Goal: Task Accomplishment & Management: Manage account settings

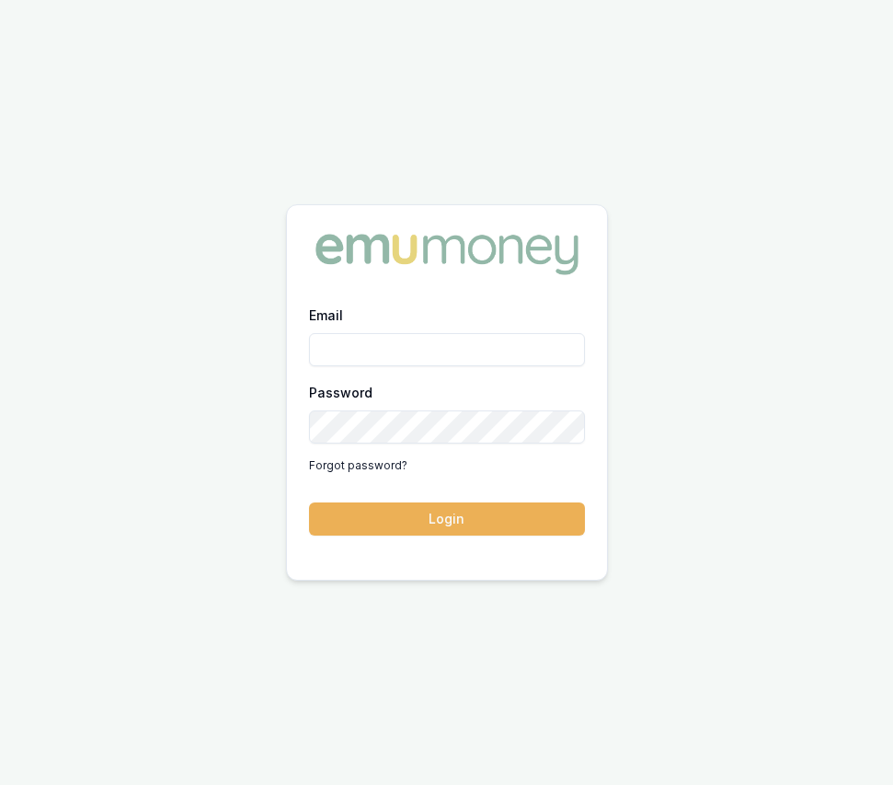
type input "eujin.ooi@emumoney.com.au"
click at [363, 513] on button "Login" at bounding box center [447, 518] width 276 height 33
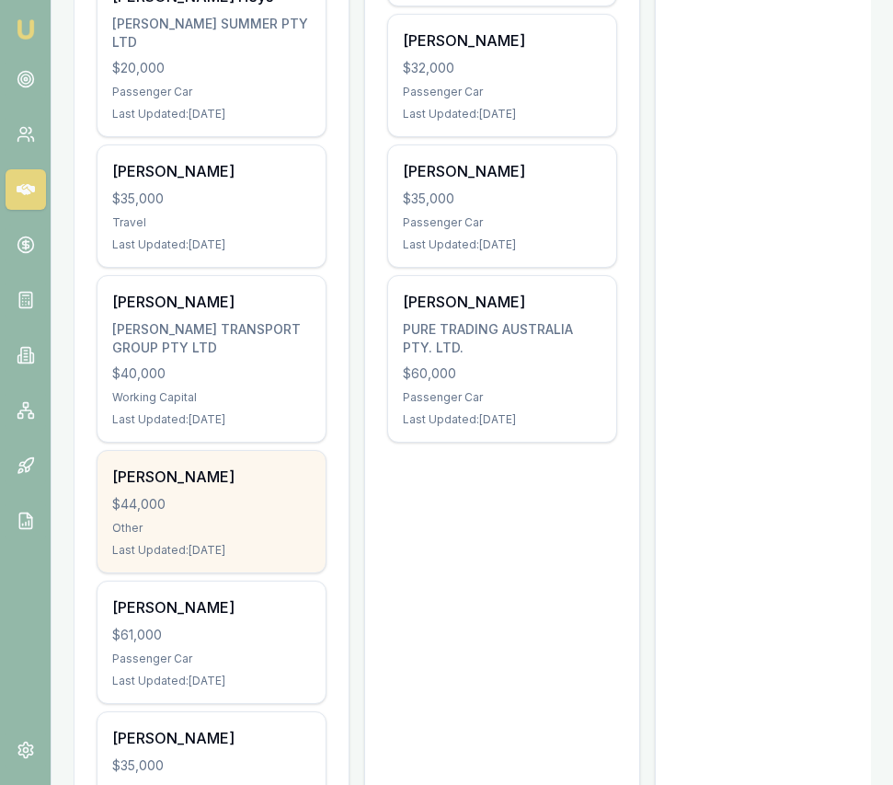
scroll to position [840, 0]
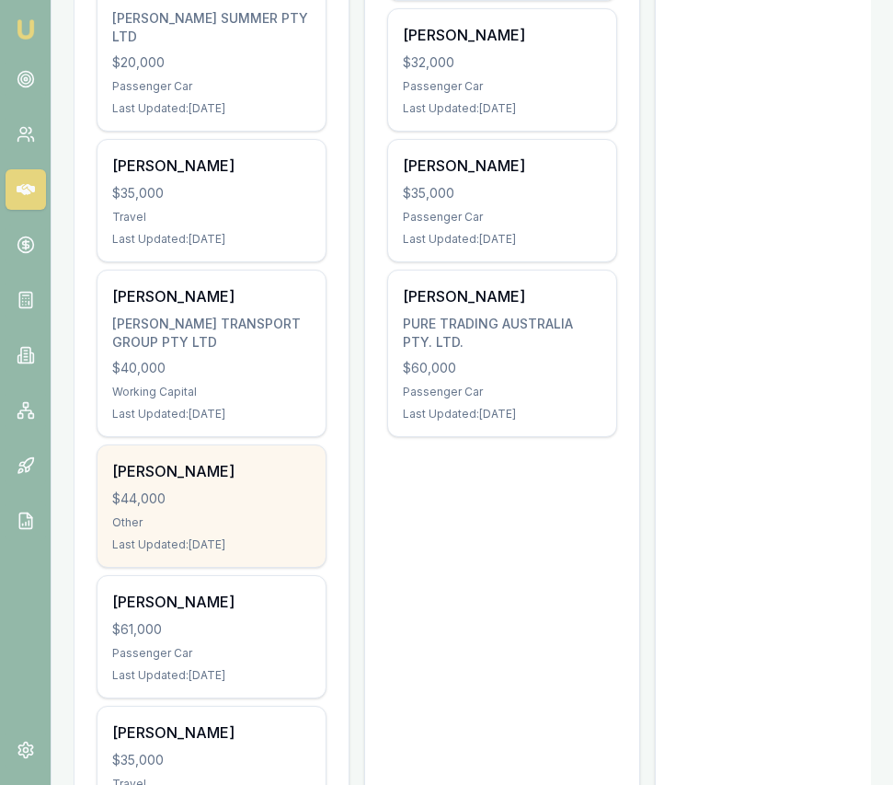
click at [243, 511] on div "Gurdas Singh $44,000 Other Last Updated: 3 days ago" at bounding box center [212, 505] width 228 height 121
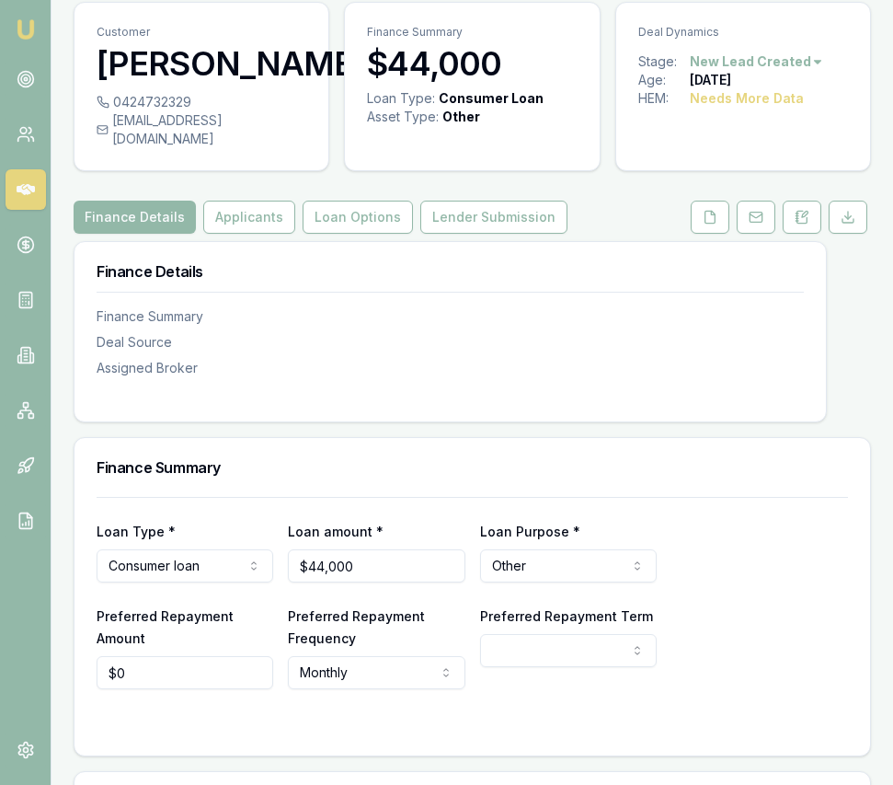
scroll to position [227, 0]
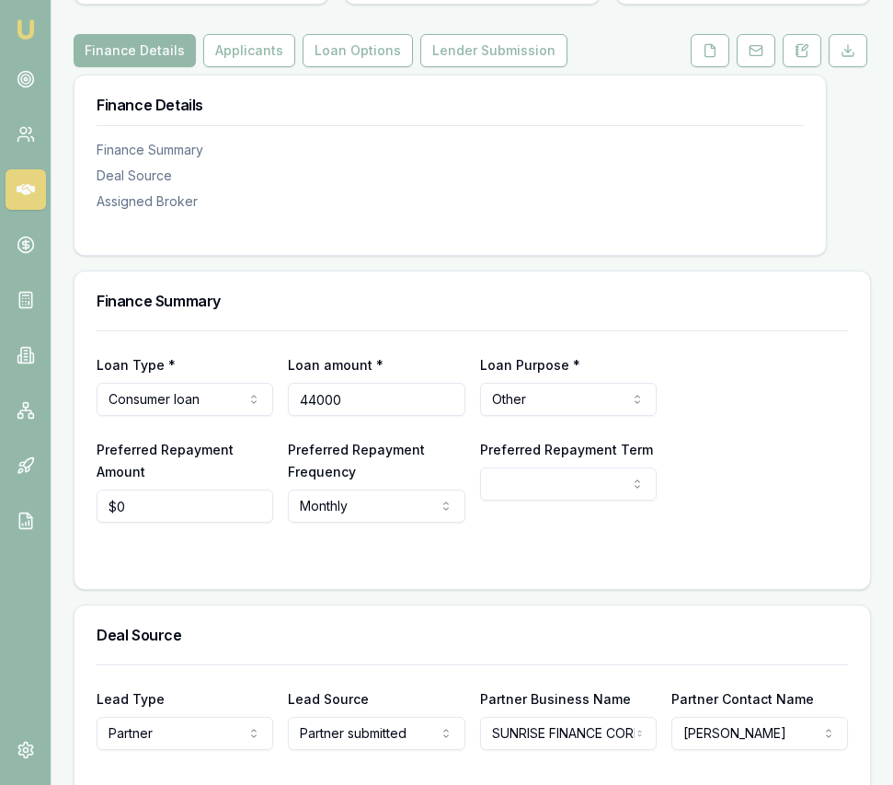
click at [354, 387] on input "44000" at bounding box center [376, 399] width 177 height 33
click at [354, 388] on input "44000" at bounding box center [376, 399] width 177 height 33
type input "$30,000"
click at [608, 380] on html "Emu Broker Deals View D-O28BI5H4MY Eujin Ooi Toggle Menu Customer Gurdas Singh …" at bounding box center [446, 165] width 893 height 785
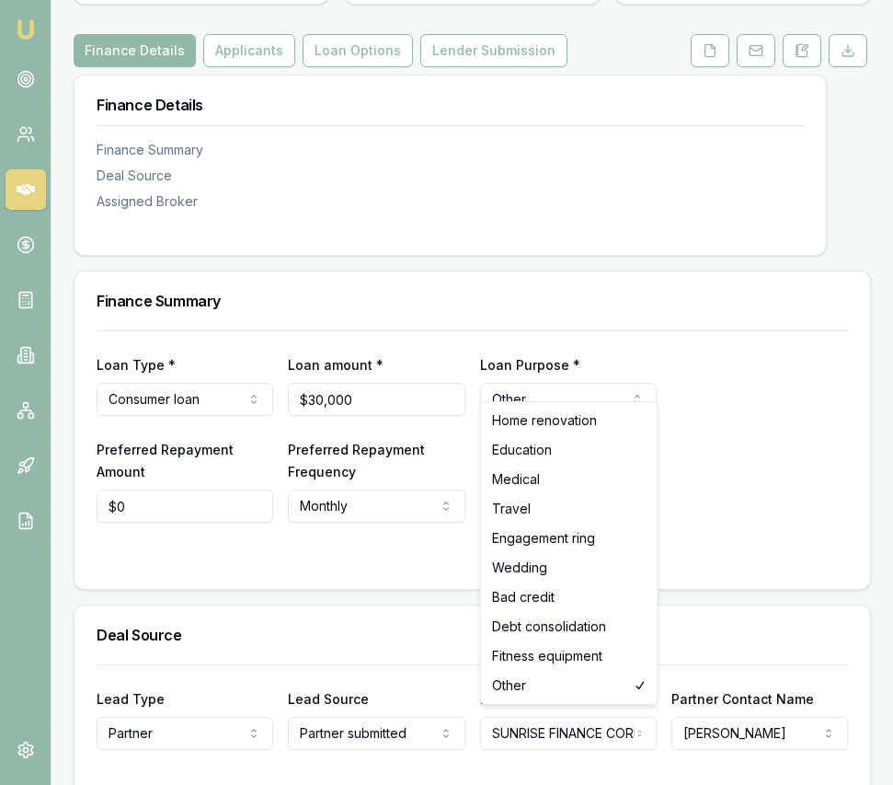
select select "WEDDING"
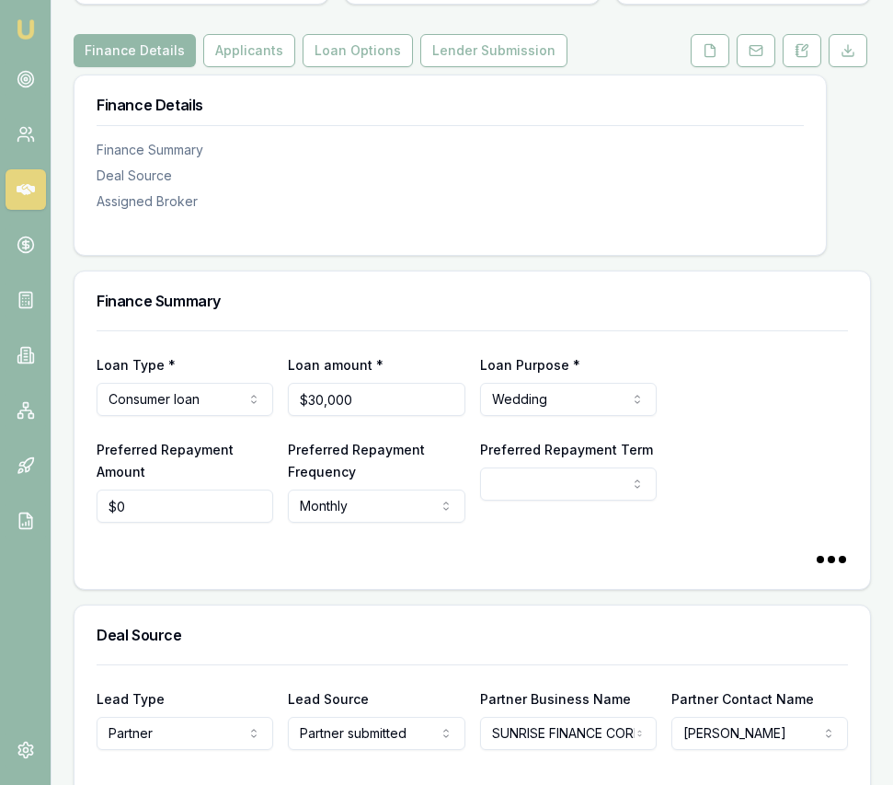
scroll to position [0, 0]
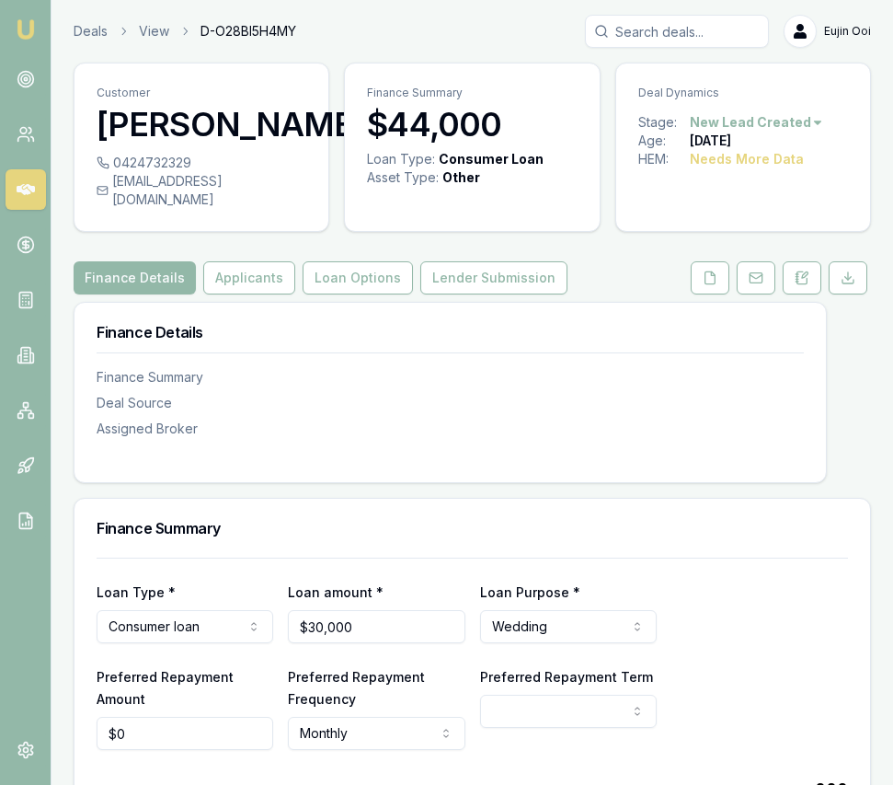
select select "60"
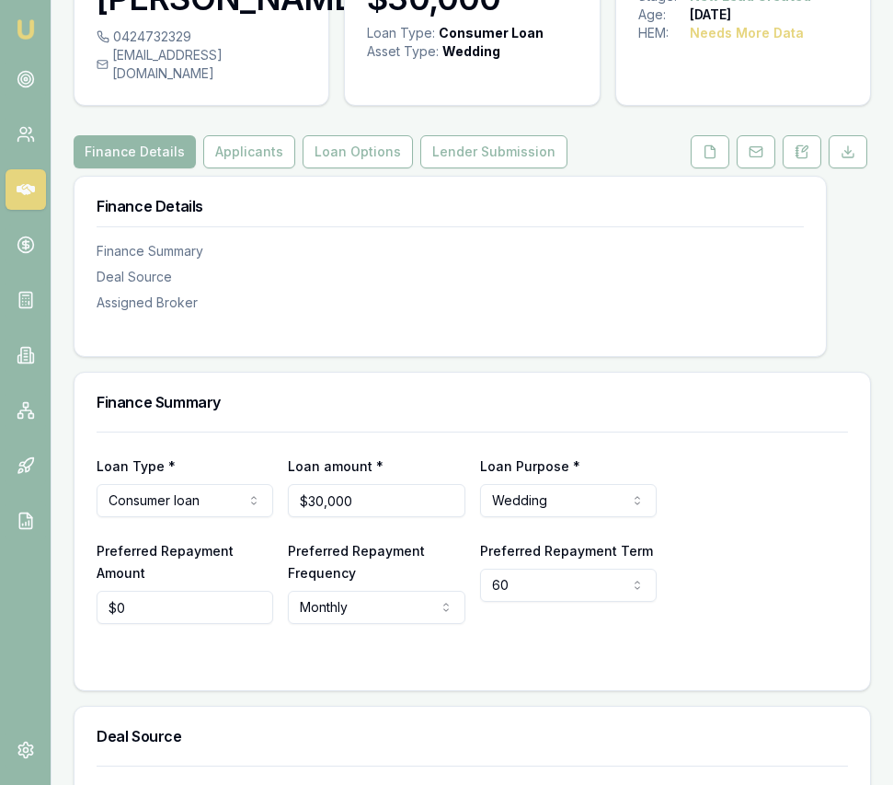
scroll to position [128, 0]
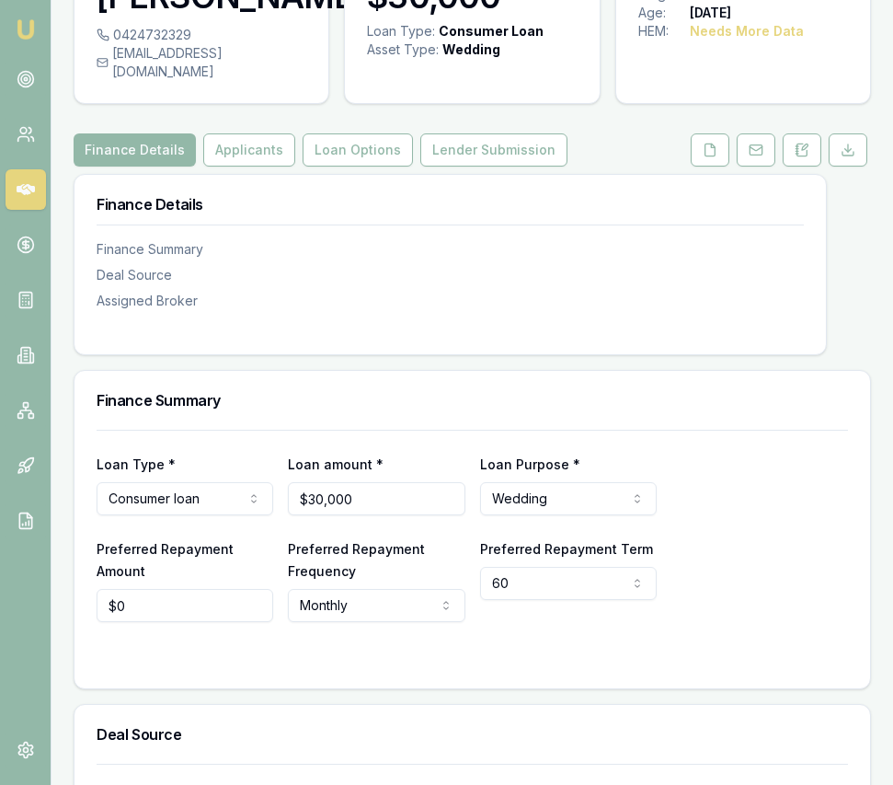
click at [172, 592] on input "$0" at bounding box center [185, 605] width 177 height 33
click at [172, 592] on input "0" at bounding box center [185, 605] width 177 height 33
type input "$706"
click at [498, 566] on html "Emu Broker Deals View D-O28BI5H4MY Eujin Ooi Toggle Menu Customer Gurdas Singh …" at bounding box center [446, 263] width 893 height 785
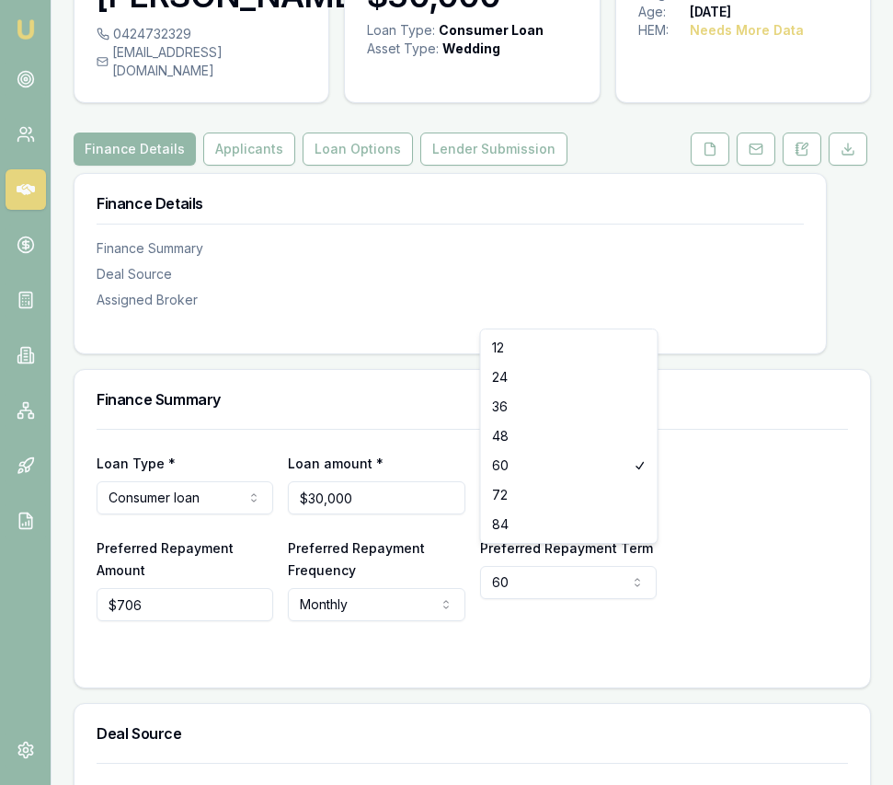
select select "84"
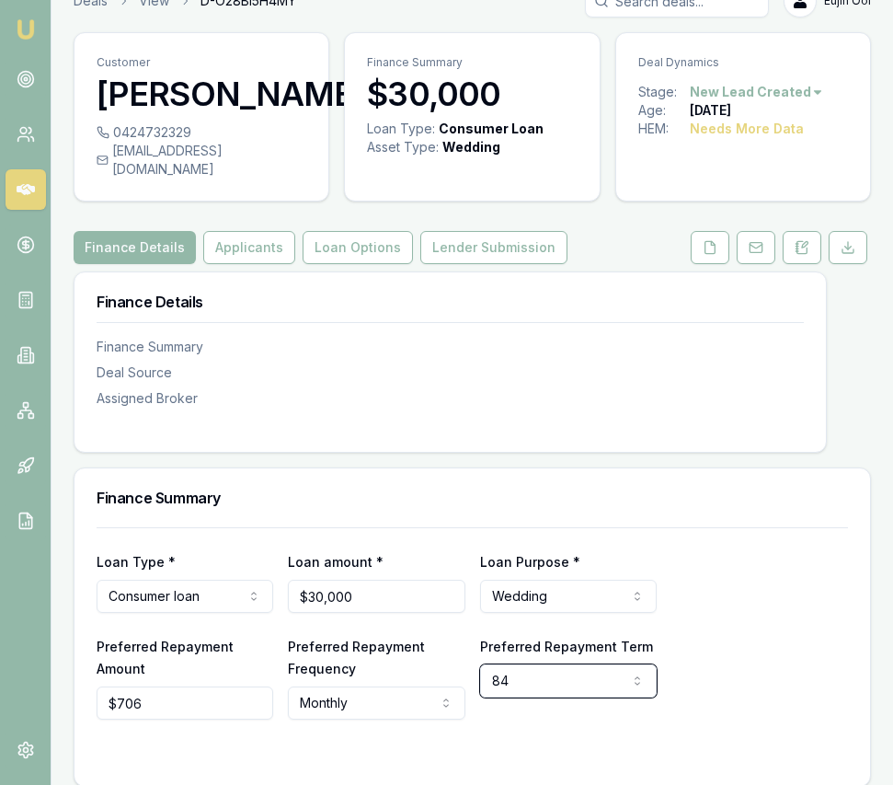
scroll to position [0, 0]
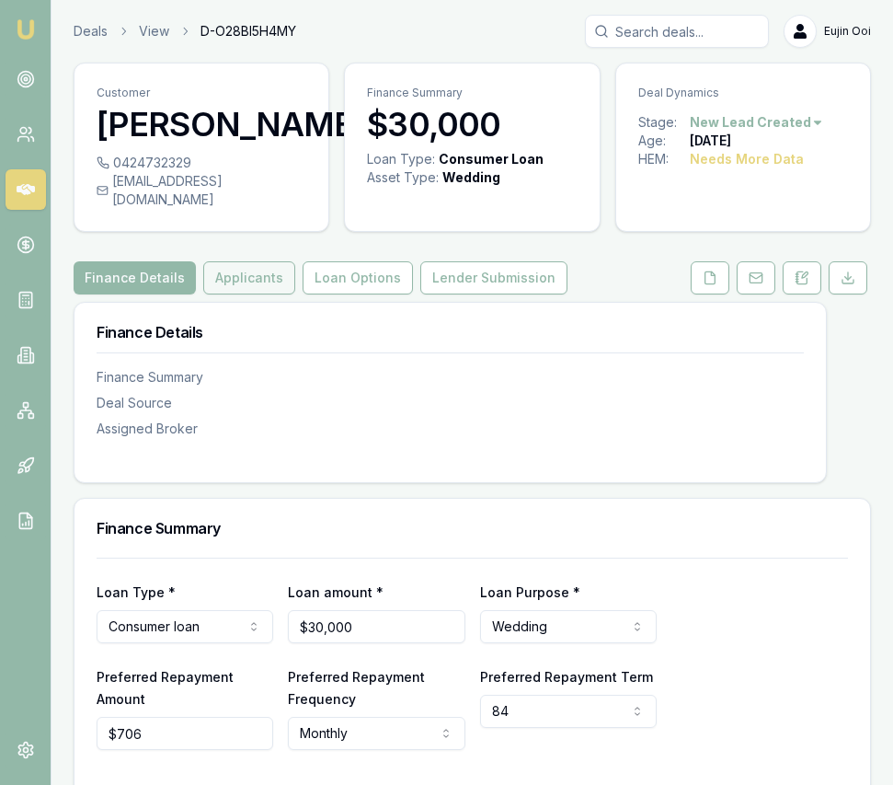
click at [260, 266] on button "Applicants" at bounding box center [249, 277] width 92 height 33
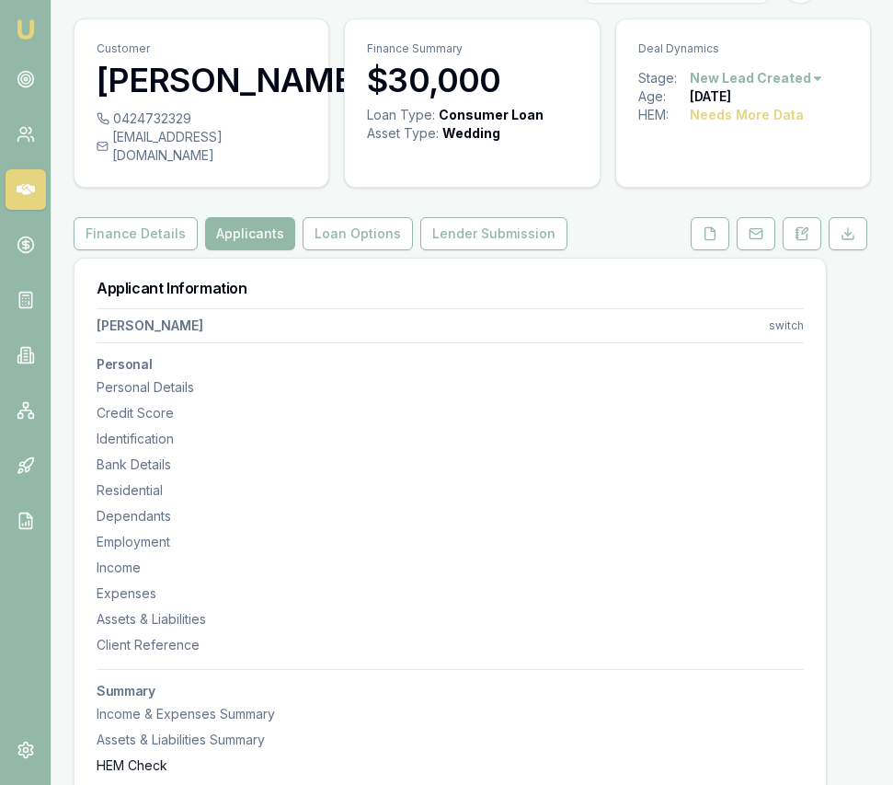
scroll to position [48, 0]
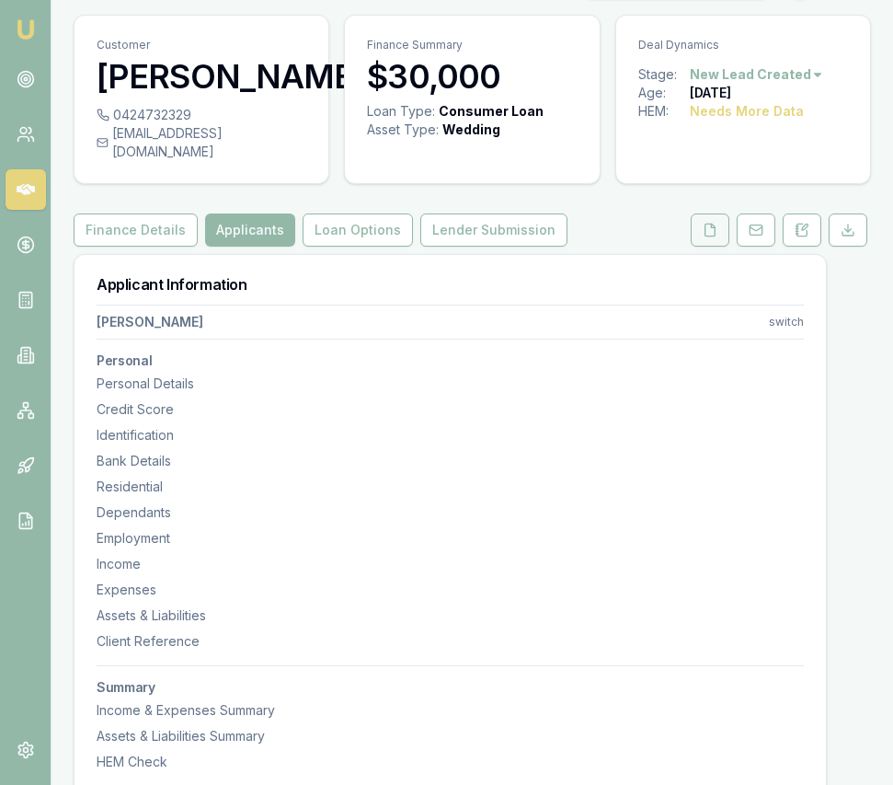
click at [695, 213] on button at bounding box center [710, 229] width 39 height 33
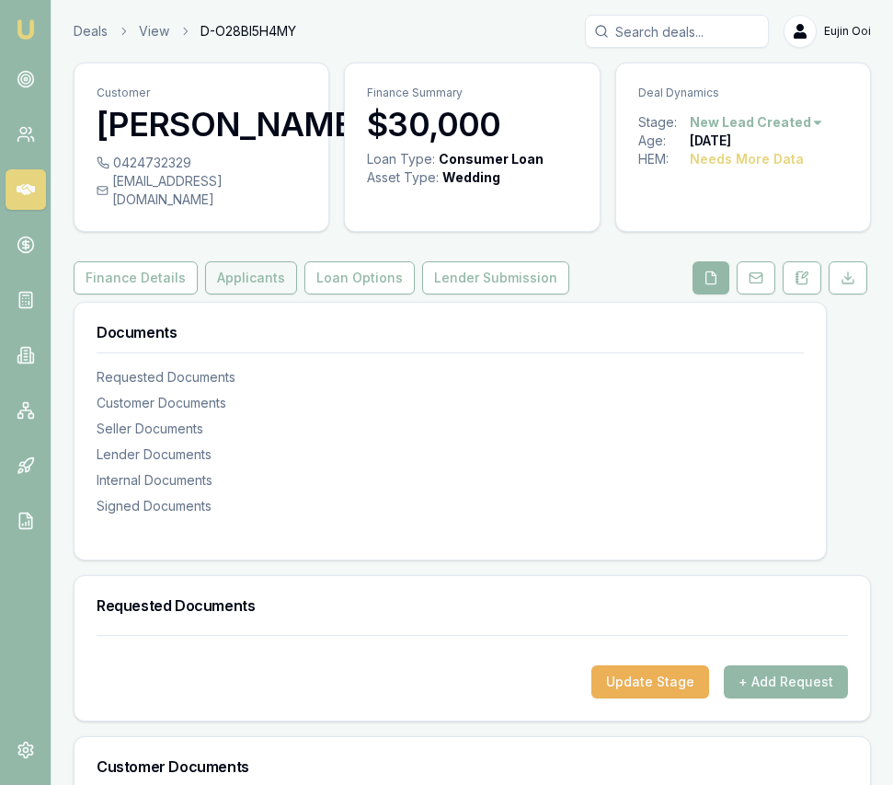
click at [259, 269] on button "Applicants" at bounding box center [251, 277] width 92 height 33
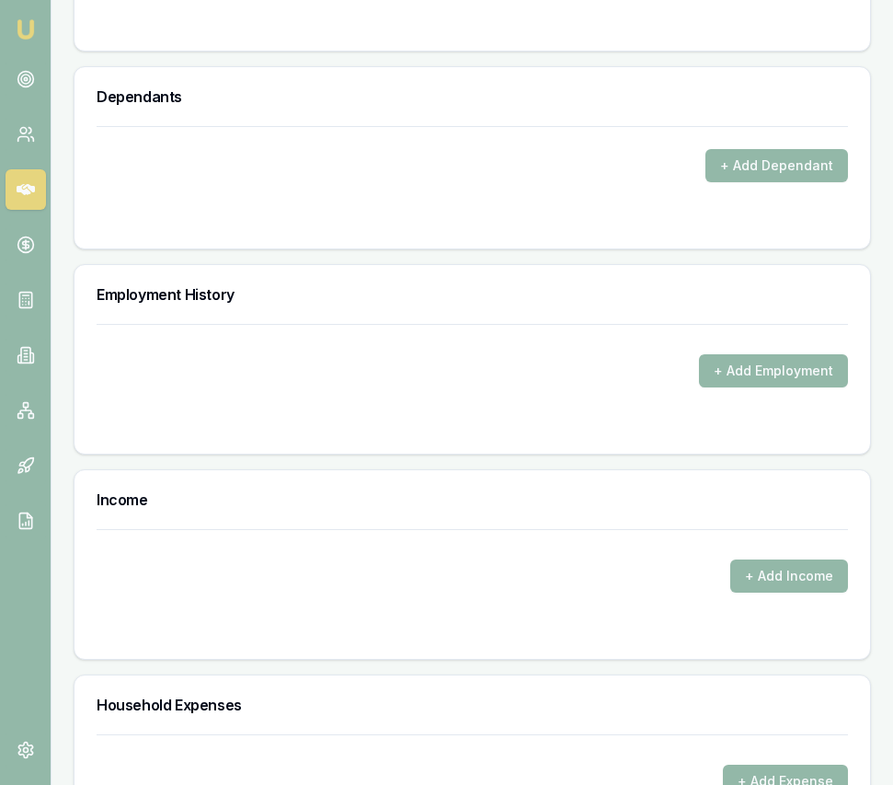
scroll to position [2806, 0]
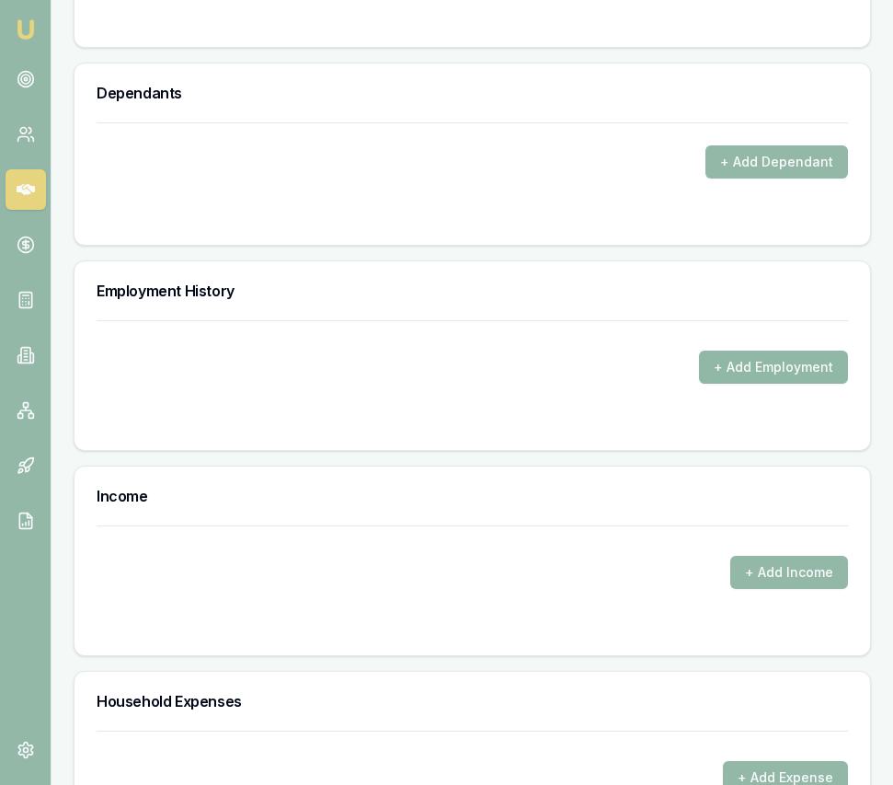
click at [733, 351] on button "+ Add Employment" at bounding box center [773, 367] width 149 height 33
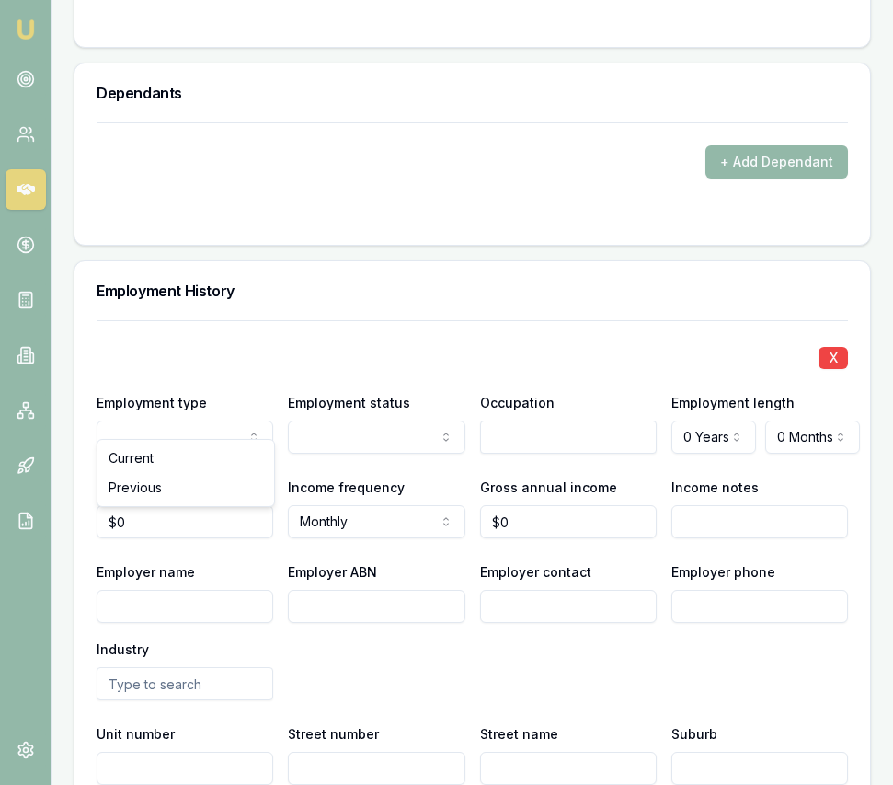
drag, startPoint x: 190, startPoint y: 485, endPoint x: 192, endPoint y: 459, distance: 25.8
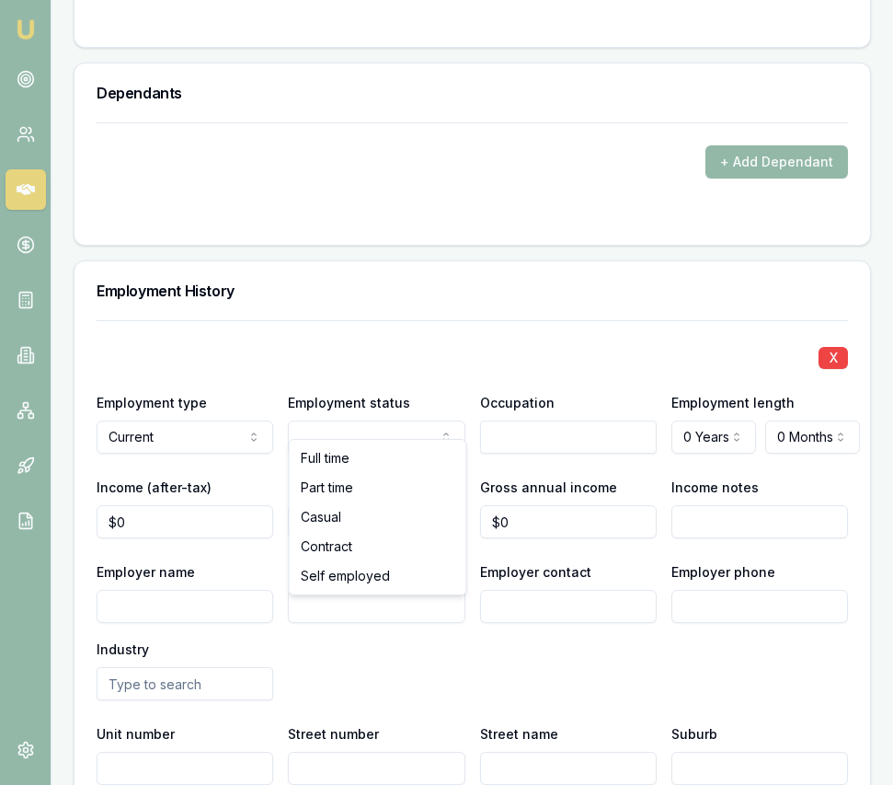
drag, startPoint x: 374, startPoint y: 464, endPoint x: 409, endPoint y: 448, distance: 38.3
click at [501, 422] on input "text" at bounding box center [568, 436] width 177 height 33
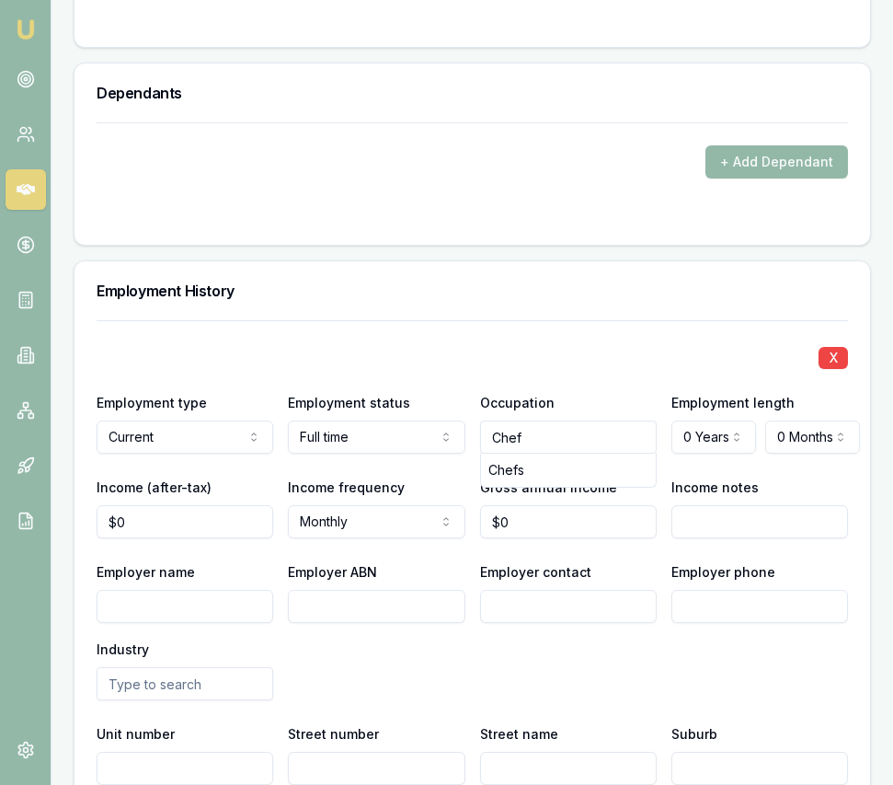
click at [509, 454] on div "Chefs" at bounding box center [568, 470] width 175 height 33
type input "Chefs"
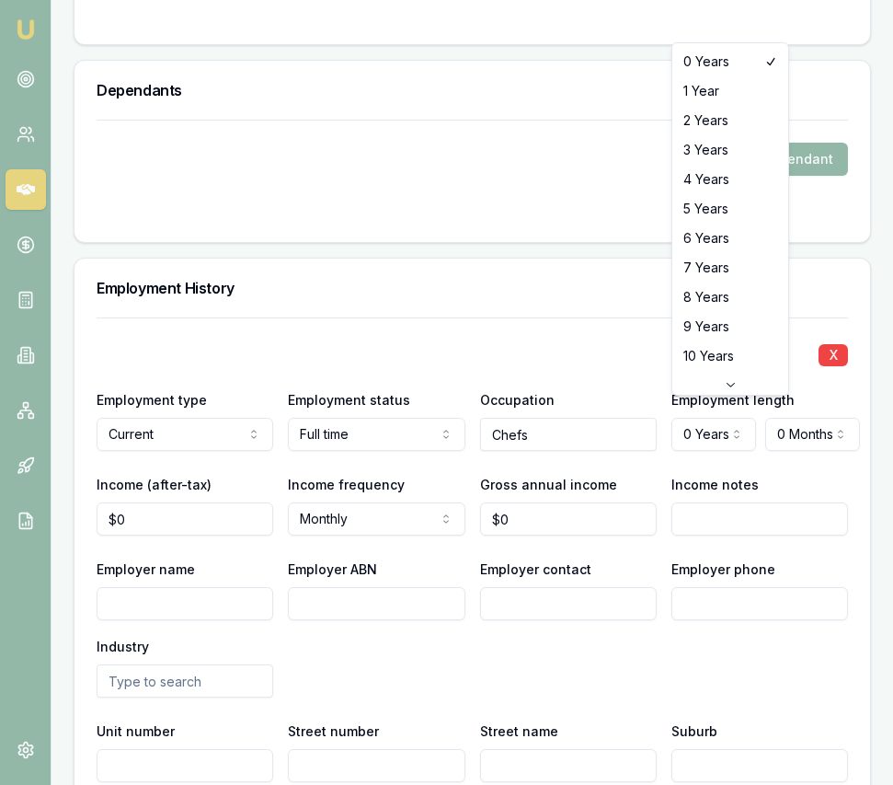
select select "4"
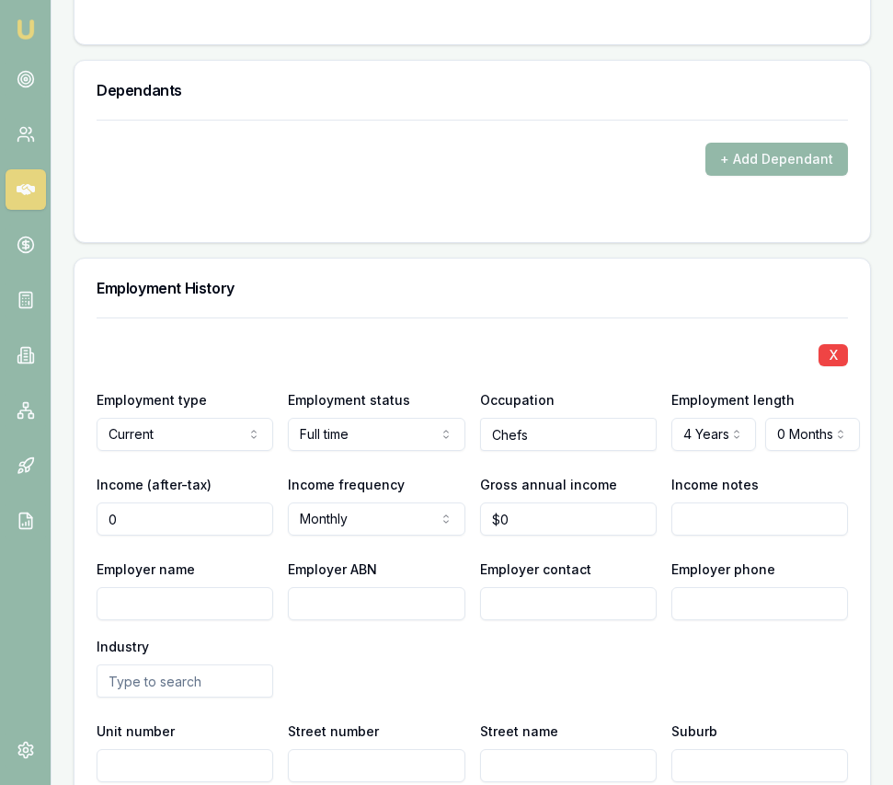
click at [167, 502] on input "0" at bounding box center [185, 518] width 177 height 33
type input "$3,885"
click at [523, 502] on input "0" at bounding box center [568, 518] width 177 height 33
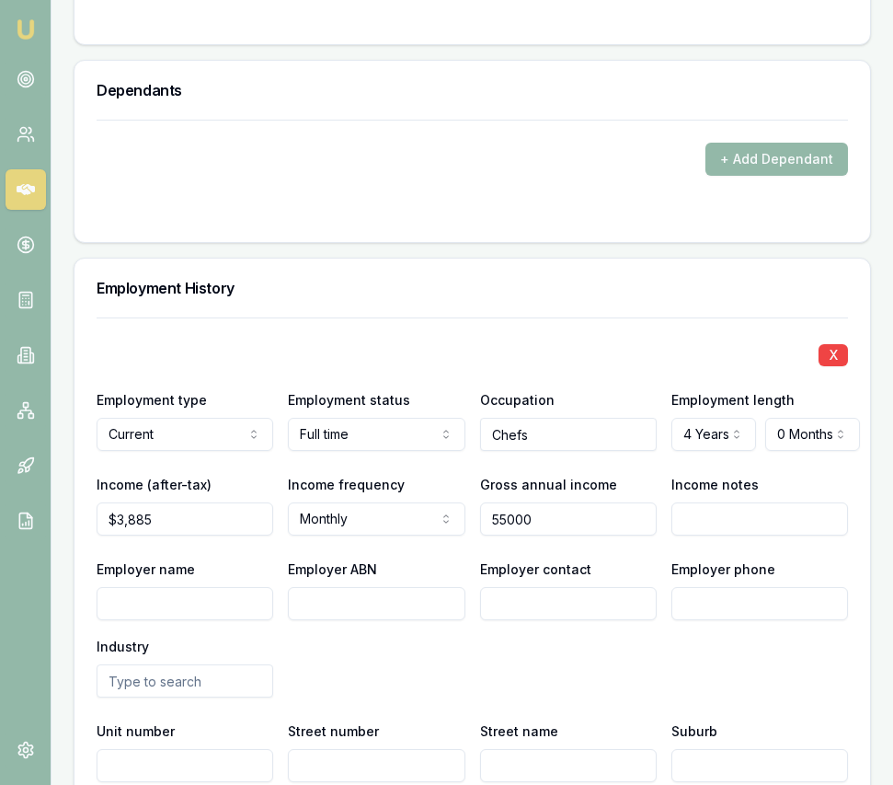
type input "$55,000"
click at [244, 587] on input "Employer name" at bounding box center [185, 603] width 177 height 33
paste input "Salt & Pepper Grill"
type input "Salt & Pepper Grill"
click at [371, 592] on input "Employer ABN" at bounding box center [376, 603] width 177 height 33
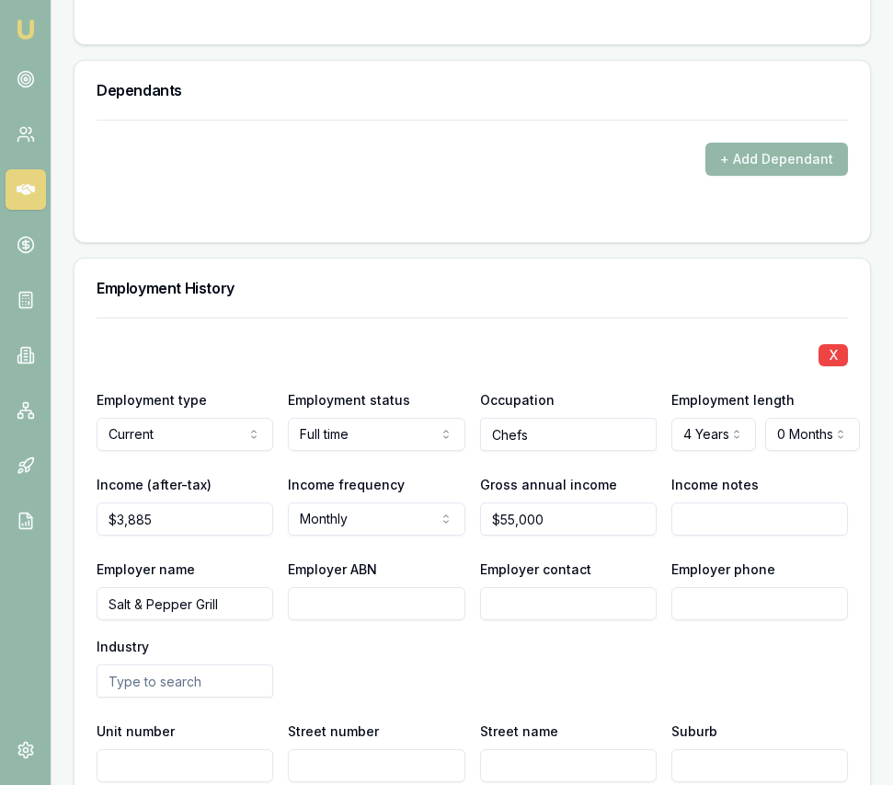
paste input "14 770 479 130"
type input "14 770 479 130"
click at [510, 587] on input "Employer contact" at bounding box center [568, 603] width 177 height 33
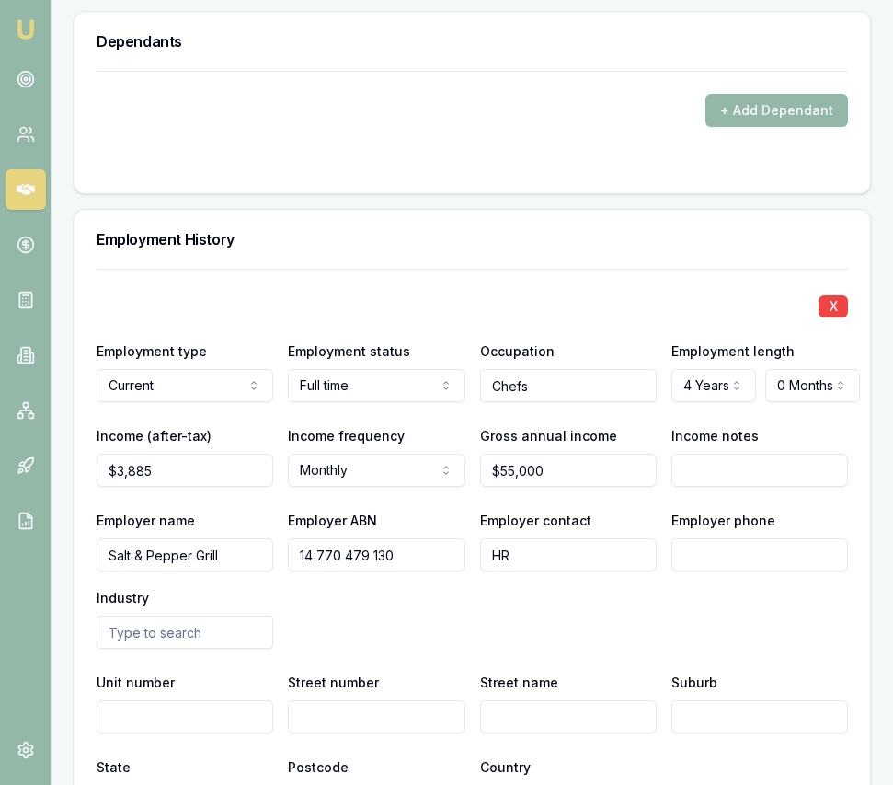
scroll to position [2862, 0]
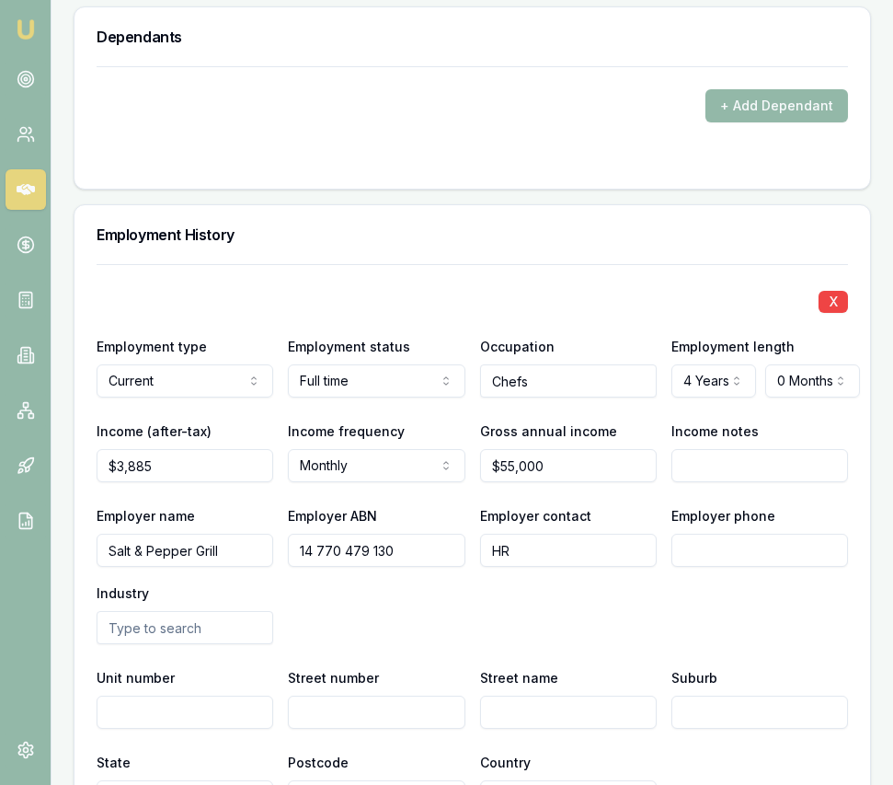
type input "HR"
click at [718, 534] on input "Employer phone" at bounding box center [760, 550] width 177 height 33
paste input "0863 138 658"
type input "0863 138 658"
click at [213, 615] on input "text" at bounding box center [185, 627] width 177 height 33
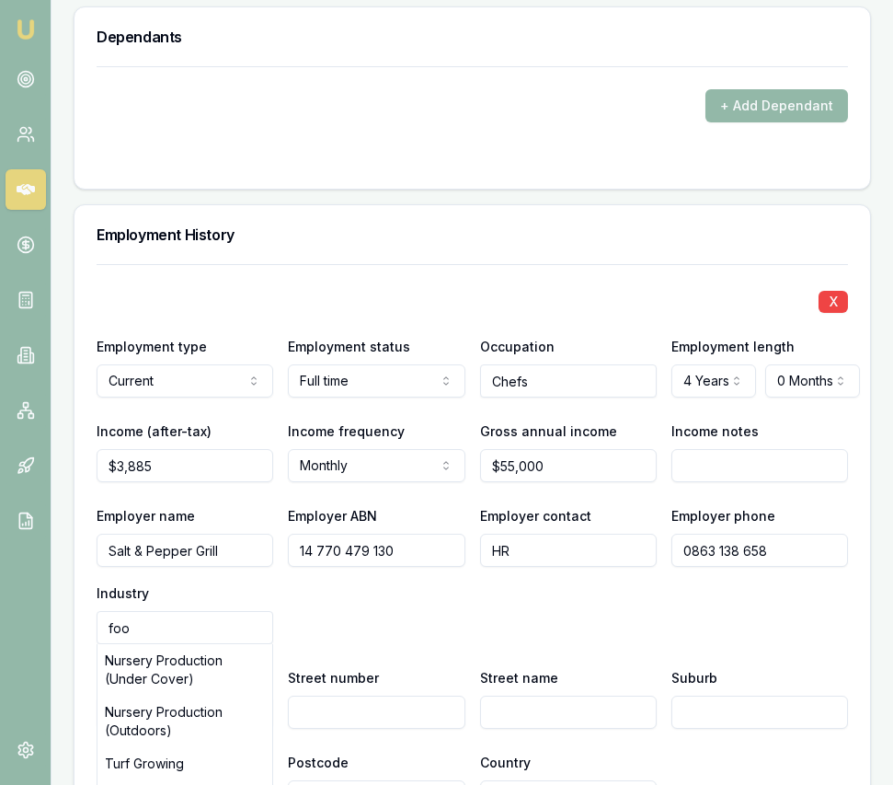
type input "food"
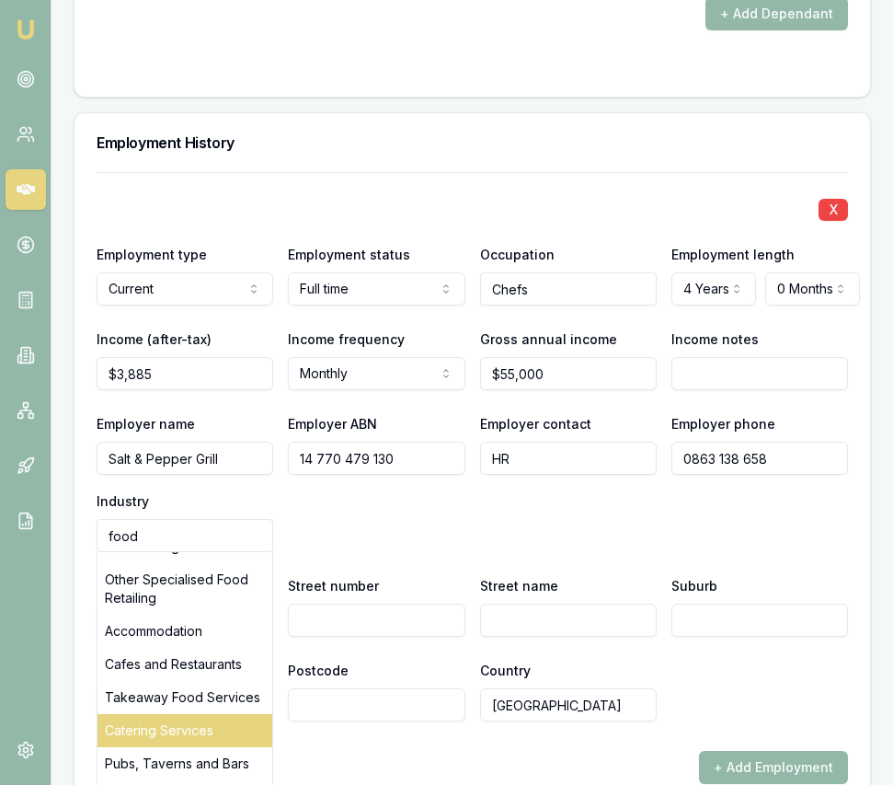
scroll to position [2961, 0]
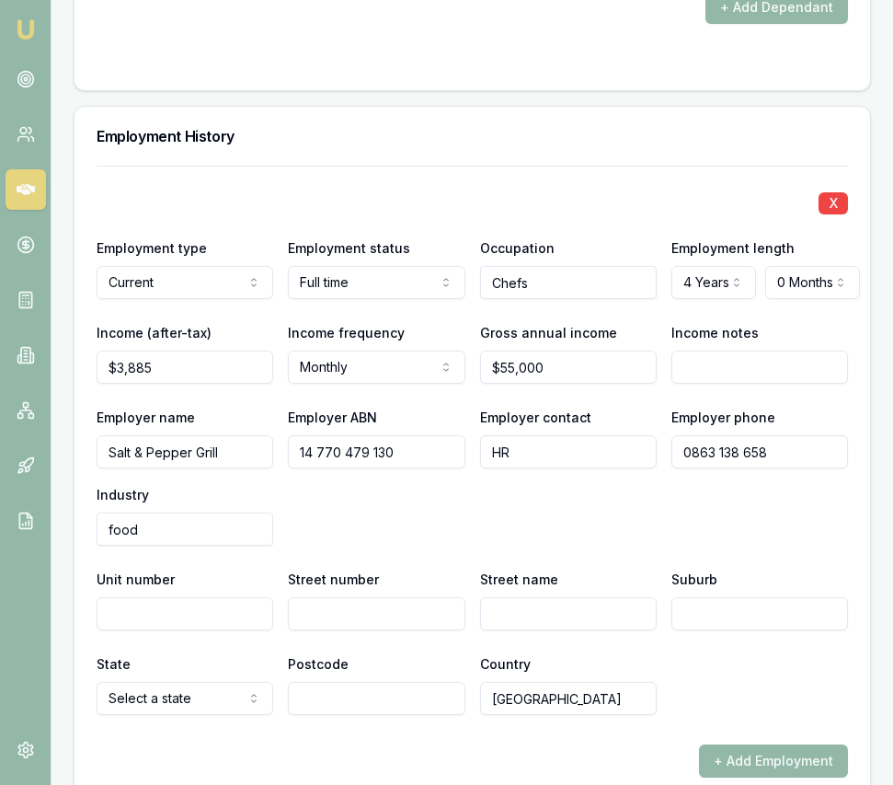
click at [201, 512] on input "food" at bounding box center [185, 528] width 177 height 33
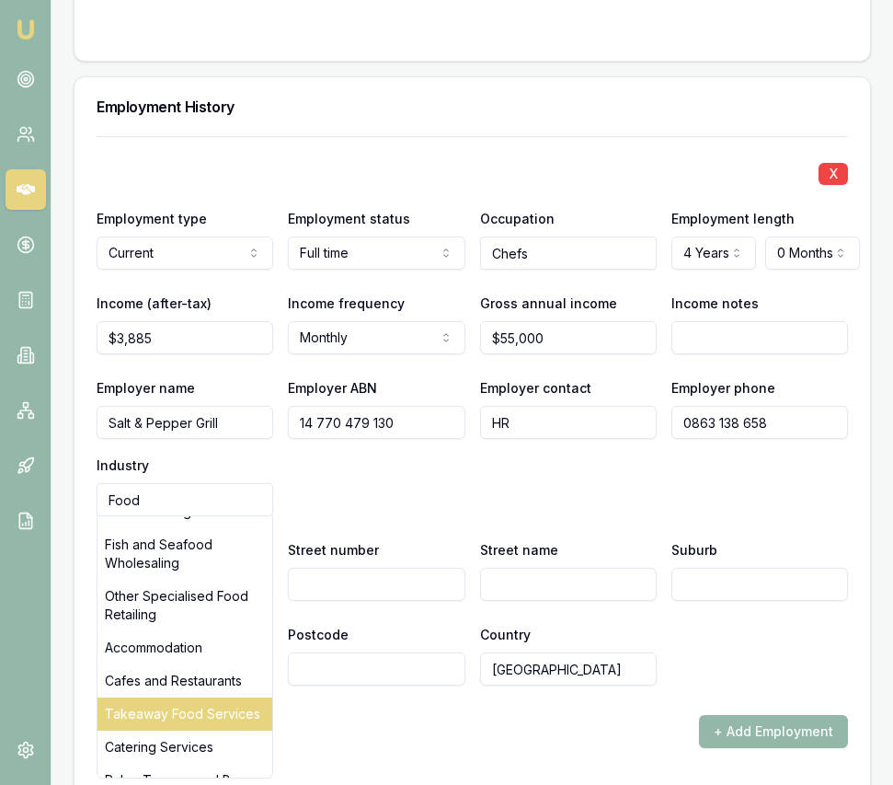
scroll to position [106, 0]
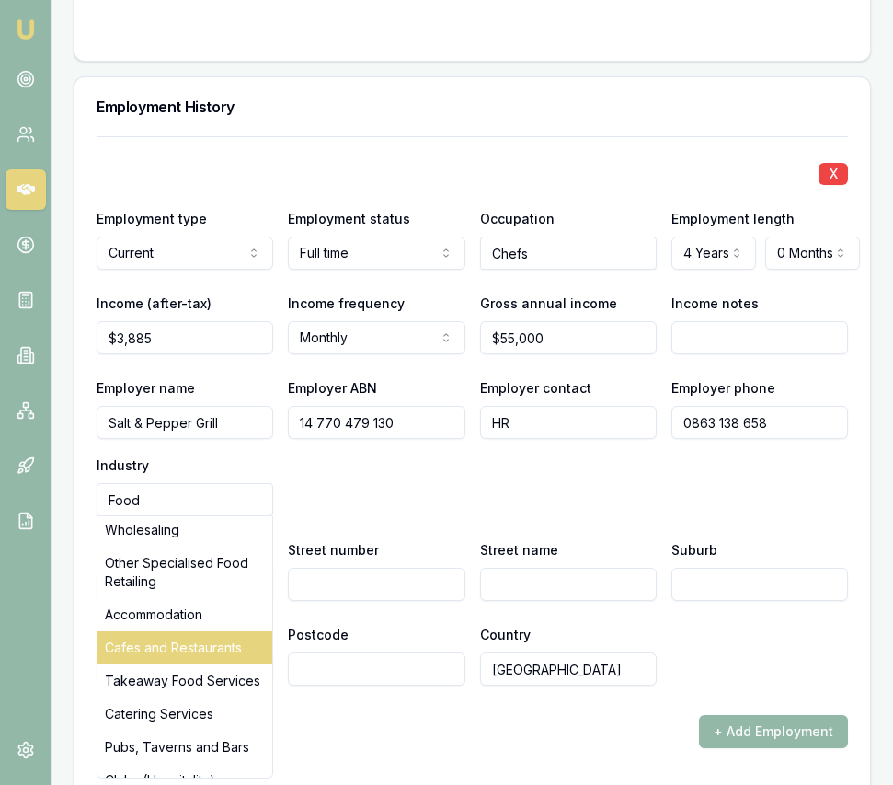
click at [216, 638] on div "Cafes and Restaurants" at bounding box center [185, 647] width 175 height 33
type input "Cafes and Restaurants"
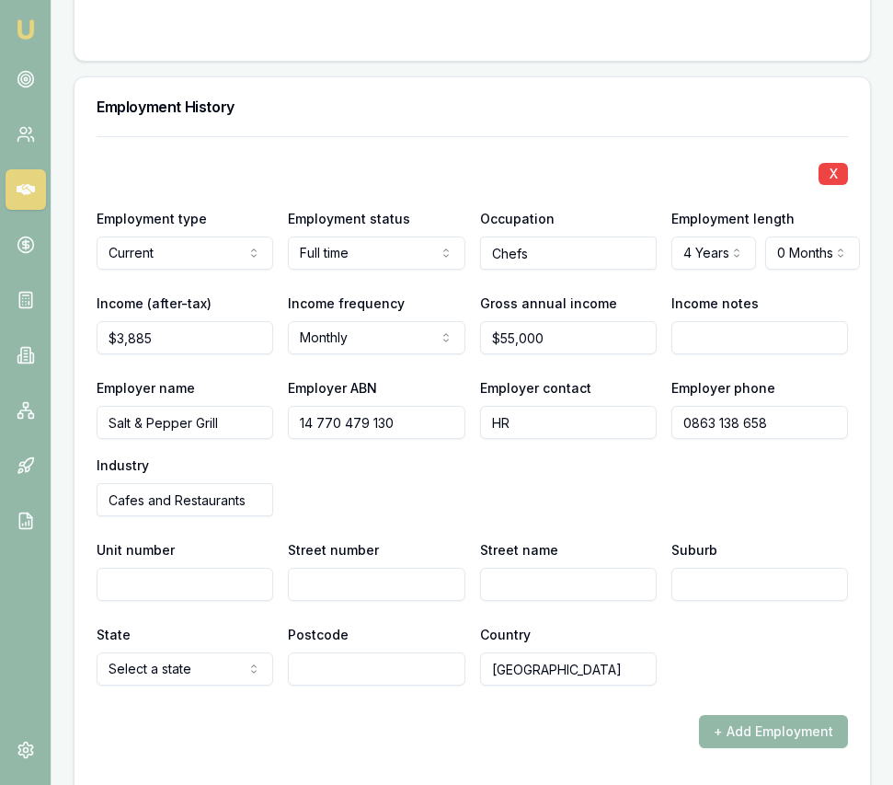
click at [364, 568] on input "Street number" at bounding box center [376, 584] width 177 height 33
click at [413, 568] on input "Street number" at bounding box center [376, 584] width 177 height 33
type input "55"
click at [498, 568] on input "Street name" at bounding box center [568, 584] width 177 height 33
type input "George Street"
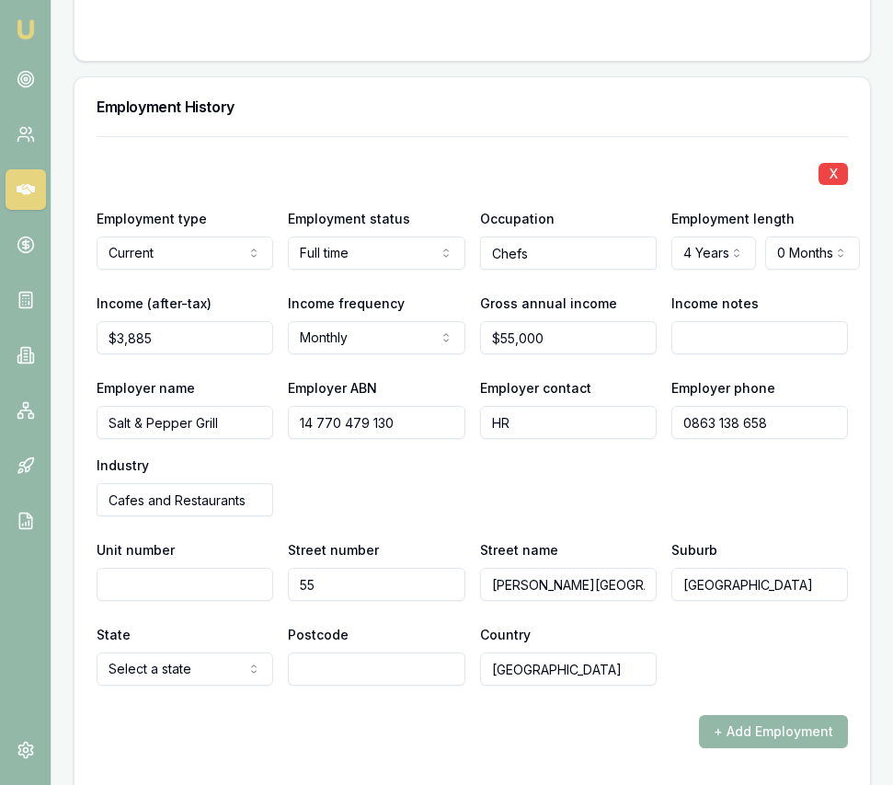
type input "Kensington"
select select "WA"
type input "6151"
click at [586, 686] on div "X Employment type Current Current Previous Employment status Full time Full tim…" at bounding box center [473, 442] width 752 height 612
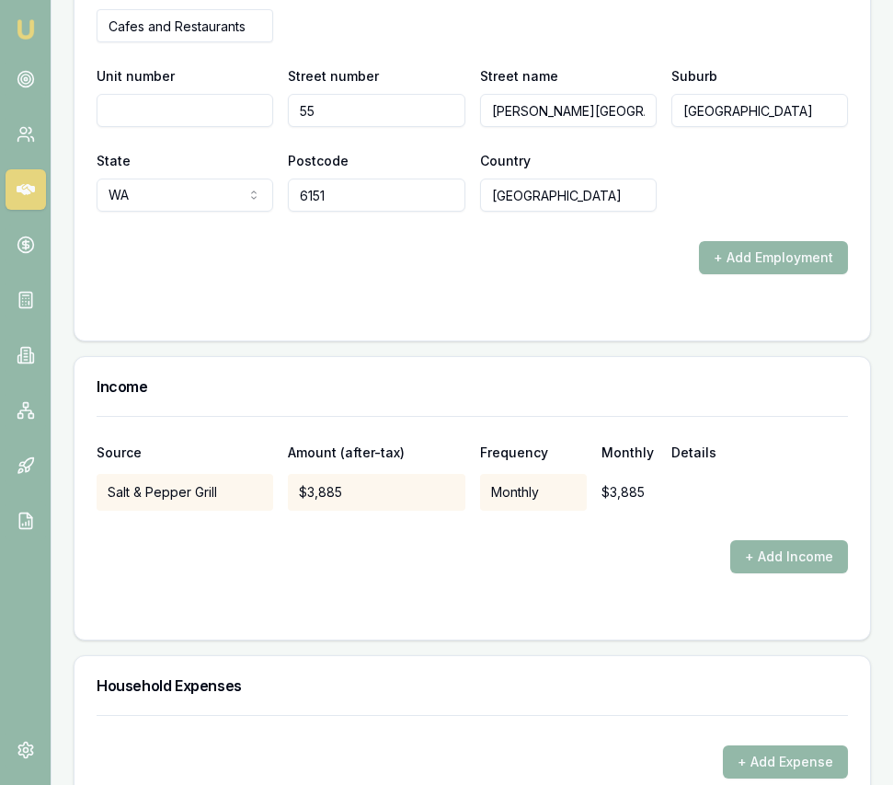
scroll to position [3509, 0]
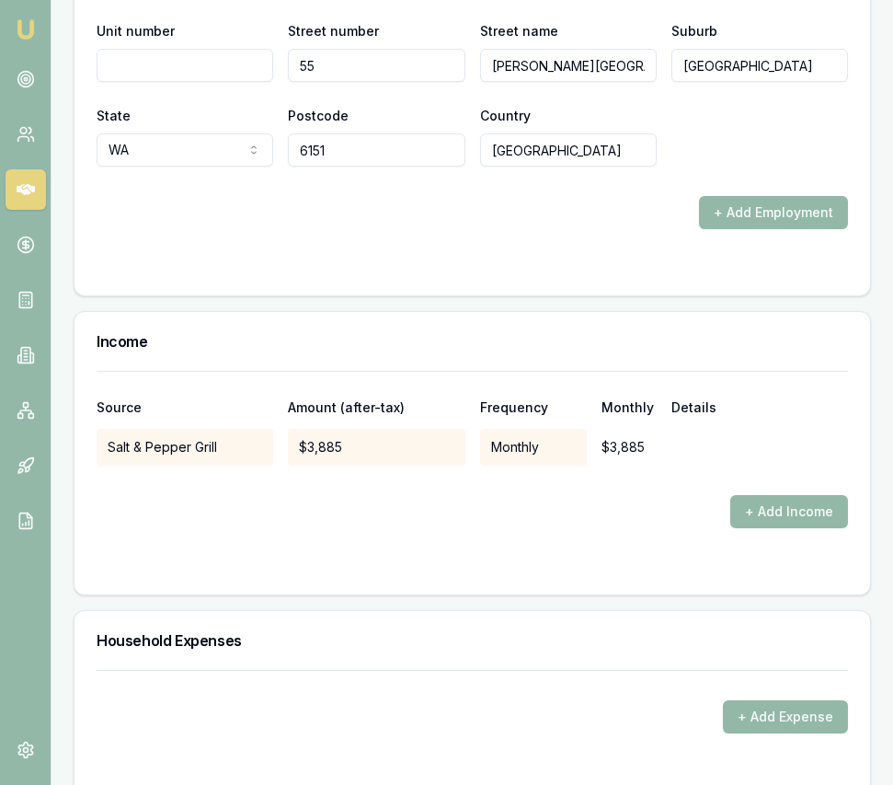
click at [753, 495] on button "+ Add Income" at bounding box center [789, 511] width 118 height 33
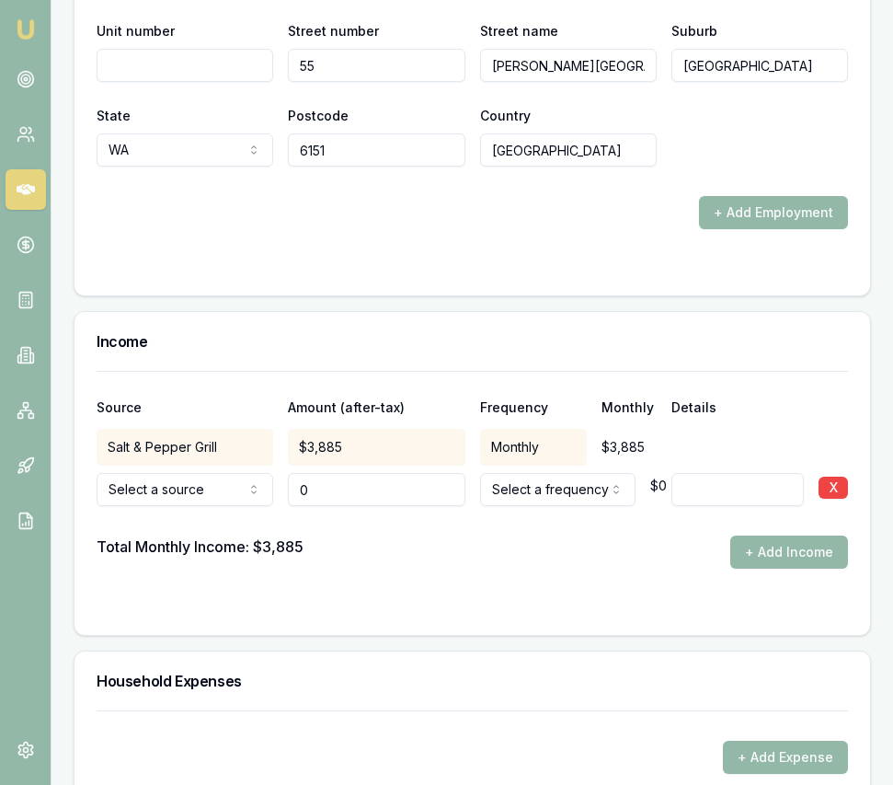
type input "$0"
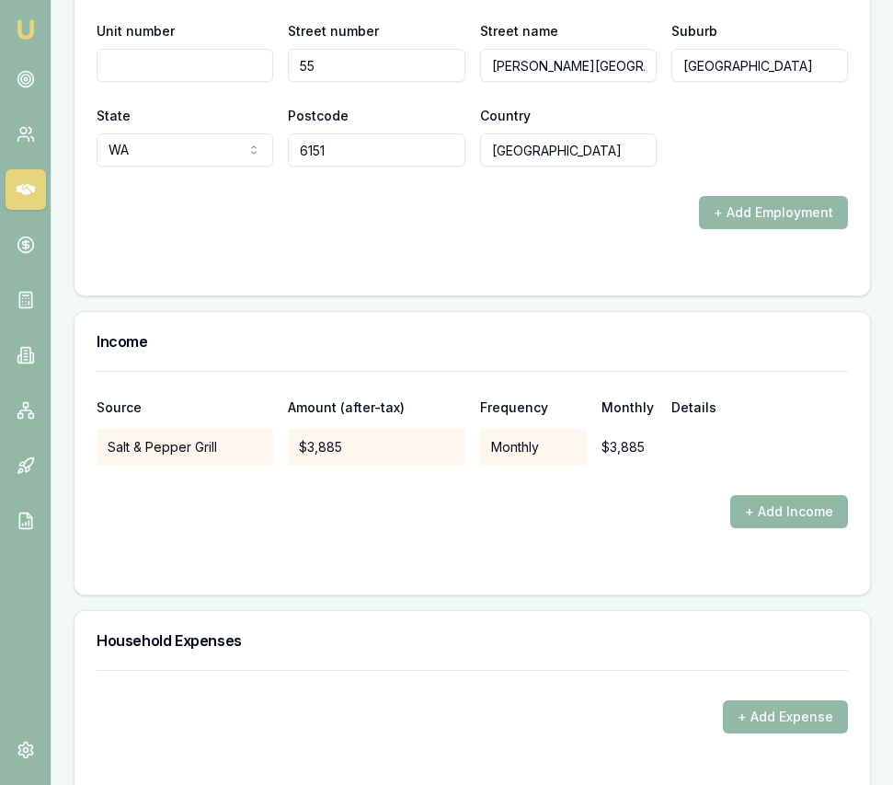
click at [807, 495] on button "+ Add Income" at bounding box center [789, 511] width 118 height 33
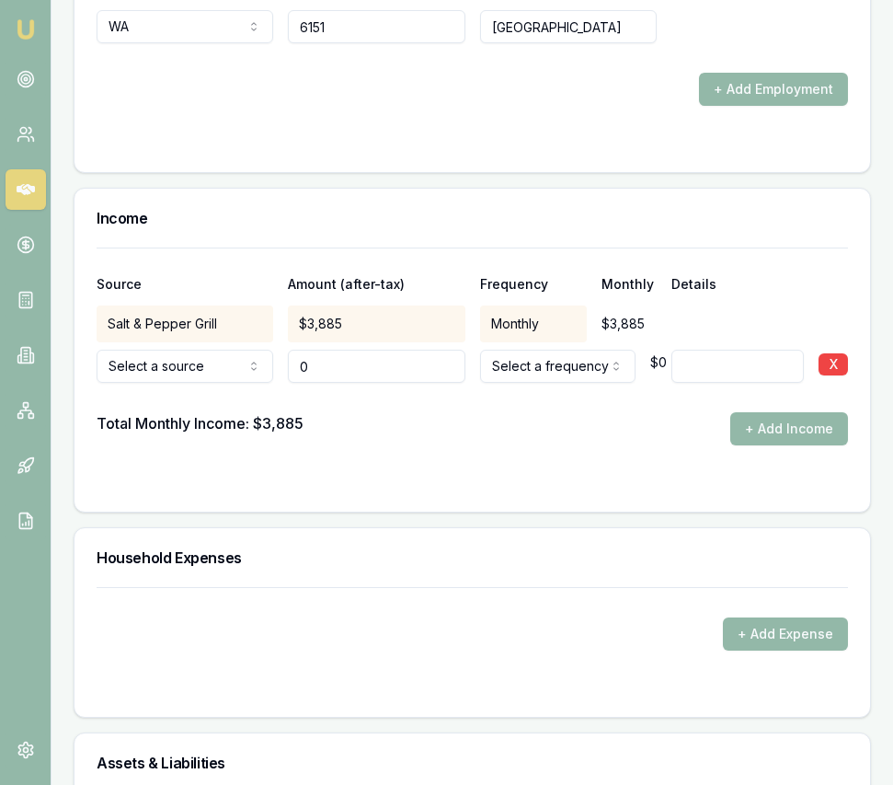
scroll to position [3790, 0]
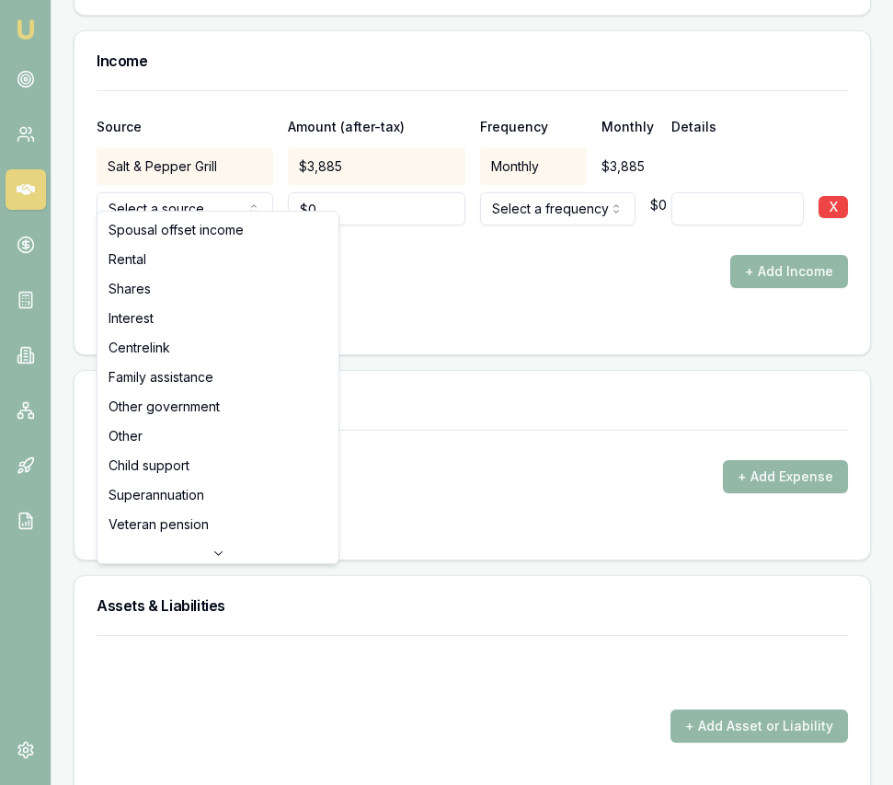
drag, startPoint x: 187, startPoint y: 228, endPoint x: 209, endPoint y: 223, distance: 22.8
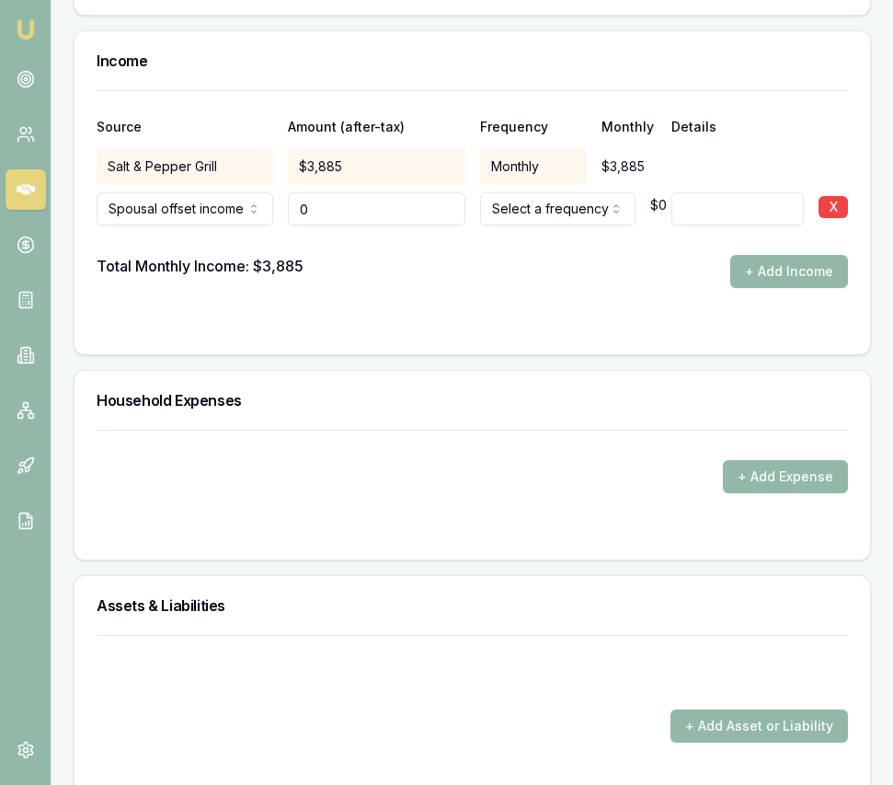
click at [323, 196] on input "0" at bounding box center [376, 208] width 177 height 33
type input "$4,500"
select select "MONTHLY"
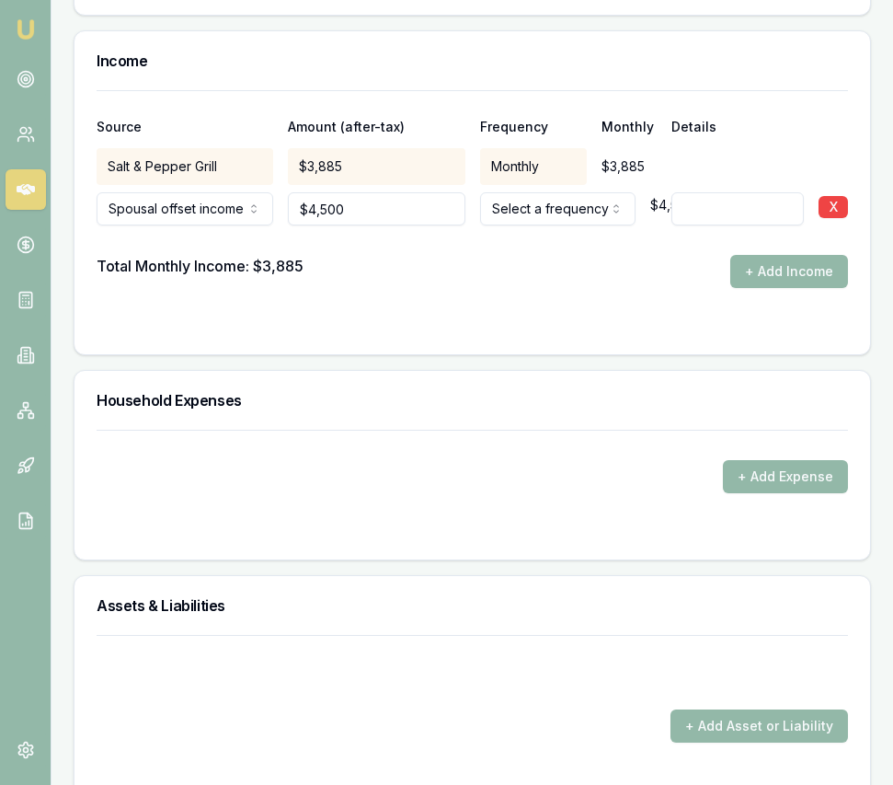
click at [516, 283] on form "Source Amount (after-tax) Frequency Monthly Details Salt & Pepper Grill $3,885 …" at bounding box center [473, 211] width 752 height 242
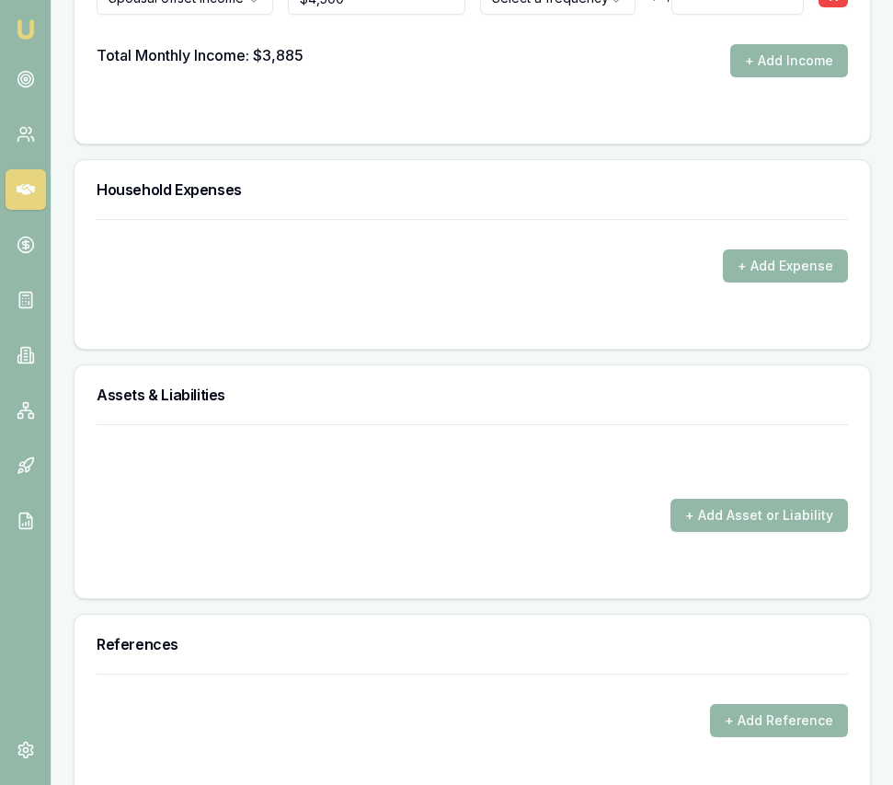
scroll to position [4012, 0]
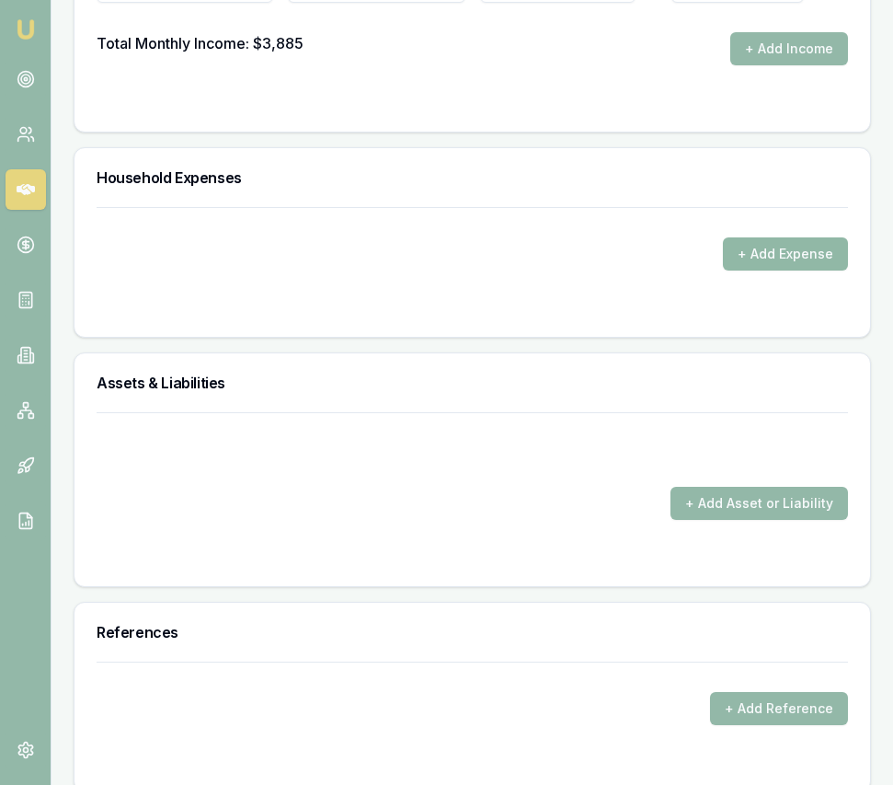
click at [787, 237] on button "+ Add Expense" at bounding box center [785, 253] width 125 height 33
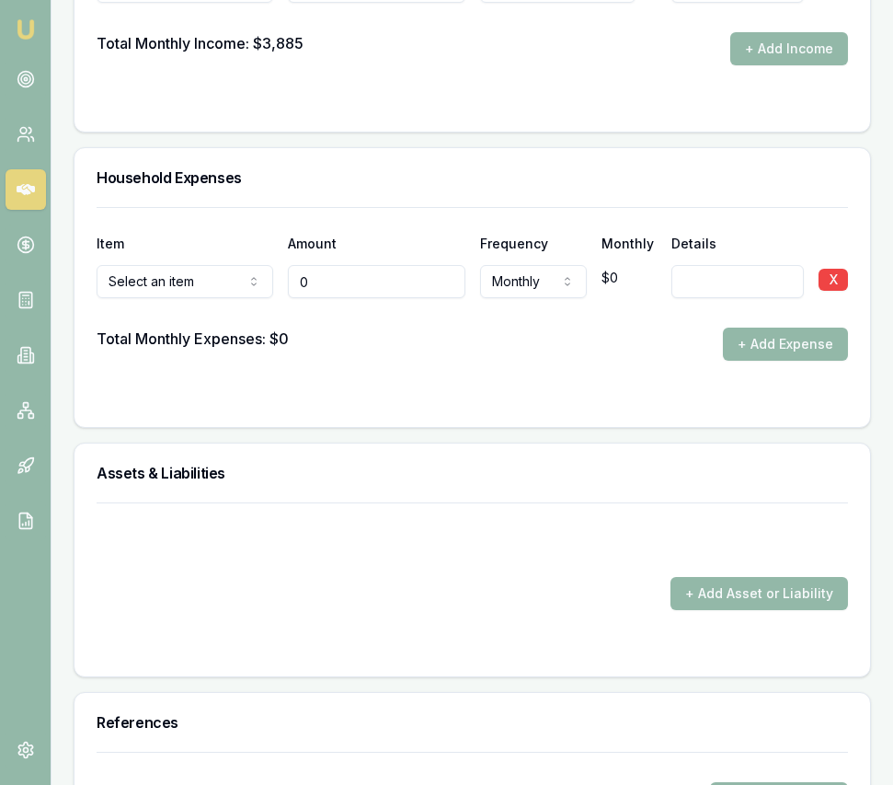
type input "$0"
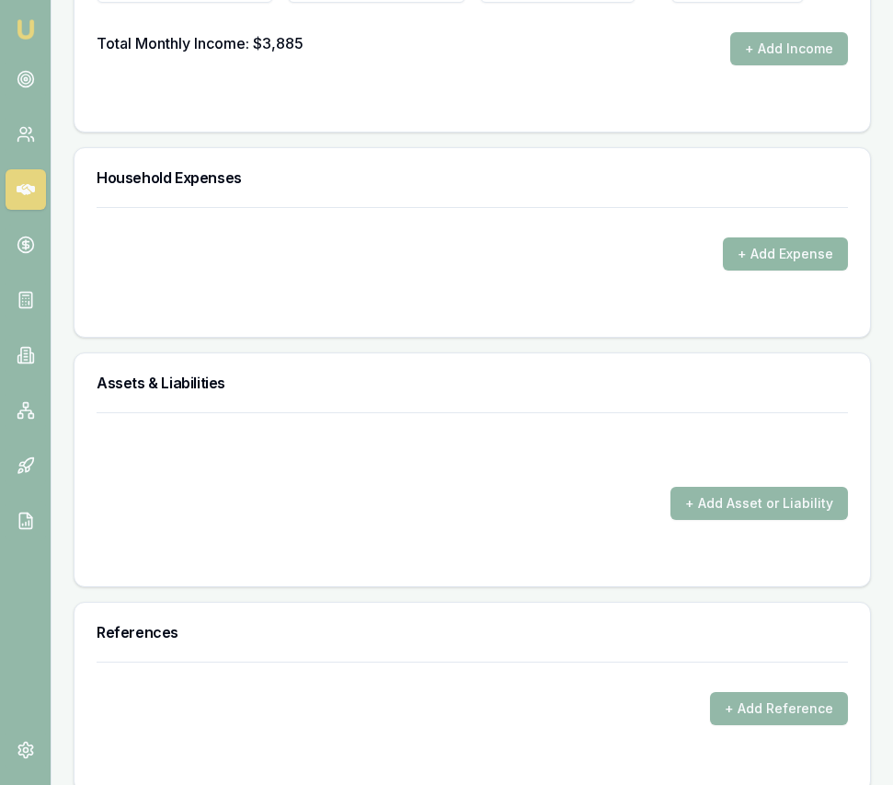
click at [768, 237] on button "+ Add Expense" at bounding box center [785, 253] width 125 height 33
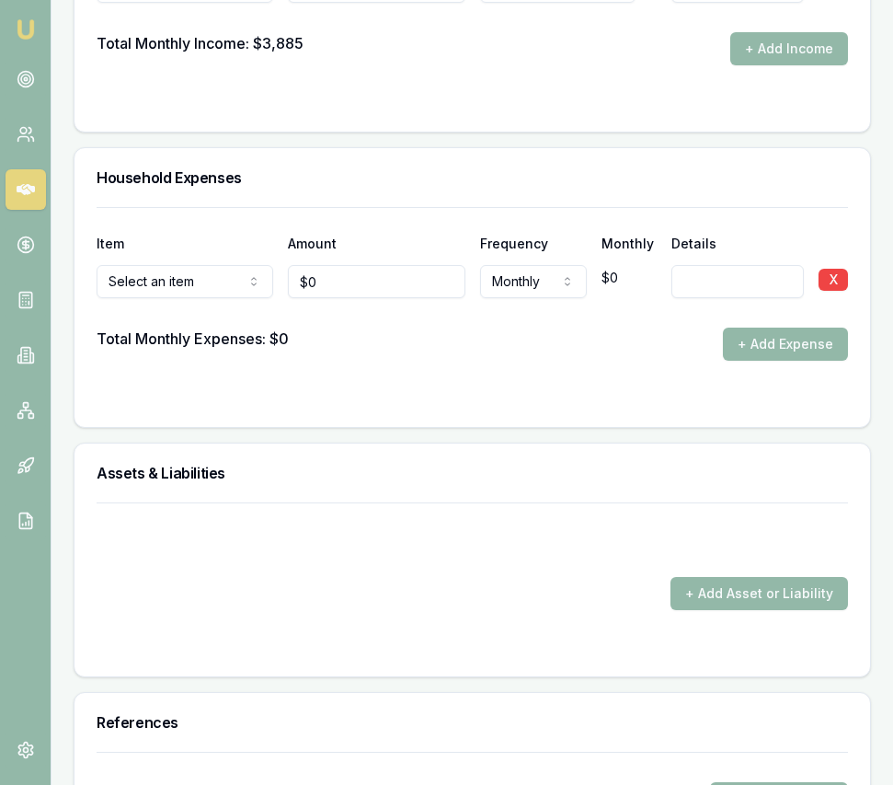
click at [357, 266] on input "0" at bounding box center [376, 281] width 177 height 33
type input "$2,100"
click at [590, 344] on form "Item Amount Frequency Monthly Details Rent or board Rent or board Food and groc…" at bounding box center [473, 306] width 752 height 198
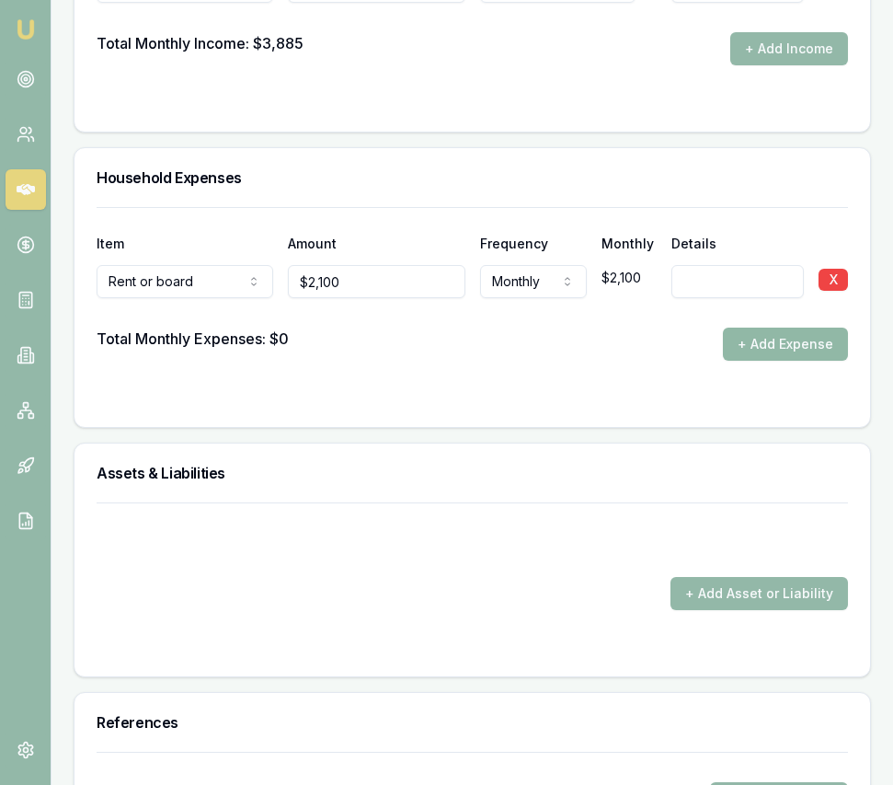
click at [753, 339] on button "+ Add Expense" at bounding box center [785, 344] width 125 height 33
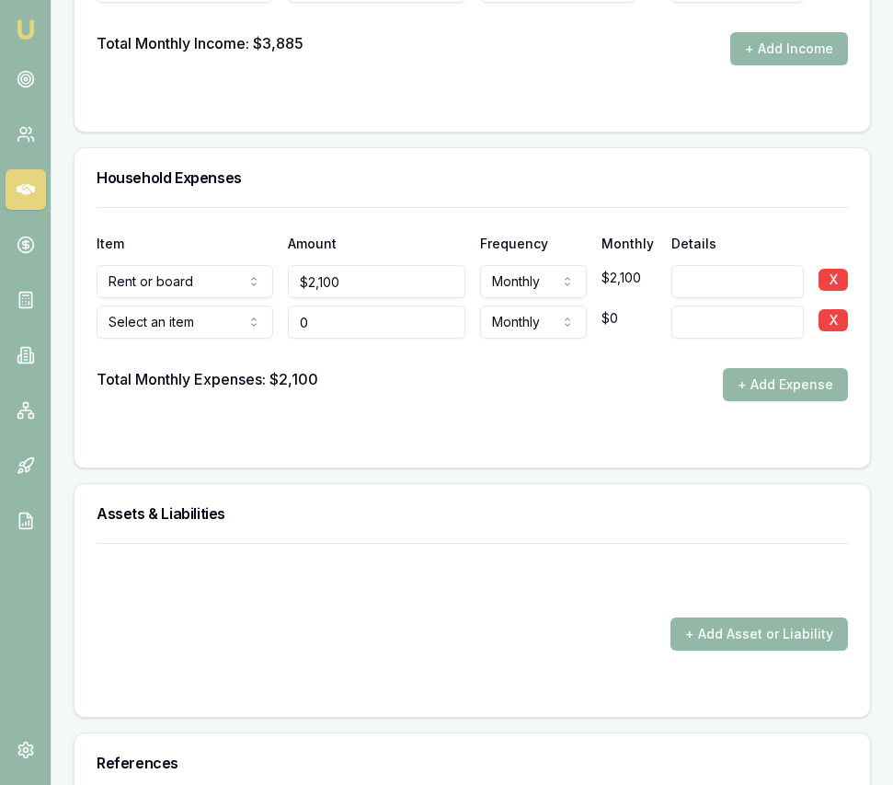
type input "$0"
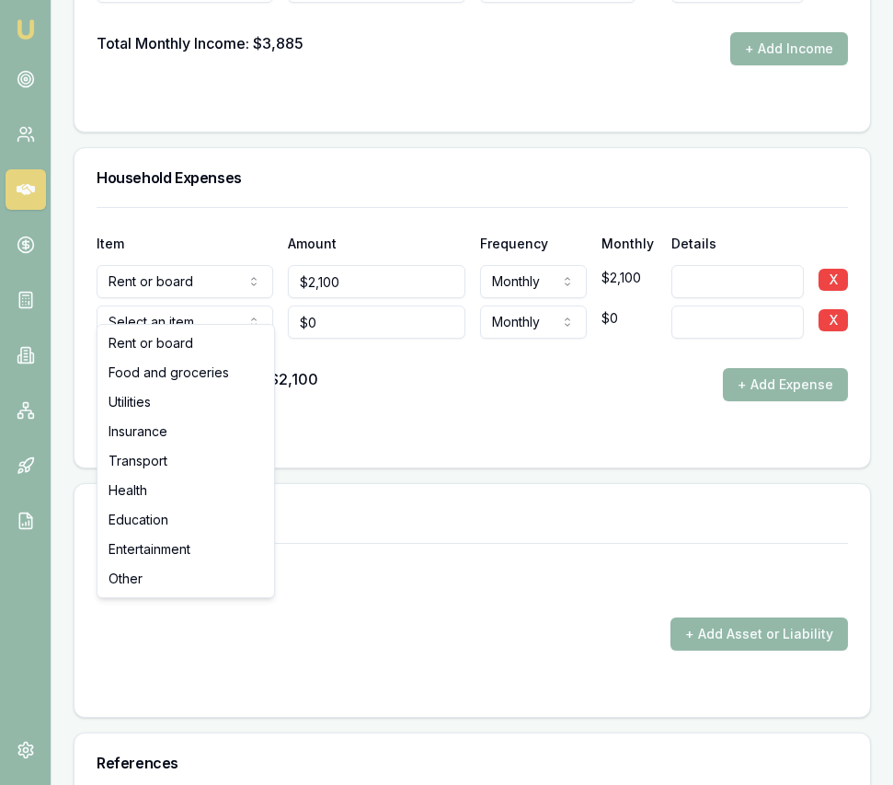
select select "FOOD_AND_GROCERIES"
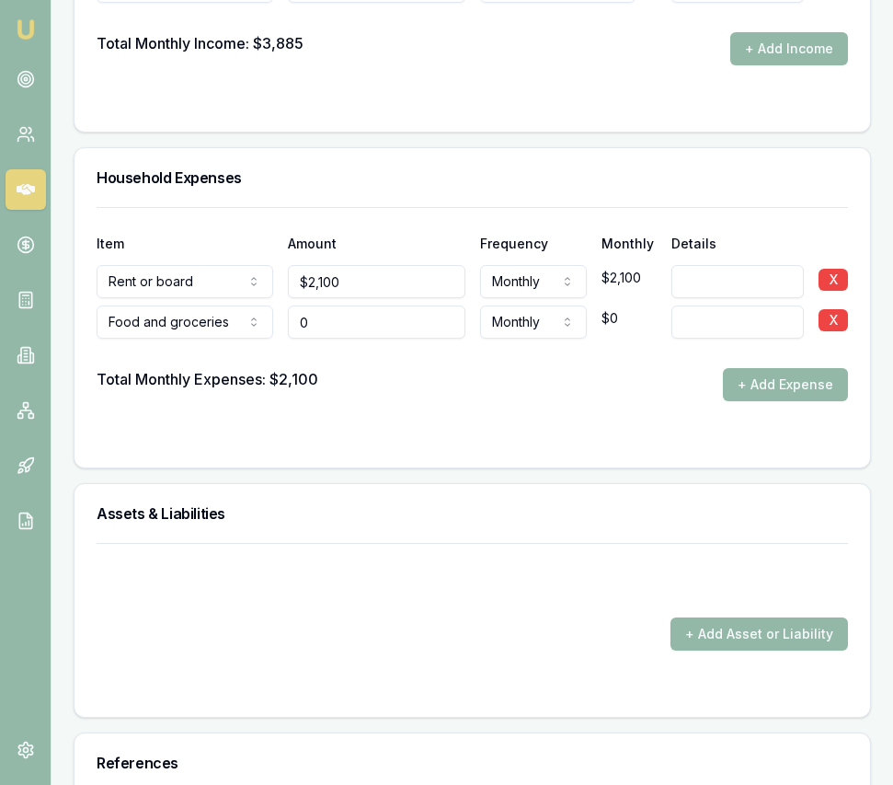
click at [322, 309] on input "0" at bounding box center [376, 321] width 177 height 33
click at [321, 310] on input "0" at bounding box center [376, 321] width 177 height 33
type input "$1,600"
click at [500, 389] on form "Item Amount Frequency Monthly Details Rent or board Rent or board Food and groc…" at bounding box center [473, 326] width 752 height 238
drag, startPoint x: 756, startPoint y: 365, endPoint x: 598, endPoint y: 374, distance: 158.5
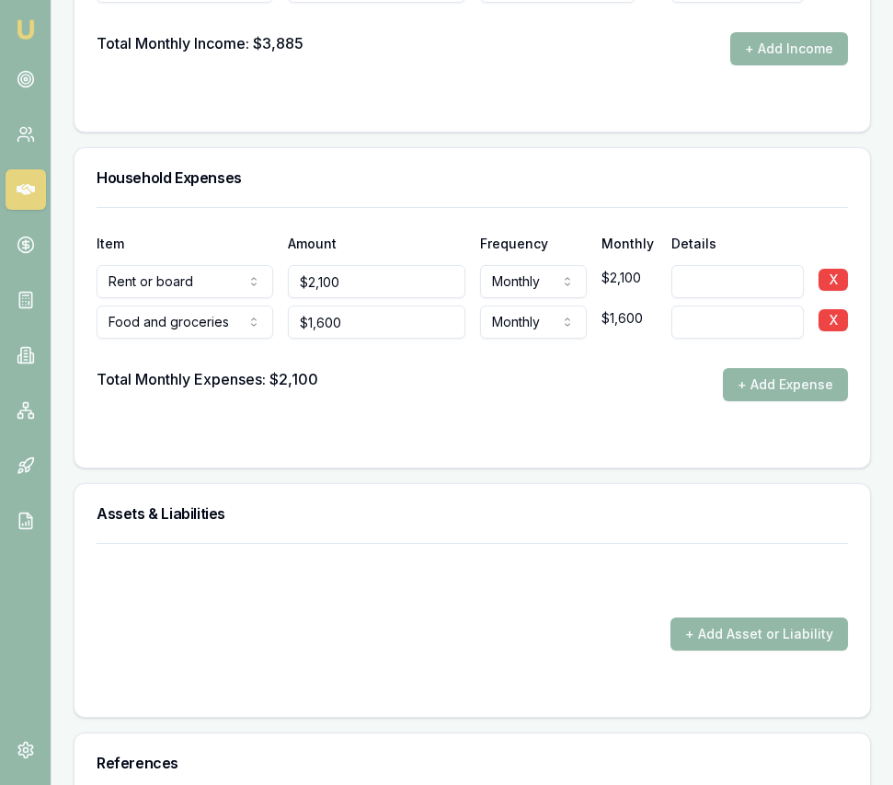
click at [756, 368] on button "+ Add Expense" at bounding box center [785, 384] width 125 height 33
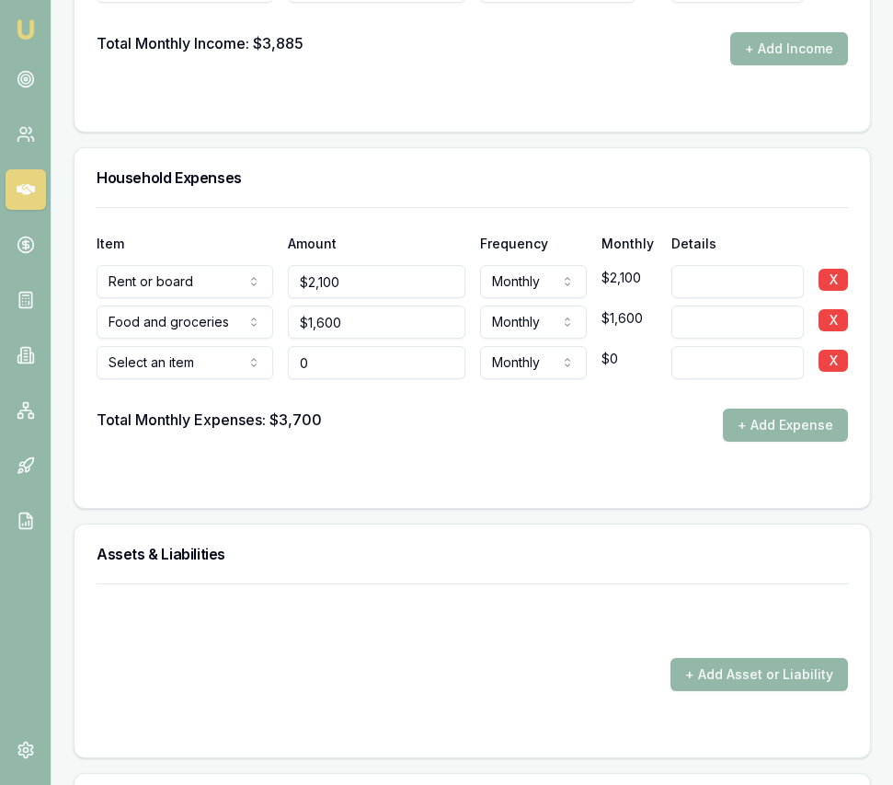
type input "$0"
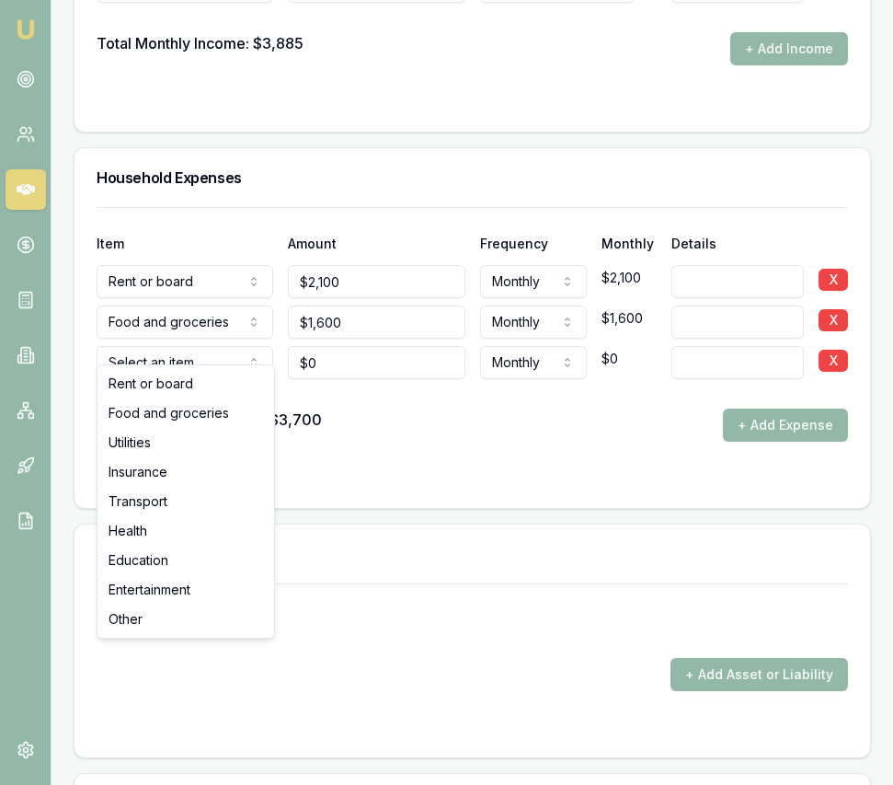
select select "UTILITIES"
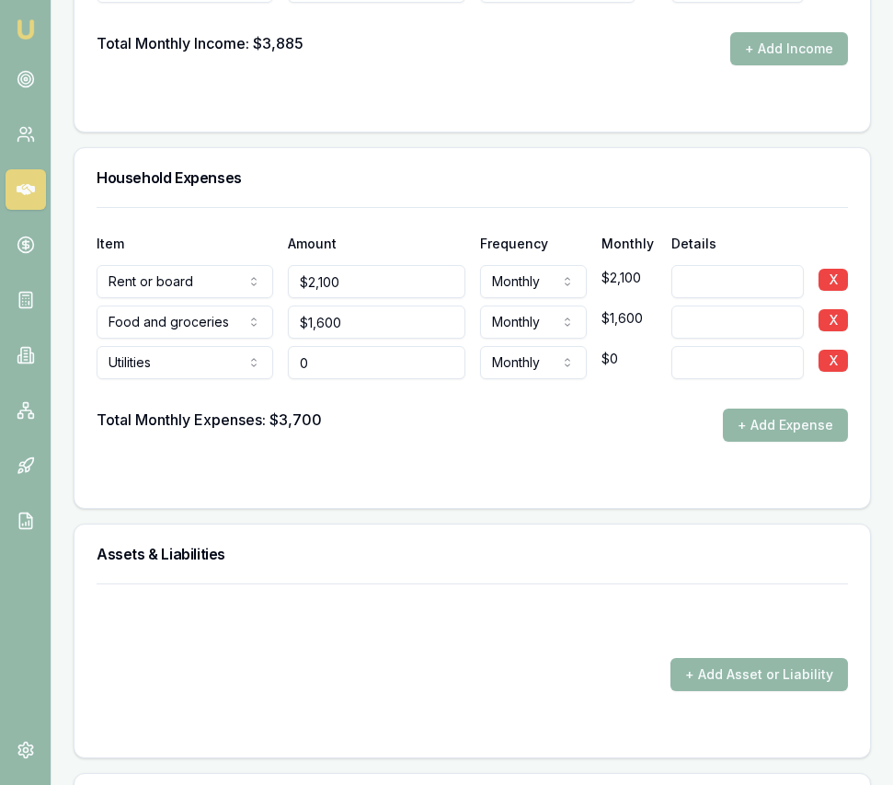
click at [317, 352] on input "0" at bounding box center [376, 362] width 177 height 33
click at [317, 353] on input "0" at bounding box center [376, 362] width 177 height 33
type input "$600"
drag, startPoint x: 479, startPoint y: 428, endPoint x: 469, endPoint y: 419, distance: 13.7
click at [479, 427] on form "Item Amount Frequency Monthly Details Rent or board Rent or board Food and groc…" at bounding box center [473, 346] width 752 height 279
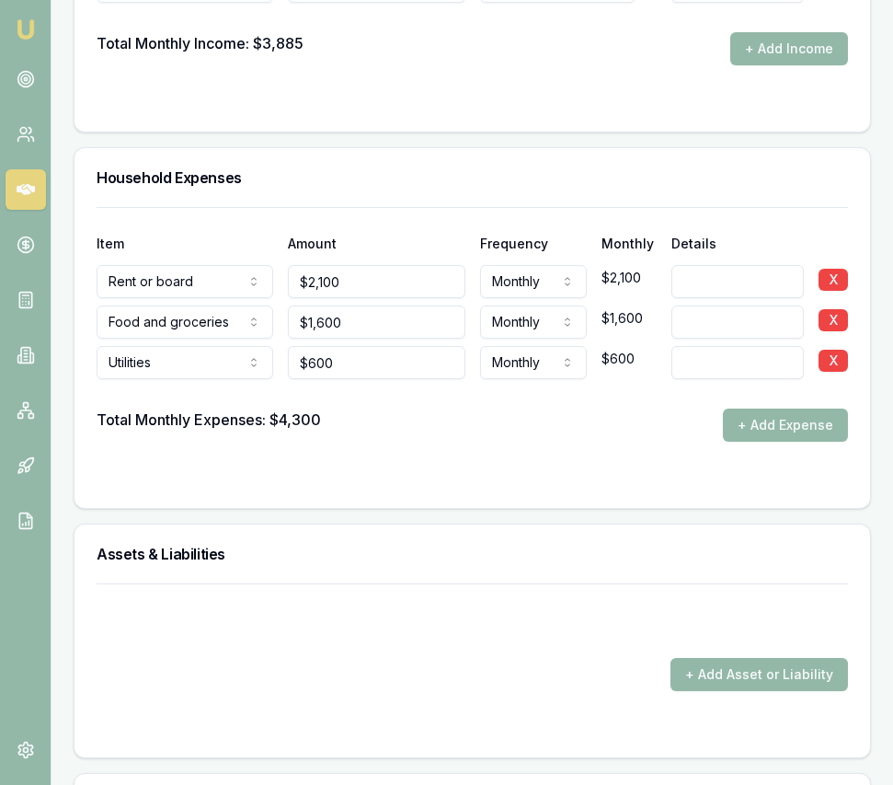
click at [755, 408] on button "+ Add Expense" at bounding box center [785, 424] width 125 height 33
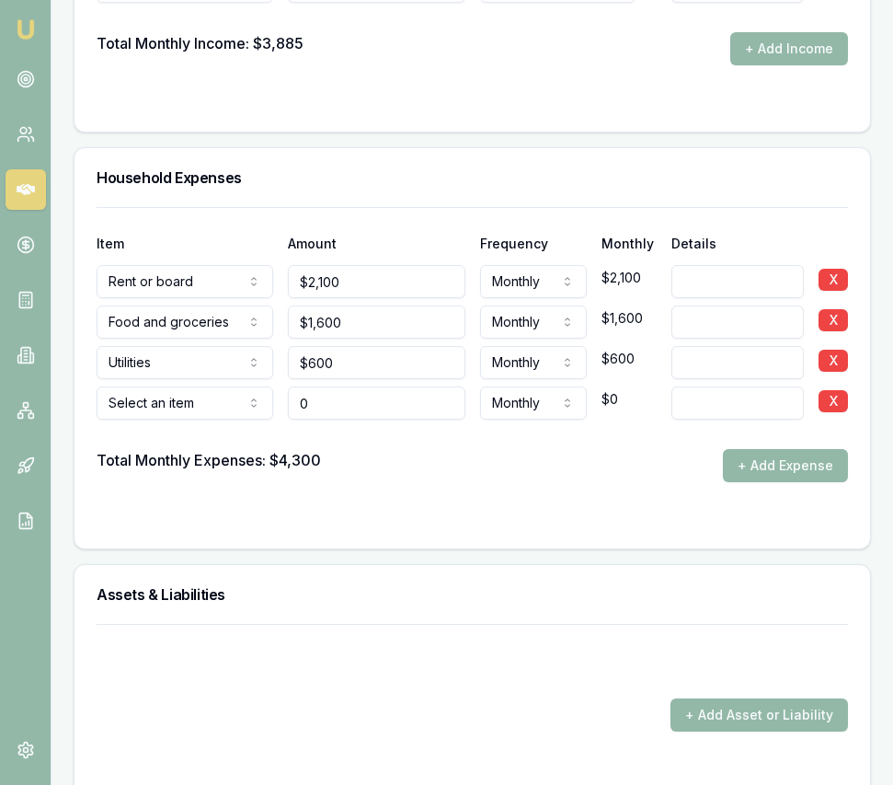
type input "$0"
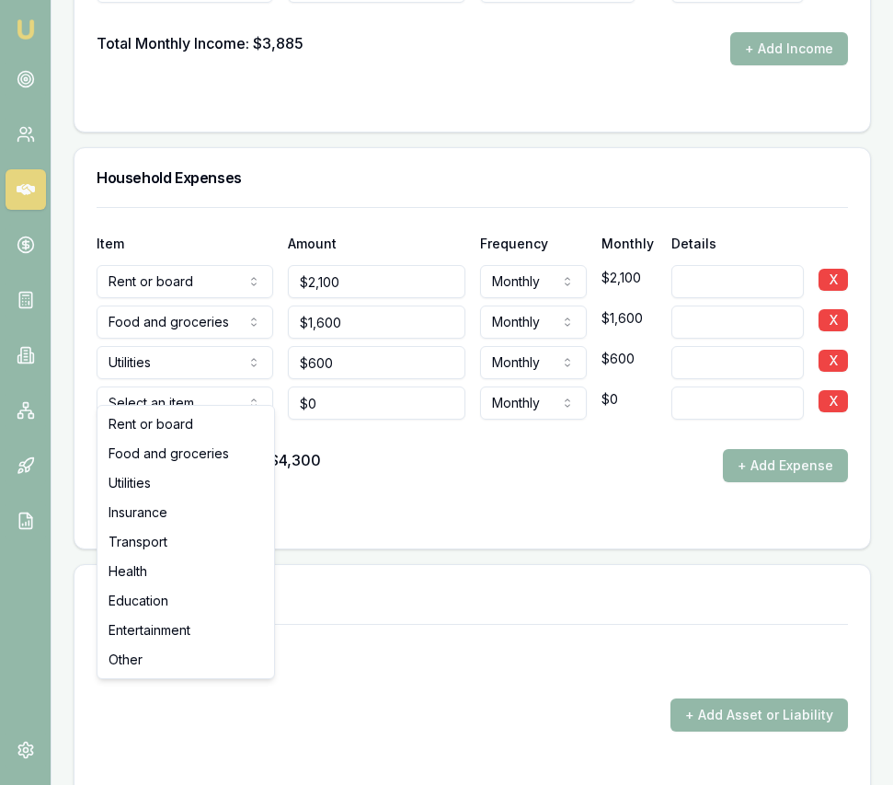
select select "INSURANCE"
drag, startPoint x: 218, startPoint y: 518, endPoint x: 228, endPoint y: 508, distance: 14.3
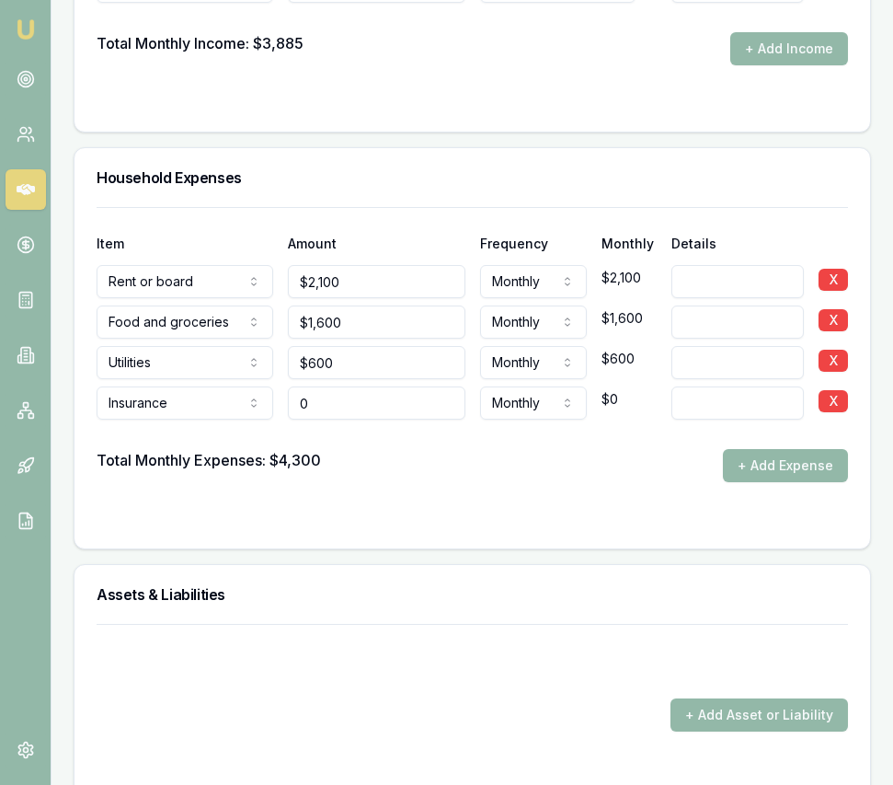
click at [328, 386] on input "0" at bounding box center [376, 402] width 177 height 33
type input "$100"
drag, startPoint x: 458, startPoint y: 454, endPoint x: 455, endPoint y: 442, distance: 13.2
click at [458, 454] on div "Total Monthly Expenses: $4,300 + Add Expense" at bounding box center [473, 465] width 752 height 33
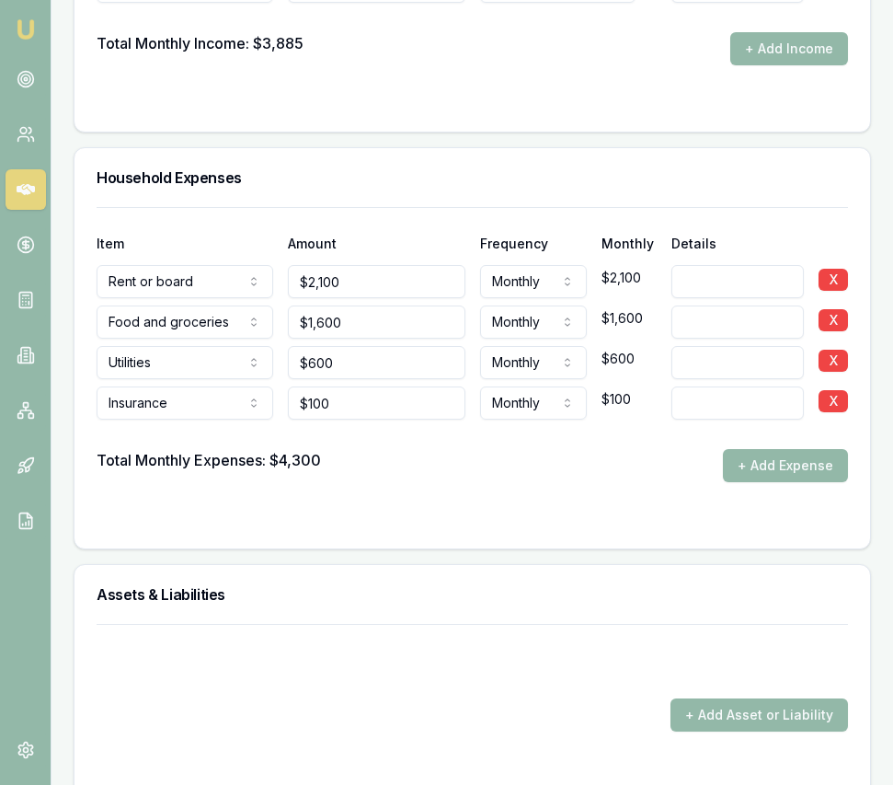
drag, startPoint x: 760, startPoint y: 448, endPoint x: 748, endPoint y: 453, distance: 12.8
click at [760, 449] on button "+ Add Expense" at bounding box center [785, 465] width 125 height 33
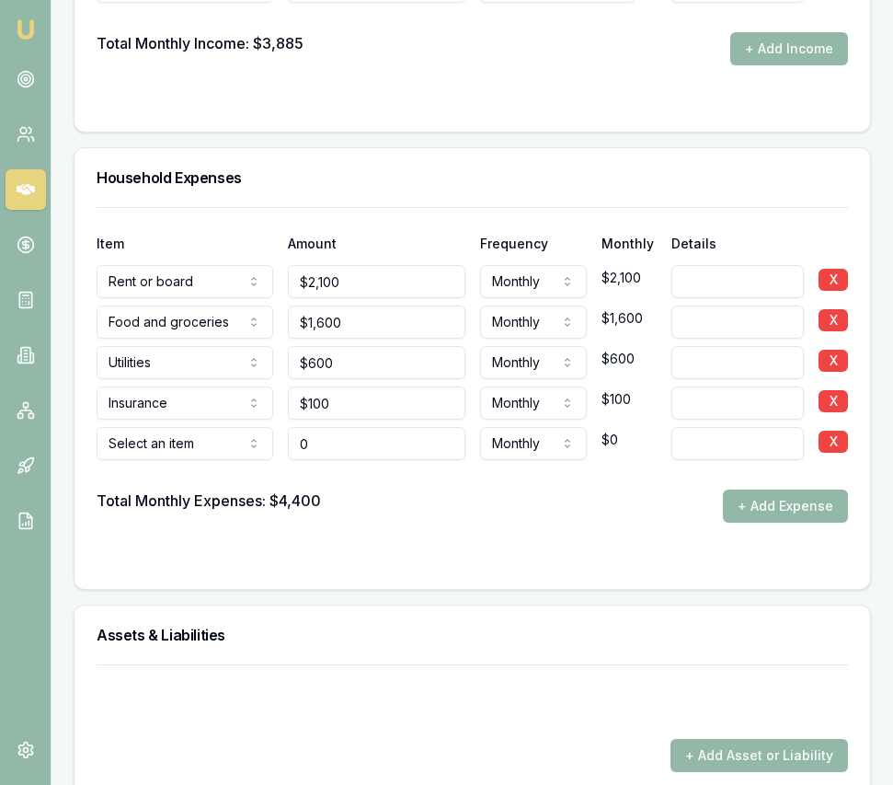
type input "$0"
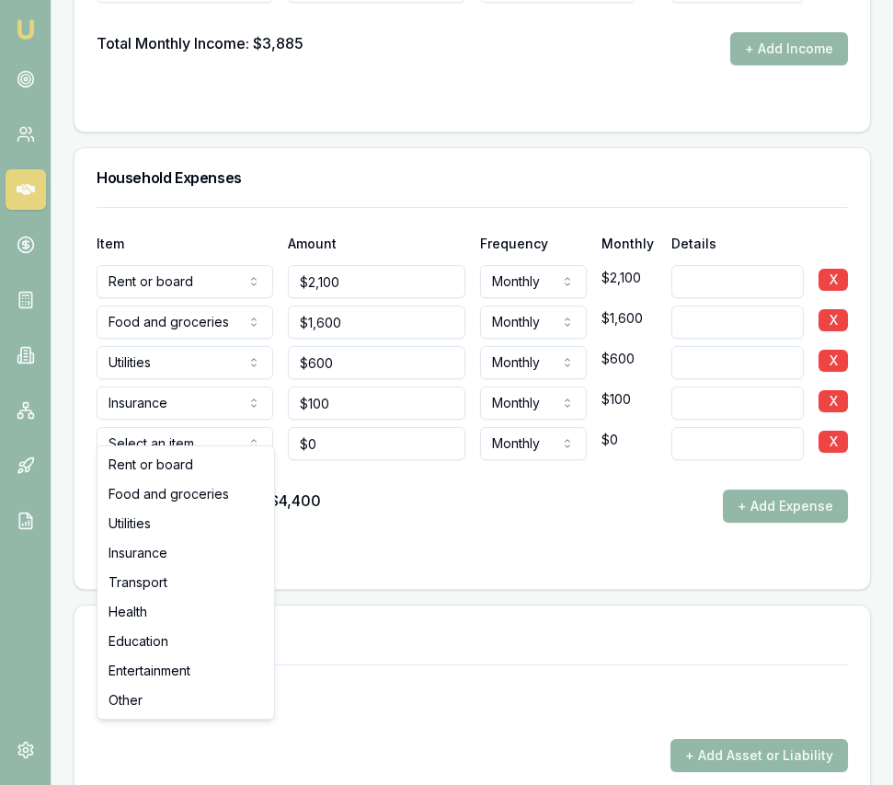
select select "TRANSPORT"
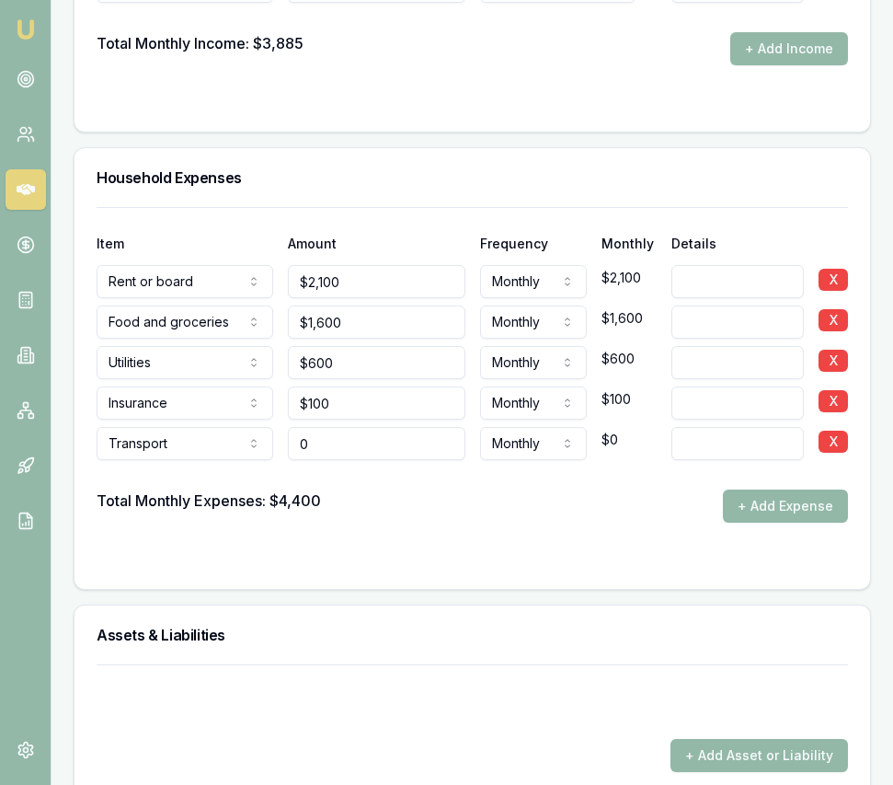
click at [371, 428] on input "0" at bounding box center [376, 443] width 177 height 33
type input "$400"
click at [595, 530] on form "Item Amount Frequency Monthly Details Rent or board Rent or board Food and groc…" at bounding box center [473, 387] width 752 height 360
click at [788, 496] on button "+ Add Expense" at bounding box center [785, 505] width 125 height 33
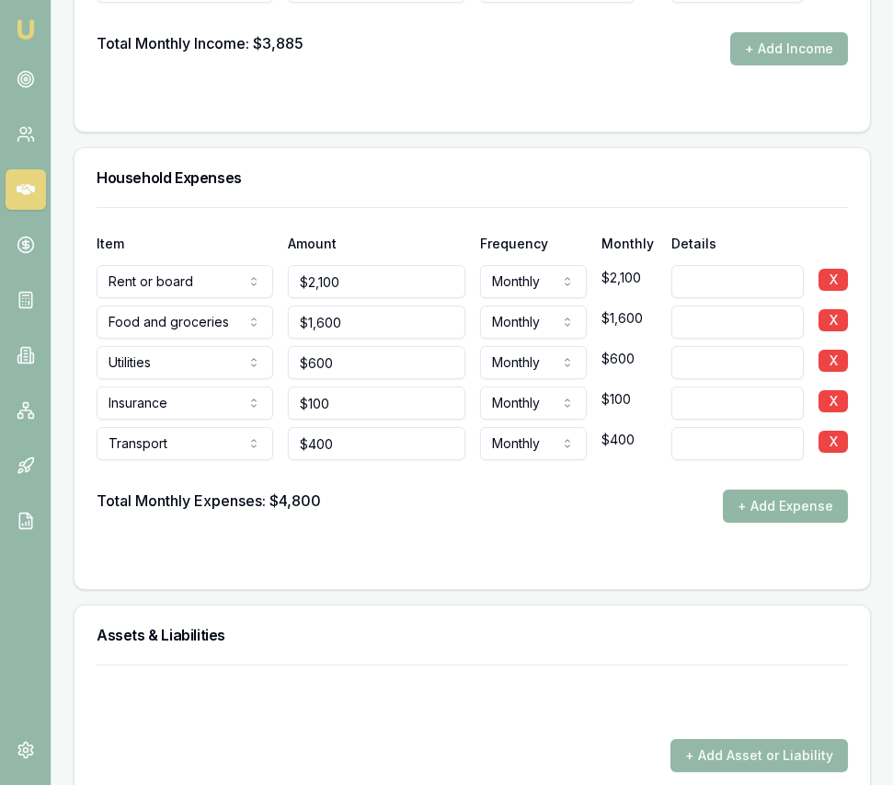
drag, startPoint x: 849, startPoint y: 499, endPoint x: 788, endPoint y: 499, distance: 61.6
click at [849, 499] on div "Item Amount Frequency Monthly Details Rent or board Rent or board Food and groc…" at bounding box center [473, 398] width 796 height 382
click at [773, 500] on button "+ Add Expense" at bounding box center [785, 505] width 125 height 33
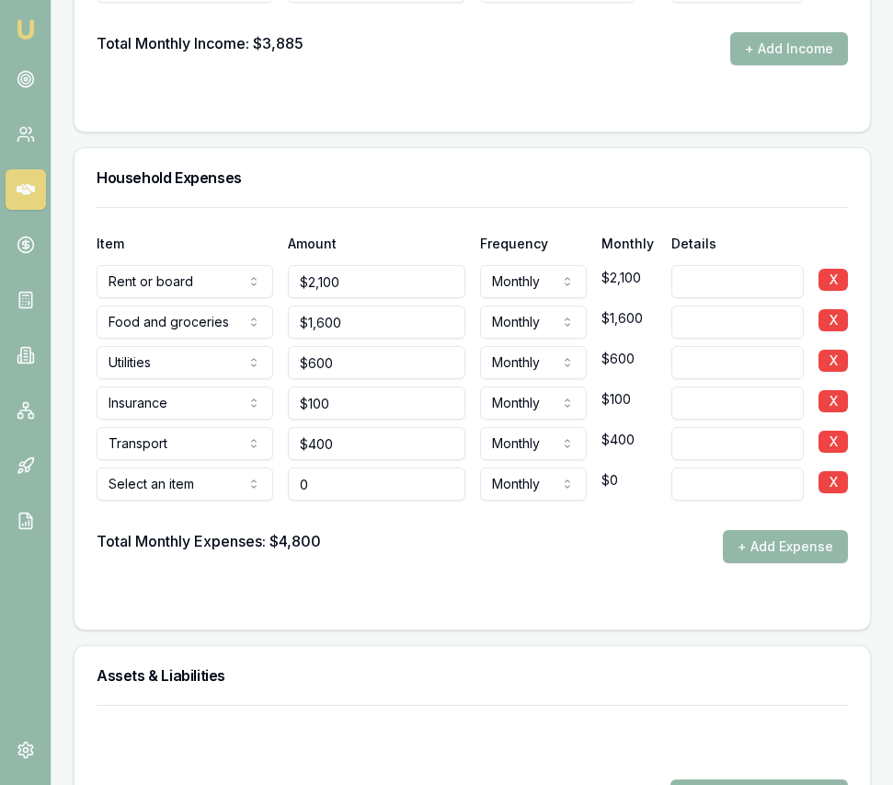
type input "$0"
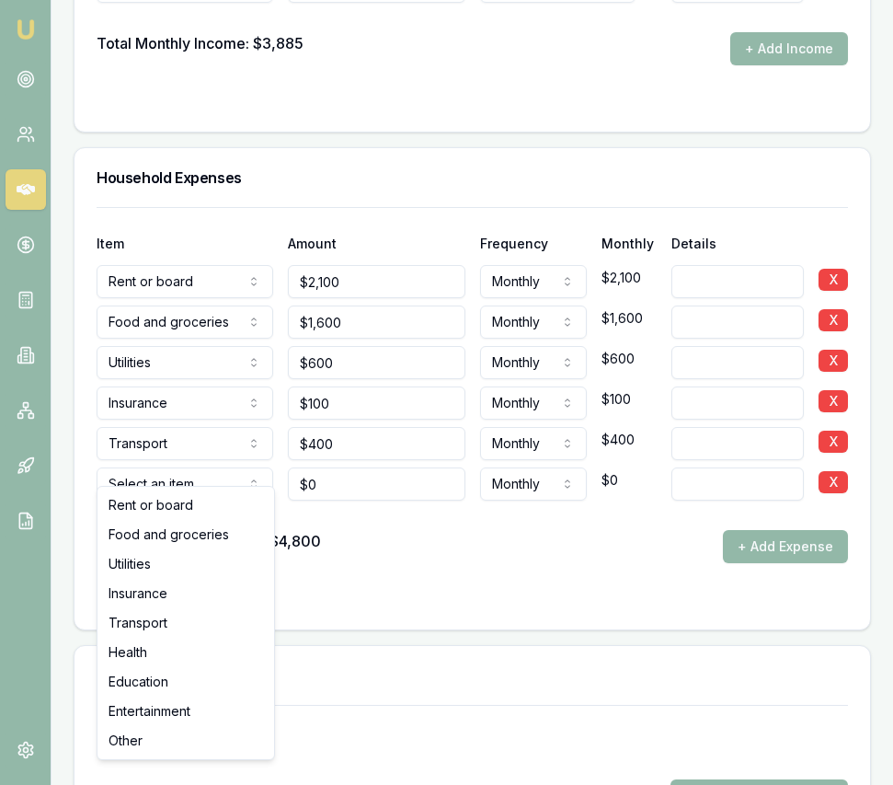
select select "HEALTH"
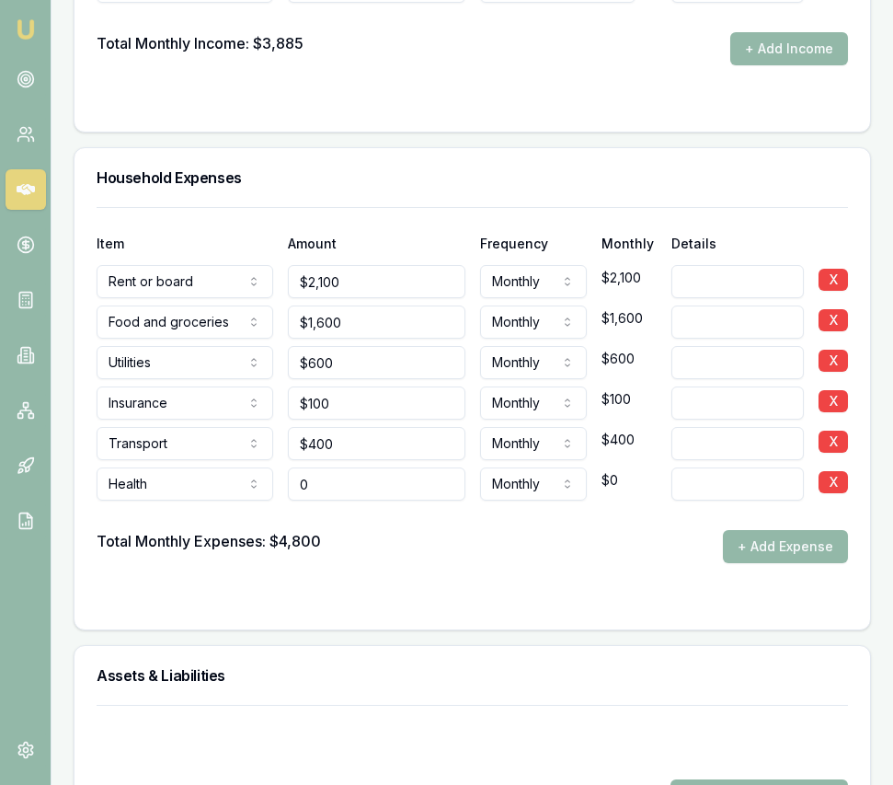
click at [362, 467] on input "0" at bounding box center [376, 483] width 177 height 33
type input "$100"
click at [535, 552] on form "Item Amount Frequency Monthly Details Rent or board Rent or board Food and groc…" at bounding box center [473, 407] width 752 height 400
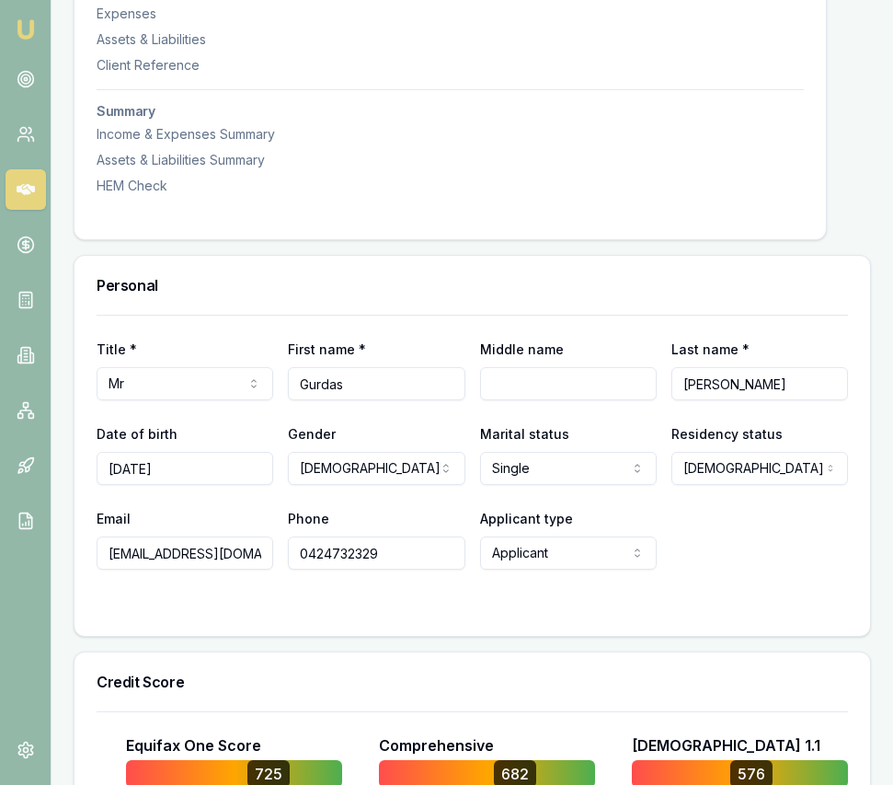
scroll to position [630, 0]
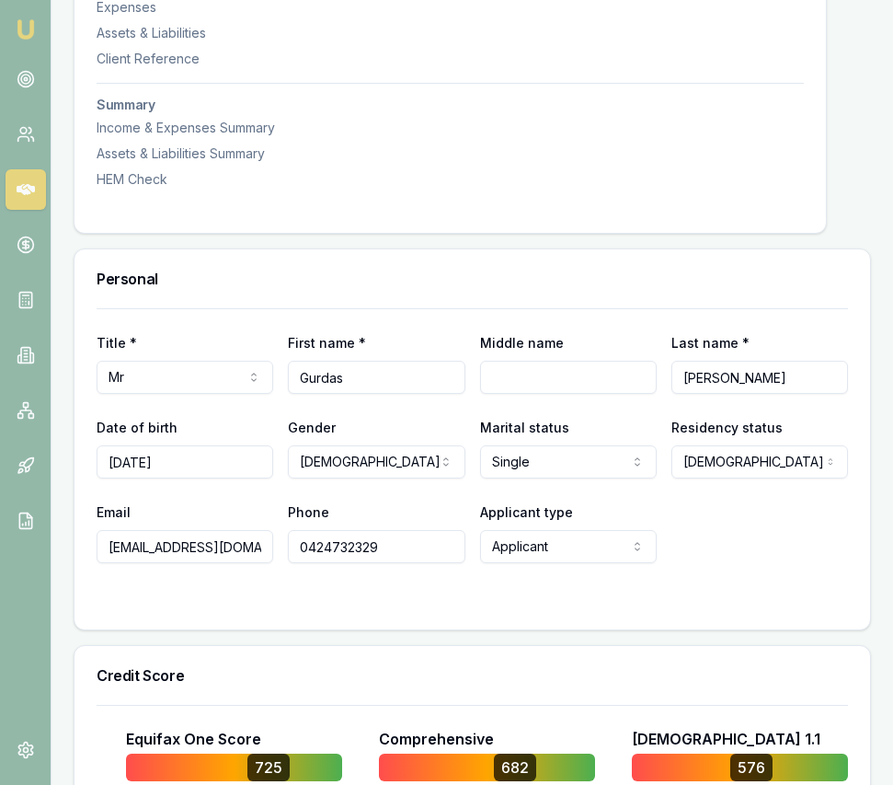
select select "MARRIED"
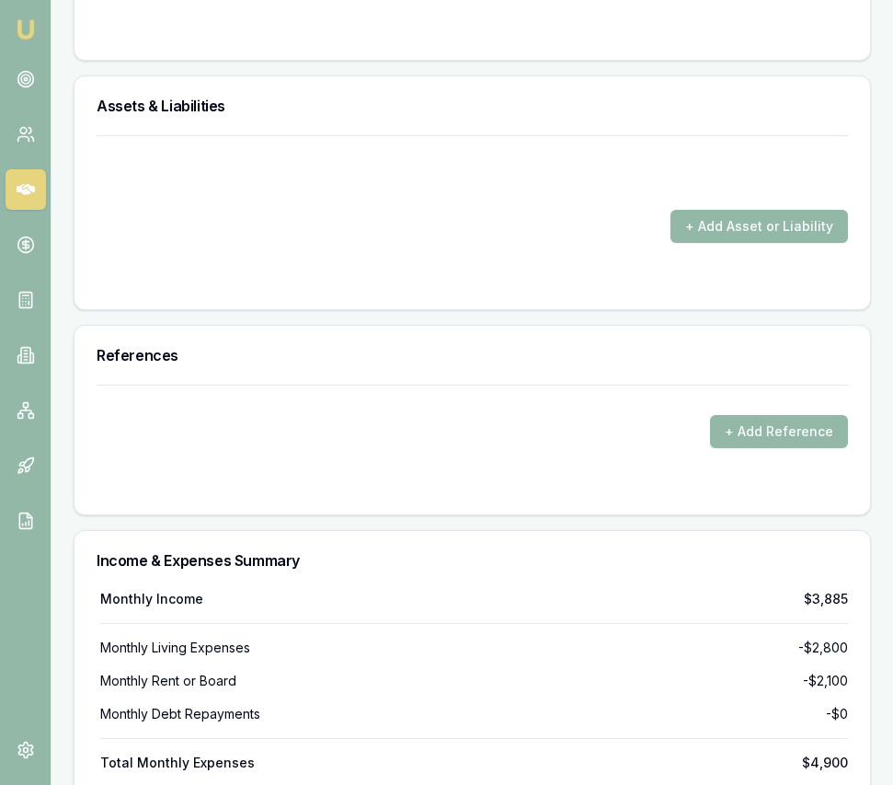
scroll to position [4586, 0]
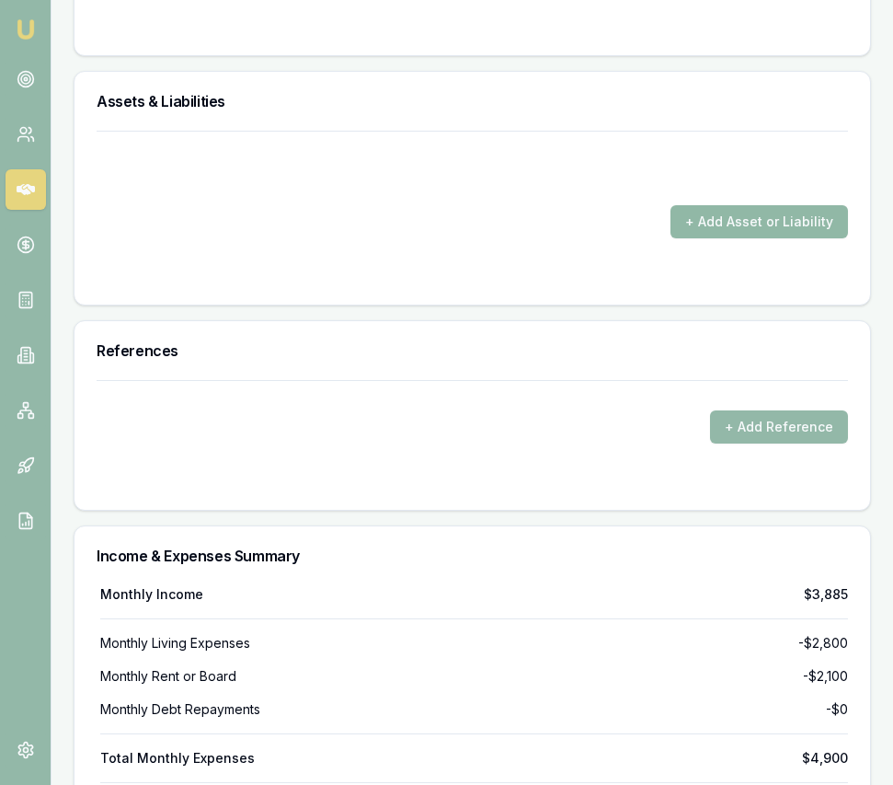
click at [728, 205] on button "+ Add Asset or Liability" at bounding box center [760, 221] width 178 height 33
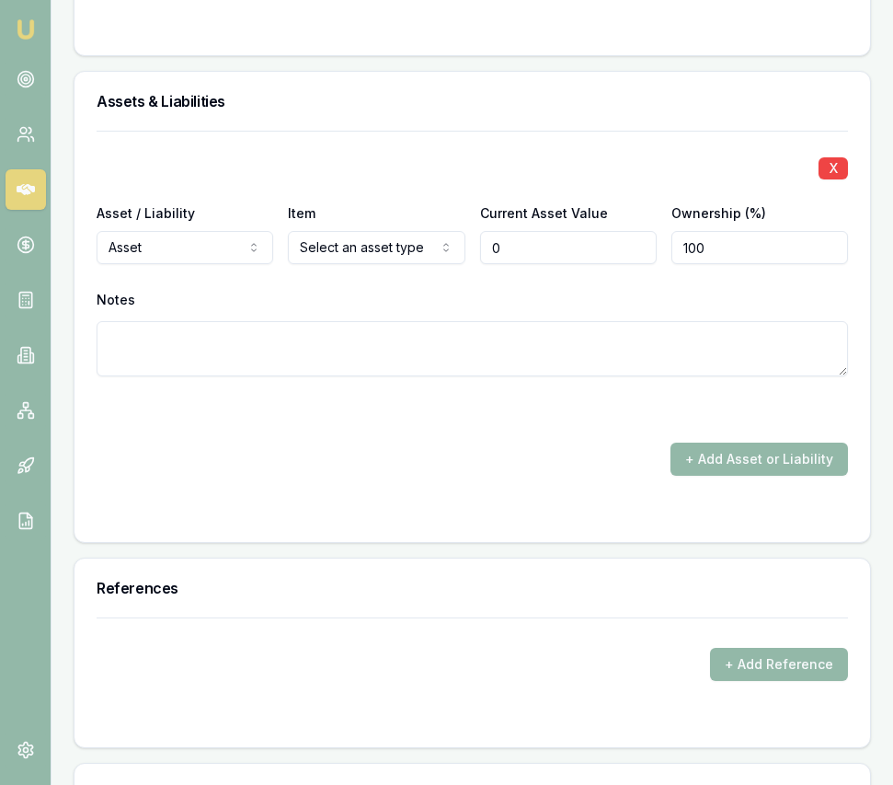
type input "$0"
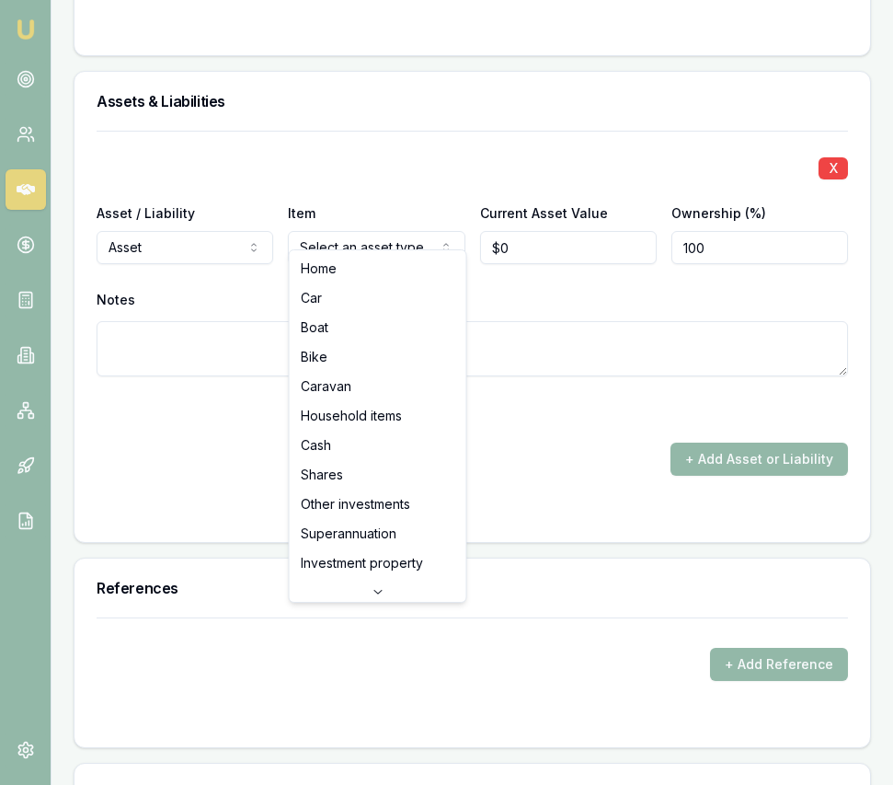
select select "CASH"
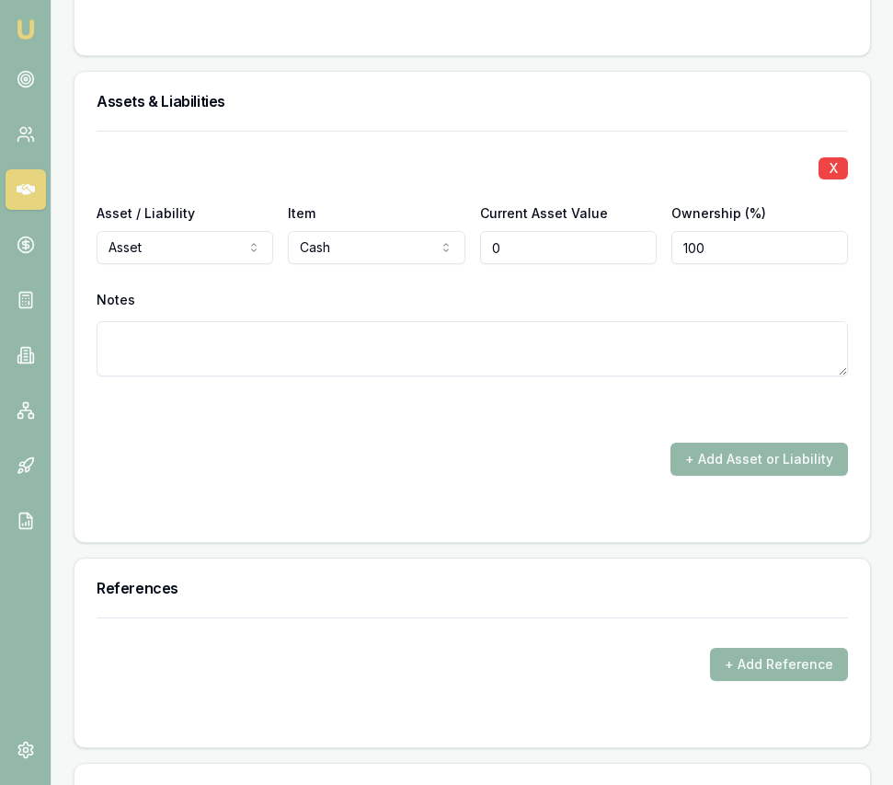
click at [528, 231] on input "0" at bounding box center [568, 247] width 177 height 33
type input "$10,000"
click at [711, 446] on button "+ Add Asset or Liability" at bounding box center [760, 459] width 178 height 33
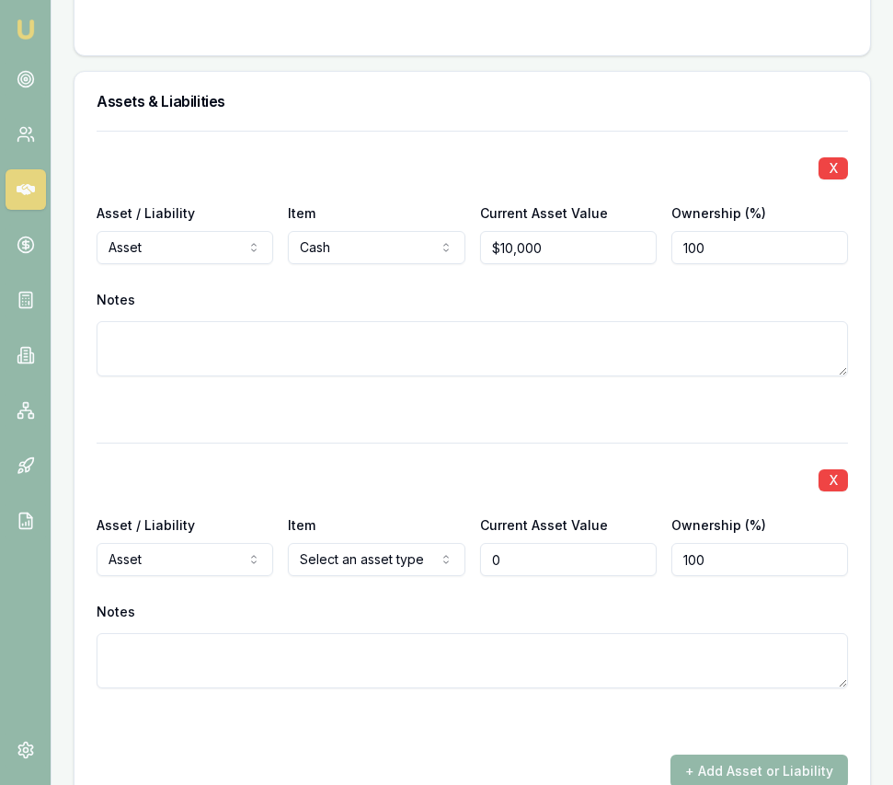
type input "$0"
click at [371, 564] on div "X Asset / Liability Asset Asset Liability Item Select an asset type Home Car Bo…" at bounding box center [473, 588] width 752 height 290
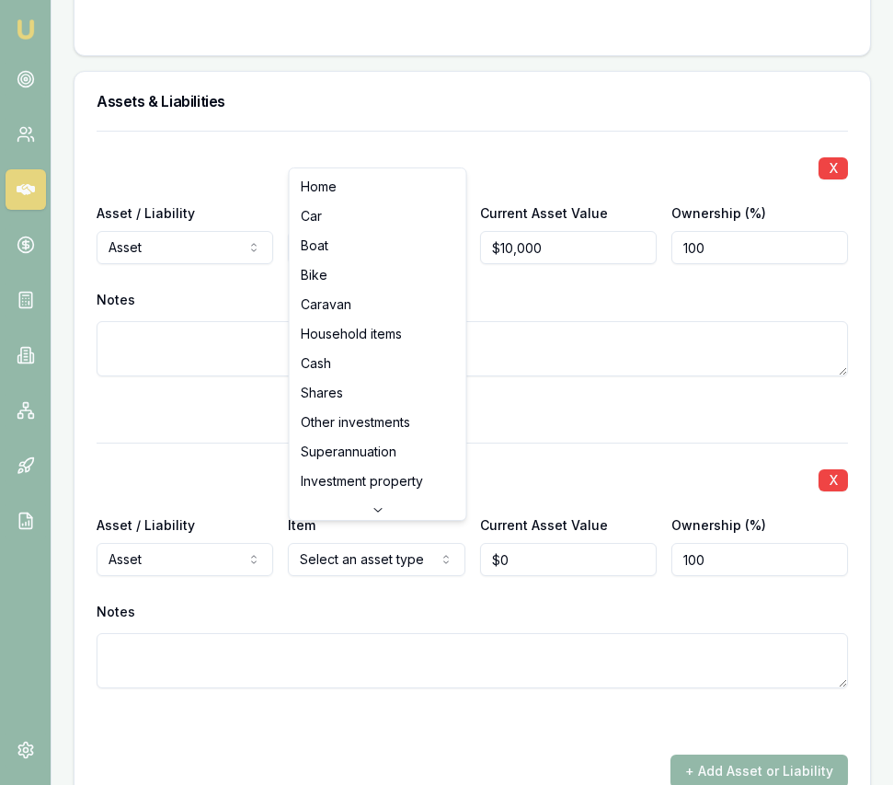
select select "CAR"
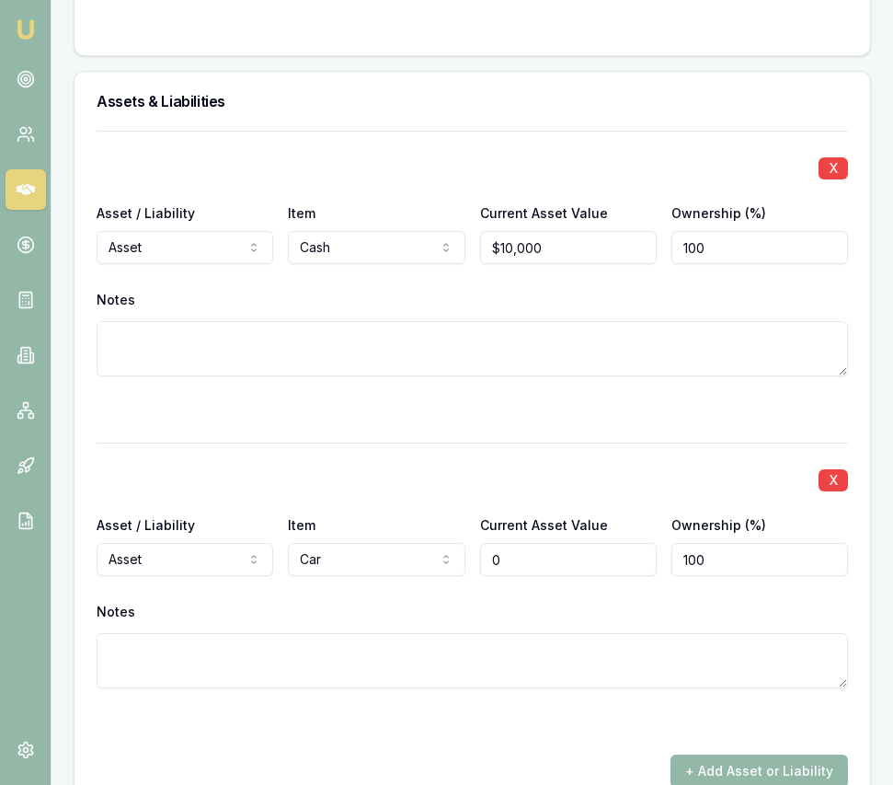
click at [502, 543] on input "0" at bounding box center [568, 559] width 177 height 33
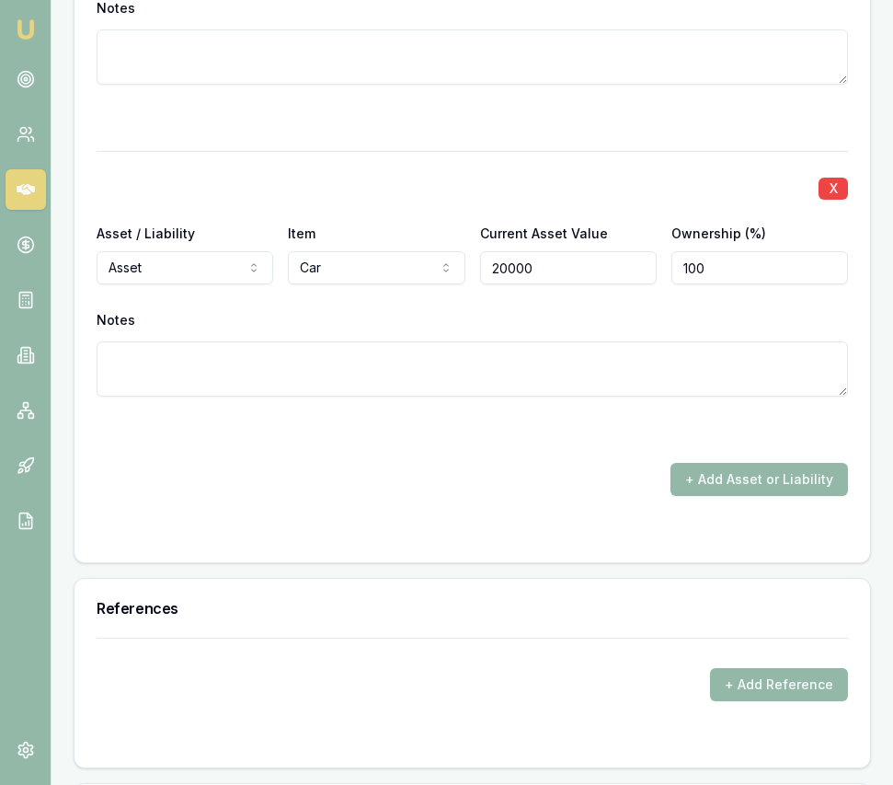
scroll to position [4902, 0]
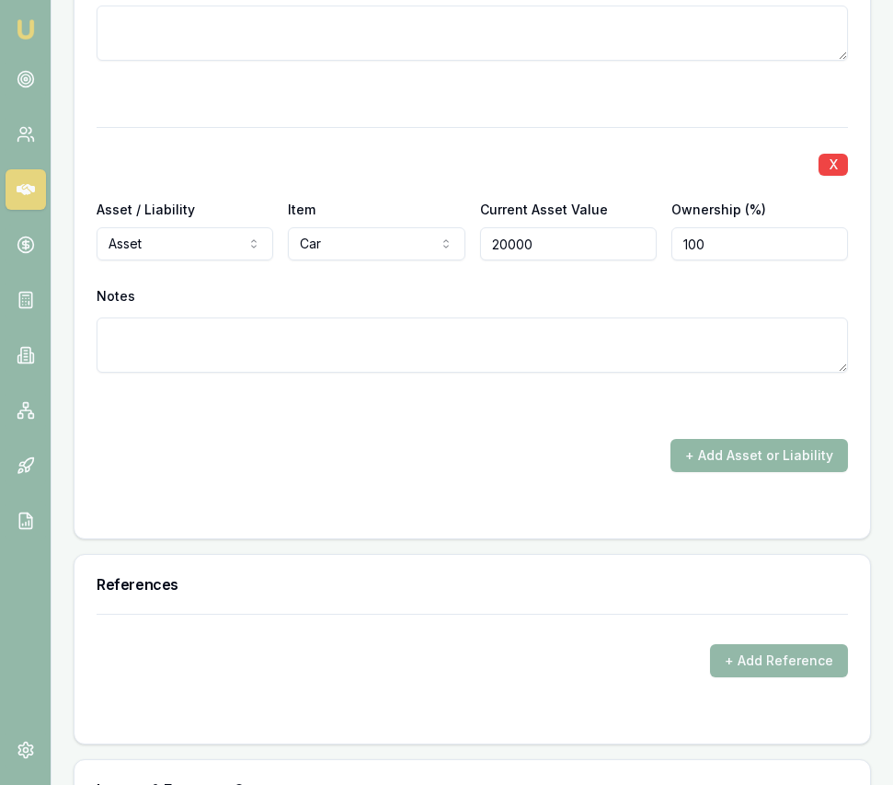
type input "$20,000"
click at [723, 439] on button "+ Add Asset or Liability" at bounding box center [760, 455] width 178 height 33
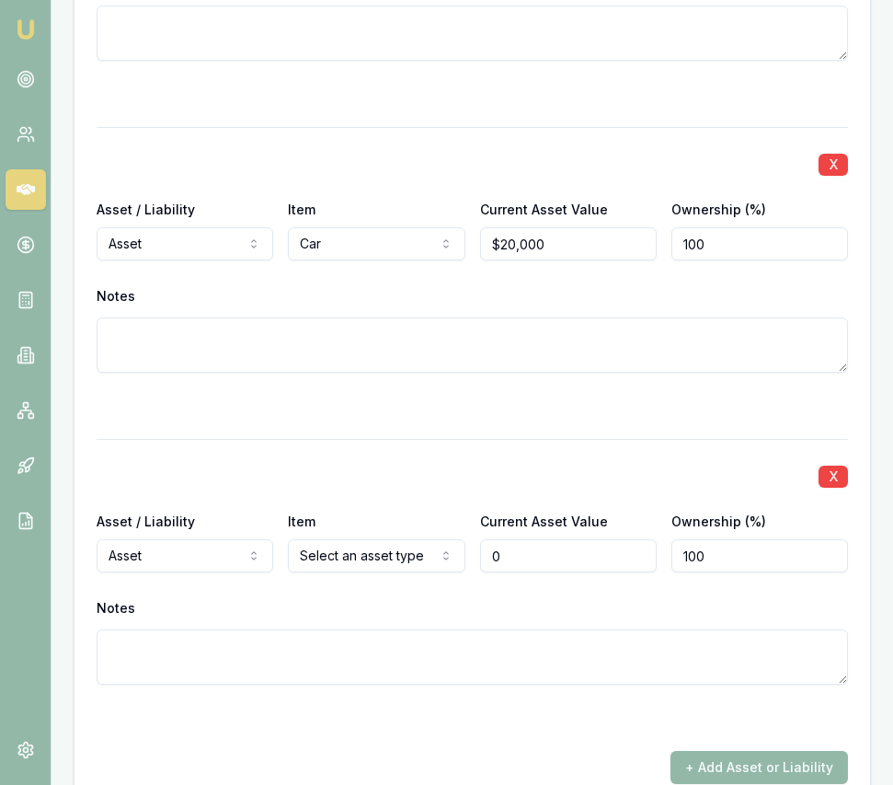
type input "$0"
drag, startPoint x: 415, startPoint y: 560, endPoint x: 406, endPoint y: 546, distance: 16.6
click at [414, 559] on div "X Asset / Liability Asset Asset Liability Item Select an asset type Home Car Bo…" at bounding box center [473, 584] width 752 height 290
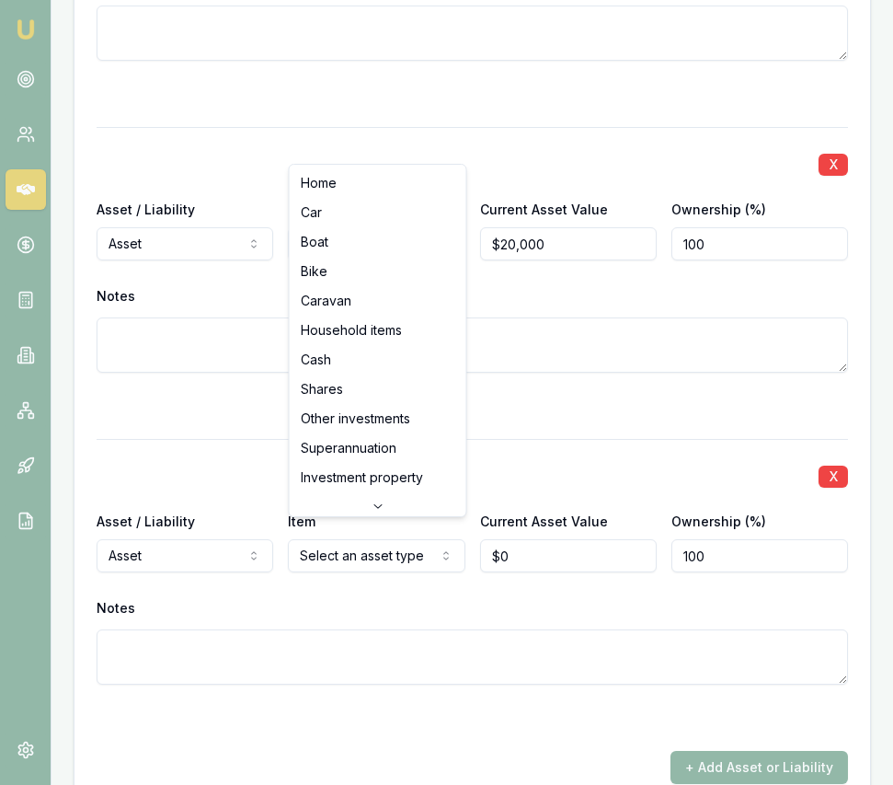
select select "HOUSEHOLD_ITEMS"
drag, startPoint x: 409, startPoint y: 327, endPoint x: 488, endPoint y: 457, distance: 152.3
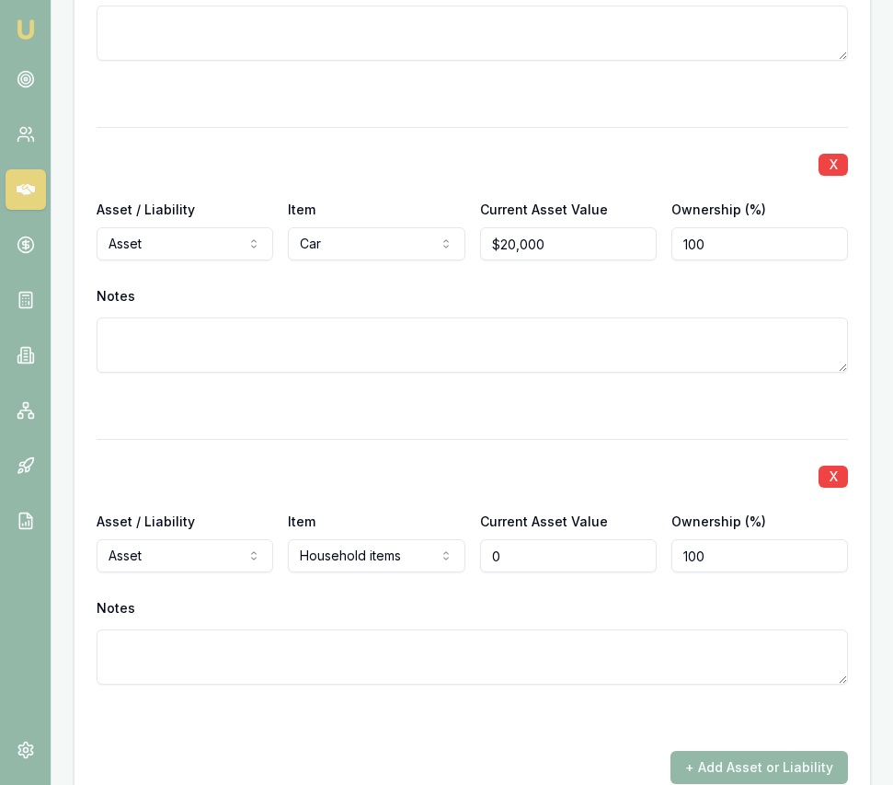
click at [524, 546] on input "0" at bounding box center [568, 555] width 177 height 33
type input "$100,000"
click at [565, 713] on div "X Asset / Liability Asset Asset Liability Item Cash Home Car Boat Bike Caravan …" at bounding box center [473, 299] width 752 height 969
drag, startPoint x: 711, startPoint y: 744, endPoint x: 686, endPoint y: 742, distance: 24.9
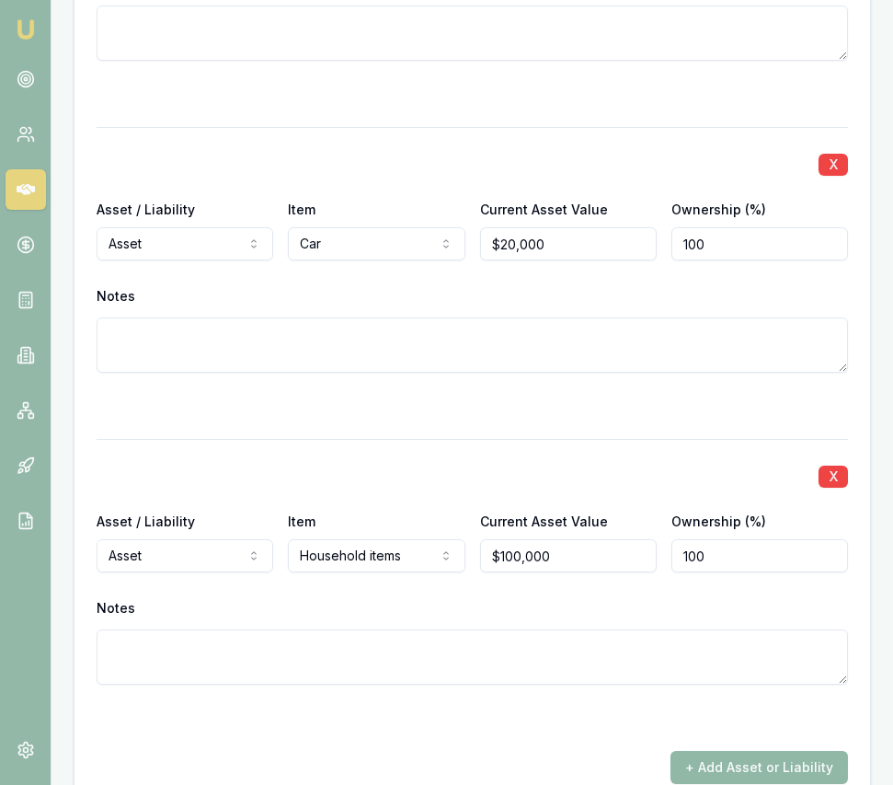
click at [711, 751] on button "+ Add Asset or Liability" at bounding box center [760, 767] width 178 height 33
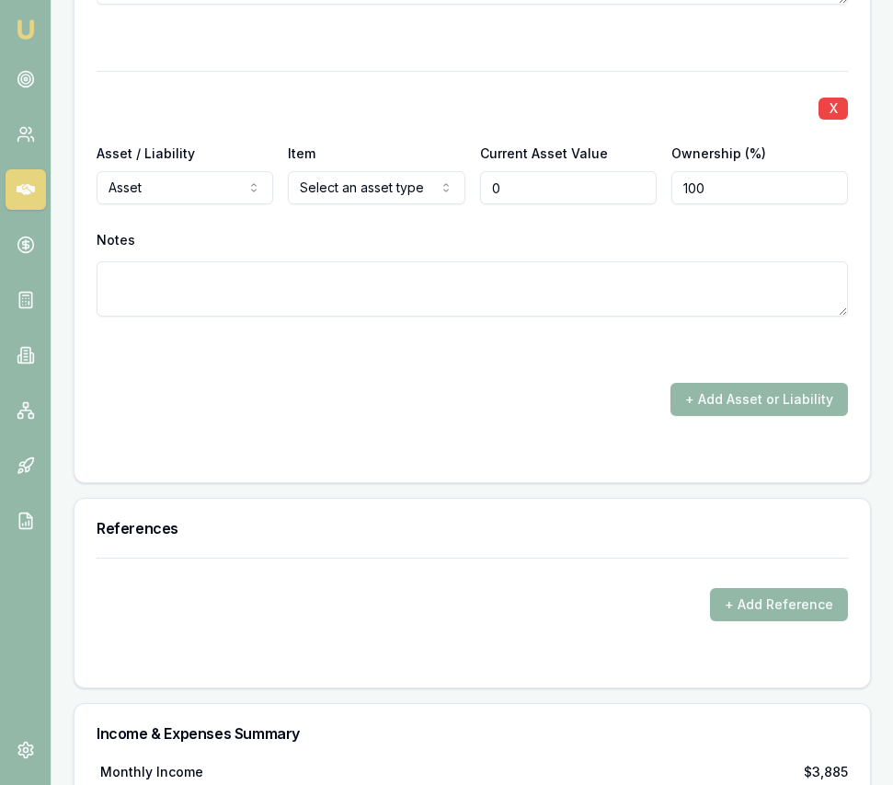
scroll to position [5599, 0]
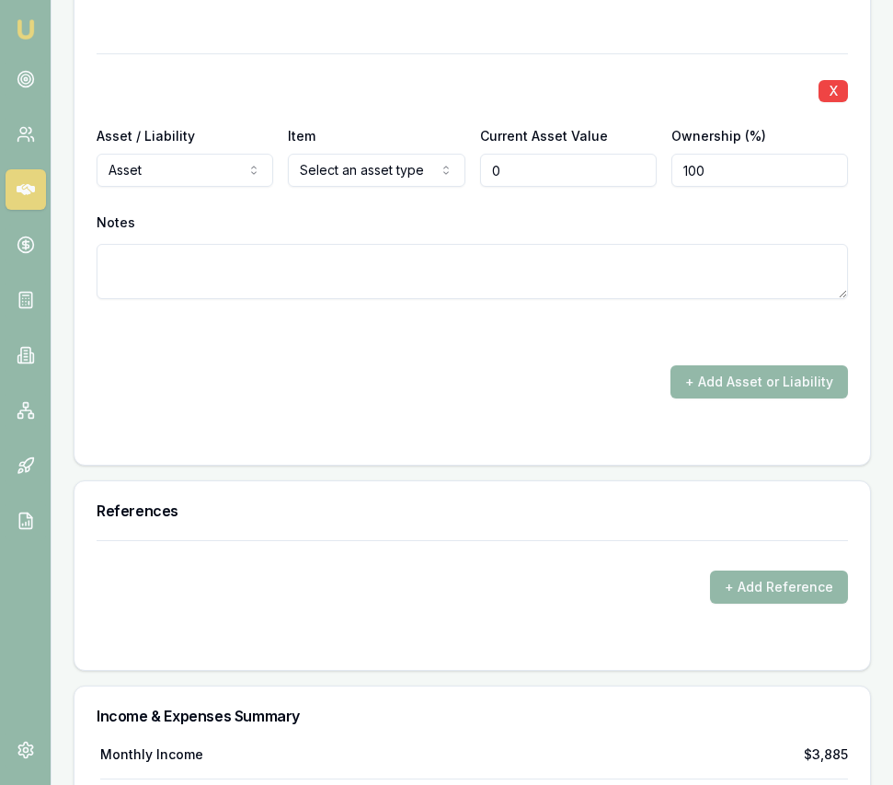
type input "$0"
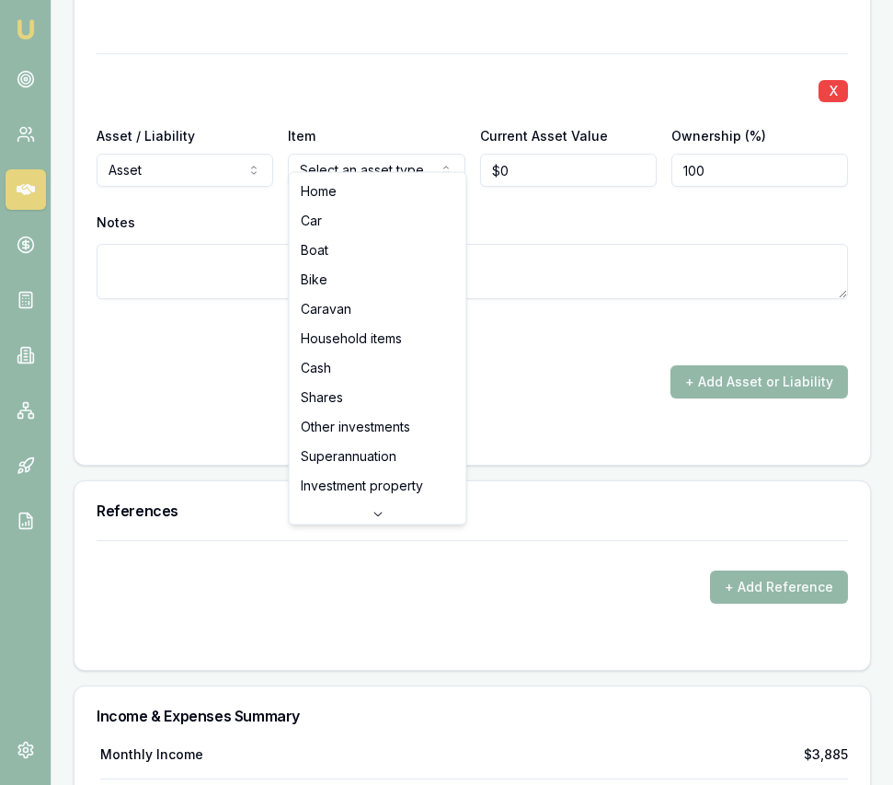
select select "SUPERANNUATION"
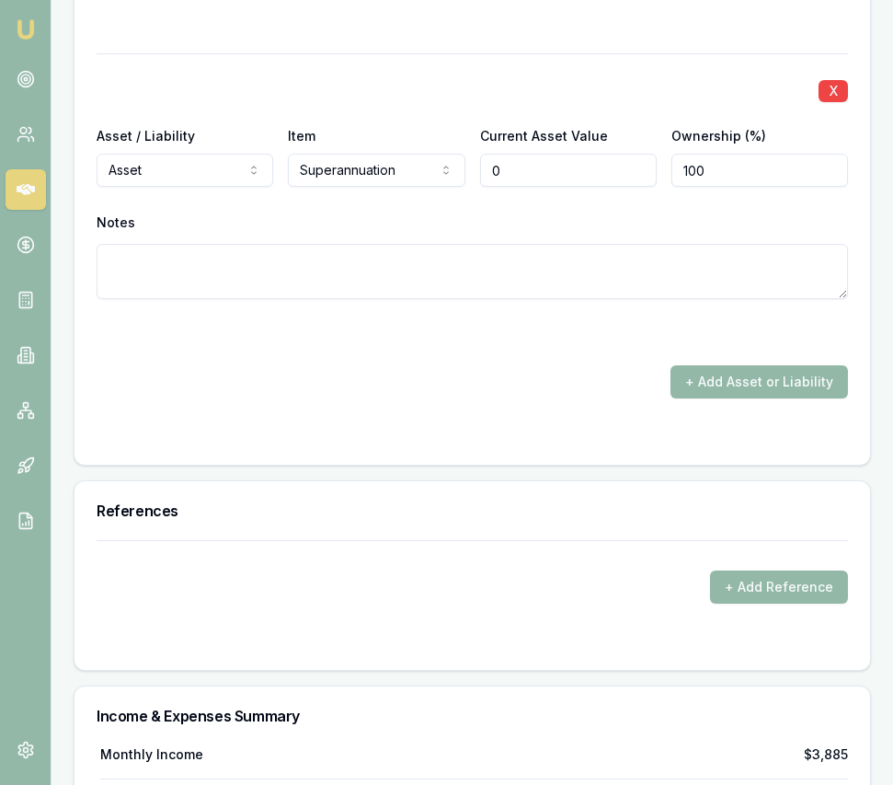
click at [519, 154] on input "0" at bounding box center [568, 170] width 177 height 33
type input "$25,000"
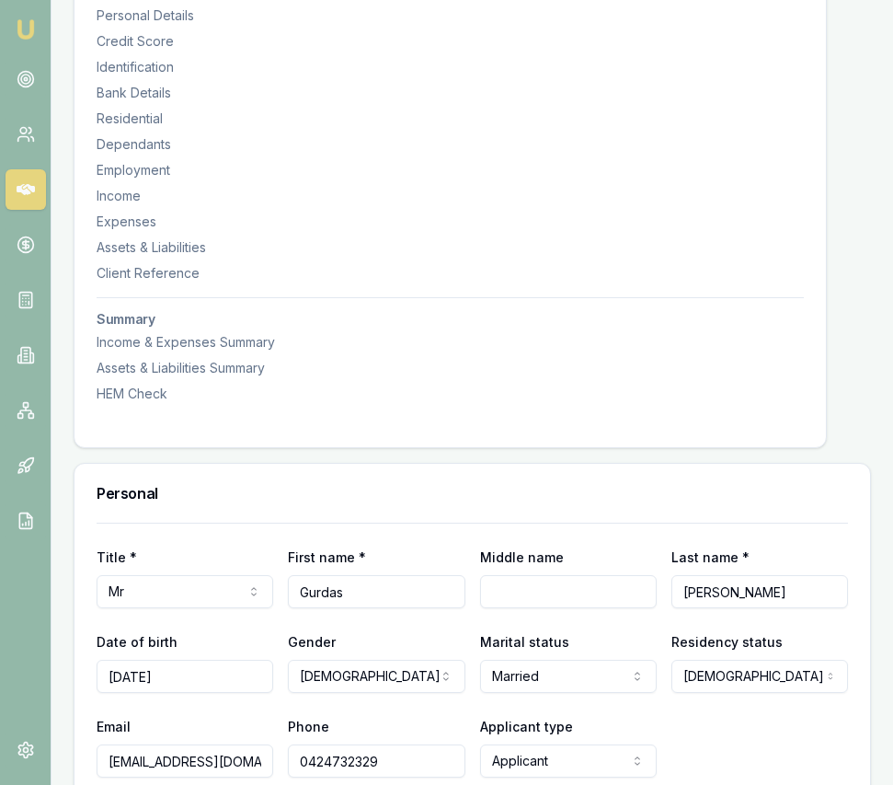
scroll to position [0, 0]
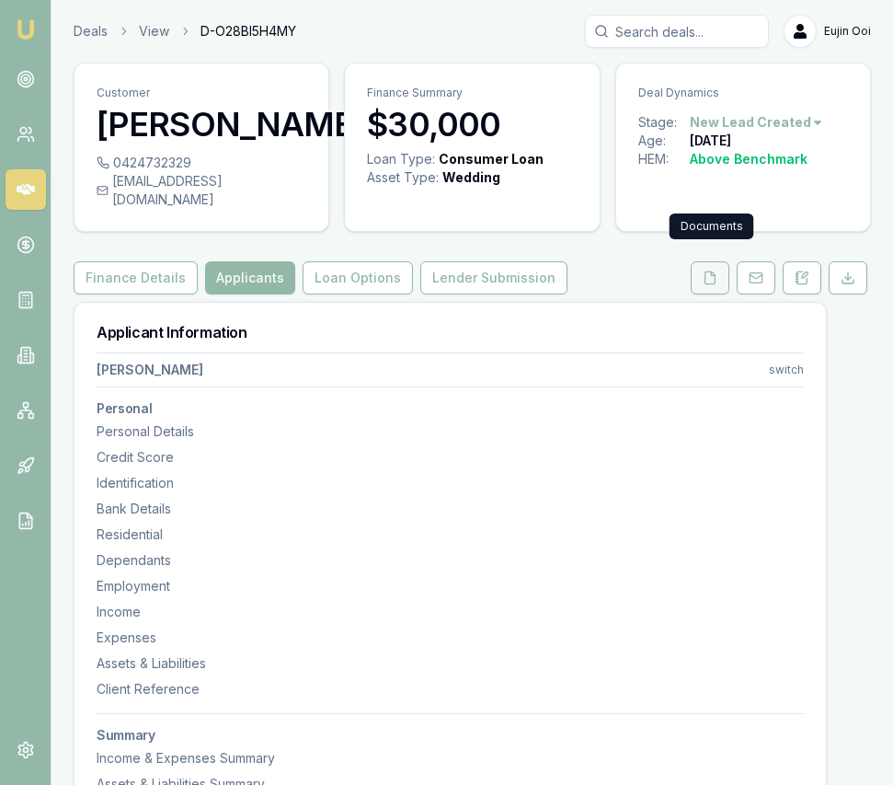
click at [708, 270] on icon at bounding box center [710, 277] width 15 height 15
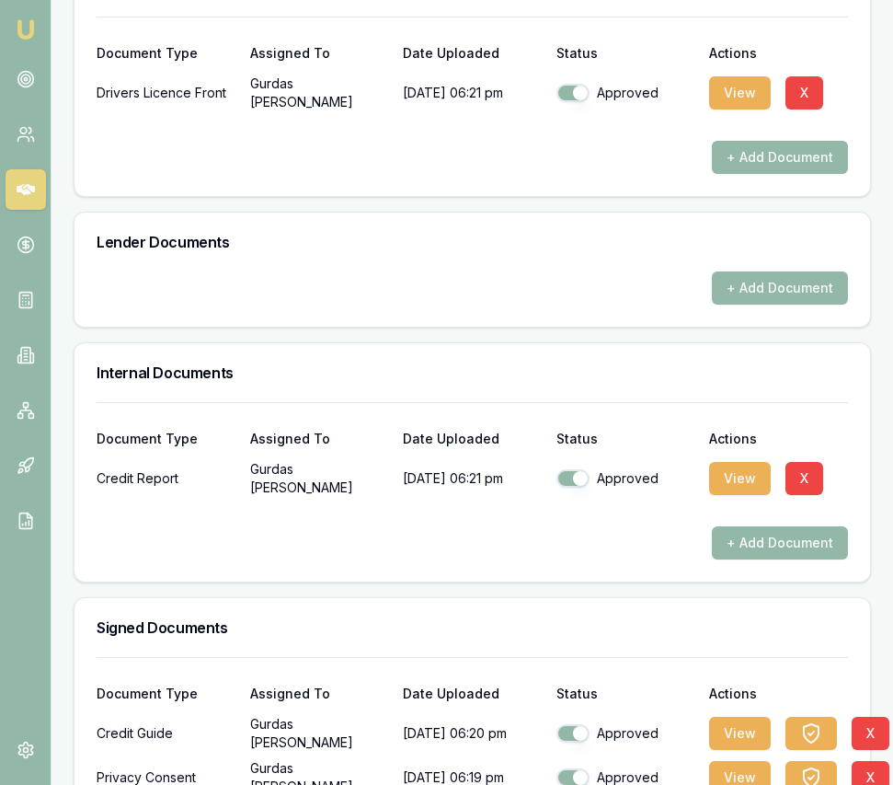
scroll to position [872, 0]
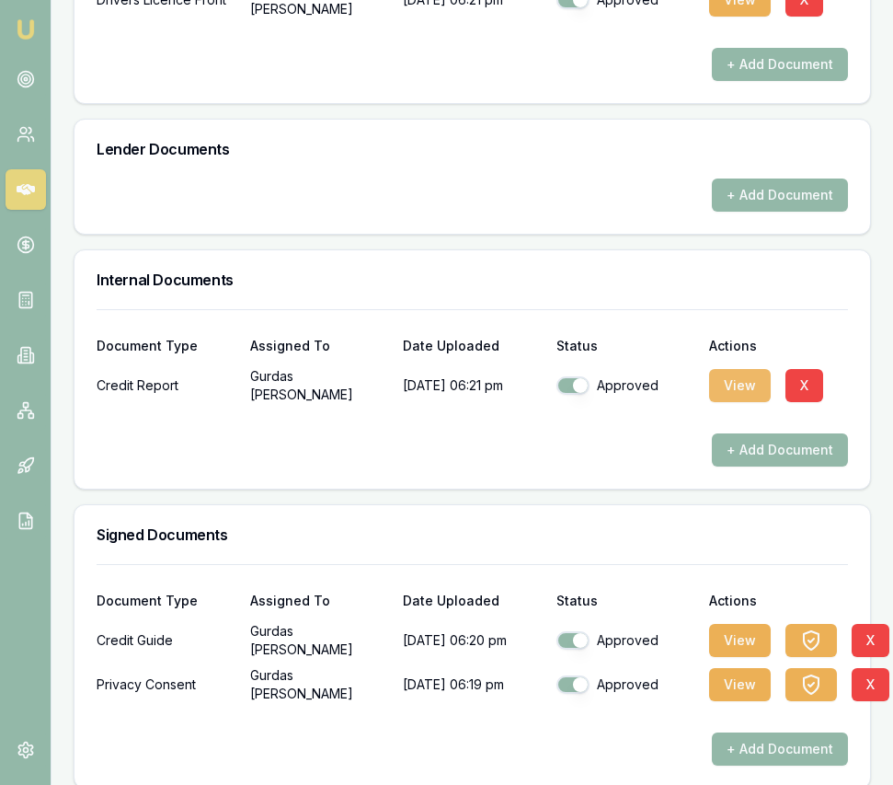
click at [746, 369] on button "View" at bounding box center [740, 385] width 62 height 33
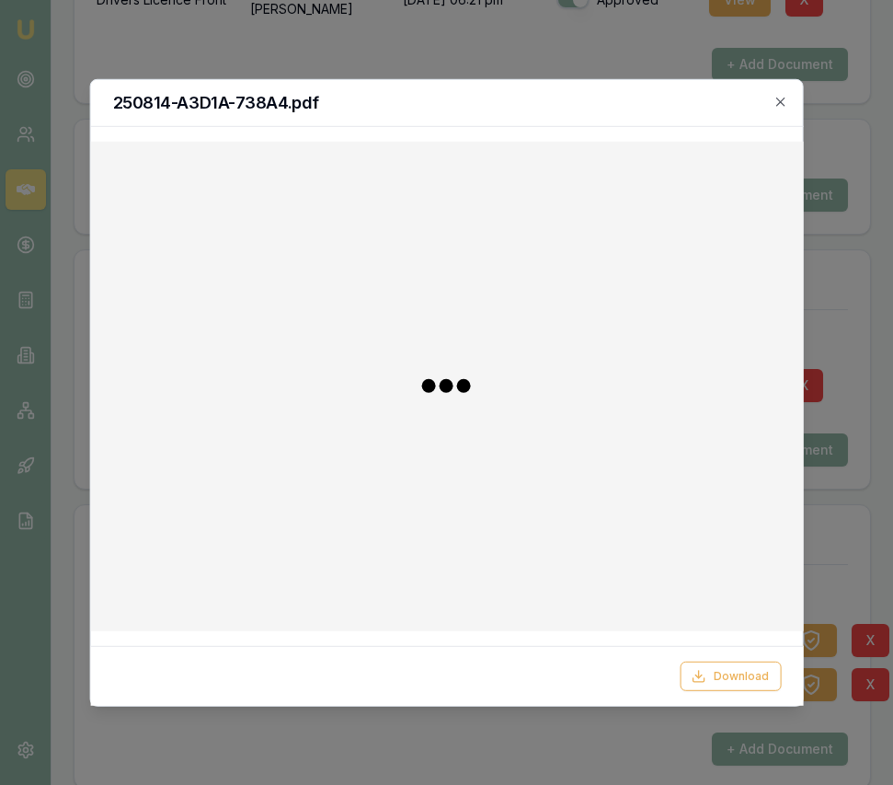
drag, startPoint x: 728, startPoint y: 673, endPoint x: 703, endPoint y: 654, distance: 31.5
click at [728, 673] on button "Download" at bounding box center [730, 675] width 101 height 29
click at [858, 208] on div at bounding box center [446, 392] width 893 height 785
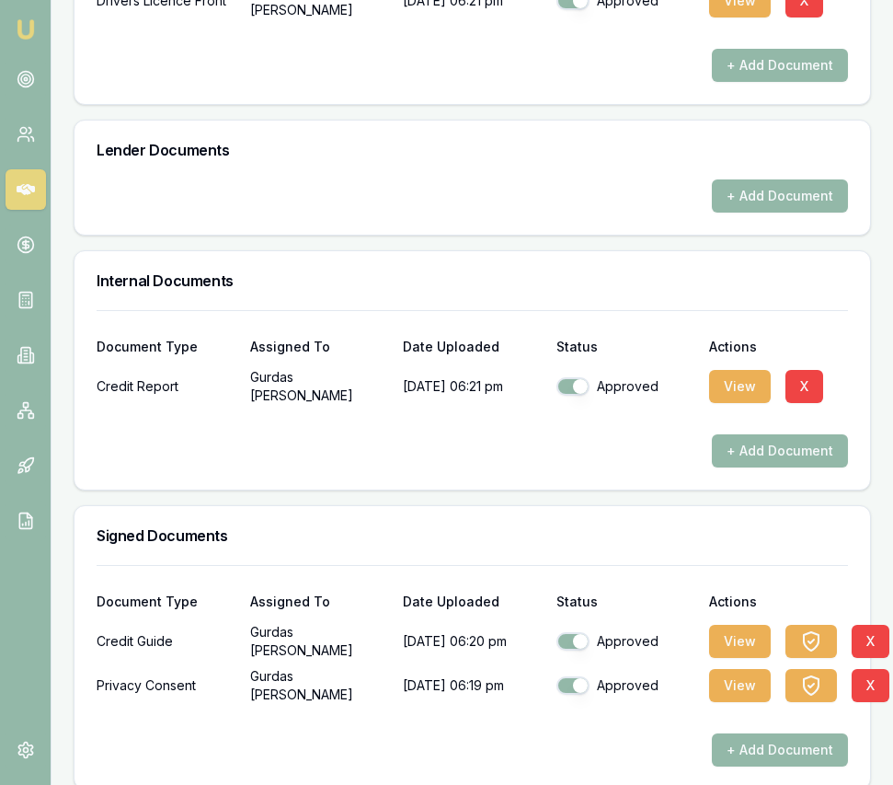
scroll to position [0, 0]
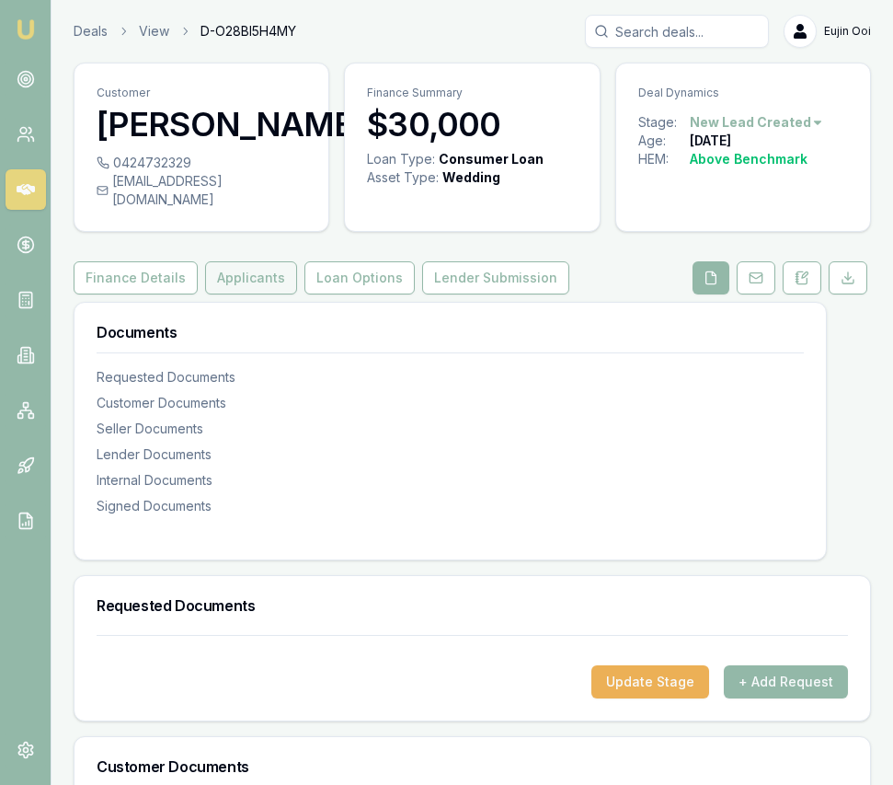
click at [253, 263] on button "Applicants" at bounding box center [251, 277] width 92 height 33
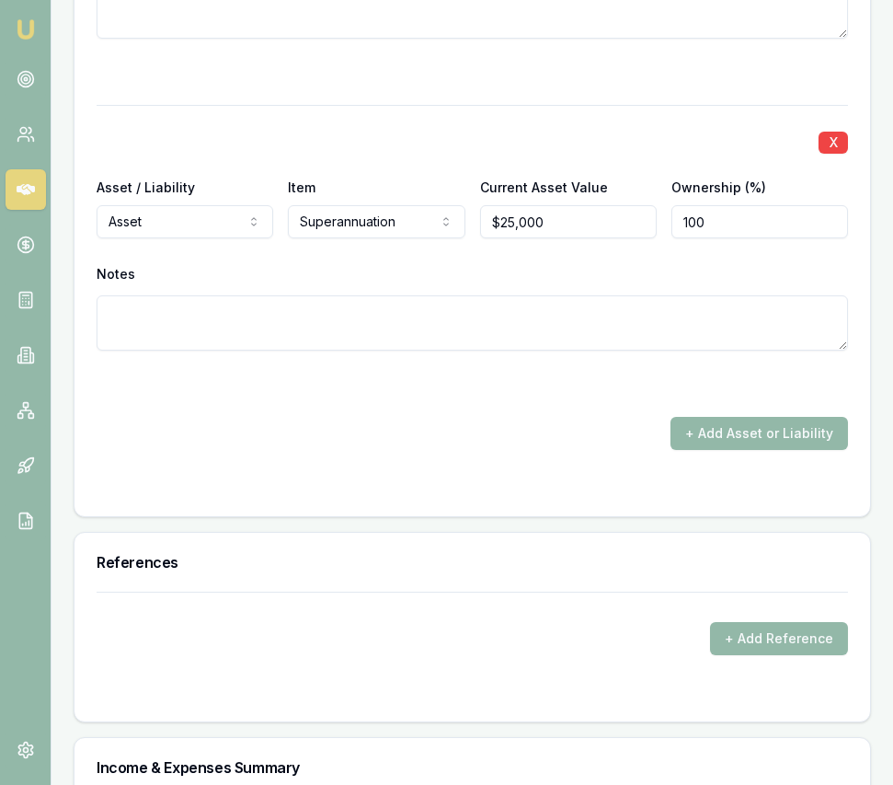
scroll to position [5554, 0]
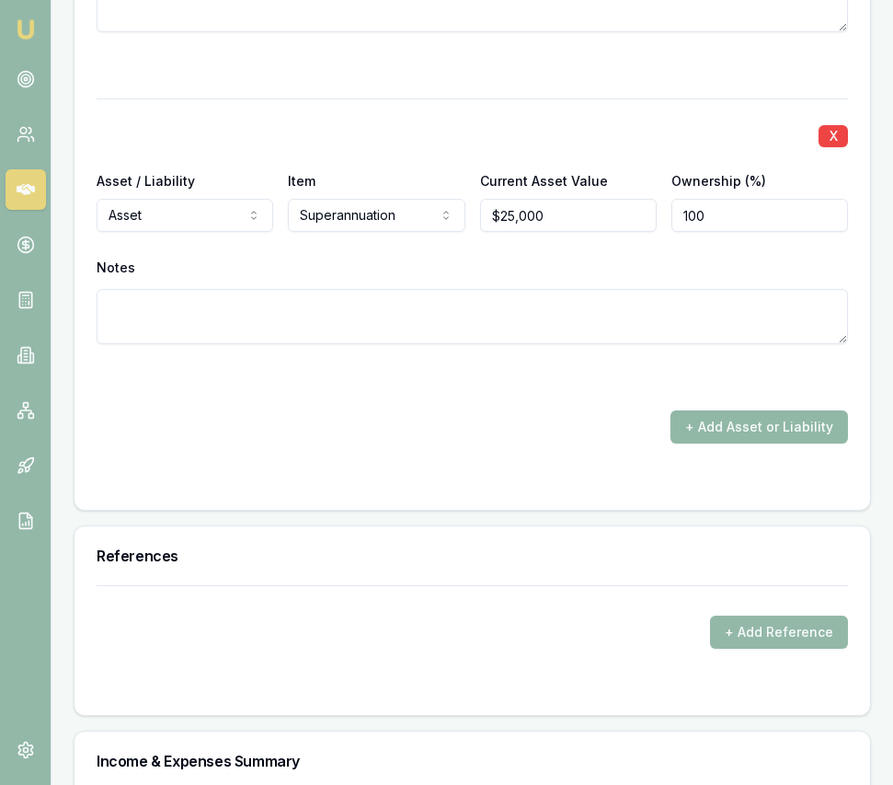
click at [740, 410] on button "+ Add Asset or Liability" at bounding box center [760, 426] width 178 height 33
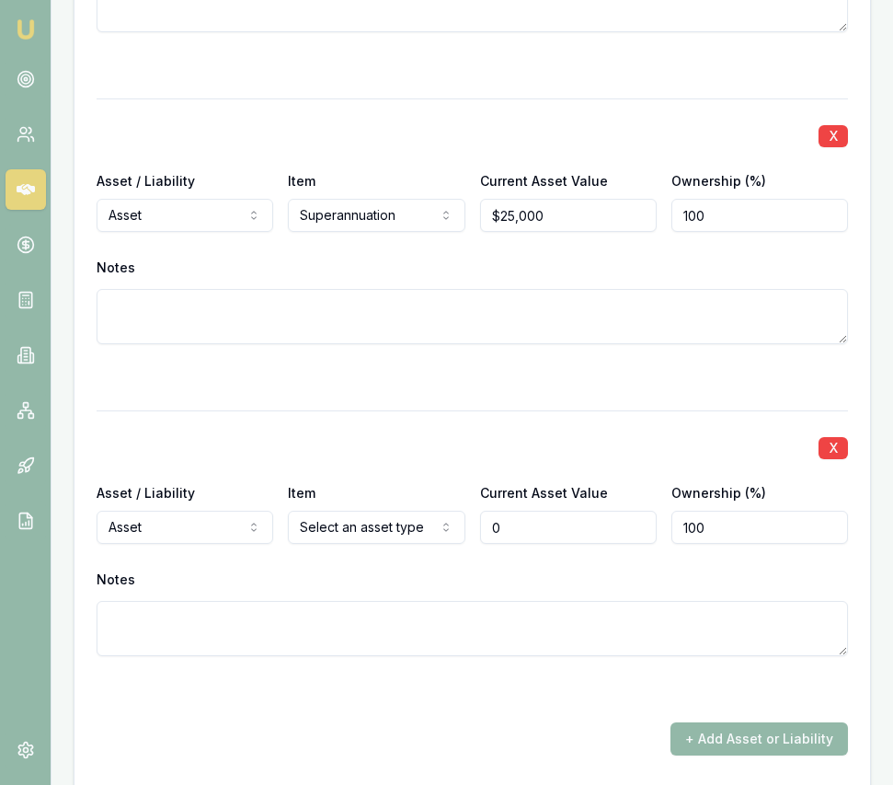
type input "$0"
select select "LIABILITY"
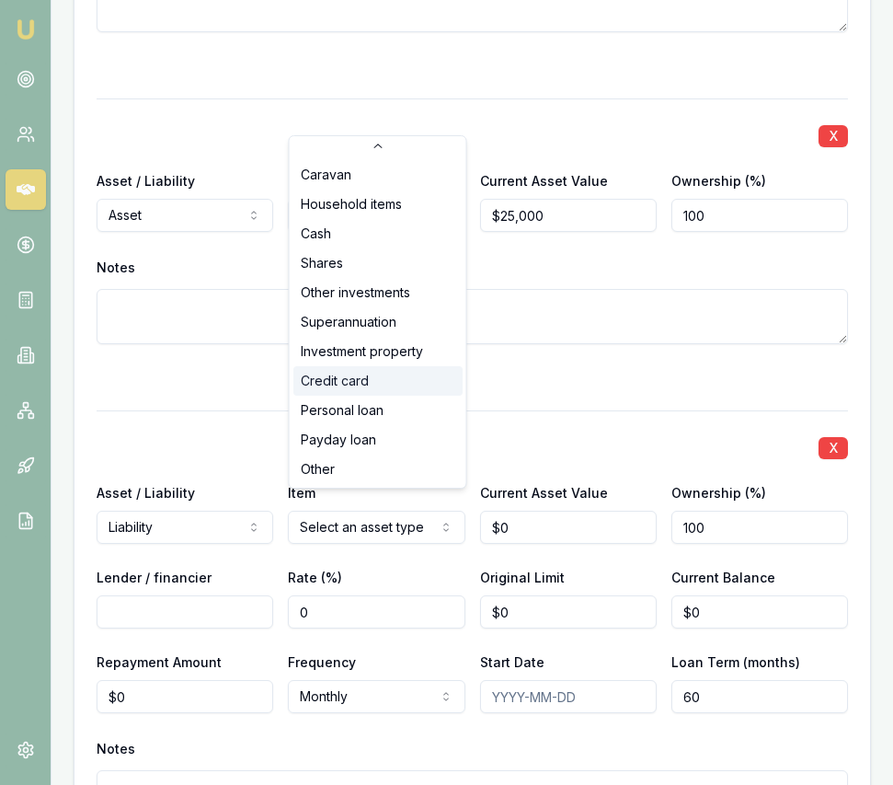
scroll to position [119, 0]
select select "CREDIT_CARD"
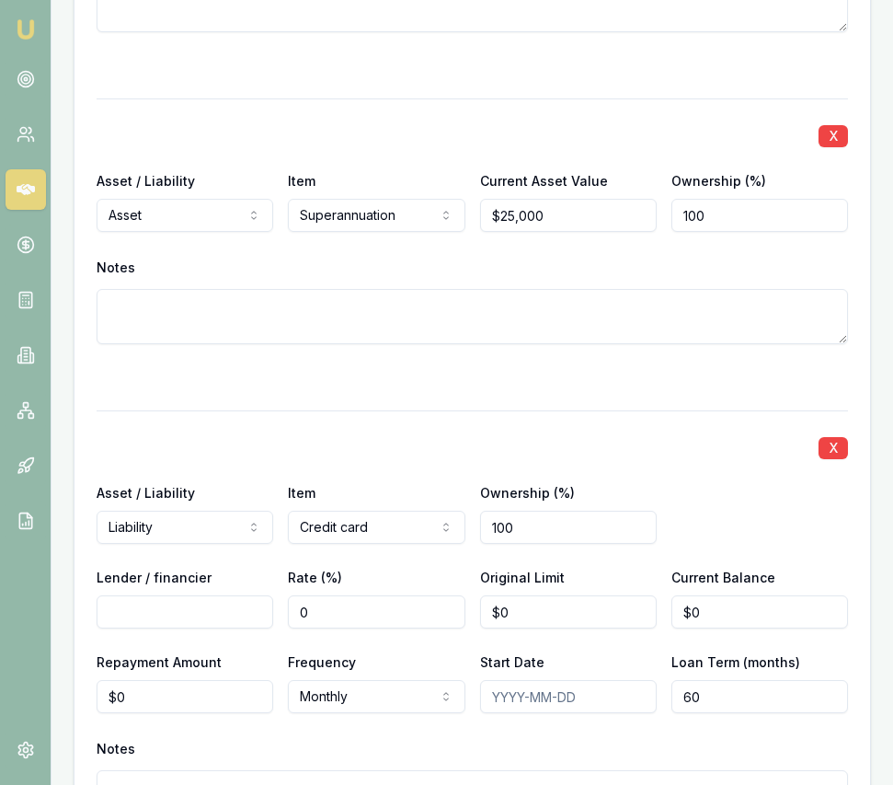
click at [187, 603] on input "Lender / financier" at bounding box center [185, 611] width 177 height 33
type input "C"
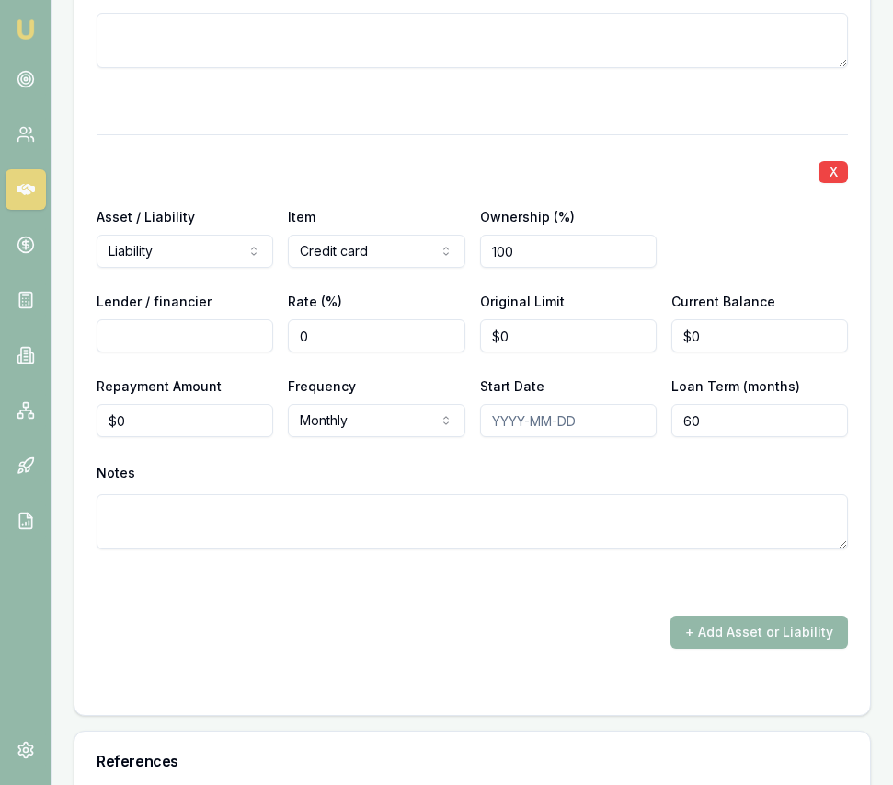
scroll to position [5875, 0]
click at [202, 318] on input "Lender / financier" at bounding box center [185, 334] width 177 height 33
type input "Commonwealth Bank"
click at [517, 322] on input "0" at bounding box center [568, 334] width 177 height 33
click at [518, 321] on input "0" at bounding box center [568, 334] width 177 height 33
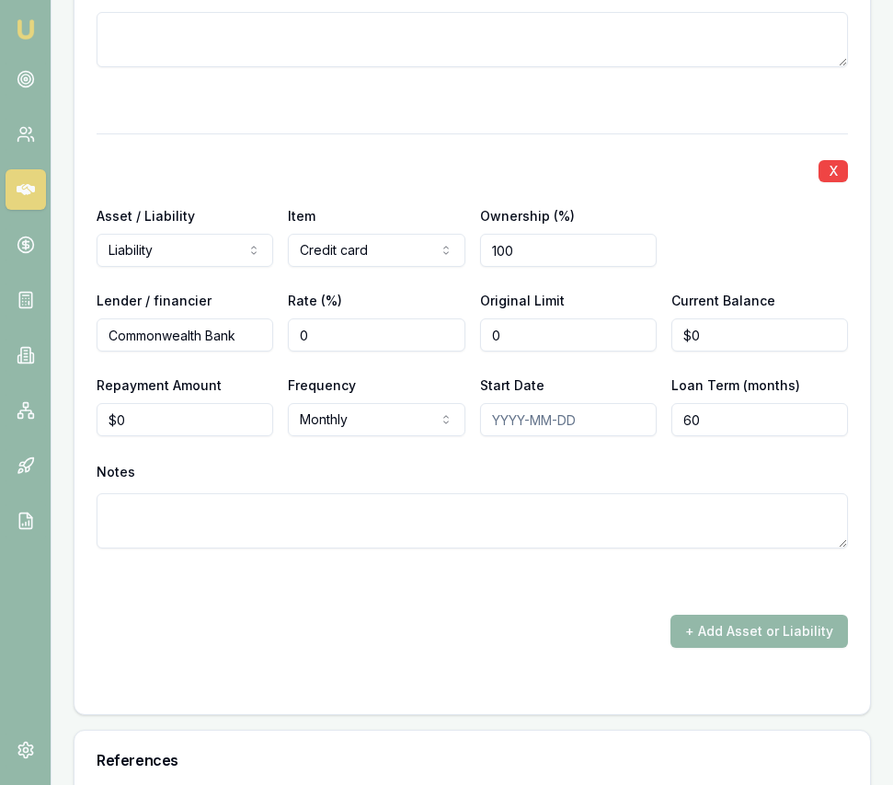
scroll to position [5877, 0]
type input "$1,500"
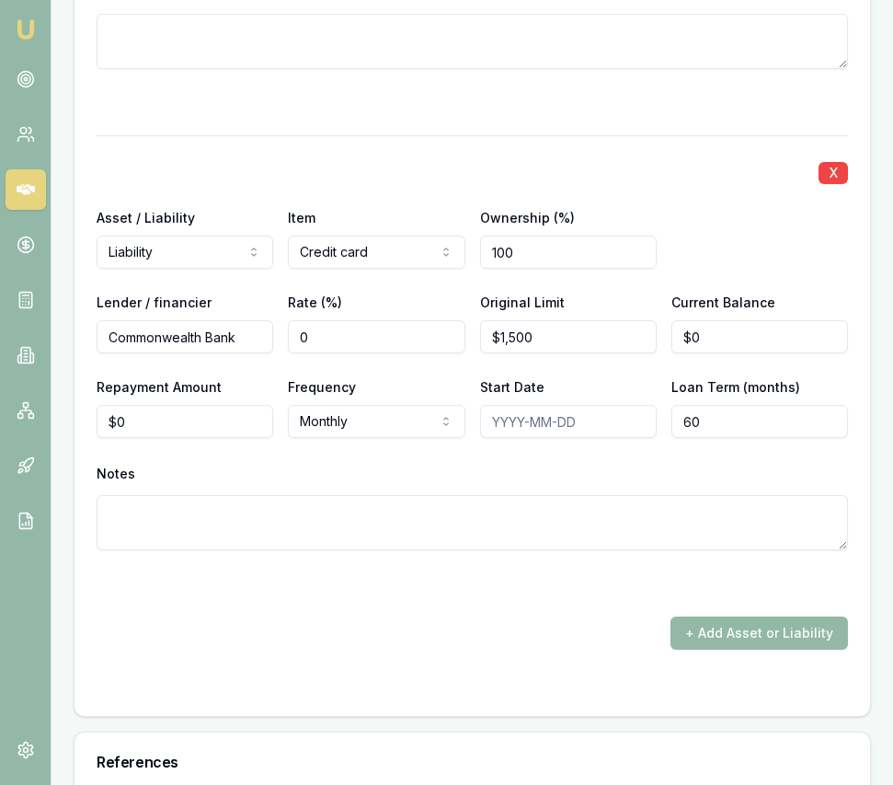
click at [733, 291] on div "Current Balance $0" at bounding box center [760, 322] width 177 height 63
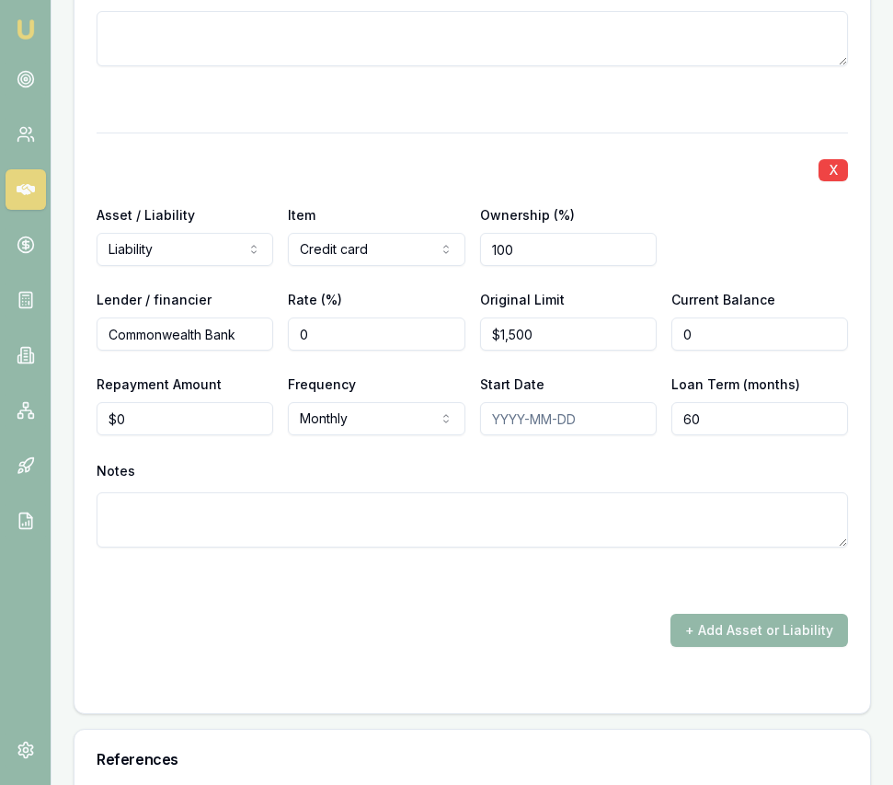
scroll to position [5879, 0]
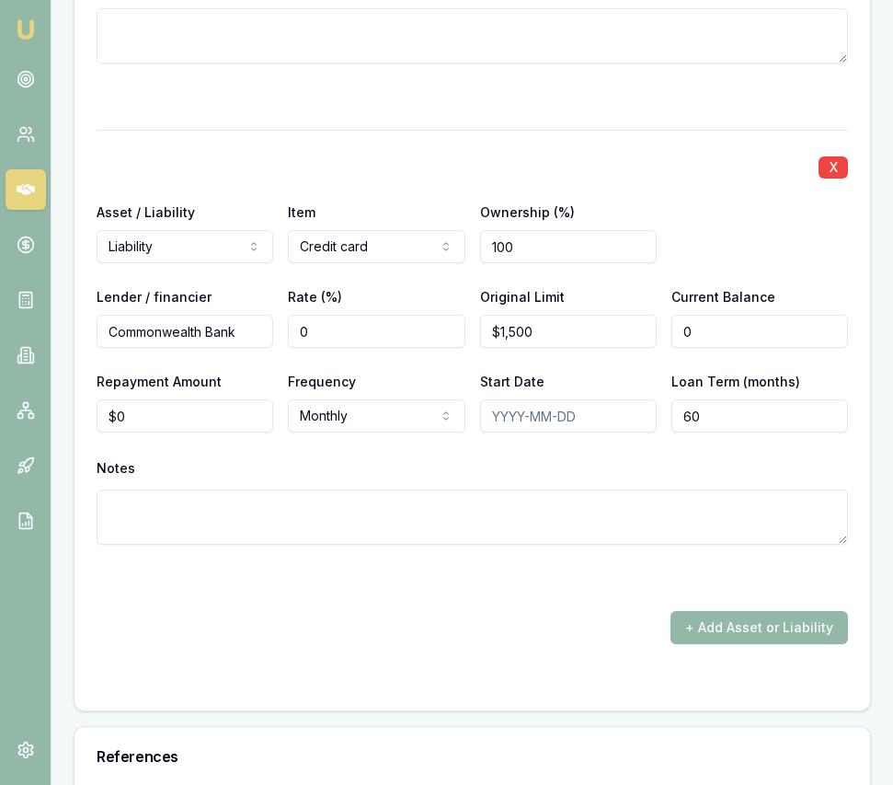
click at [716, 324] on input "0" at bounding box center [760, 331] width 177 height 33
type input "$500"
click at [508, 454] on div "Notes" at bounding box center [473, 468] width 752 height 28
click at [152, 409] on input "0" at bounding box center [185, 415] width 177 height 33
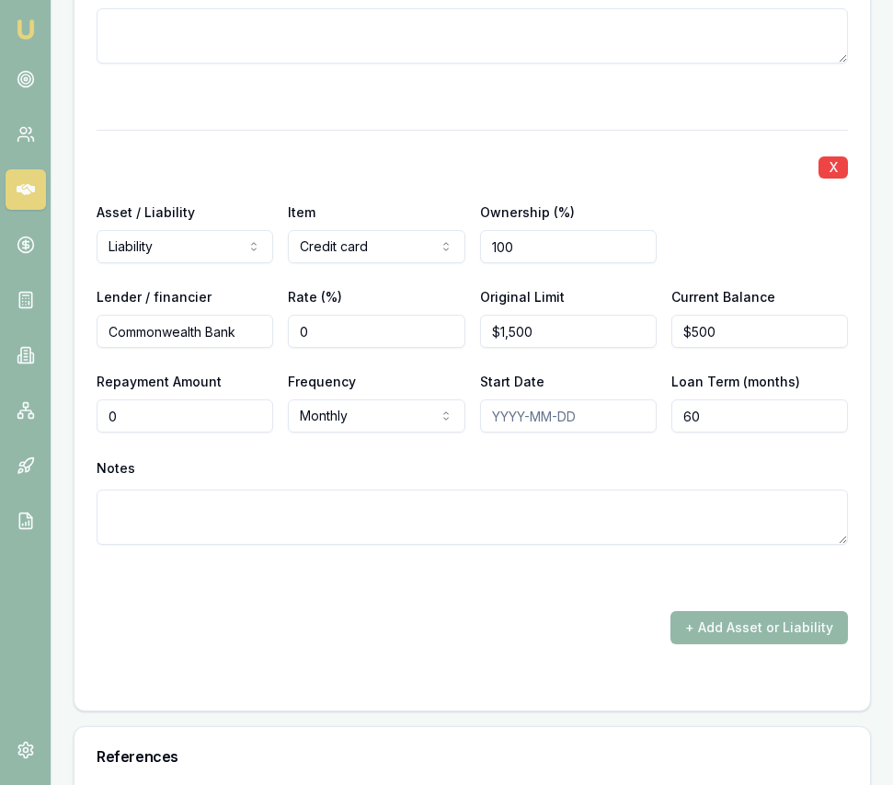
click at [152, 409] on input "0" at bounding box center [185, 415] width 177 height 33
type input "$100"
click at [517, 454] on div "Notes" at bounding box center [473, 468] width 752 height 28
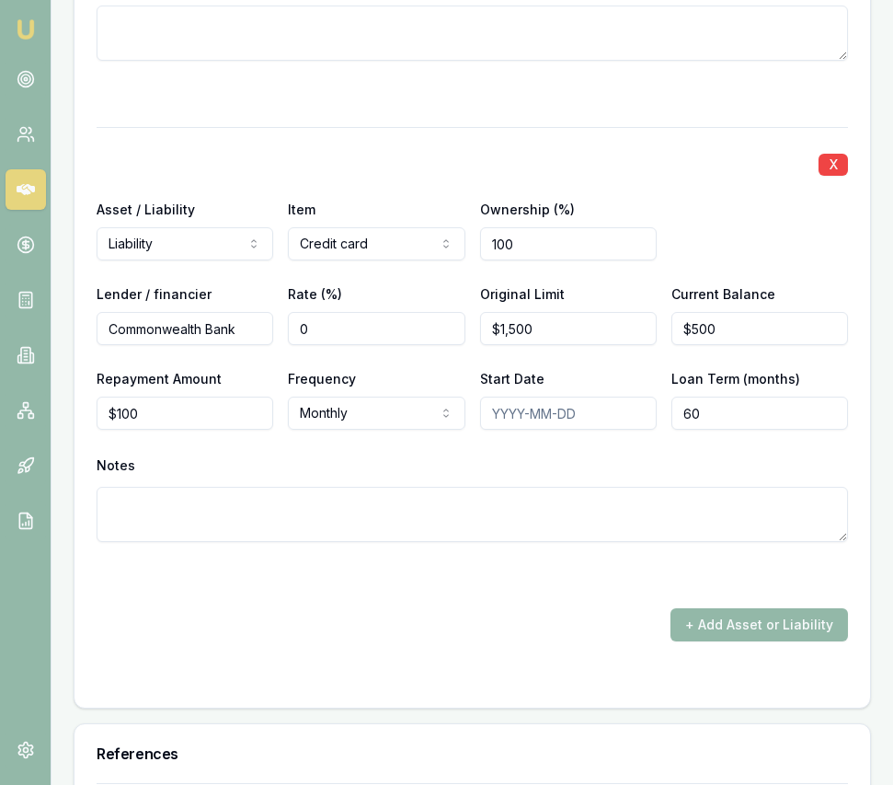
drag, startPoint x: 718, startPoint y: 597, endPoint x: 682, endPoint y: 582, distance: 38.8
click at [718, 608] on button "+ Add Asset or Liability" at bounding box center [760, 624] width 178 height 33
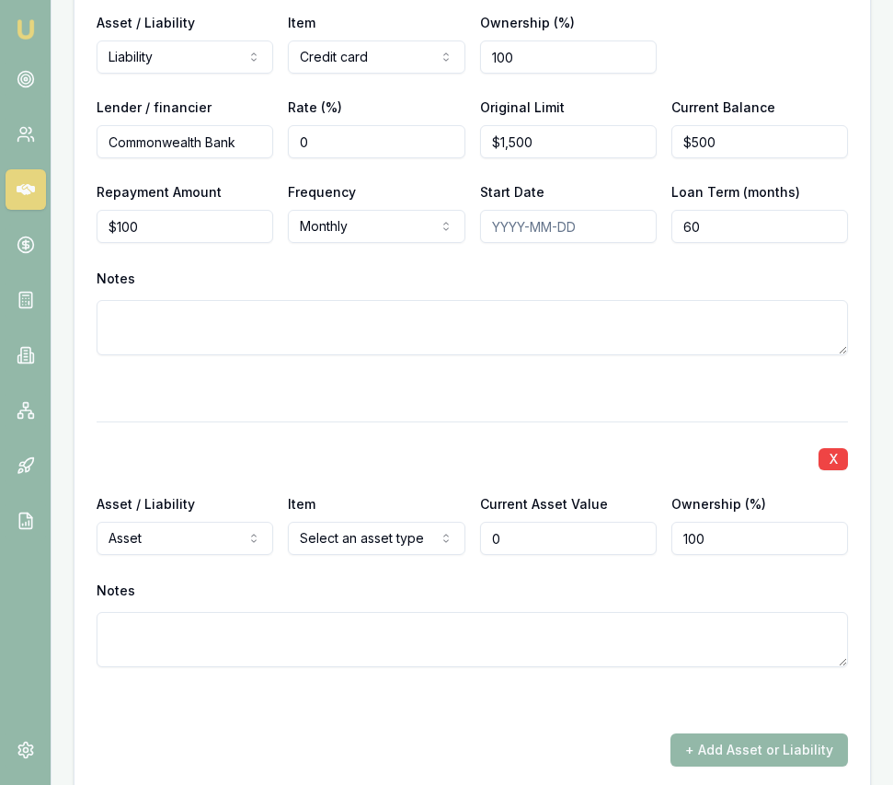
scroll to position [6136, 0]
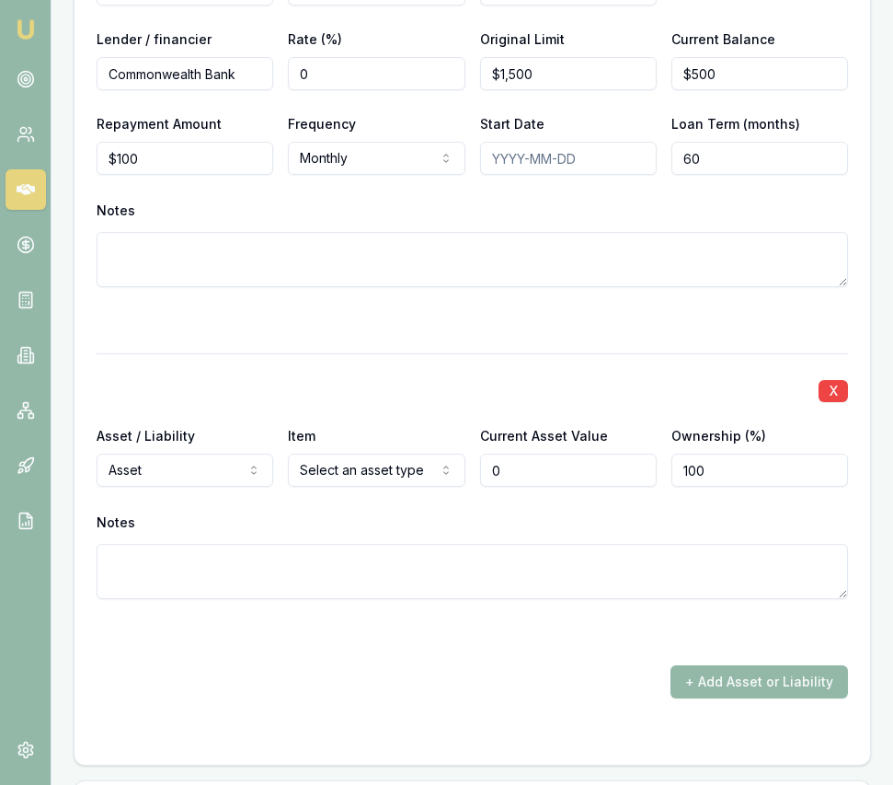
type input "$0"
select select "LIABILITY"
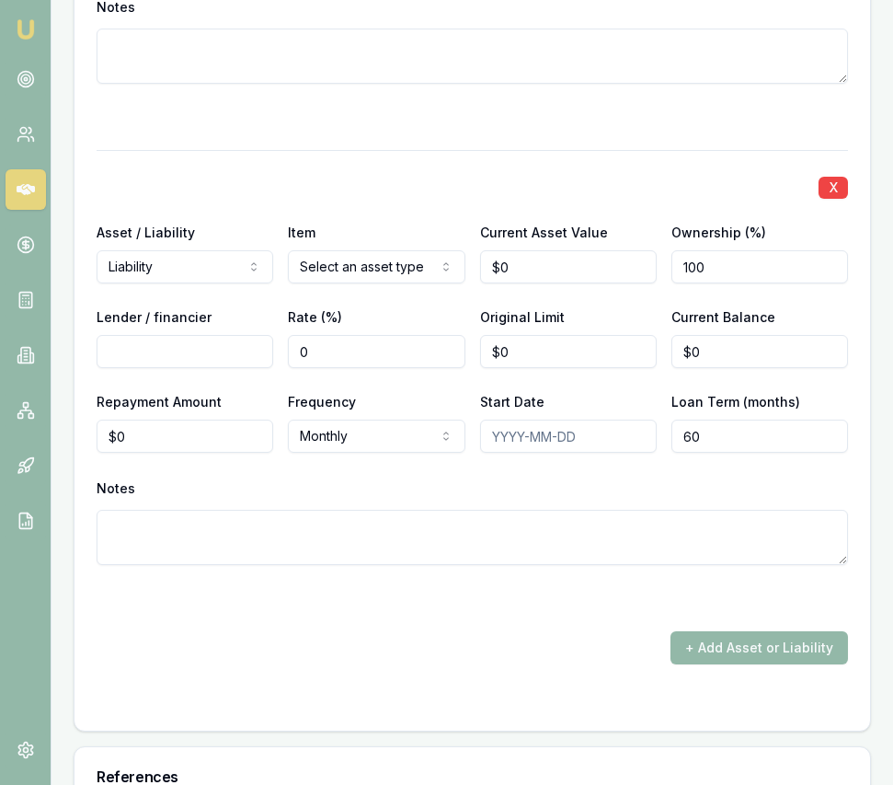
scroll to position [6370, 0]
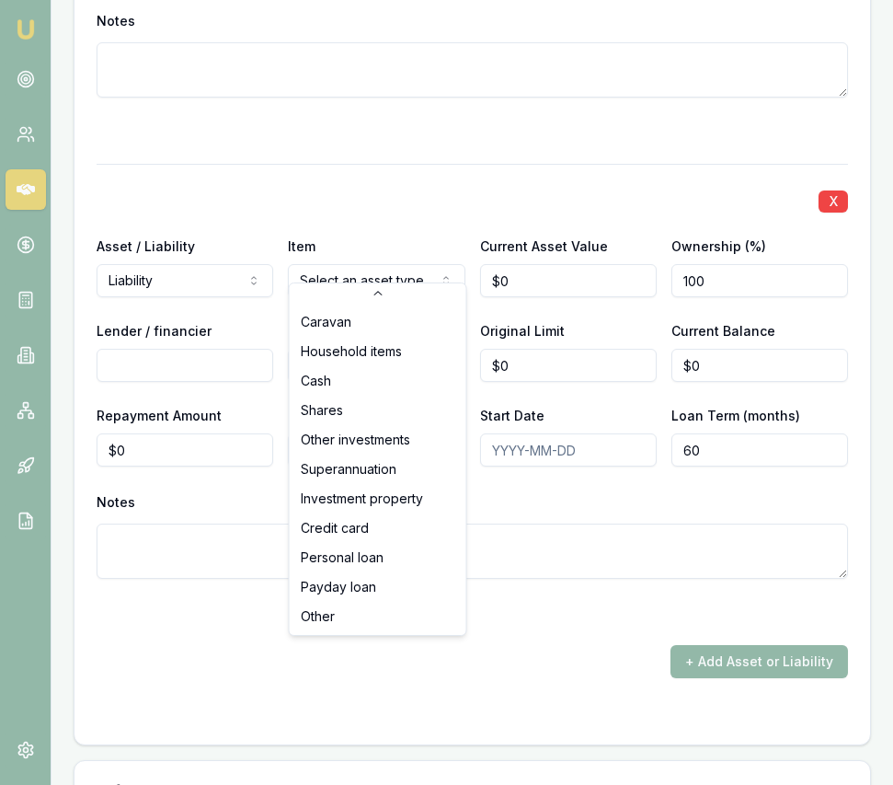
select select "CREDIT_CARD"
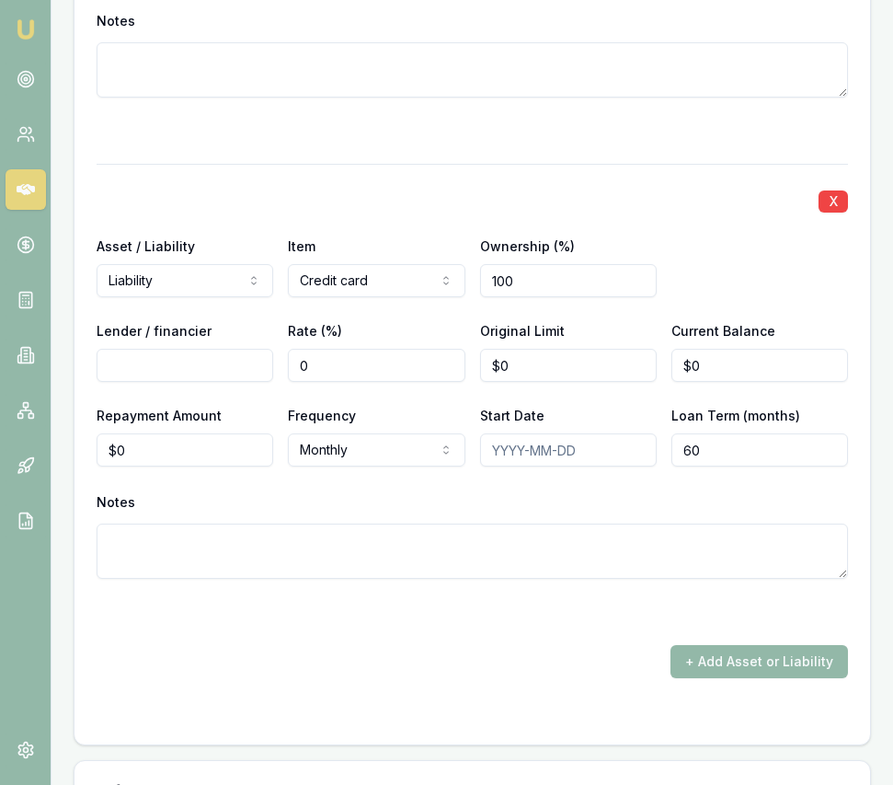
click at [193, 362] on input "Lender / financier" at bounding box center [185, 365] width 177 height 33
type input "l"
type input "Latitude"
click at [597, 360] on input "0" at bounding box center [568, 365] width 177 height 33
click at [596, 361] on input "0" at bounding box center [568, 365] width 177 height 33
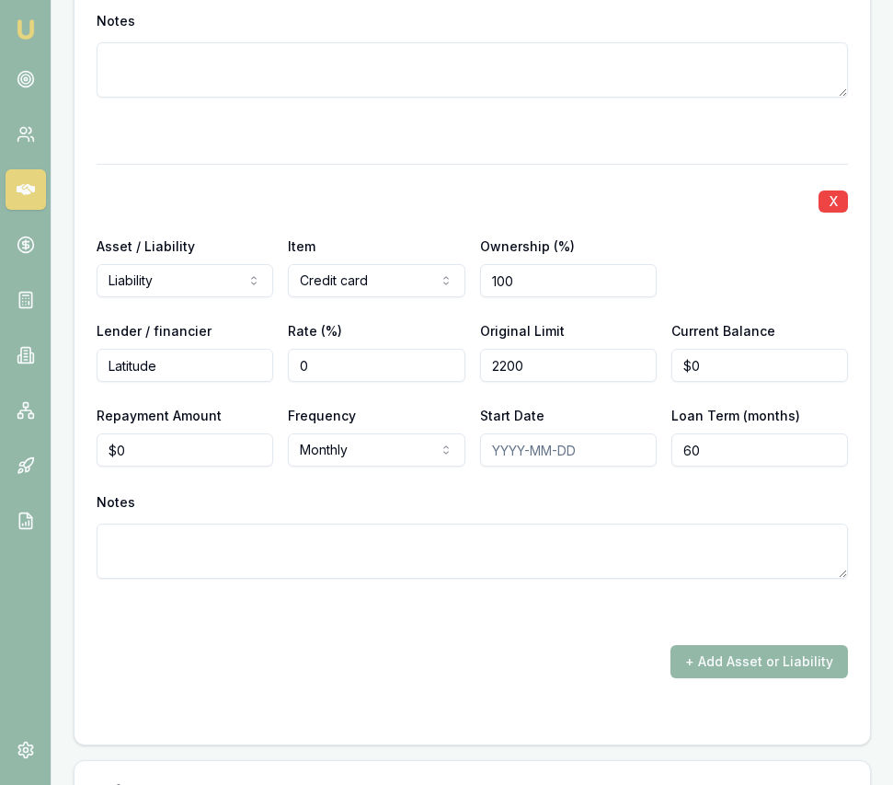
type input "$2,200"
click at [731, 355] on input "0" at bounding box center [760, 365] width 177 height 33
click at [731, 354] on input "0" at bounding box center [760, 365] width 177 height 33
type input "$100"
type input "0"
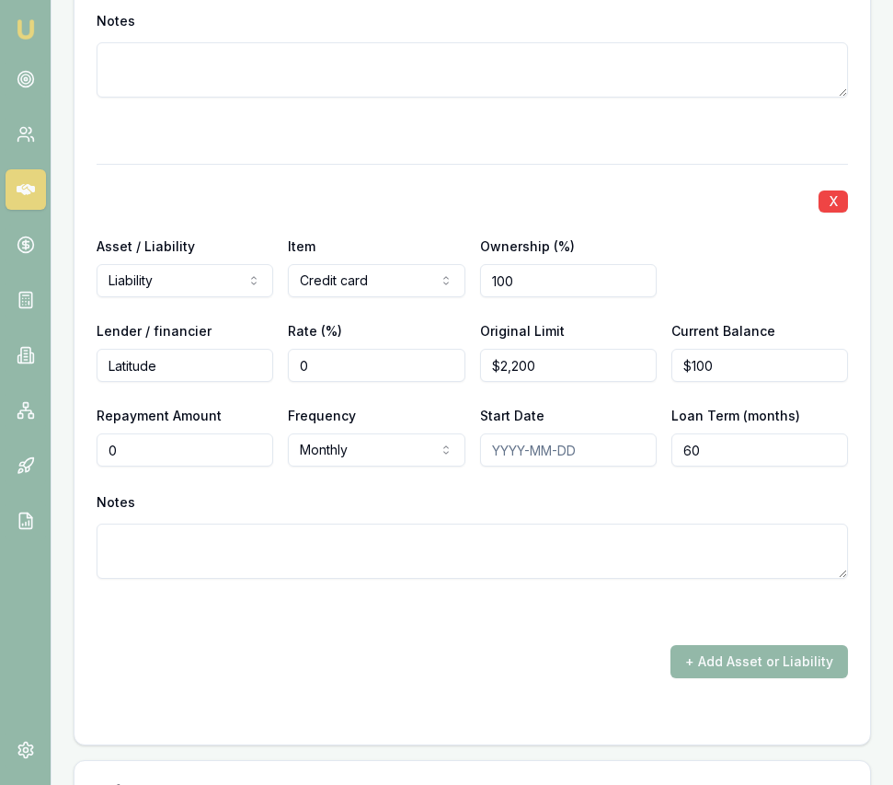
click at [174, 433] on input "0" at bounding box center [185, 449] width 177 height 33
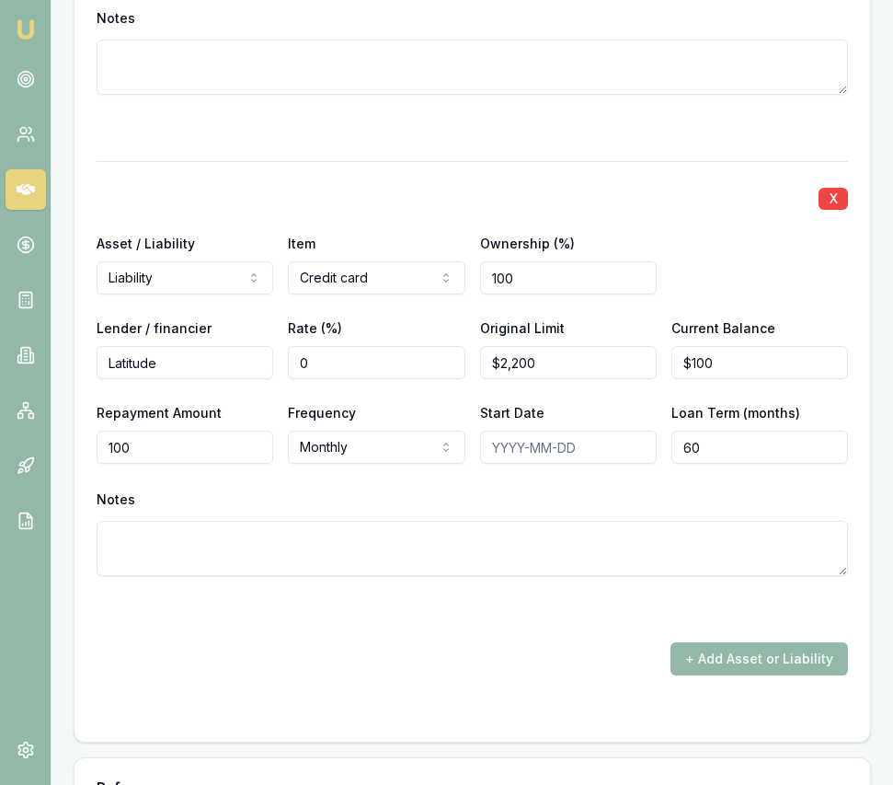
type input "$100"
click at [488, 650] on div "+ Add Asset or Liability" at bounding box center [473, 658] width 752 height 33
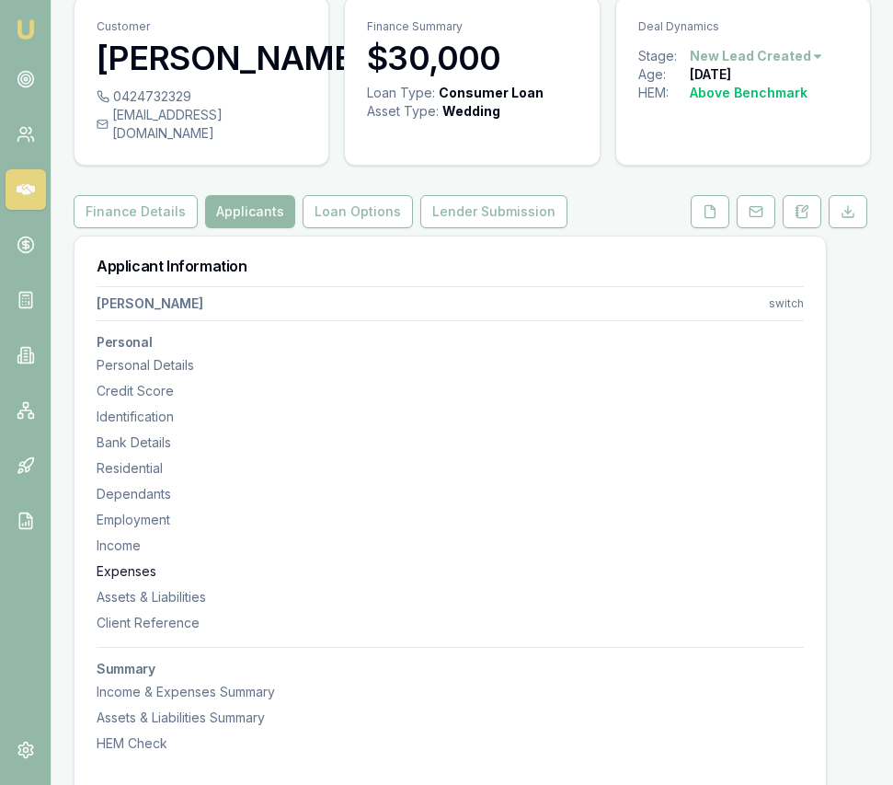
scroll to position [0, 0]
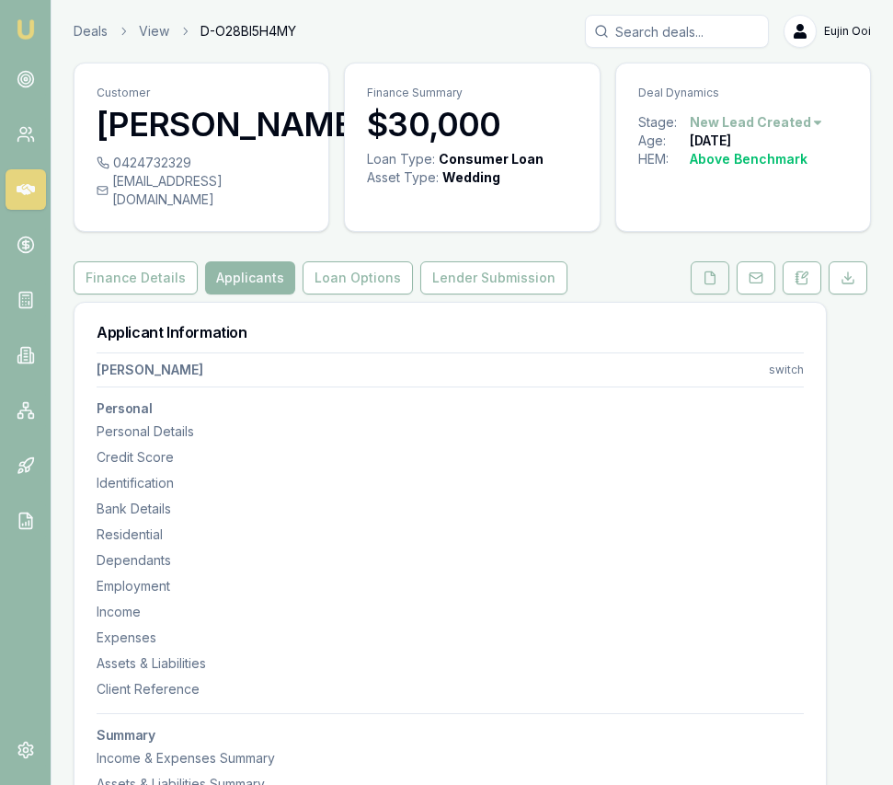
click at [719, 274] on button at bounding box center [710, 277] width 39 height 33
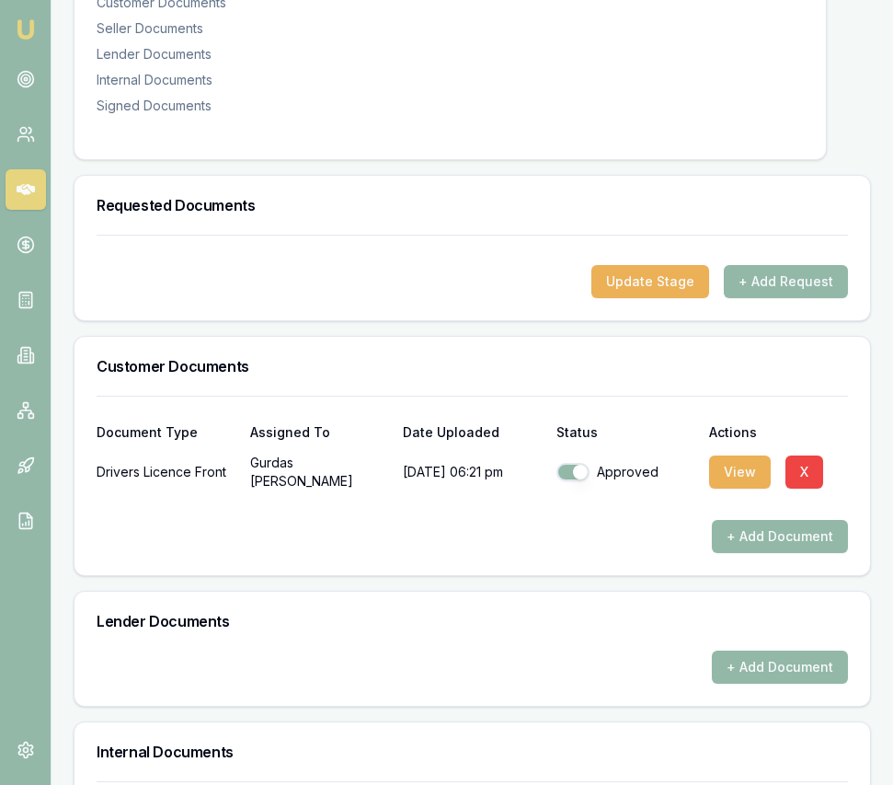
scroll to position [454, 0]
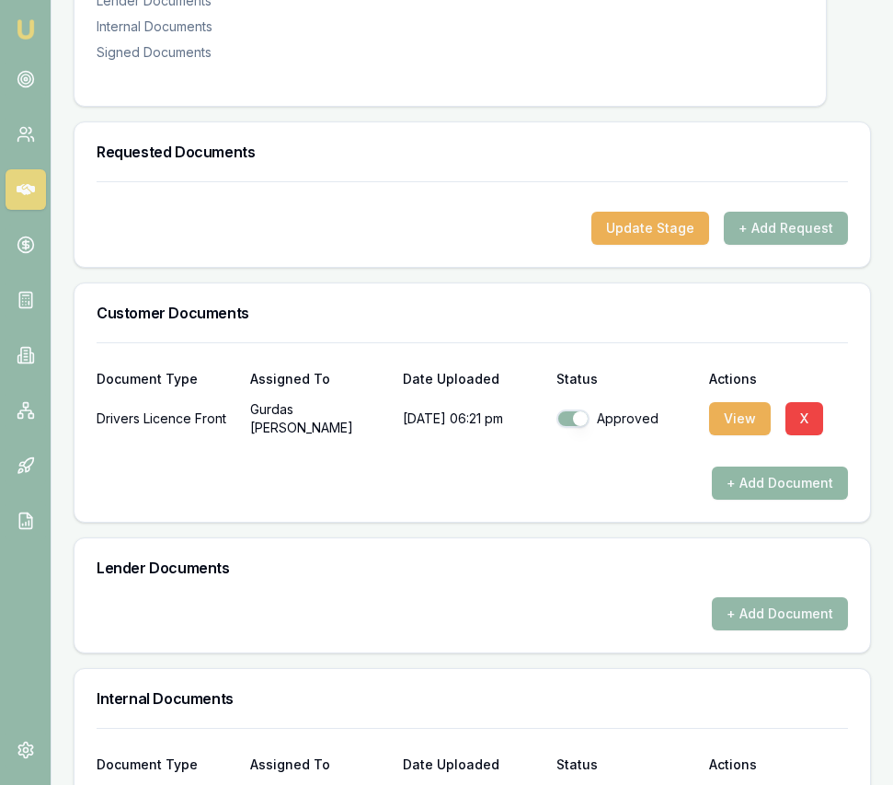
click at [776, 466] on button "+ Add Document" at bounding box center [780, 482] width 136 height 33
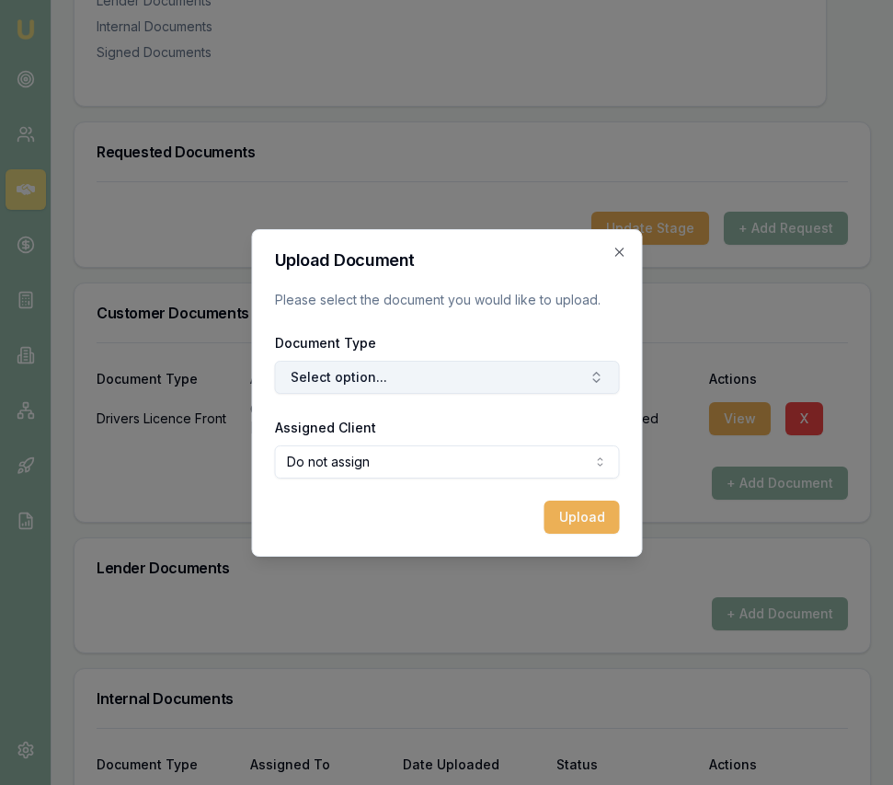
click at [473, 361] on button "Select option..." at bounding box center [446, 377] width 345 height 33
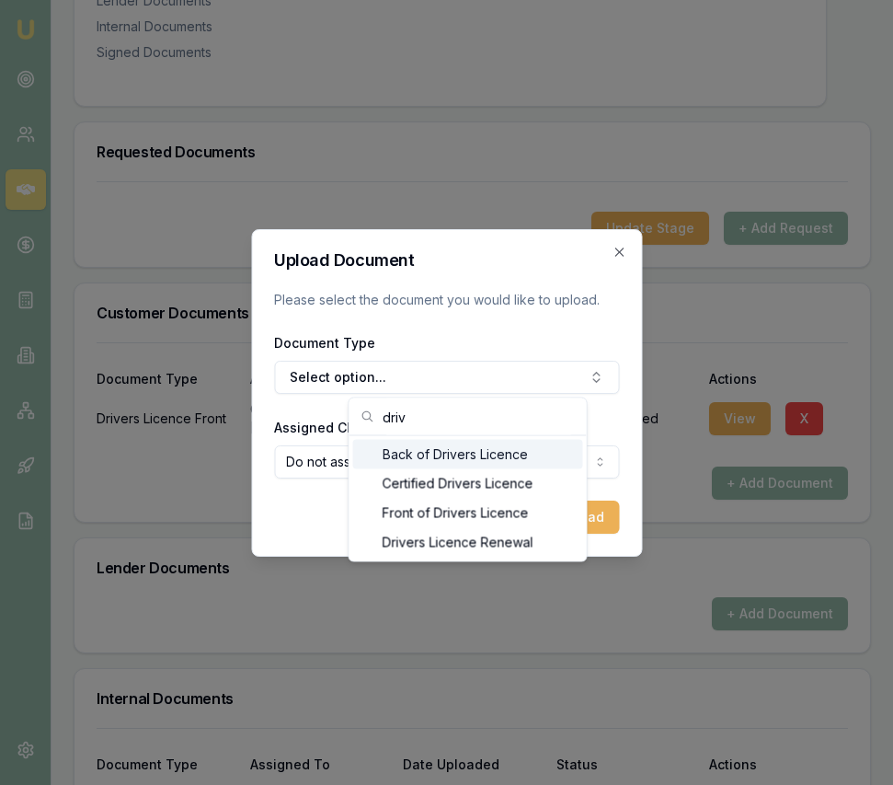
type input "driv"
click at [445, 455] on div "Back of Drivers Licence" at bounding box center [468, 454] width 230 height 29
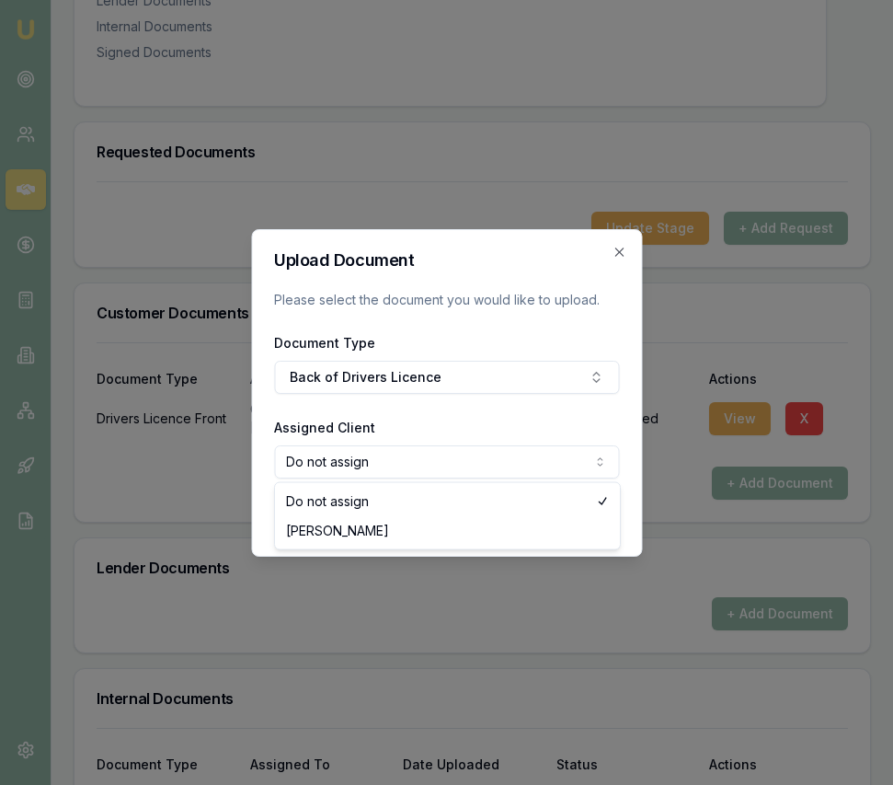
select select "U-JNNJCZWTRU"
click at [592, 517] on button "Upload" at bounding box center [581, 516] width 75 height 33
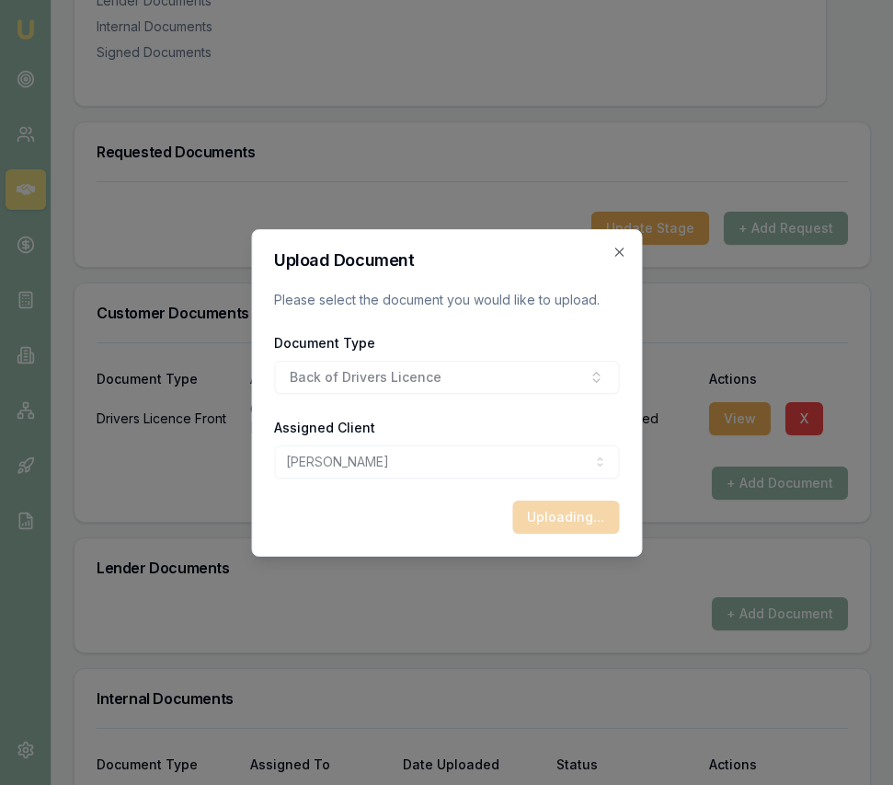
click at [446, 377] on div "Document Type Back of Drivers Licence" at bounding box center [446, 362] width 345 height 63
click at [442, 378] on div "Document Type Back of Drivers Licence" at bounding box center [446, 362] width 345 height 63
click at [612, 247] on icon "button" at bounding box center [619, 252] width 15 height 15
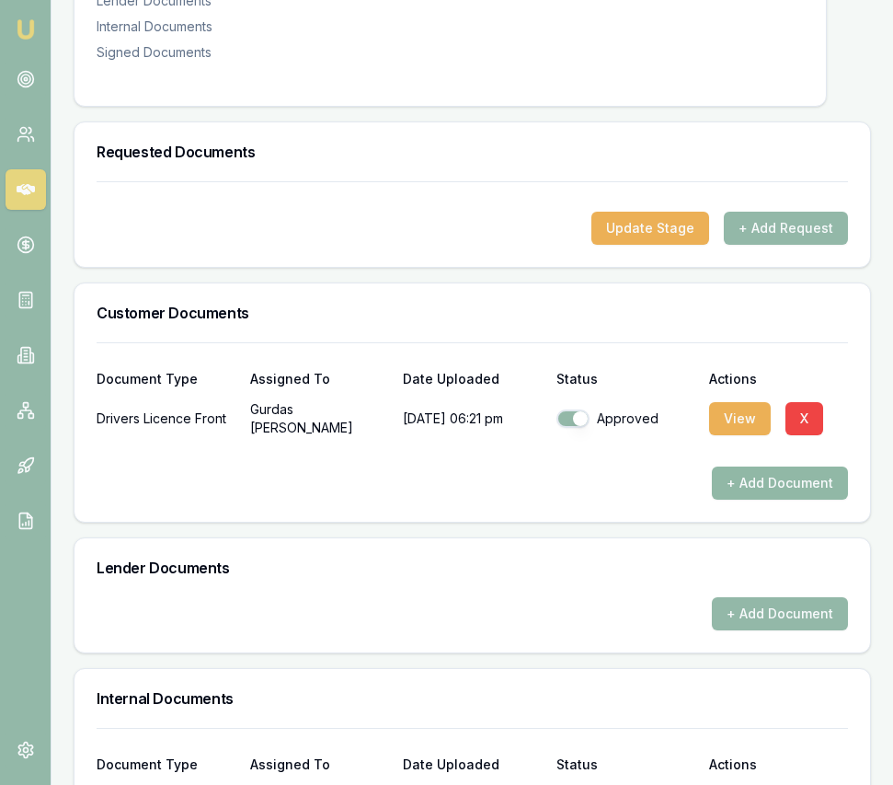
click at [788, 466] on button "+ Add Document" at bounding box center [780, 482] width 136 height 33
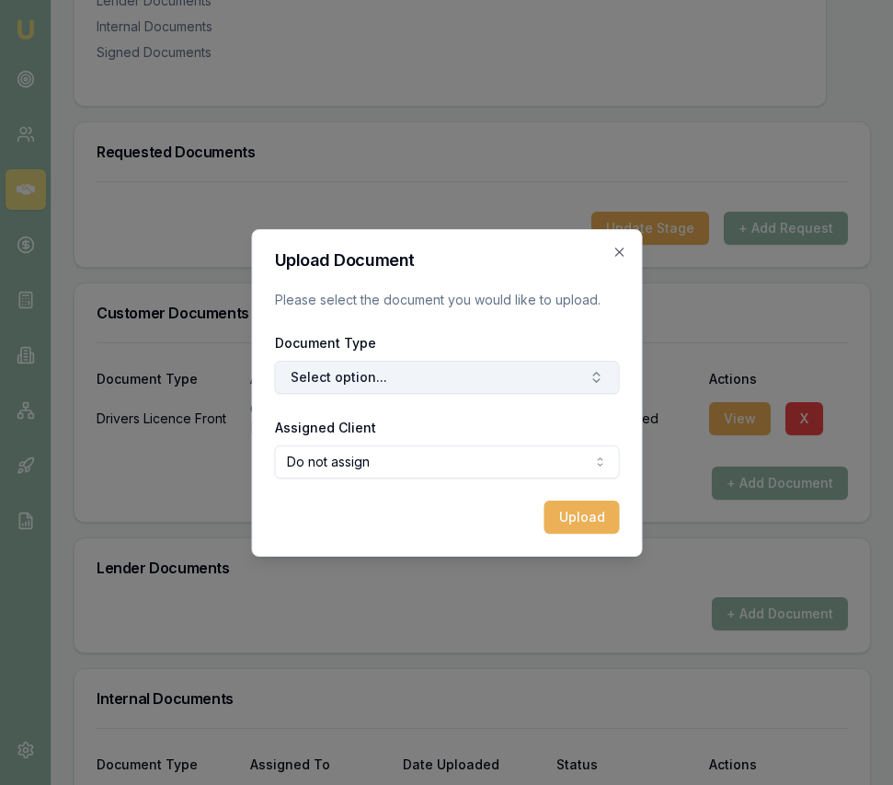
click at [448, 371] on button "Select option..." at bounding box center [446, 377] width 345 height 33
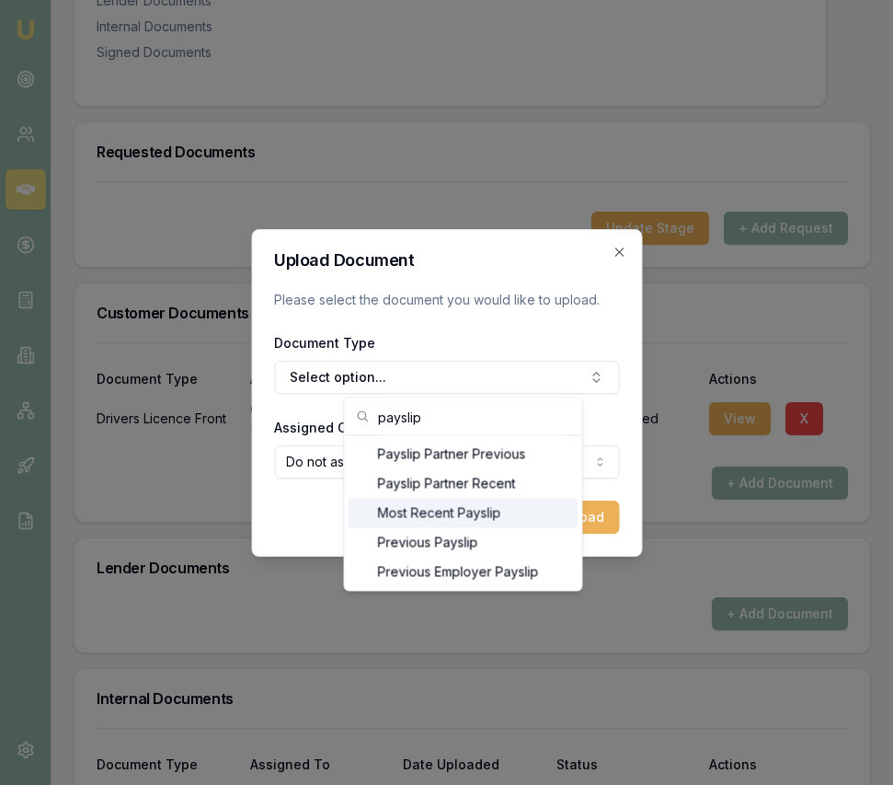
type input "payslip"
click at [458, 523] on div "Most Recent Payslip" at bounding box center [464, 513] width 230 height 29
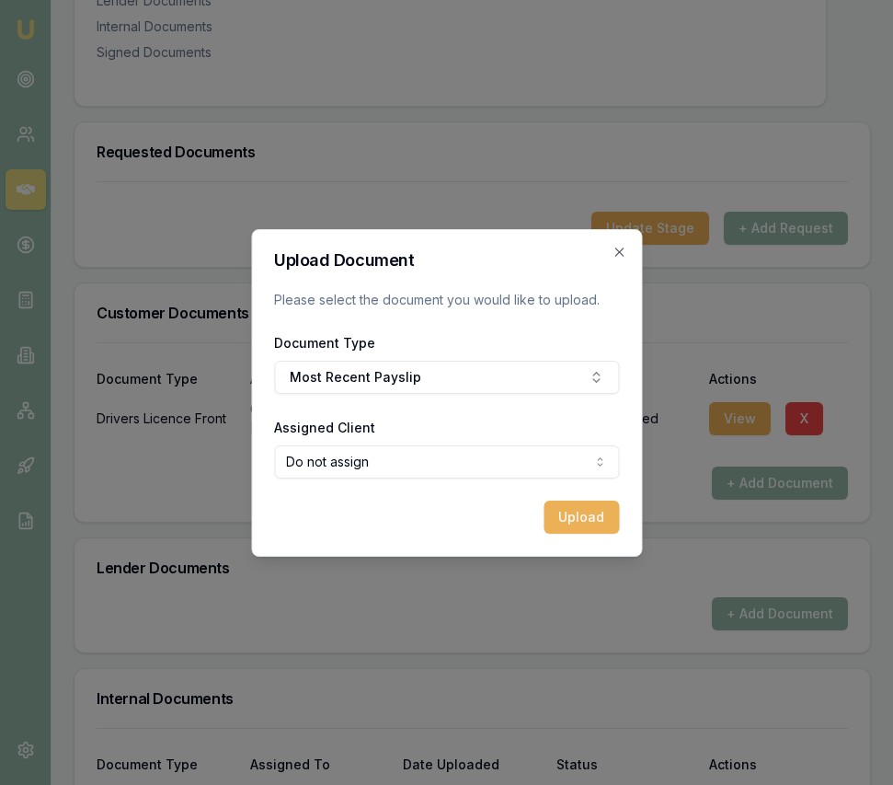
select select "U-JNNJCZWTRU"
click at [580, 518] on button "Upload" at bounding box center [581, 516] width 75 height 33
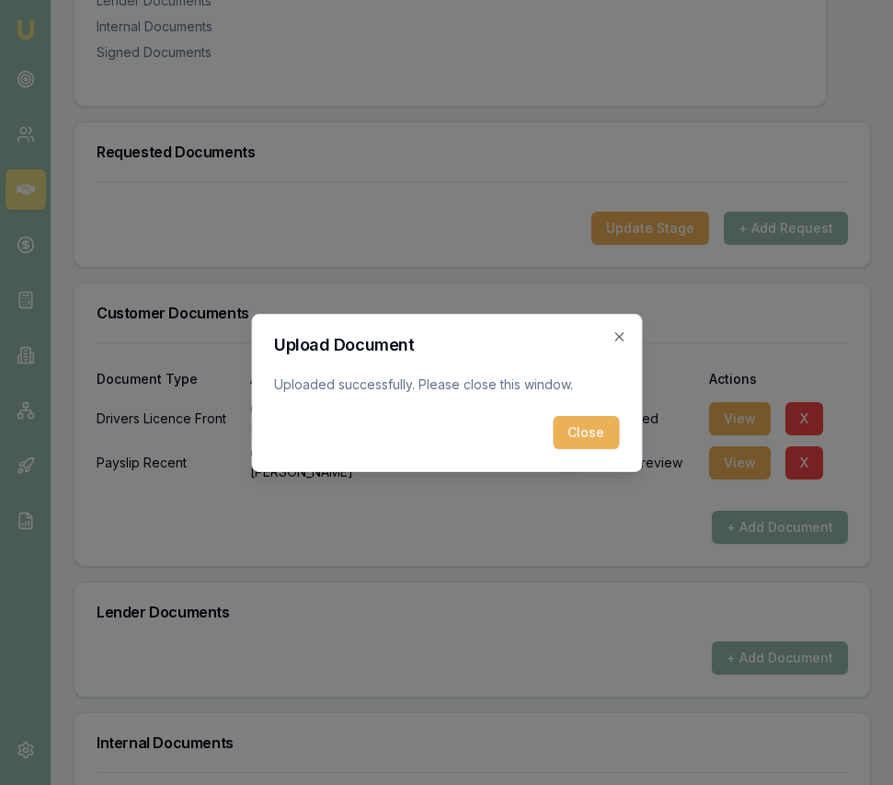
click at [583, 443] on button "Close" at bounding box center [586, 432] width 66 height 33
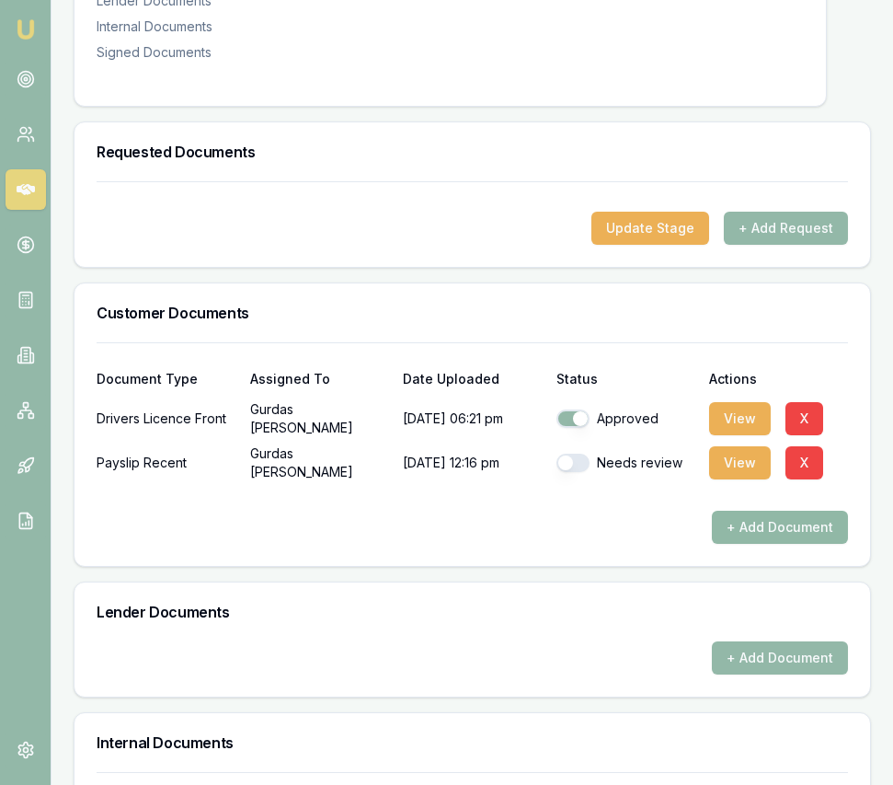
click at [766, 511] on button "+ Add Document" at bounding box center [780, 527] width 136 height 33
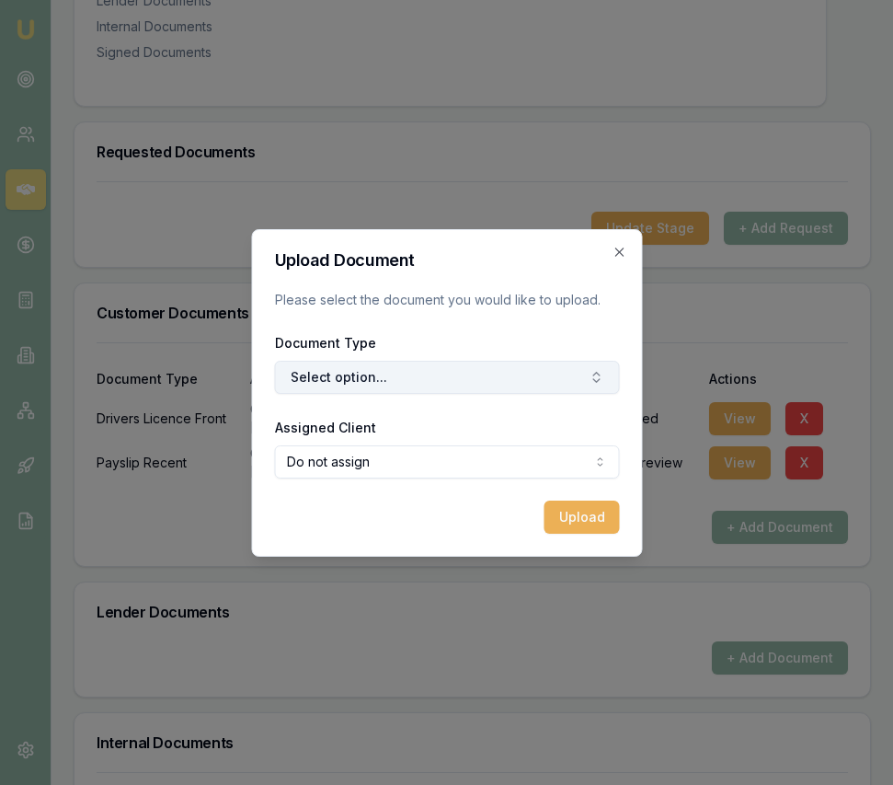
click at [456, 375] on button "Select option..." at bounding box center [446, 377] width 345 height 33
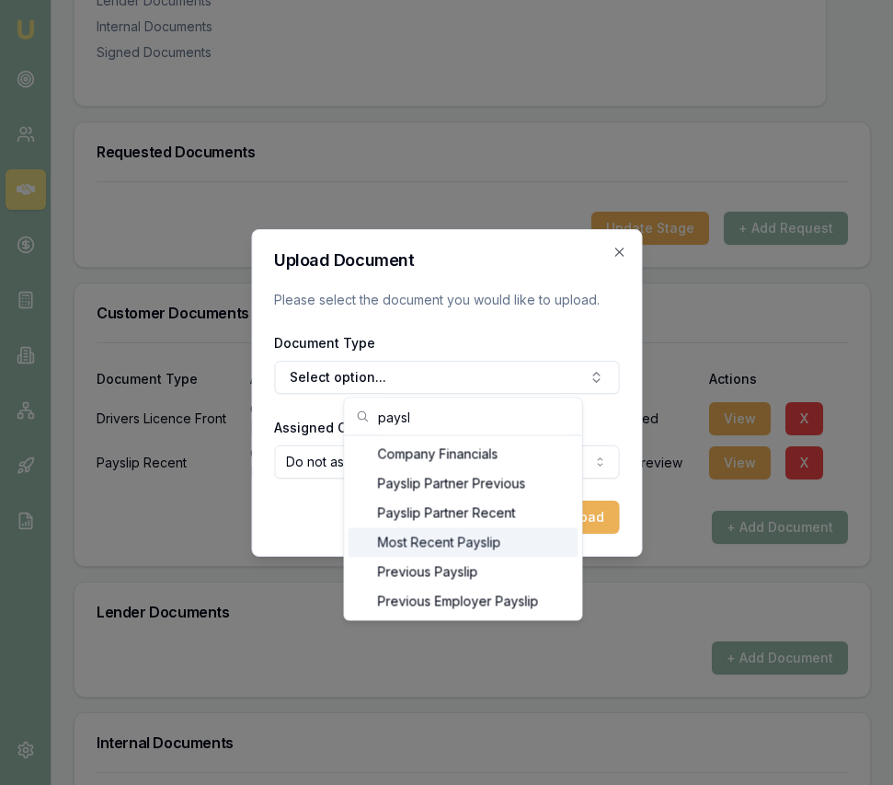
type input "paysl"
click at [488, 539] on div "Most Recent Payslip" at bounding box center [464, 542] width 230 height 29
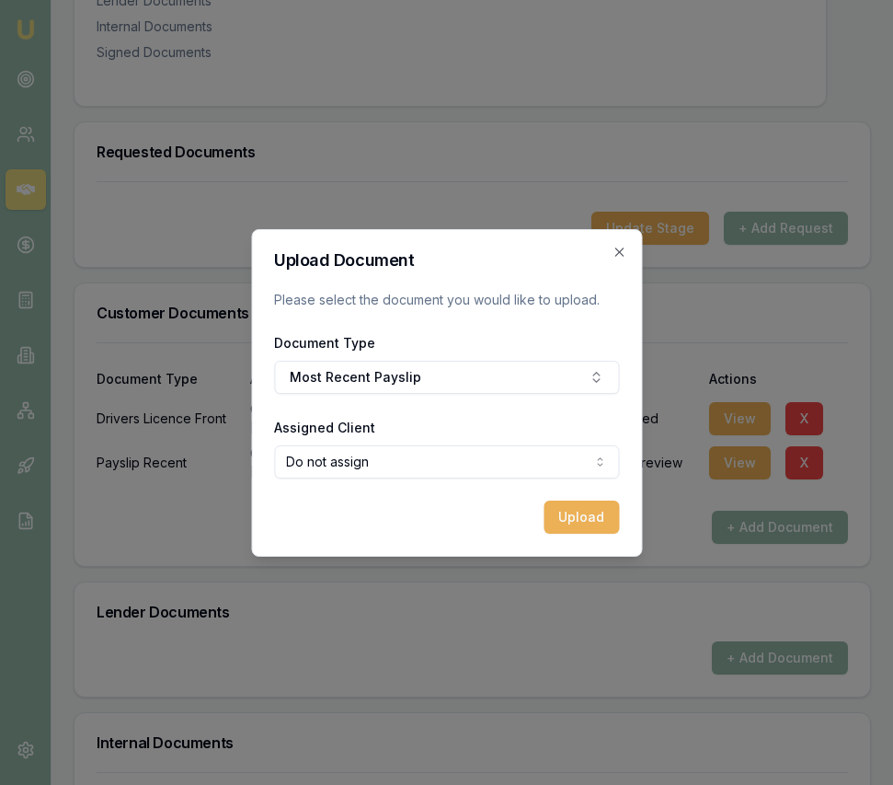
click at [466, 488] on form "Upload Document Please select the document you would like to upload. Document T…" at bounding box center [446, 393] width 345 height 282
select select "U-JNNJCZWTRU"
drag, startPoint x: 440, startPoint y: 522, endPoint x: 456, endPoint y: 523, distance: 16.6
click at [565, 514] on button "Upload" at bounding box center [581, 516] width 75 height 33
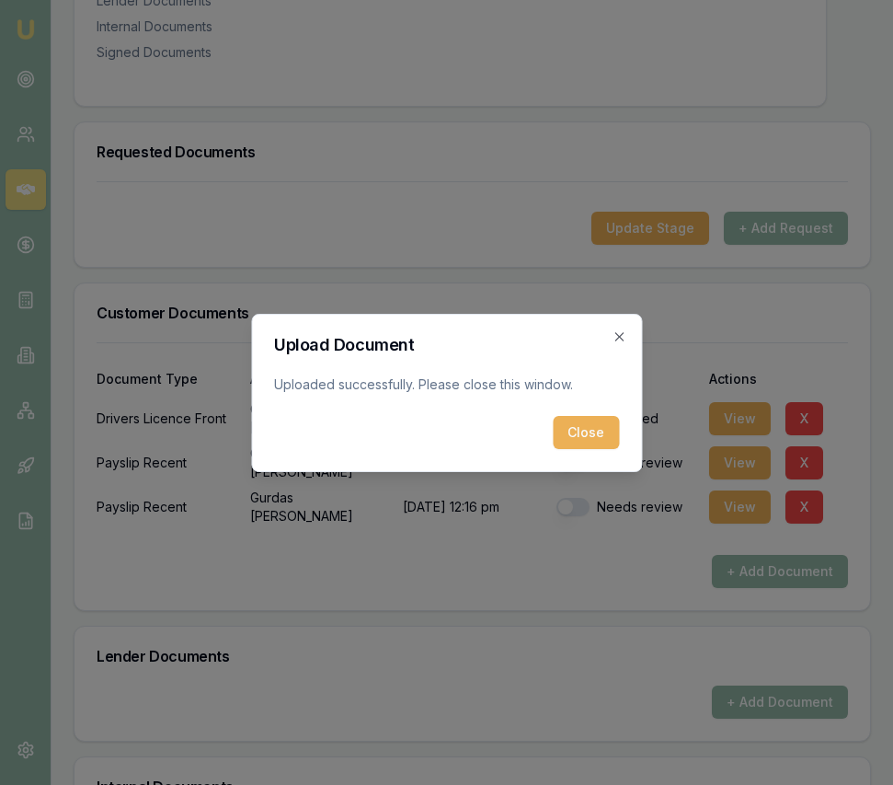
drag, startPoint x: 590, startPoint y: 437, endPoint x: 580, endPoint y: 466, distance: 31.1
click at [590, 437] on button "Close" at bounding box center [586, 432] width 66 height 33
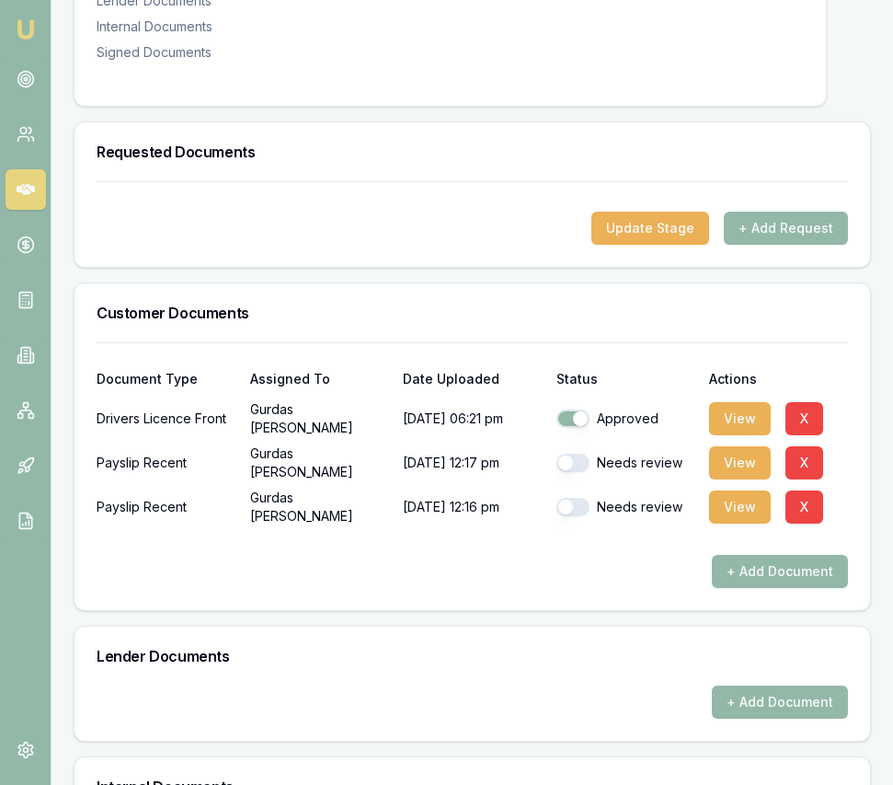
click at [574, 498] on button "button" at bounding box center [573, 507] width 33 height 18
checkbox input "true"
click at [575, 454] on button "button" at bounding box center [573, 463] width 33 height 18
checkbox input "true"
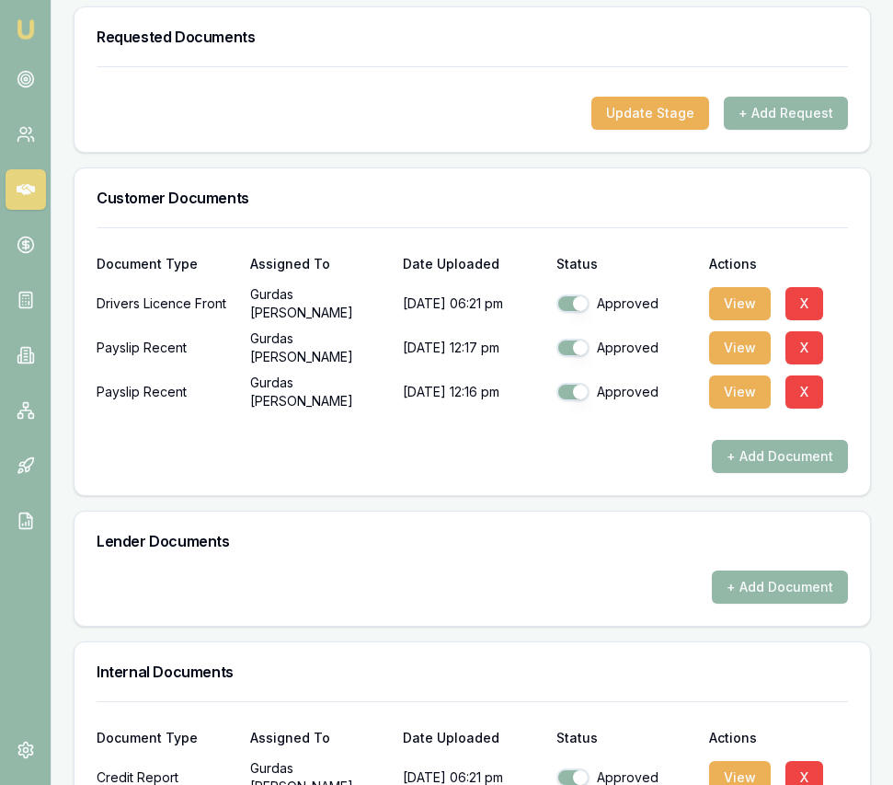
scroll to position [0, 0]
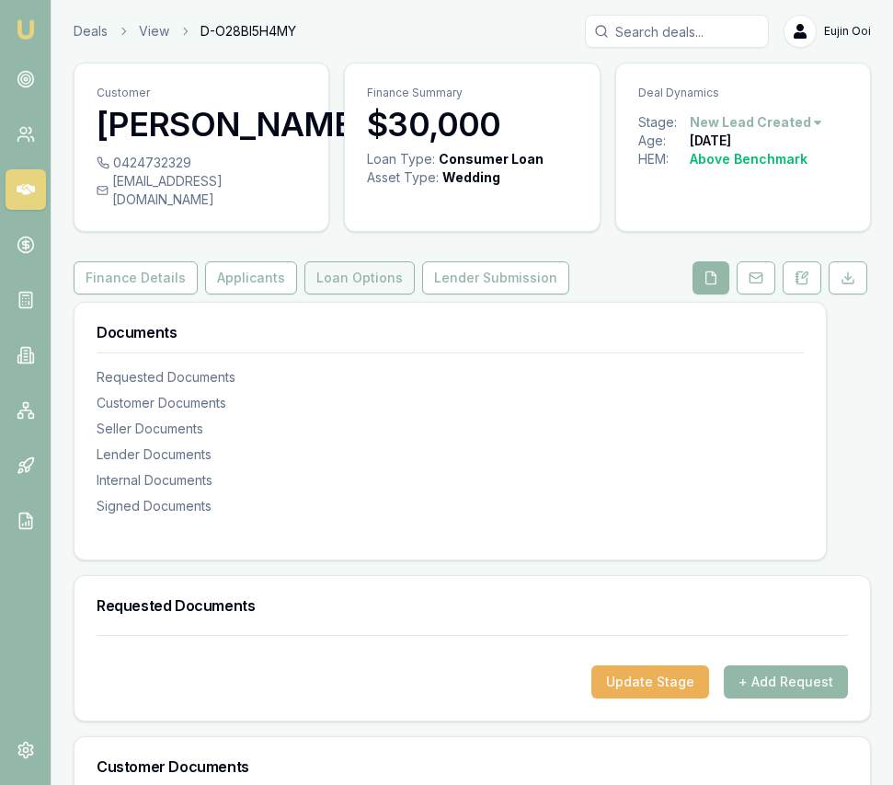
click at [313, 261] on button "Loan Options" at bounding box center [360, 277] width 110 height 33
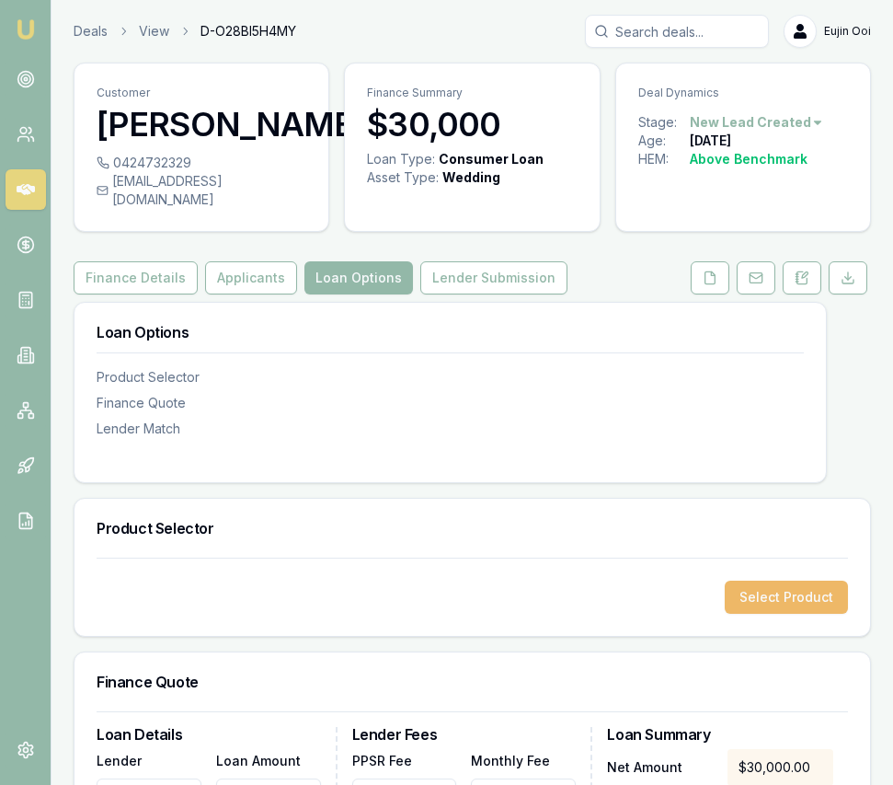
click at [840, 581] on button "Select Product" at bounding box center [786, 597] width 123 height 33
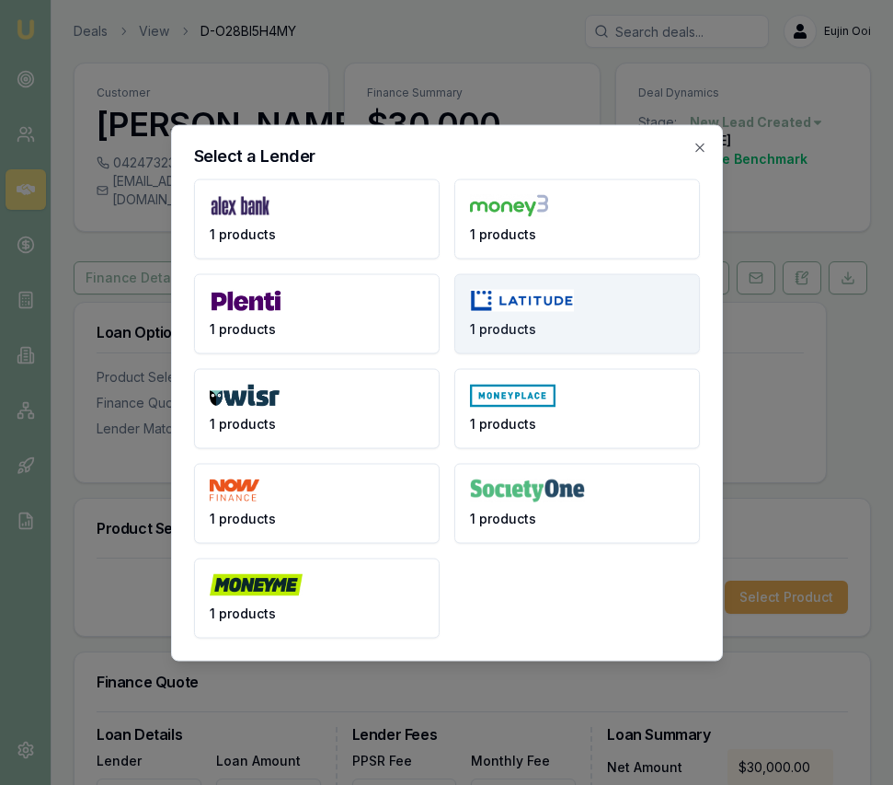
click at [554, 287] on button "1 products" at bounding box center [577, 313] width 246 height 80
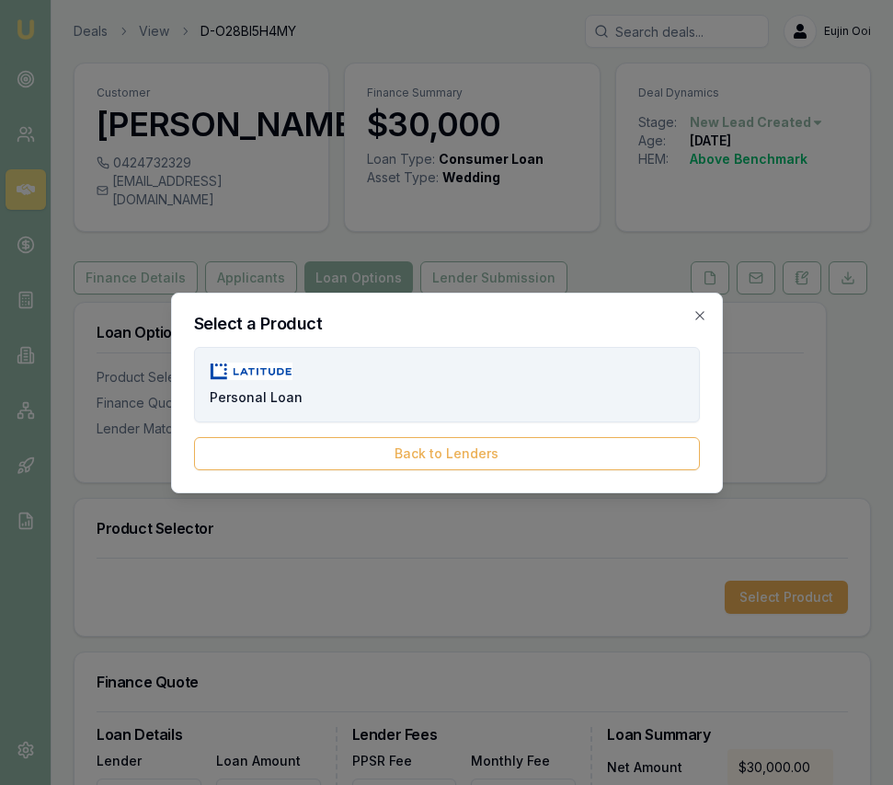
click at [460, 366] on button "Personal Loan" at bounding box center [447, 384] width 506 height 75
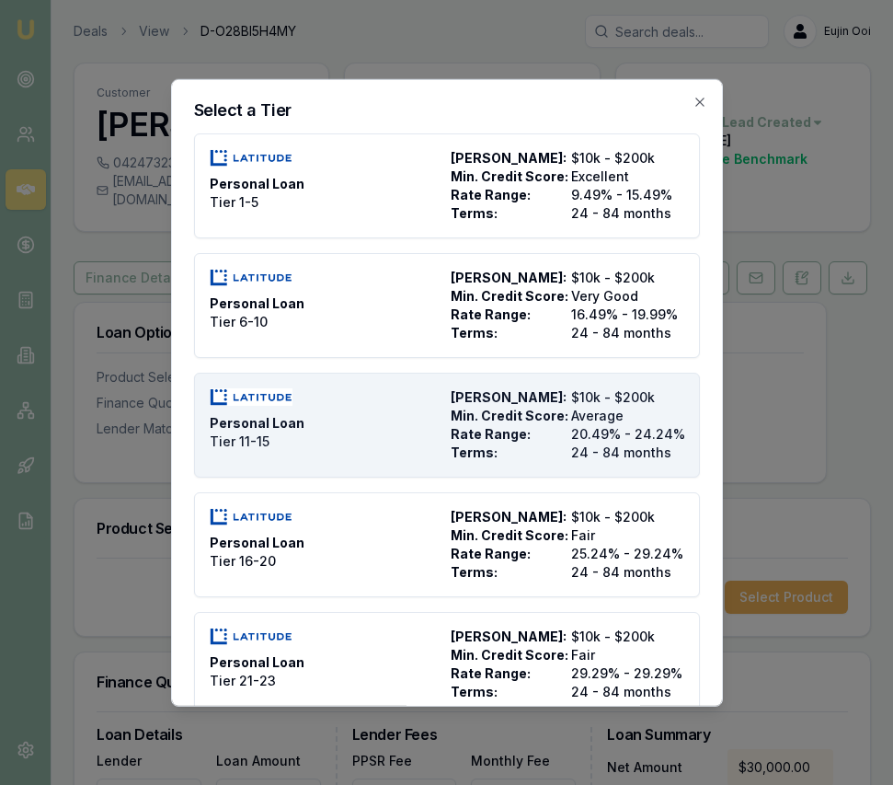
click at [482, 432] on span "Rate Range:" at bounding box center [507, 433] width 113 height 18
type input "Latitude"
type input "Personal Loan"
type input "Tier 11-15"
type input "20.49"
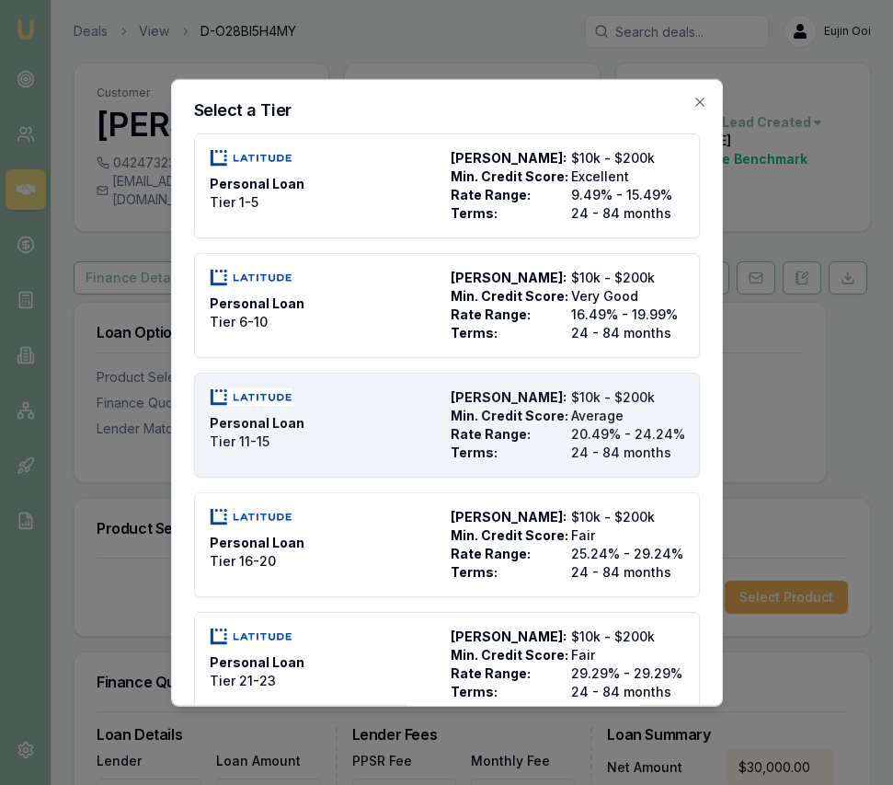
type input "24"
type input "2500"
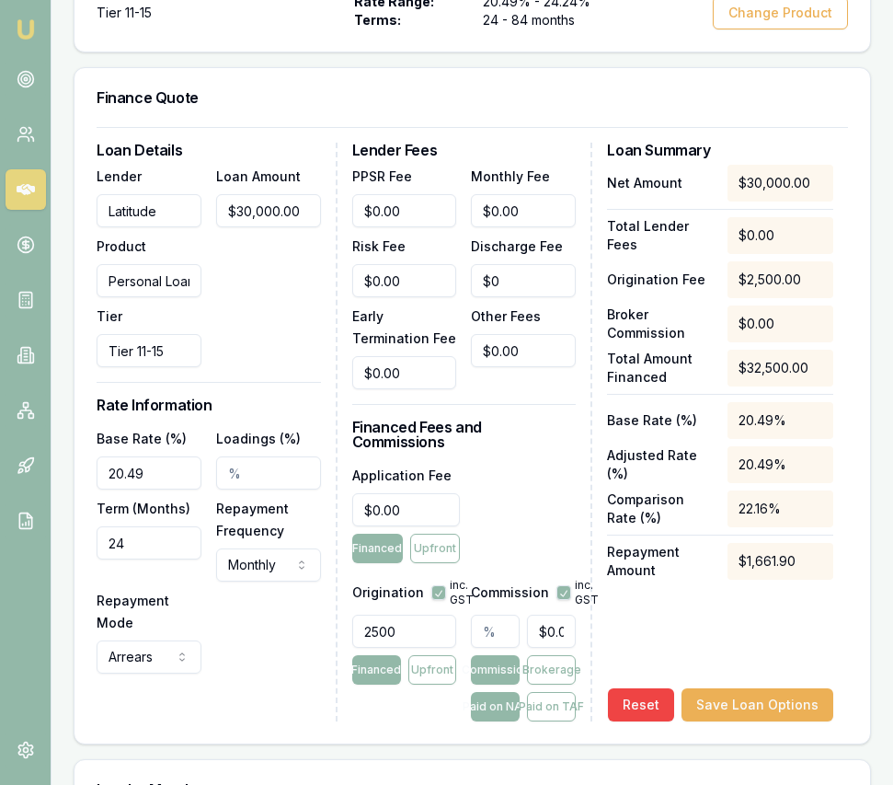
scroll to position [626, 0]
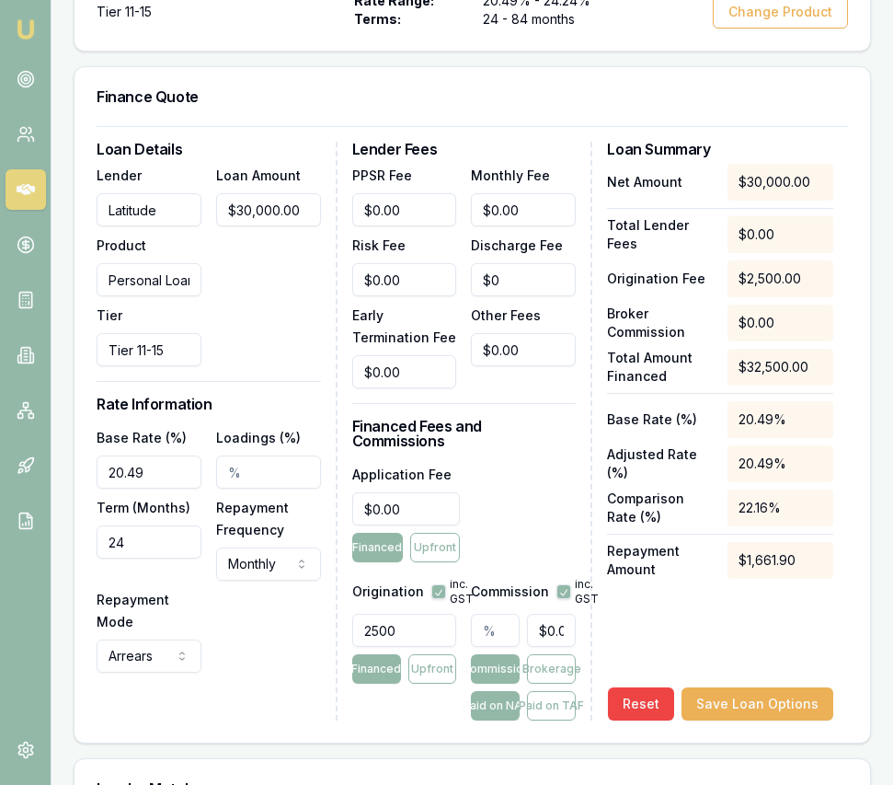
click at [177, 456] on input "20.49" at bounding box center [149, 471] width 105 height 33
type input "20.99%"
click at [153, 525] on input "24" at bounding box center [149, 541] width 105 height 33
type input "084"
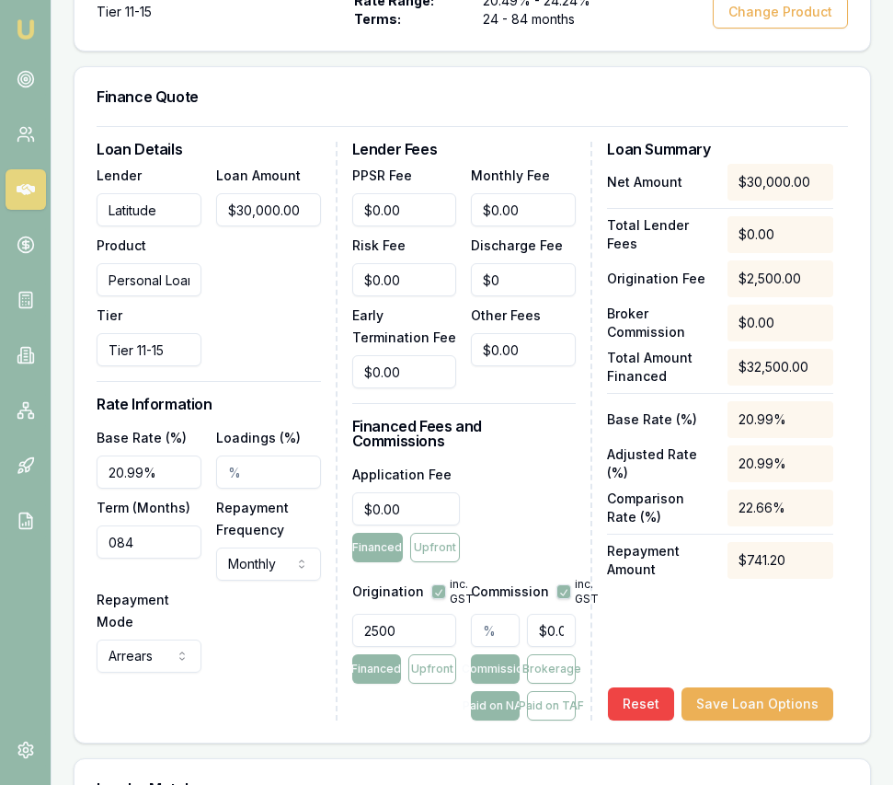
click at [261, 625] on div "Base Rate (%) 20.99% Loadings (%) Term (Months) 084 Repayment Frequency Monthly…" at bounding box center [209, 549] width 224 height 247
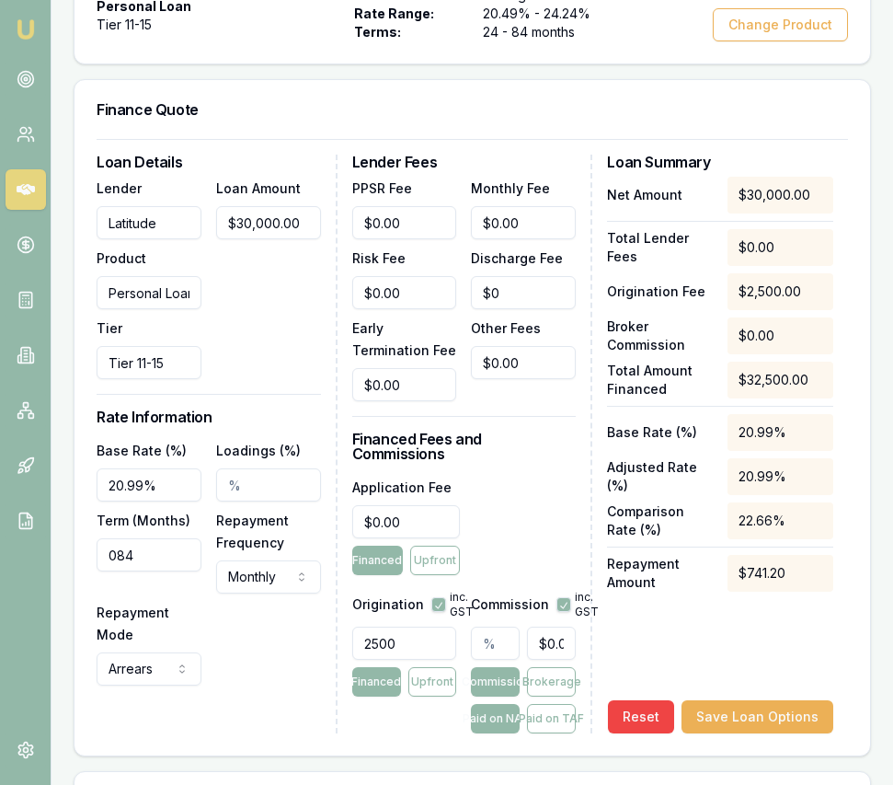
click at [410, 627] on input "2500" at bounding box center [404, 643] width 105 height 33
click at [411, 627] on input "2500" at bounding box center [404, 643] width 105 height 33
type input "0"
type input "0.00"
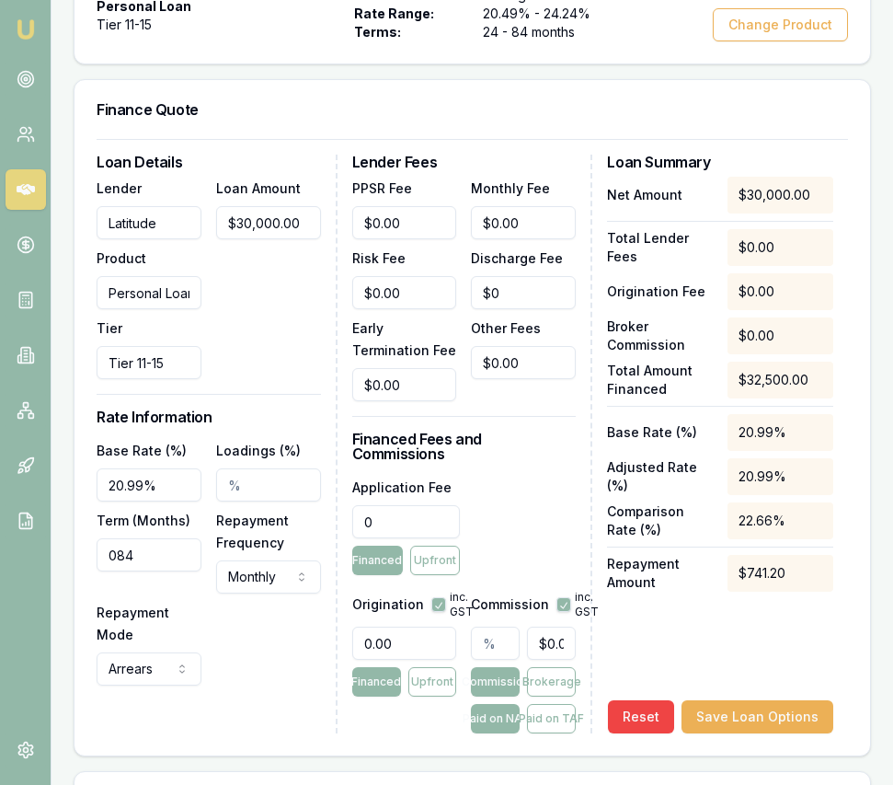
click at [421, 505] on input "0" at bounding box center [406, 521] width 109 height 33
type input "395"
type input "0"
type input "$395.00"
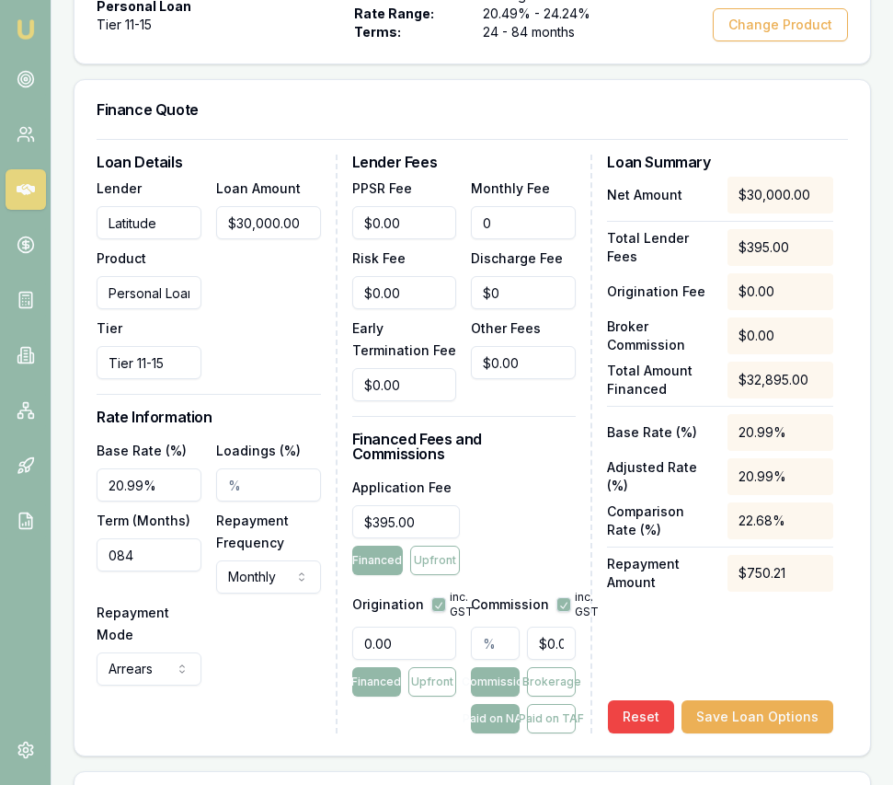
click at [519, 213] on input "0" at bounding box center [523, 222] width 105 height 33
type input "$13.00"
click at [537, 441] on div "Lender Fees PPSR Fee $0.00 Monthly Fee $13.00 Risk Fee $0.00 Discharge Fee $0 E…" at bounding box center [472, 444] width 241 height 579
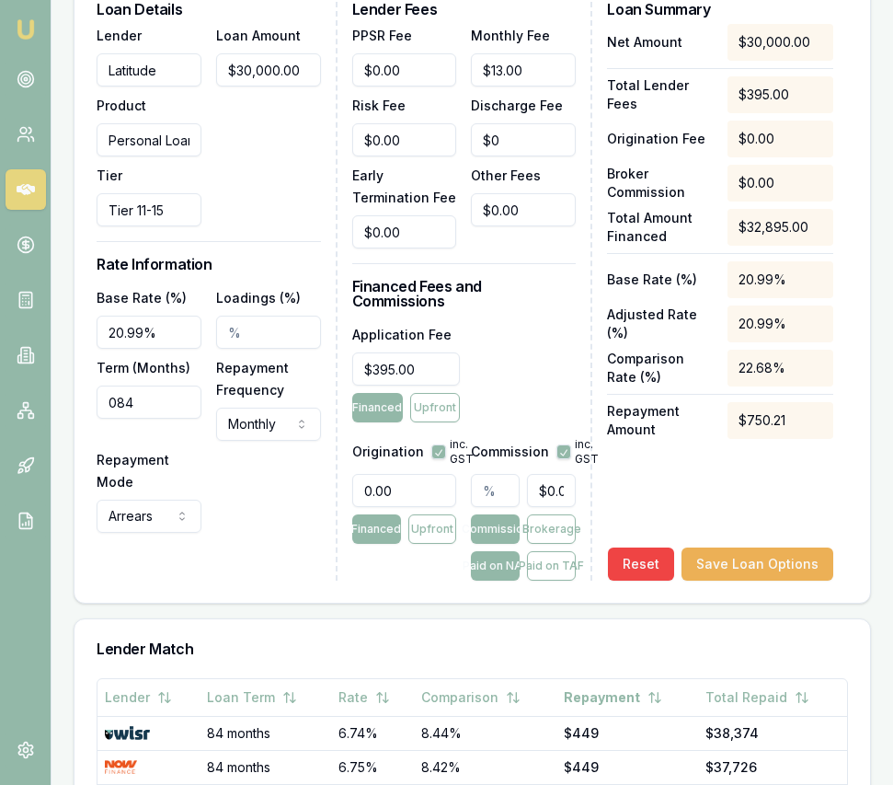
scroll to position [772, 0]
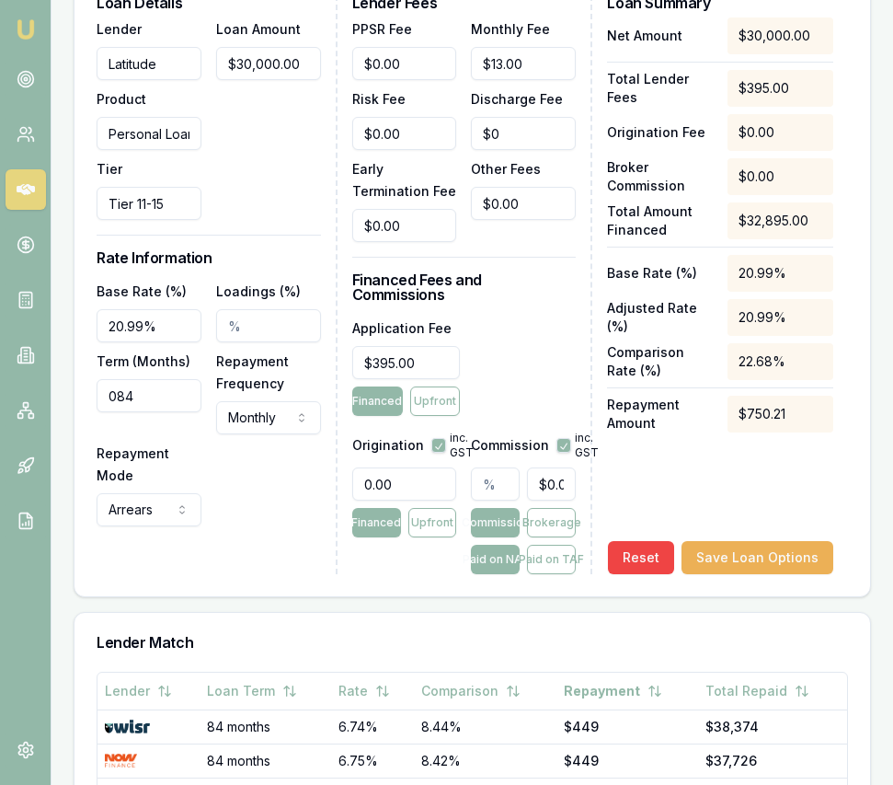
click at [486, 467] on input "text" at bounding box center [495, 483] width 49 height 33
type input "2"
type input "$600.00"
type input "2.4"
type input "$720.00"
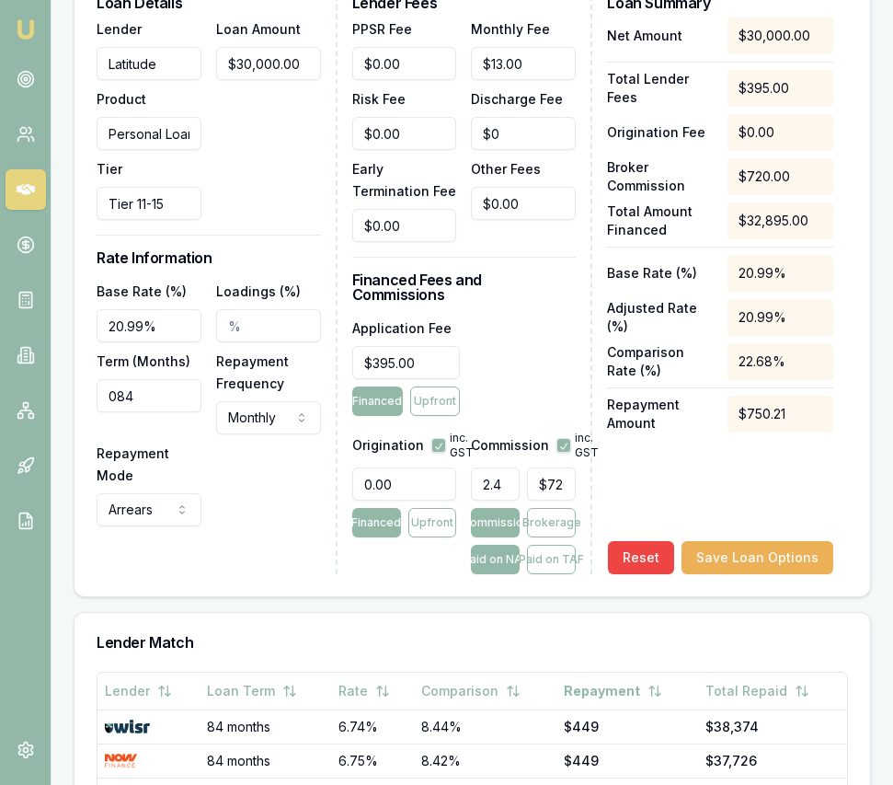
type input "2.47"
type input "$741.00"
type input "2.475"
type input "$742.50"
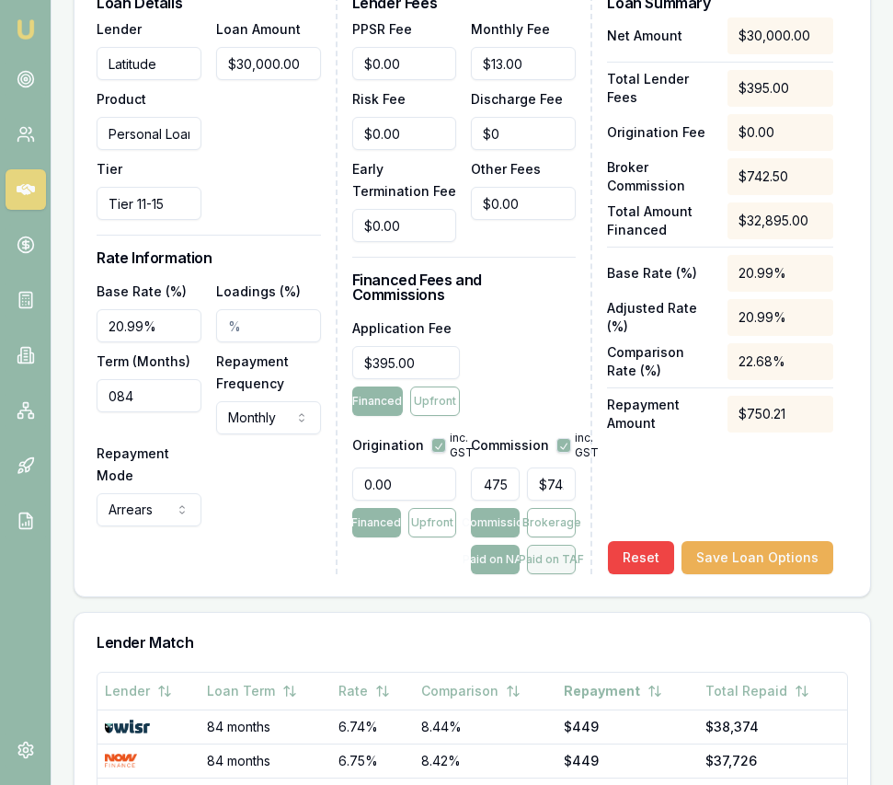
type input "2.48%"
click at [550, 545] on button "Paid on TAF" at bounding box center [551, 559] width 49 height 29
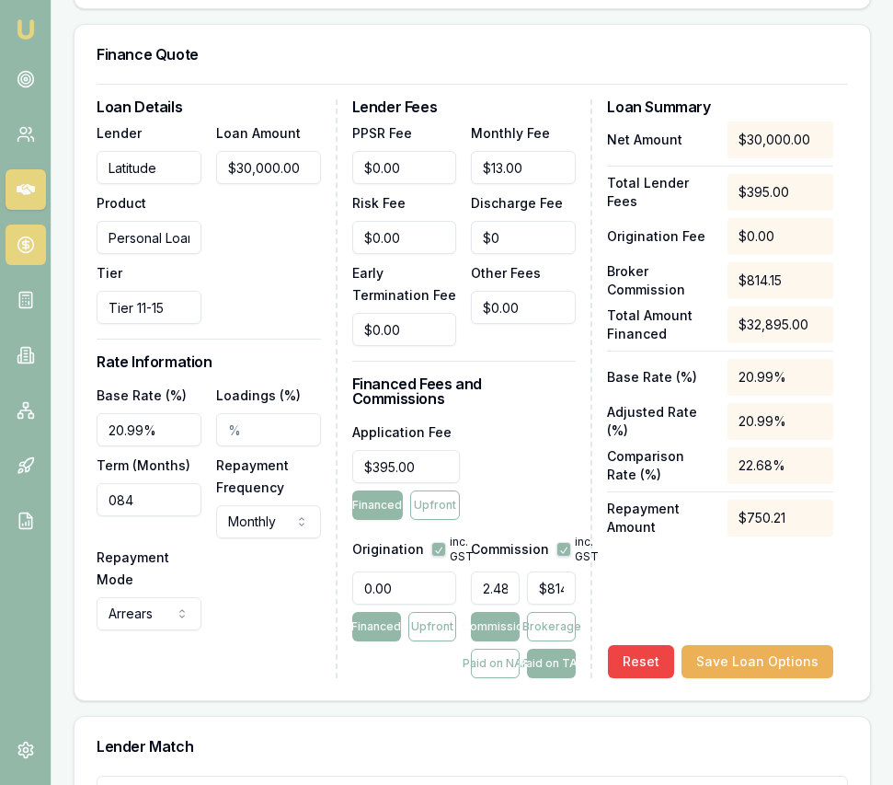
scroll to position [672, 0]
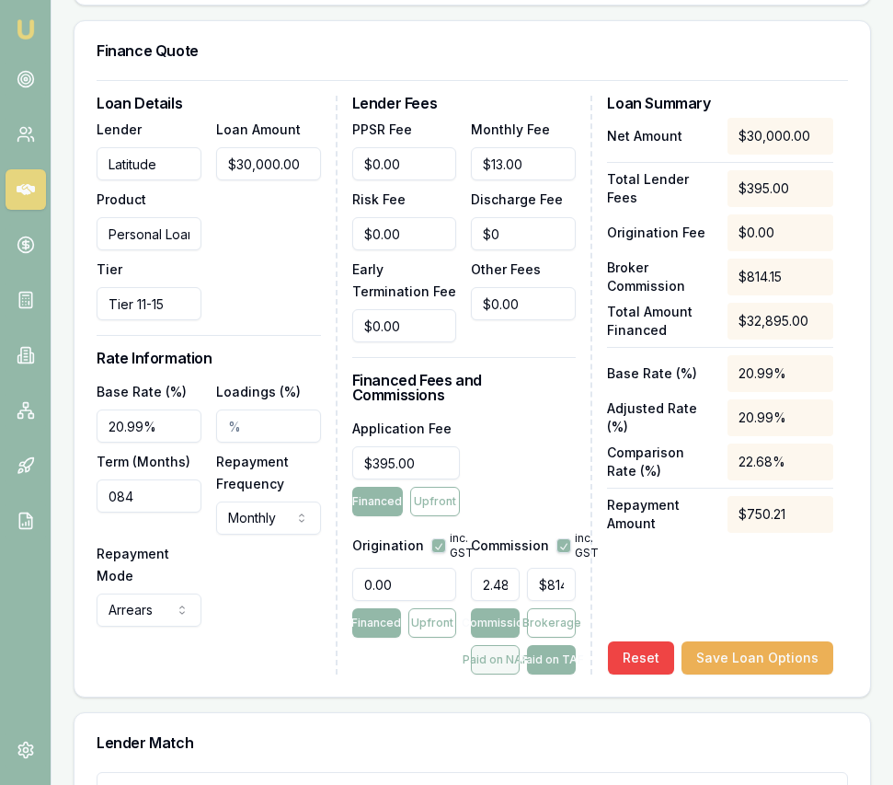
click at [497, 645] on button "Paid on NAF" at bounding box center [495, 659] width 49 height 29
click at [546, 645] on button "Paid on TAF" at bounding box center [551, 659] width 49 height 29
type input "$814.15"
click at [503, 645] on button "Paid on NAF" at bounding box center [495, 659] width 49 height 29
type input "742"
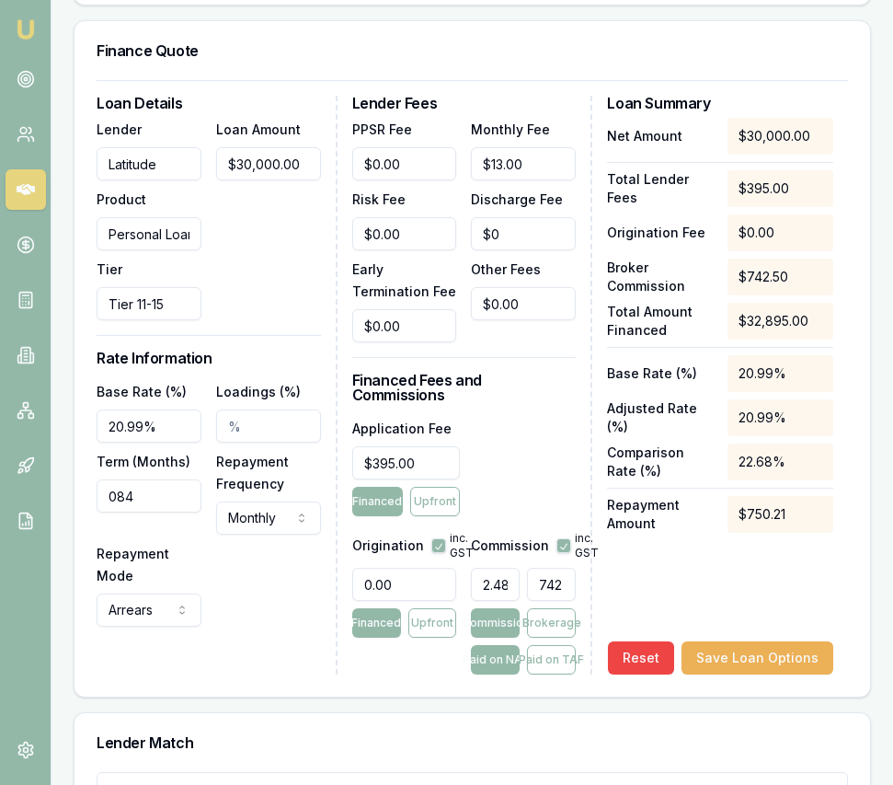
click at [561, 568] on input "742" at bounding box center [551, 584] width 49 height 33
type input "0.24666666666666665"
type input "74"
type input "0.023333333333333334"
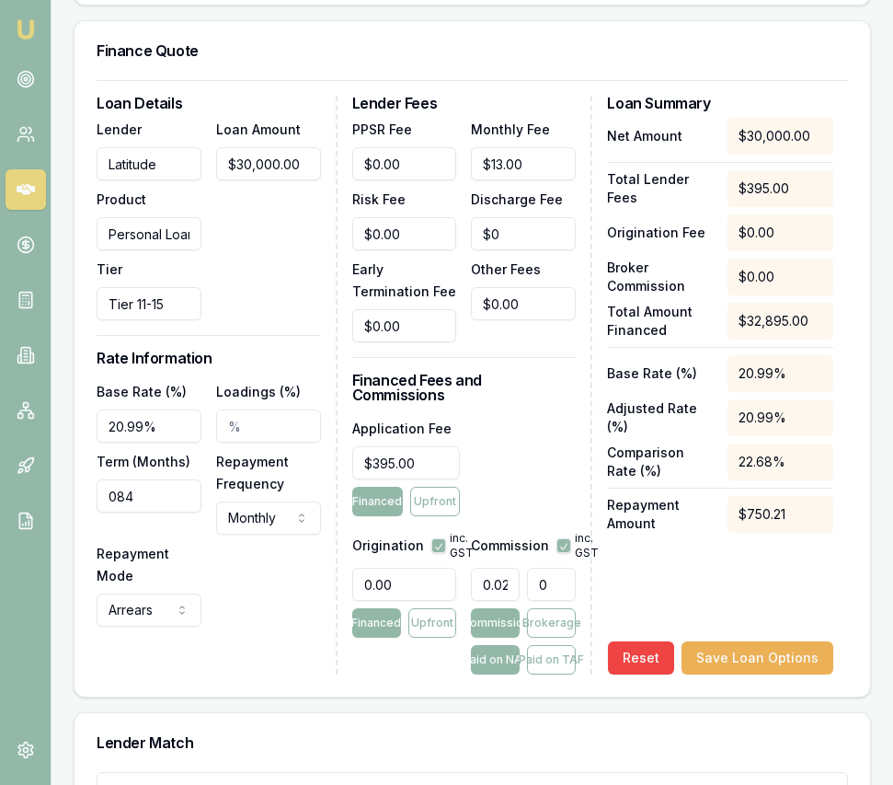
type input "$0.00"
type input "0.000023333333333333332"
type input "0.007"
type input "0.000024999999999999998"
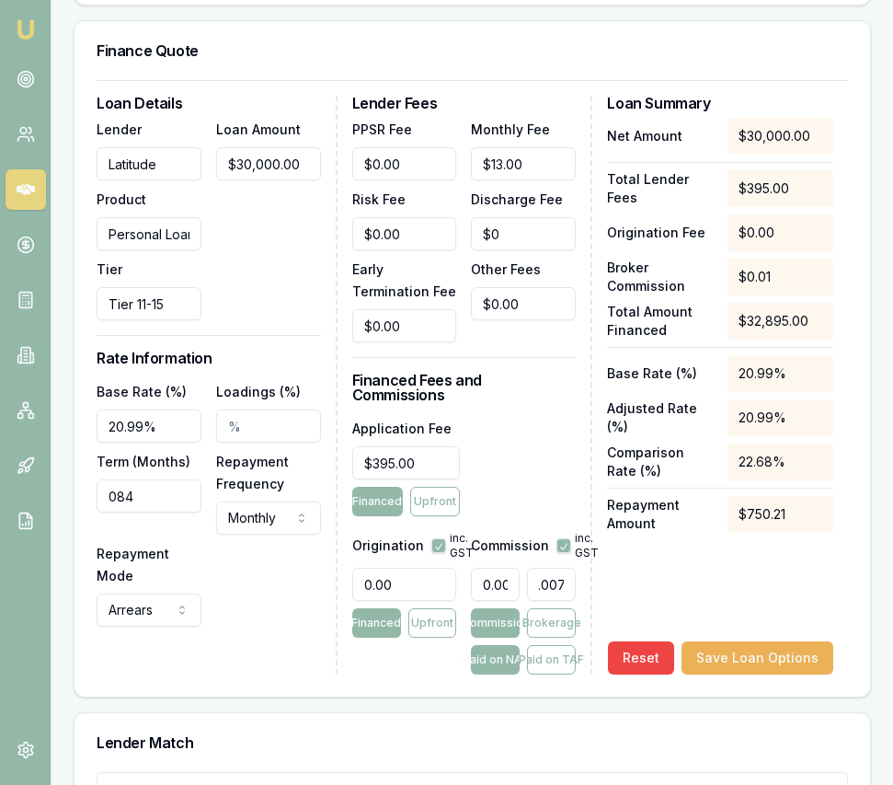
type input "0.0075"
type input "0.000025066666666666665"
click at [726, 570] on div "Net Amount $30,000.00 Total Lender Fees $395.00 Origination Fee $0.00 Broker Co…" at bounding box center [720, 396] width 226 height 557
type input "0"
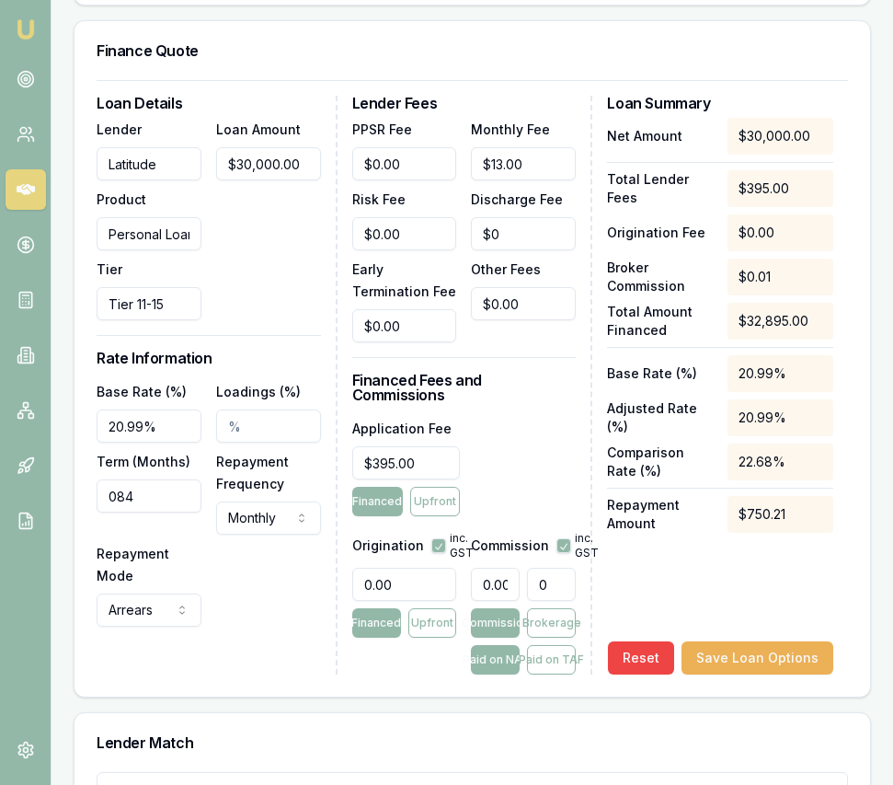
click at [553, 568] on input "0" at bounding box center [551, 584] width 49 height 33
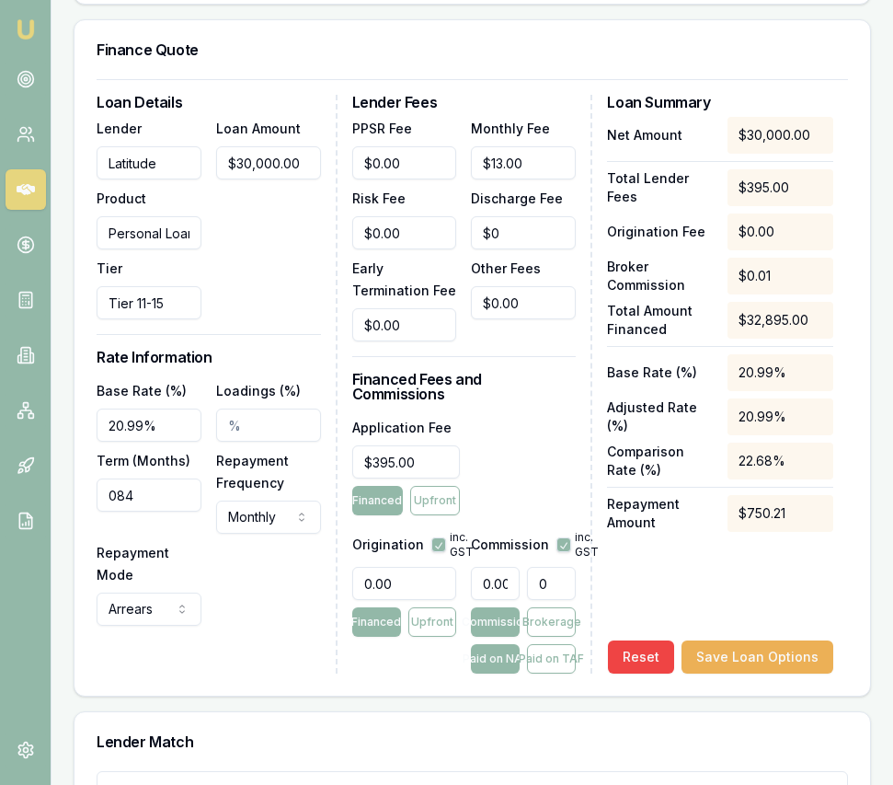
type input "0.023333333333333334"
type input "7"
type input "0.25"
type input "75"
type input "2.506666666666667"
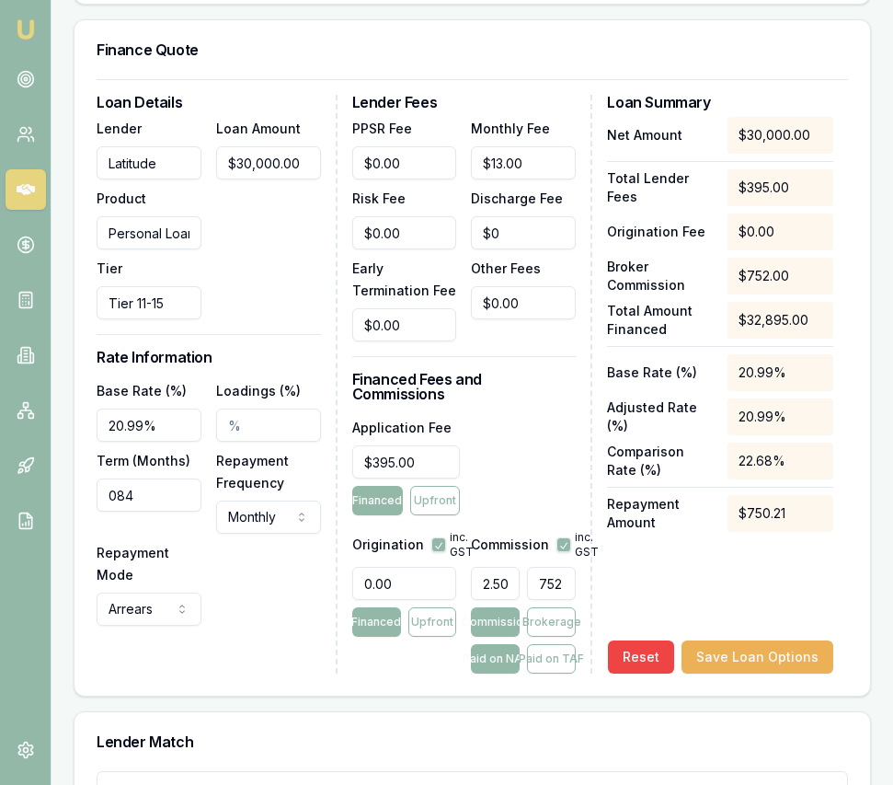
type input "752."
type input "2.5073333333333334"
type input "752.2"
type input "2.5075666666666665"
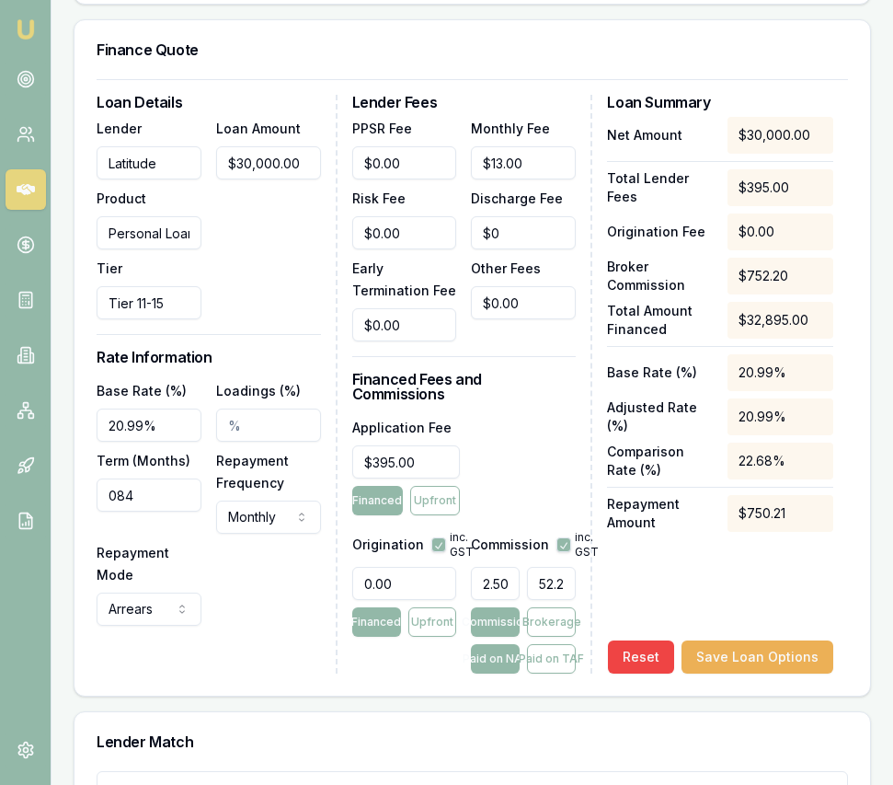
type input "752.27"
type input "2.5075866666666666"
type input "$752.28"
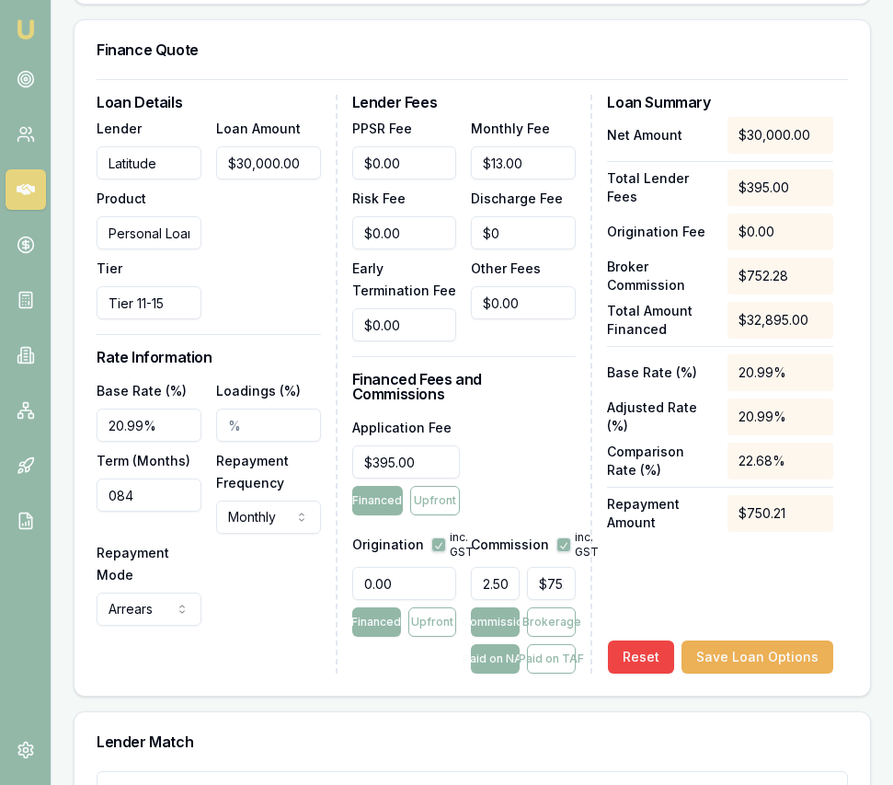
click at [679, 577] on div "Net Amount $30,000.00 Total Lender Fees $395.00 Origination Fee $0.00 Broker Co…" at bounding box center [720, 395] width 226 height 557
click at [394, 567] on input "0.00" at bounding box center [404, 583] width 105 height 33
click at [393, 567] on input "0.00" at bounding box center [404, 583] width 105 height 33
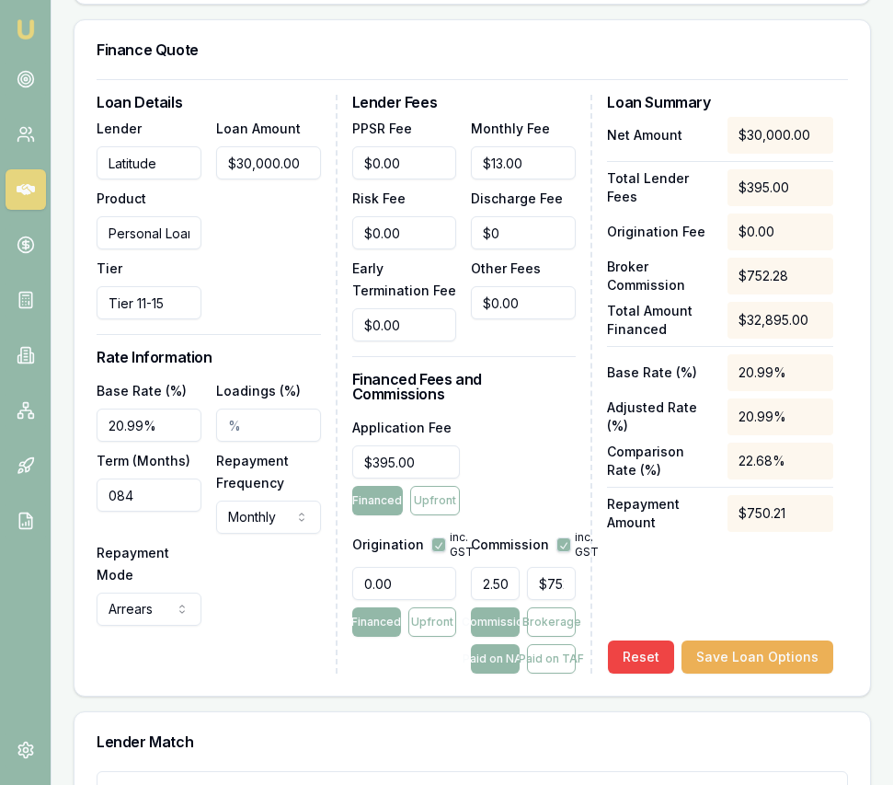
click at [393, 567] on input "0.00" at bounding box center [404, 583] width 105 height 33
click at [795, 640] on button "Save Loan Options" at bounding box center [758, 656] width 152 height 33
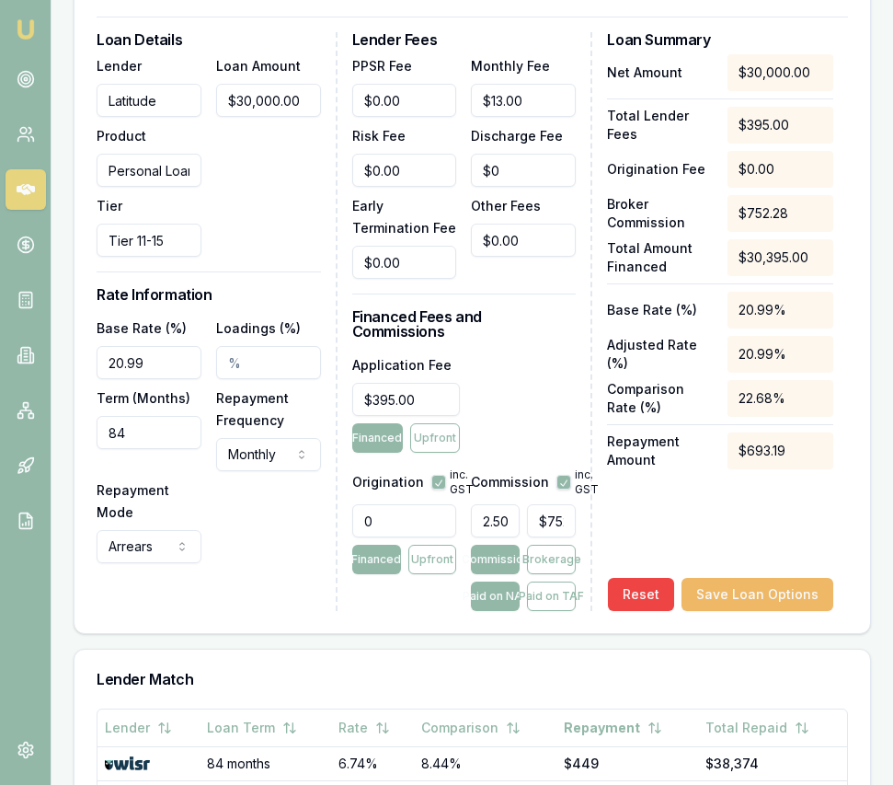
scroll to position [737, 0]
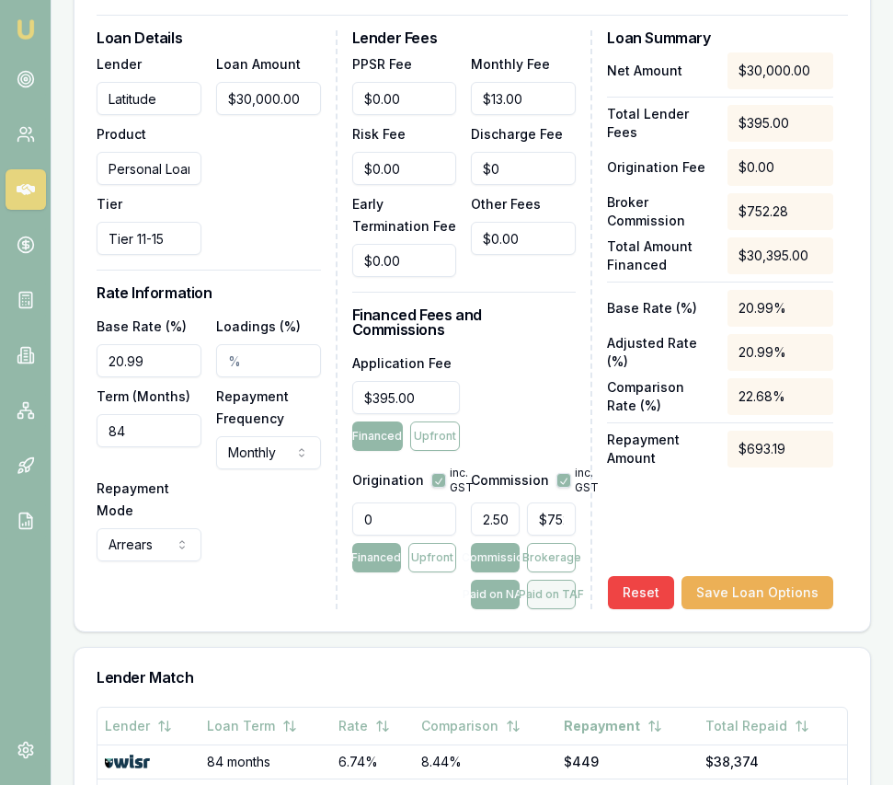
click at [542, 580] on button "Paid on TAF" at bounding box center [551, 594] width 49 height 29
type input "$762.18"
click at [461, 560] on div "Origination inc. GST 0 Financed Upfront Commission inc. GST 2.507586666666667 $…" at bounding box center [464, 533] width 224 height 151
click at [484, 502] on input "2.507586666666667" at bounding box center [495, 518] width 49 height 33
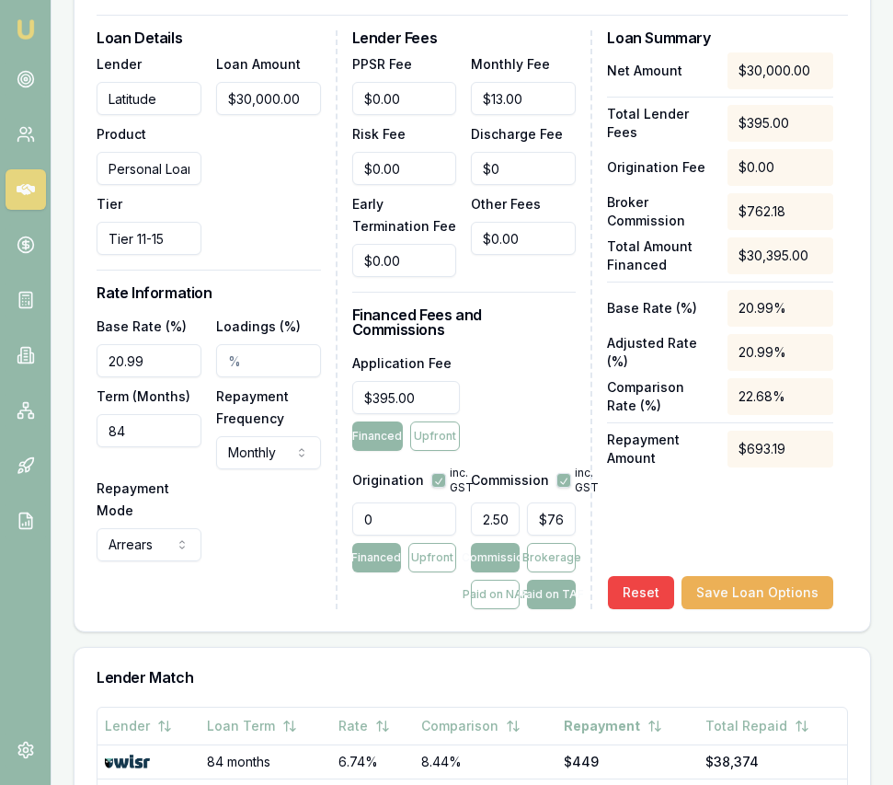
type input "2"
type input "$607.90"
type input "2.4"
type input "$729.48"
type input "2.47"
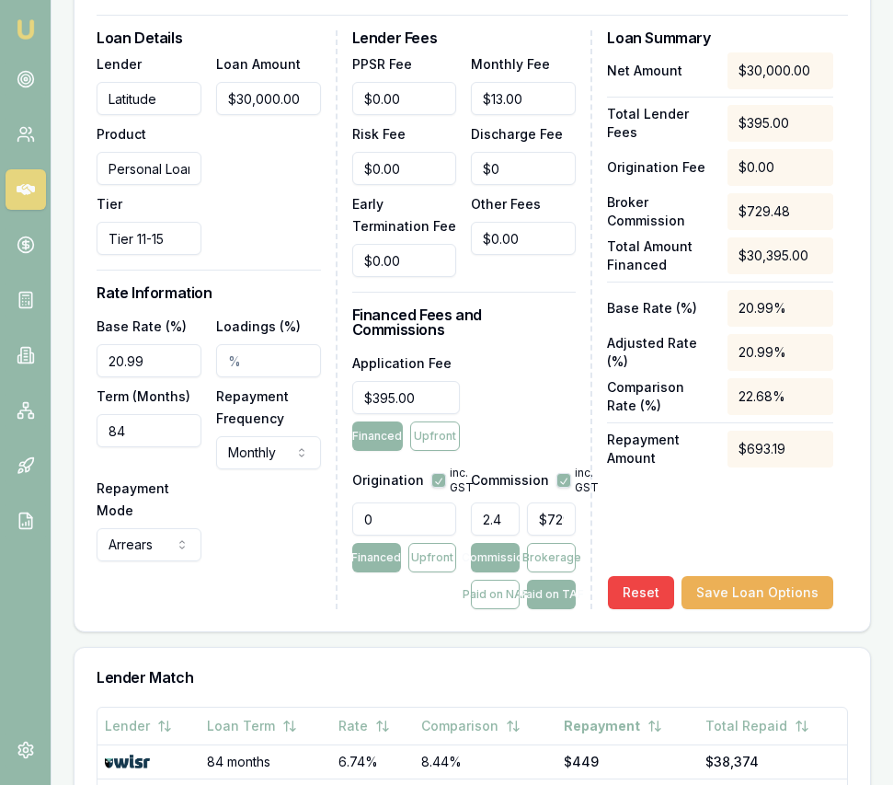
type input "$750.76"
type input "2.475"
type input "$752.28"
type input "2.48%"
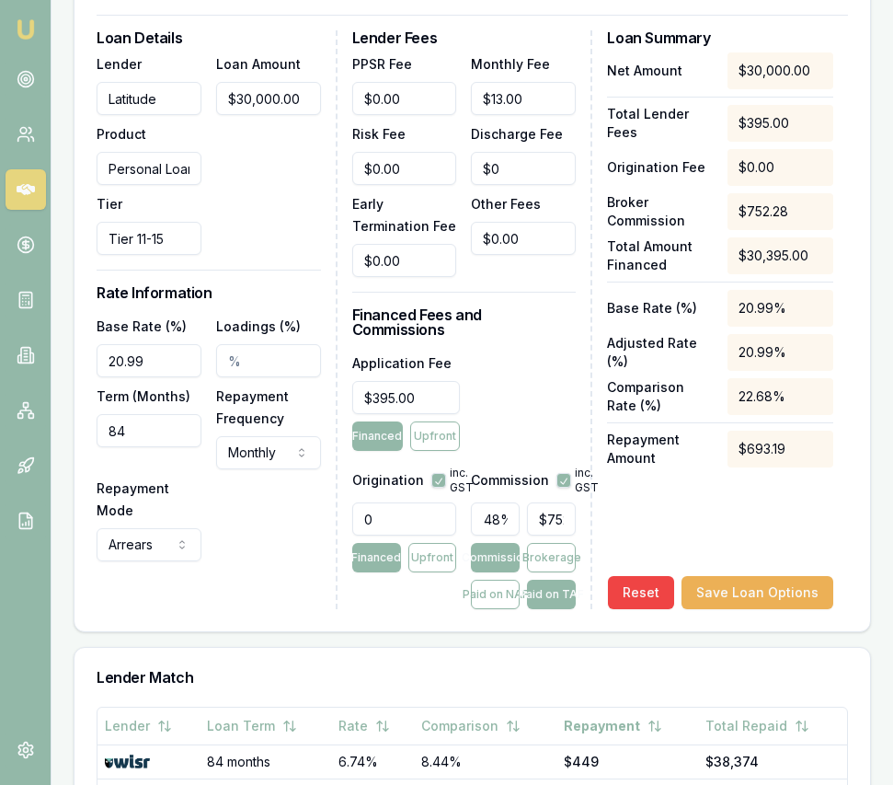
click at [649, 498] on div "Net Amount $30,000.00 Total Lender Fees $395.00 Origination Fee $0.00 Broker Co…" at bounding box center [720, 330] width 226 height 557
click at [797, 576] on button "Save Loan Options" at bounding box center [758, 592] width 152 height 33
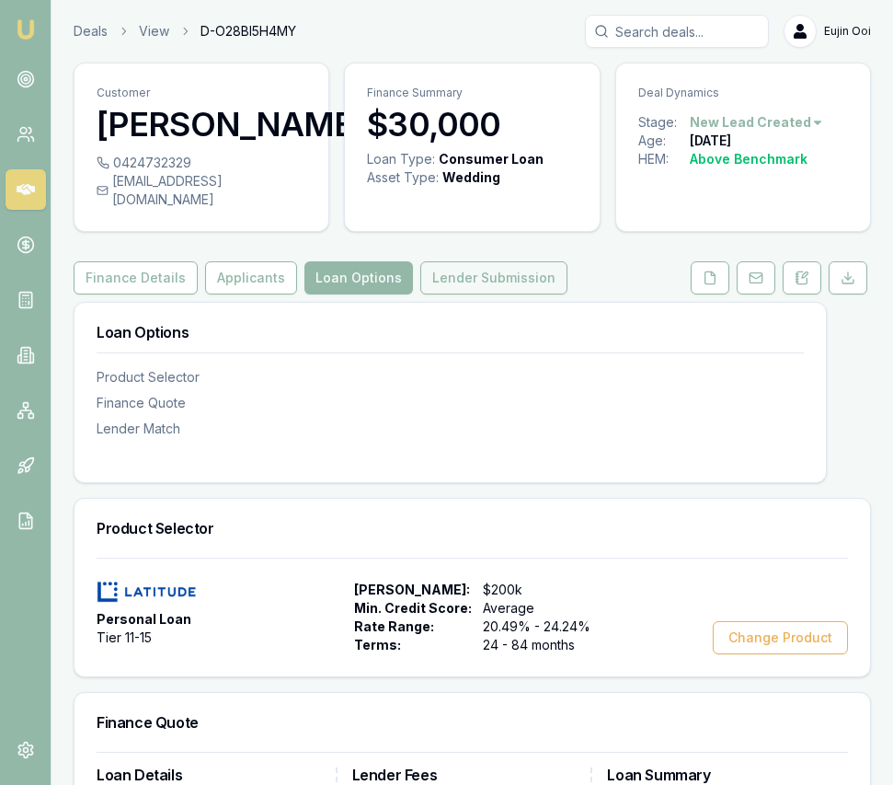
click at [527, 270] on button "Lender Submission" at bounding box center [493, 277] width 147 height 33
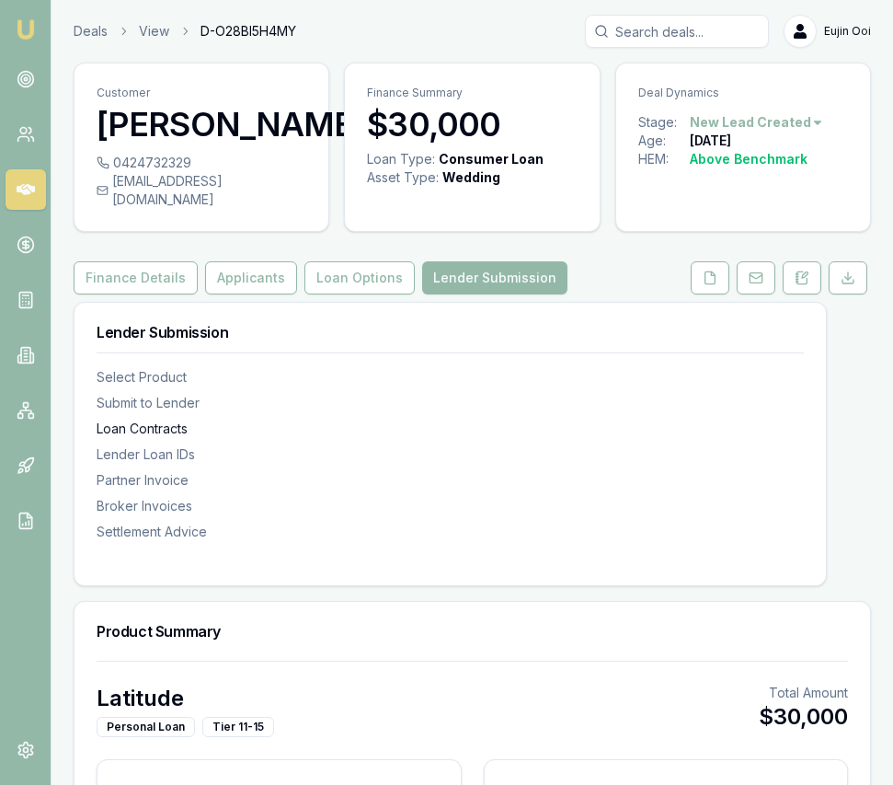
type input "$339"
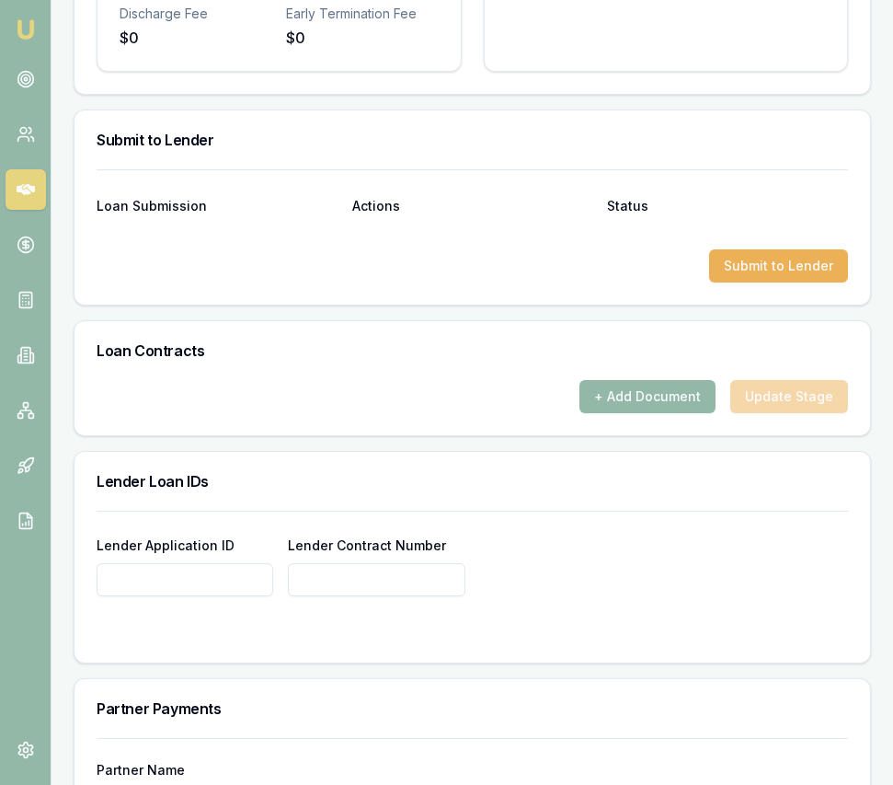
scroll to position [1146, 0]
click at [219, 564] on input "Lender Application ID" at bounding box center [185, 580] width 177 height 33
paste input "0000638616"
type input "0000638616"
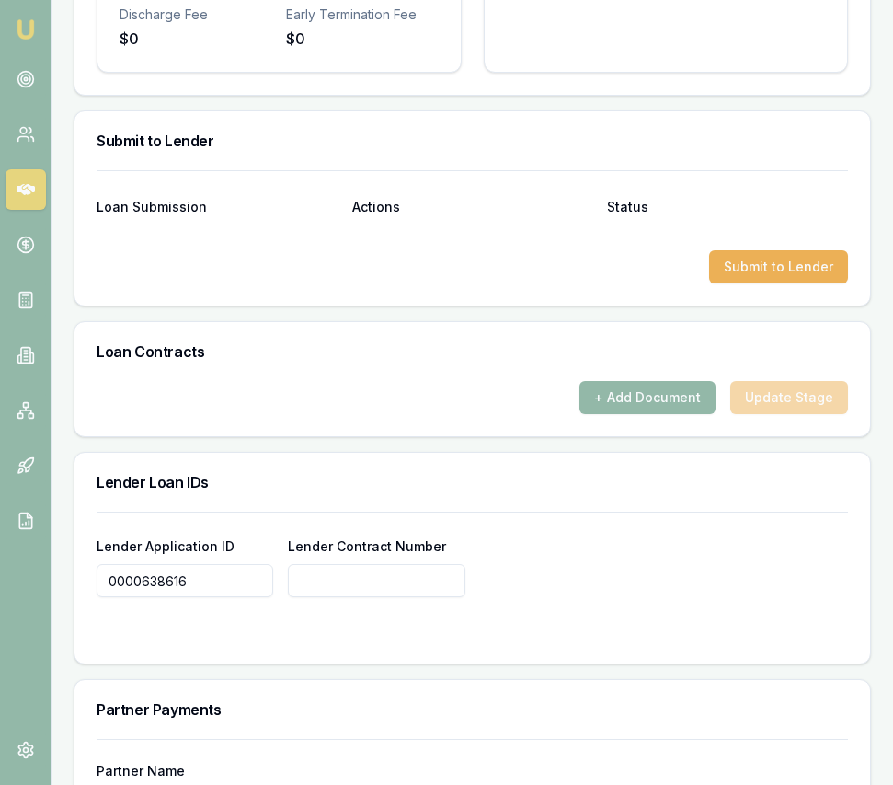
paste input "0000638616"
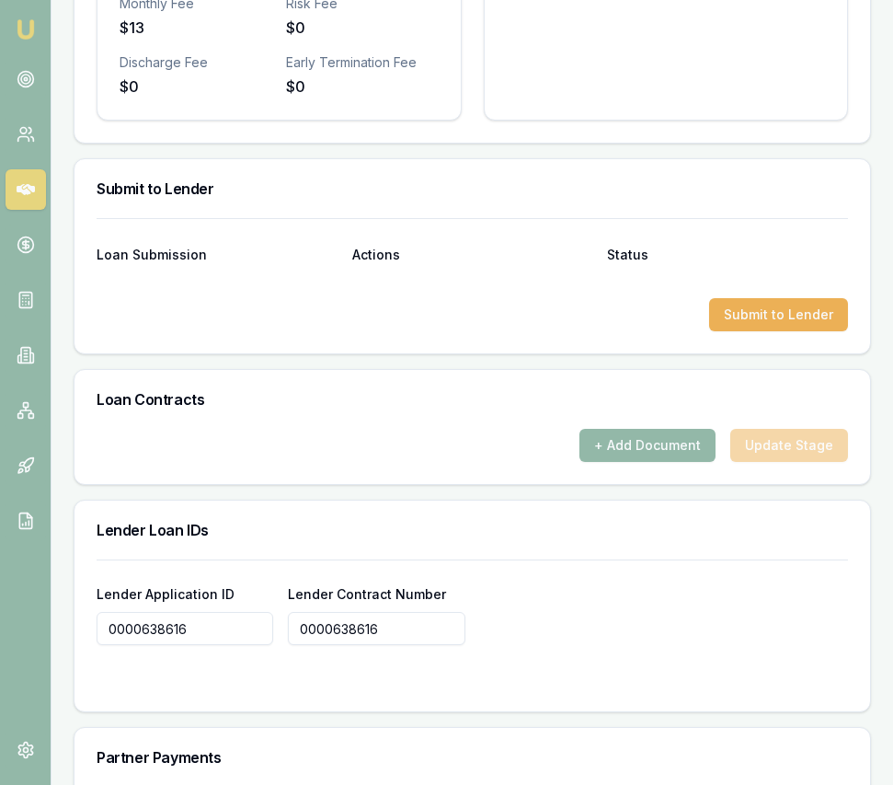
scroll to position [1095, 0]
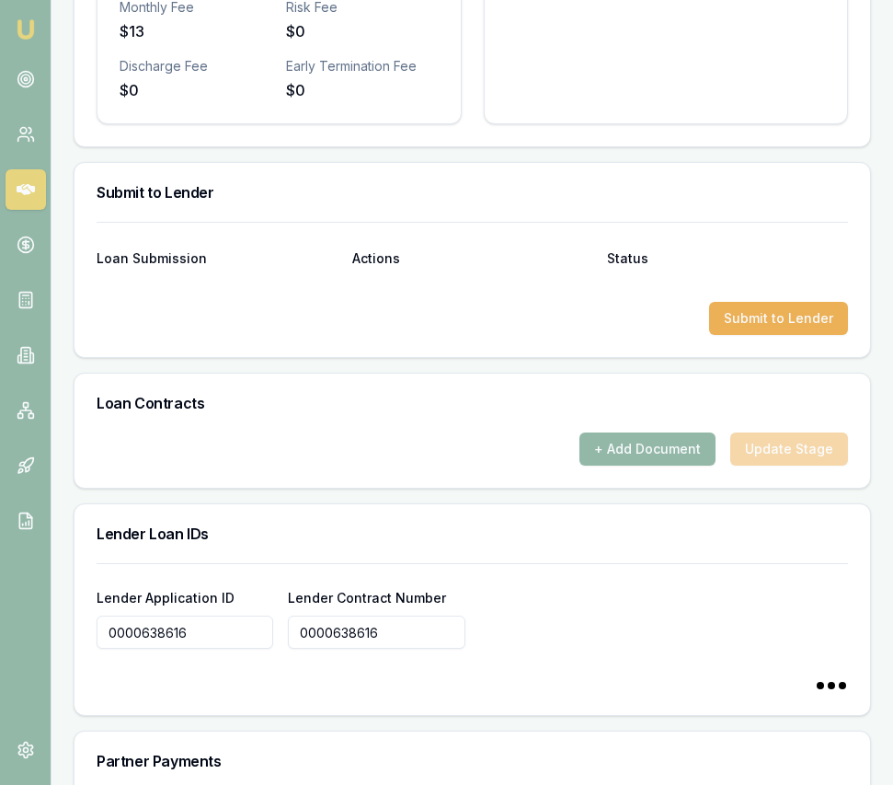
type input "0000638616"
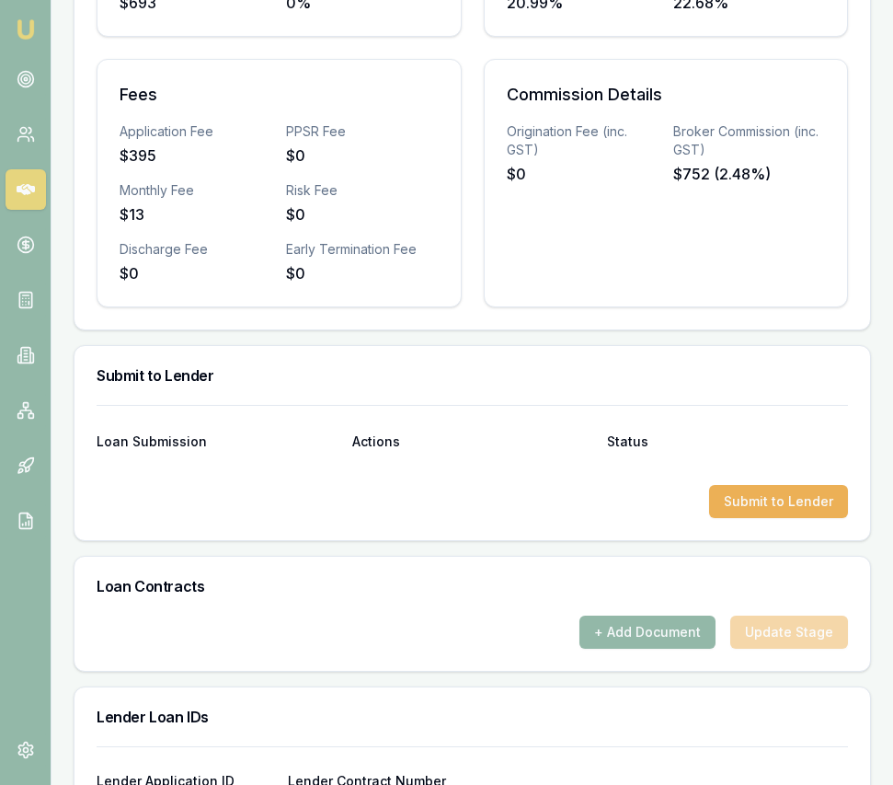
scroll to position [914, 0]
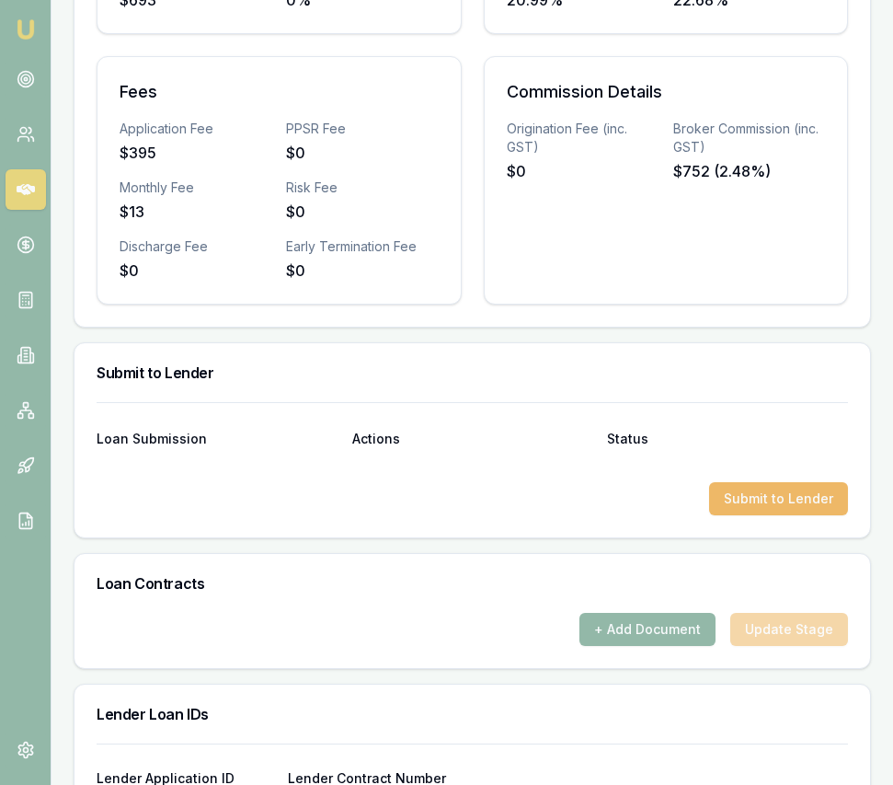
click at [754, 482] on button "Submit to Lender" at bounding box center [778, 498] width 139 height 33
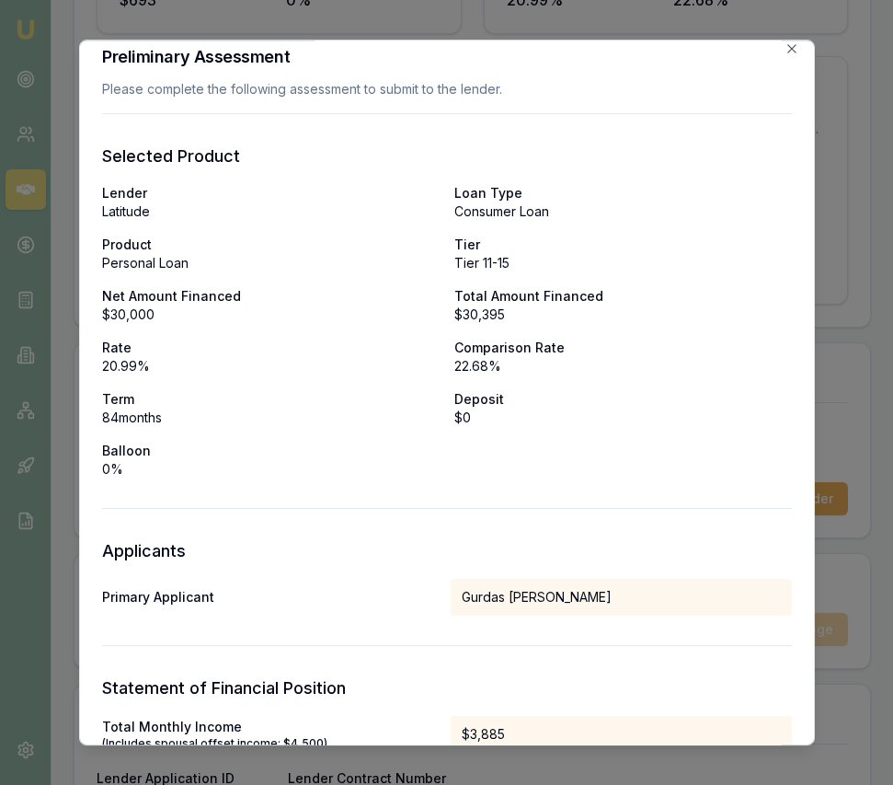
scroll to position [0, 0]
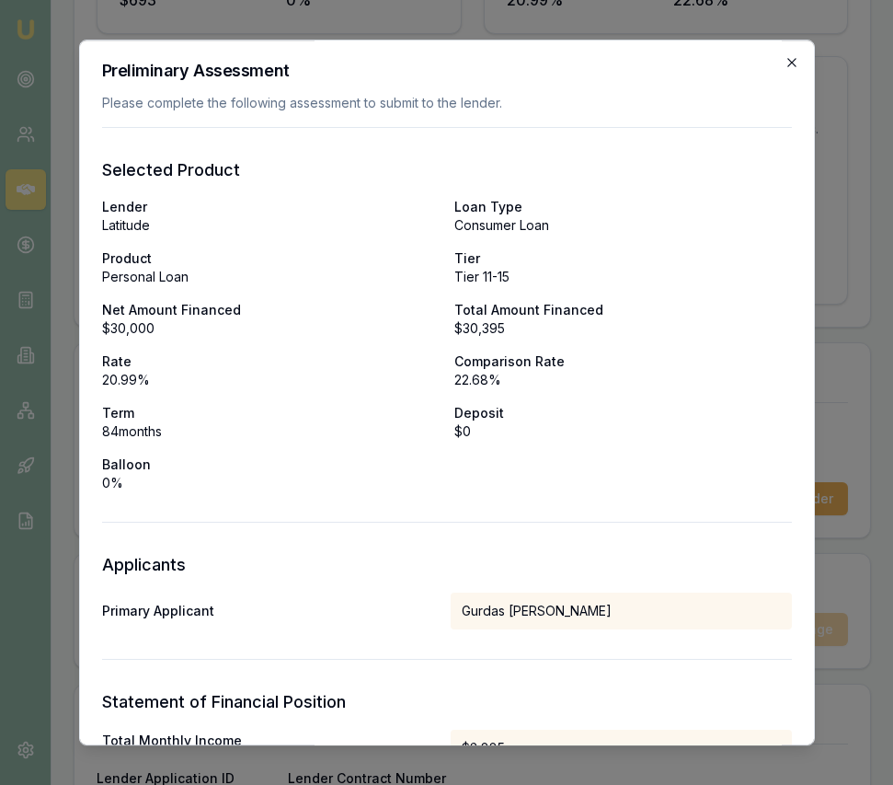
click at [793, 59] on icon "button" at bounding box center [792, 62] width 15 height 15
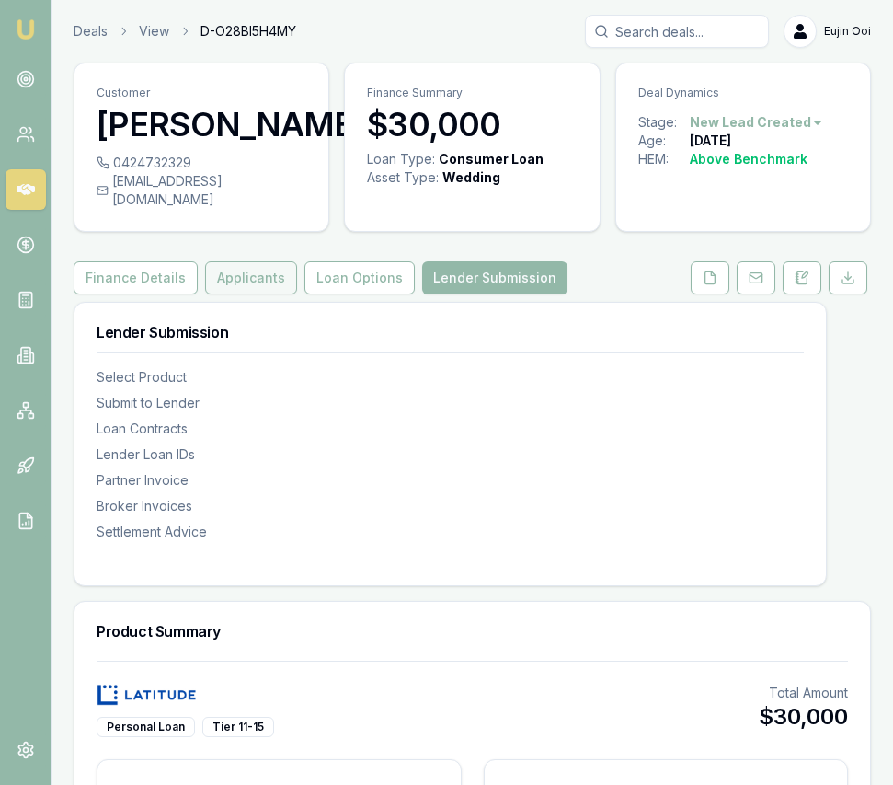
click at [247, 275] on button "Applicants" at bounding box center [251, 277] width 92 height 33
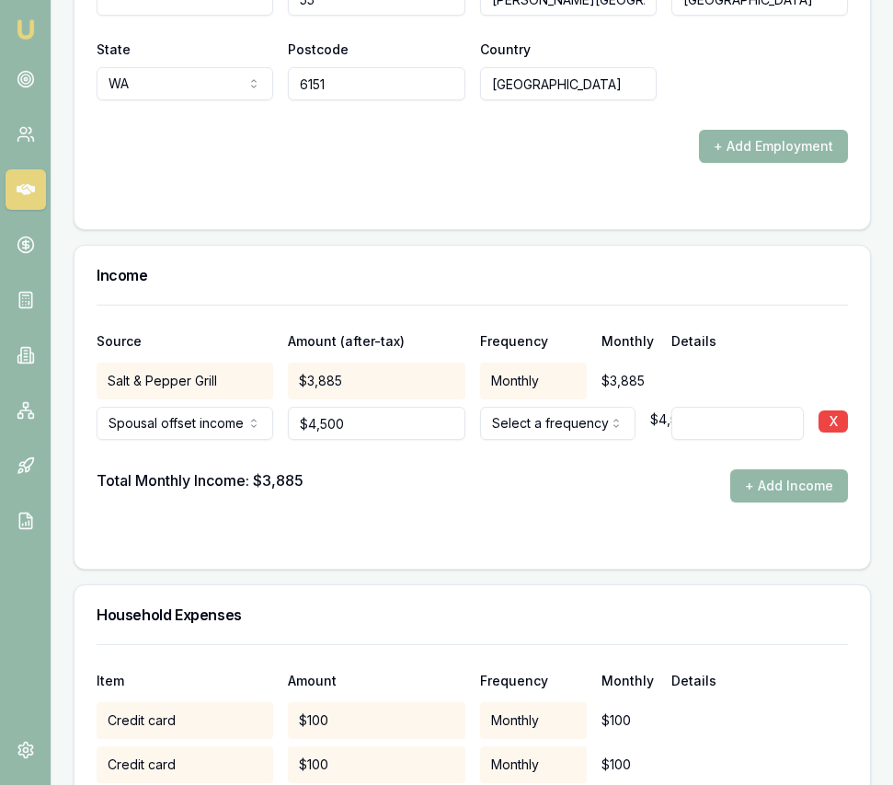
scroll to position [3584, 0]
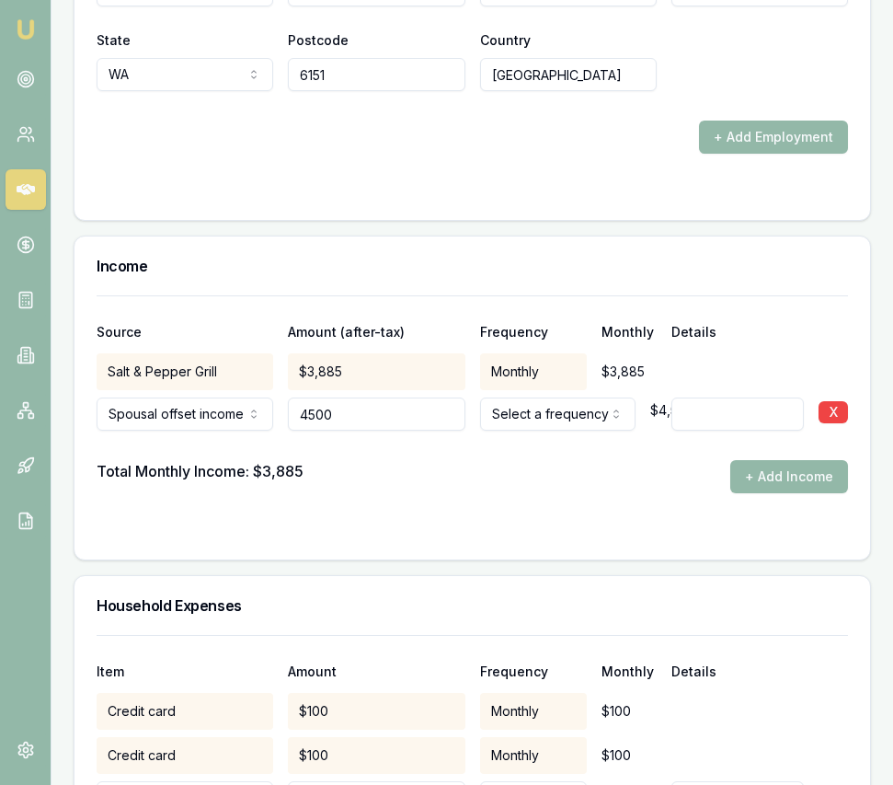
click at [360, 399] on input "4500" at bounding box center [376, 413] width 177 height 33
type input "$4,500"
drag, startPoint x: 455, startPoint y: 457, endPoint x: 508, endPoint y: 422, distance: 63.0
click at [455, 460] on div "Total Monthly Income: $3,885 + Add Income" at bounding box center [473, 476] width 752 height 33
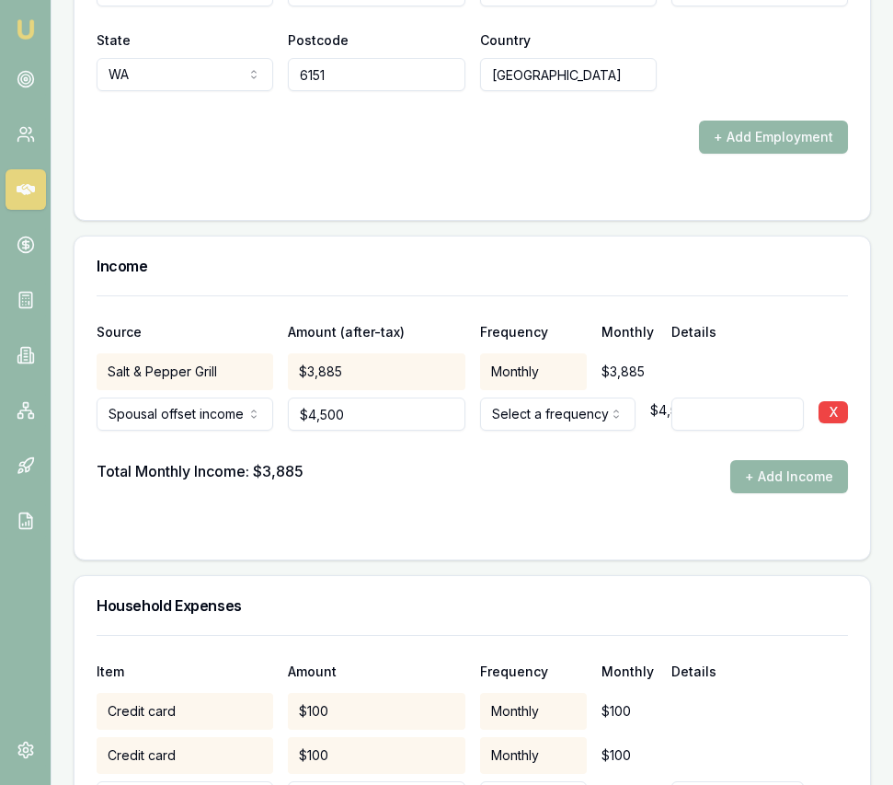
drag, startPoint x: 515, startPoint y: 412, endPoint x: 518, endPoint y: 403, distance: 9.6
click at [515, 431] on div at bounding box center [473, 445] width 752 height 29
select select "MONTHLY"
click at [575, 474] on div "Total Monthly Income: $3,885 + Add Income" at bounding box center [473, 476] width 752 height 33
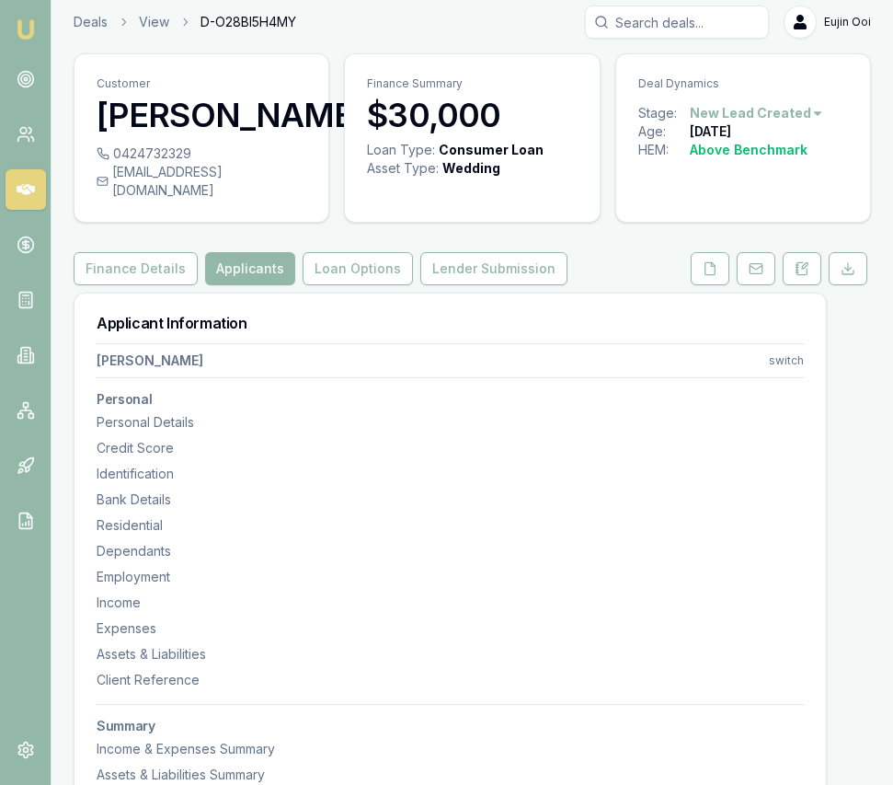
scroll to position [0, 0]
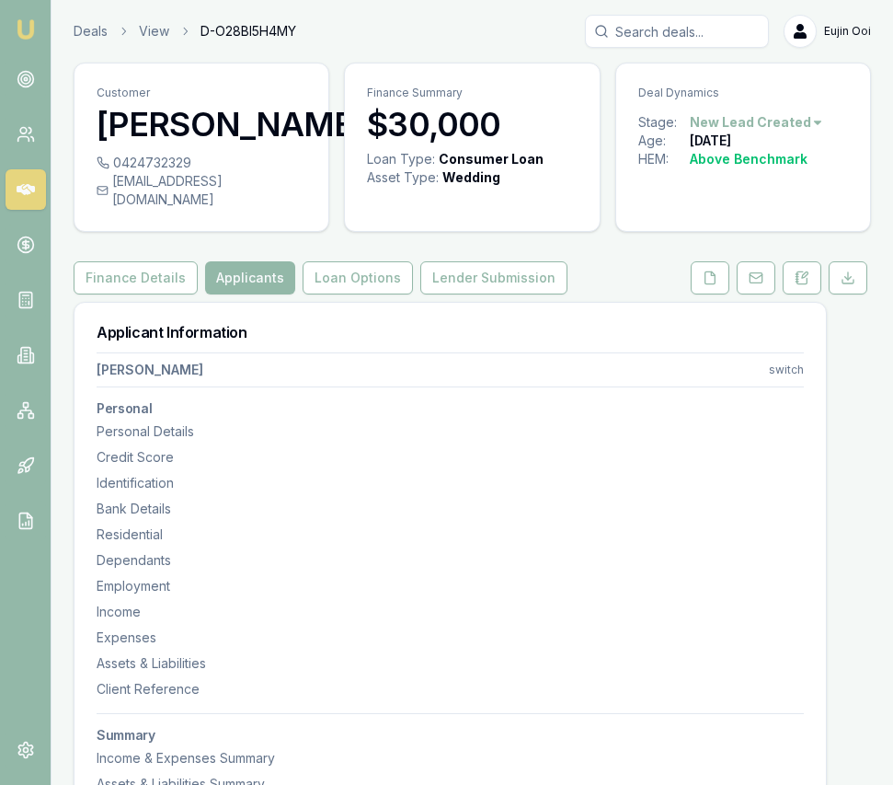
drag, startPoint x: 454, startPoint y: 272, endPoint x: 467, endPoint y: 293, distance: 24.5
click at [454, 272] on button "Lender Submission" at bounding box center [493, 277] width 147 height 33
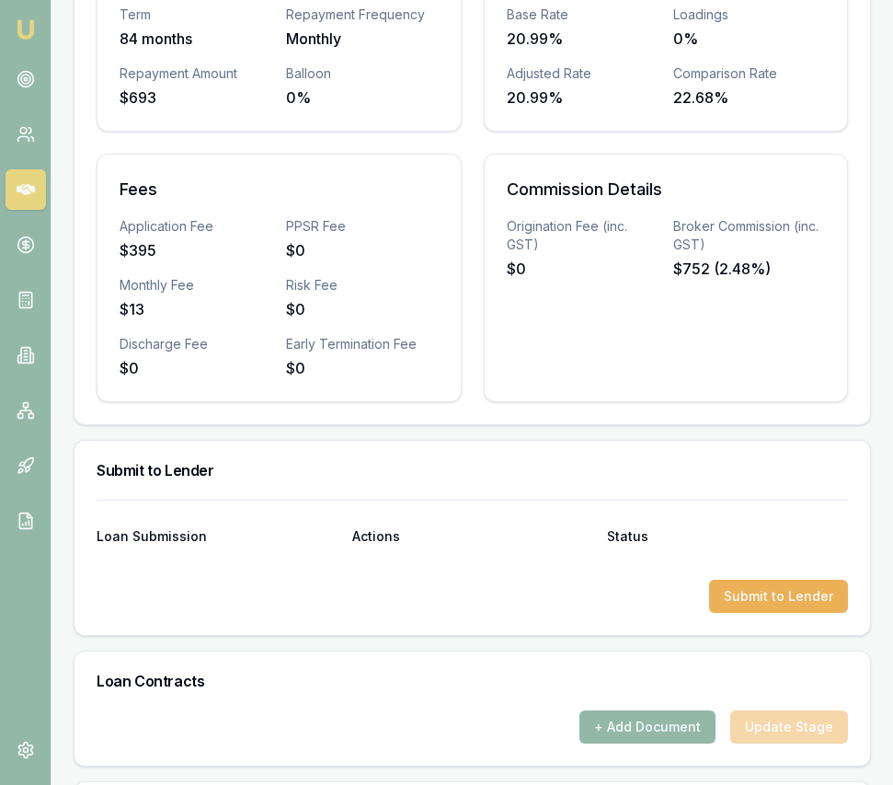
scroll to position [862, 0]
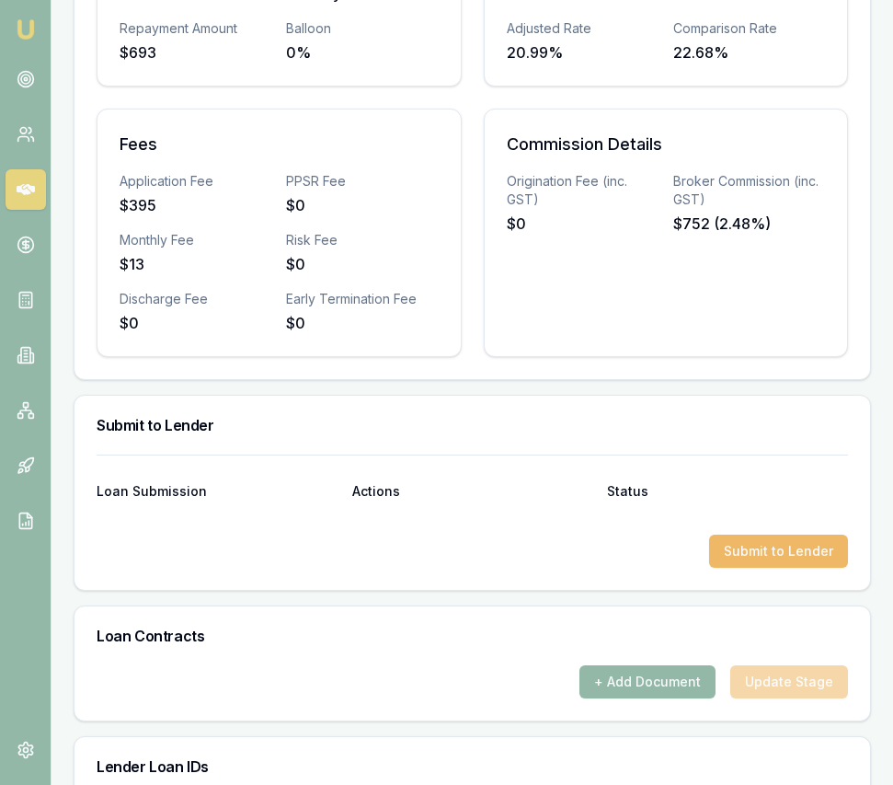
click at [734, 535] on button "Submit to Lender" at bounding box center [778, 551] width 139 height 33
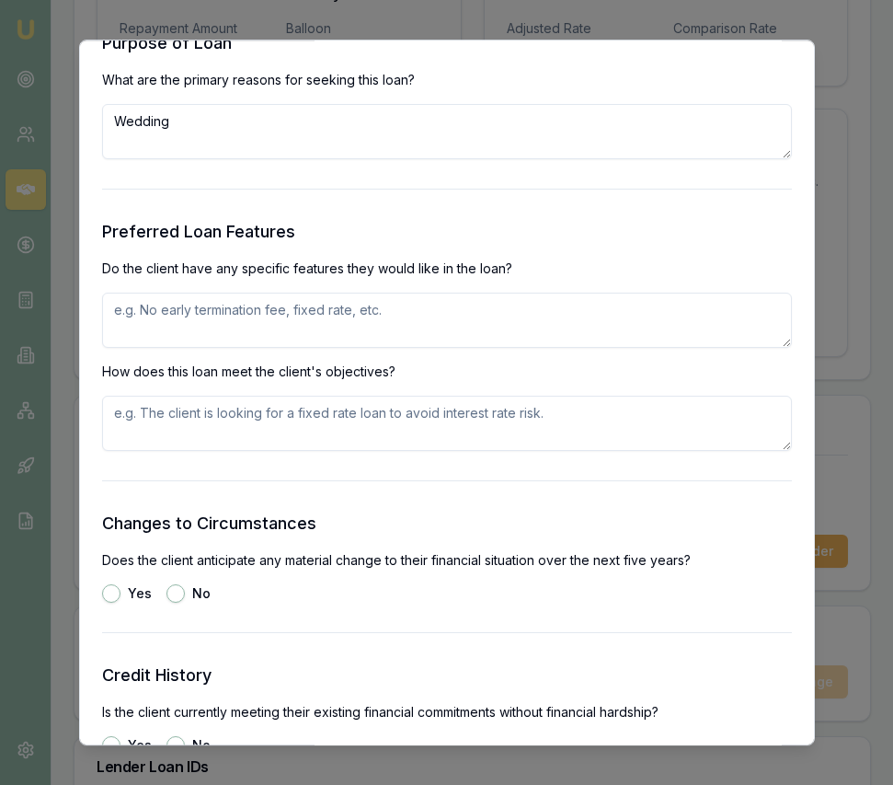
scroll to position [1889, 0]
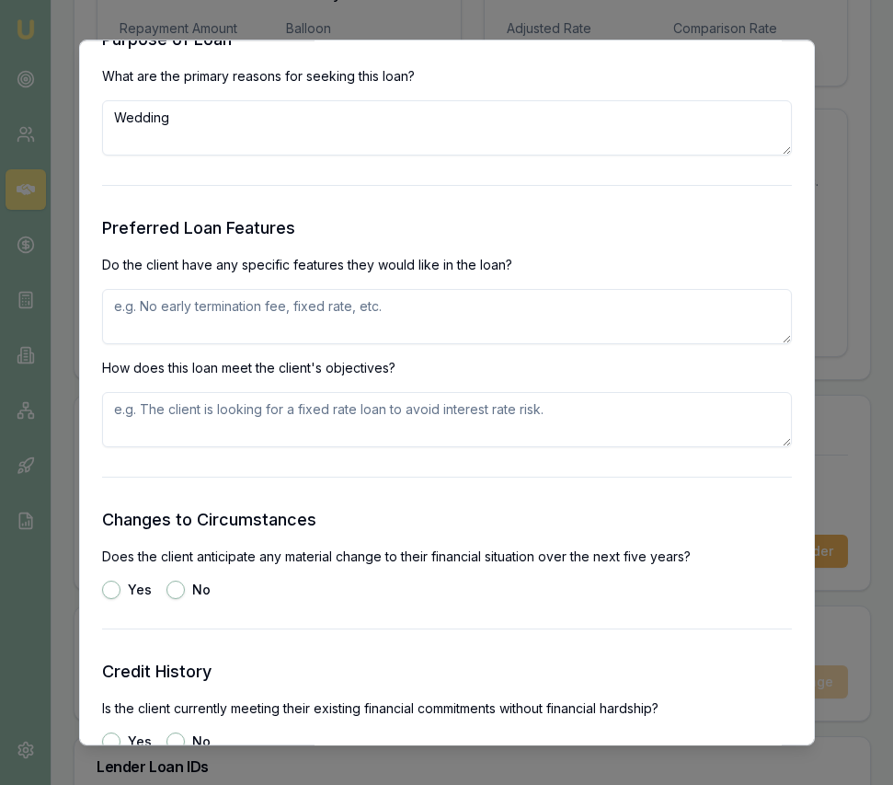
click at [226, 135] on textarea "Wedding" at bounding box center [447, 127] width 690 height 55
click at [519, 129] on textarea "Wedding. client getting married in feb 2026. looking to" at bounding box center [447, 127] width 690 height 55
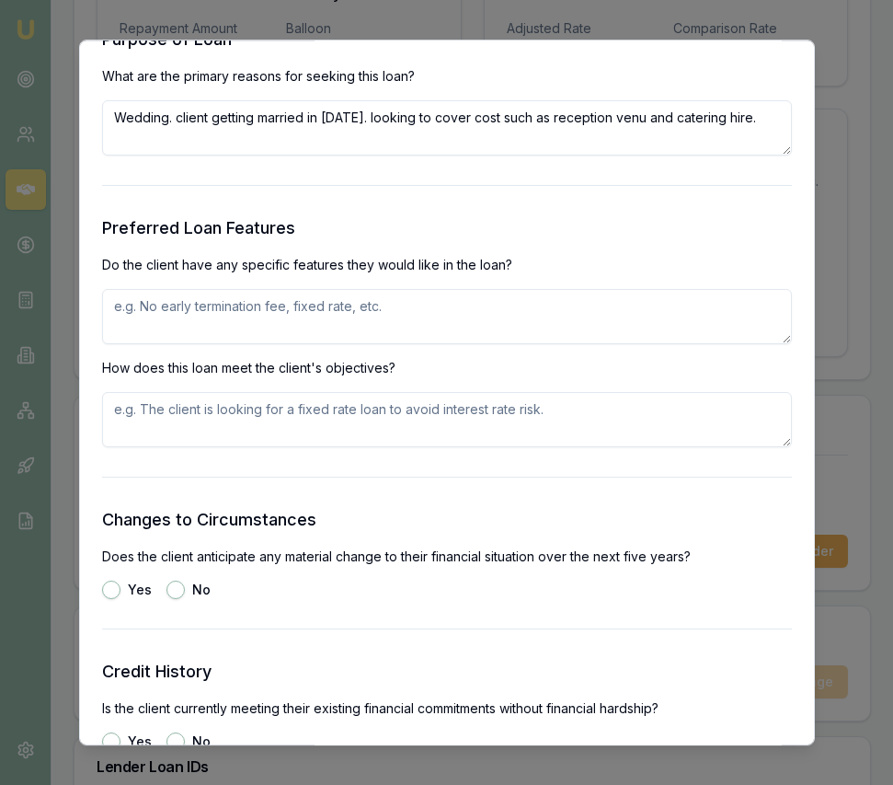
type textarea "Wedding. client getting married in feb 2026. looking to cover cost such as rece…"
click at [476, 310] on textarea at bounding box center [447, 316] width 690 height 55
type textarea "client wants low fees and ability to make additional repayments without been pe…"
click at [469, 417] on textarea at bounding box center [447, 419] width 690 height 55
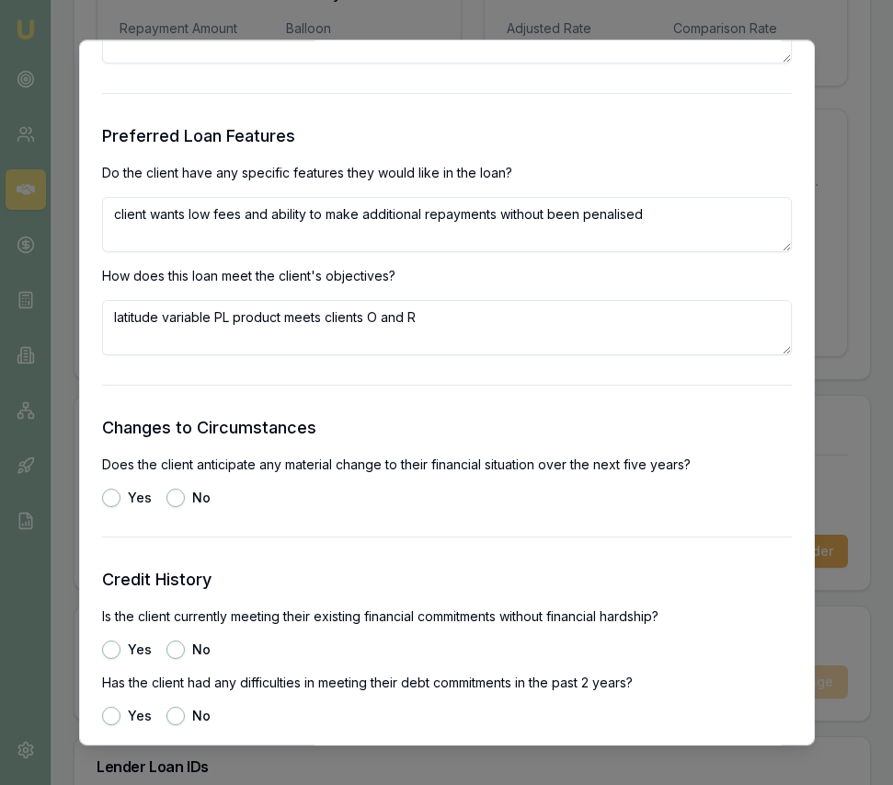
scroll to position [2099, 0]
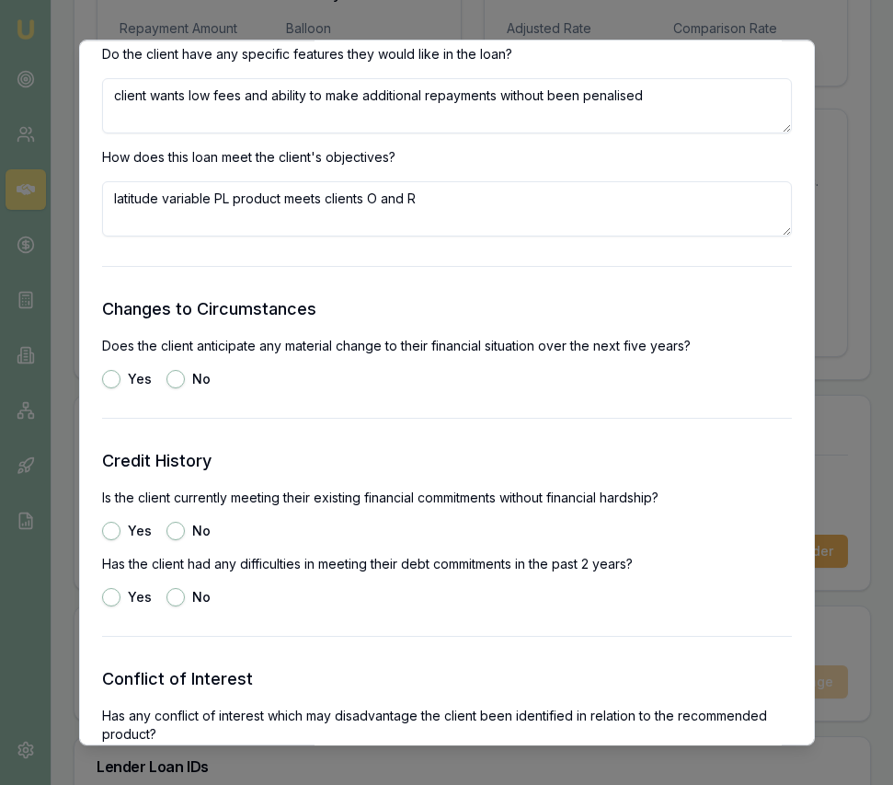
type textarea "latitude variable PL product meets clients O and R"
drag, startPoint x: 180, startPoint y: 380, endPoint x: 155, endPoint y: 418, distance: 45.7
click at [180, 380] on button "No" at bounding box center [176, 379] width 18 height 18
radio input "true"
drag, startPoint x: 110, startPoint y: 540, endPoint x: 110, endPoint y: 524, distance: 15.6
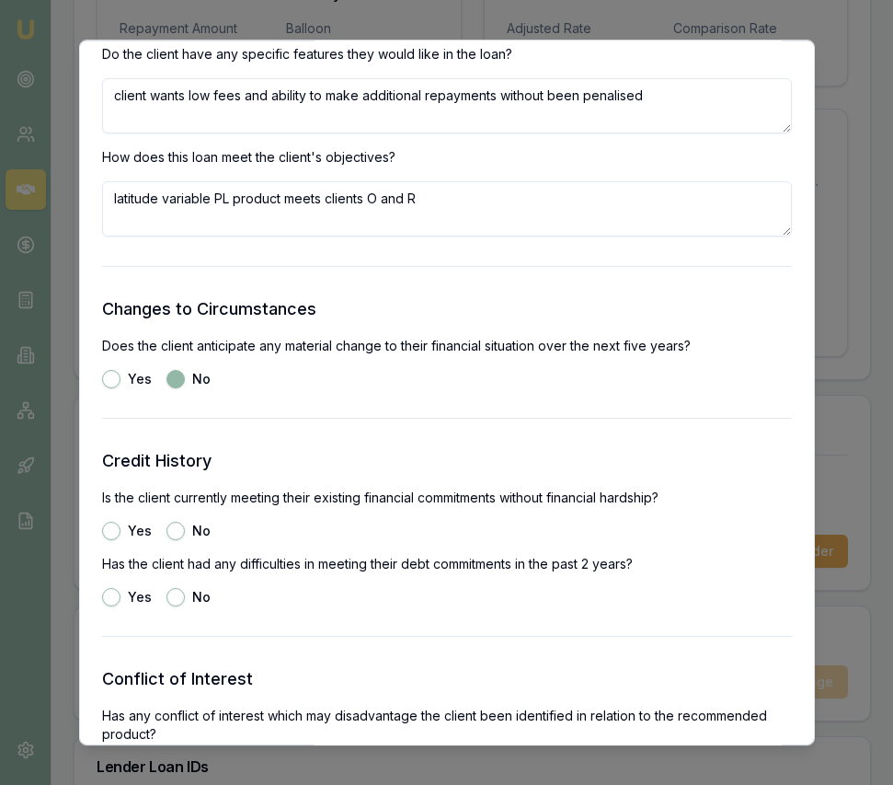
click at [110, 533] on div "Credit History Is the client currently meeting their existing financial commitm…" at bounding box center [447, 527] width 690 height 158
drag, startPoint x: 110, startPoint y: 523, endPoint x: 126, endPoint y: 536, distance: 20.9
click at [110, 523] on button "Yes" at bounding box center [111, 531] width 18 height 18
radio input "true"
click at [171, 597] on button "No" at bounding box center [176, 597] width 18 height 18
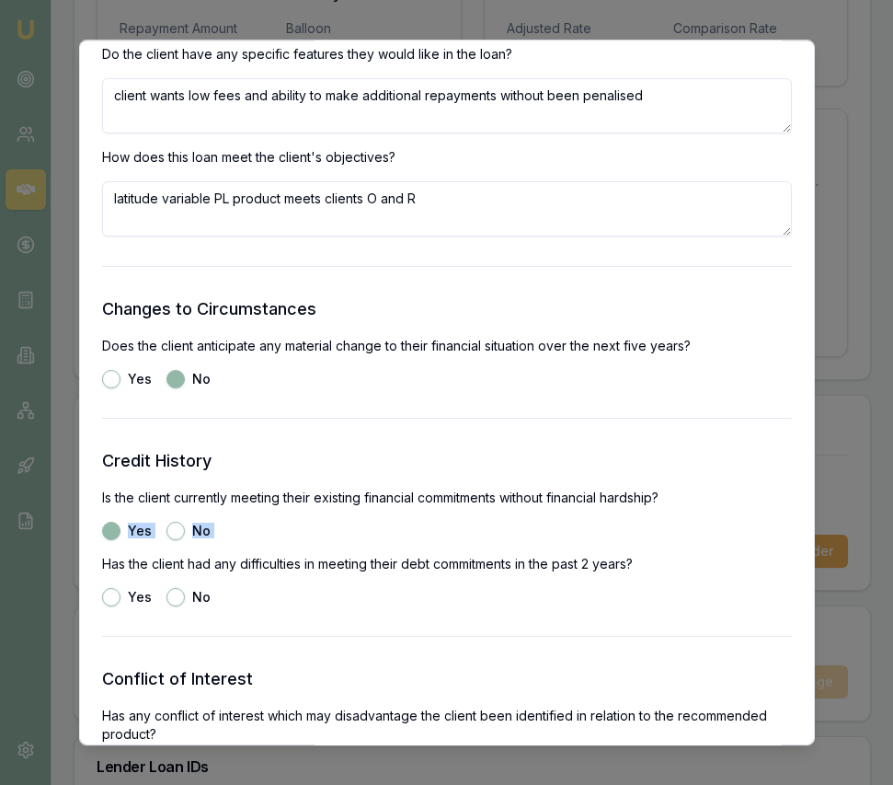
radio input "true"
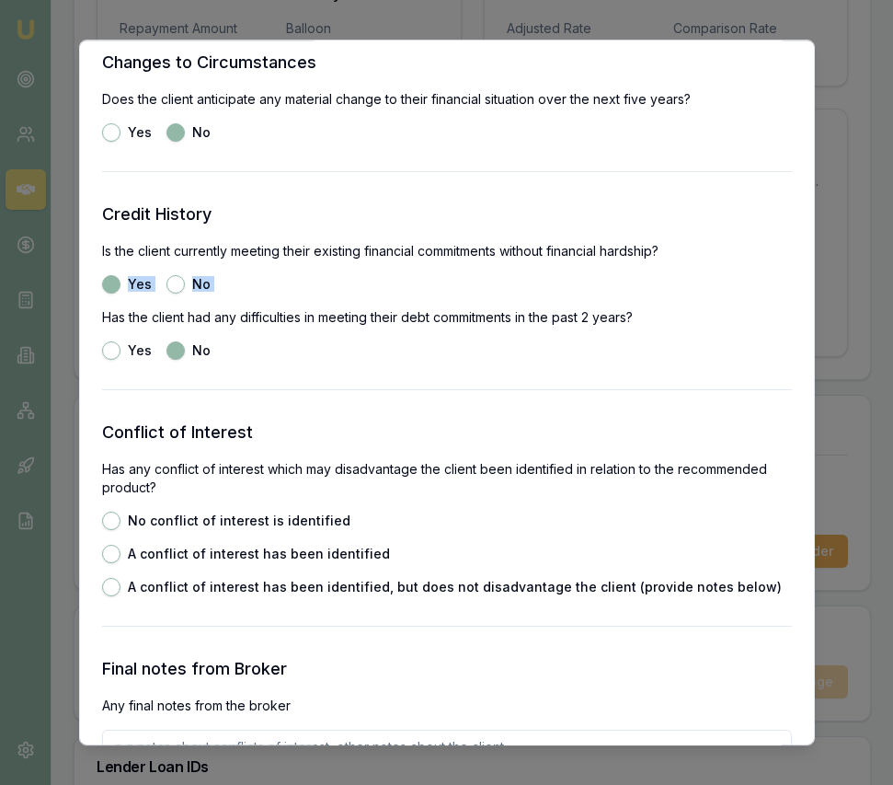
scroll to position [2348, 0]
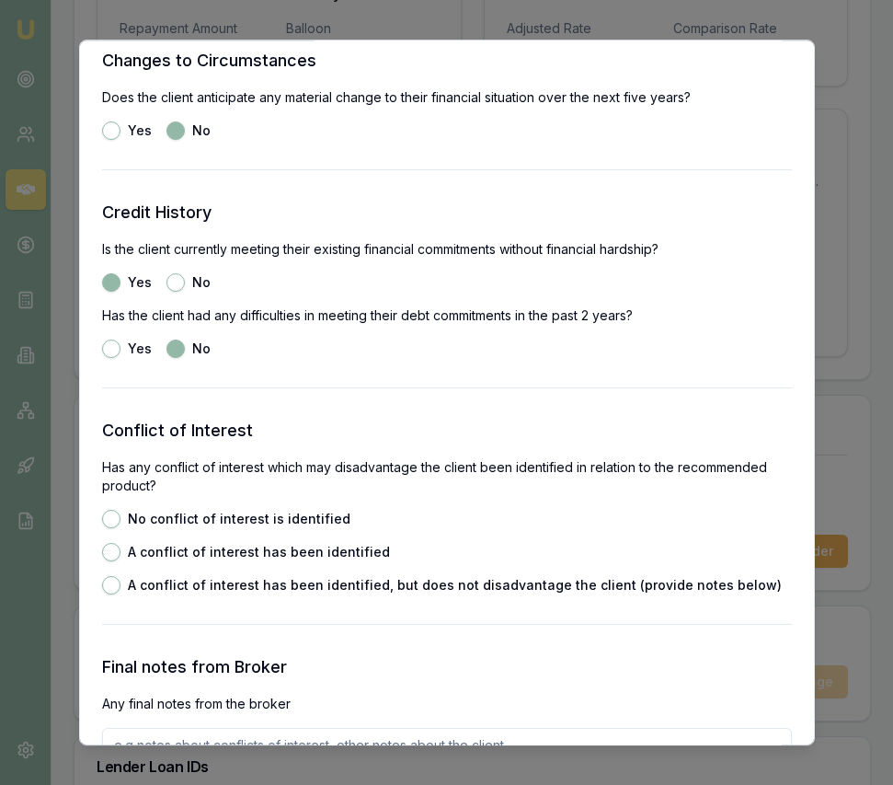
click at [123, 517] on div "No conflict of interest is identified" at bounding box center [226, 519] width 248 height 18
click at [110, 516] on button "No conflict of interest is identified" at bounding box center [111, 519] width 18 height 18
radio input "true"
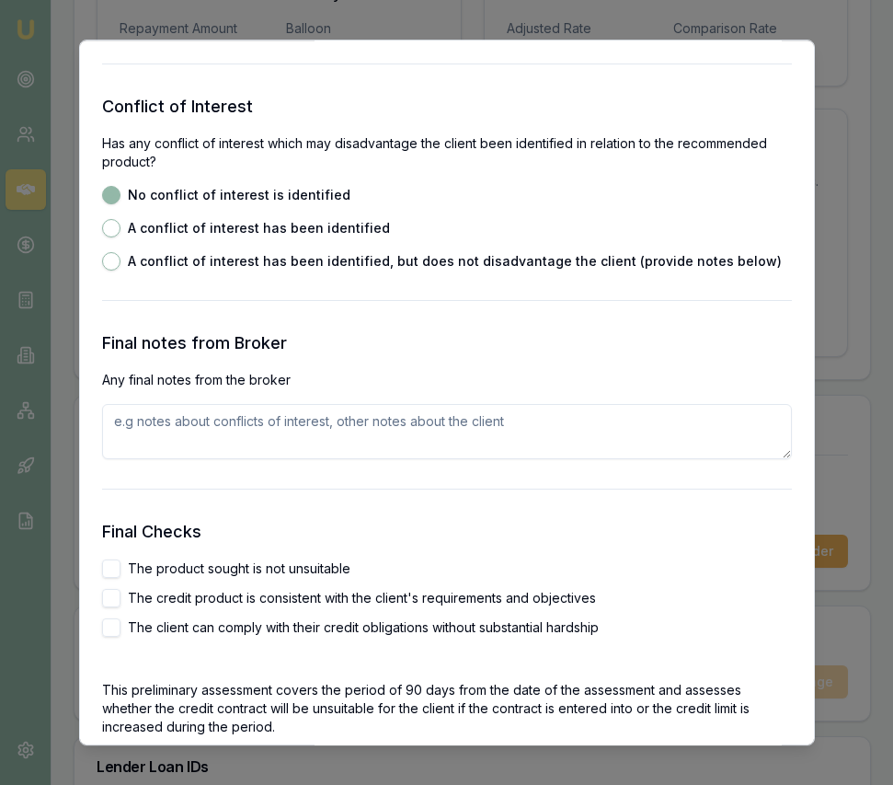
click at [116, 560] on button "The product sought is not unsuitable" at bounding box center [111, 568] width 18 height 18
checkbox input "true"
click at [113, 592] on button "The credit product is consistent with the client's requirements and objectives" at bounding box center [111, 597] width 18 height 18
checkbox input "true"
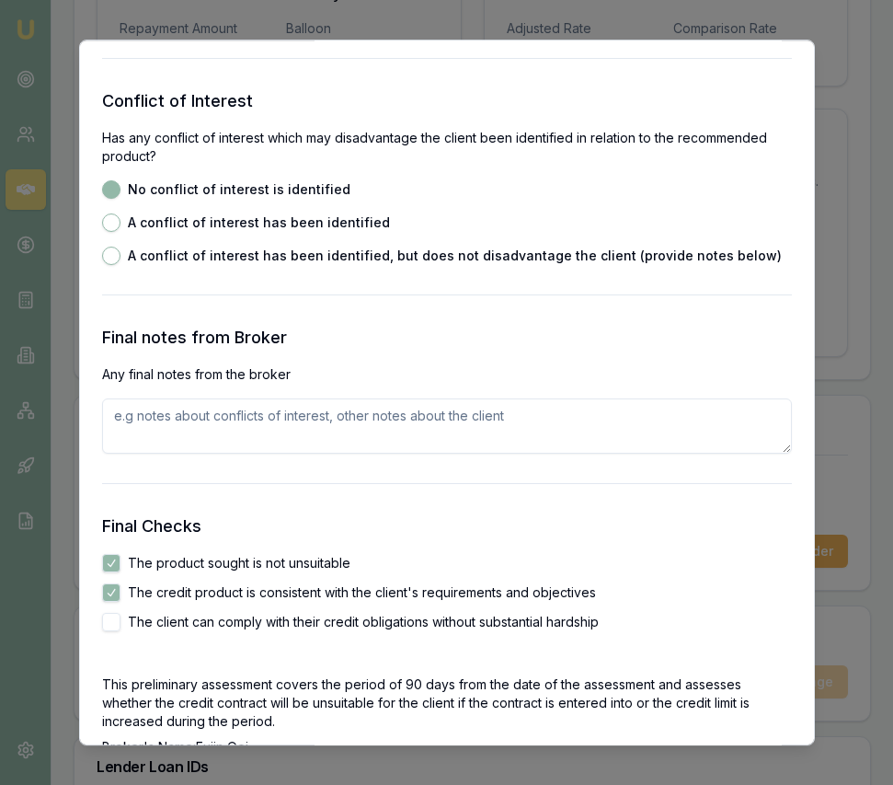
click at [113, 616] on button "The client can comply with their credit obligations without substantial hardship" at bounding box center [111, 622] width 18 height 18
checkbox input "true"
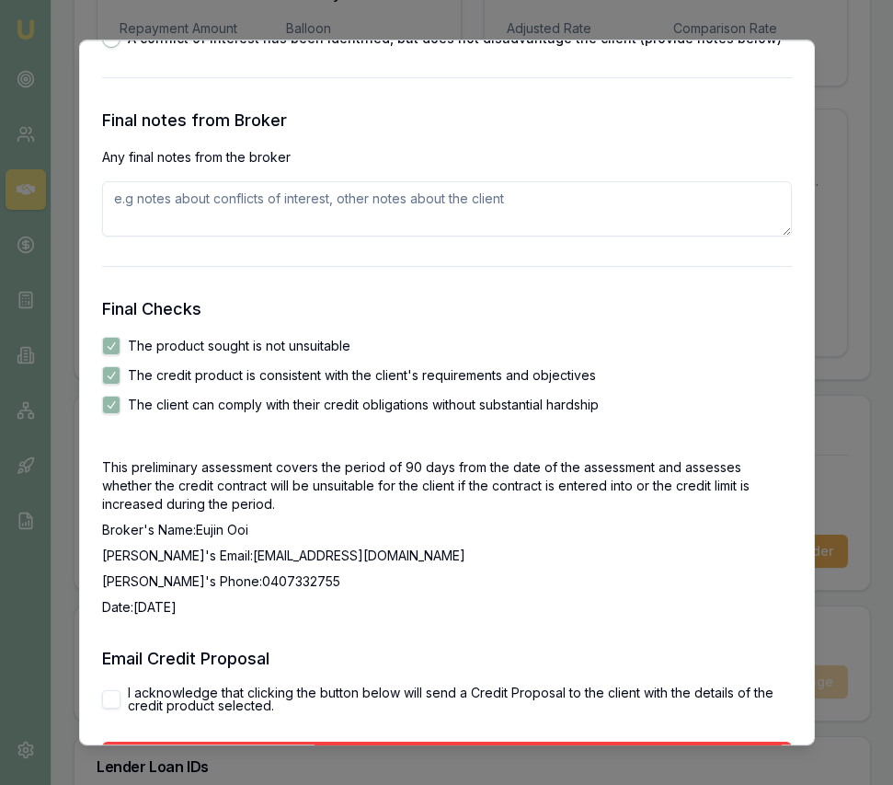
scroll to position [2978, 0]
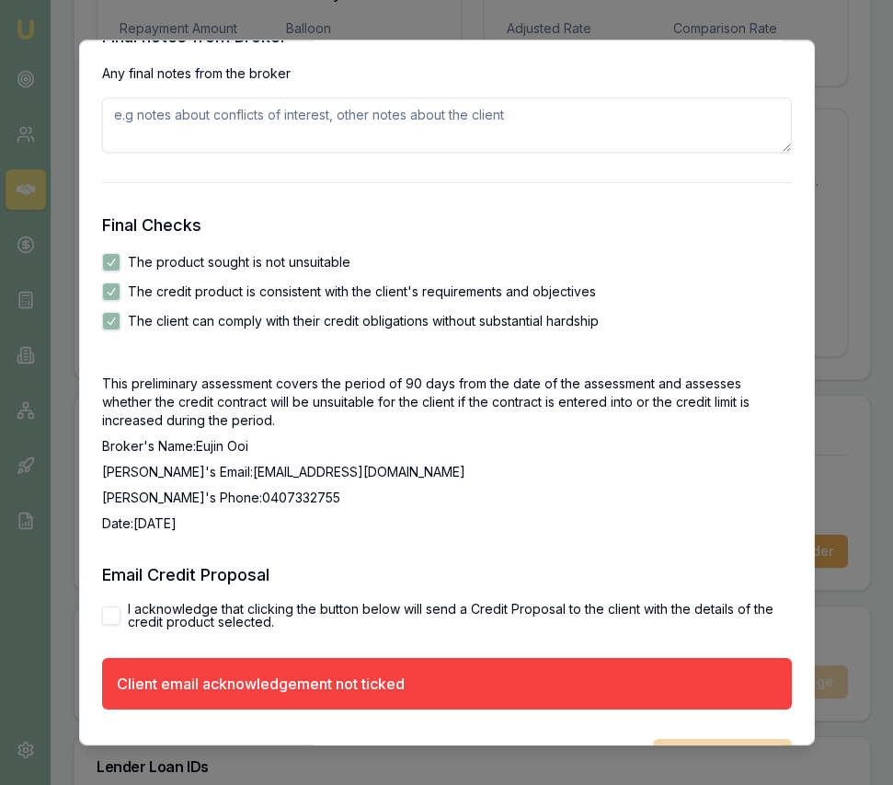
click at [116, 615] on button "I acknowledge that clicking the button below will send a Credit Proposal to the…" at bounding box center [111, 615] width 18 height 18
checkbox input "true"
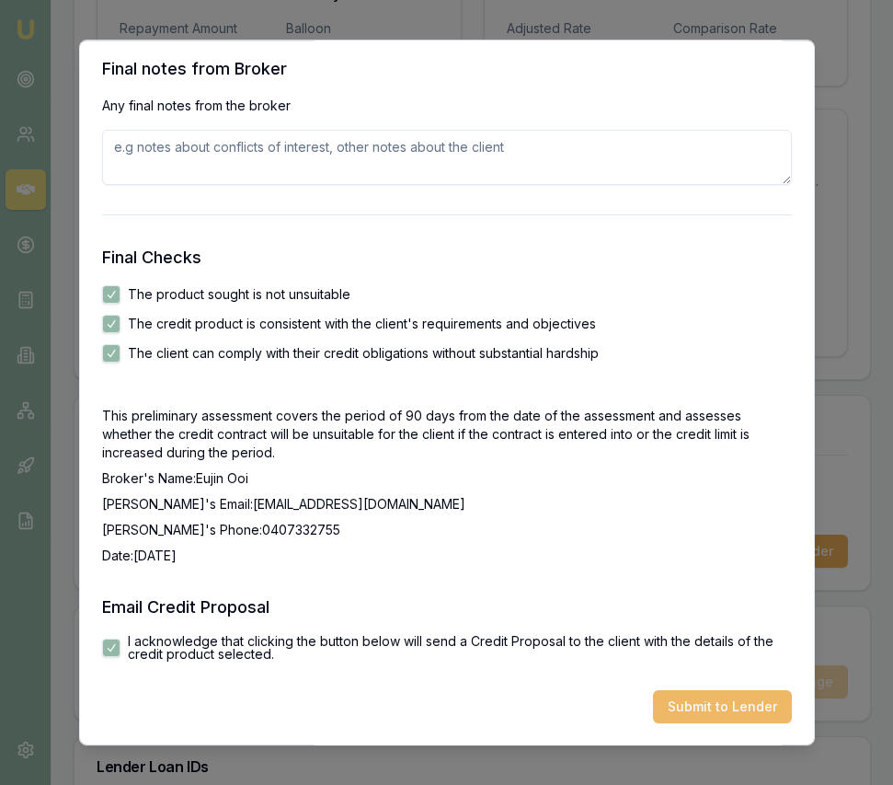
click at [752, 696] on button "Submit to Lender" at bounding box center [722, 706] width 139 height 33
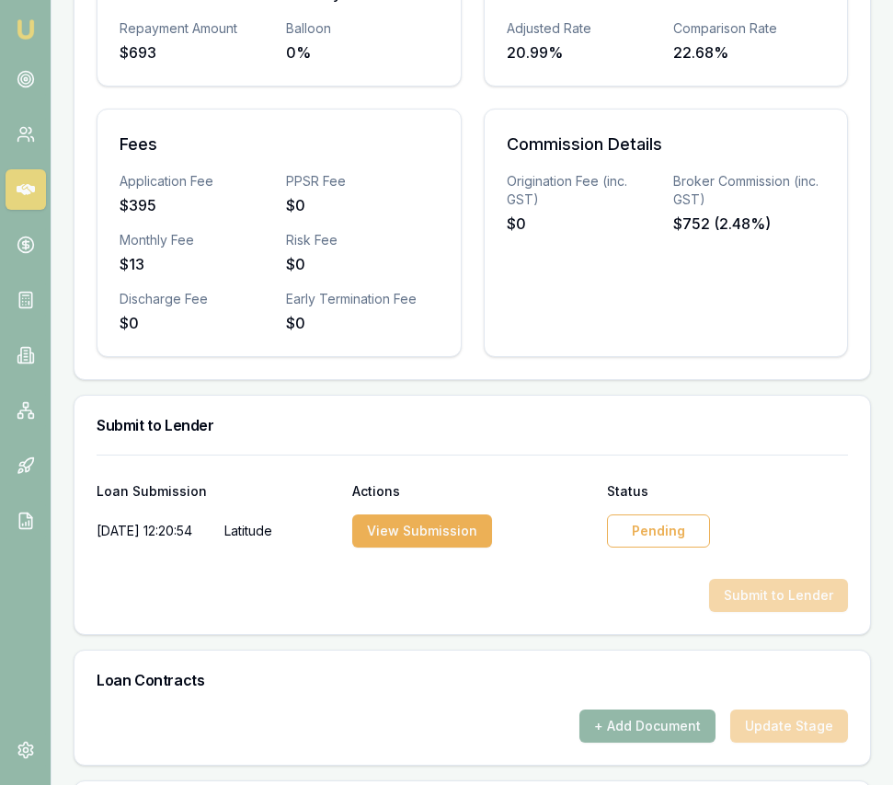
drag, startPoint x: 661, startPoint y: 535, endPoint x: 661, endPoint y: 522, distance: 13.8
click at [661, 549] on div at bounding box center [473, 563] width 752 height 29
click at [660, 514] on div "Pending" at bounding box center [658, 530] width 103 height 33
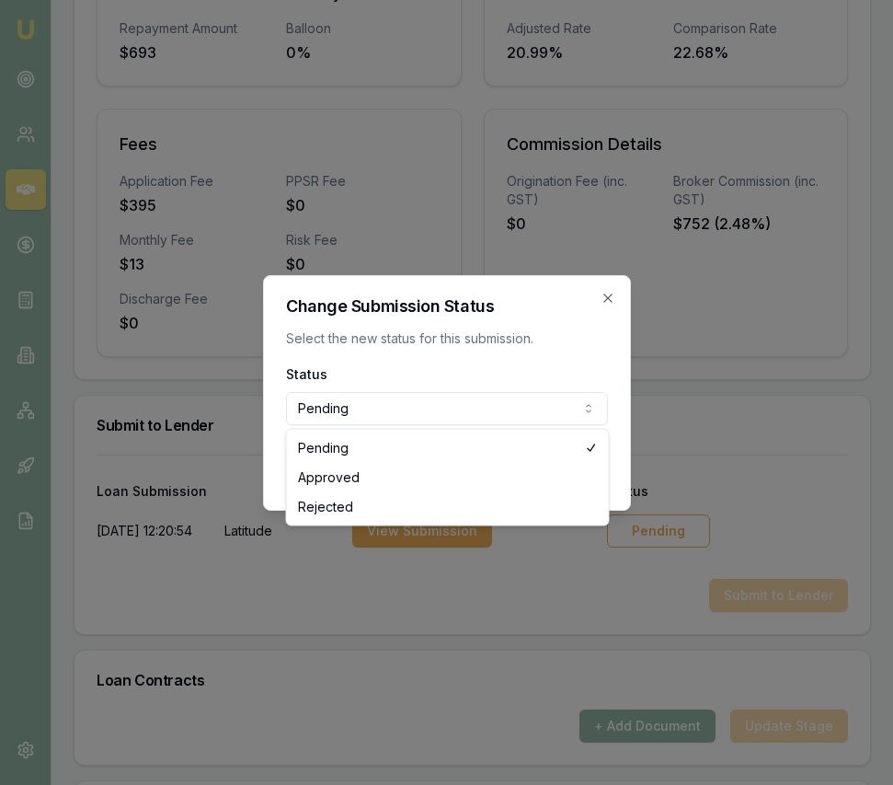
select select "APPROVED"
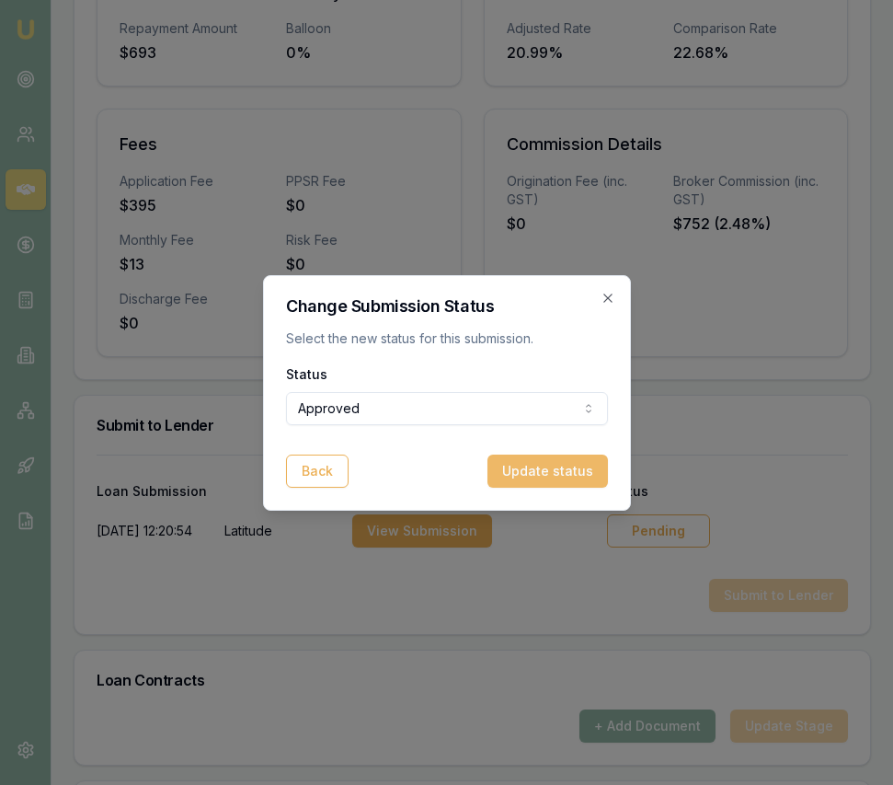
click at [565, 459] on button "Update status" at bounding box center [548, 470] width 121 height 33
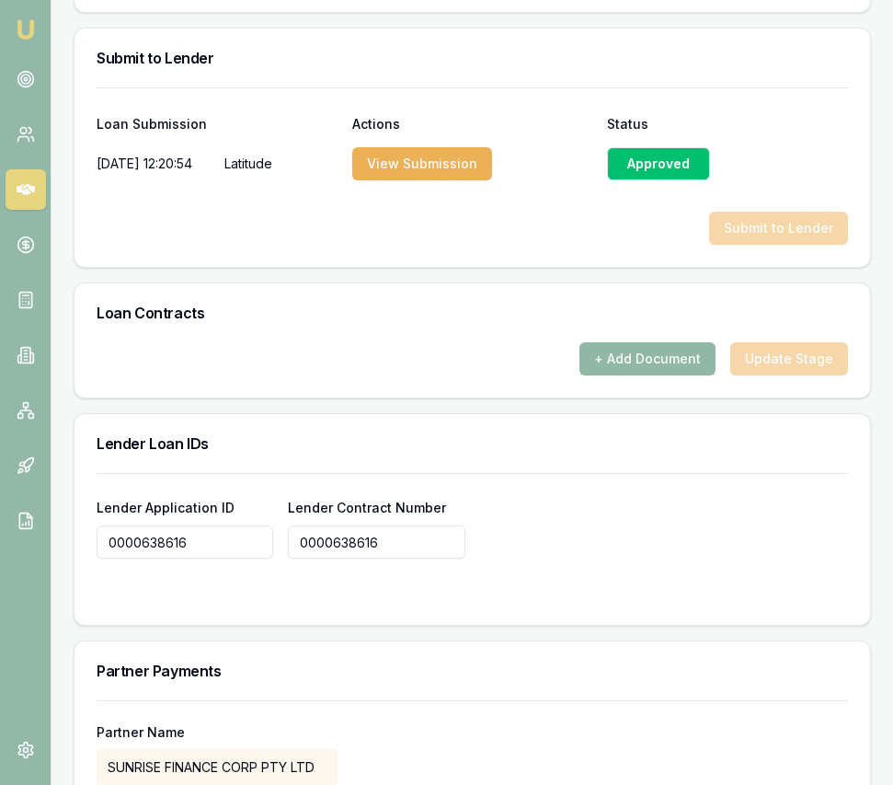
scroll to position [1230, 0]
click at [669, 341] on button "+ Add Document" at bounding box center [648, 357] width 136 height 33
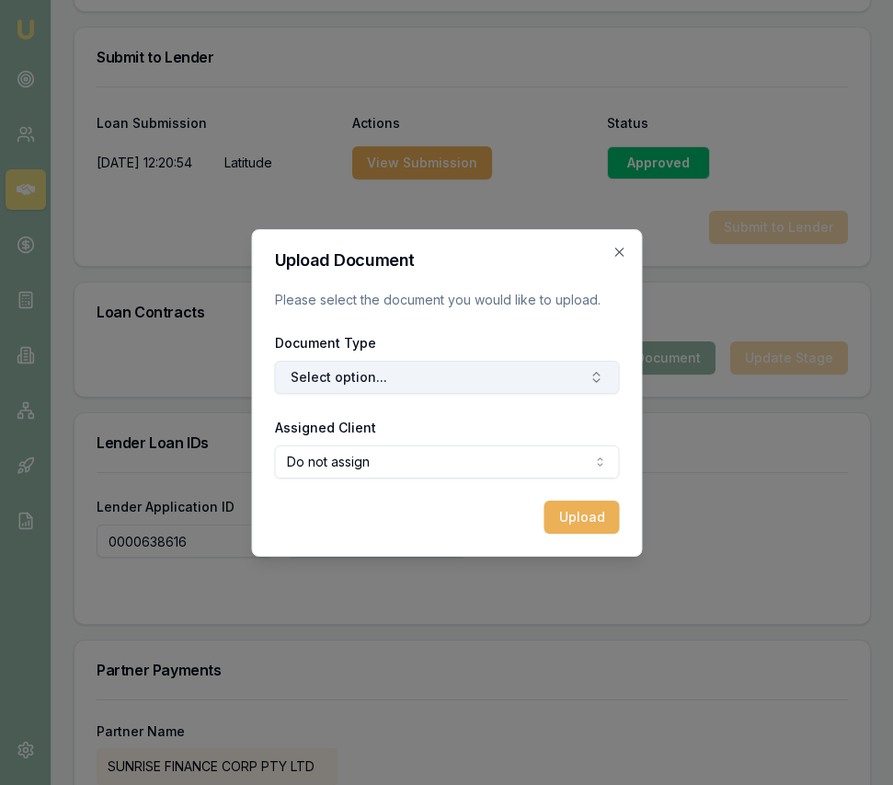
click at [546, 373] on button "Select option..." at bounding box center [446, 377] width 345 height 33
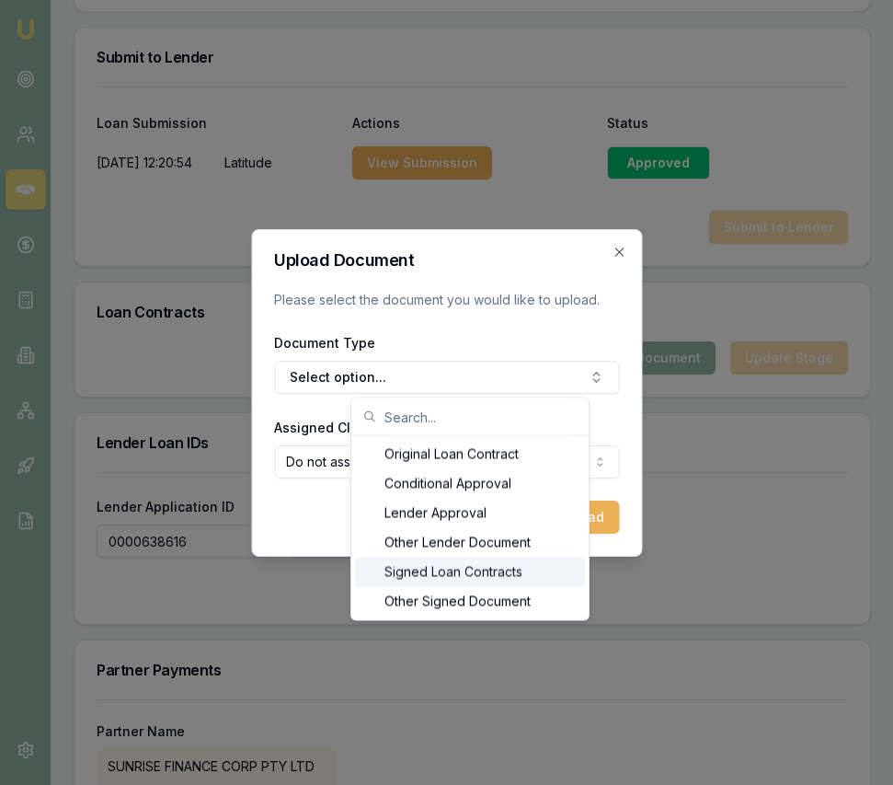
click at [502, 563] on div "Signed Loan Contracts" at bounding box center [470, 572] width 230 height 29
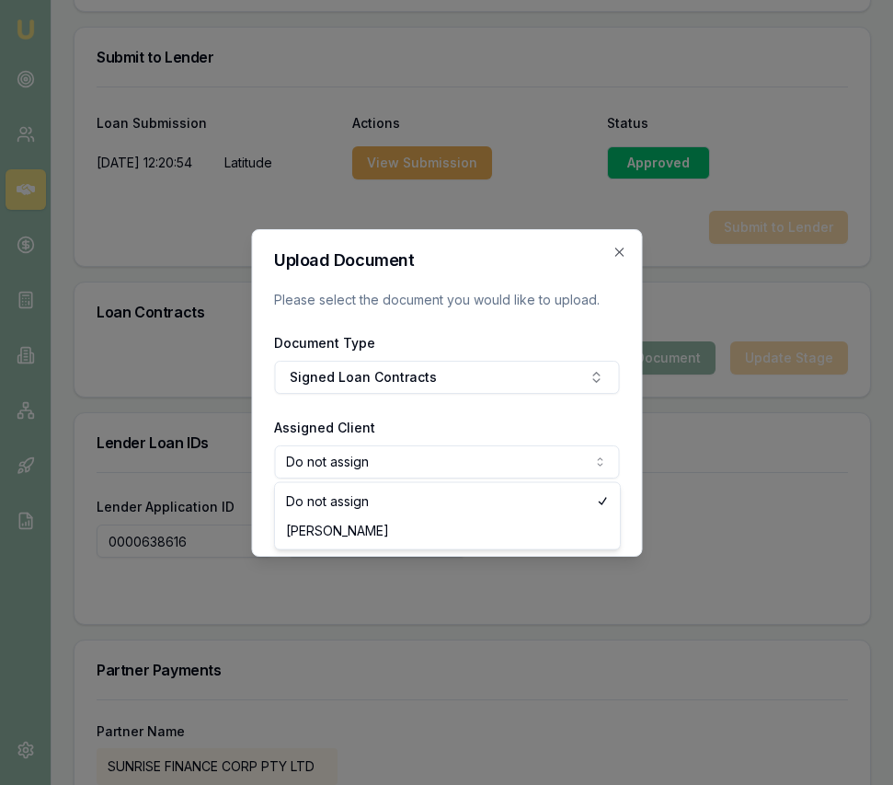
select select "U-JNNJCZWTRU"
click at [593, 513] on button "Upload" at bounding box center [581, 516] width 75 height 33
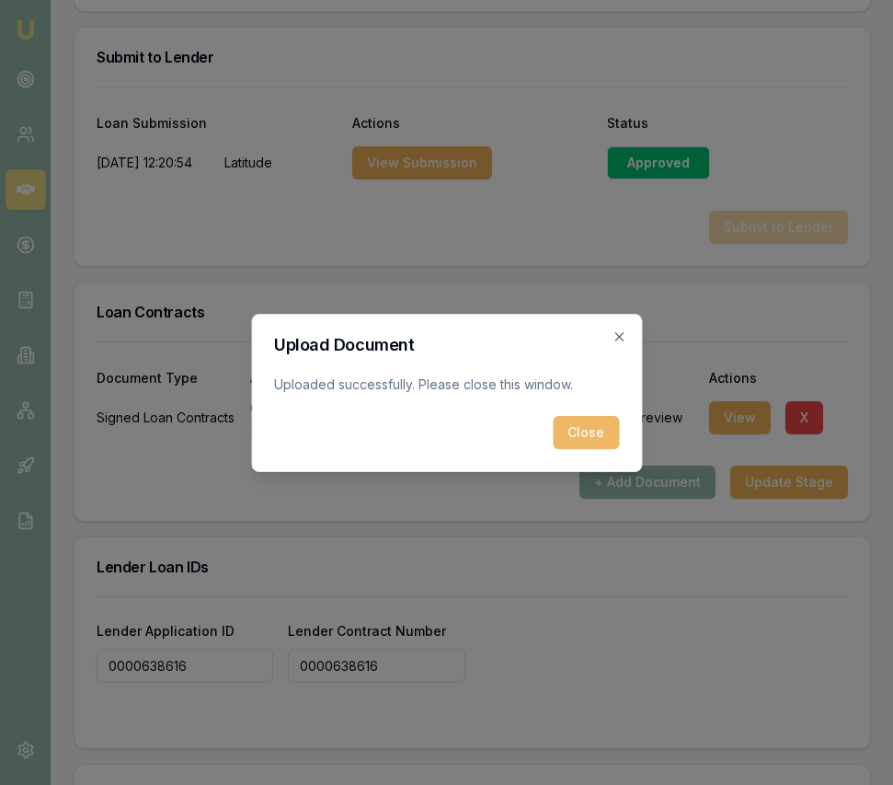
click at [590, 437] on button "Close" at bounding box center [586, 432] width 66 height 33
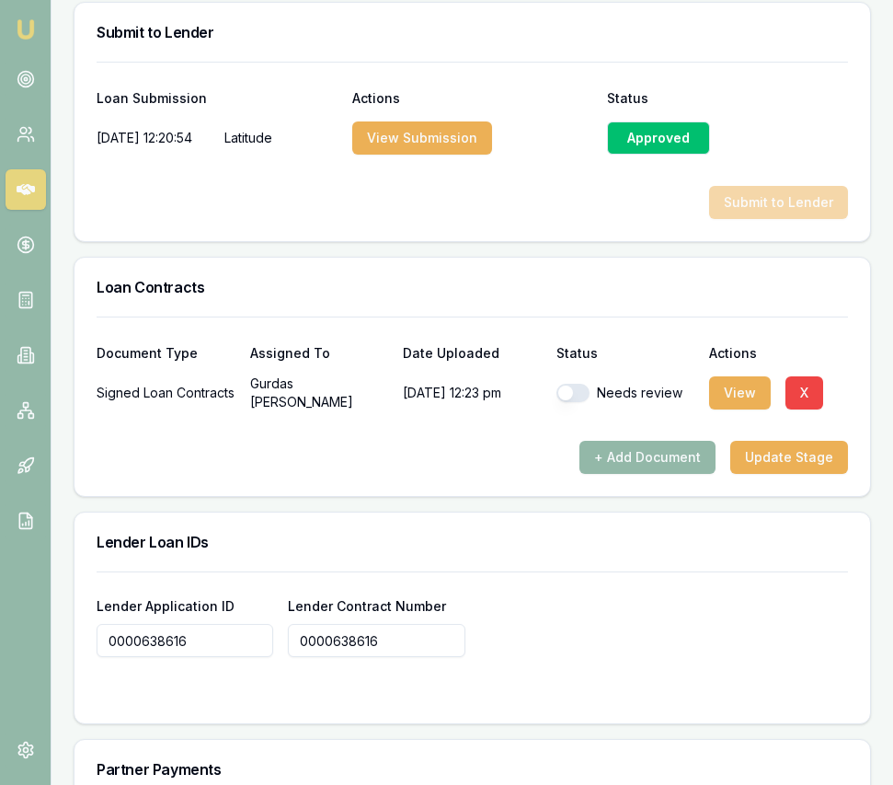
scroll to position [1257, 0]
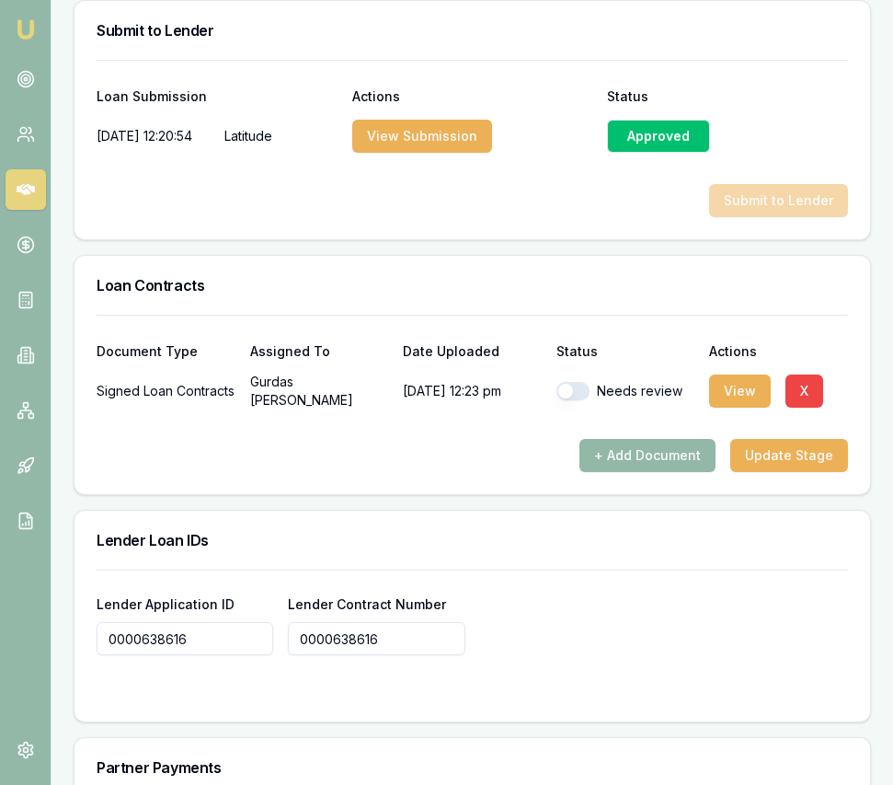
click at [576, 382] on button "button" at bounding box center [573, 391] width 33 height 18
checkbox input "true"
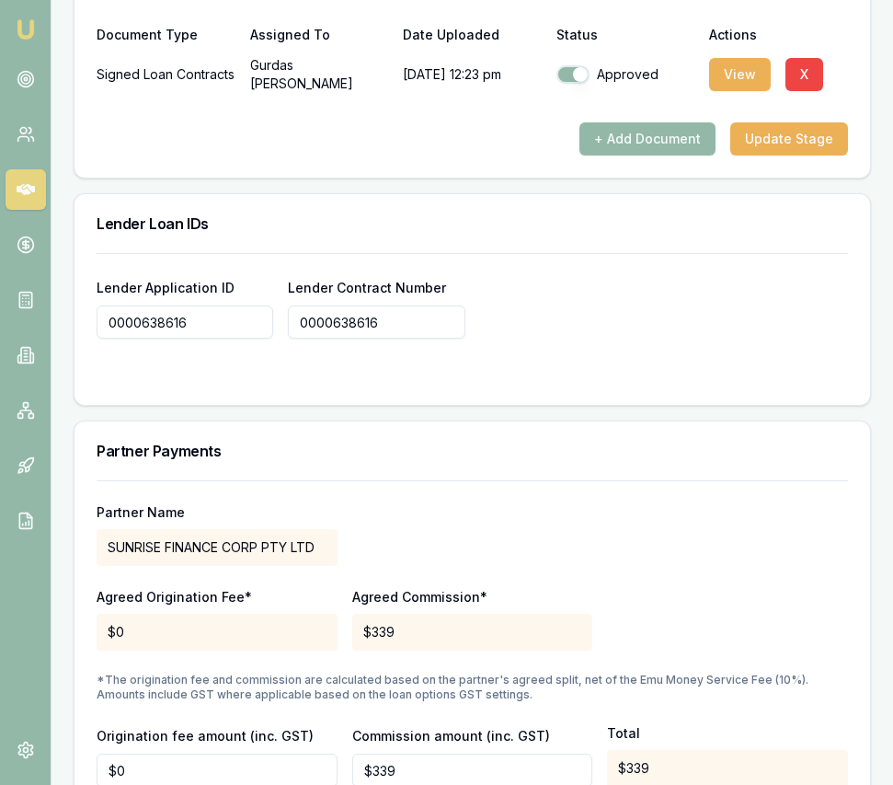
scroll to position [1629, 0]
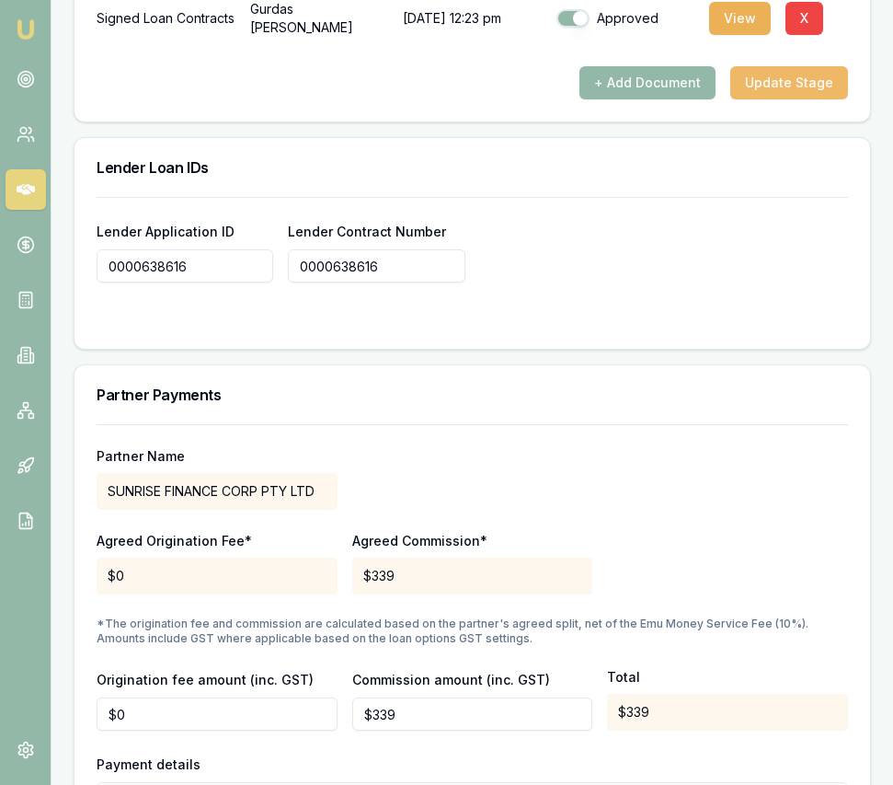
click at [780, 74] on button "Update Stage" at bounding box center [789, 82] width 118 height 33
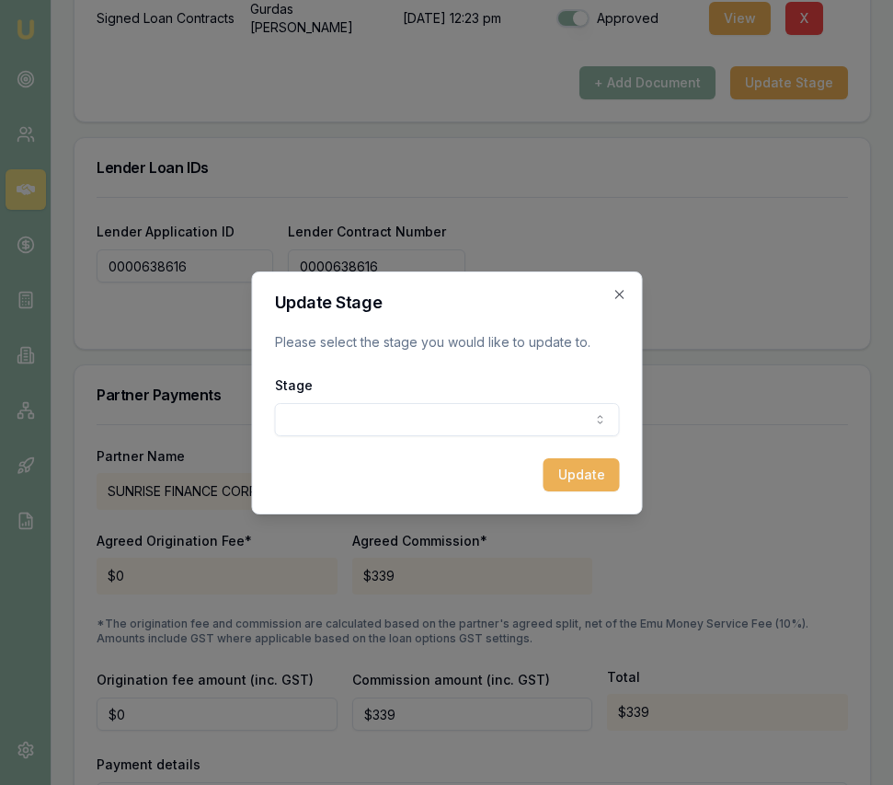
click at [477, 438] on form "Update Stage Please select the stage you would like to update to. Stage Conditi…" at bounding box center [446, 392] width 345 height 197
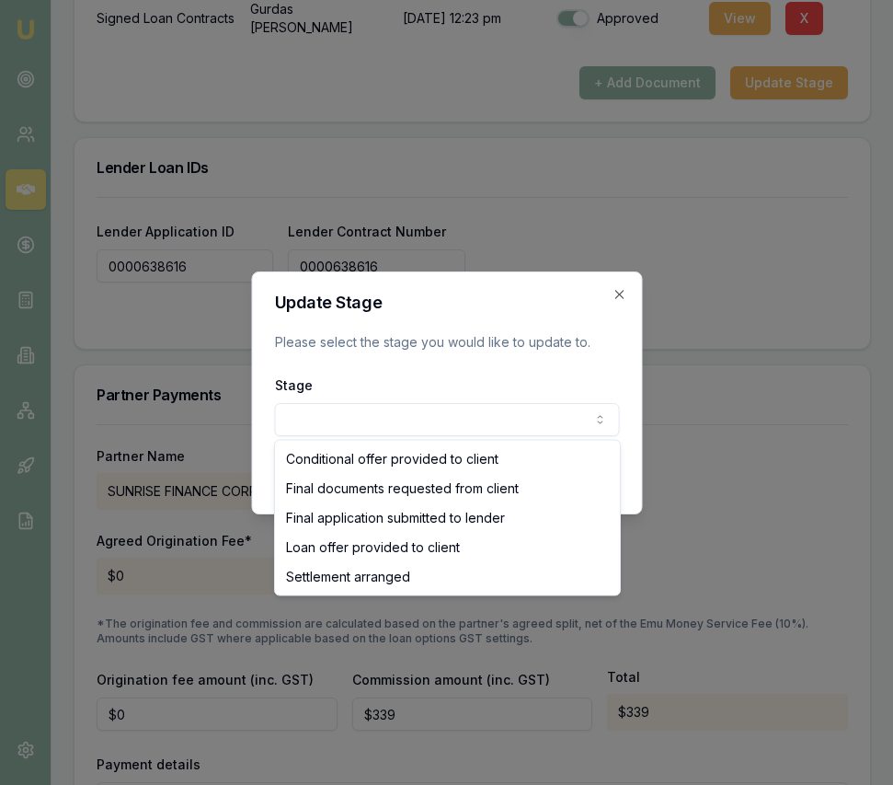
select select "SETTLEMENT_ARRANGED"
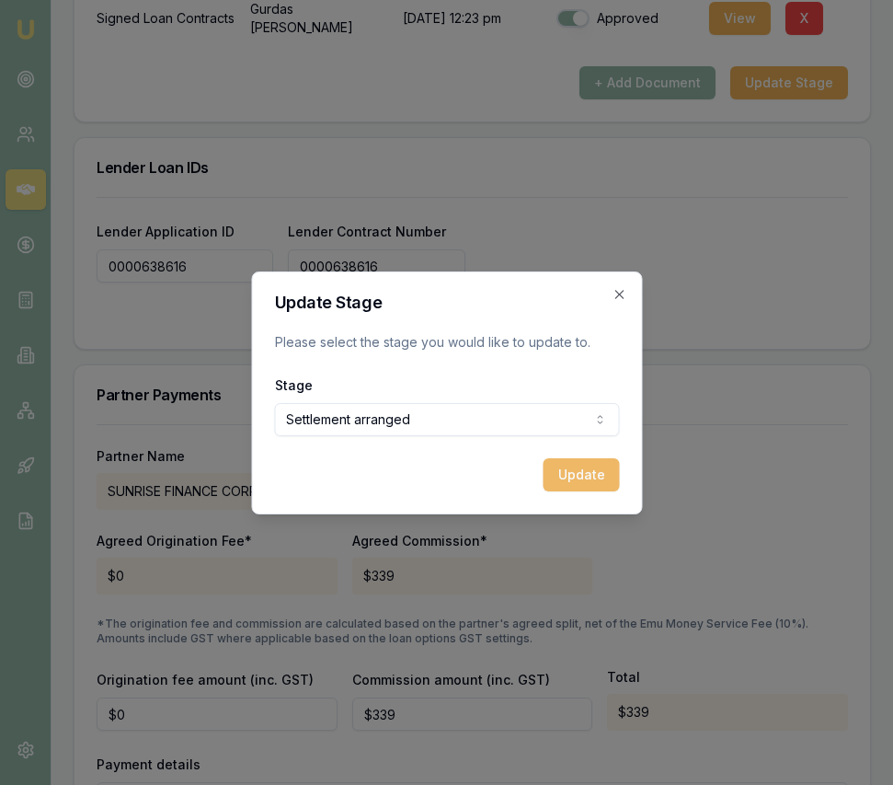
click at [565, 474] on button "Update" at bounding box center [581, 474] width 76 height 33
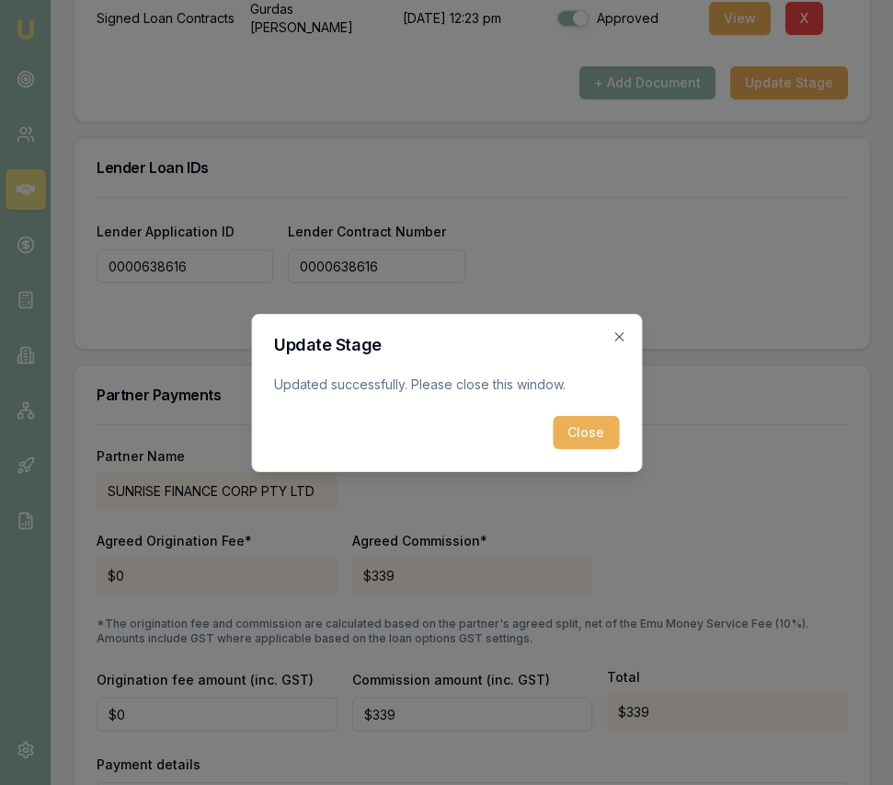
click at [604, 430] on button "Close" at bounding box center [586, 432] width 66 height 33
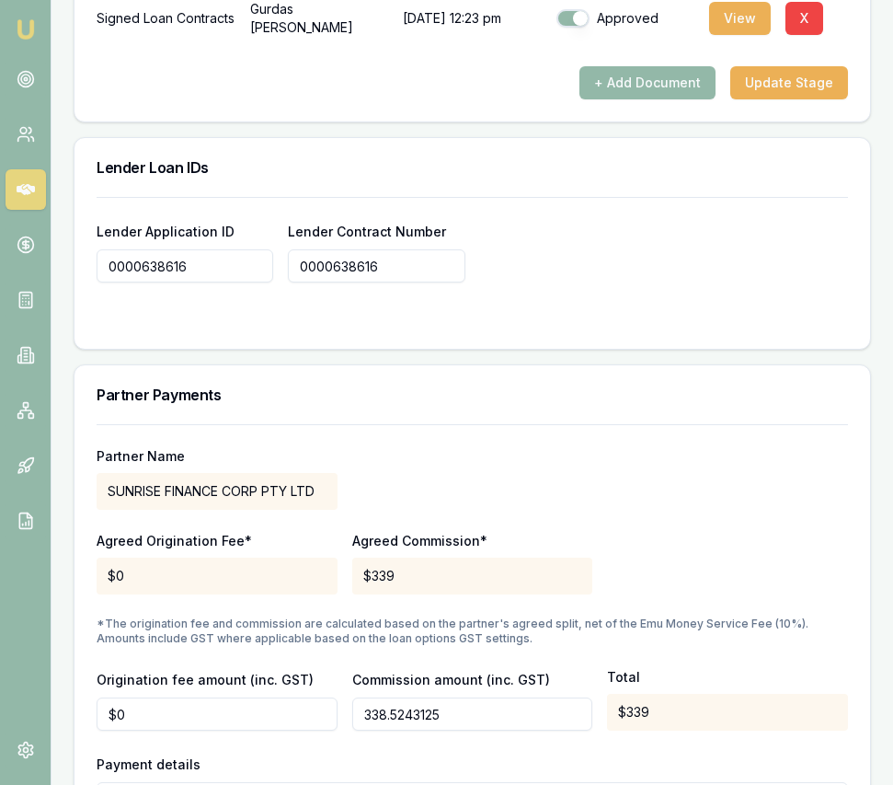
click at [416, 703] on input "338.5243125" at bounding box center [472, 713] width 241 height 33
click at [416, 702] on input "338.5243125" at bounding box center [472, 713] width 241 height 33
type input "$339"
click at [558, 634] on div "Partner Name SUNRISE FINANCE CORP PTY LTD Agreed Origination Fee* $0 Agreed Com…" at bounding box center [473, 630] width 752 height 413
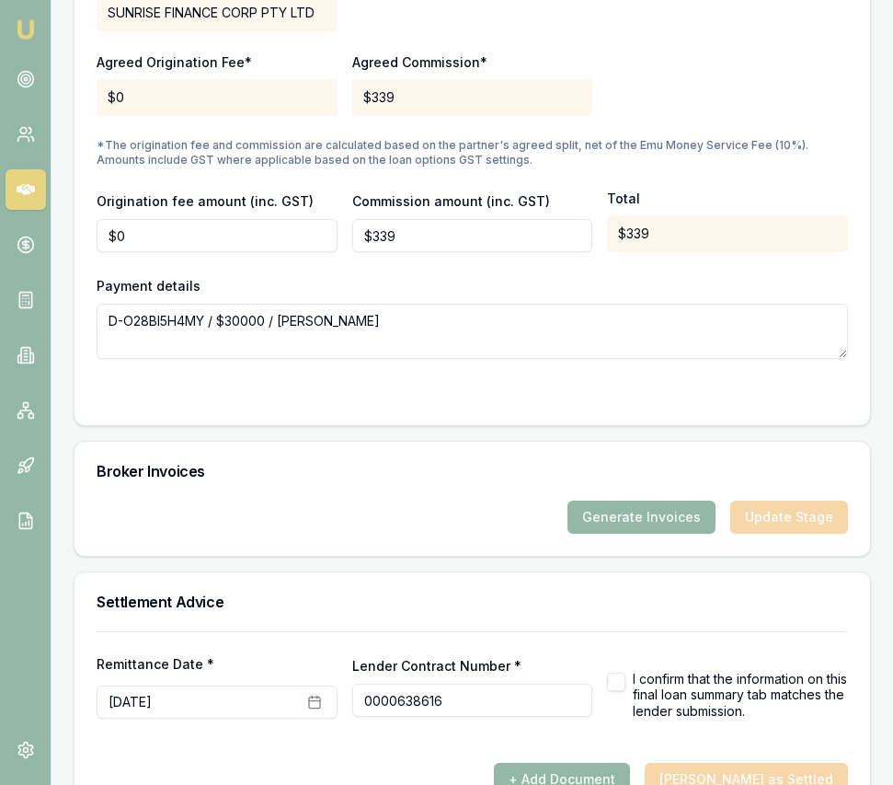
scroll to position [2138, 0]
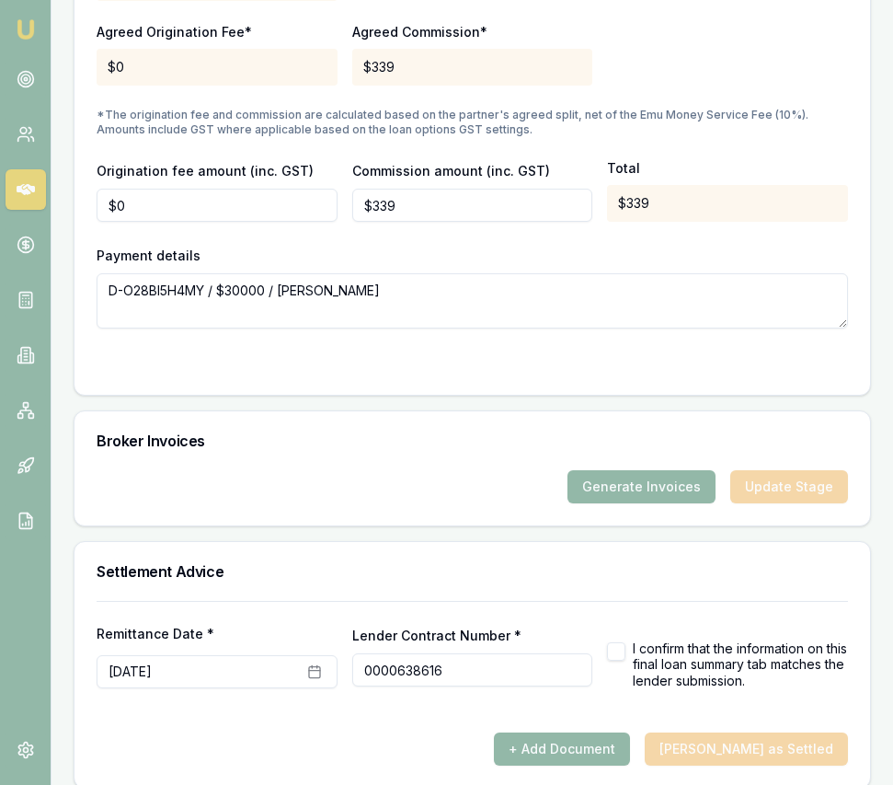
click at [617, 642] on button "button" at bounding box center [616, 651] width 18 height 18
click at [309, 664] on icon "button" at bounding box center [314, 671] width 15 height 15
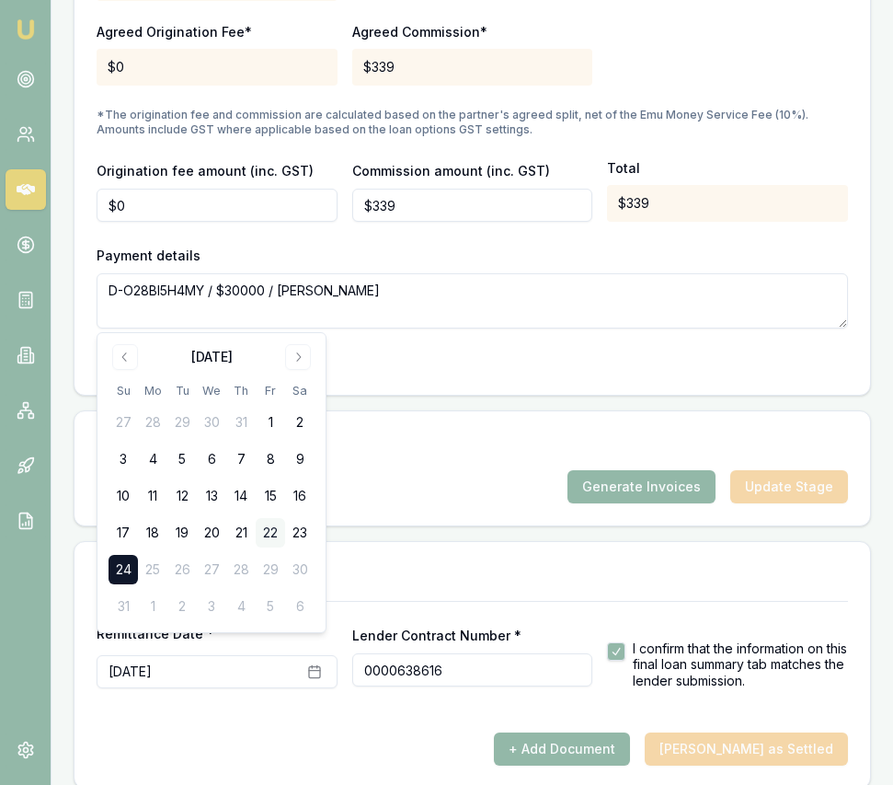
click at [270, 528] on button "22" at bounding box center [270, 532] width 29 height 29
click at [435, 542] on div "Settlement Advice" at bounding box center [473, 571] width 796 height 59
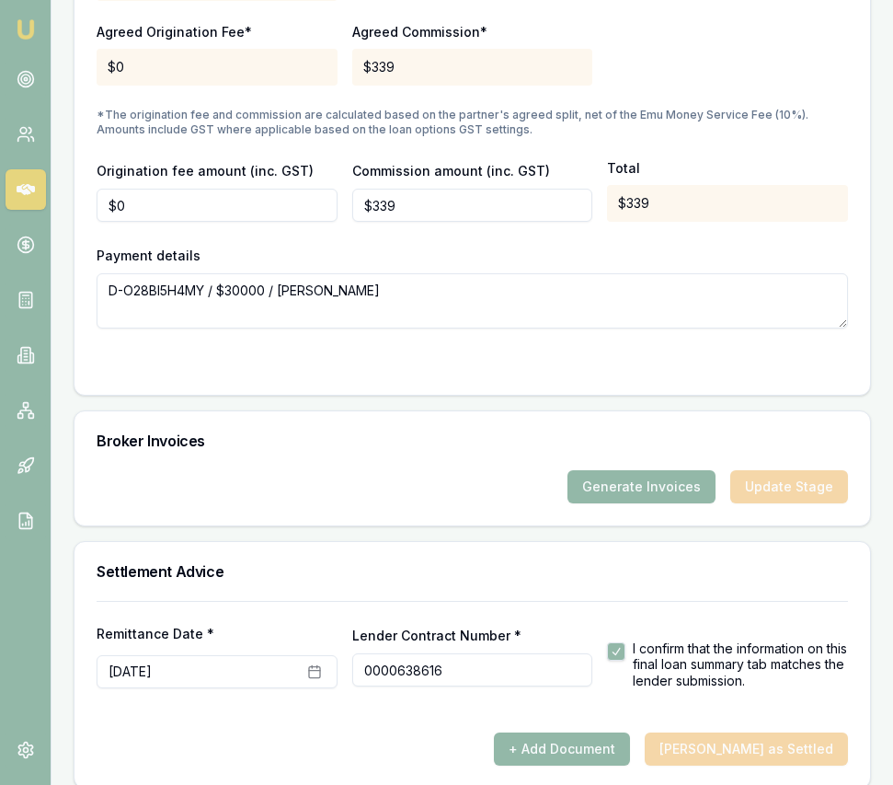
click at [633, 640] on label "I confirm that the information on this final loan summary tab matches the lende…" at bounding box center [740, 664] width 215 height 49
click at [621, 642] on button "button" at bounding box center [616, 651] width 18 height 18
click at [622, 642] on button "button" at bounding box center [616, 651] width 18 height 18
checkbox input "true"
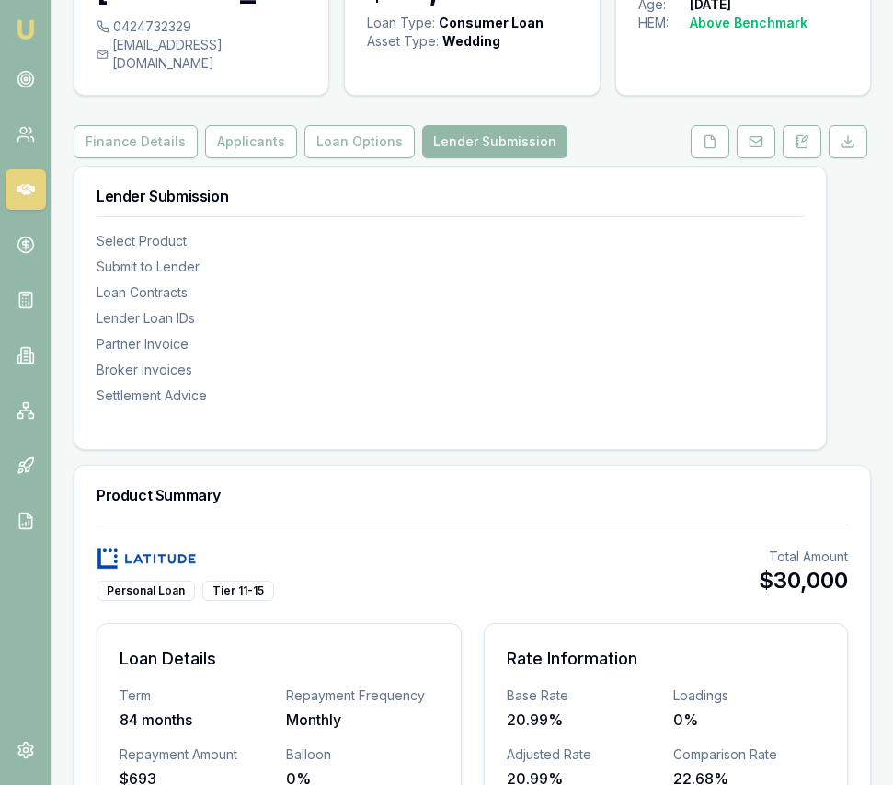
scroll to position [0, 0]
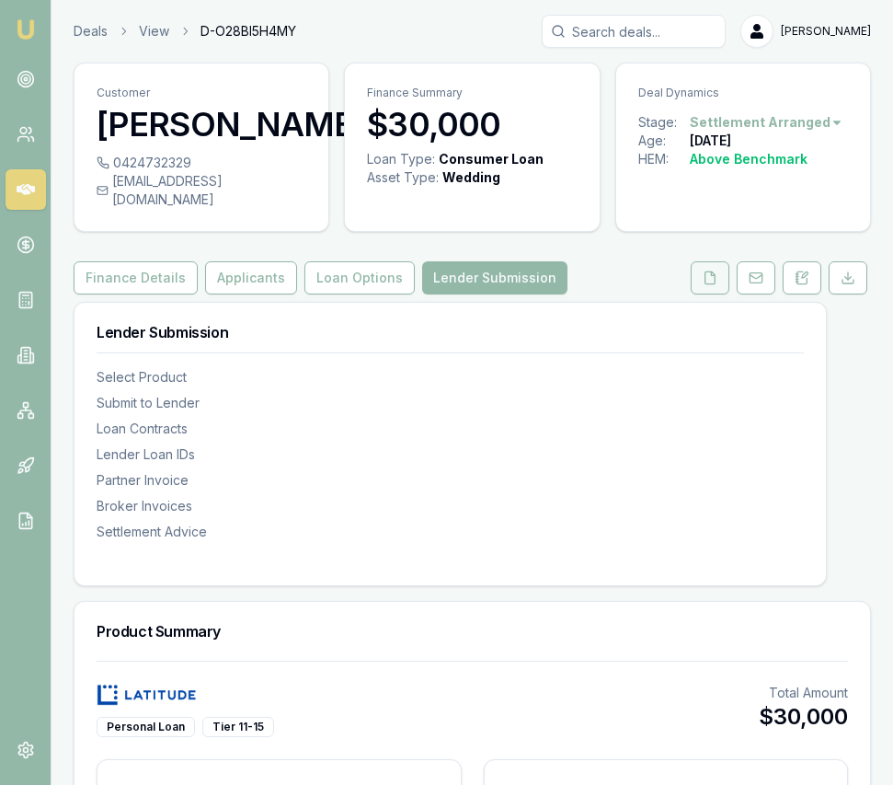
click at [712, 271] on icon at bounding box center [711, 277] width 10 height 12
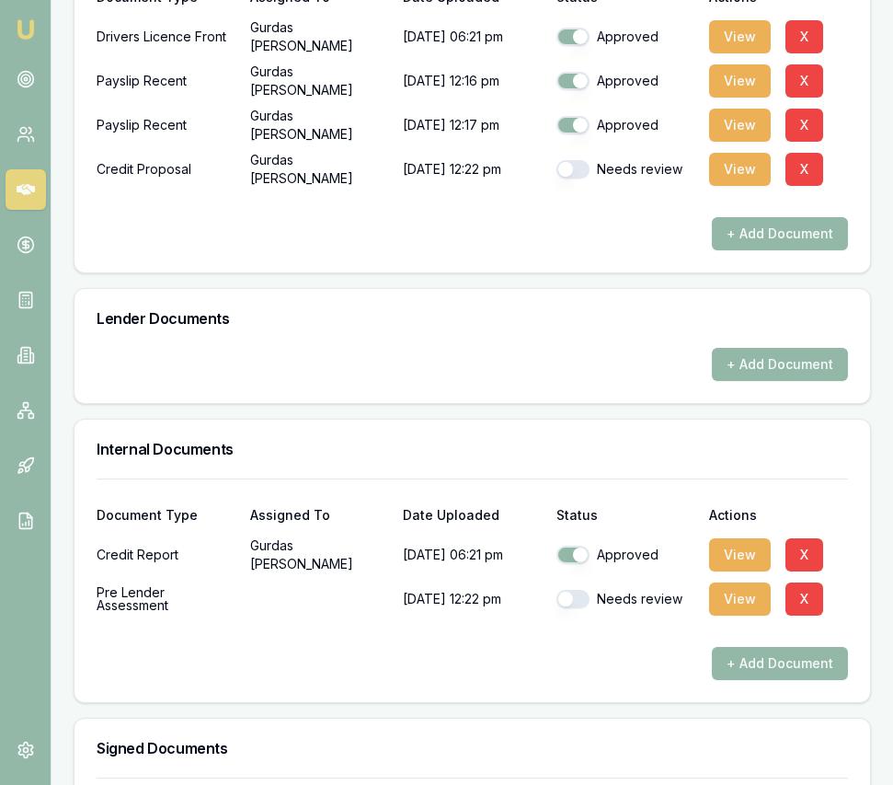
scroll to position [1093, 0]
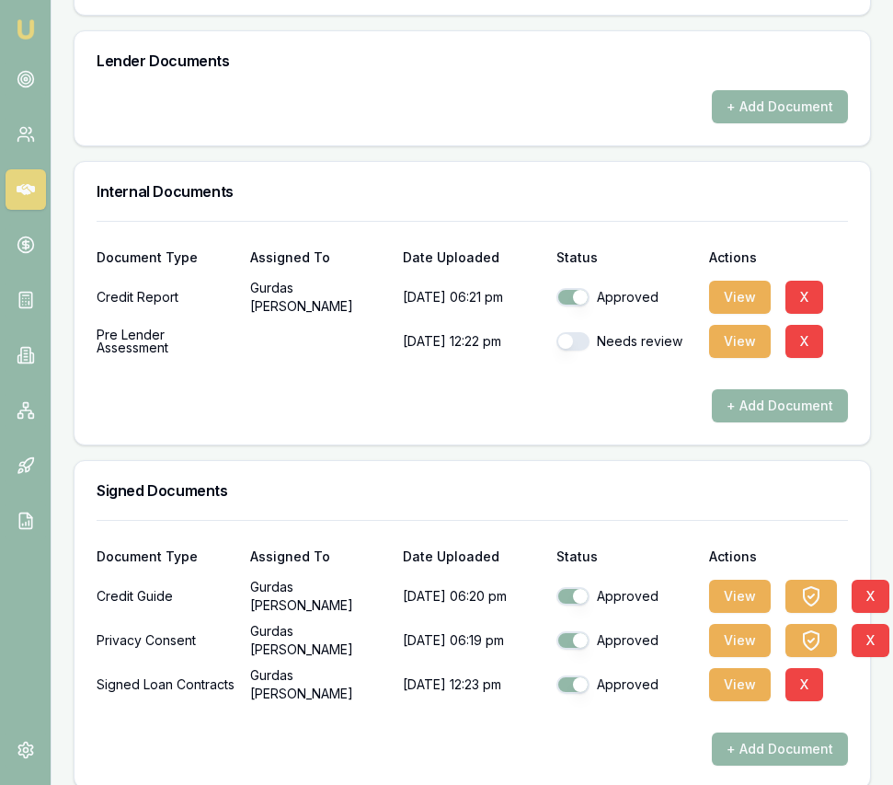
click at [569, 332] on button "button" at bounding box center [573, 341] width 33 height 18
checkbox input "true"
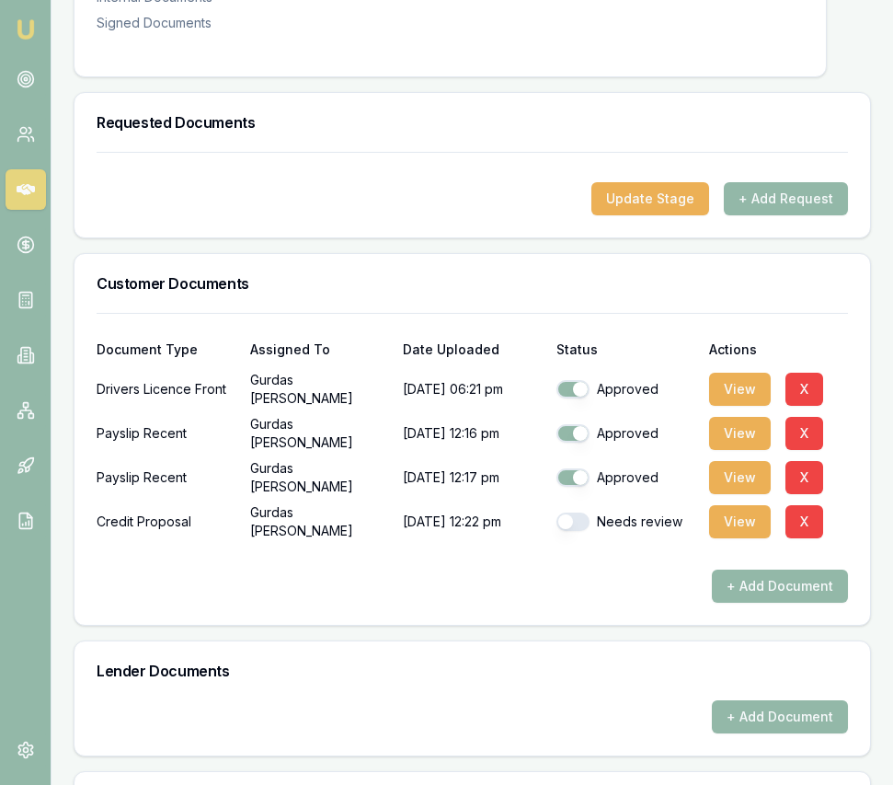
scroll to position [0, 0]
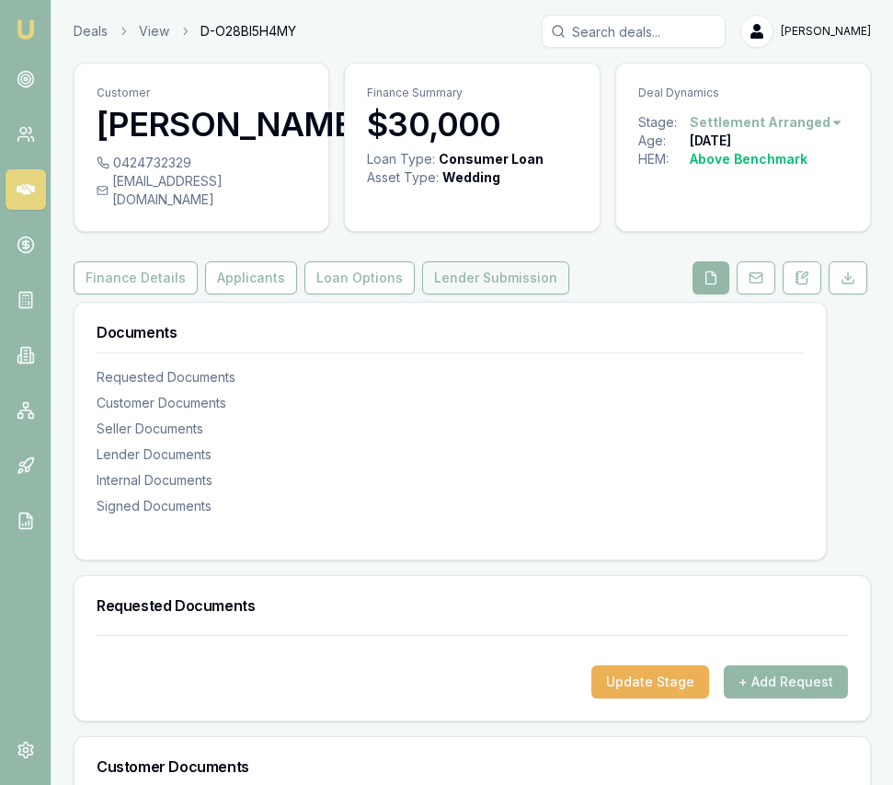
click at [475, 271] on button "Lender Submission" at bounding box center [495, 277] width 147 height 33
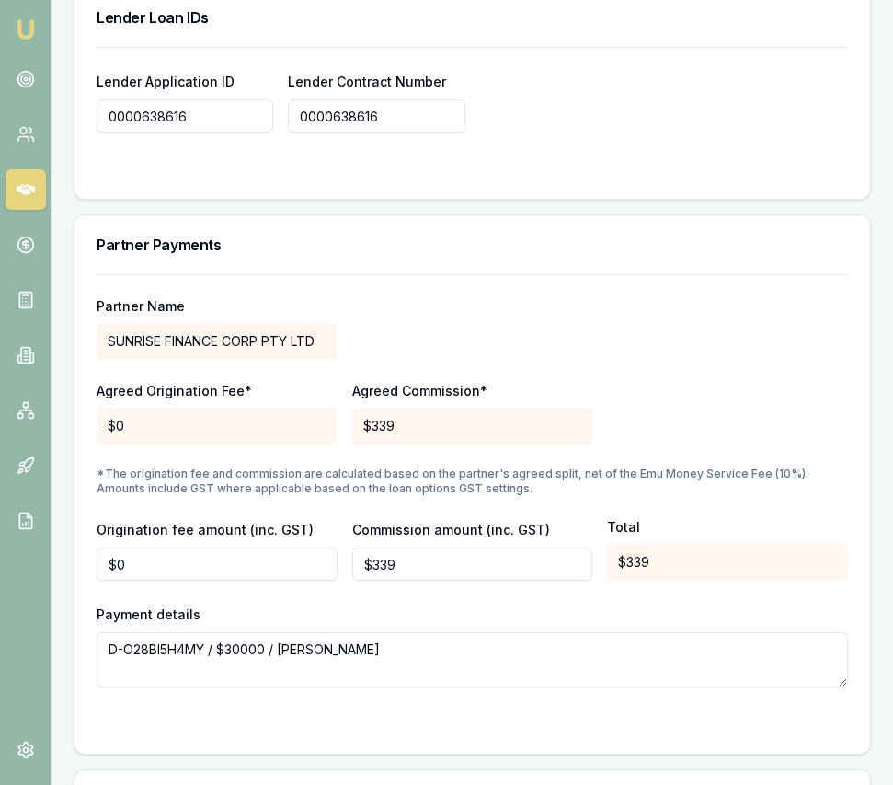
scroll to position [2138, 0]
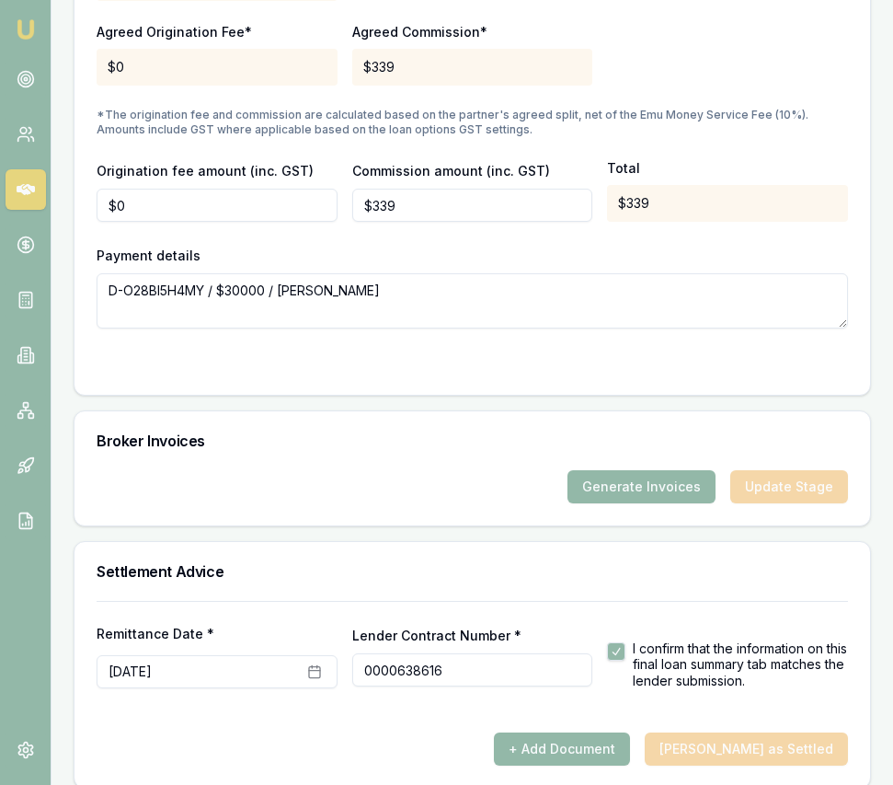
click at [621, 642] on button "button" at bounding box center [616, 651] width 18 height 18
click at [620, 642] on button "button" at bounding box center [616, 651] width 18 height 18
checkbox input "true"
click at [627, 732] on button "+ Add Document" at bounding box center [562, 748] width 136 height 33
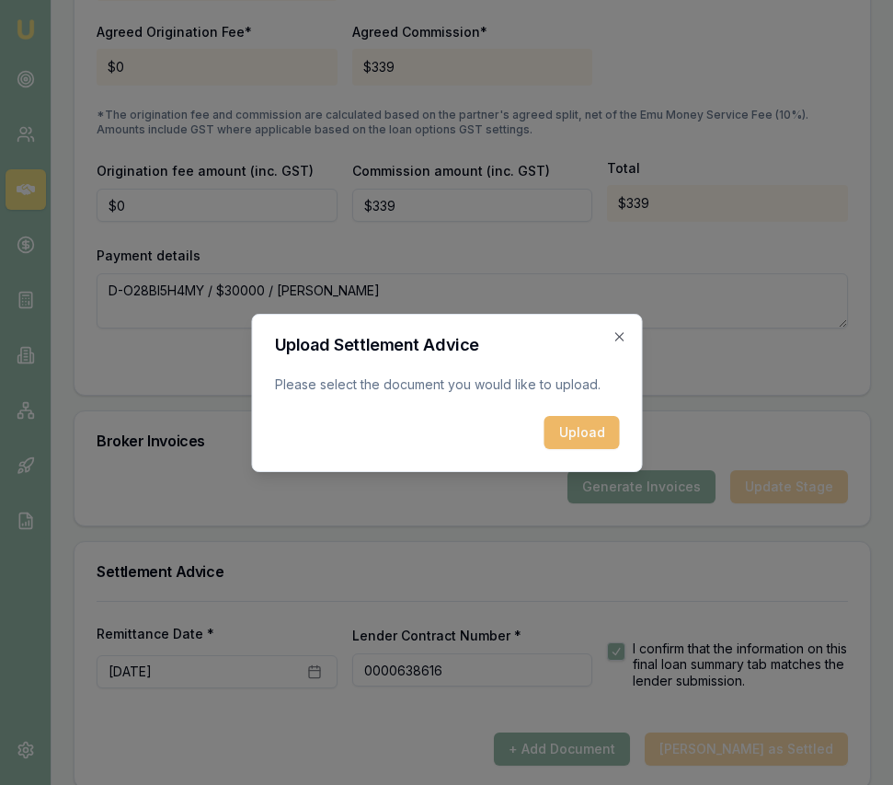
click at [563, 435] on button "Upload" at bounding box center [581, 432] width 75 height 33
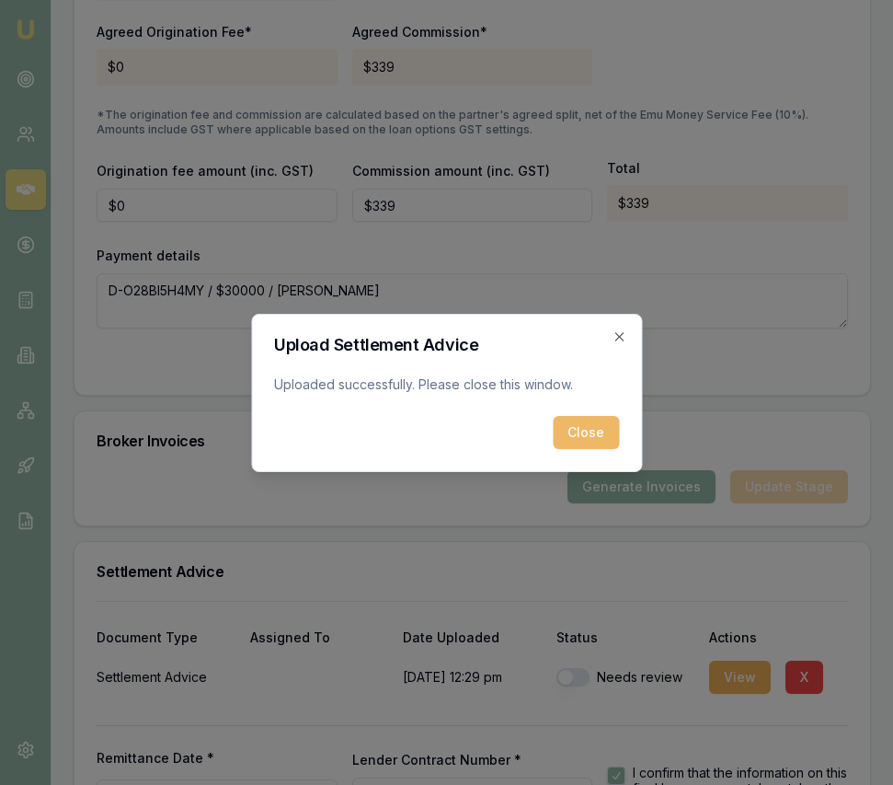
click at [596, 419] on button "Close" at bounding box center [586, 432] width 66 height 33
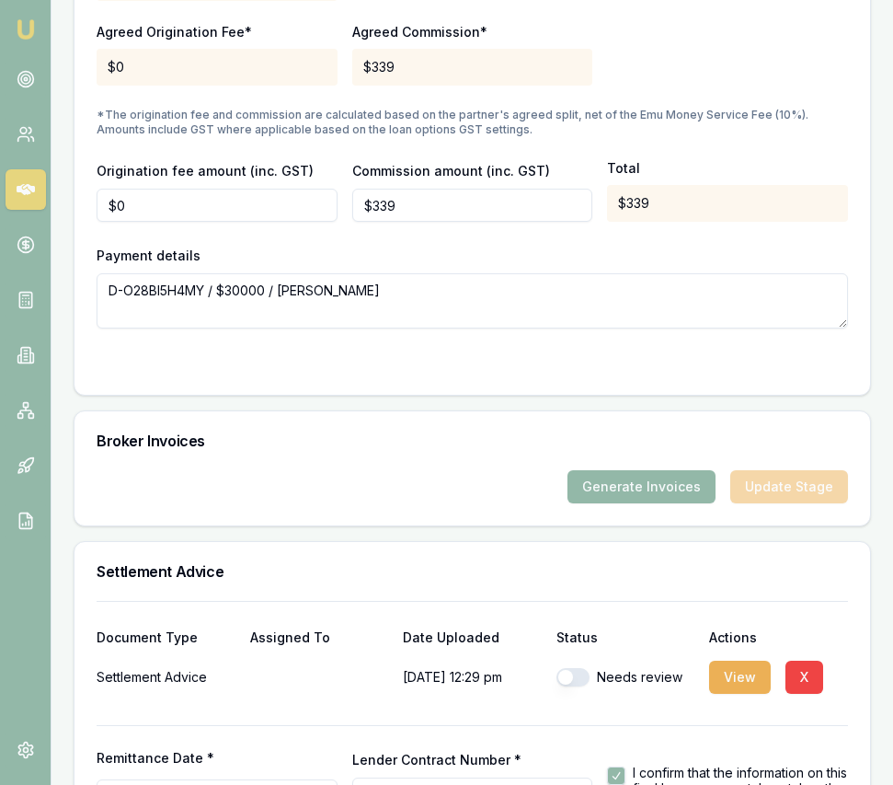
click at [586, 668] on button "button" at bounding box center [573, 677] width 33 height 18
checkbox input "true"
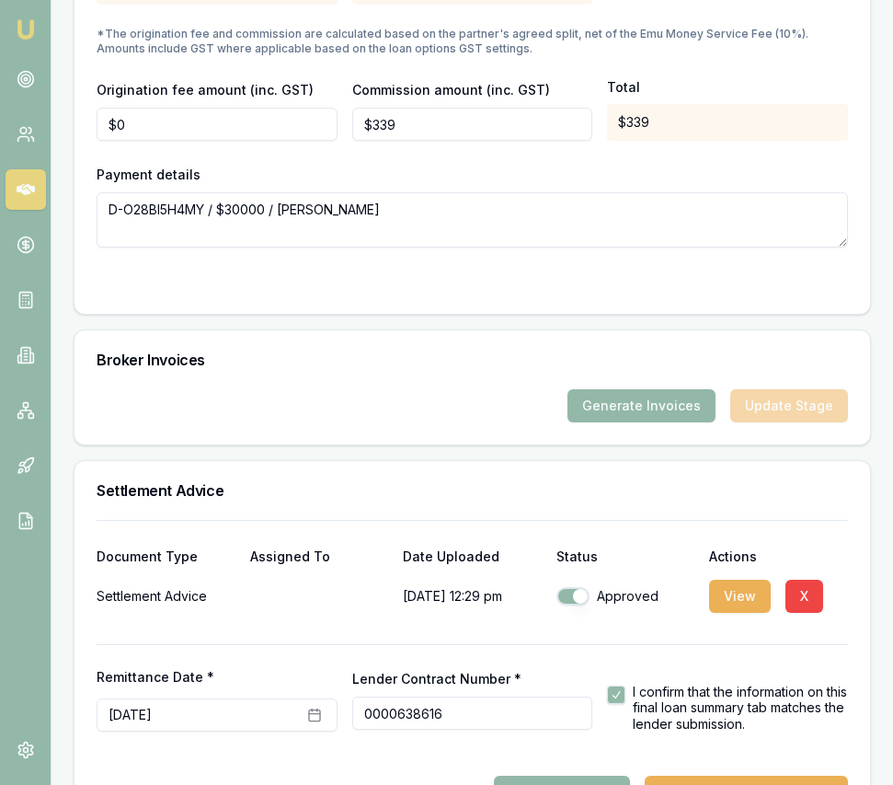
scroll to position [2262, 0]
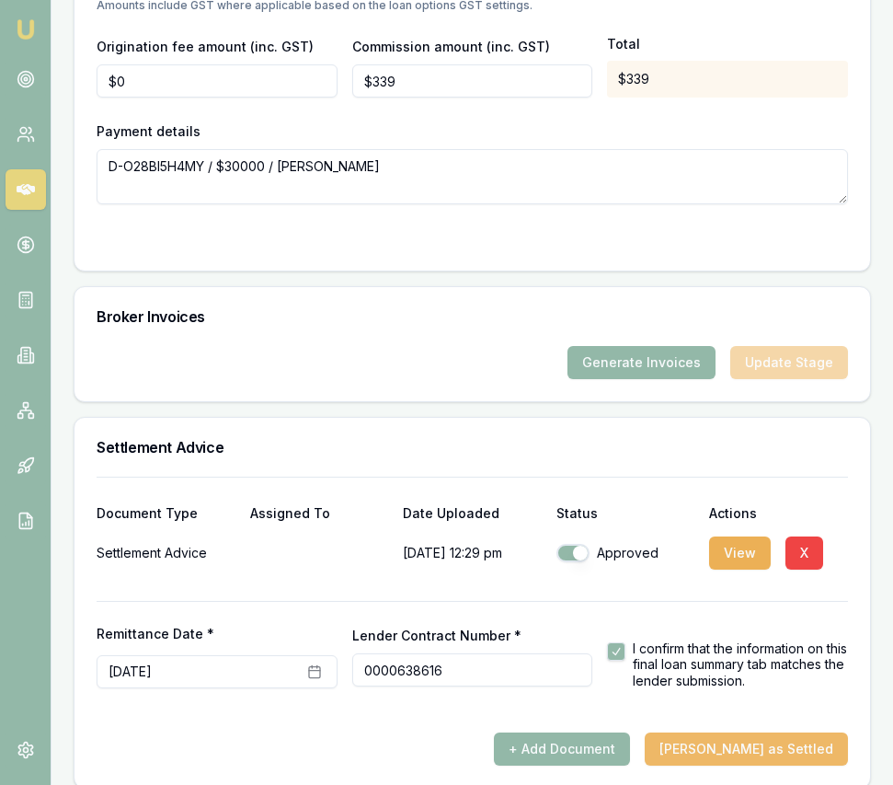
click at [769, 732] on button "Mark Deal as Settled" at bounding box center [746, 748] width 203 height 33
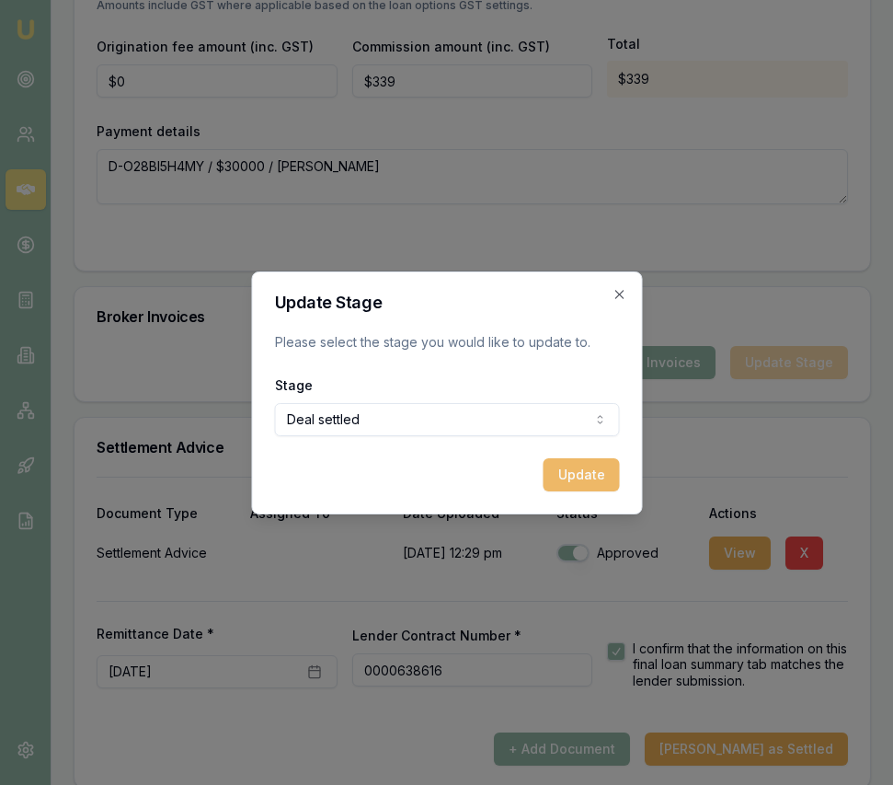
click at [577, 478] on button "Update" at bounding box center [581, 474] width 76 height 33
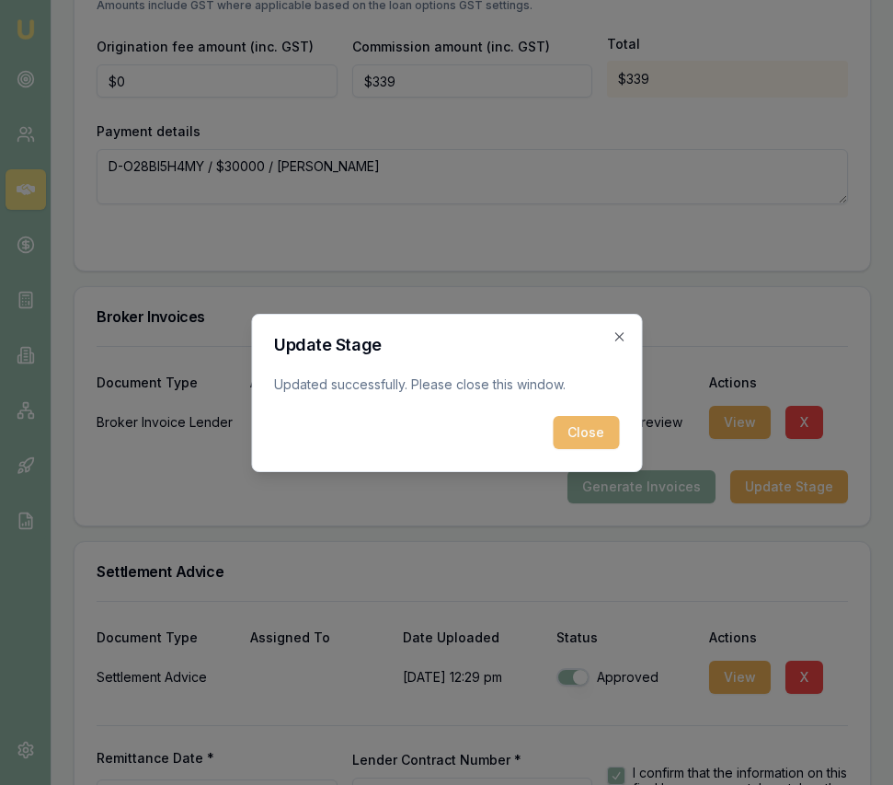
click at [581, 438] on button "Close" at bounding box center [586, 432] width 66 height 33
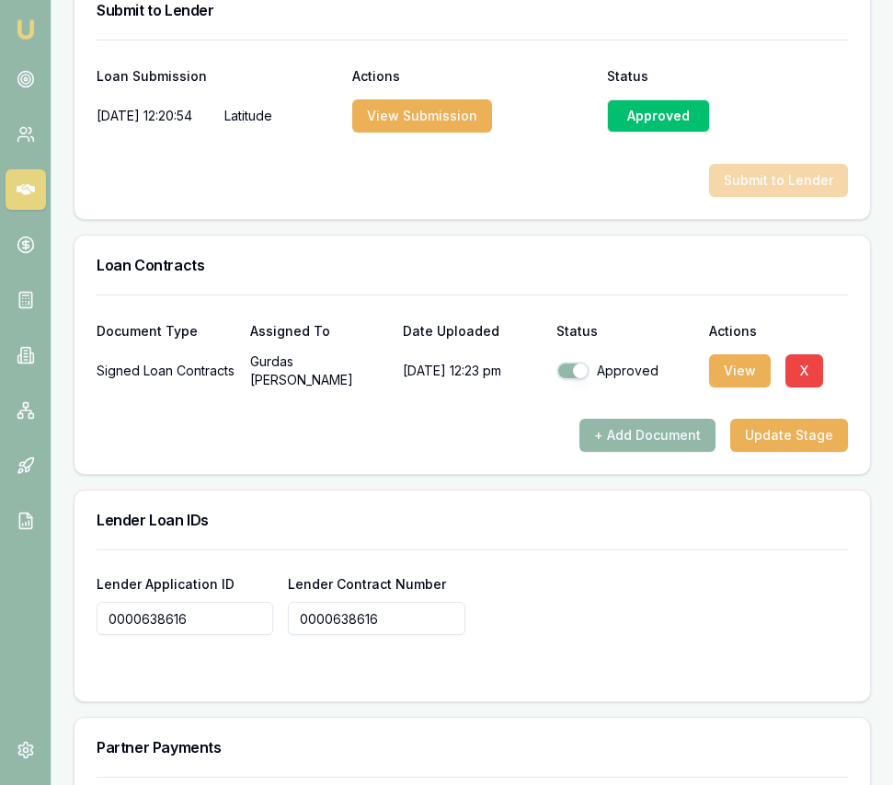
scroll to position [0, 0]
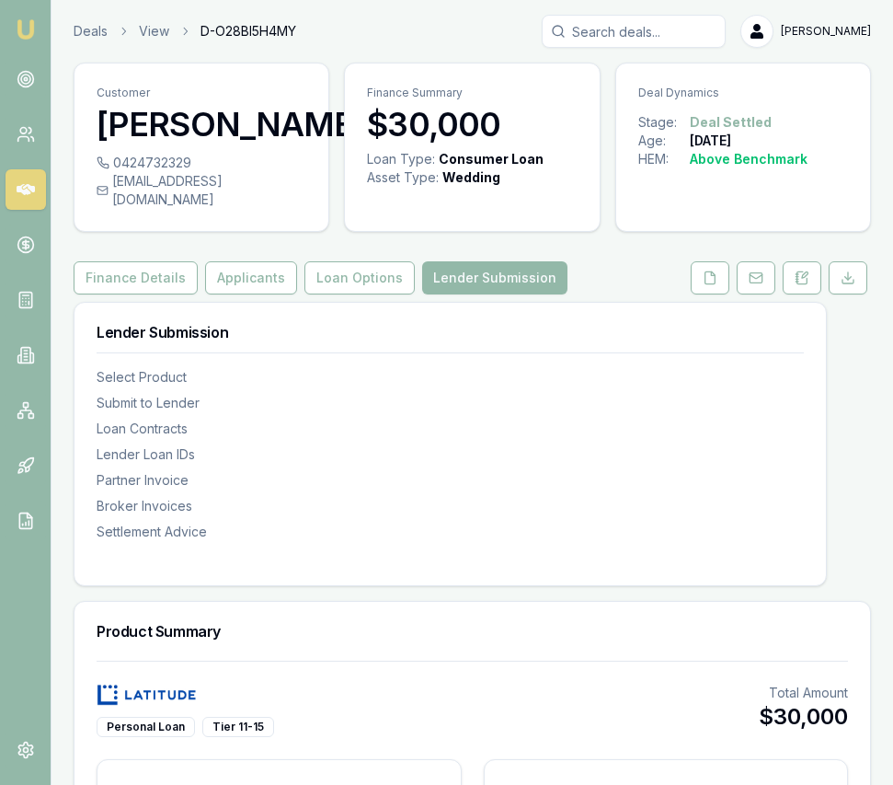
click at [21, 12] on nav "Emu Broker" at bounding box center [25, 278] width 51 height 556
click at [28, 26] on img at bounding box center [26, 29] width 22 height 22
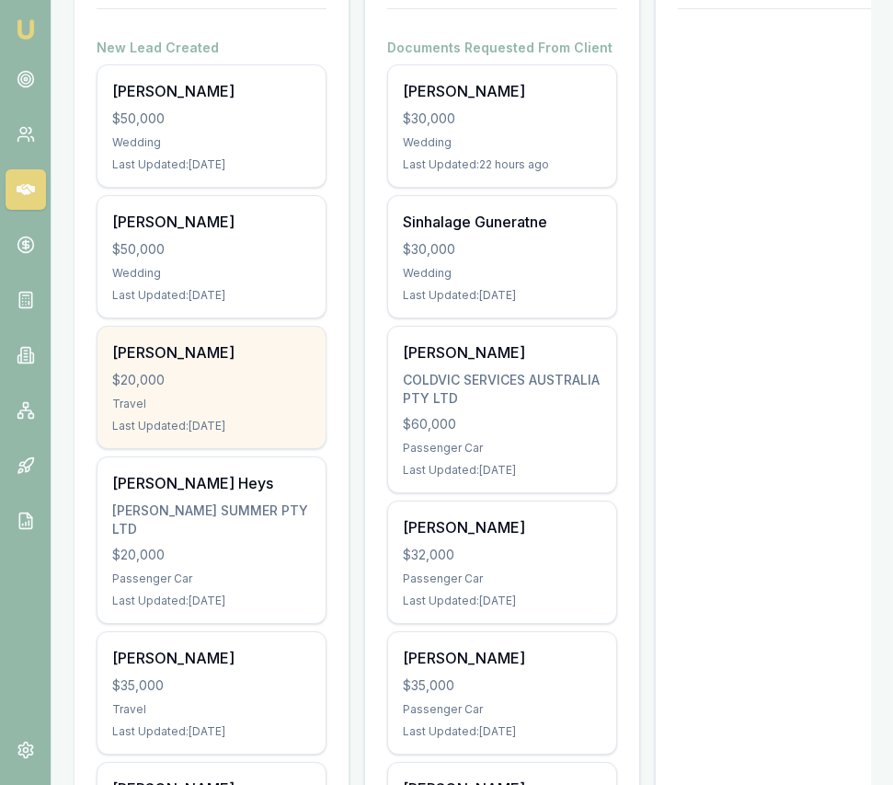
scroll to position [0, 641]
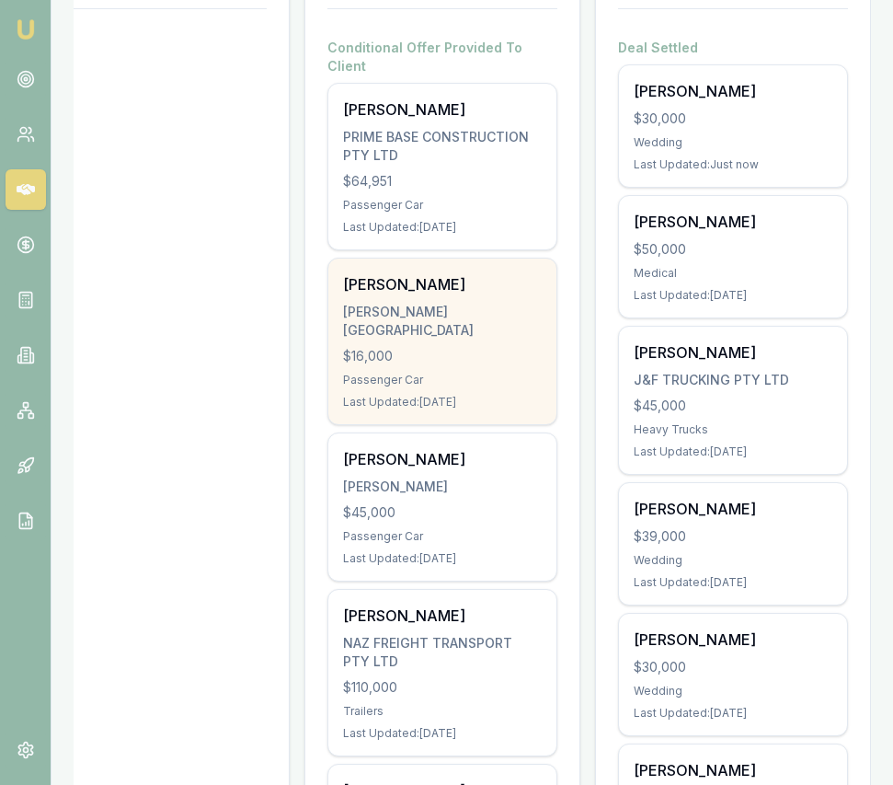
click at [416, 303] on div "SINGH, AMRITPAL" at bounding box center [442, 321] width 199 height 37
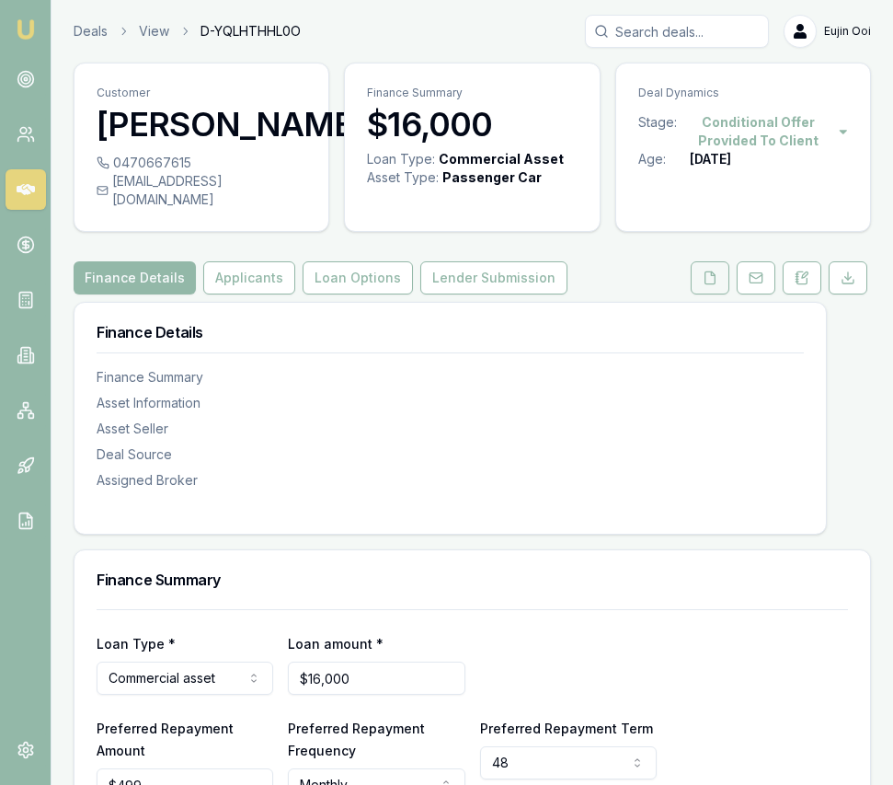
click at [719, 294] on button at bounding box center [710, 277] width 39 height 33
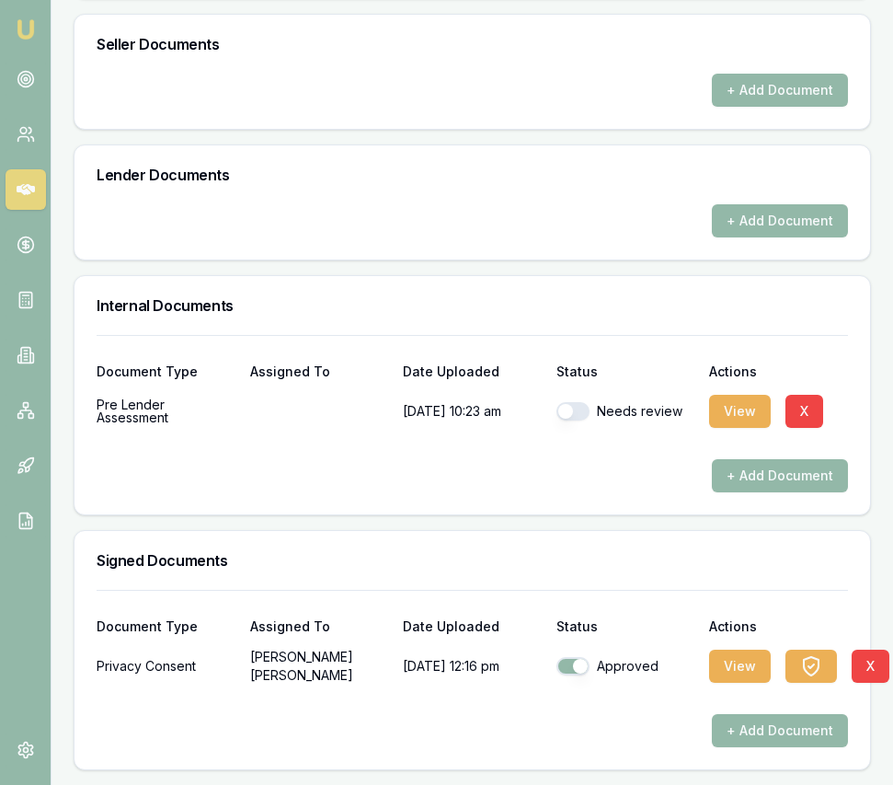
scroll to position [1084, 0]
click at [562, 409] on button "button" at bounding box center [573, 411] width 33 height 18
checkbox input "true"
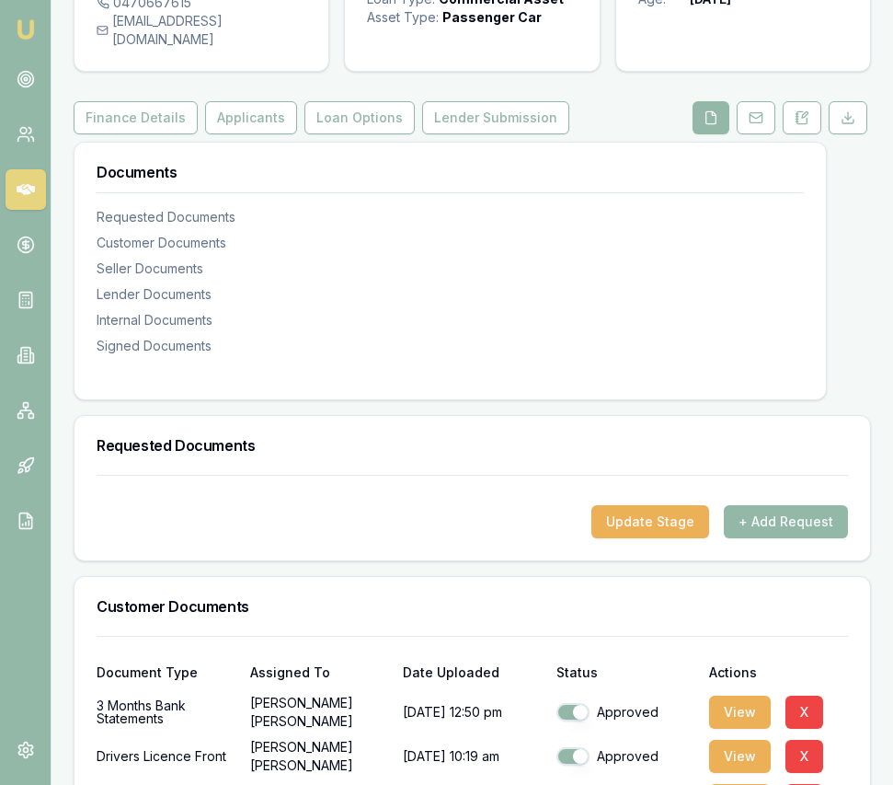
scroll to position [0, 0]
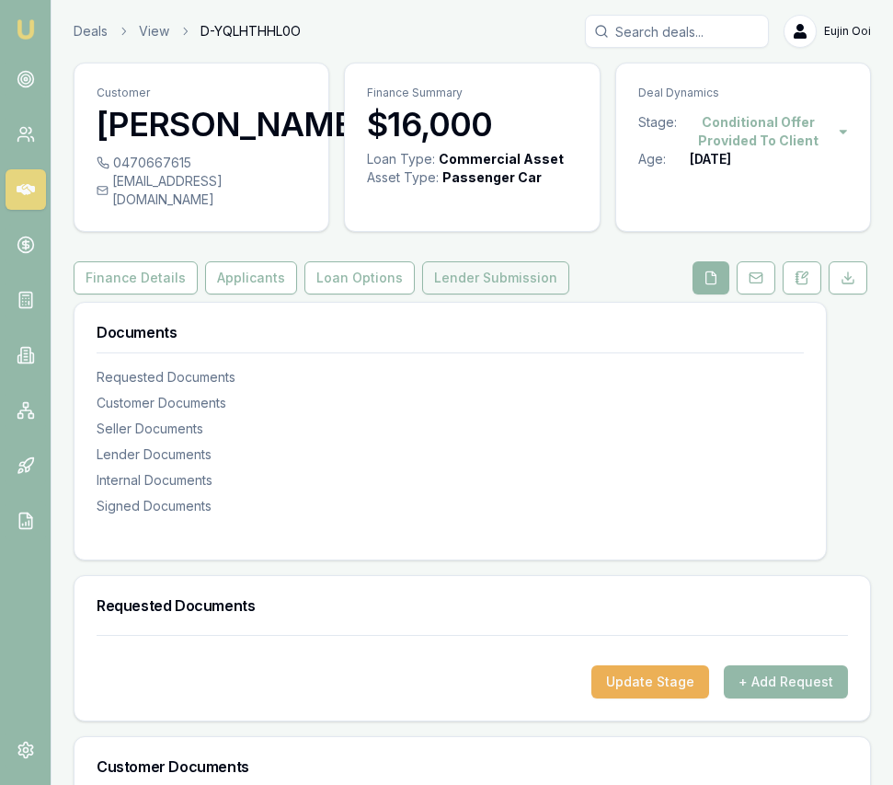
click at [514, 294] on button "Lender Submission" at bounding box center [495, 277] width 147 height 33
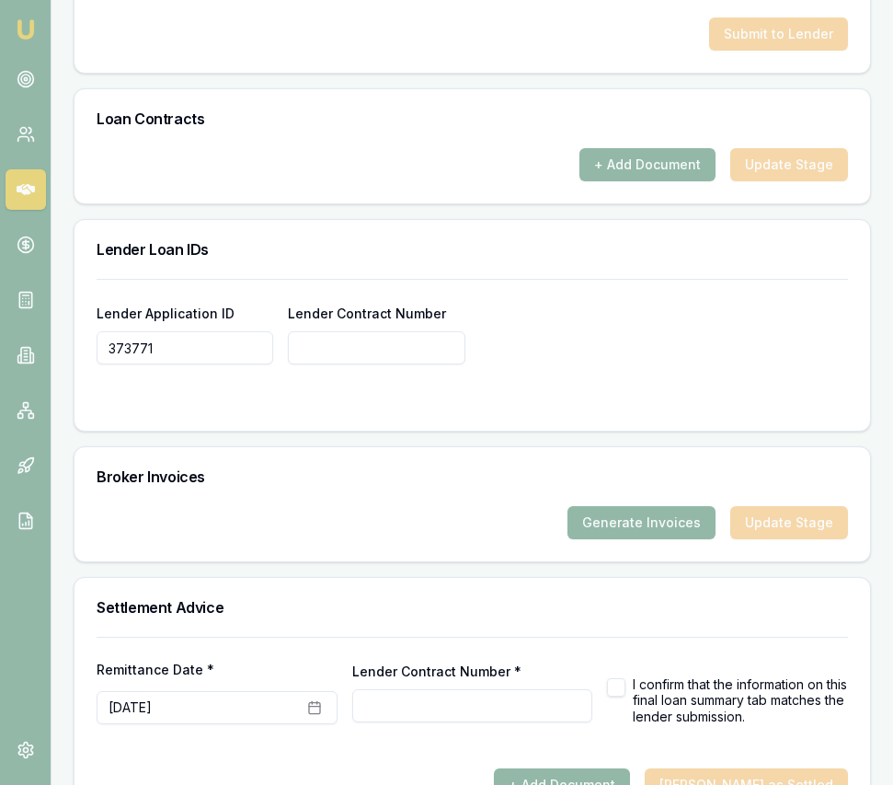
scroll to position [1404, 0]
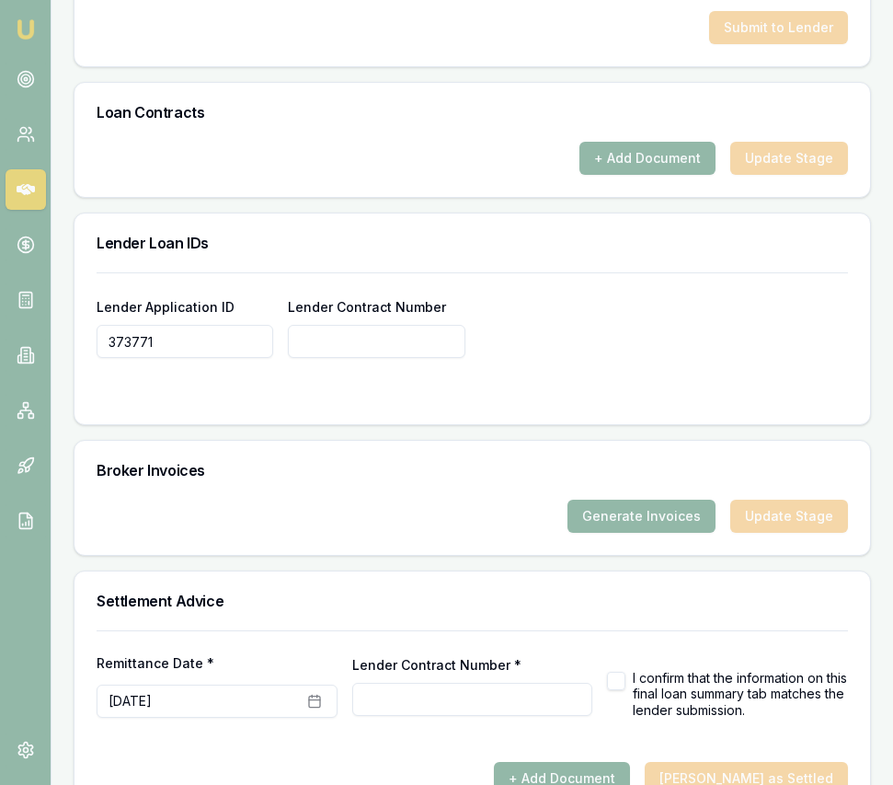
drag, startPoint x: 169, startPoint y: 360, endPoint x: 108, endPoint y: 361, distance: 61.6
click at [104, 358] on input "373771" at bounding box center [185, 341] width 177 height 33
paste input "373771"
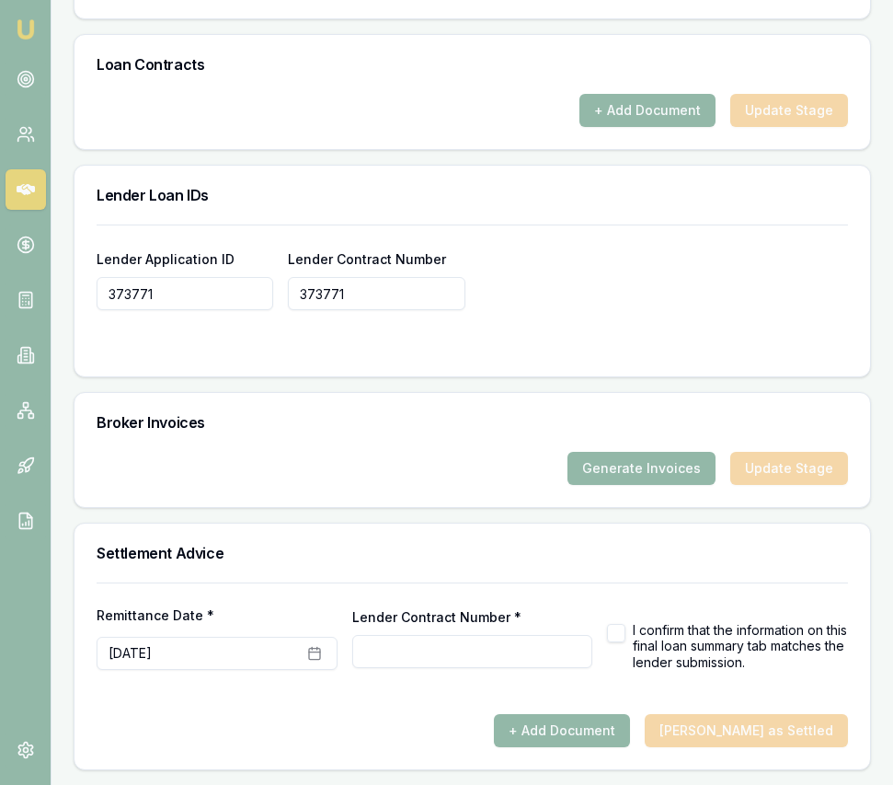
type input "373771"
click at [435, 665] on input "Lender Contract Number *" at bounding box center [472, 651] width 241 height 33
paste input "373771"
type input "373771"
drag, startPoint x: 633, startPoint y: 755, endPoint x: 628, endPoint y: 743, distance: 12.8
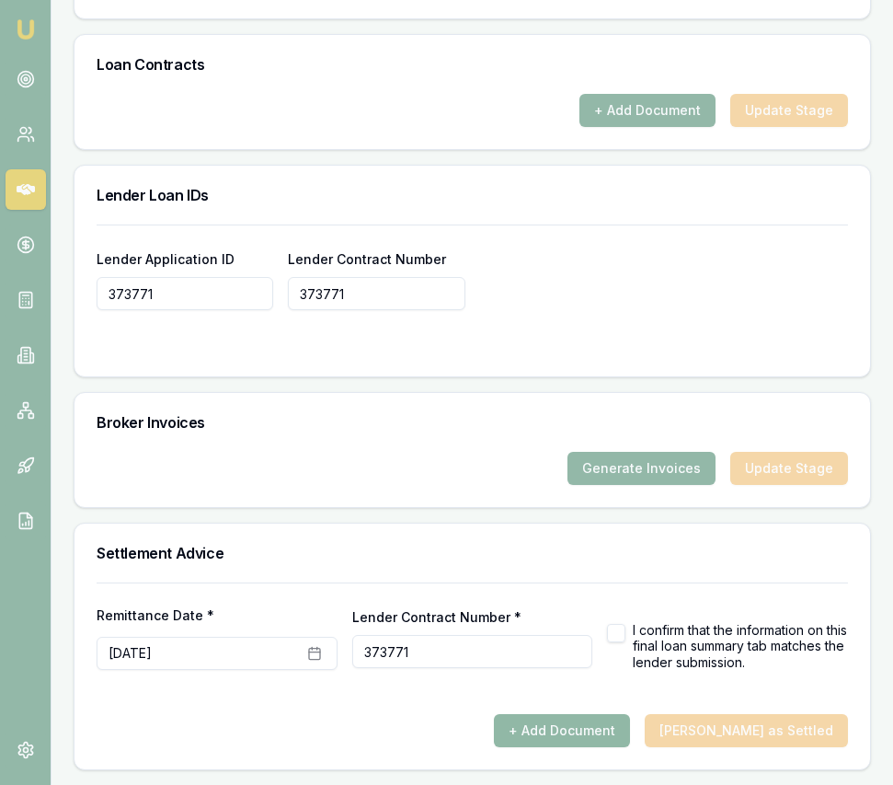
click at [633, 755] on div "Remittance Date * August 21st, 2025 Lender Contract Number * 373771 I confirm t…" at bounding box center [473, 675] width 796 height 187
click at [625, 730] on button "+ Add Document" at bounding box center [562, 730] width 136 height 33
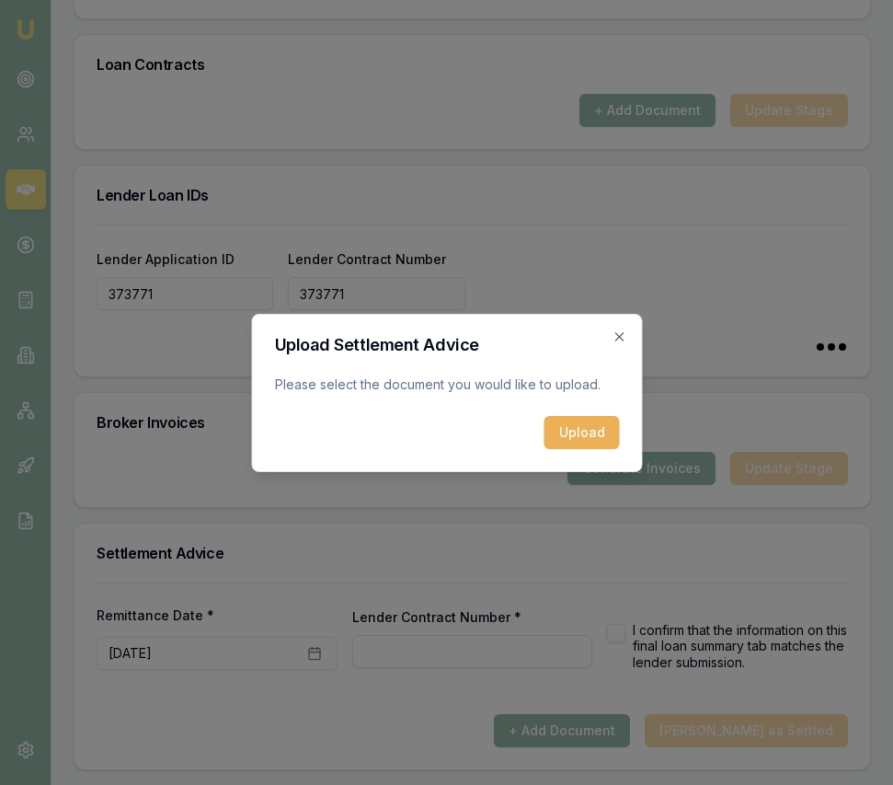
type input "373771"
click at [607, 431] on button "Upload" at bounding box center [581, 432] width 75 height 33
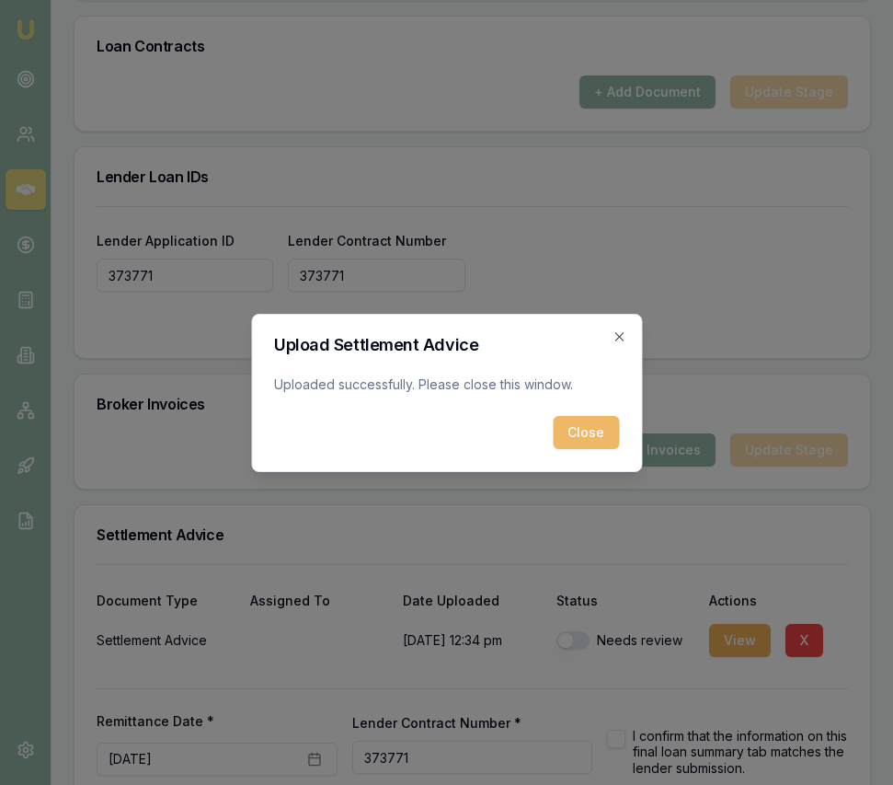
click at [591, 434] on button "Close" at bounding box center [586, 432] width 66 height 33
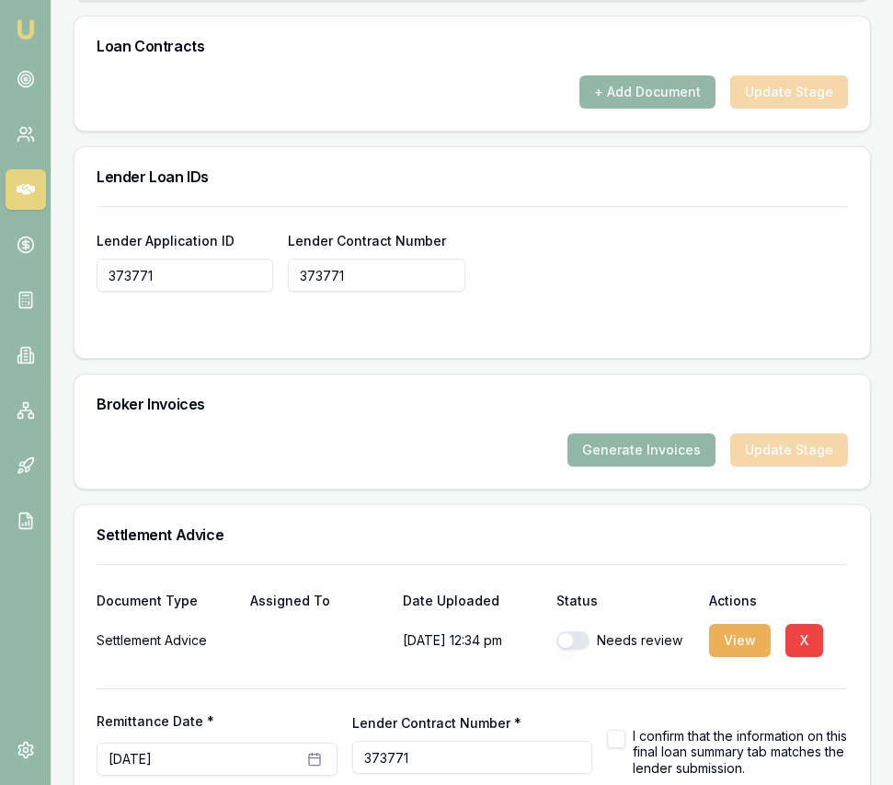
scroll to position [1594, 0]
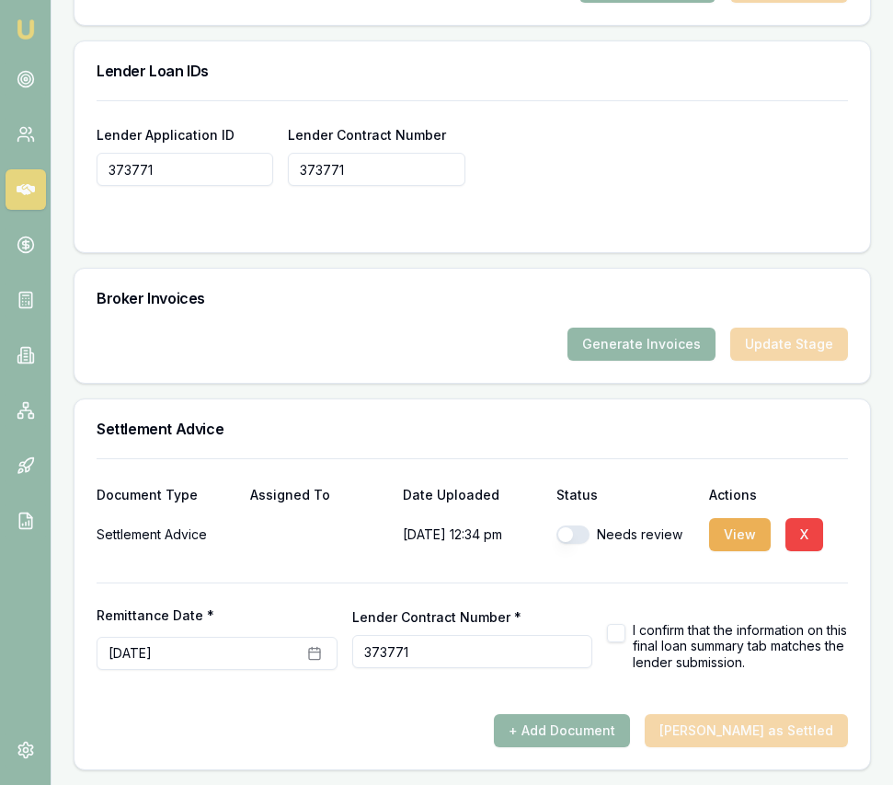
click at [575, 526] on button "button" at bounding box center [573, 534] width 33 height 18
checkbox input "true"
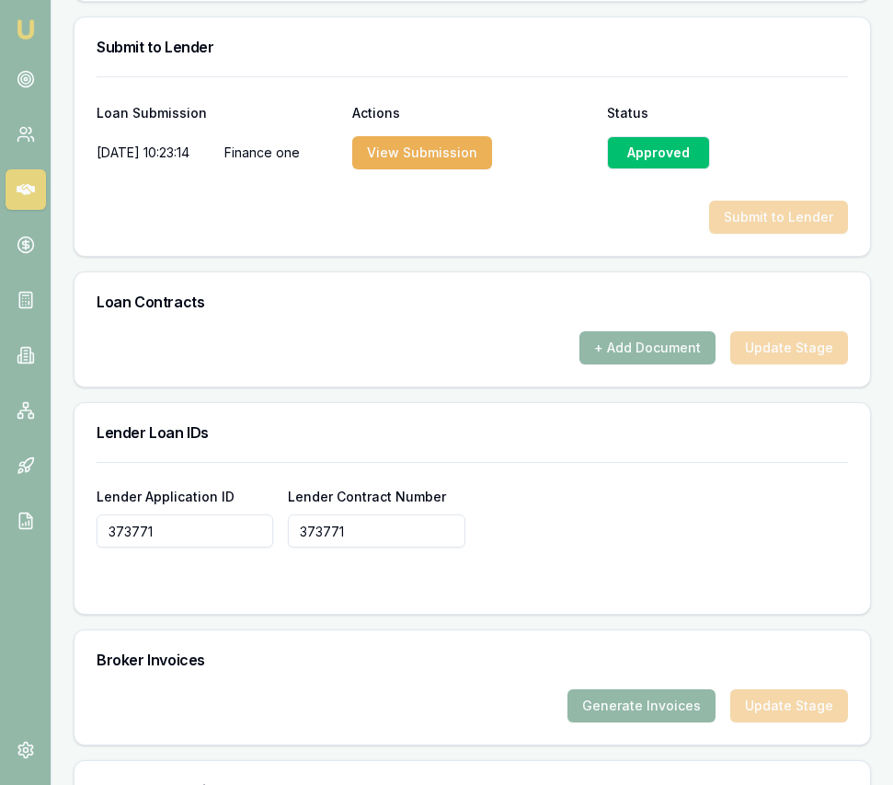
scroll to position [1229, 0]
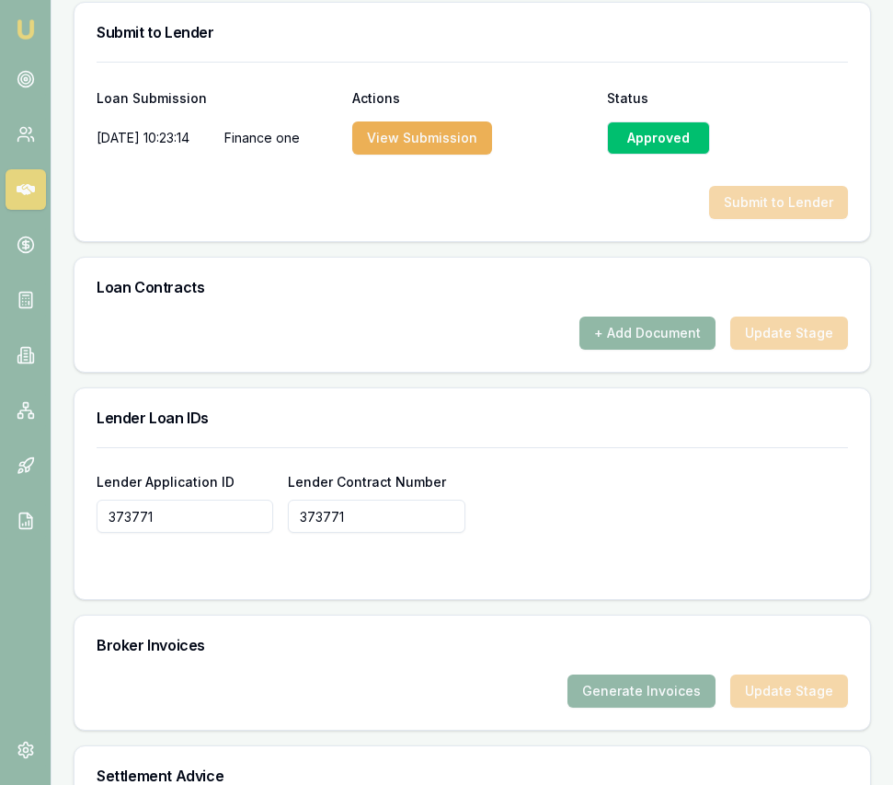
click at [683, 340] on button "+ Add Document" at bounding box center [648, 332] width 136 height 33
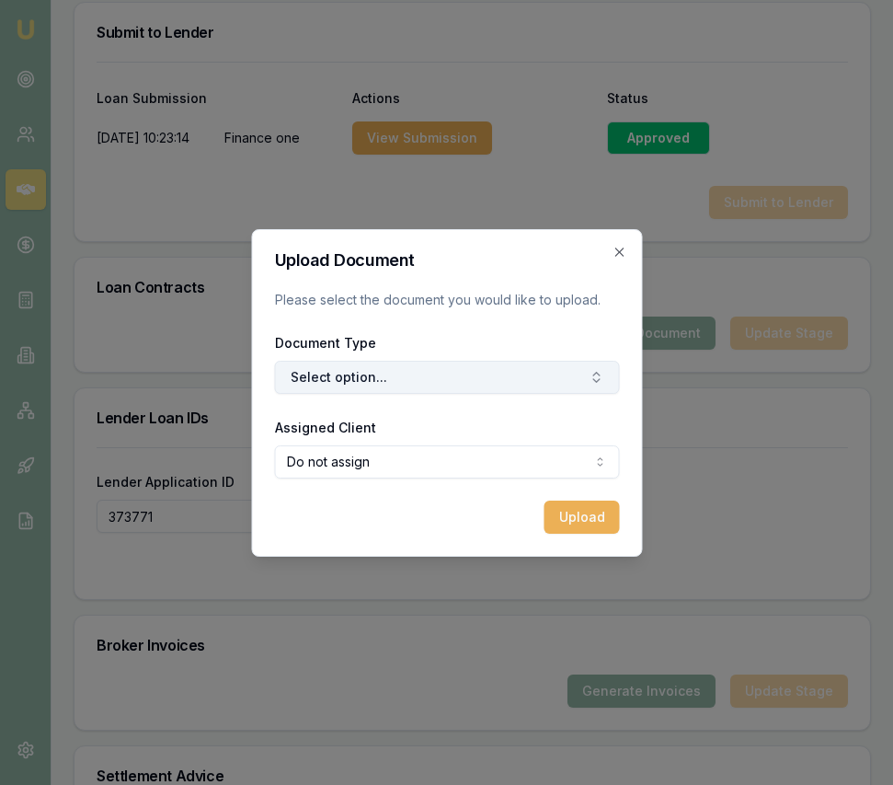
click at [433, 378] on button "Select option..." at bounding box center [446, 377] width 345 height 33
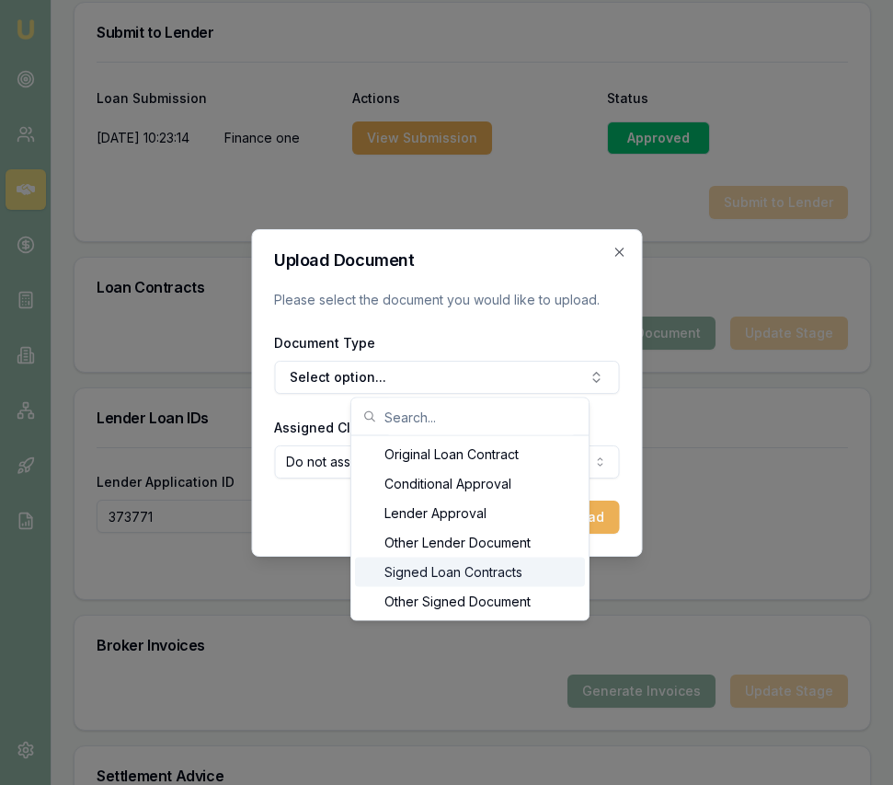
drag, startPoint x: 440, startPoint y: 568, endPoint x: 440, endPoint y: 555, distance: 12.9
click at [440, 568] on div "Signed Loan Contracts" at bounding box center [470, 572] width 230 height 29
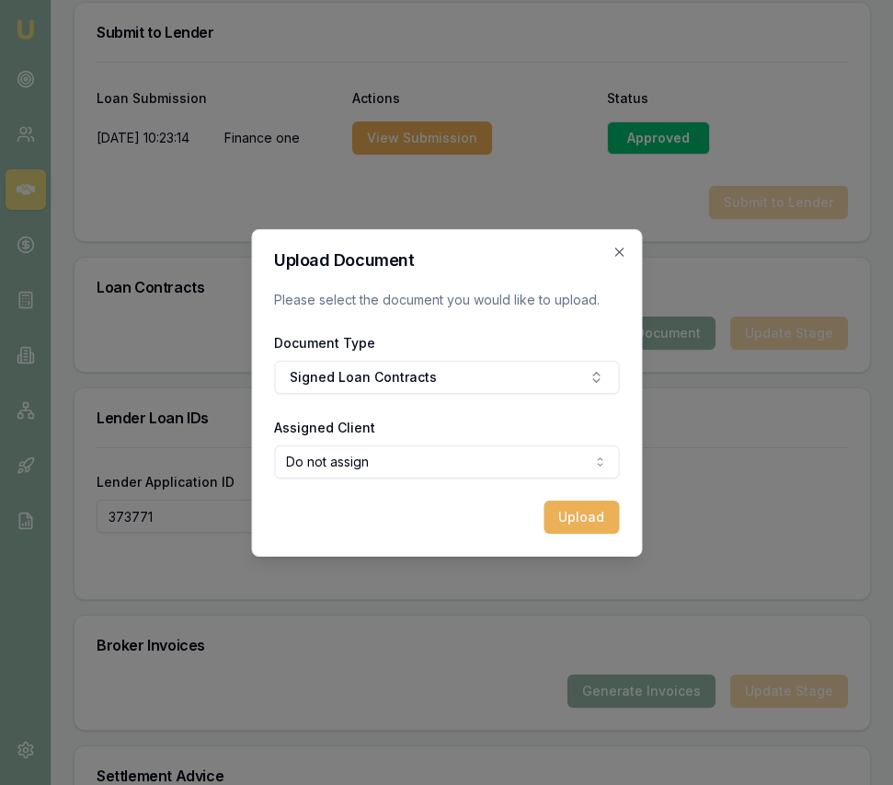
select select "U-Q77ZWHJVD1"
drag, startPoint x: 406, startPoint y: 534, endPoint x: 418, endPoint y: 527, distance: 13.6
click at [587, 514] on button "Upload" at bounding box center [581, 516] width 75 height 33
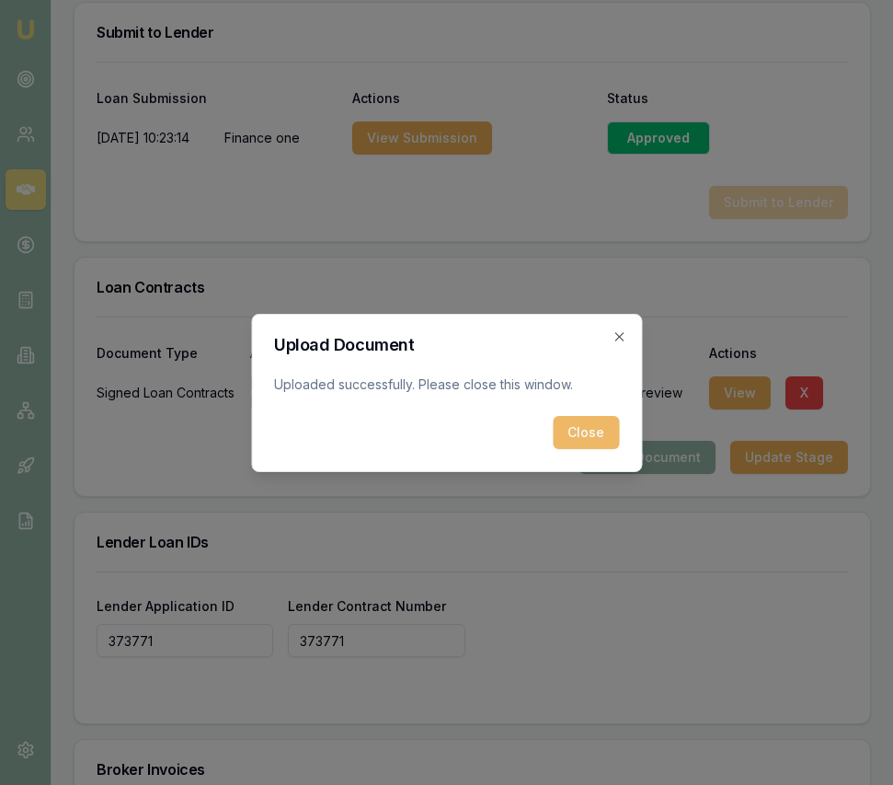
click at [577, 429] on button "Close" at bounding box center [586, 432] width 66 height 33
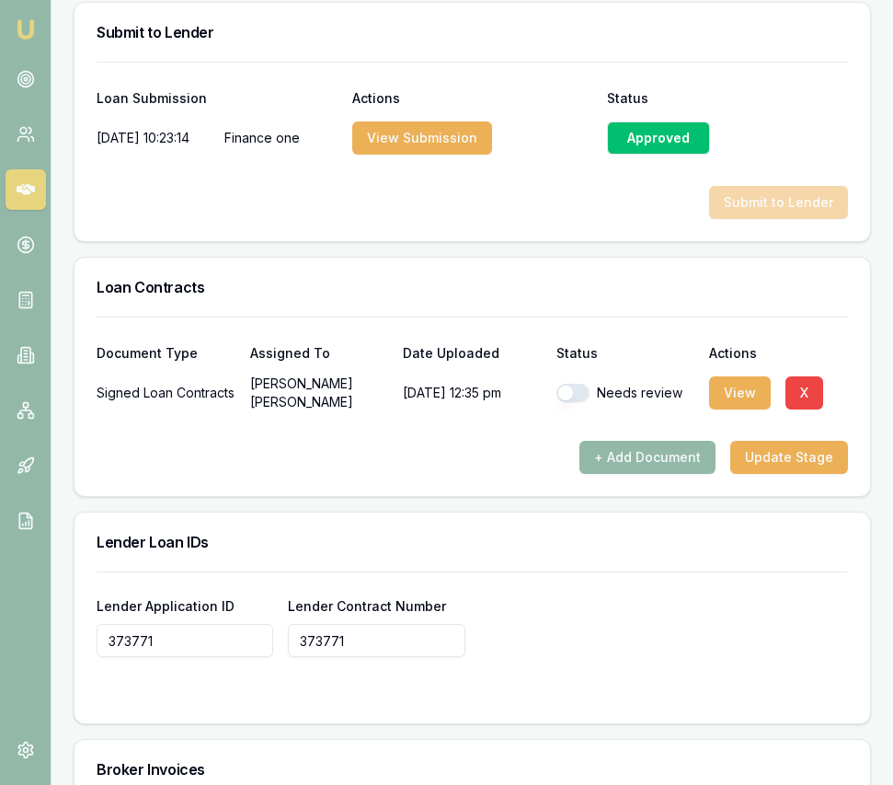
click at [563, 402] on button "button" at bounding box center [573, 393] width 33 height 18
checkbox input "true"
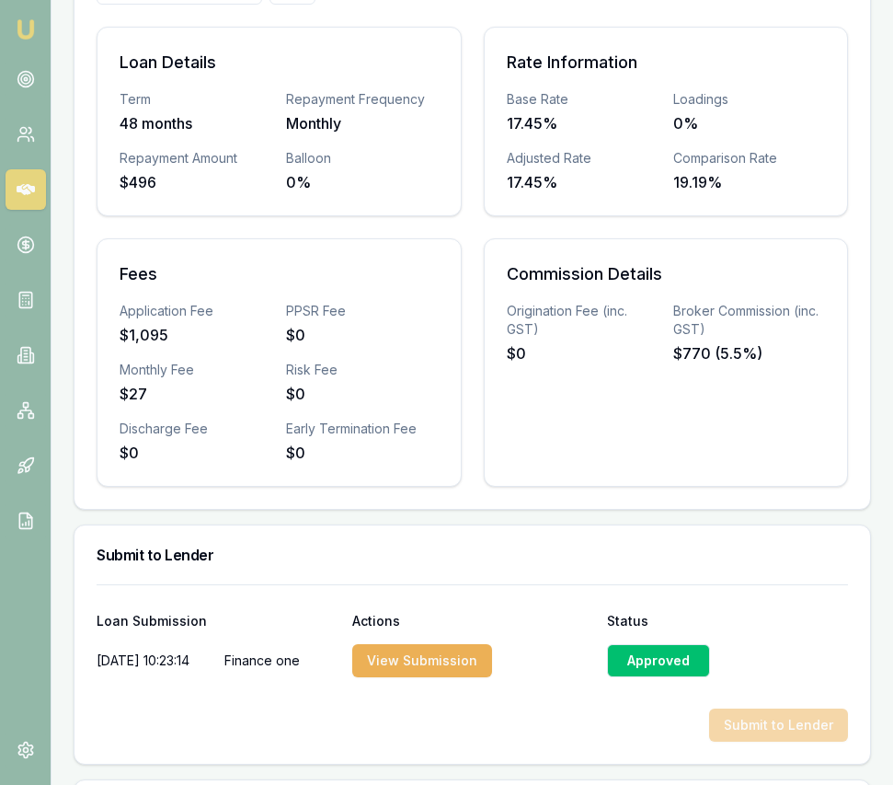
scroll to position [0, 0]
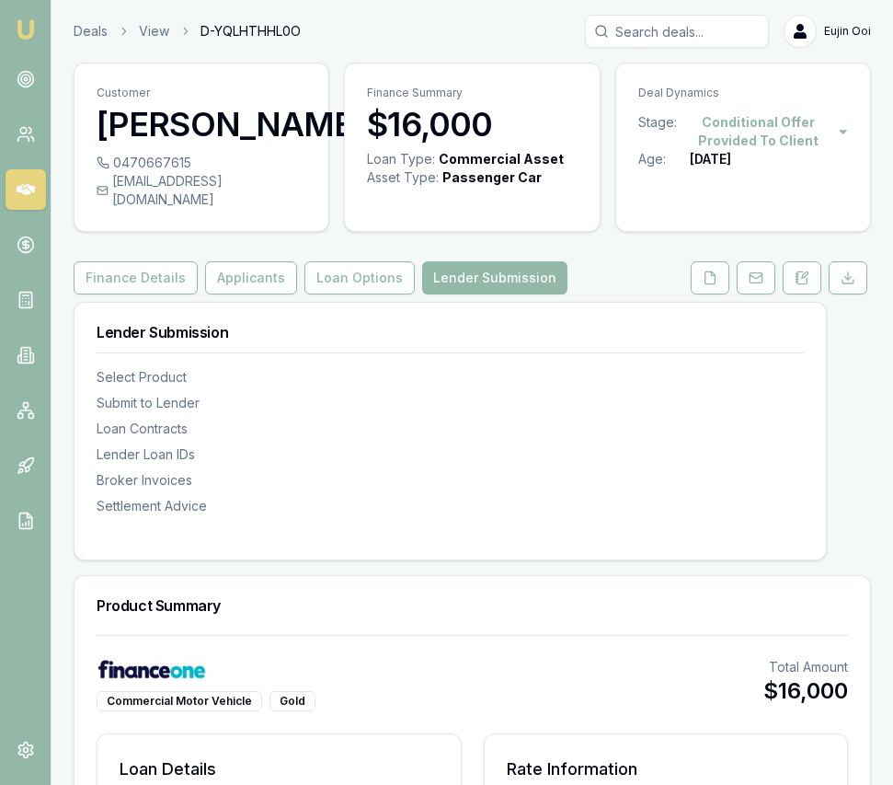
click at [119, 282] on button "Finance Details" at bounding box center [136, 277] width 124 height 33
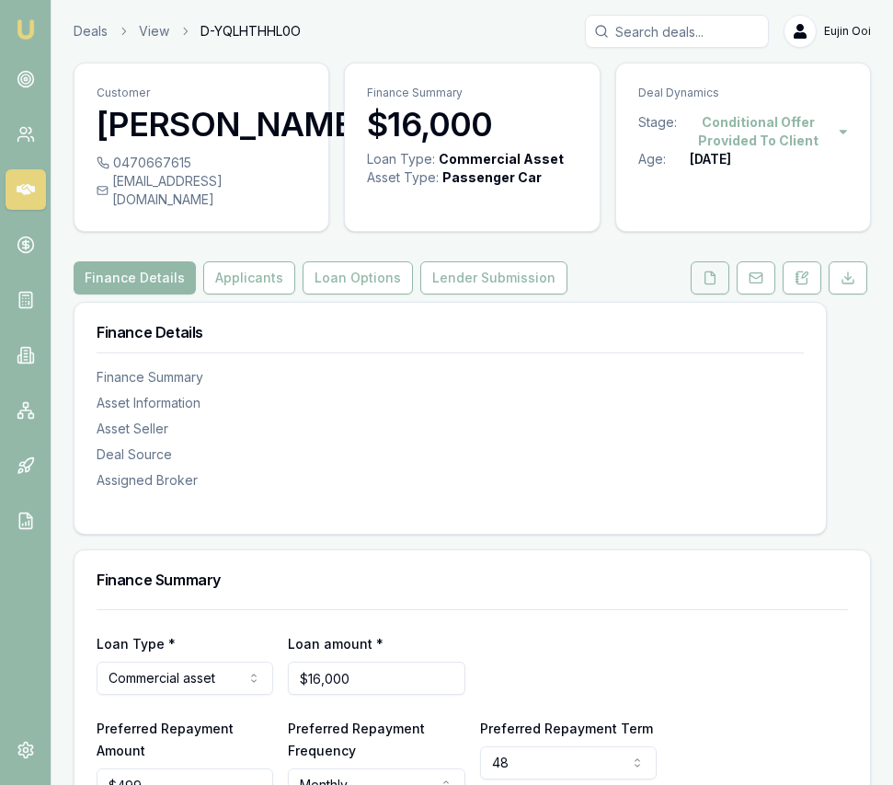
click at [714, 285] on icon at bounding box center [710, 277] width 15 height 15
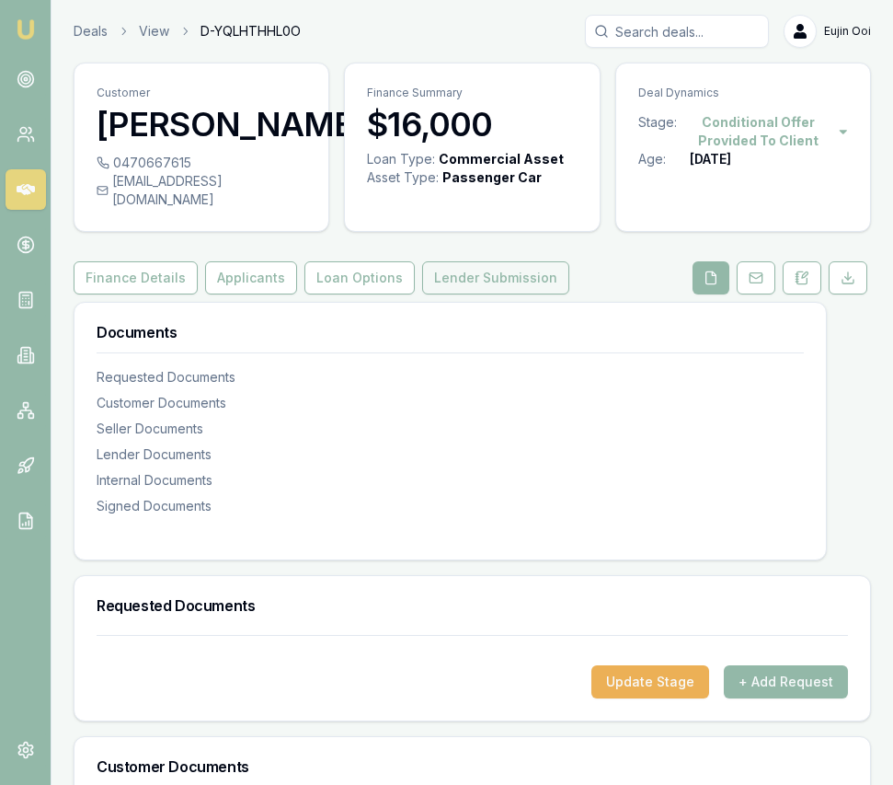
click at [522, 294] on button "Lender Submission" at bounding box center [495, 277] width 147 height 33
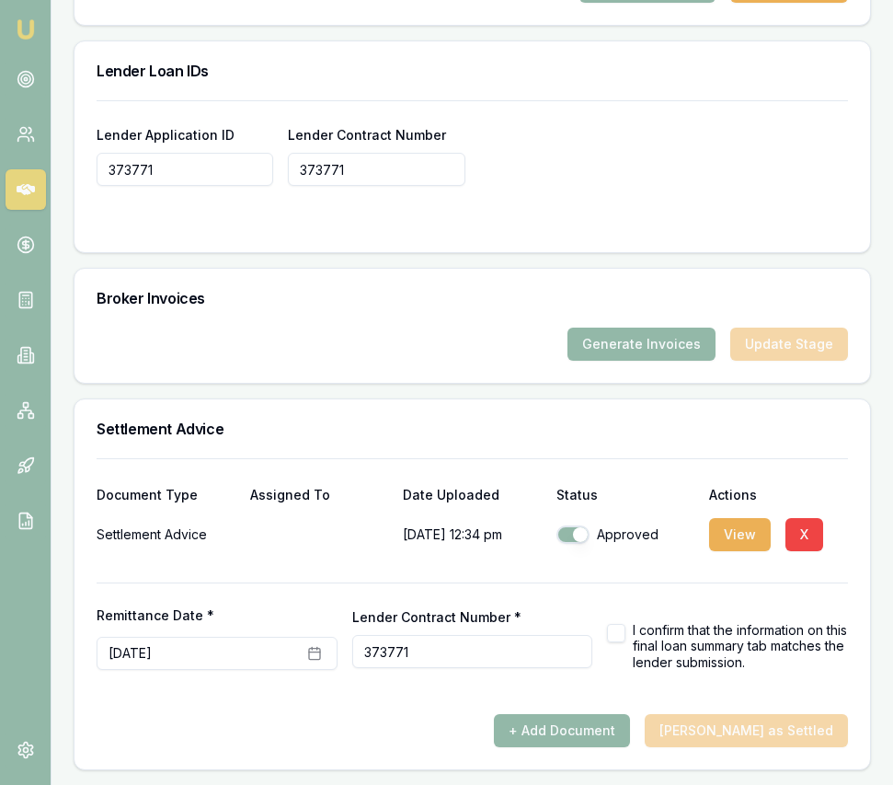
scroll to position [1711, 0]
click at [613, 634] on button "button" at bounding box center [616, 633] width 18 height 18
checkbox input "true"
click at [765, 727] on button "[PERSON_NAME] as Settled" at bounding box center [746, 730] width 203 height 33
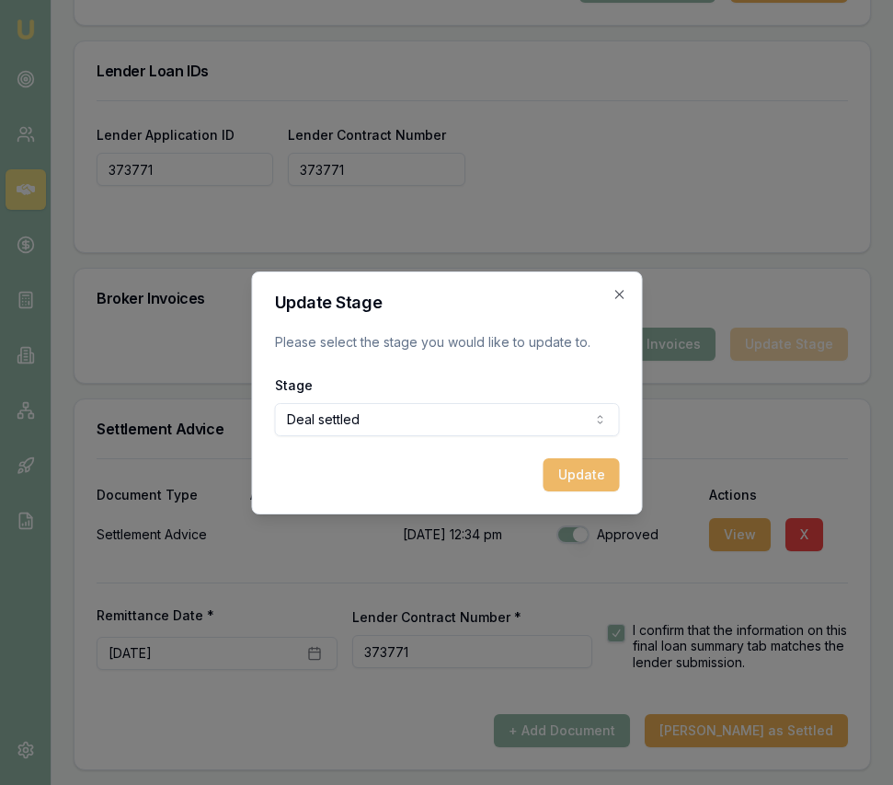
click at [575, 479] on button "Update" at bounding box center [581, 474] width 76 height 33
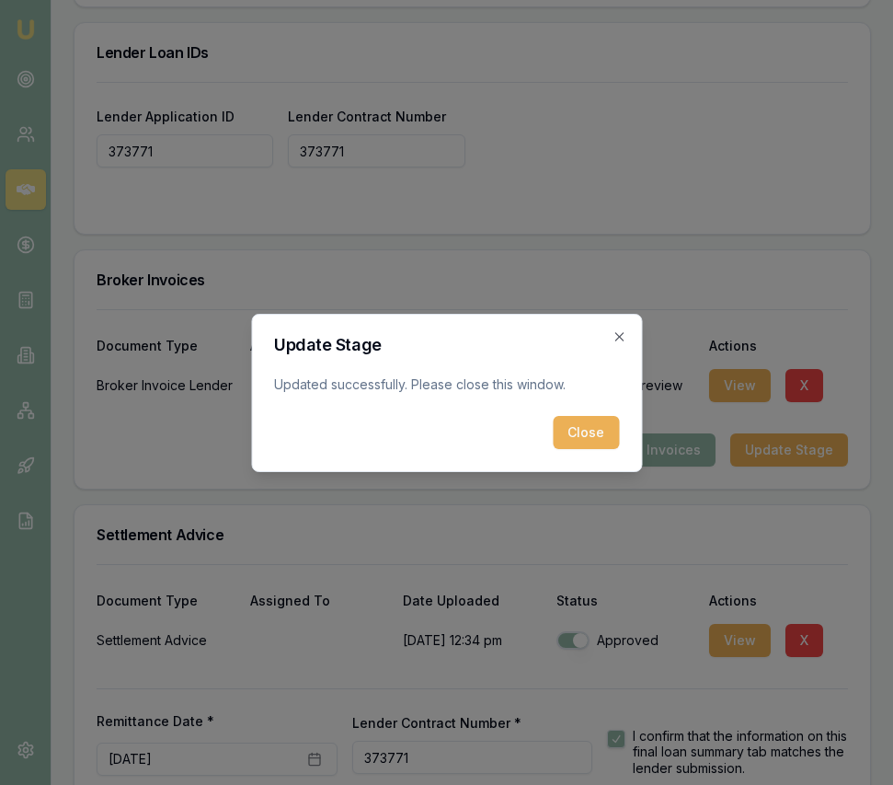
click at [582, 450] on div "Update Stage Updated successfully. Please close this window. Close Close" at bounding box center [446, 393] width 391 height 158
click at [580, 439] on button "Close" at bounding box center [586, 432] width 66 height 33
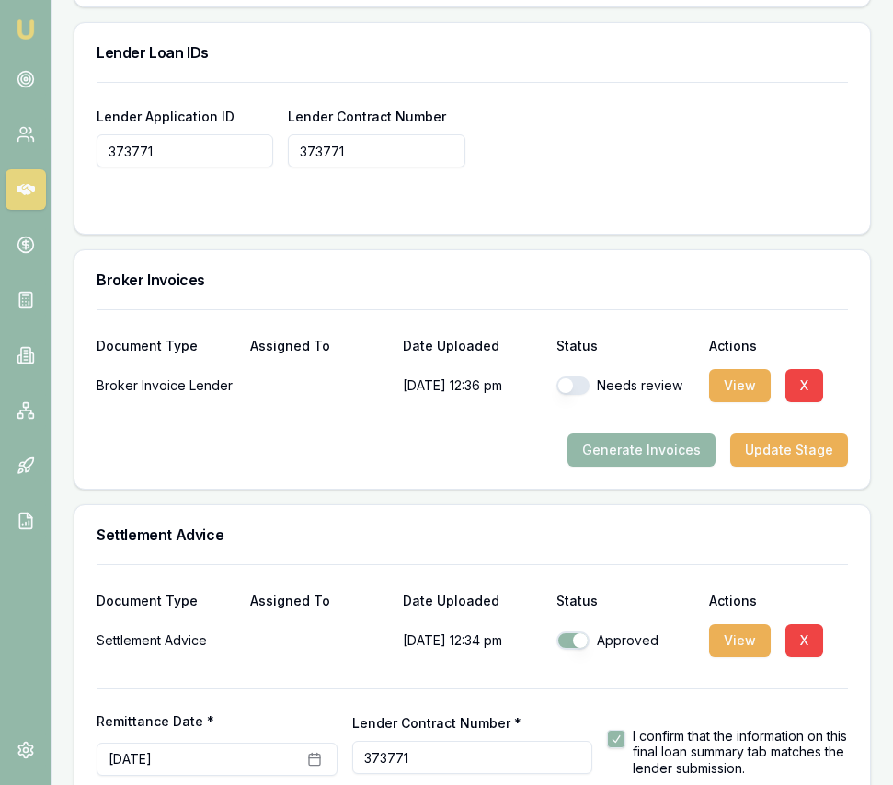
click at [580, 395] on button "button" at bounding box center [573, 385] width 33 height 18
checkbox input "true"
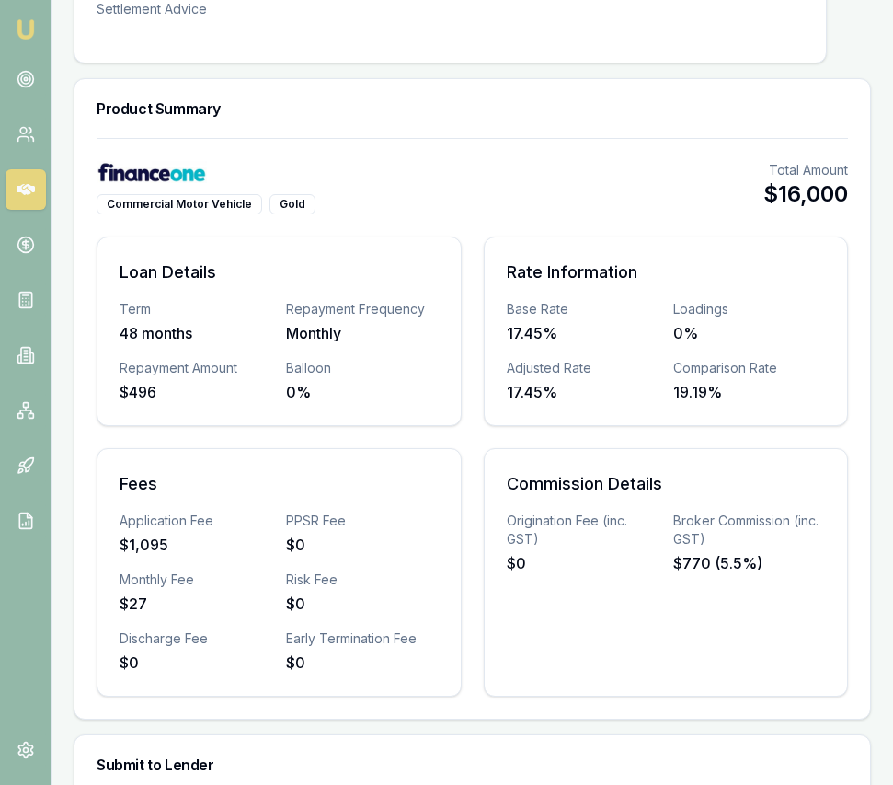
scroll to position [0, 0]
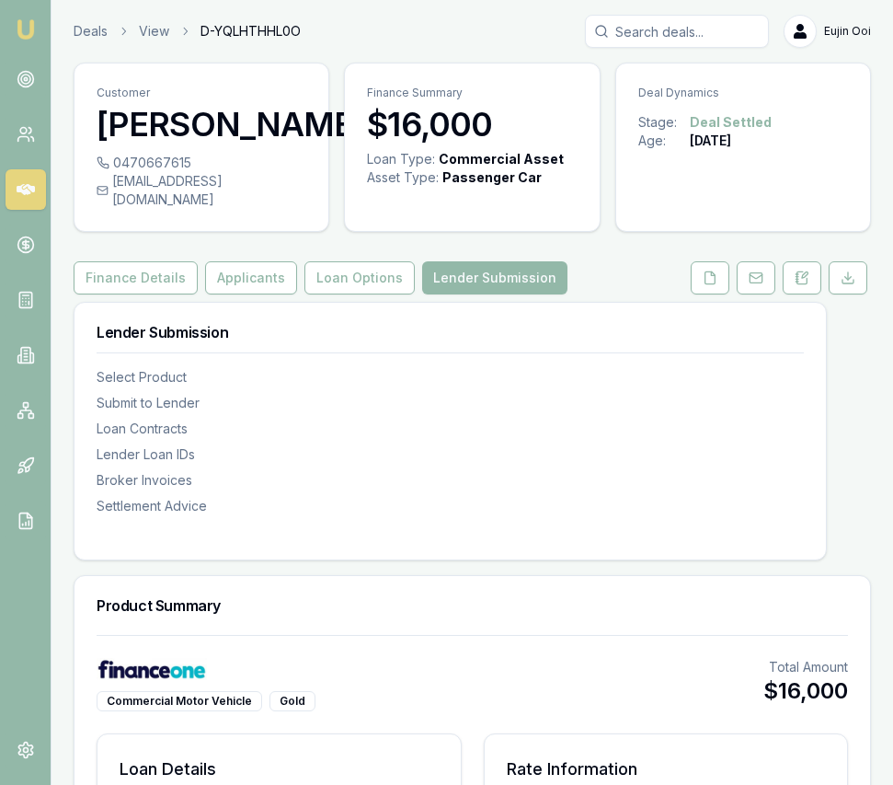
click at [34, 23] on img at bounding box center [26, 29] width 22 height 22
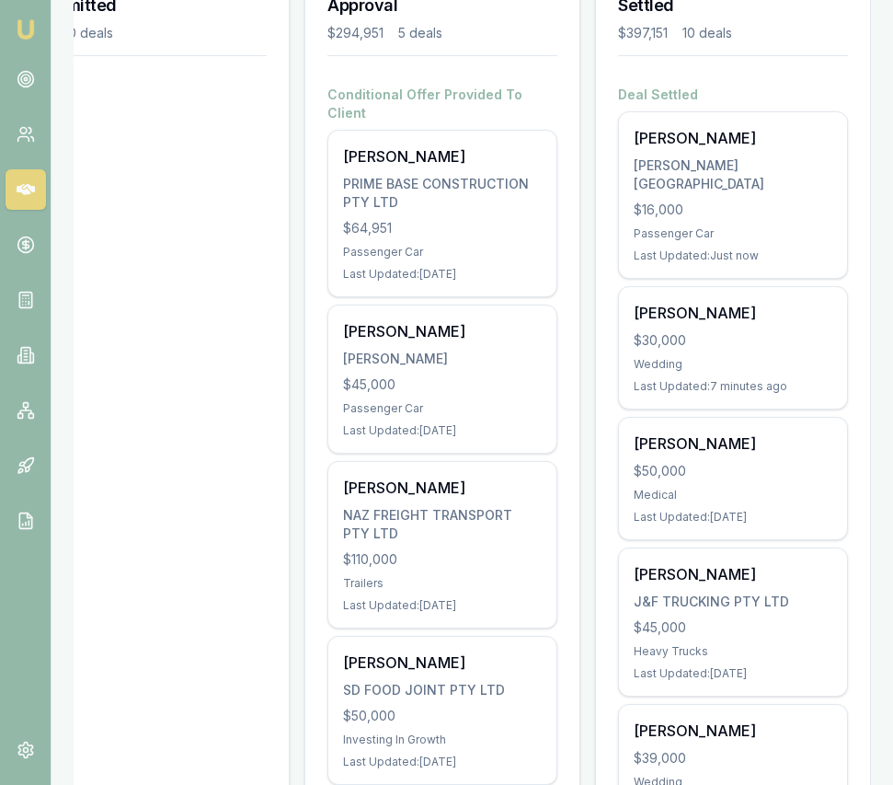
scroll to position [298, 0]
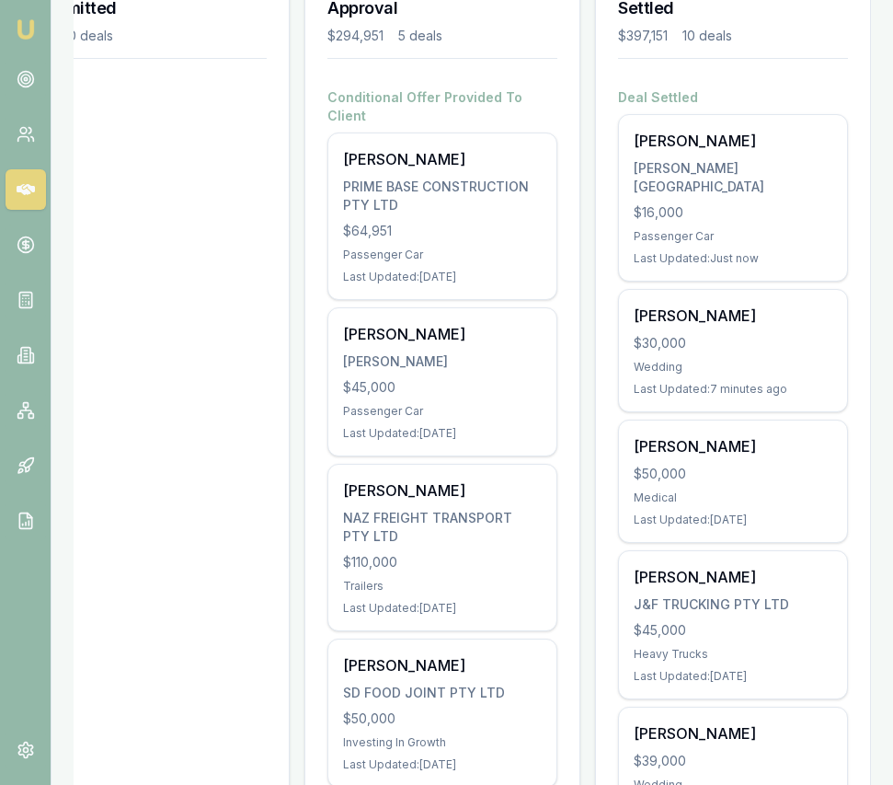
click at [427, 404] on div "Passenger Car" at bounding box center [442, 411] width 199 height 15
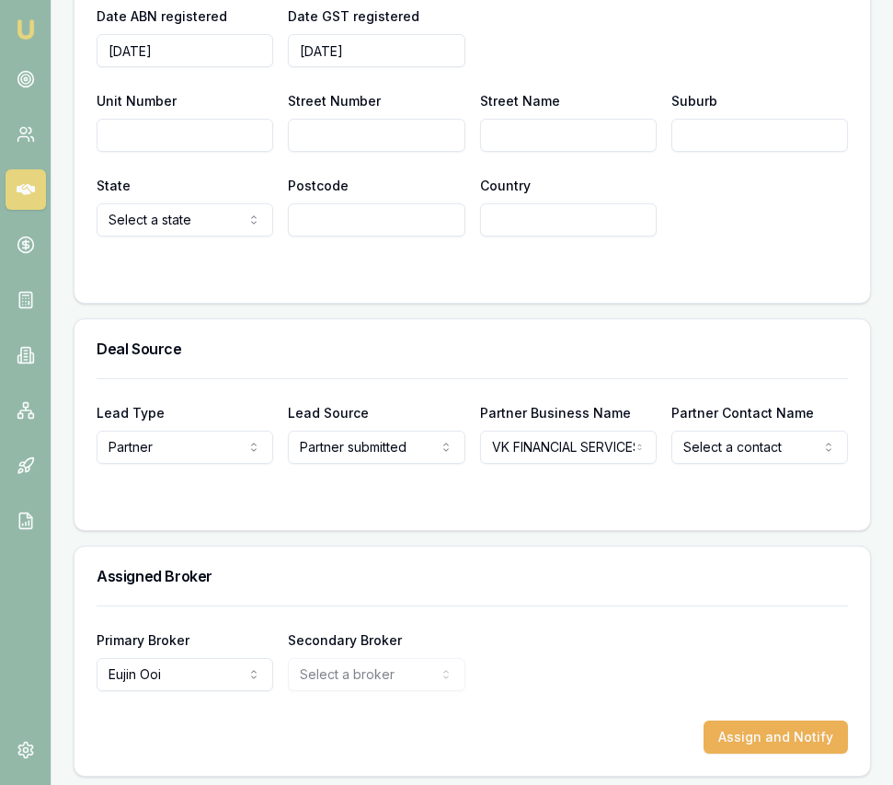
scroll to position [1563, 0]
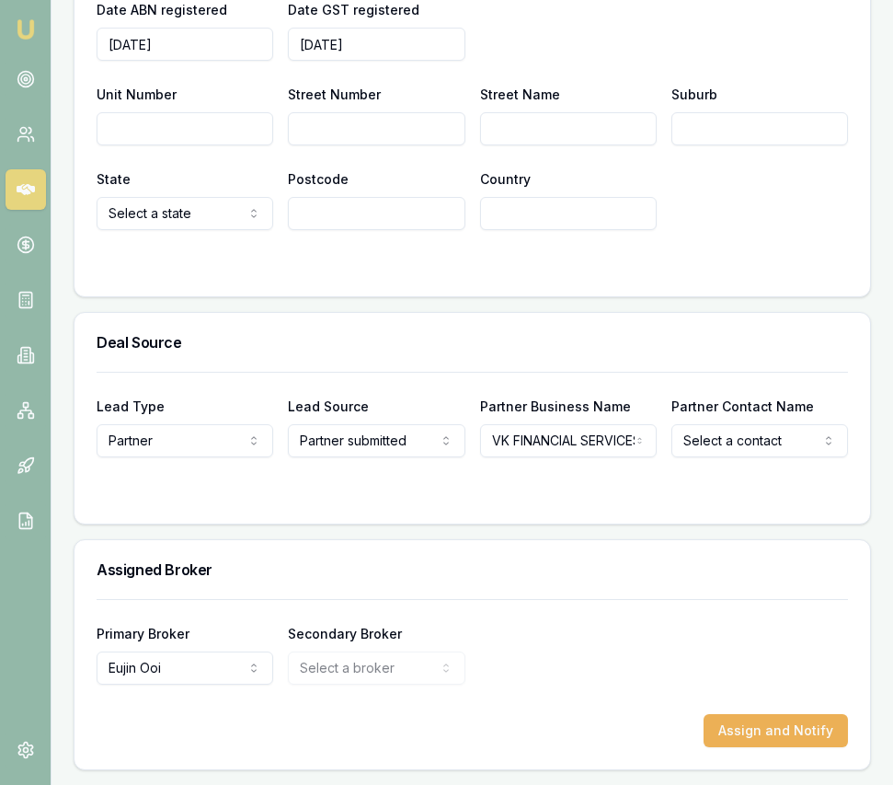
select select "[PERSON_NAME]"
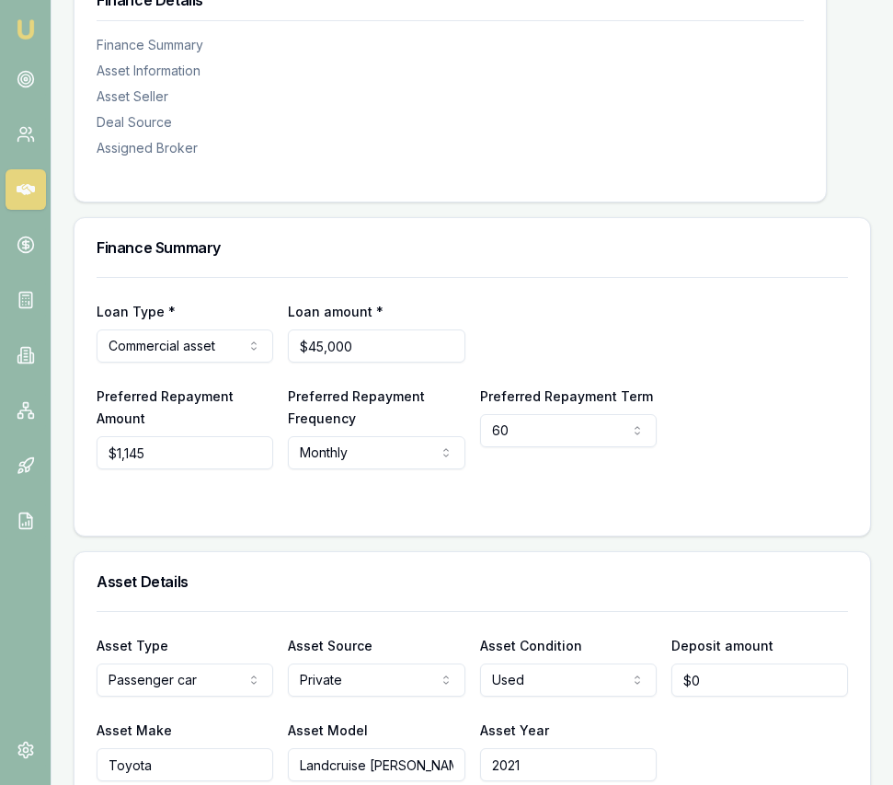
scroll to position [0, 0]
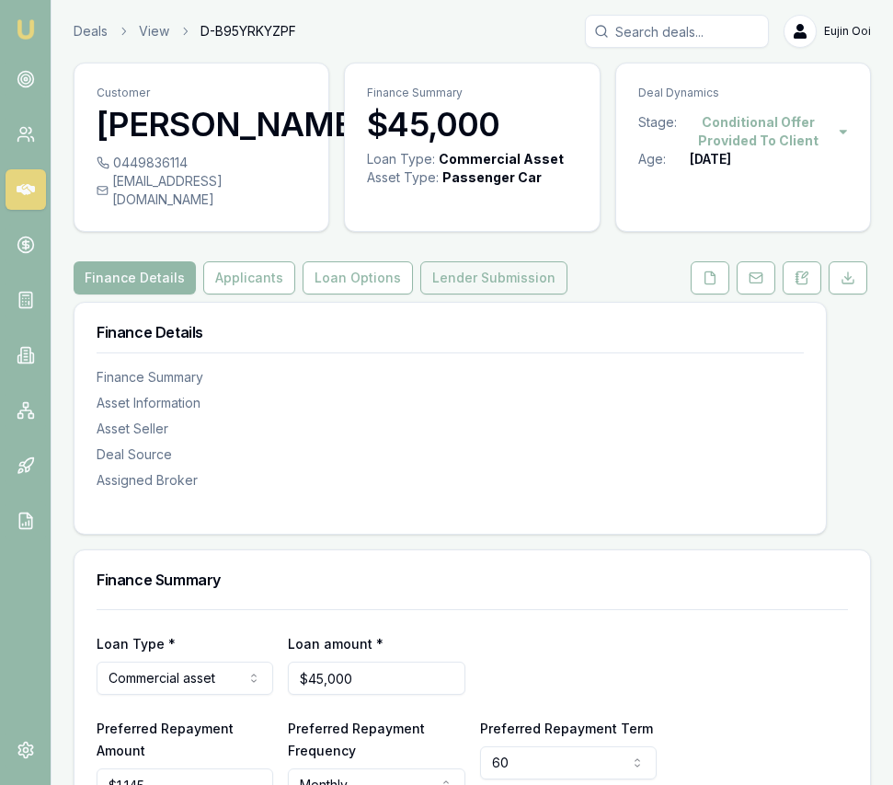
drag, startPoint x: 514, startPoint y: 303, endPoint x: 514, endPoint y: 291, distance: 12.0
click at [514, 294] on button "Lender Submission" at bounding box center [493, 277] width 147 height 33
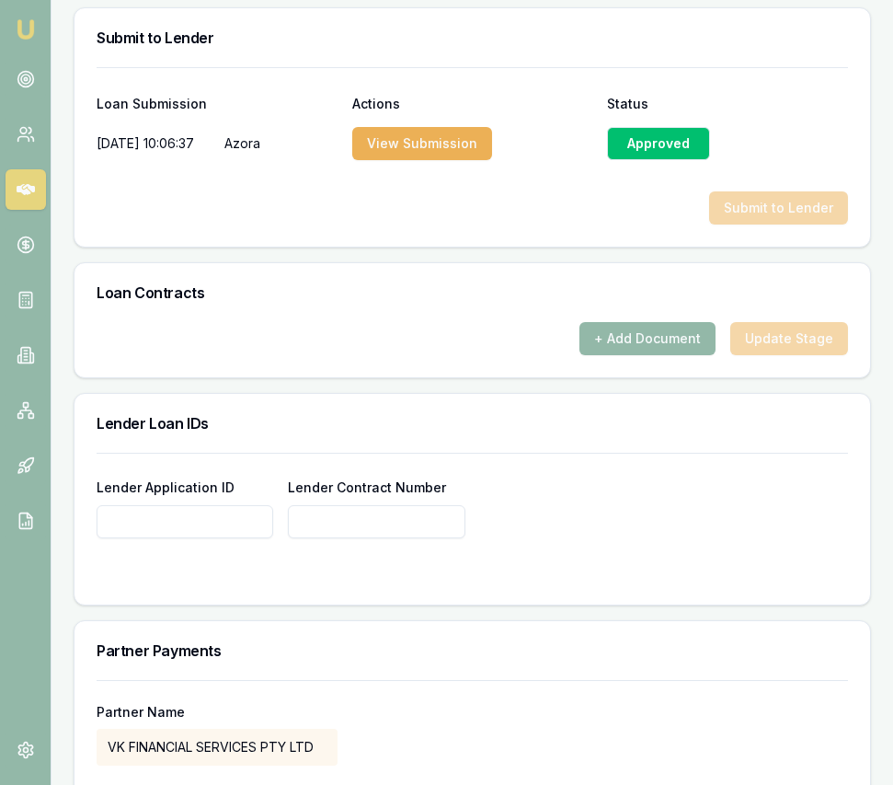
scroll to position [1252, 0]
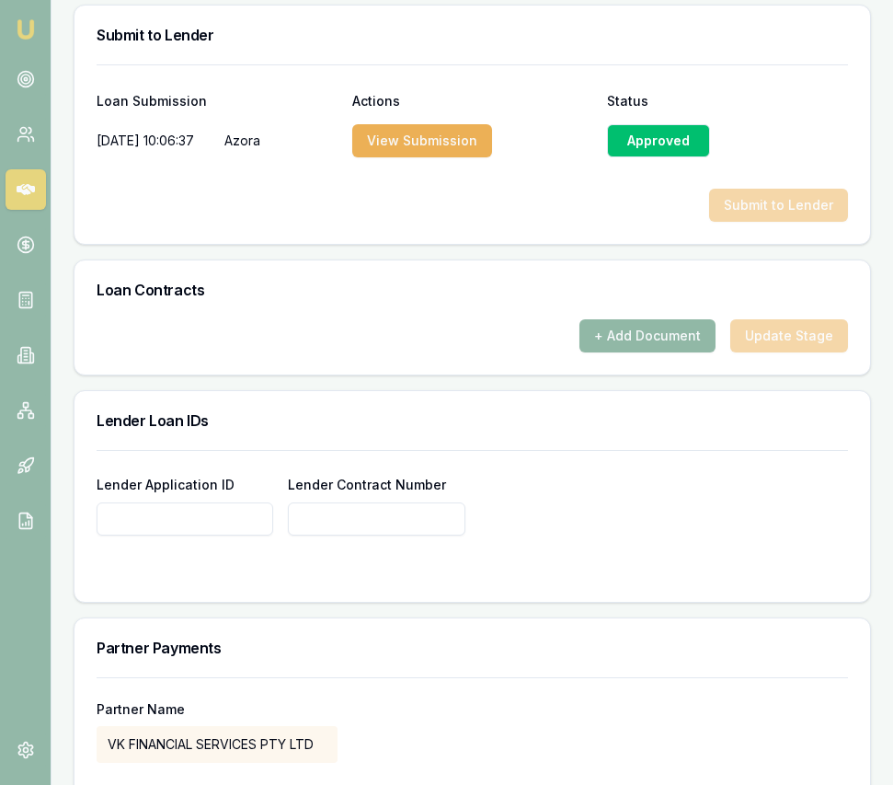
click at [619, 352] on button "+ Add Document" at bounding box center [648, 335] width 136 height 33
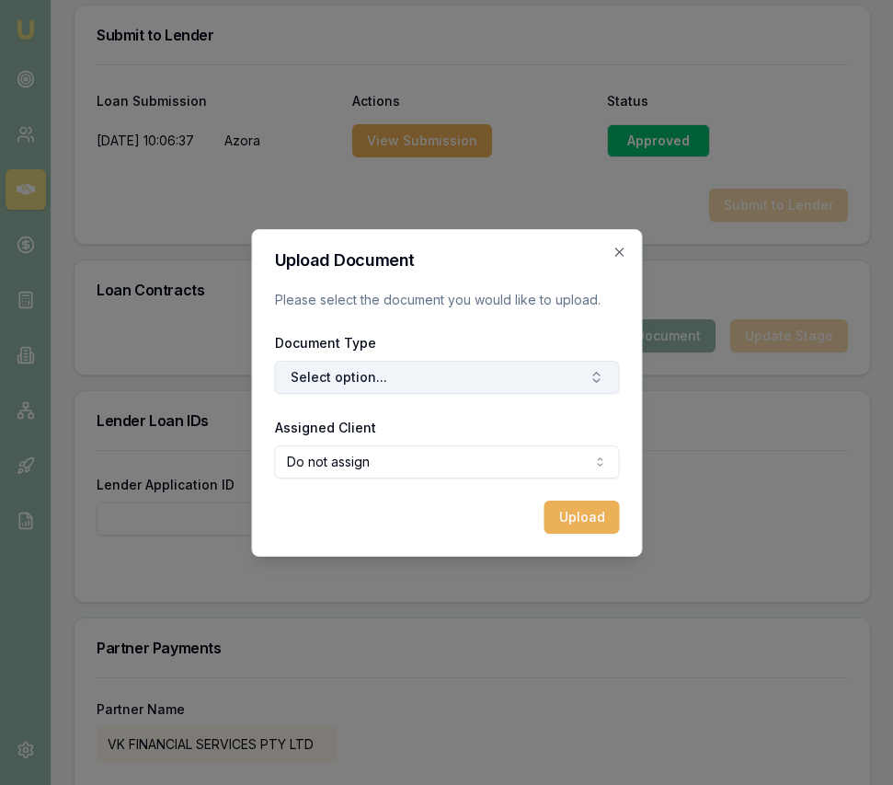
click at [378, 386] on button "Select option..." at bounding box center [446, 377] width 345 height 33
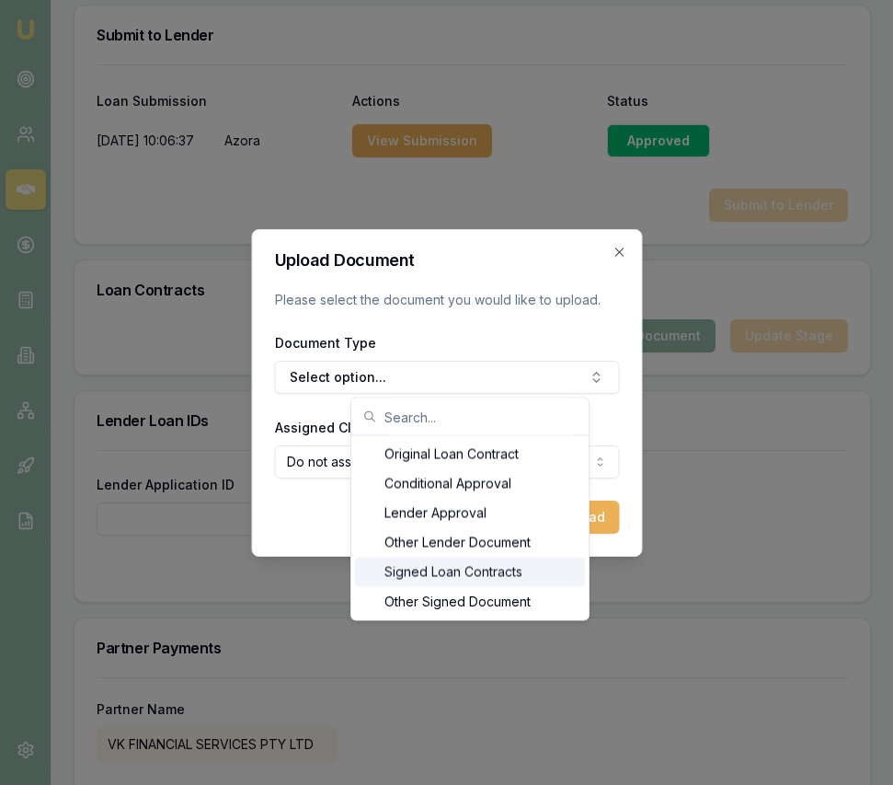
click at [414, 564] on div "Signed Loan Contracts" at bounding box center [470, 572] width 230 height 29
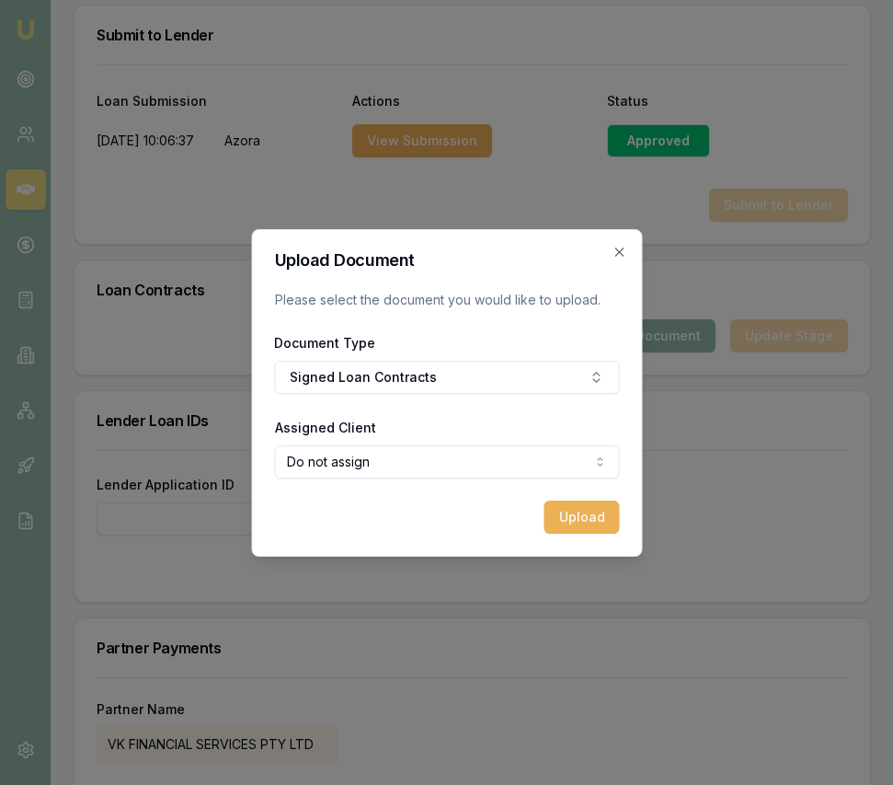
select select "U-IGKF31HAXP"
click at [561, 511] on button "Upload" at bounding box center [581, 516] width 75 height 33
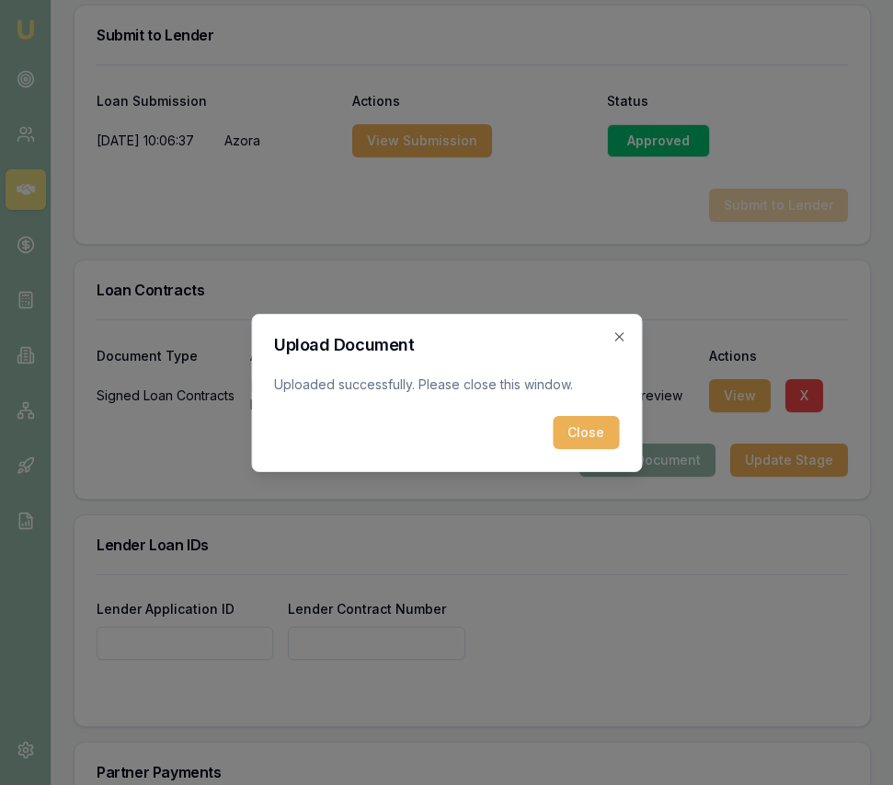
click at [592, 437] on button "Close" at bounding box center [586, 432] width 66 height 33
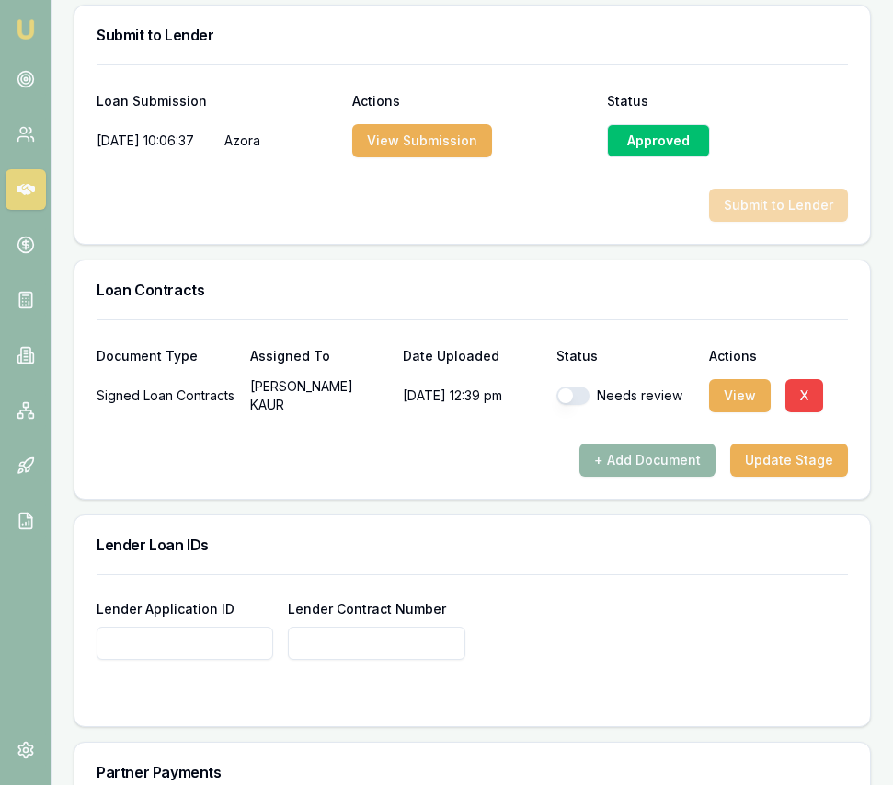
click at [573, 405] on button "button" at bounding box center [573, 395] width 33 height 18
checkbox input "true"
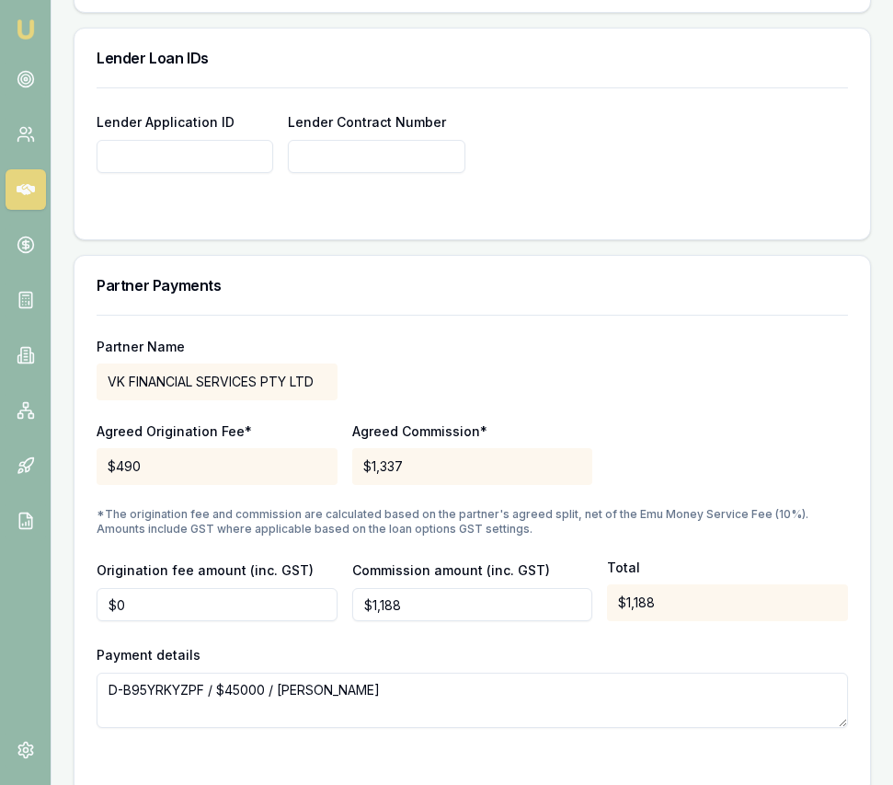
scroll to position [1733, 0]
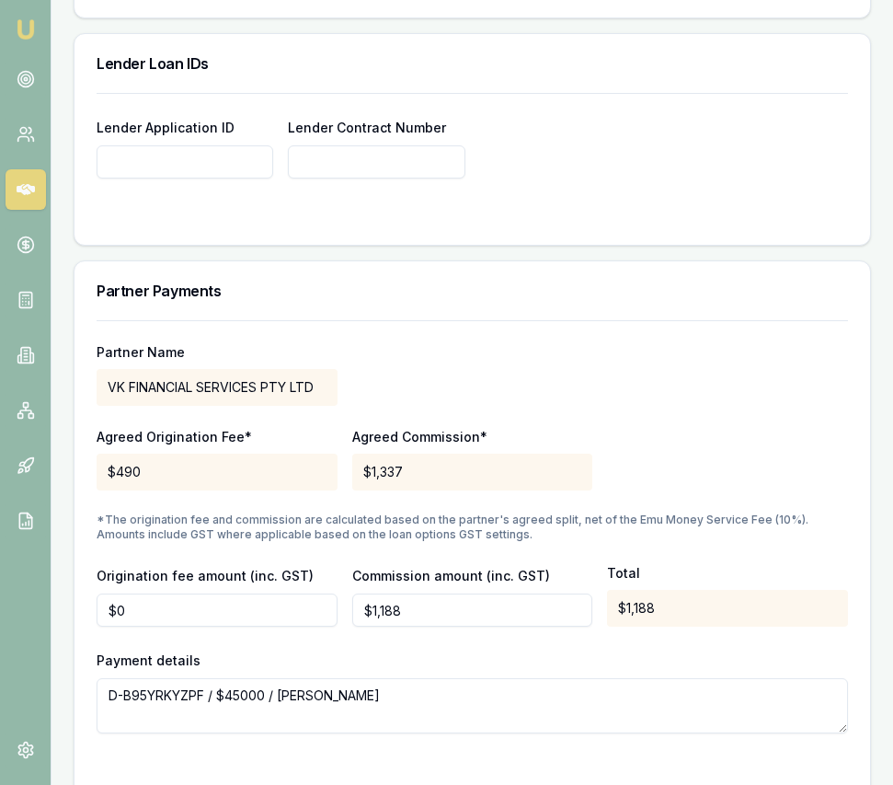
click at [132, 178] on input "Lender Application ID" at bounding box center [185, 161] width 177 height 33
paste input "1724018"
type input "1724018"
paste input "1724018"
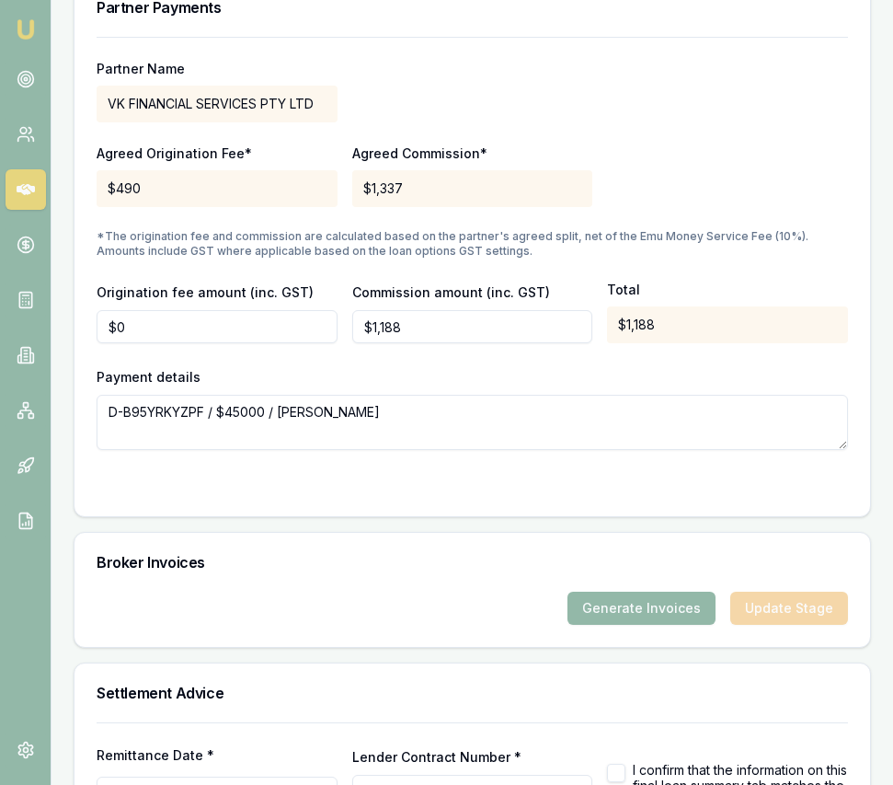
scroll to position [2175, 0]
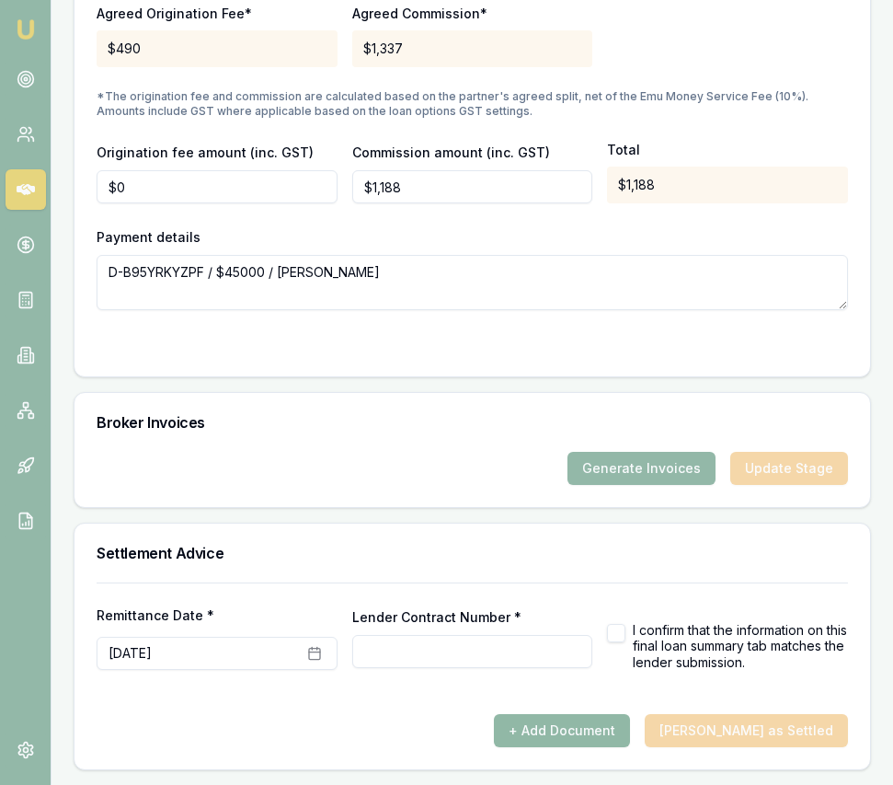
type input "1724018"
click at [584, 720] on button "+ Add Document" at bounding box center [562, 730] width 136 height 33
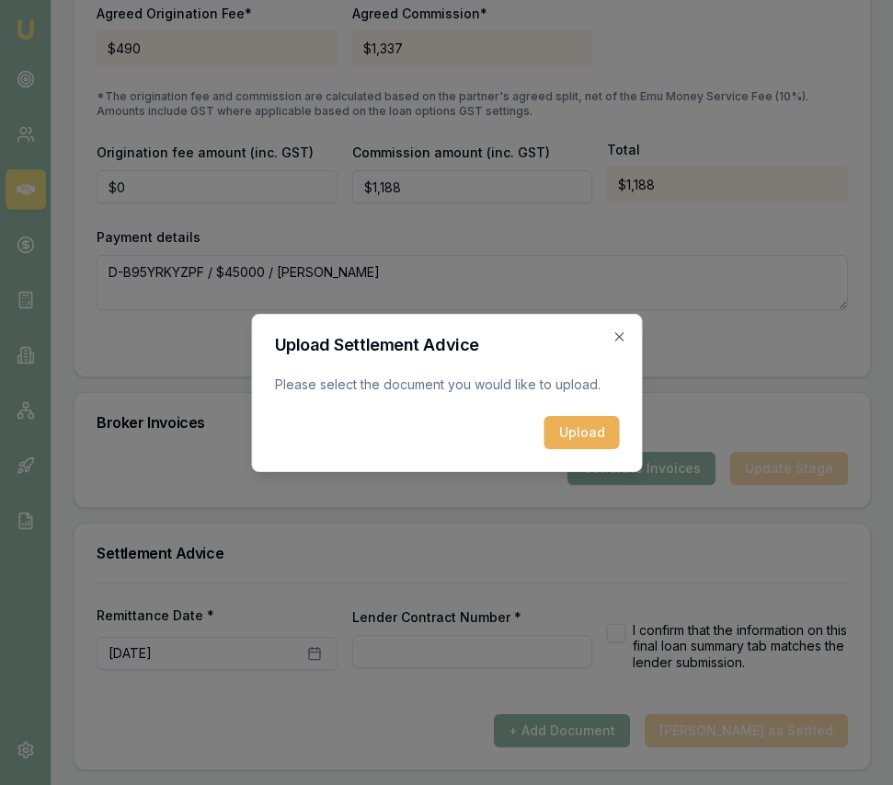
click at [578, 425] on button "Upload" at bounding box center [581, 432] width 75 height 33
type input "1724018"
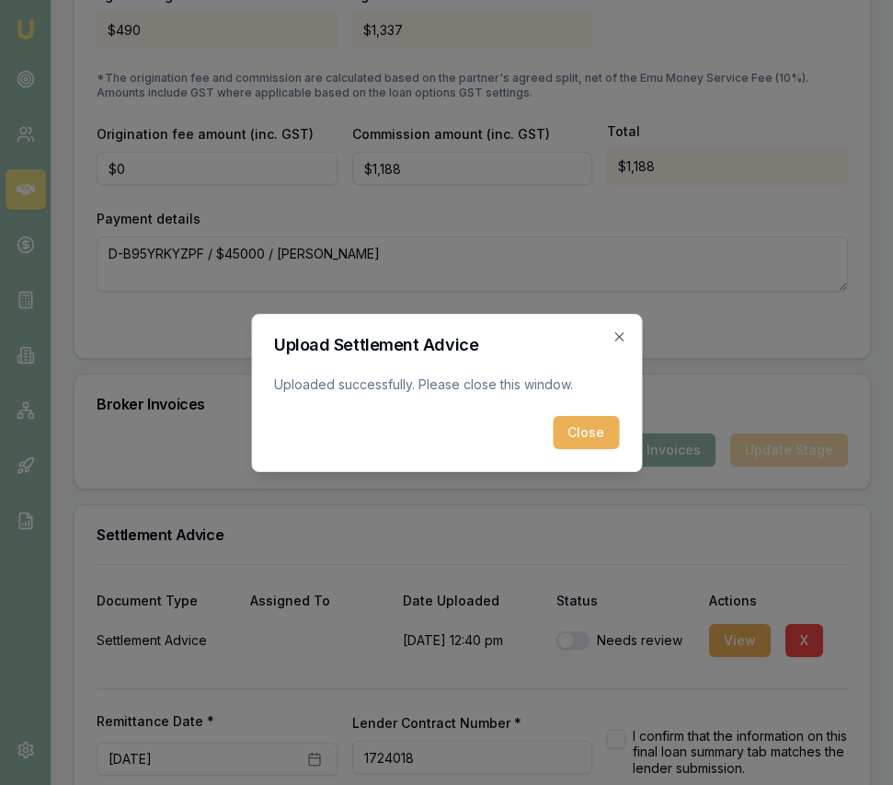
click at [592, 435] on button "Close" at bounding box center [586, 432] width 66 height 33
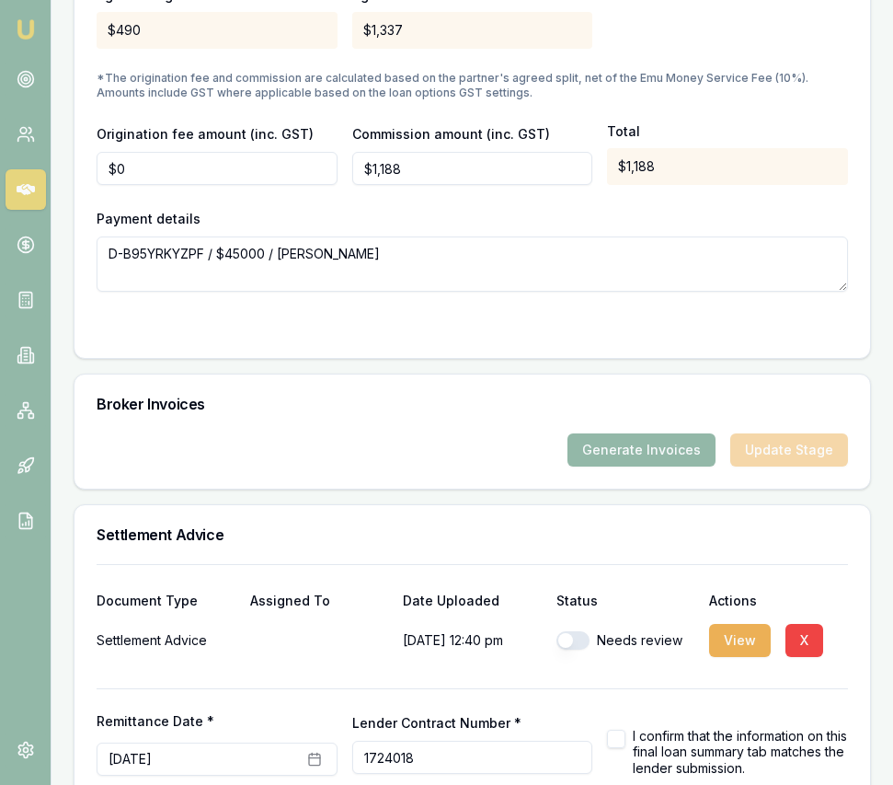
drag, startPoint x: 580, startPoint y: 673, endPoint x: 580, endPoint y: 662, distance: 10.1
click at [580, 659] on div "Needs review" at bounding box center [626, 640] width 139 height 37
click at [580, 650] on button "button" at bounding box center [573, 640] width 33 height 18
checkbox input "true"
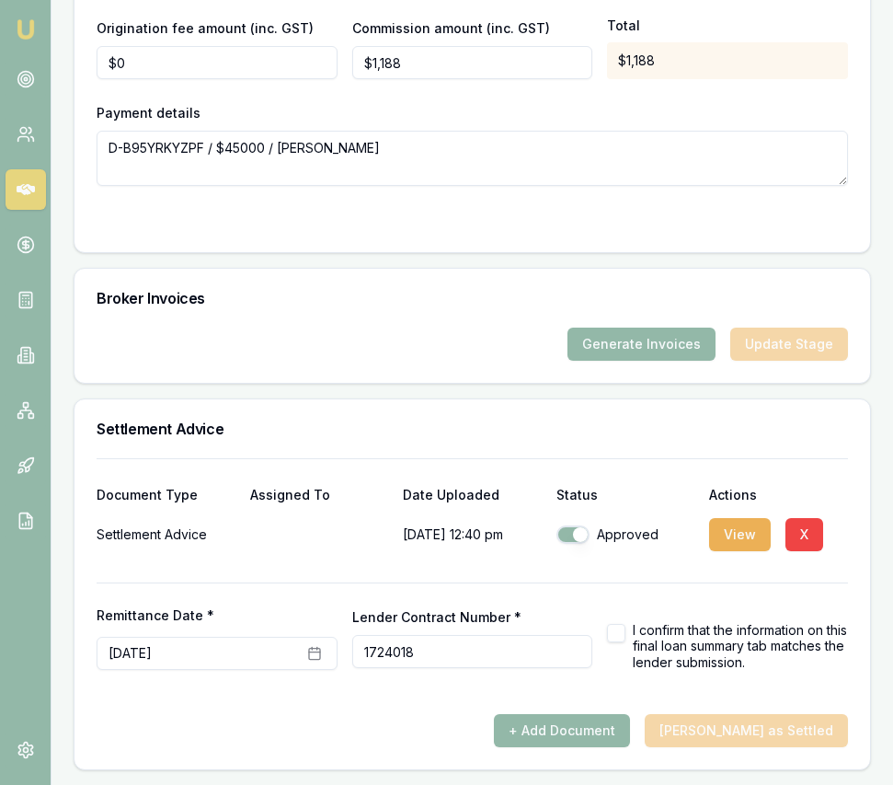
click at [622, 627] on button "button" at bounding box center [616, 633] width 18 height 18
checkbox input "true"
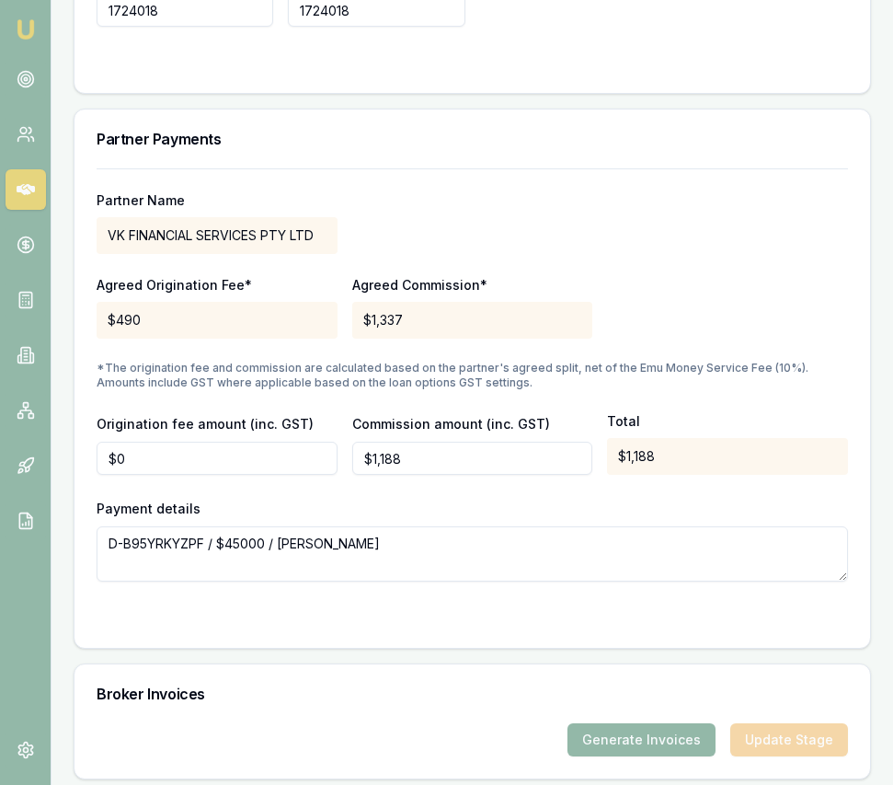
scroll to position [1892, 0]
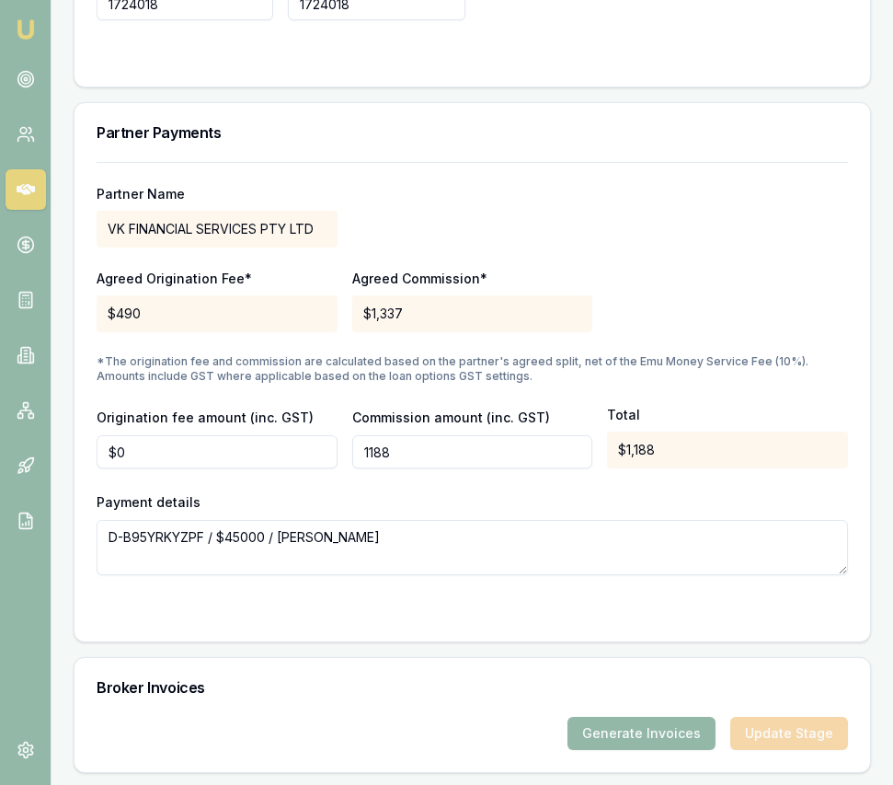
click at [418, 468] on input "1188" at bounding box center [472, 451] width 241 height 33
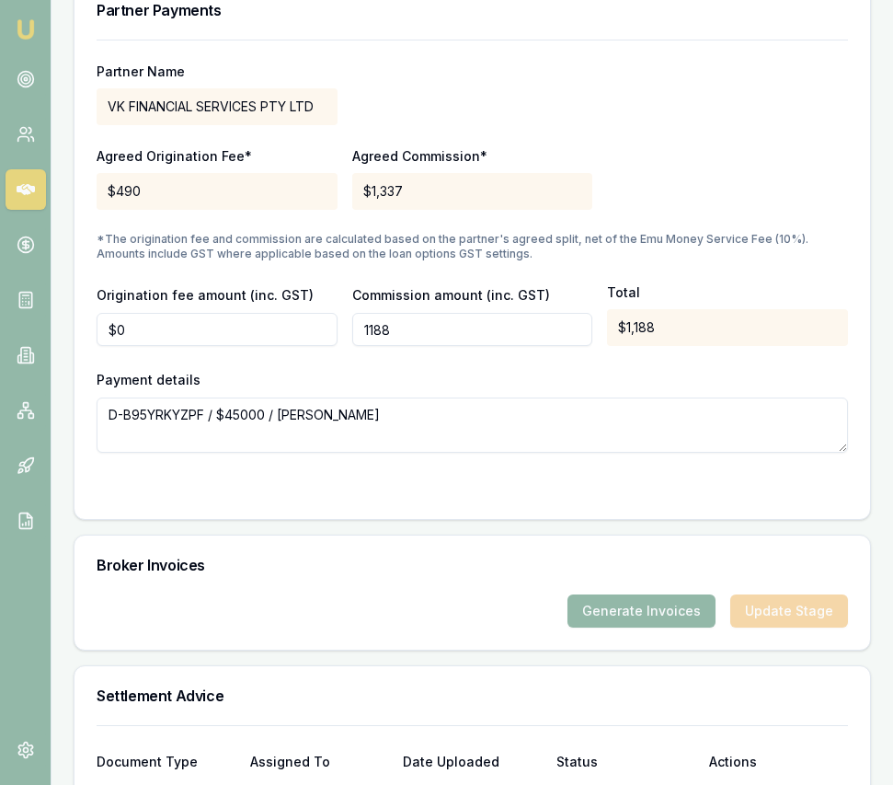
scroll to position [2017, 0]
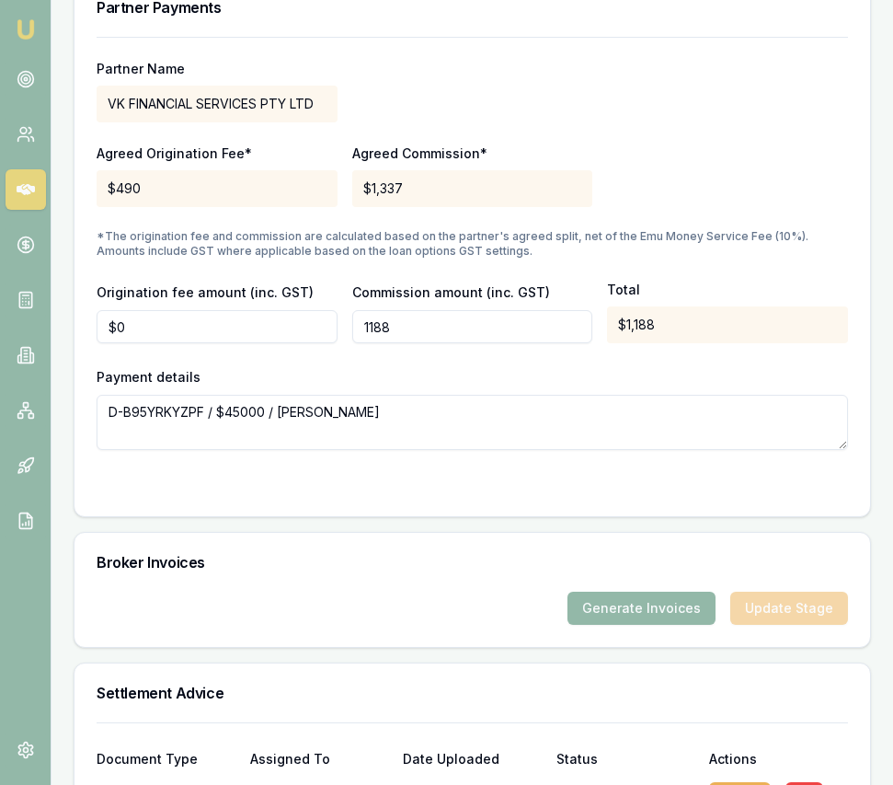
type input "$1,188"
click at [476, 592] on div "Broker Invoices" at bounding box center [473, 562] width 796 height 59
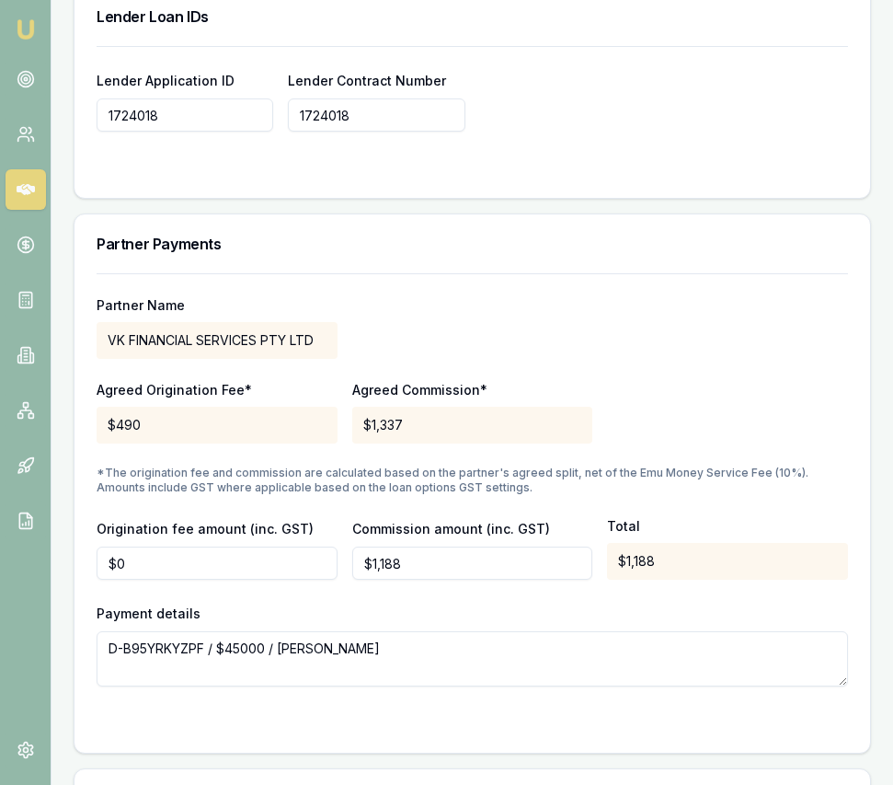
scroll to position [2299, 0]
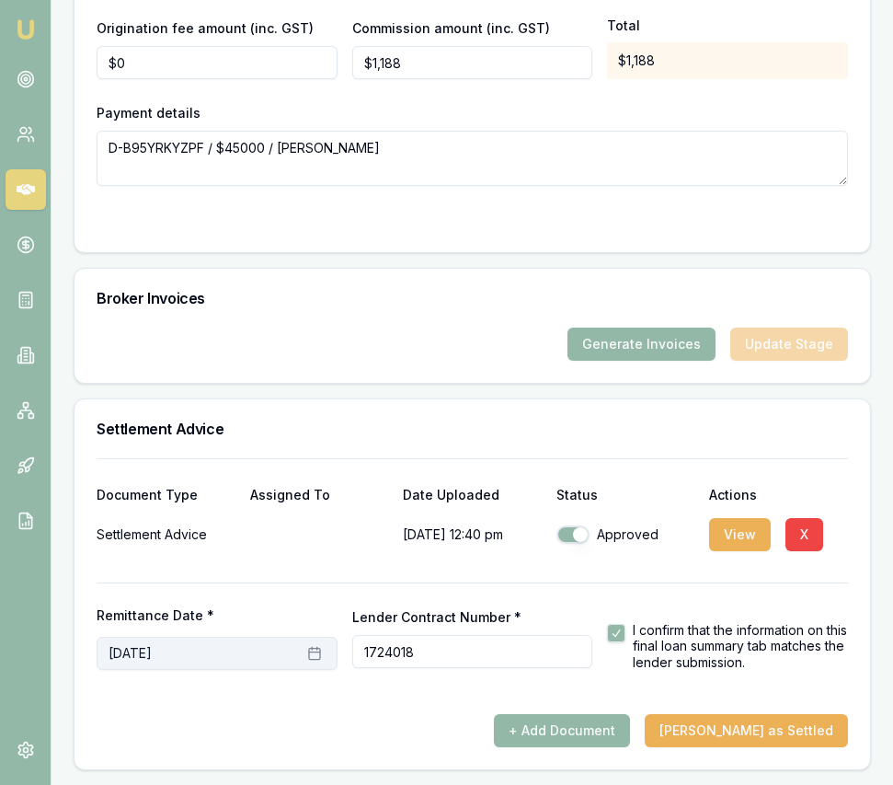
click at [316, 655] on icon "button" at bounding box center [314, 653] width 15 height 15
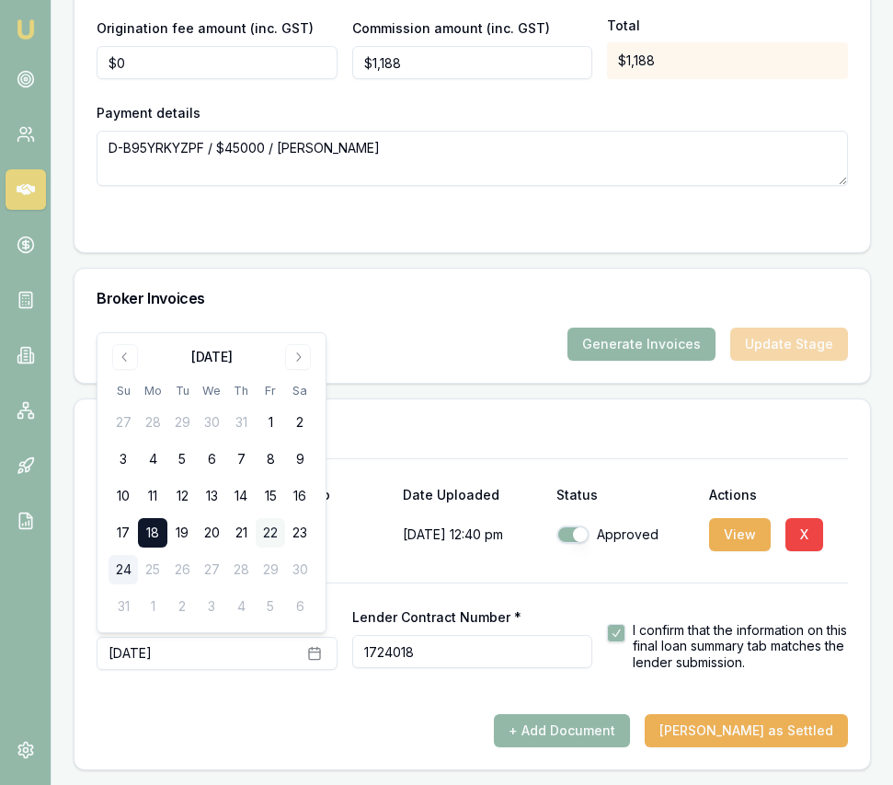
click at [267, 528] on button "22" at bounding box center [270, 532] width 29 height 29
click at [401, 692] on form "Remittance Date * [DATE] Lender Contract Number * 1724018 I confirm that the in…" at bounding box center [473, 648] width 752 height 132
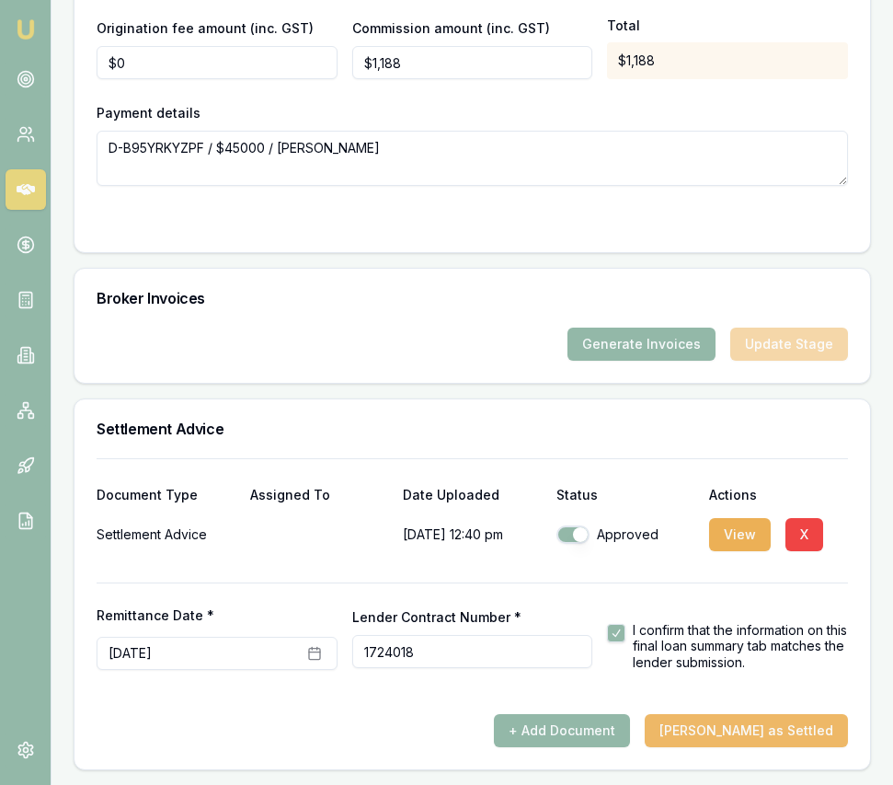
click at [742, 725] on button "[PERSON_NAME] as Settled" at bounding box center [746, 730] width 203 height 33
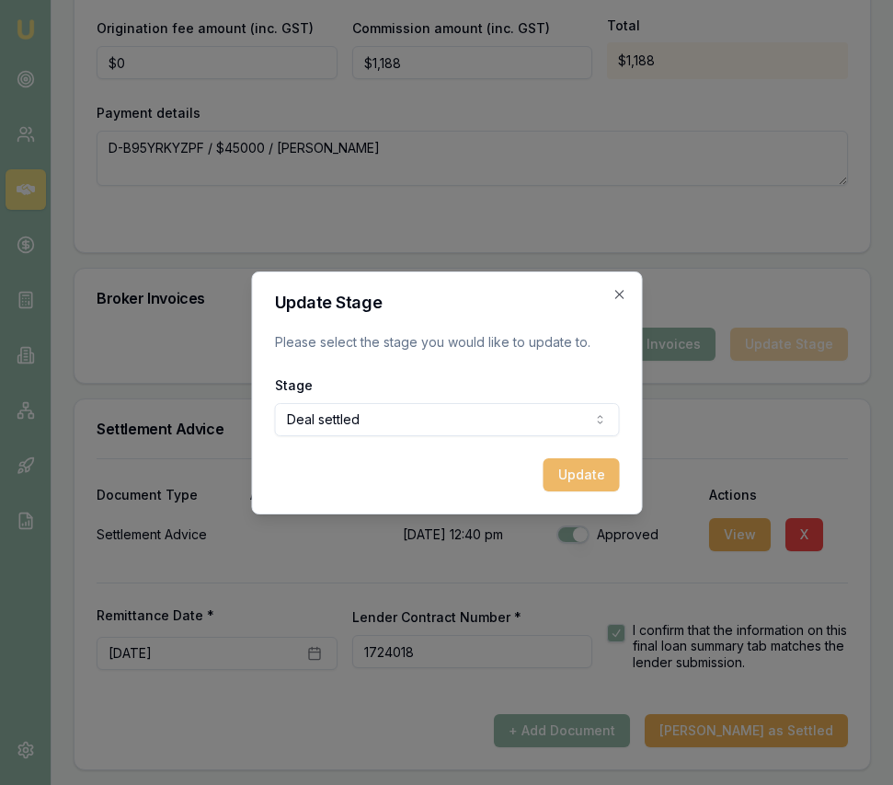
click at [582, 471] on button "Update" at bounding box center [581, 474] width 76 height 33
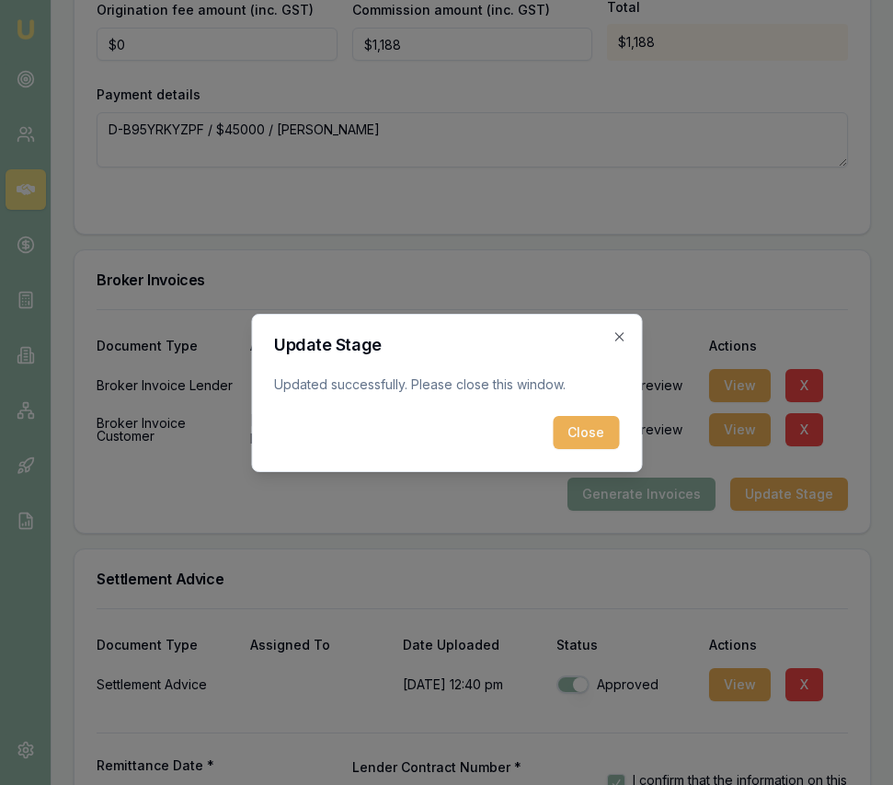
click at [584, 443] on button "Close" at bounding box center [586, 432] width 66 height 33
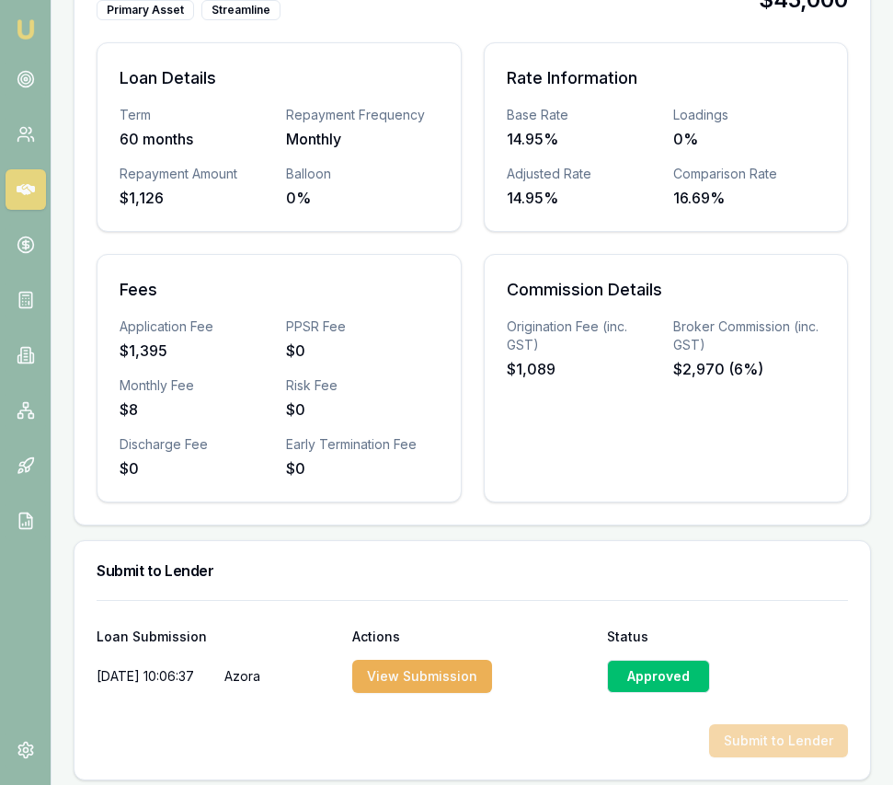
scroll to position [0, 0]
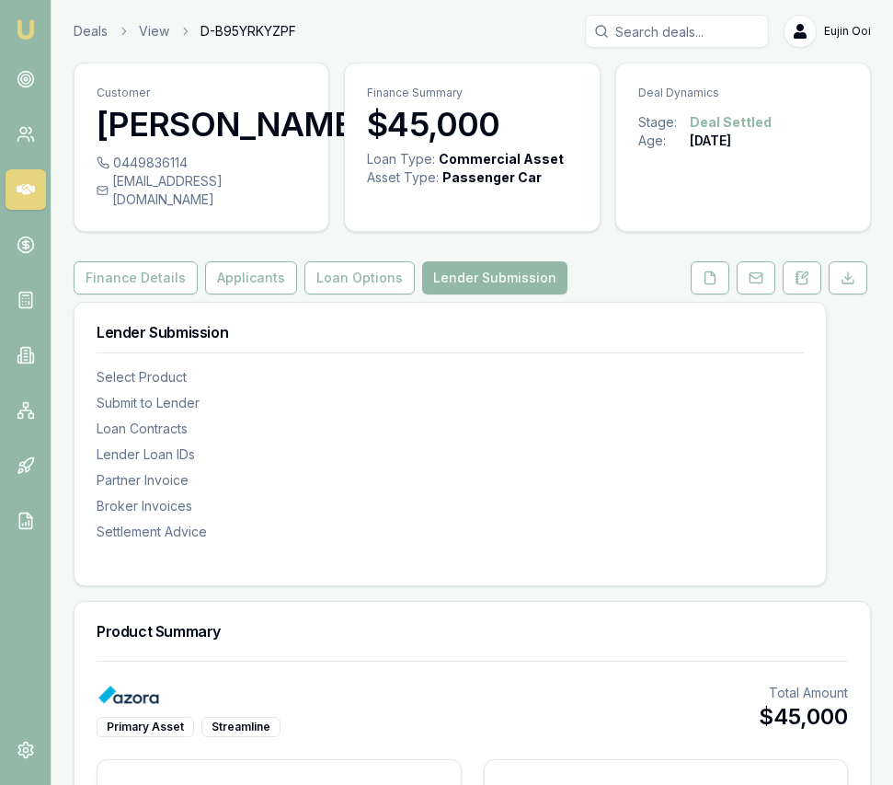
click at [26, 31] on img at bounding box center [26, 29] width 22 height 22
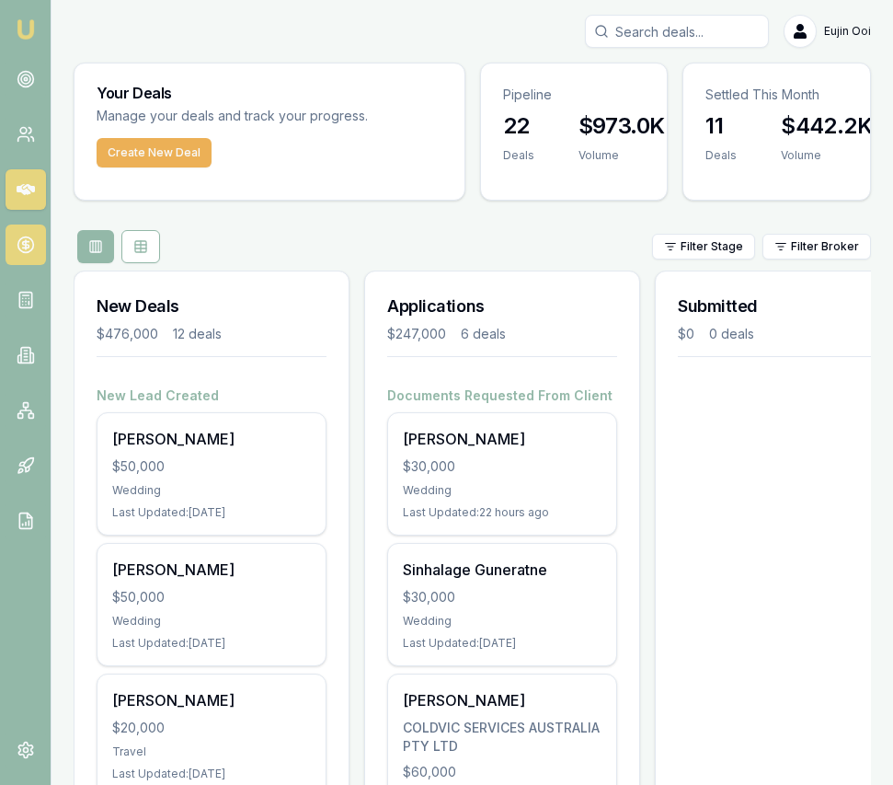
click at [22, 247] on icon at bounding box center [25, 245] width 6 height 6
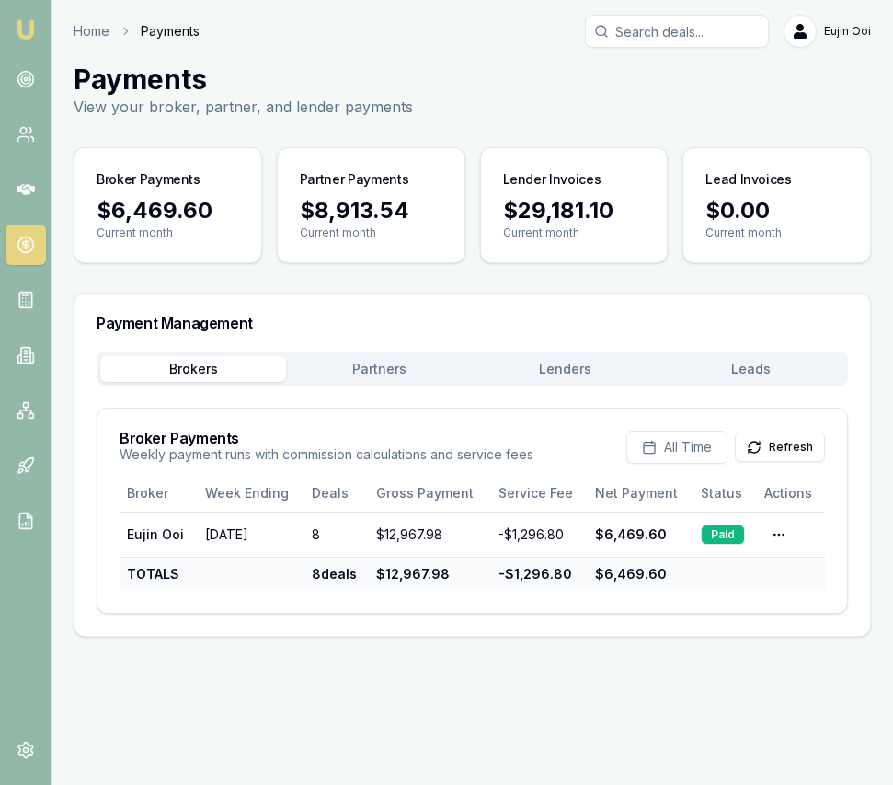
click at [418, 377] on button "Partners" at bounding box center [379, 369] width 186 height 26
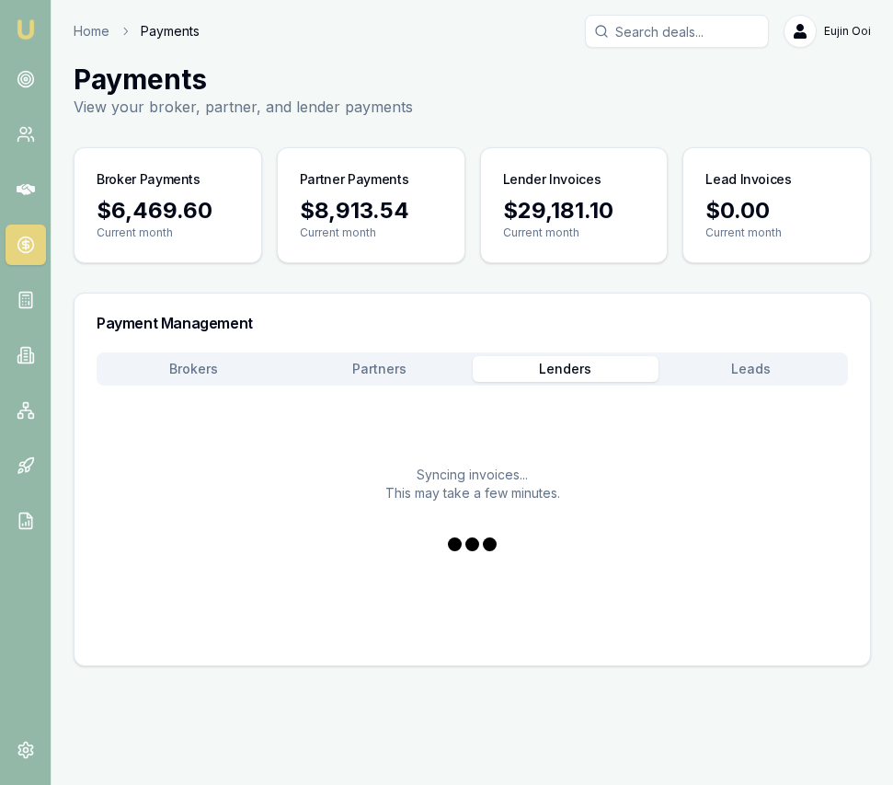
click at [559, 381] on button "Lenders" at bounding box center [566, 369] width 186 height 26
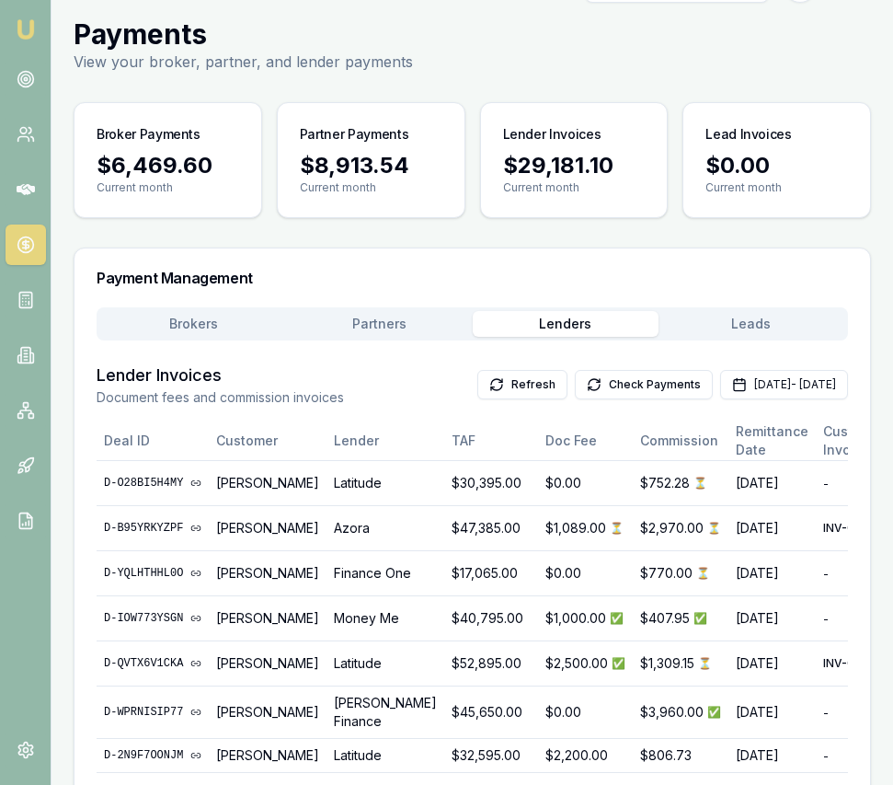
scroll to position [51, 0]
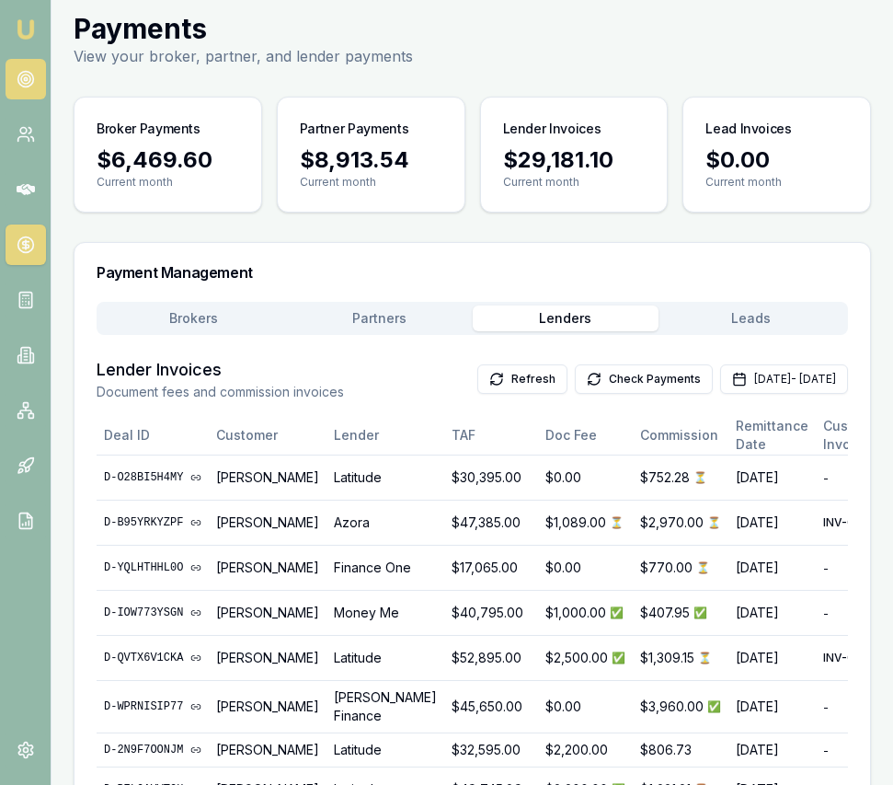
click at [33, 93] on link at bounding box center [26, 79] width 40 height 40
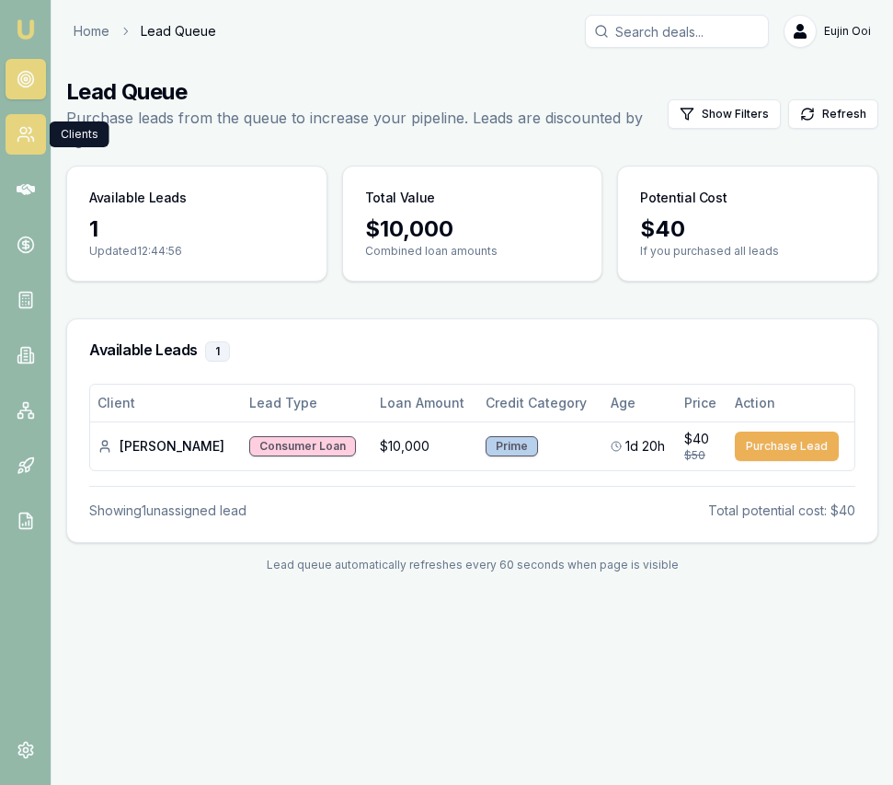
click at [31, 138] on icon at bounding box center [31, 139] width 3 height 5
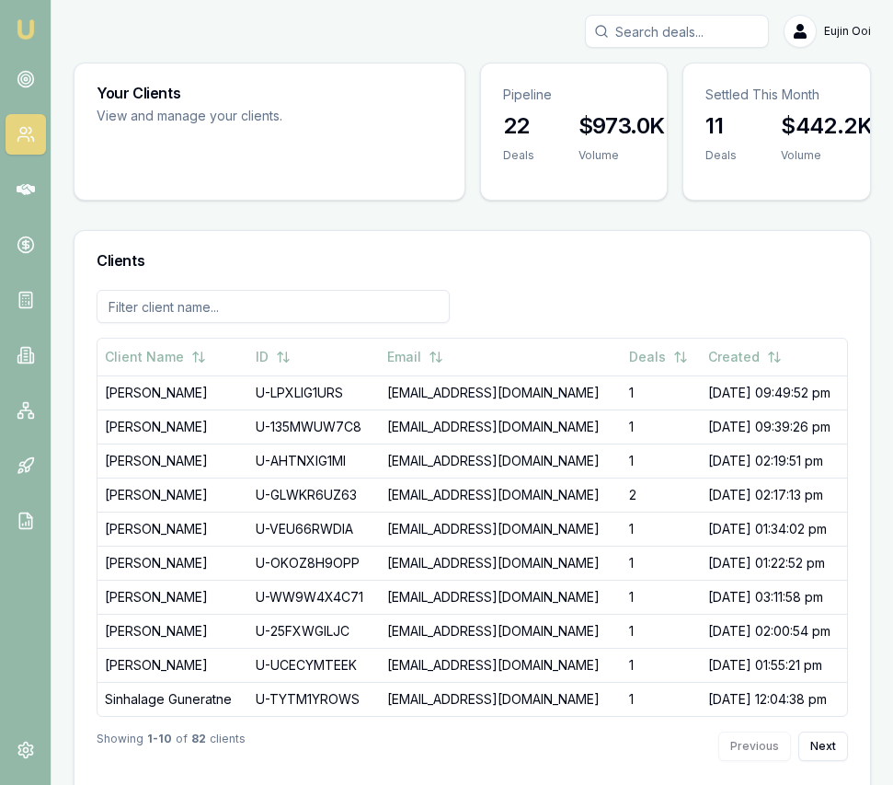
click at [28, 40] on link "Emu Broker" at bounding box center [25, 29] width 29 height 29
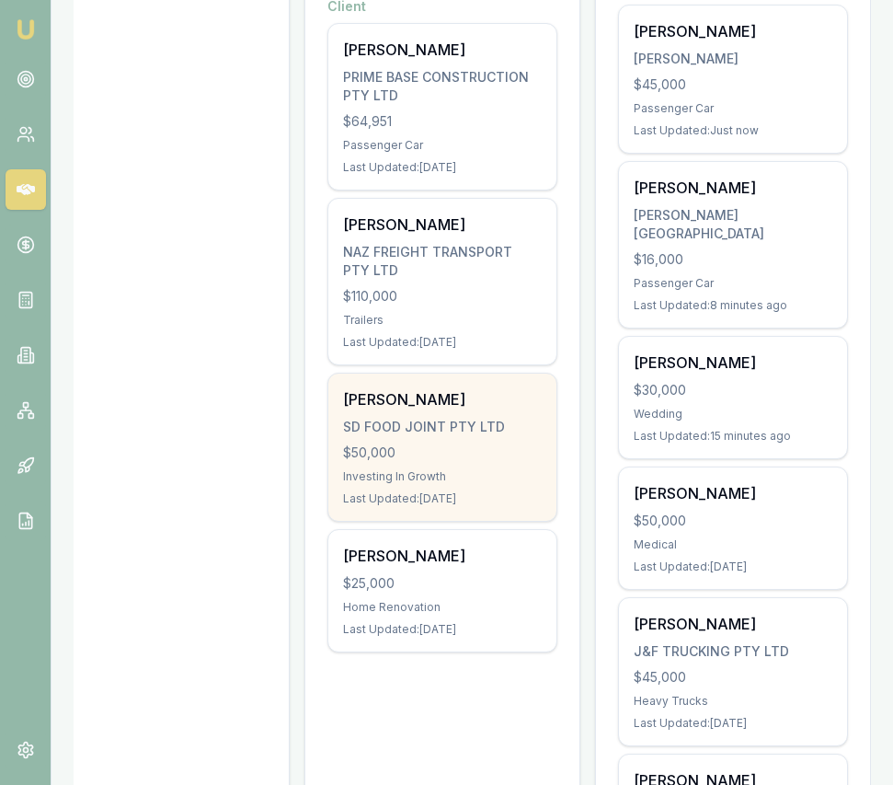
scroll to position [406, 0]
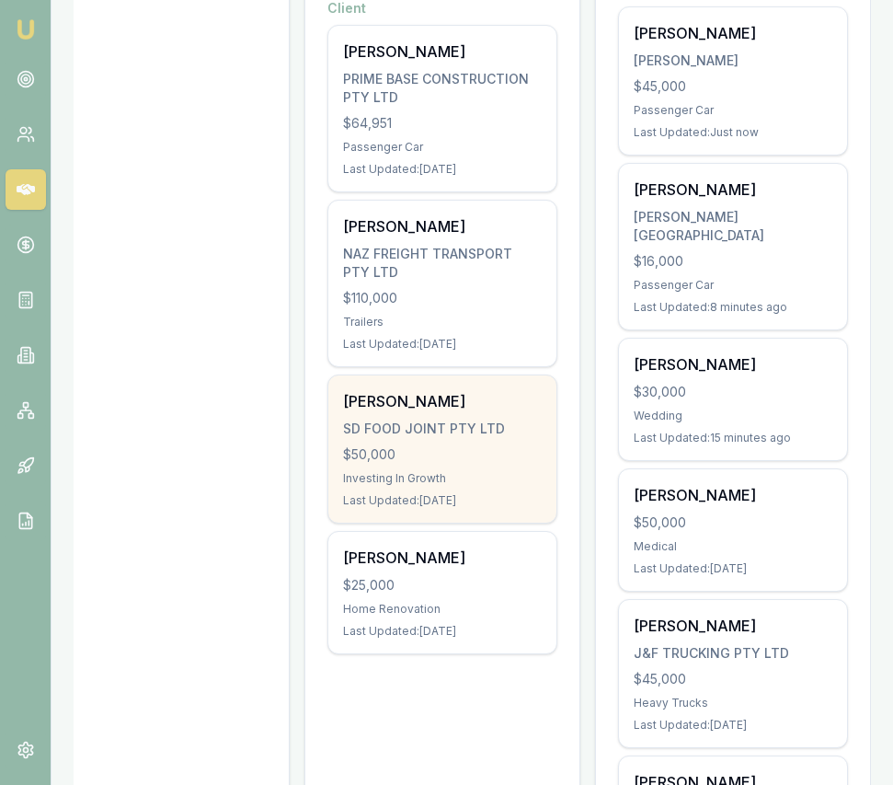
click at [493, 445] on div "$50,000" at bounding box center [442, 454] width 199 height 18
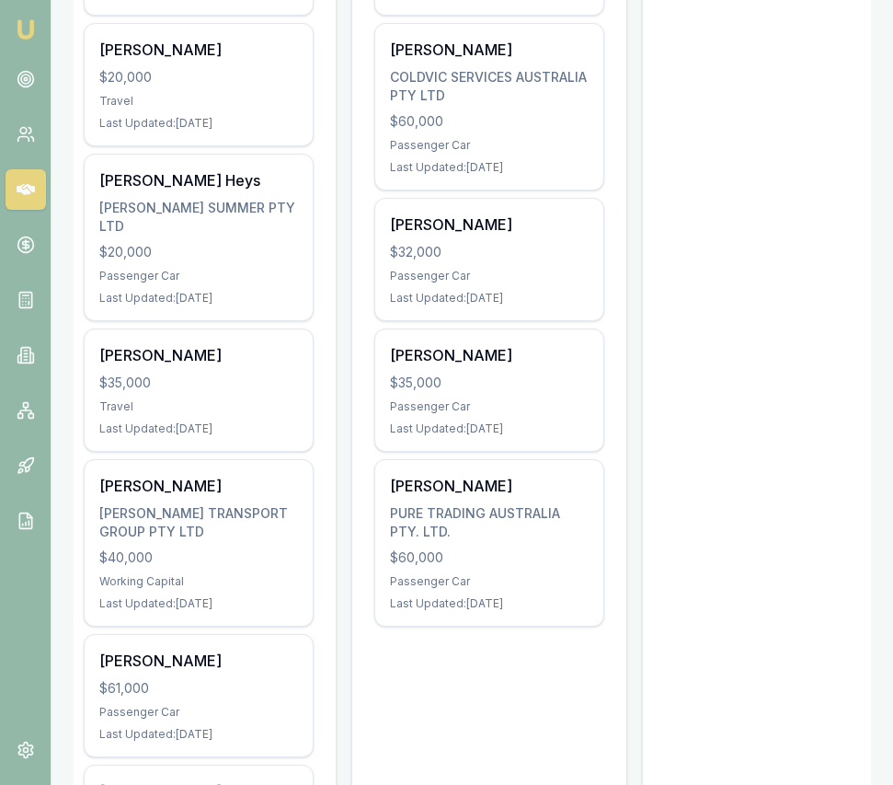
scroll to position [666, 0]
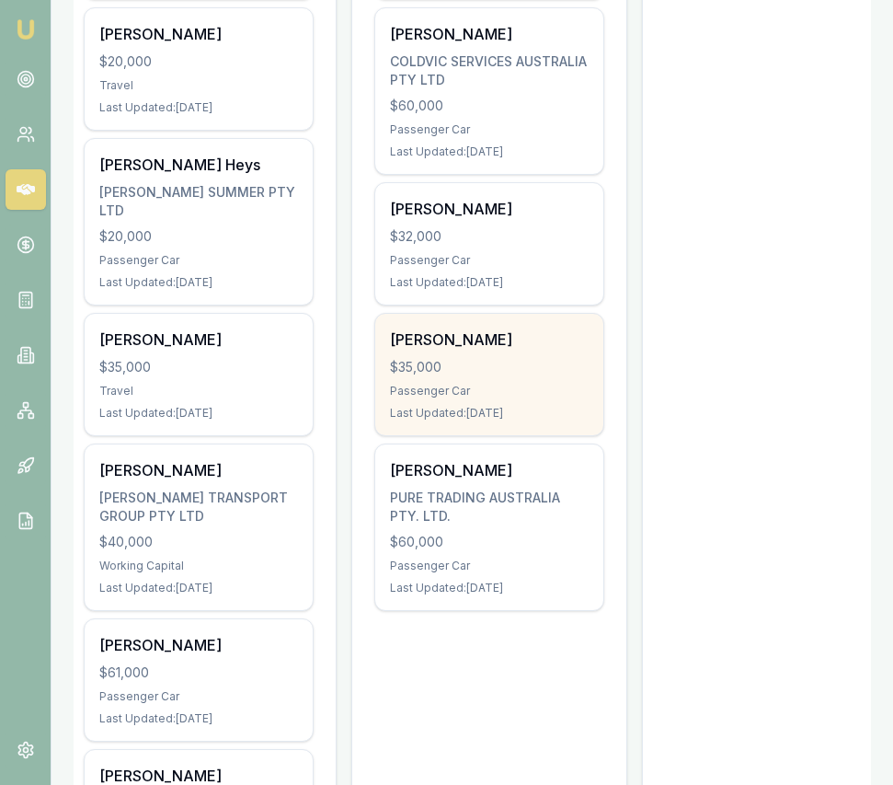
click at [530, 403] on div "Gurbaj Singh $35,000 Passenger Car Last Updated: 22 days ago" at bounding box center [489, 374] width 228 height 121
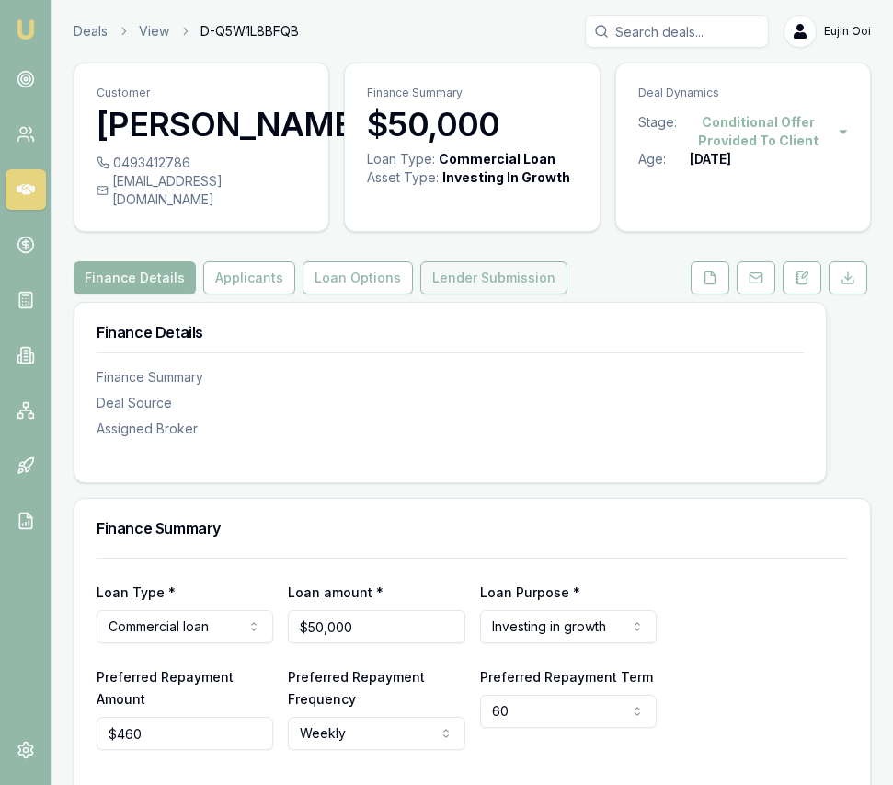
click at [483, 272] on button "Lender Submission" at bounding box center [493, 277] width 147 height 33
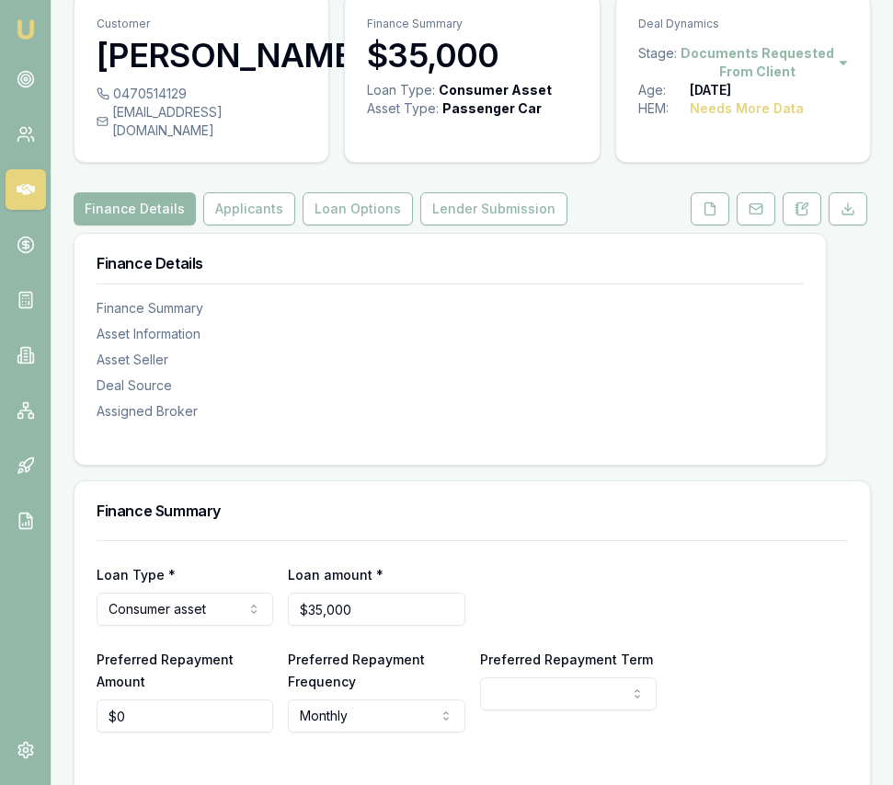
scroll to position [54, 0]
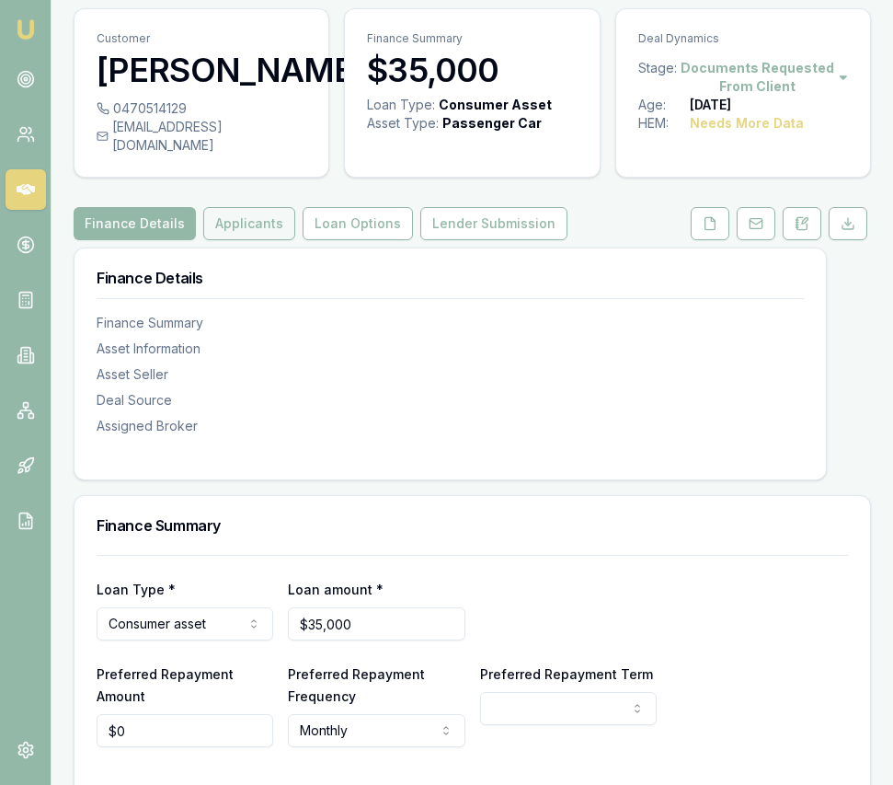
click at [271, 220] on button "Applicants" at bounding box center [249, 223] width 92 height 33
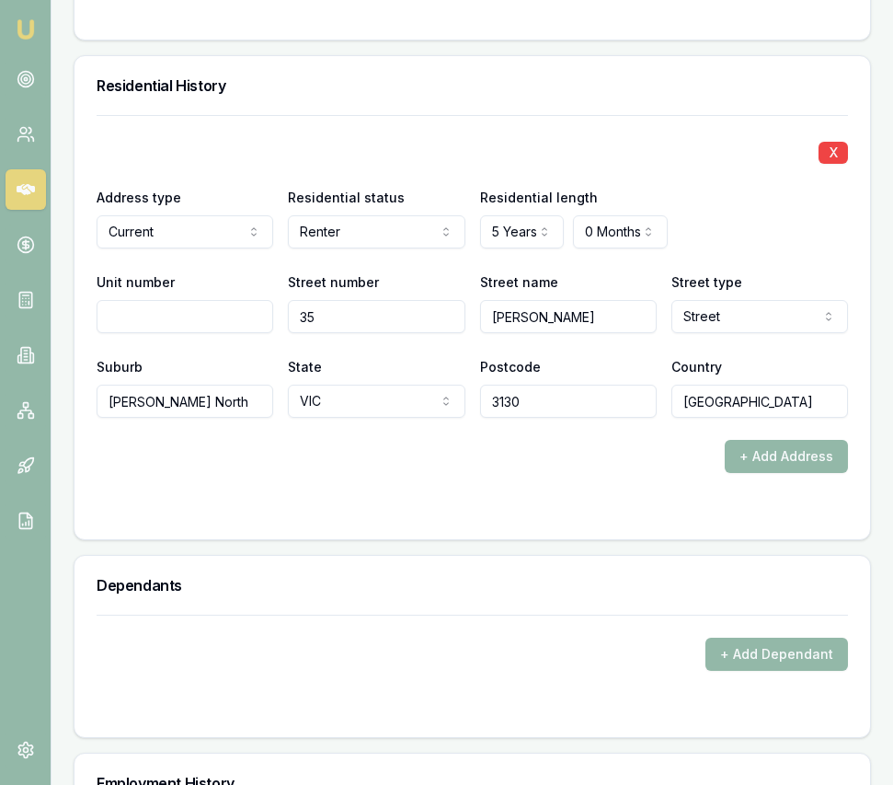
scroll to position [2309, 0]
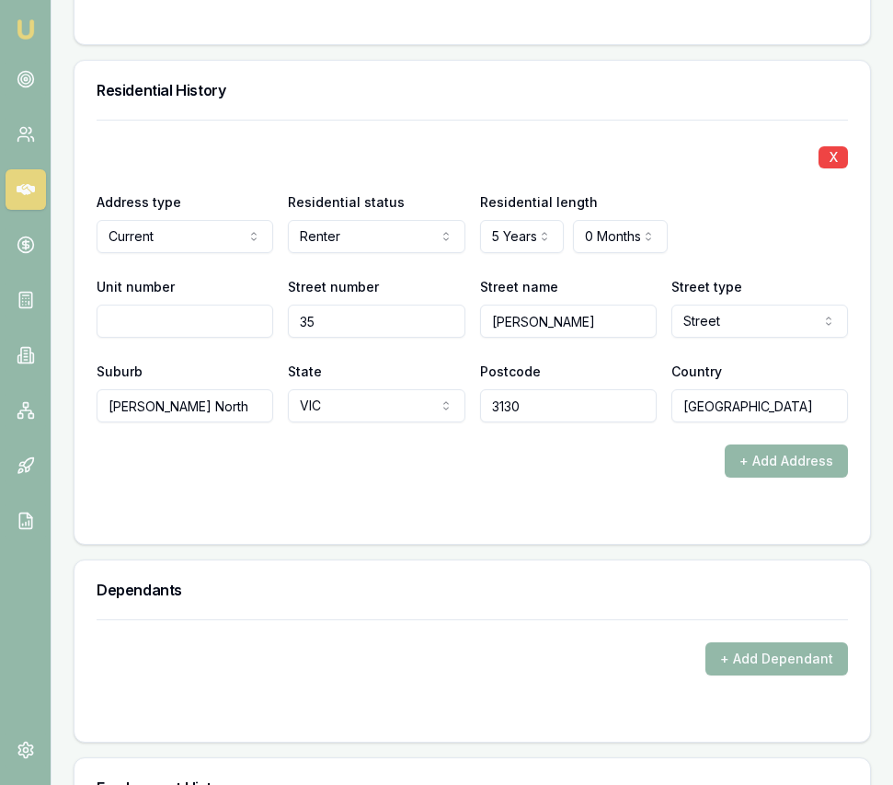
click at [32, 28] on img at bounding box center [26, 29] width 22 height 22
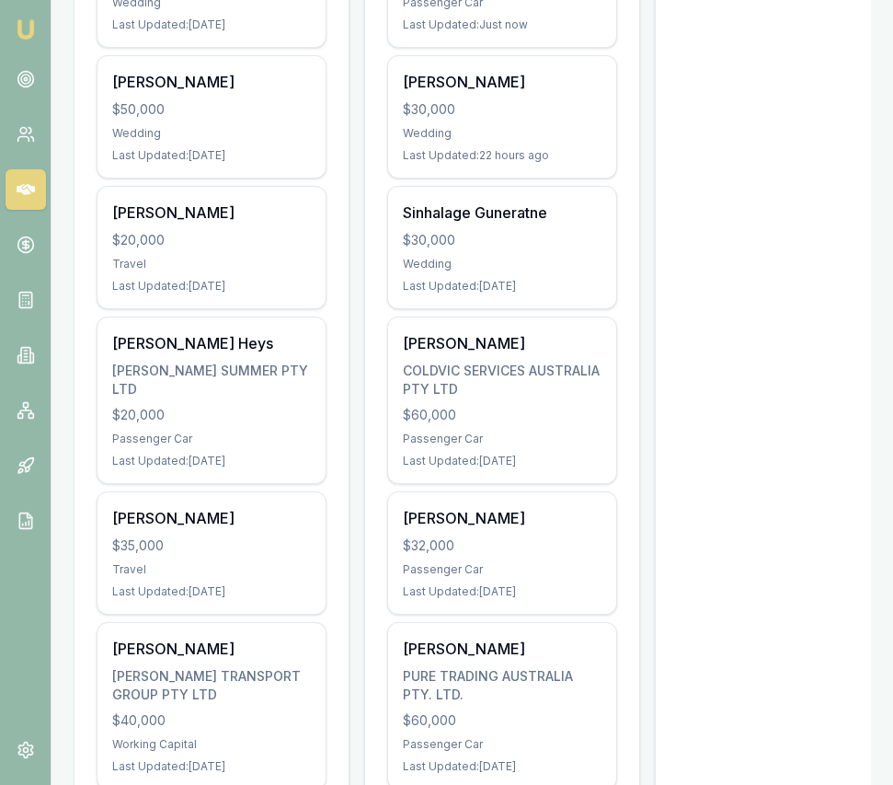
scroll to position [0, 14]
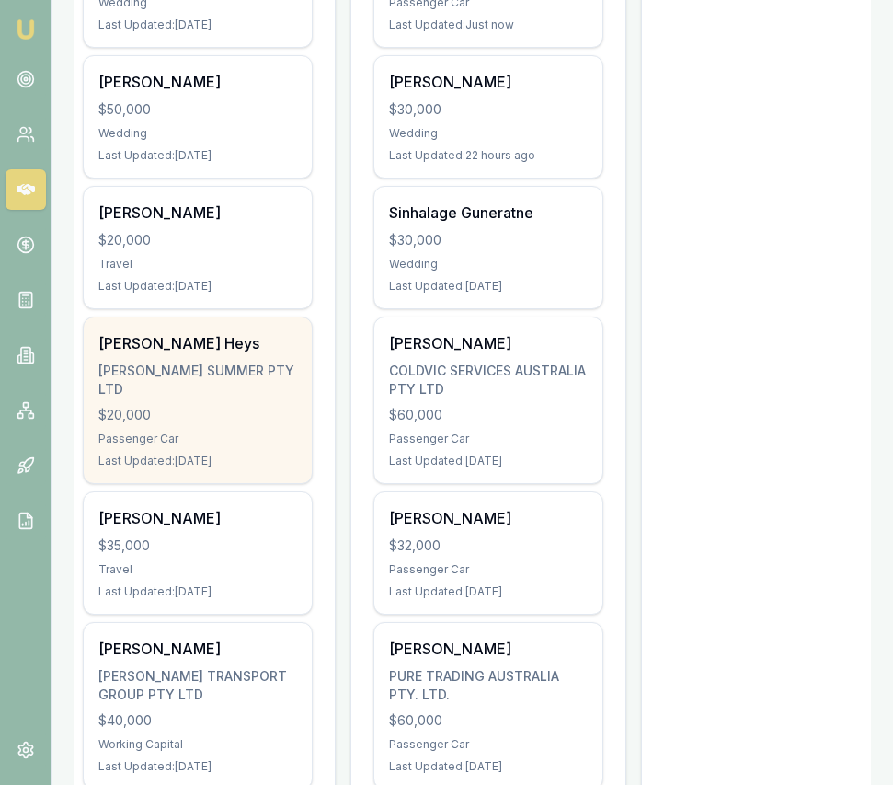
click at [279, 371] on div "[PERSON_NAME] SUMMER PTY LTD" at bounding box center [197, 380] width 199 height 37
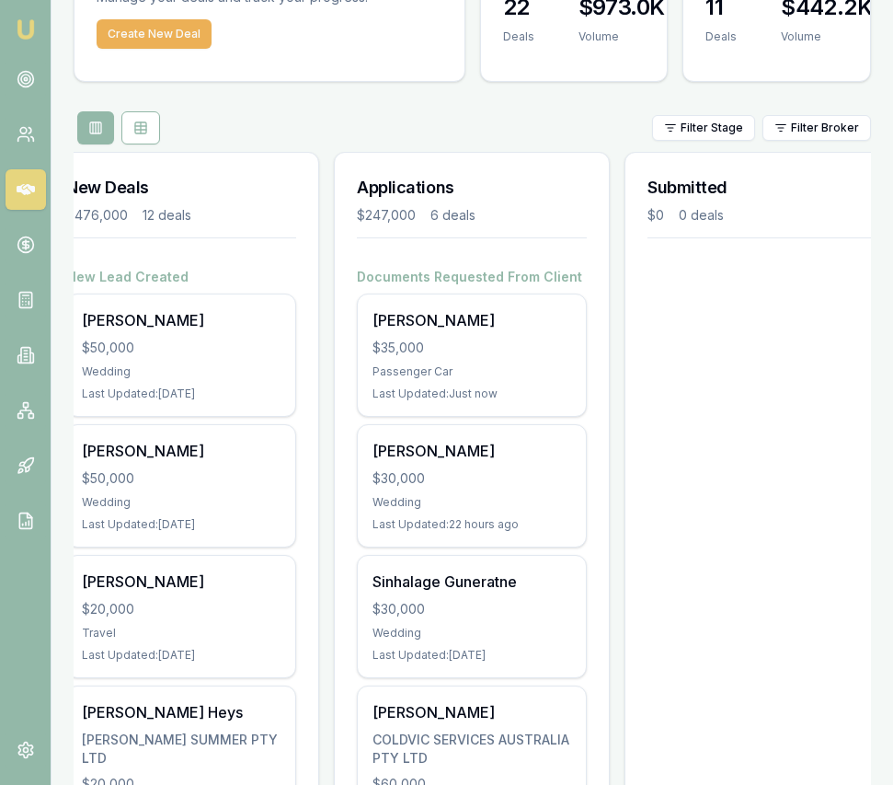
scroll to position [121, 0]
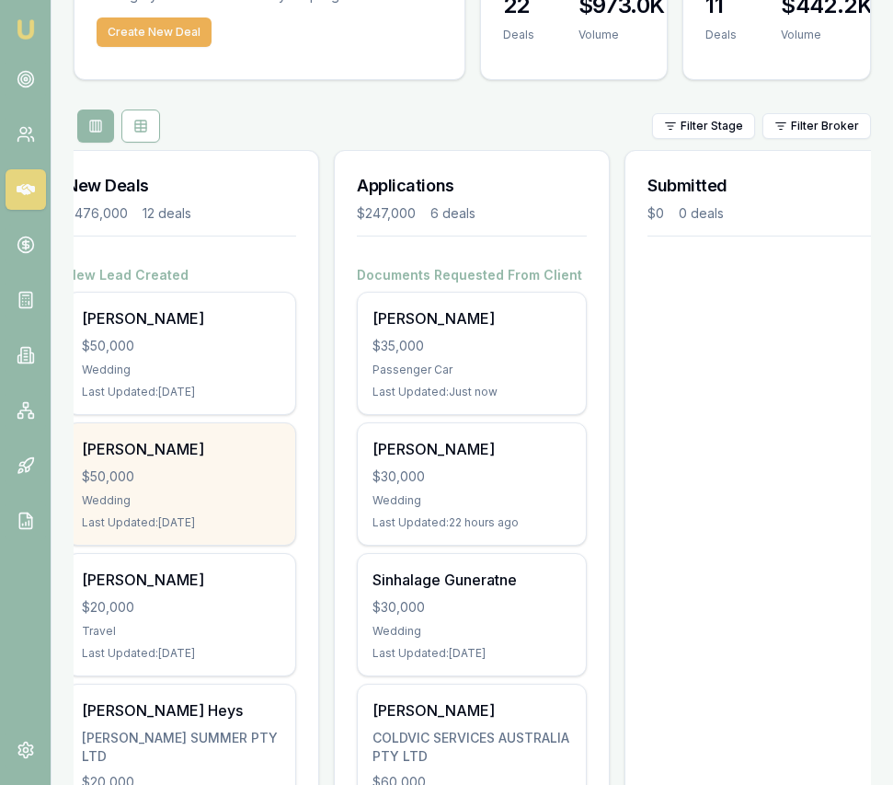
click at [175, 479] on div "$50,000" at bounding box center [181, 476] width 199 height 18
click at [213, 486] on div "Aisha Jee $50,000 Wedding Last Updated: 1 day ago" at bounding box center [181, 483] width 228 height 121
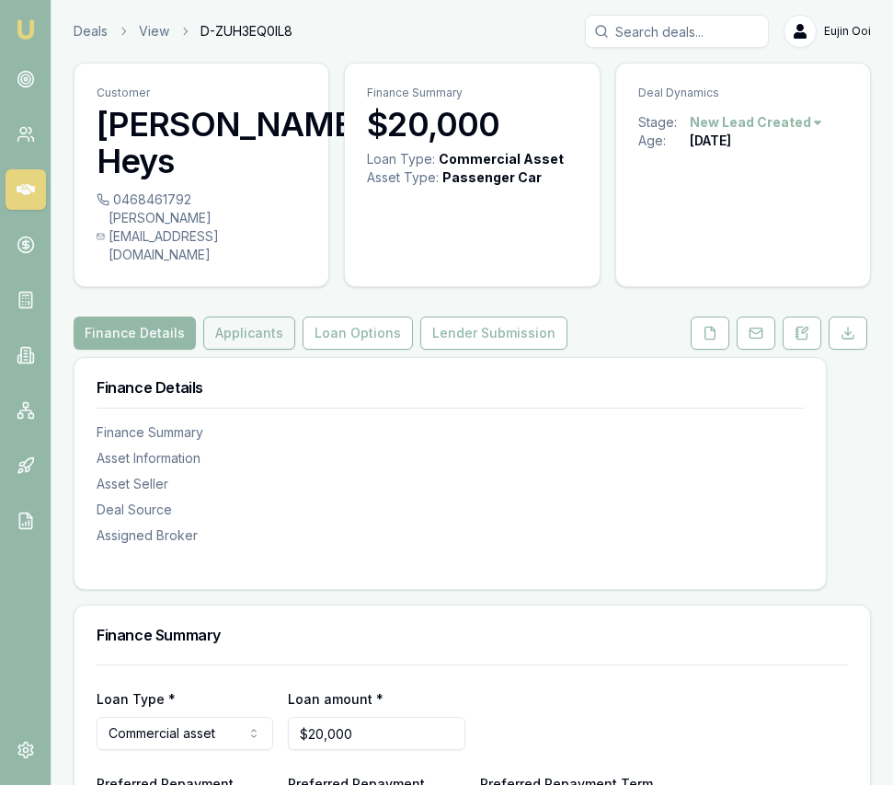
click at [259, 316] on button "Applicants" at bounding box center [249, 332] width 92 height 33
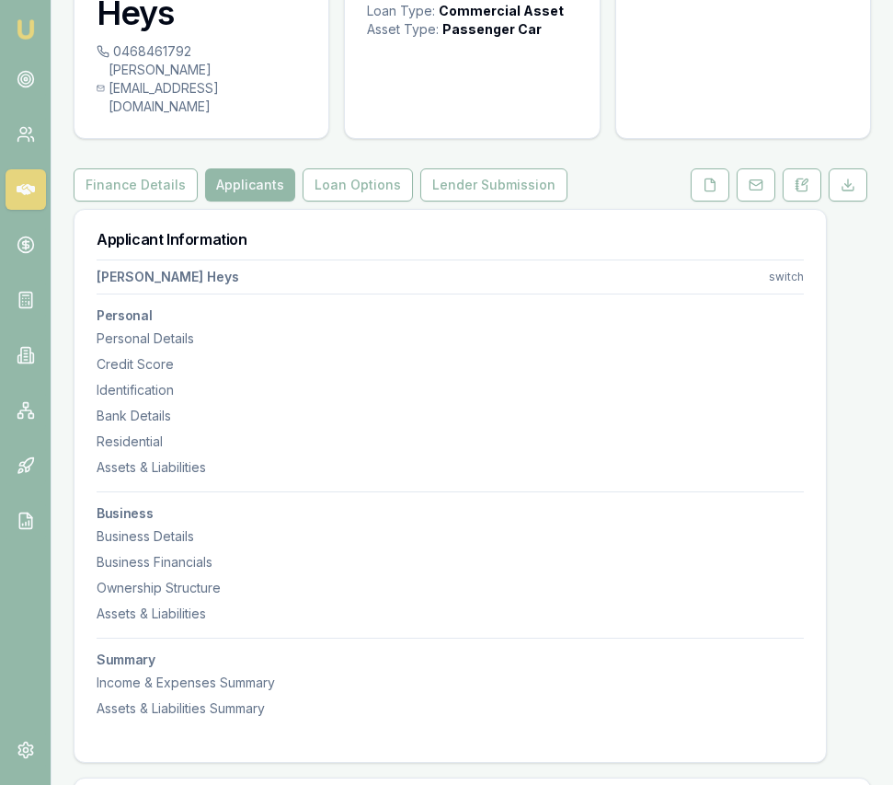
scroll to position [152, 0]
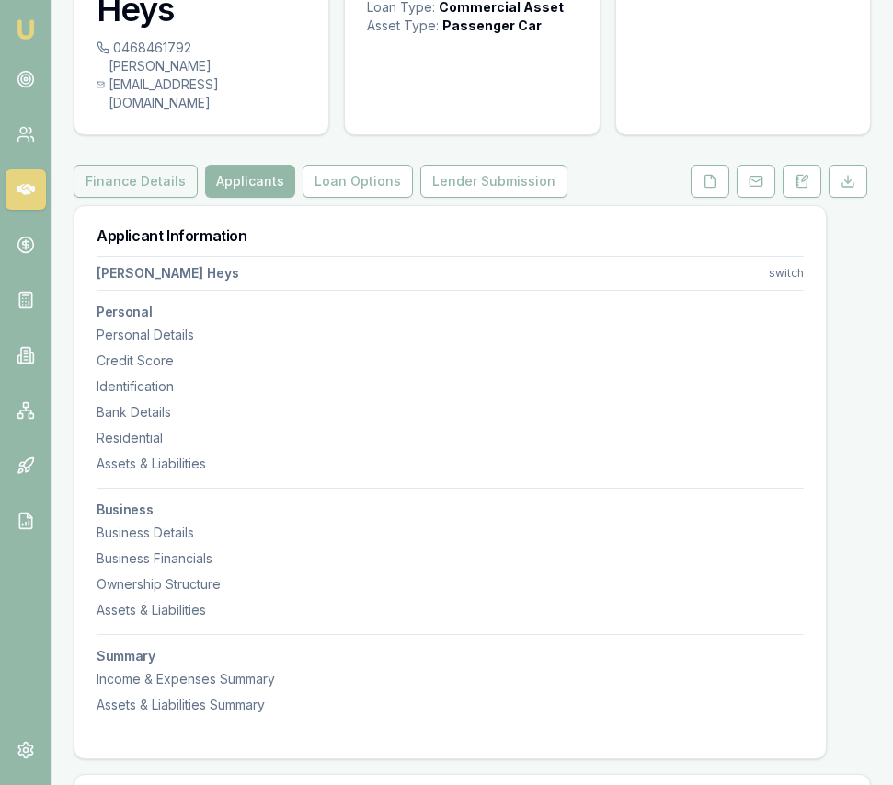
click at [146, 165] on button "Finance Details" at bounding box center [136, 181] width 124 height 33
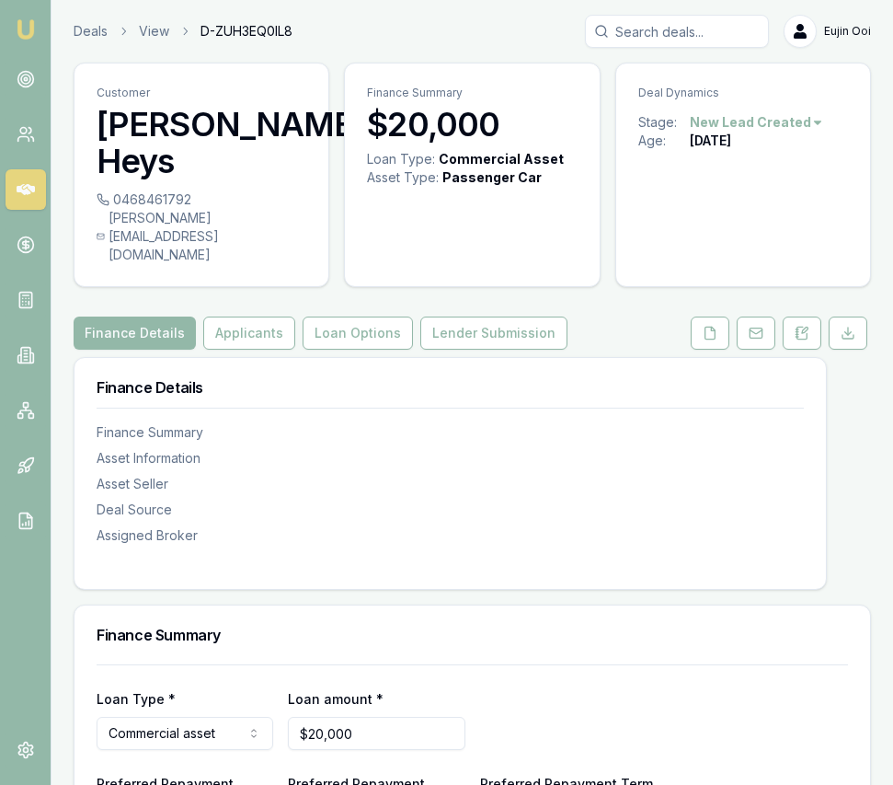
click at [29, 24] on img at bounding box center [26, 29] width 22 height 22
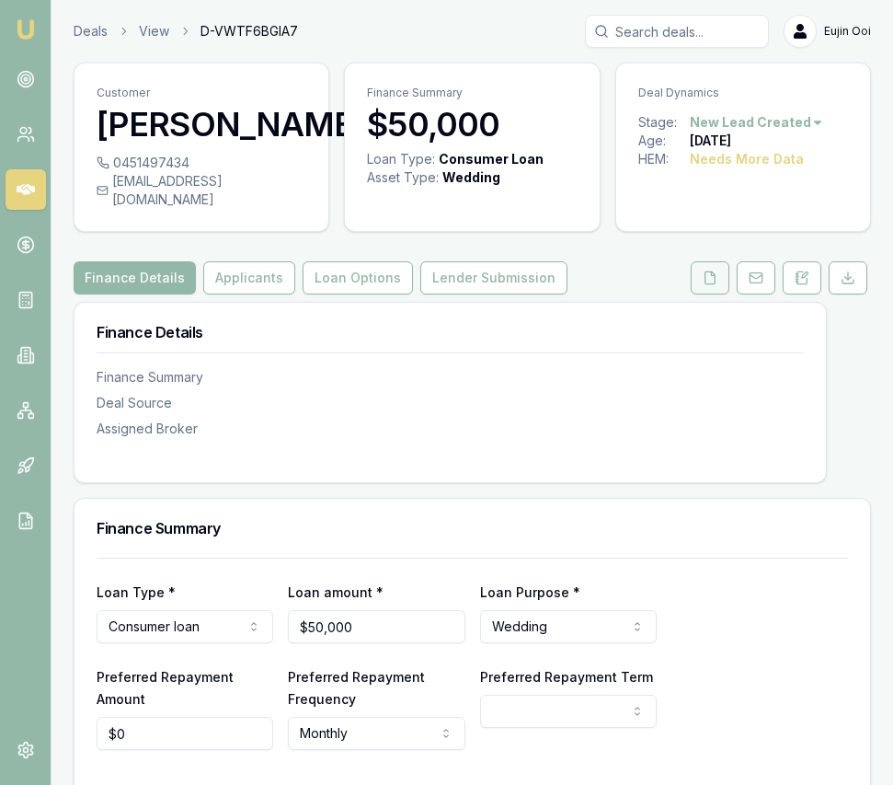
click at [702, 271] on button at bounding box center [710, 277] width 39 height 33
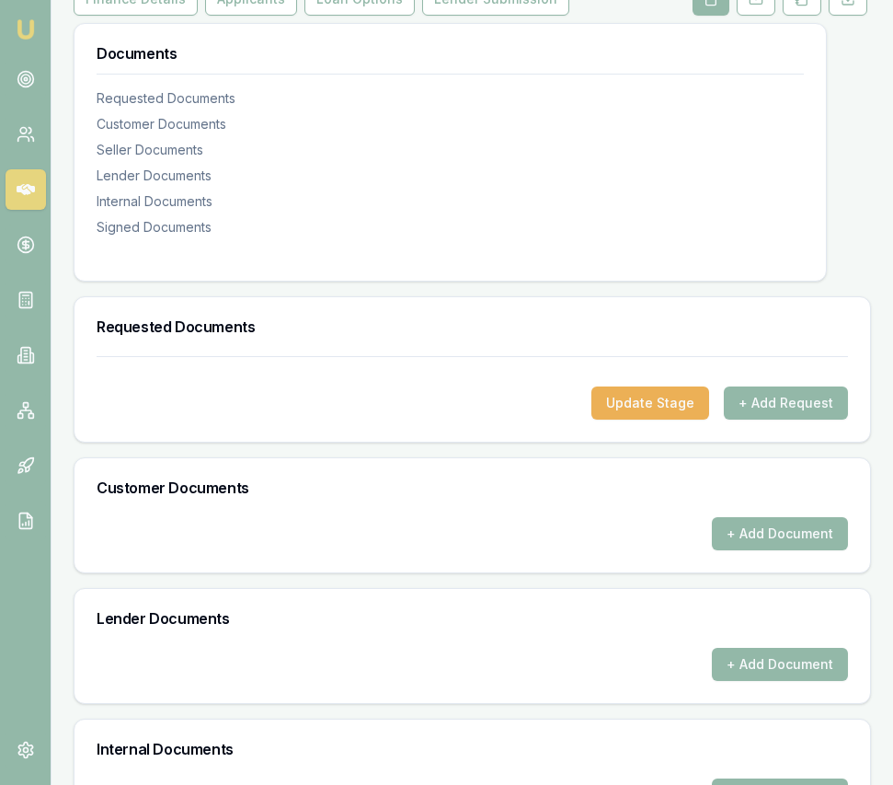
scroll to position [624, 0]
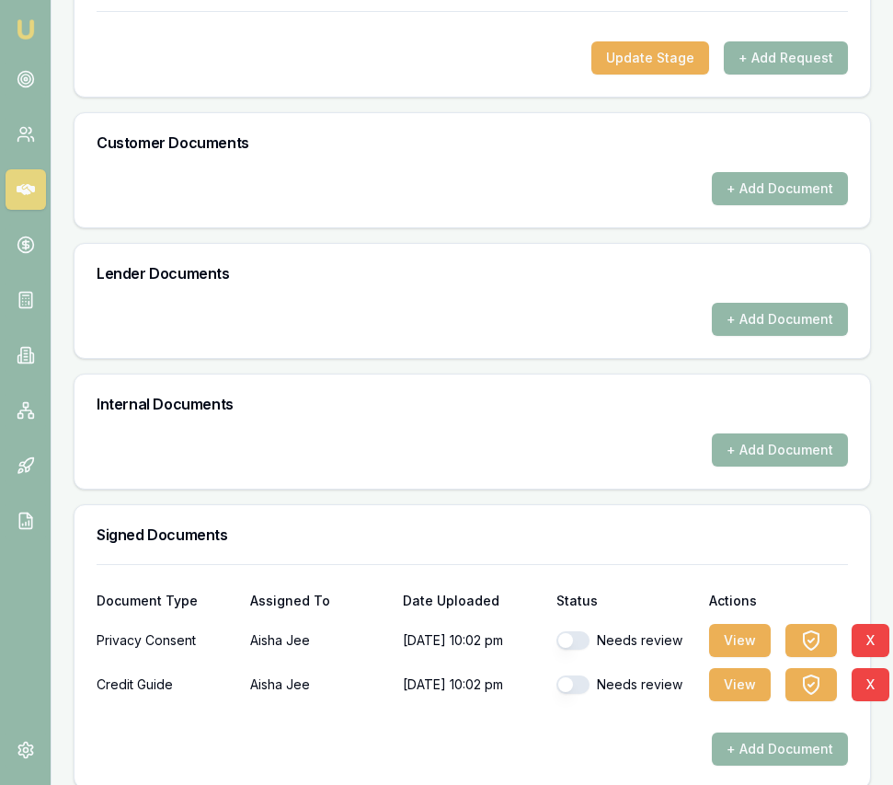
click at [571, 631] on button "button" at bounding box center [573, 640] width 33 height 18
checkbox input "true"
click at [577, 675] on button "button" at bounding box center [573, 684] width 33 height 18
checkbox input "true"
click at [740, 624] on button "View" at bounding box center [740, 640] width 62 height 33
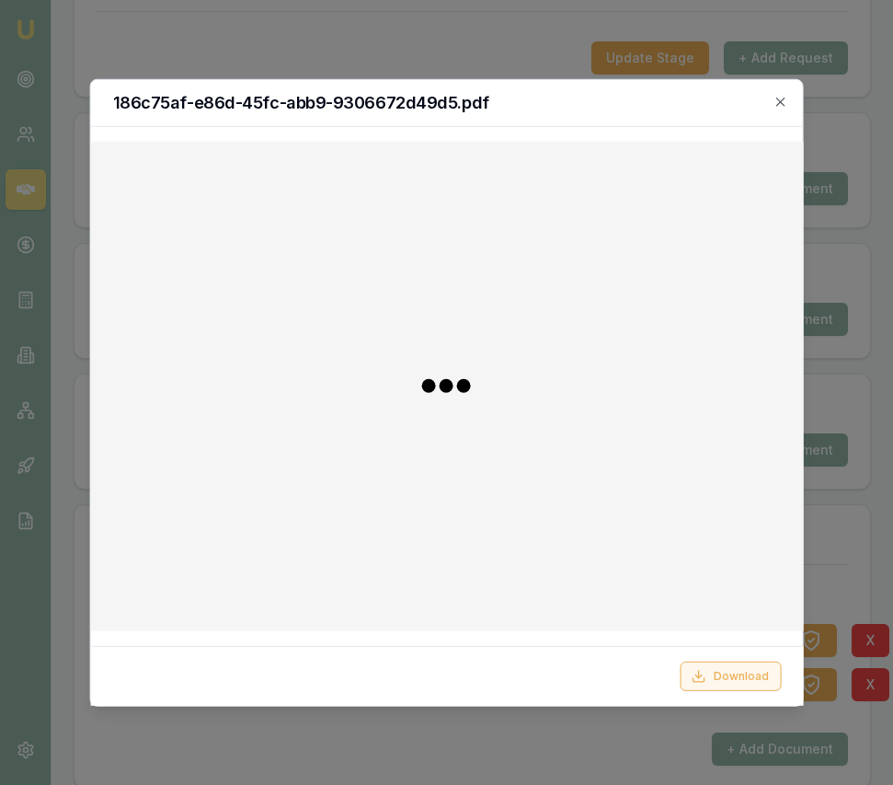
click at [742, 668] on button "Download" at bounding box center [730, 675] width 101 height 29
click at [843, 504] on div at bounding box center [446, 392] width 893 height 785
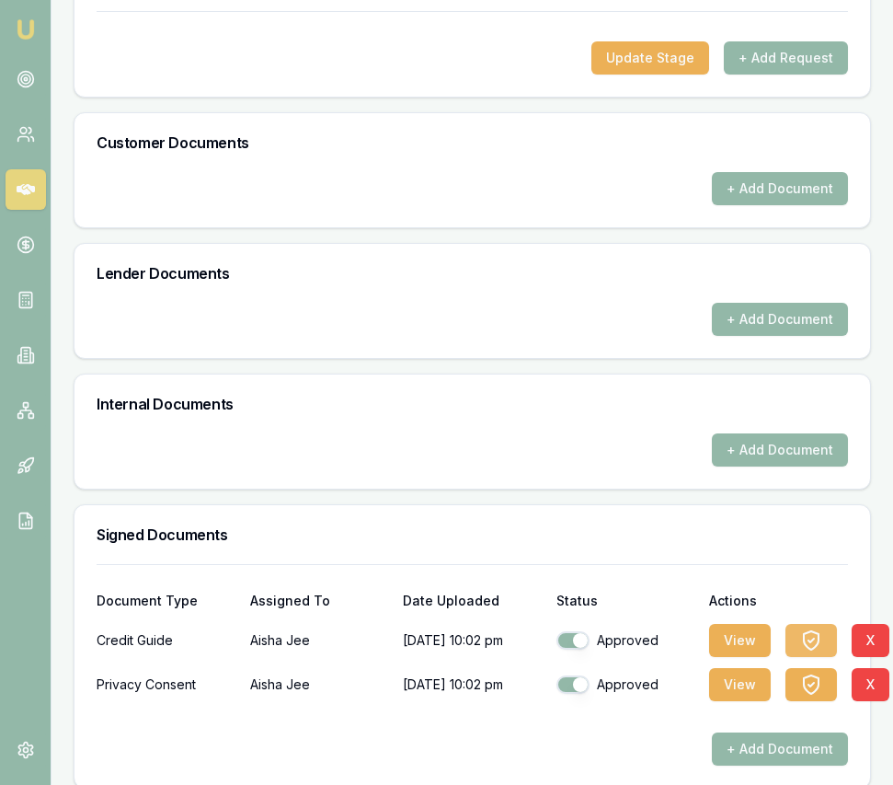
click at [822, 624] on button "button" at bounding box center [812, 640] width 52 height 33
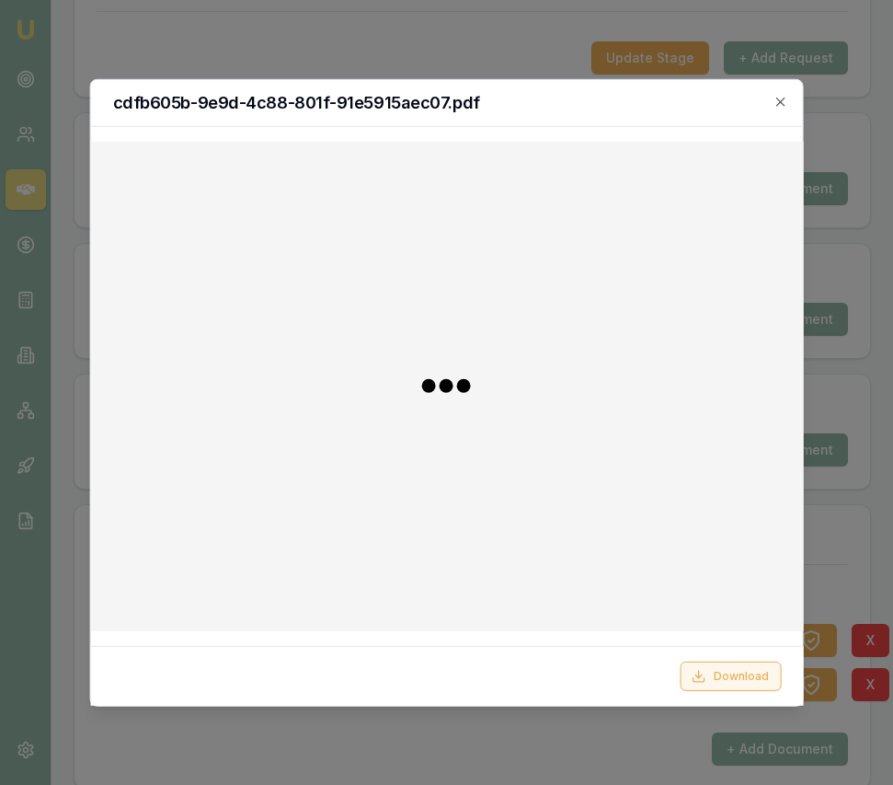
click at [757, 683] on button "Download" at bounding box center [730, 675] width 101 height 29
click at [486, 725] on div at bounding box center [446, 392] width 893 height 785
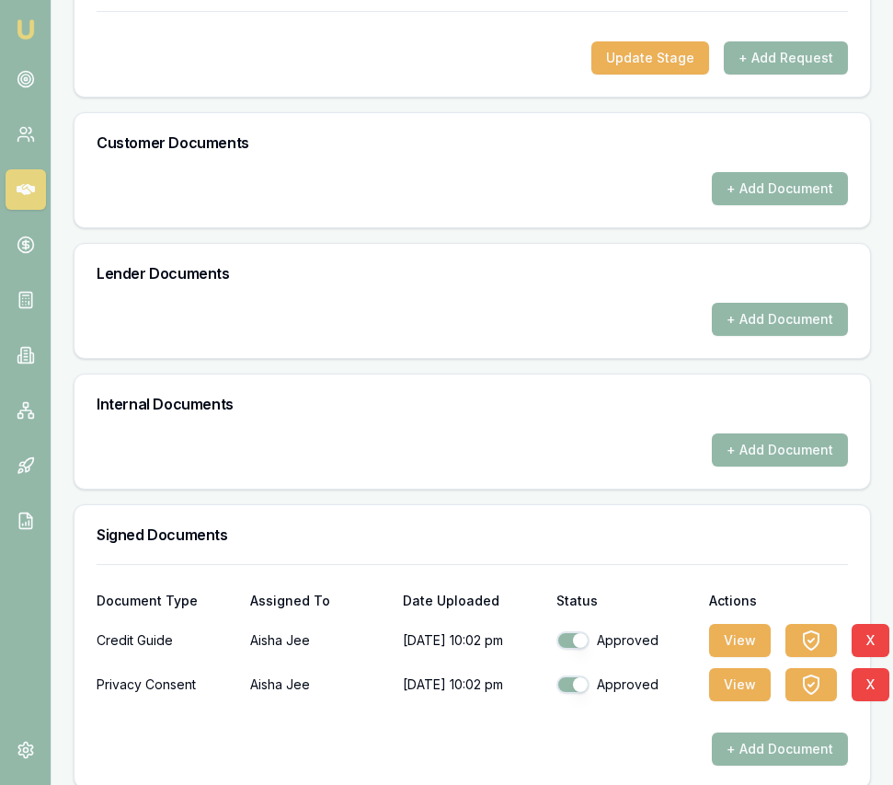
scroll to position [0, 0]
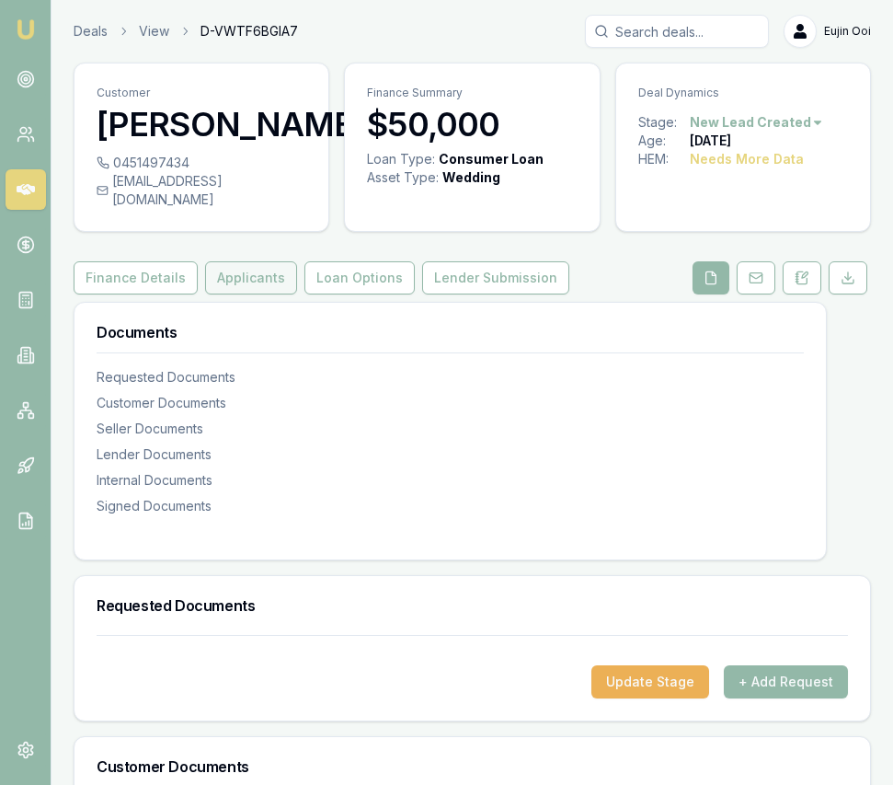
click at [226, 263] on button "Applicants" at bounding box center [251, 277] width 92 height 33
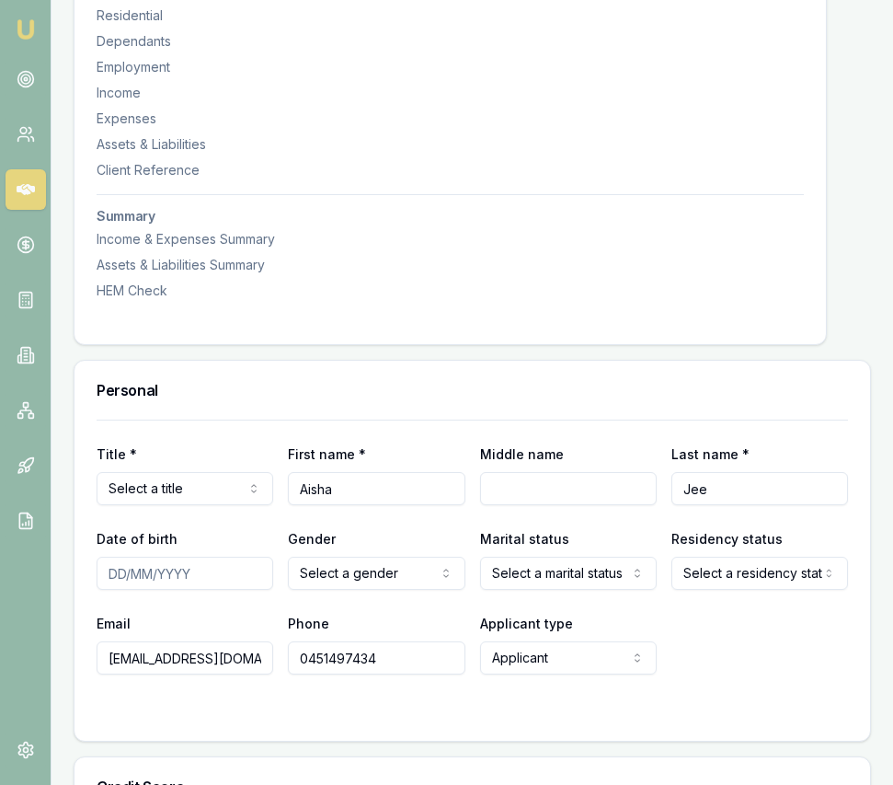
scroll to position [524, 0]
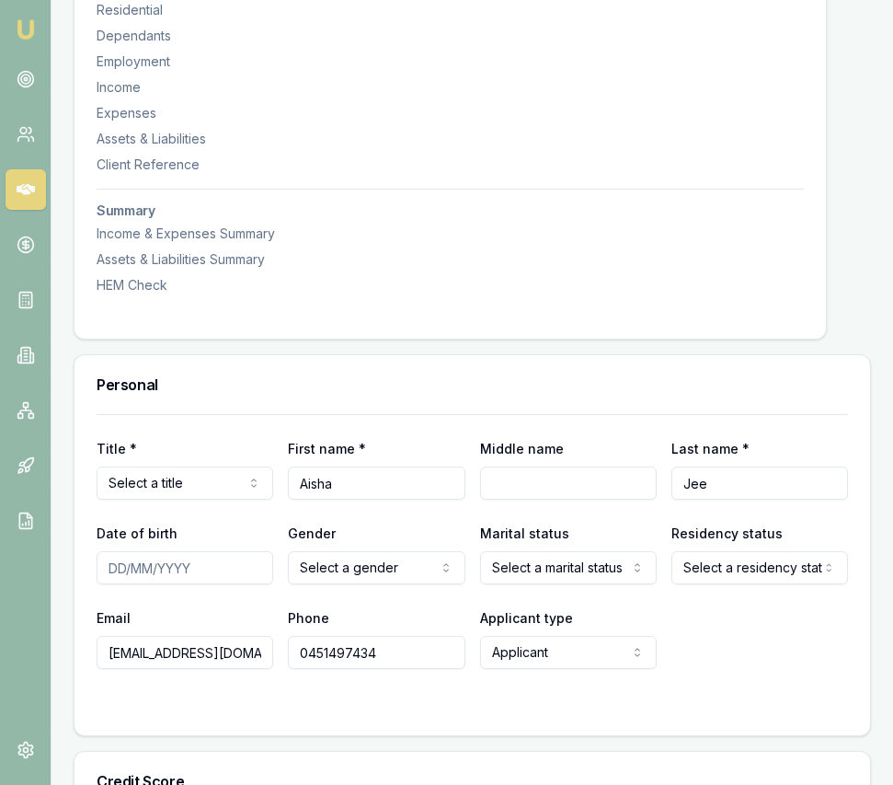
select select "Mrs"
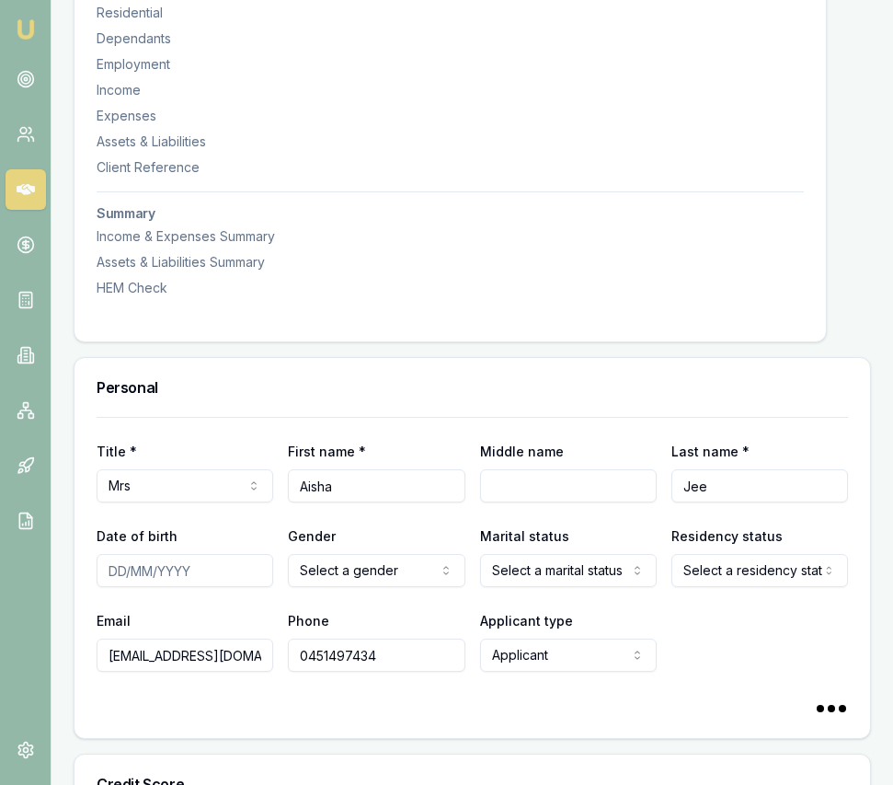
click at [111, 558] on input "Date of birth" at bounding box center [185, 570] width 177 height 33
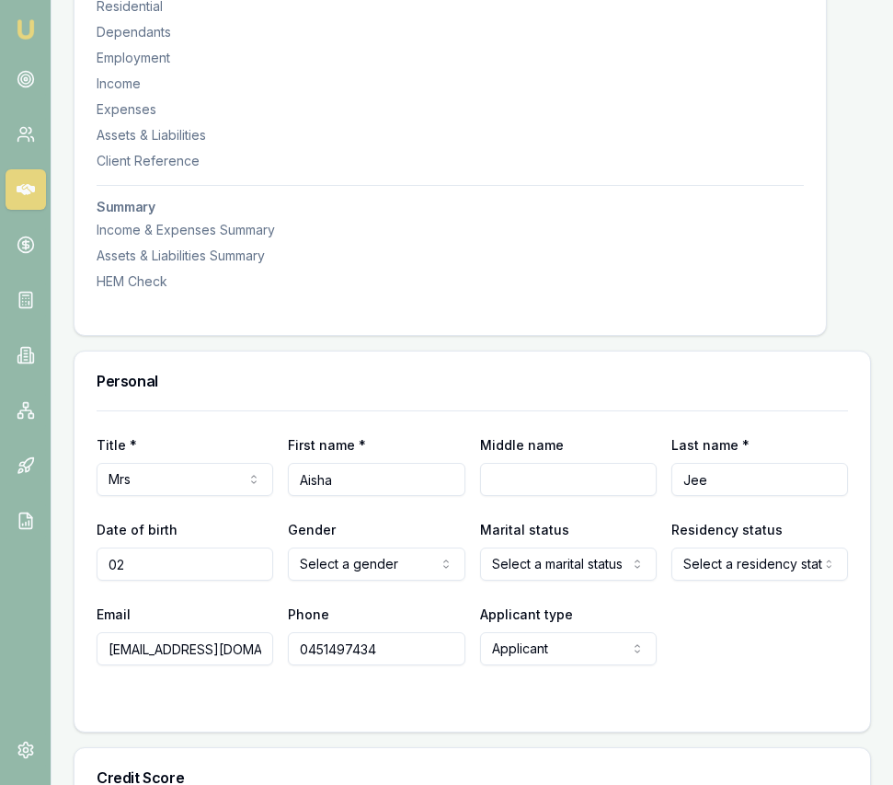
type input "0"
type input "03/10/1985"
click at [352, 572] on div "Title * Mrs Mr Mrs Miss Ms Dr Prof First name * Aisha Middle name Last name * J…" at bounding box center [473, 537] width 752 height 255
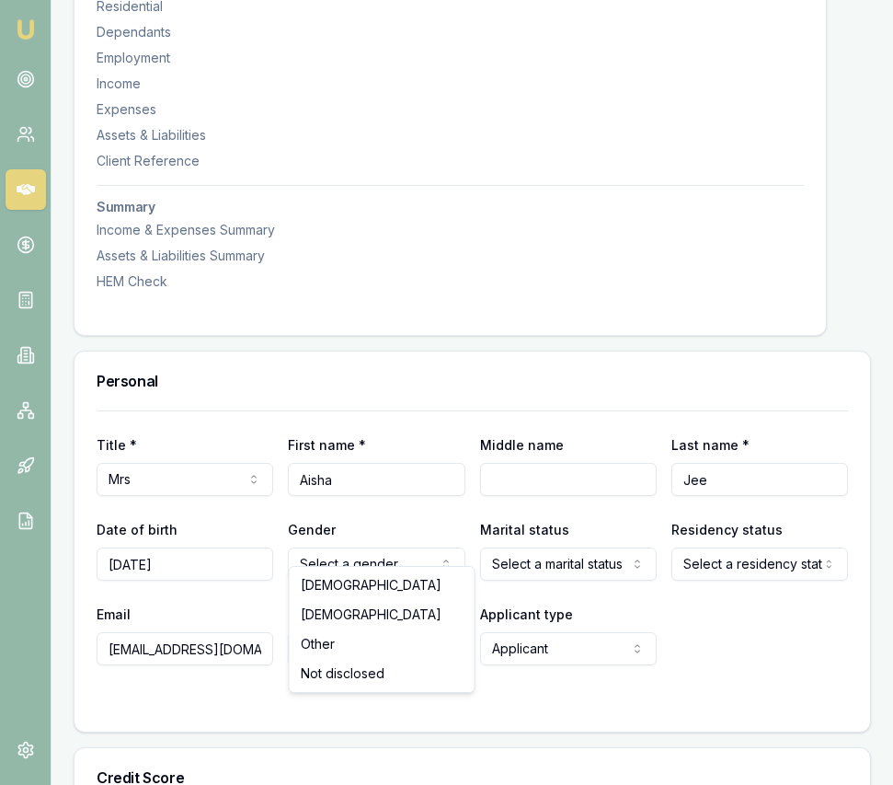
select select "FEMALE"
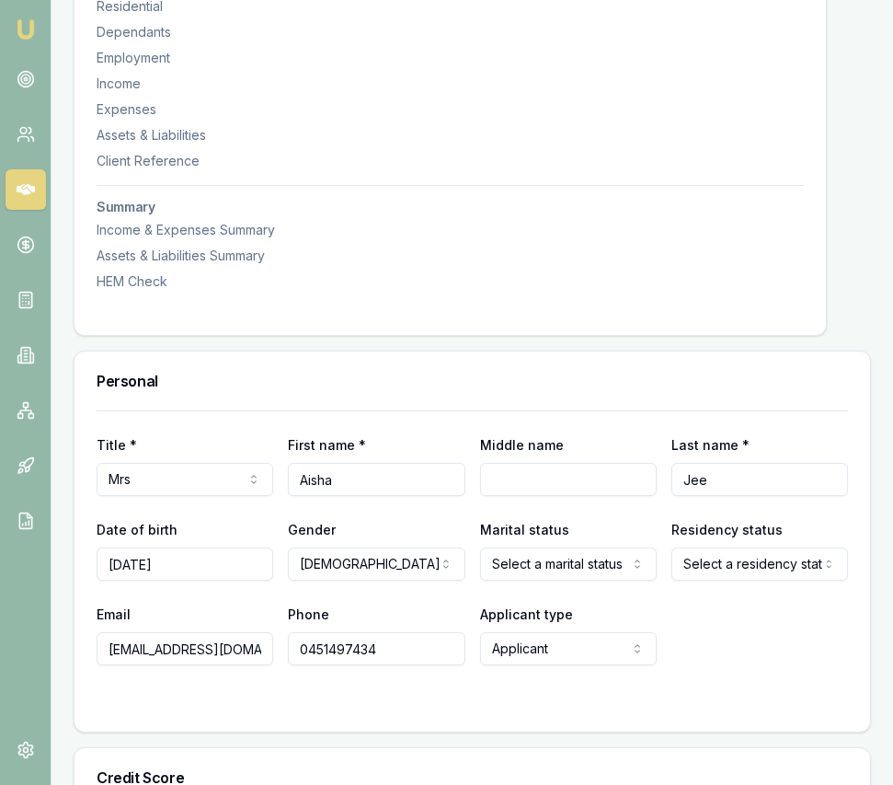
select select "DE_FACTO"
drag, startPoint x: 551, startPoint y: 619, endPoint x: 555, endPoint y: 641, distance: 22.4
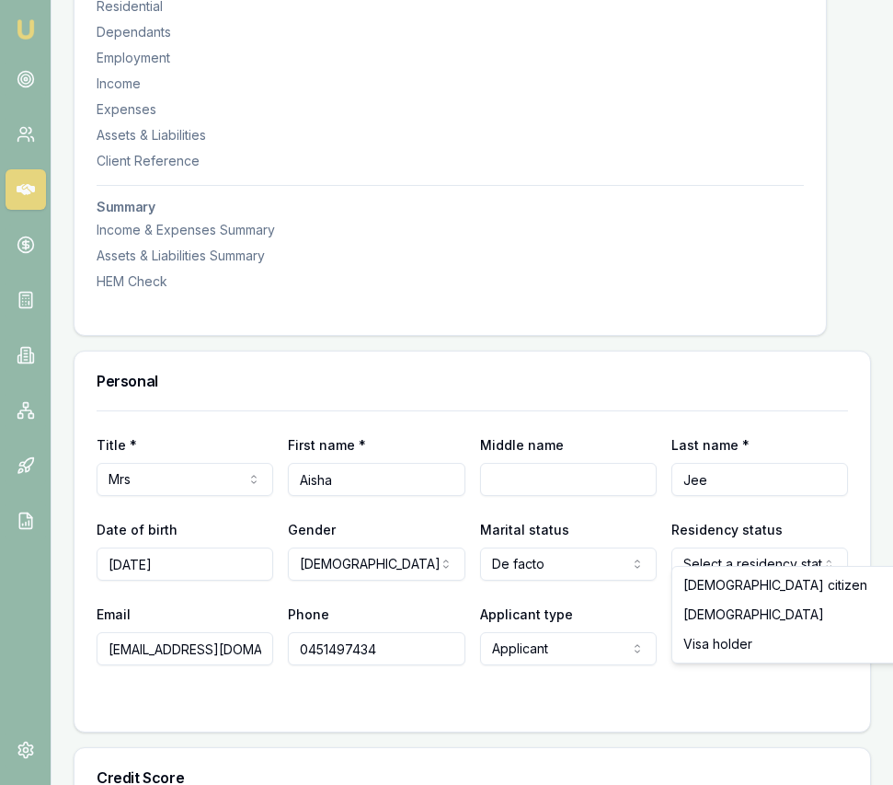
drag, startPoint x: 707, startPoint y: 585, endPoint x: 667, endPoint y: 598, distance: 42.5
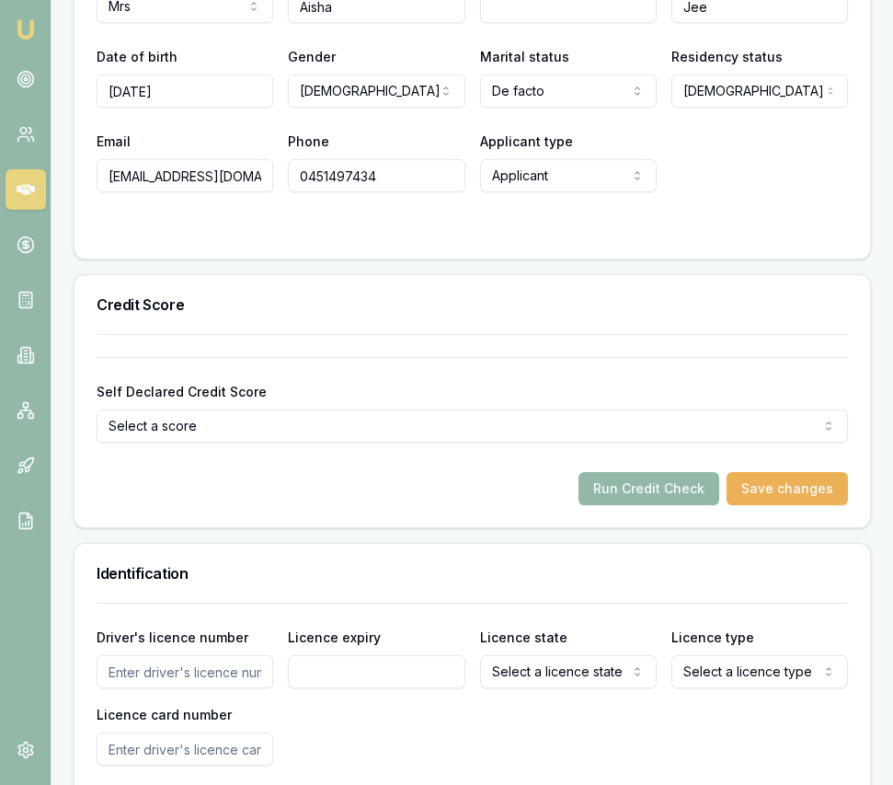
click at [236, 655] on input "Driver's licence number" at bounding box center [185, 671] width 177 height 33
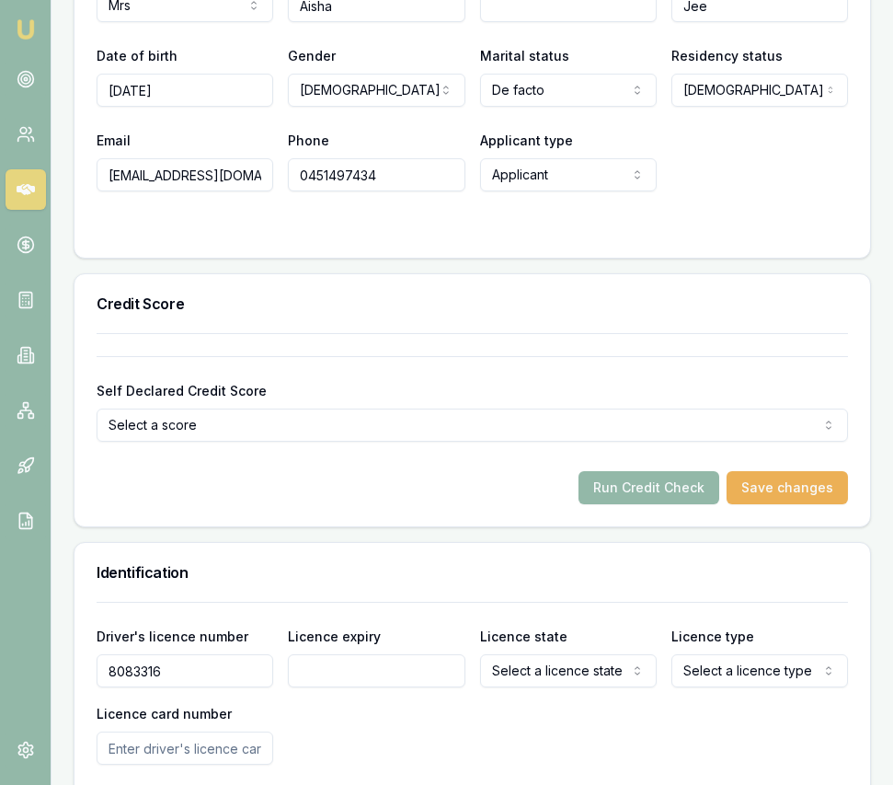
type input "8083316"
click at [324, 671] on div "Driver's licence number 8083316 Licence expiry Licence state Select a licence s…" at bounding box center [473, 695] width 752 height 140
click at [323, 662] on input "Licence expiry" at bounding box center [376, 670] width 177 height 33
type input "11/11/2025"
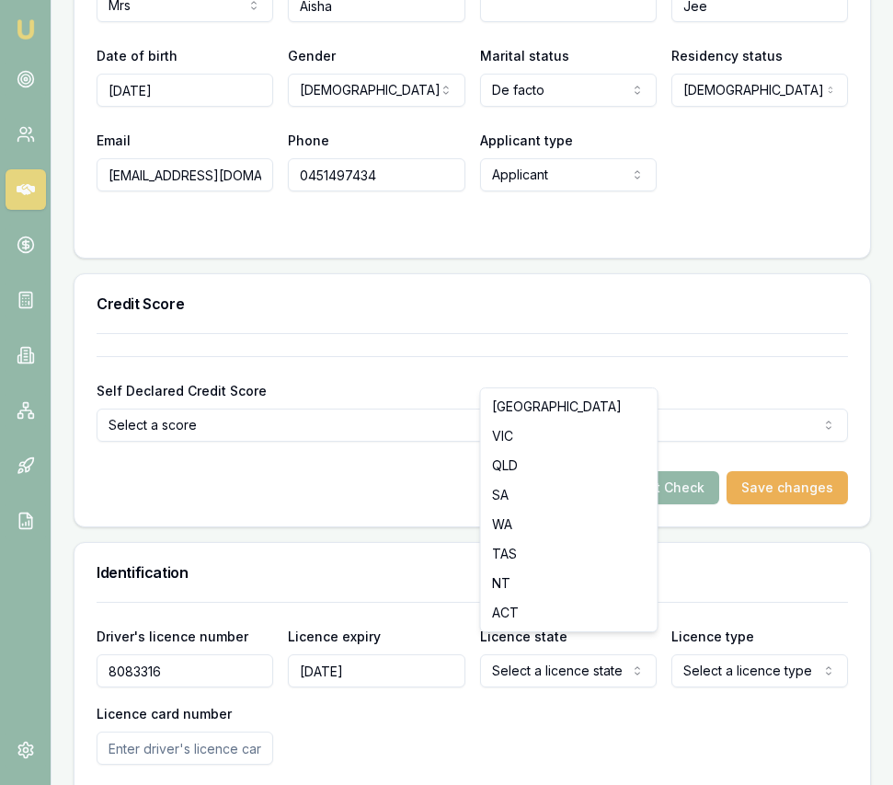
drag, startPoint x: 552, startPoint y: 431, endPoint x: 604, endPoint y: 509, distance: 93.6
select select "WA"
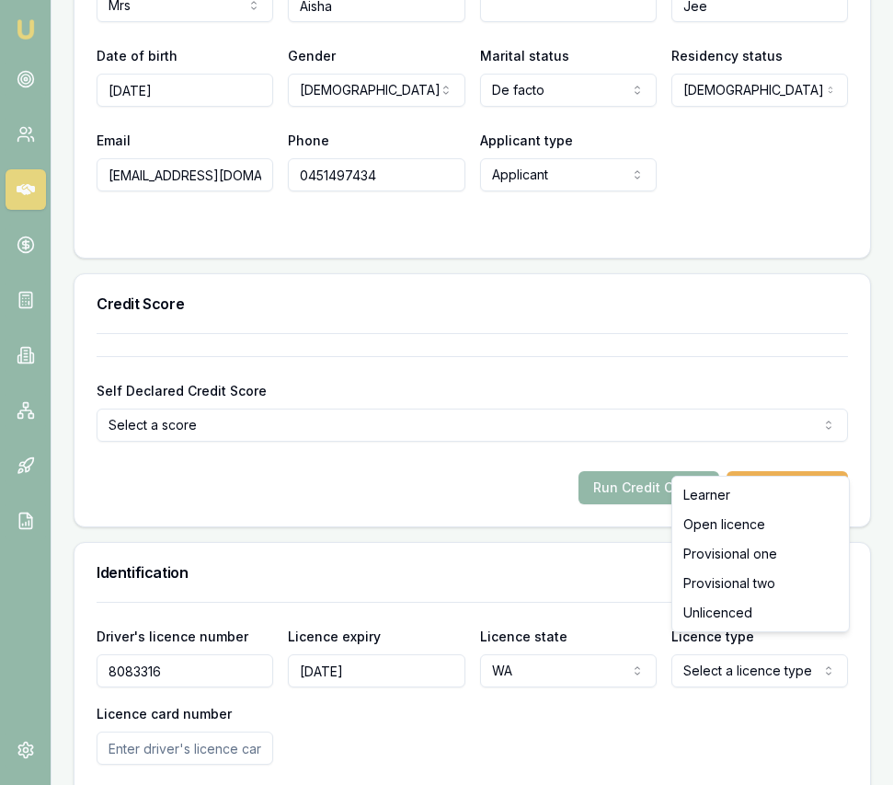
select select "OPEN_LICENCE"
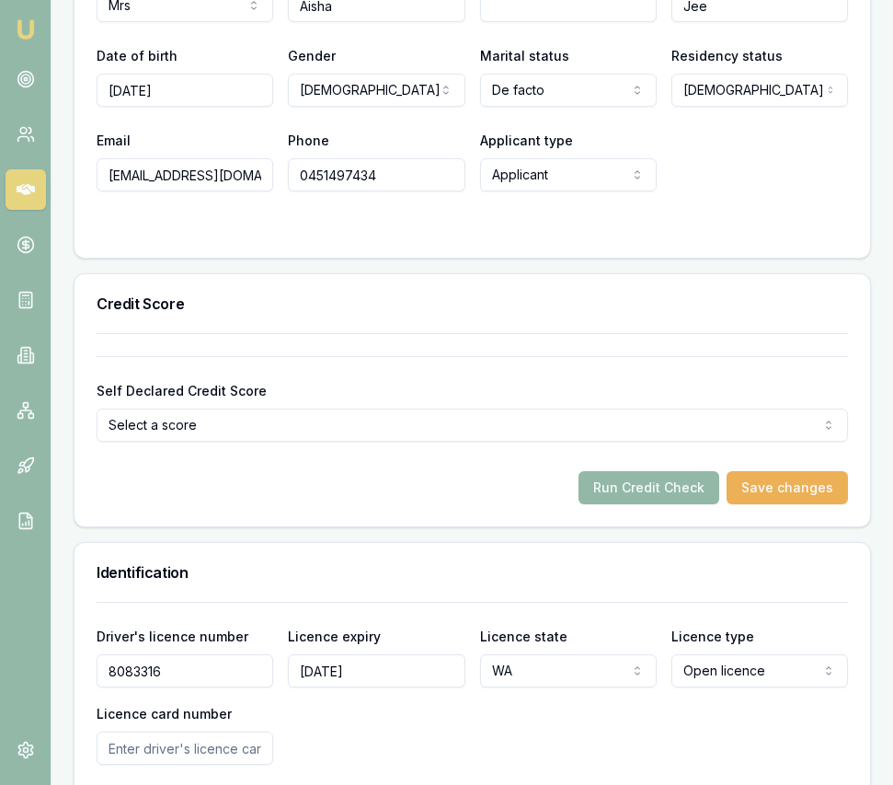
click at [257, 734] on input "Licence card number" at bounding box center [185, 747] width 177 height 33
click at [538, 565] on h3 "Identification" at bounding box center [473, 572] width 752 height 15
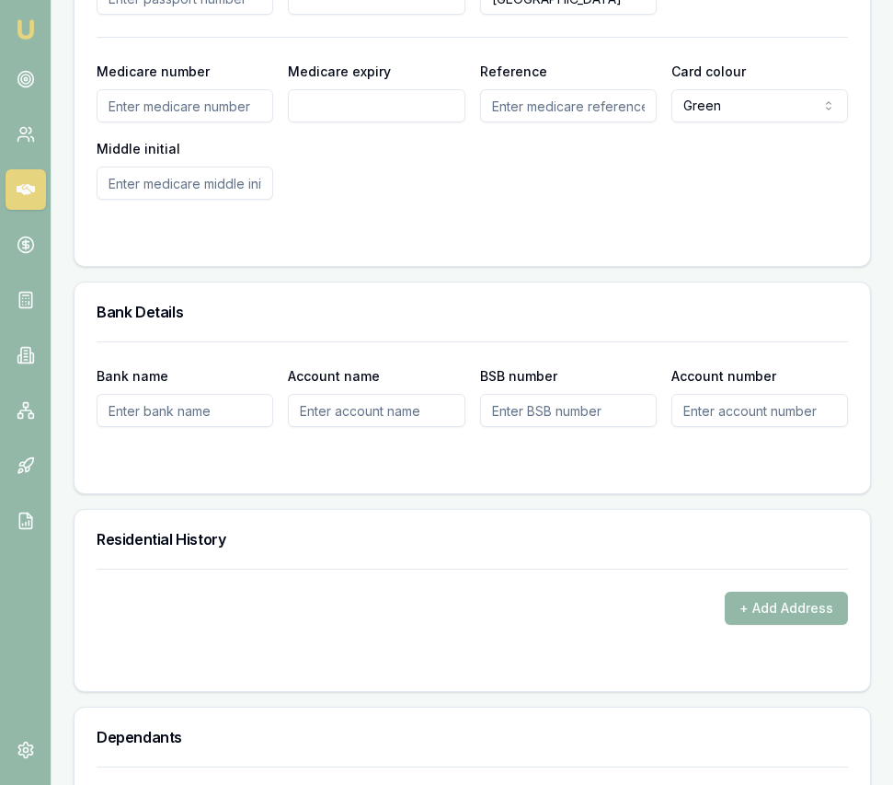
scroll to position [1873, 0]
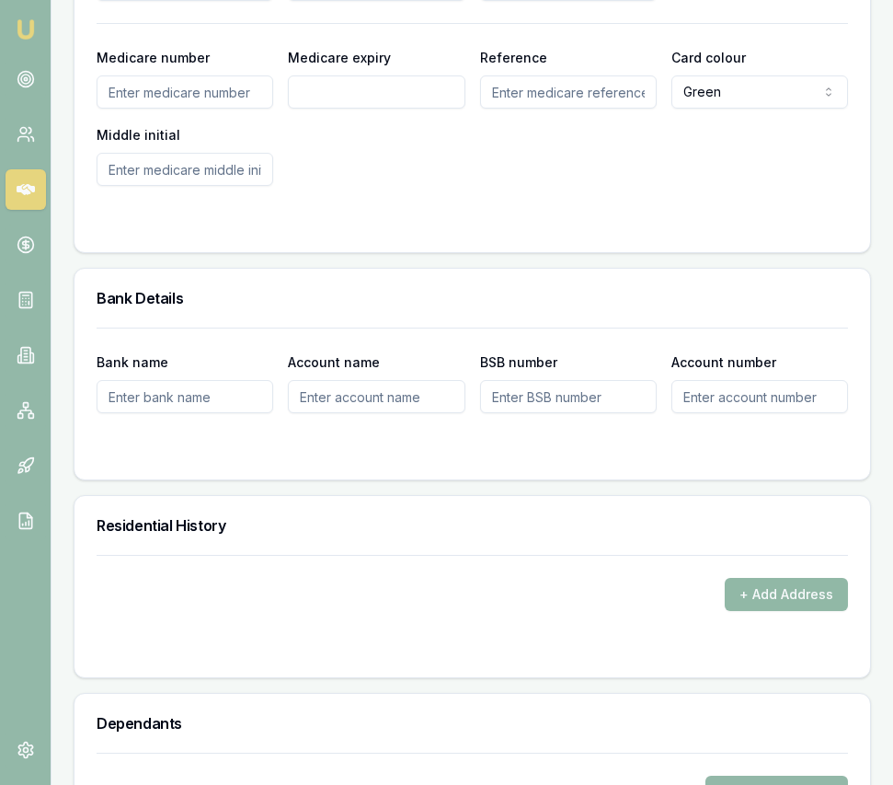
click at [749, 578] on button "+ Add Address" at bounding box center [786, 594] width 123 height 33
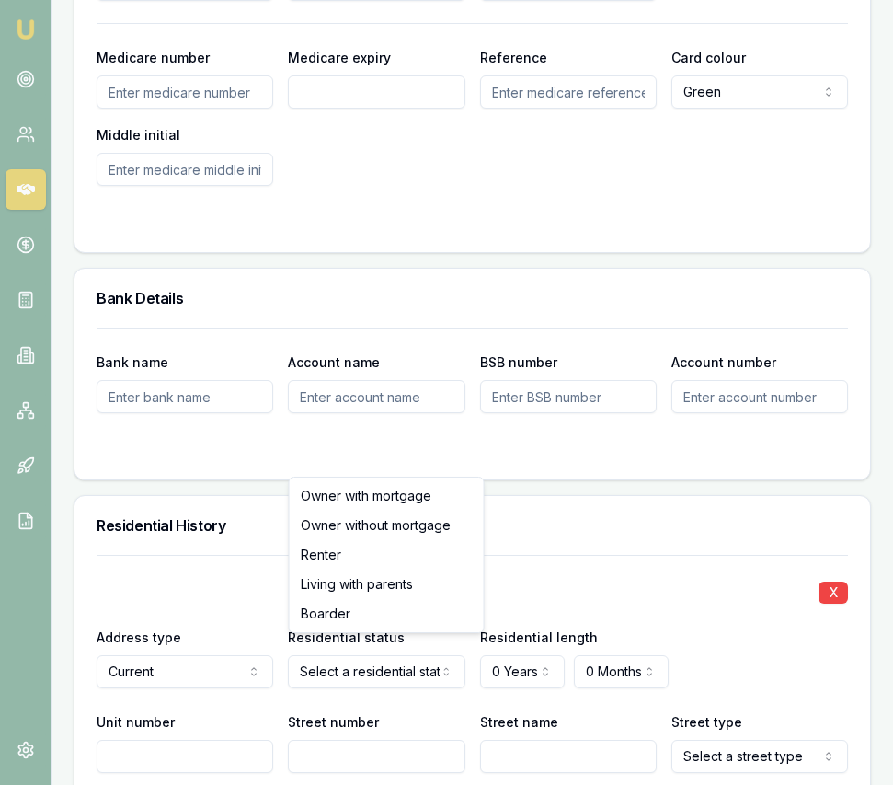
select select "RENTER"
drag, startPoint x: 355, startPoint y: 554, endPoint x: 383, endPoint y: 563, distance: 29.1
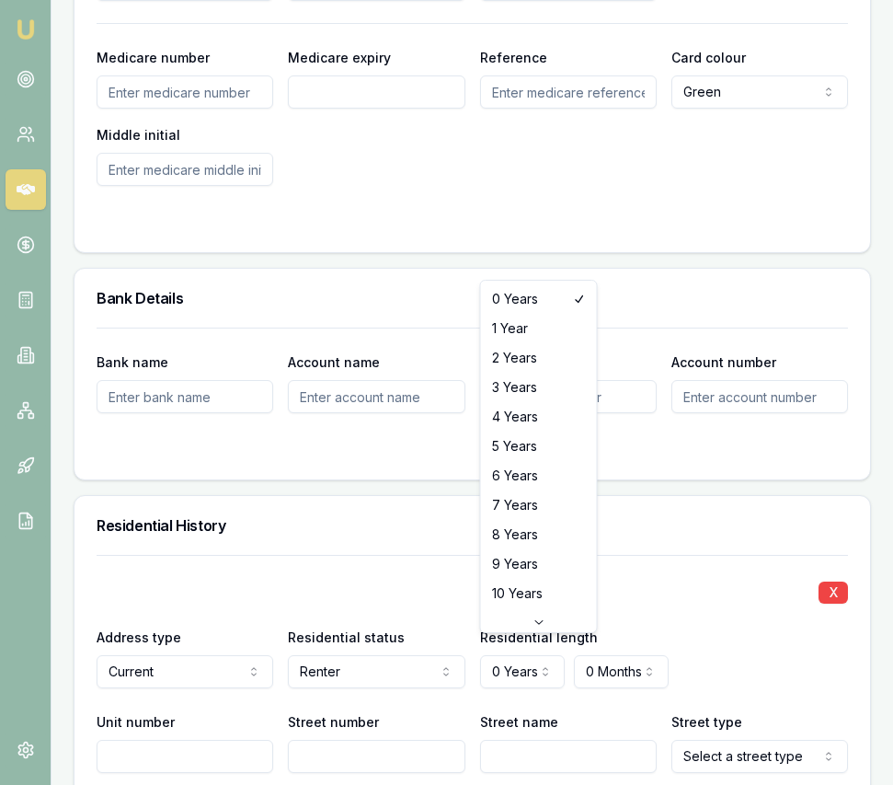
select select "4"
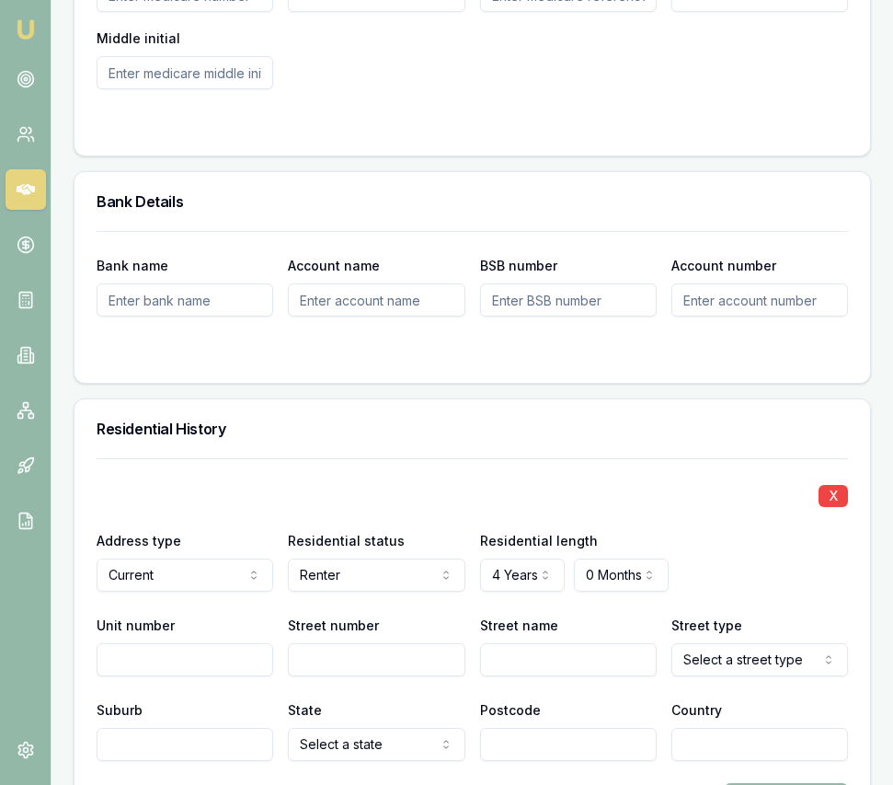
click at [344, 643] on input "Street number" at bounding box center [376, 659] width 177 height 33
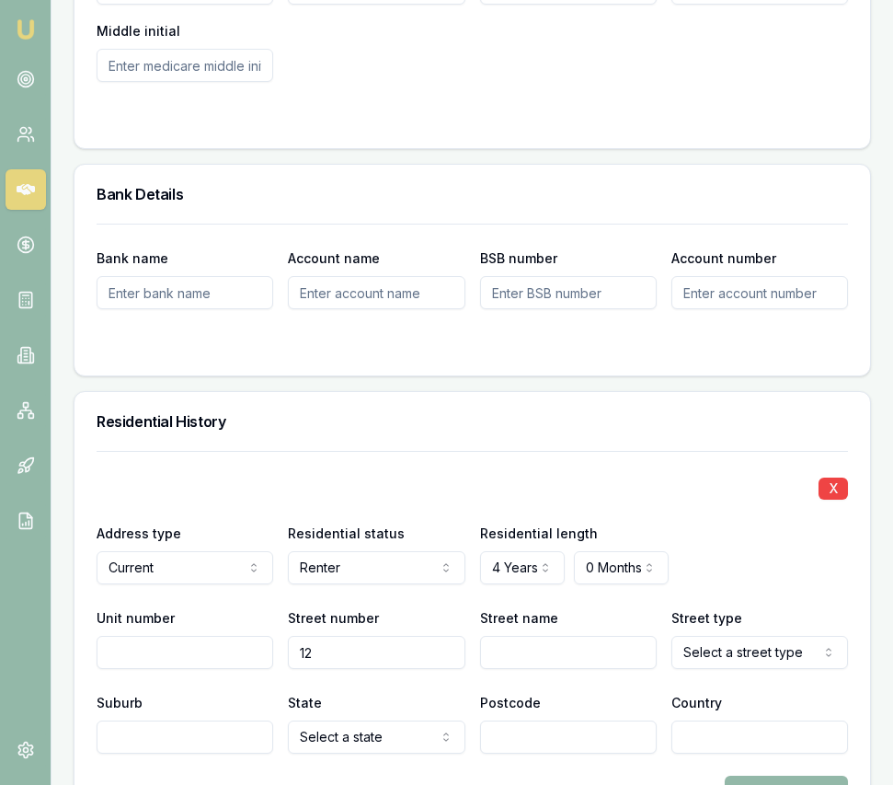
type input "12"
click at [523, 636] on input "Street name" at bounding box center [568, 652] width 177 height 33
type input "Imlay"
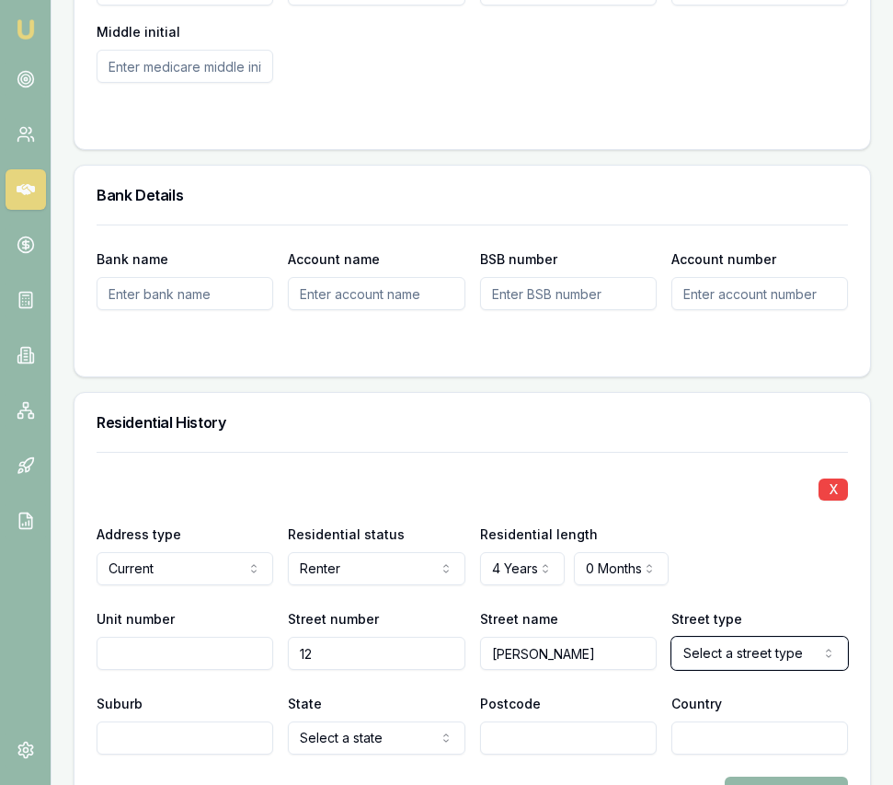
select select "Ramble"
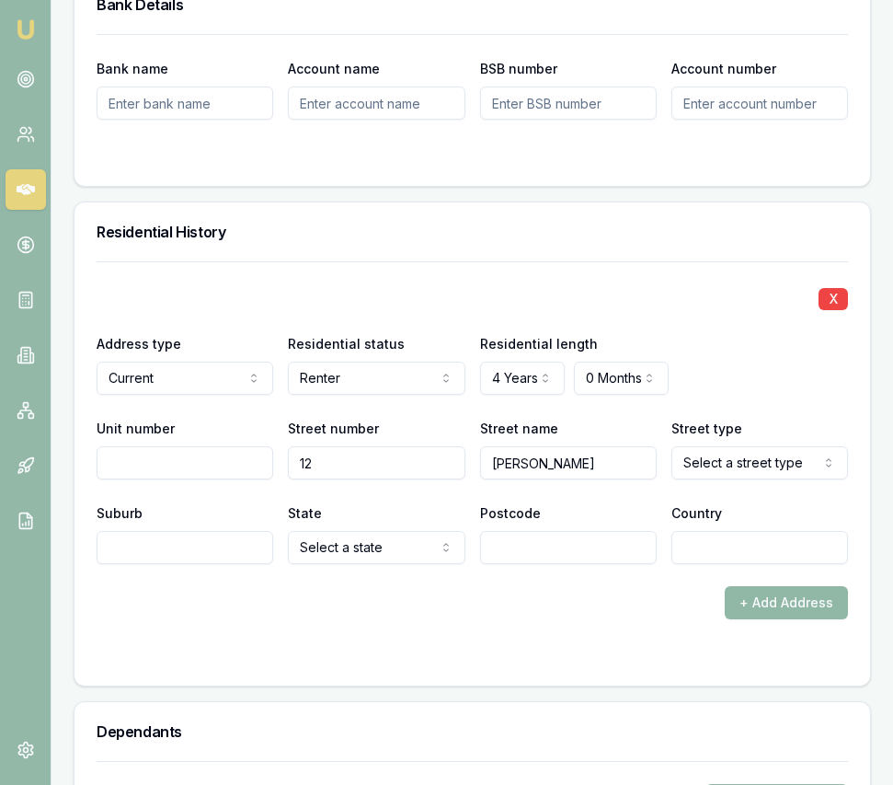
scroll to position [2180, 0]
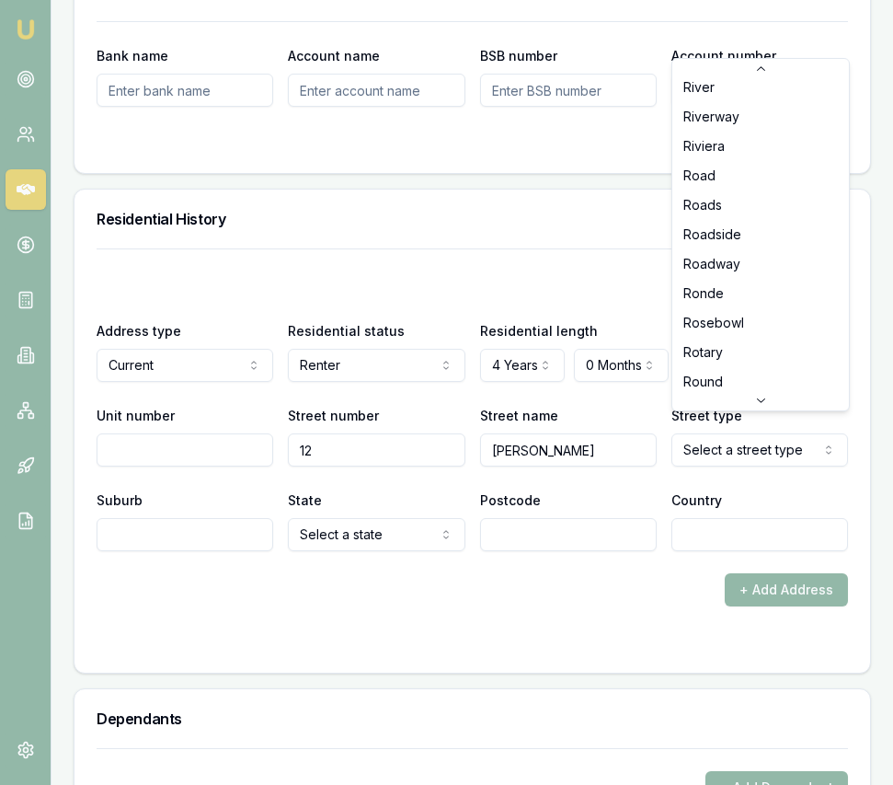
scroll to position [4345, 0]
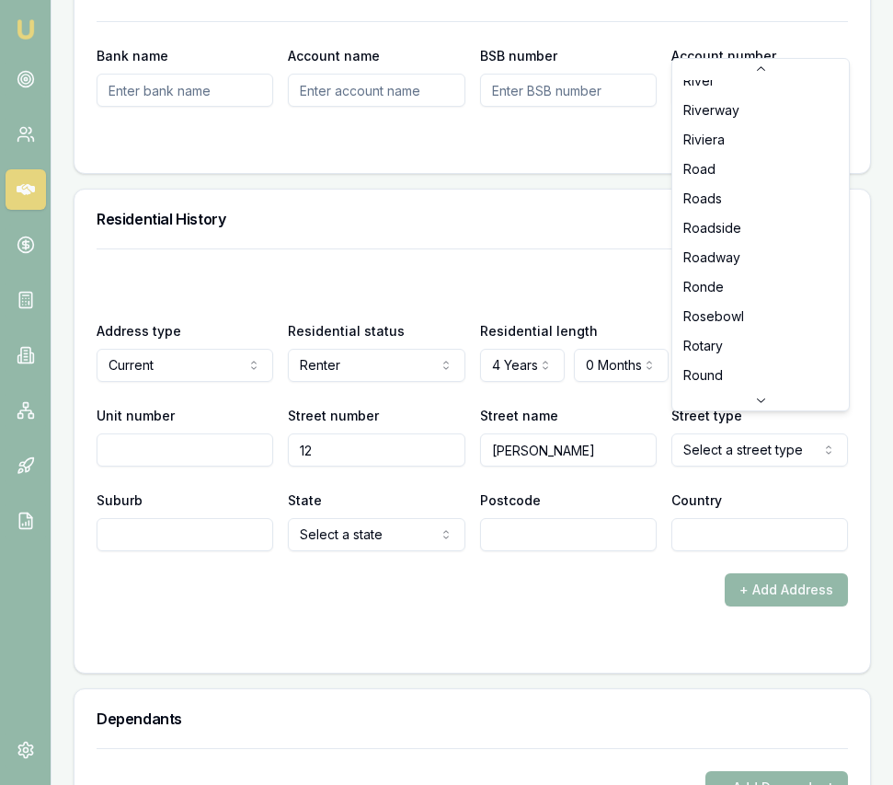
select select "Road"
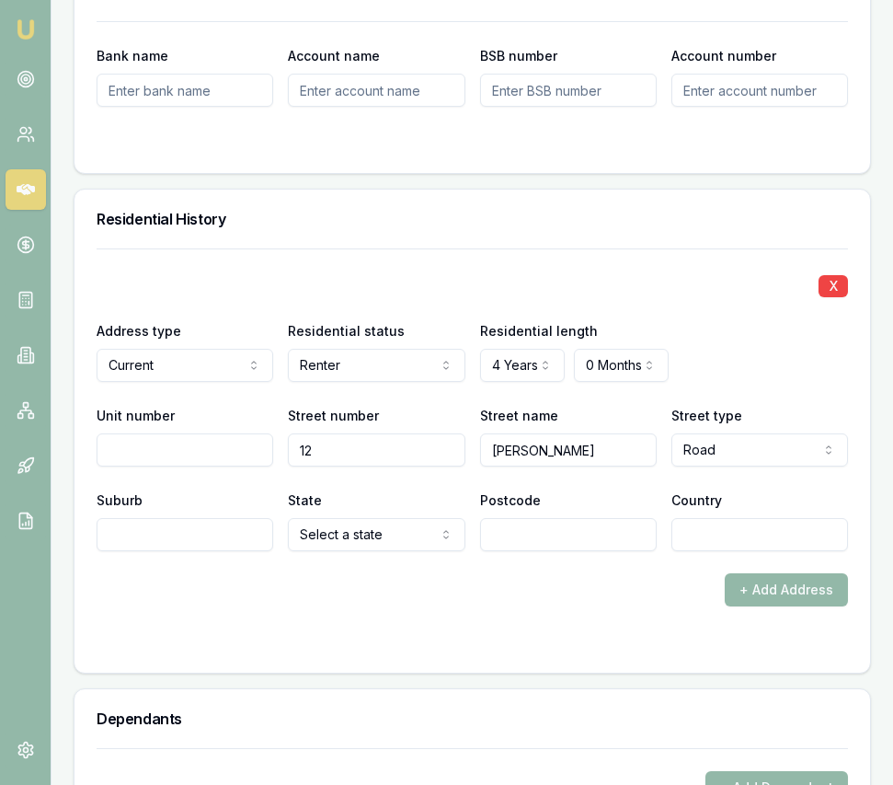
click at [196, 518] on input "Suburb" at bounding box center [185, 534] width 177 height 33
click at [193, 518] on input "Suburb" at bounding box center [185, 534] width 177 height 33
type input "Bran"
click at [193, 518] on input "Suburb" at bounding box center [185, 534] width 177 height 33
type input "Brabham"
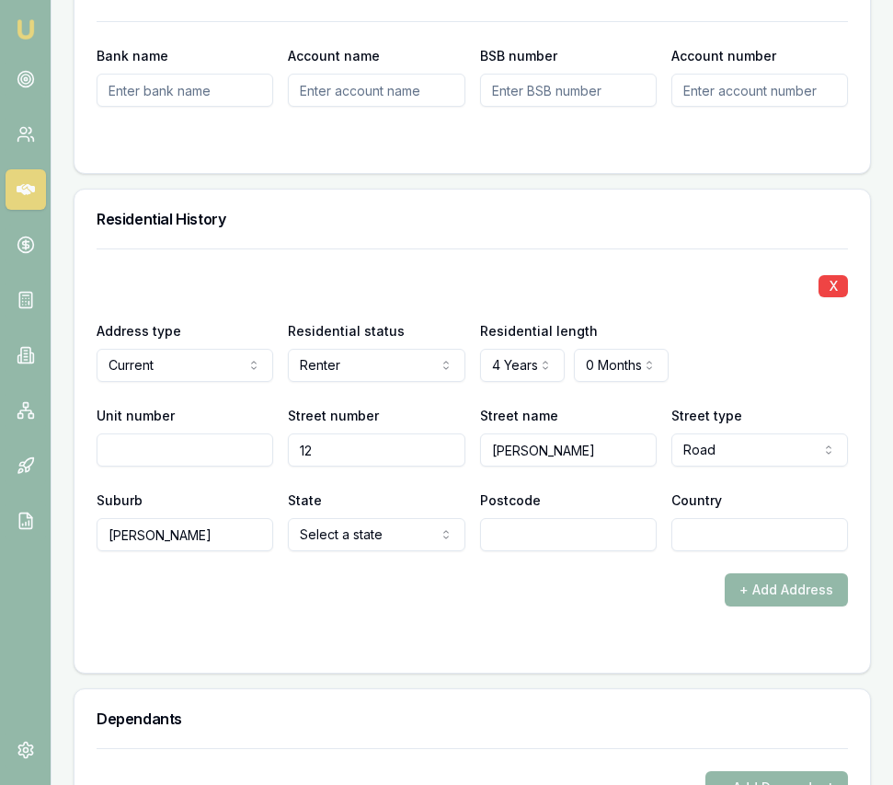
select select "WA"
click at [549, 518] on input "Postcode" at bounding box center [568, 534] width 177 height 33
type input "6055"
click at [709, 518] on input "Country" at bounding box center [760, 534] width 177 height 33
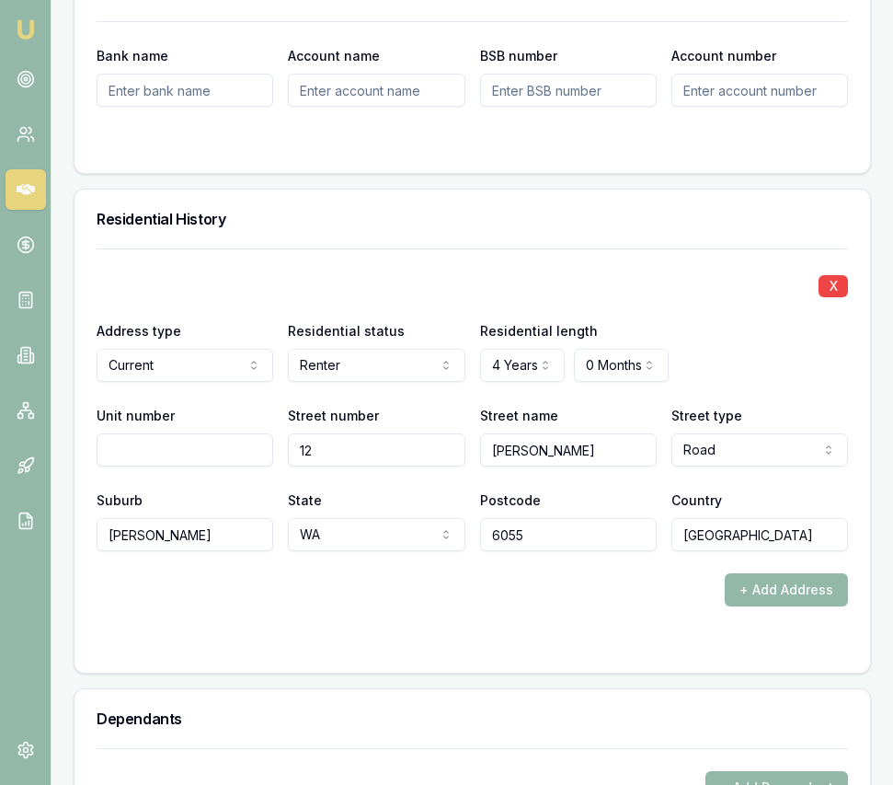
type input "[GEOGRAPHIC_DATA]"
click at [626, 604] on form "X Address type Current Current Previous Residential status Renter Owner with mo…" at bounding box center [473, 449] width 752 height 402
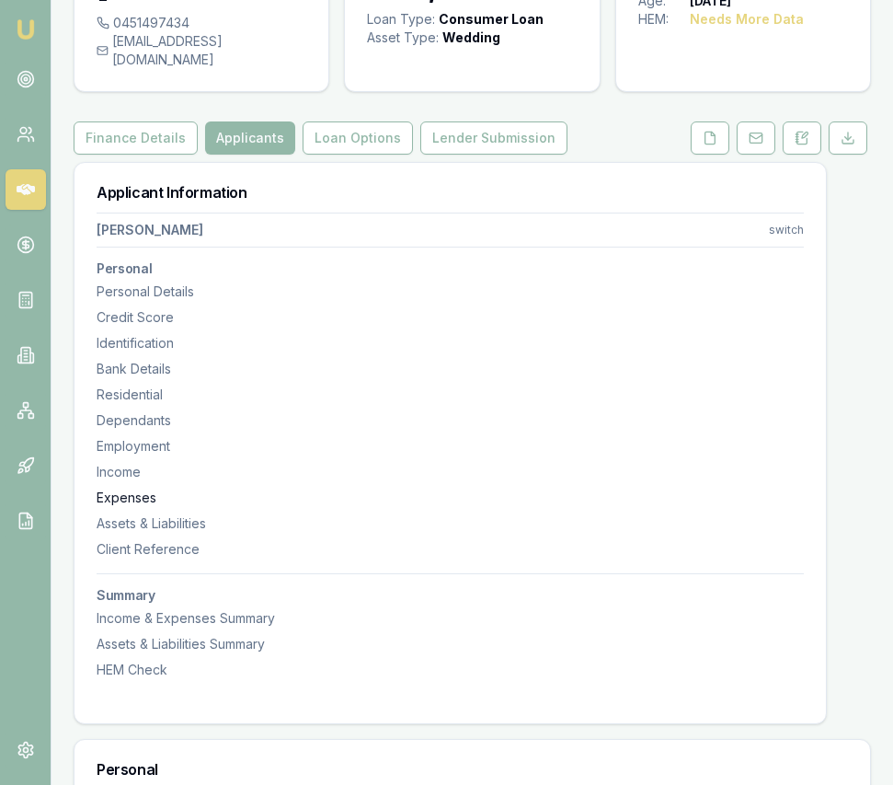
scroll to position [91, 0]
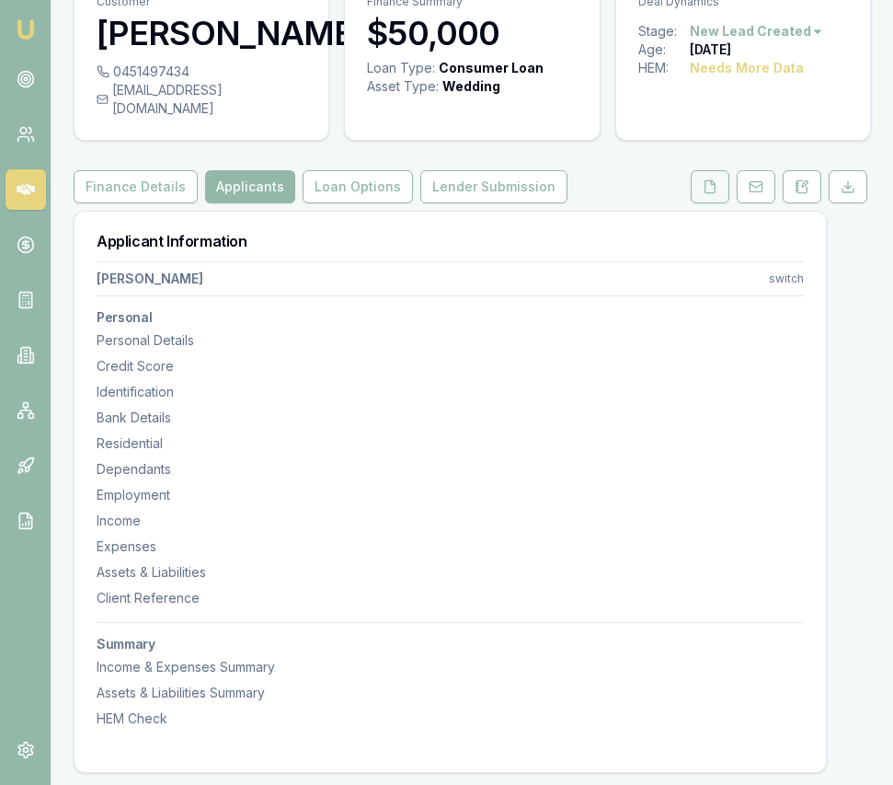
click at [691, 177] on button at bounding box center [710, 186] width 39 height 33
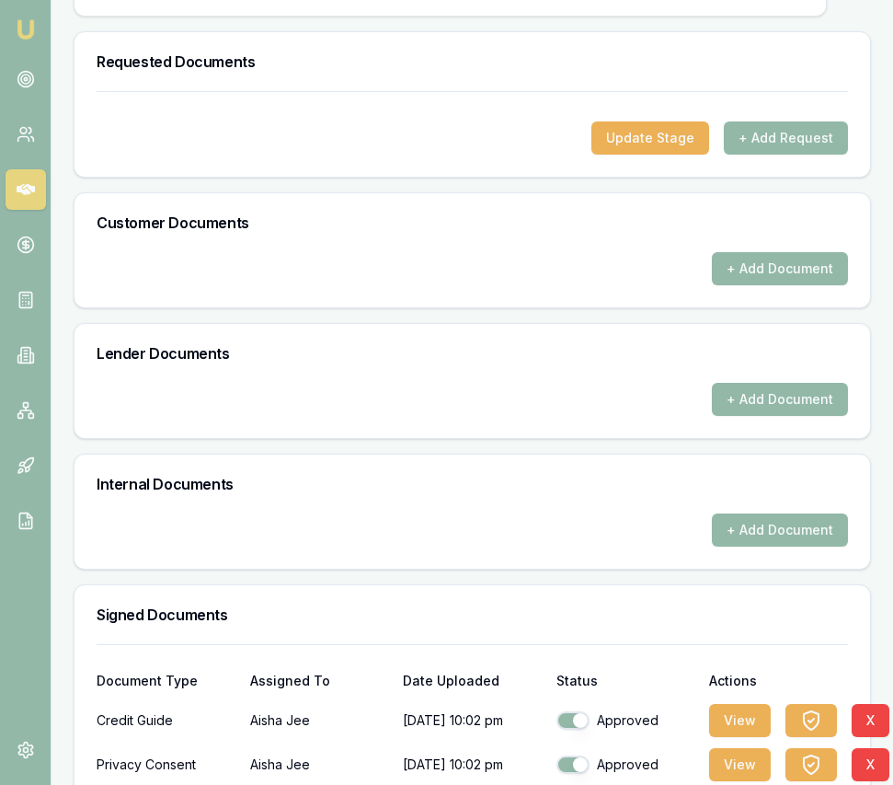
scroll to position [551, 0]
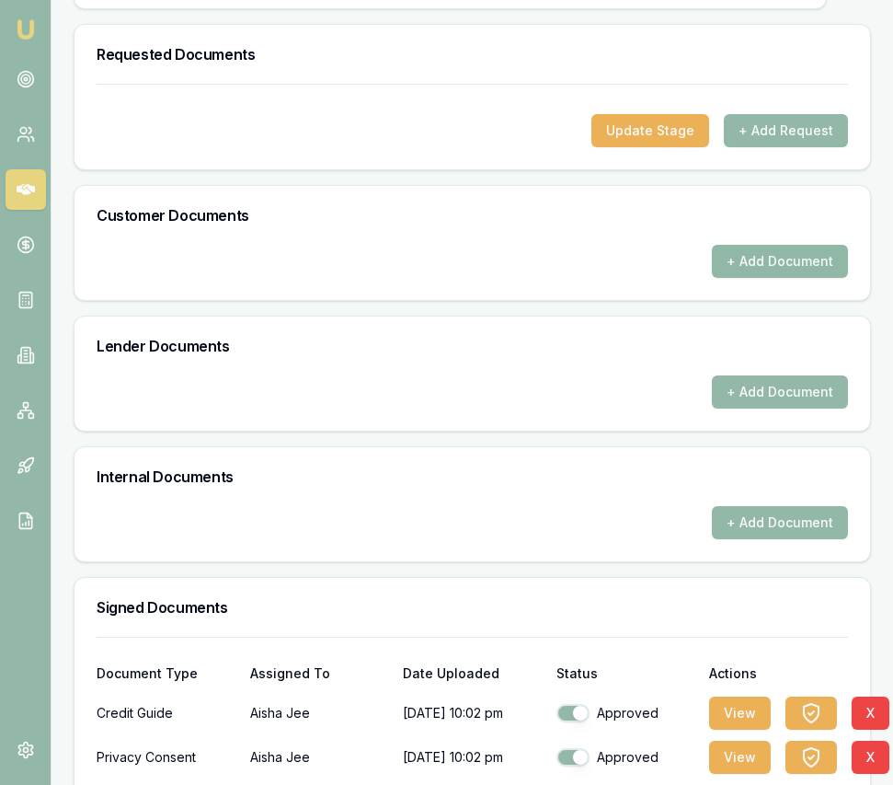
click at [785, 247] on button "+ Add Document" at bounding box center [780, 261] width 136 height 33
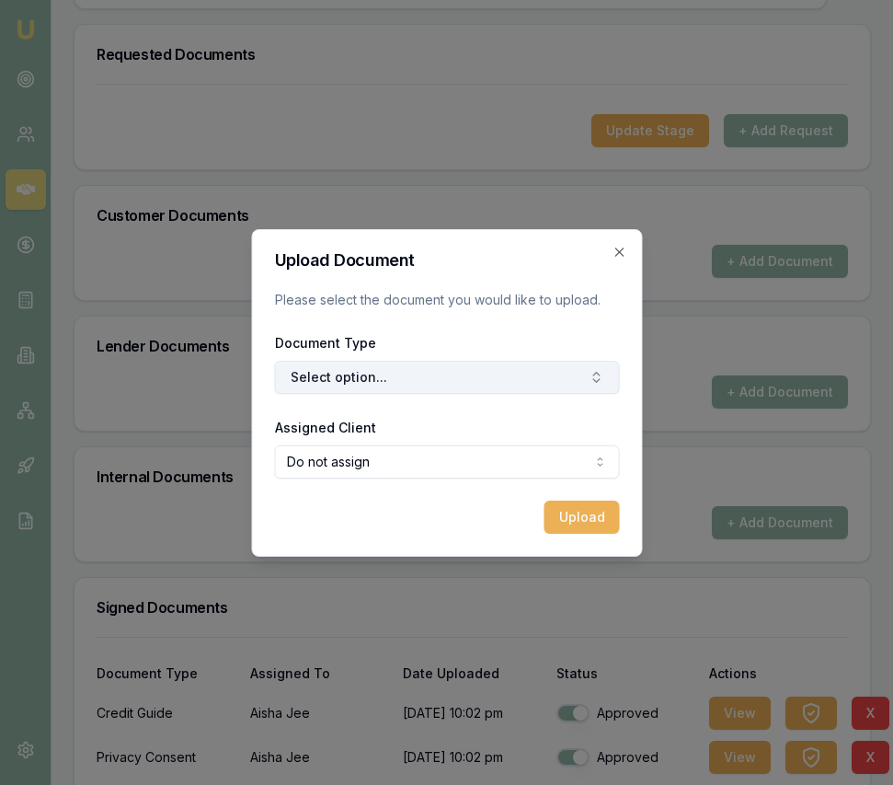
click at [452, 380] on button "Select option..." at bounding box center [446, 377] width 345 height 33
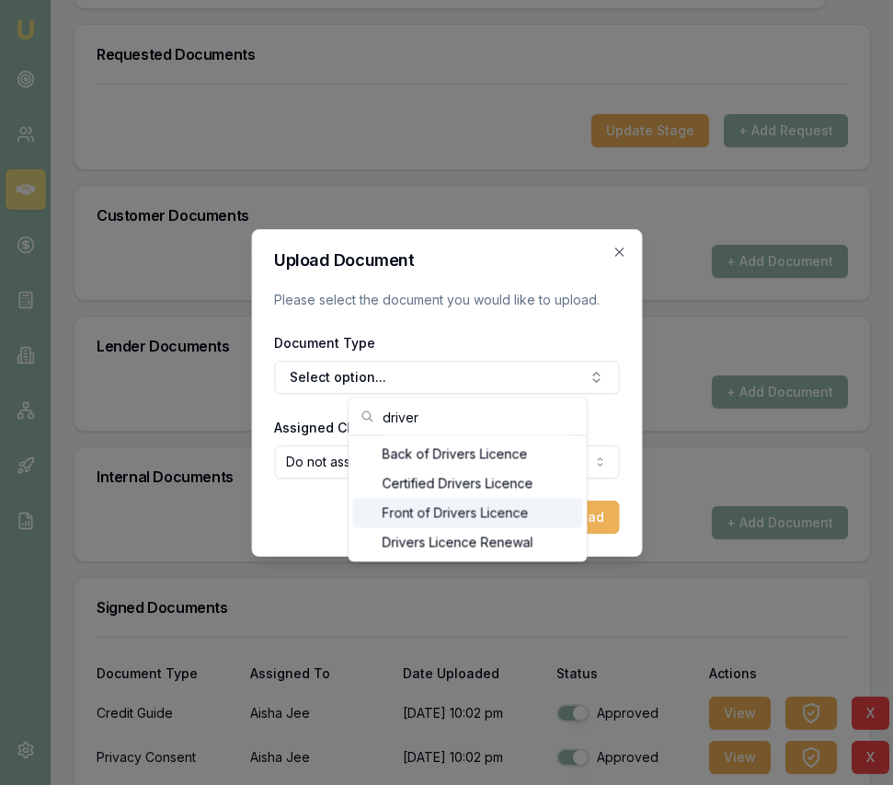
type input "driver"
drag, startPoint x: 480, startPoint y: 506, endPoint x: 470, endPoint y: 503, distance: 10.5
click at [480, 506] on div "Front of Drivers Licence" at bounding box center [468, 513] width 230 height 29
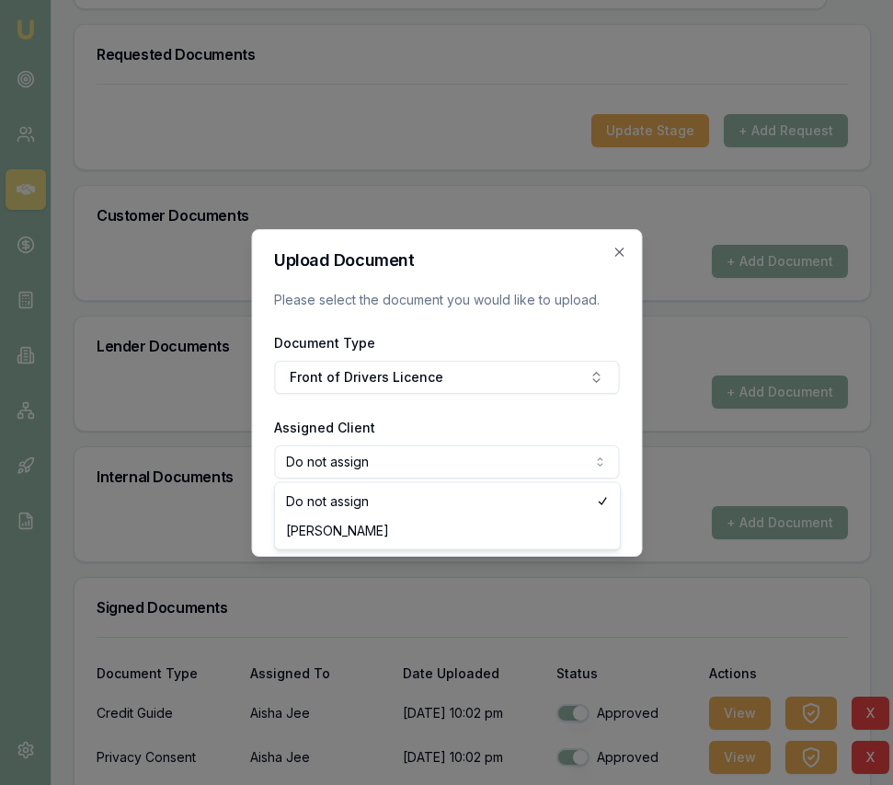
select select "U-135MWUW7C8"
click at [581, 526] on button "Upload" at bounding box center [581, 516] width 75 height 33
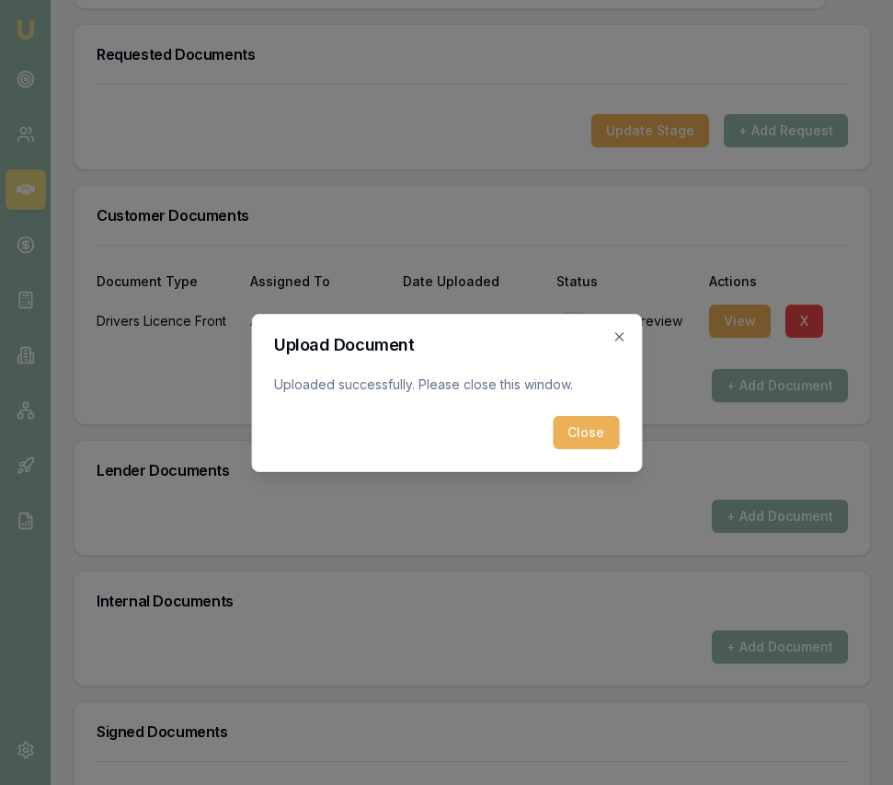
click at [578, 433] on button "Close" at bounding box center [586, 432] width 66 height 33
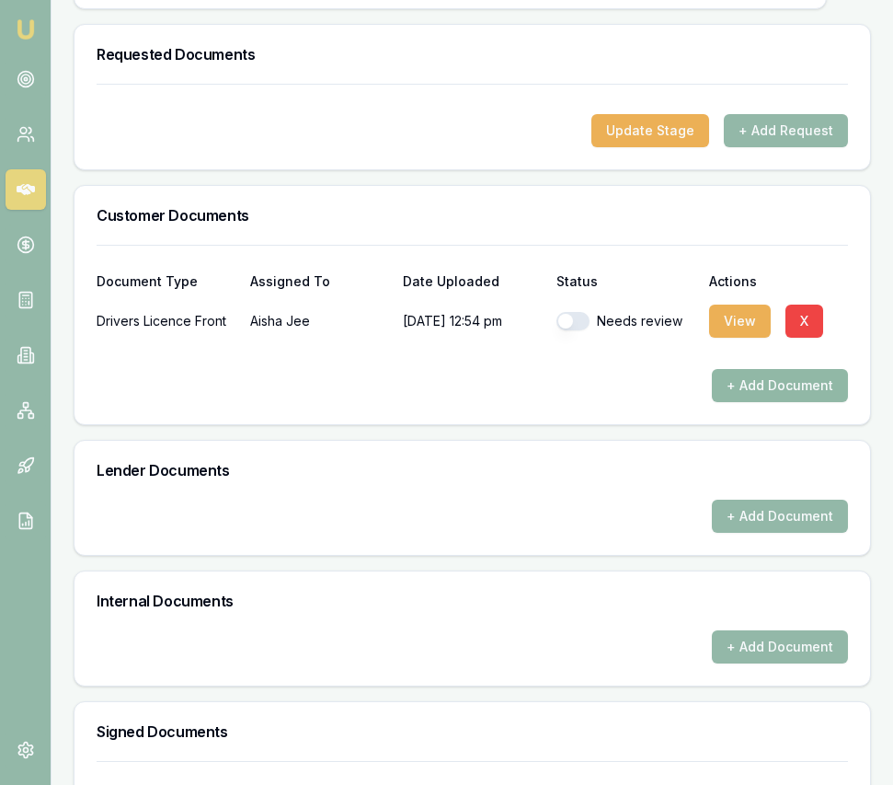
click at [743, 369] on button "+ Add Document" at bounding box center [780, 385] width 136 height 33
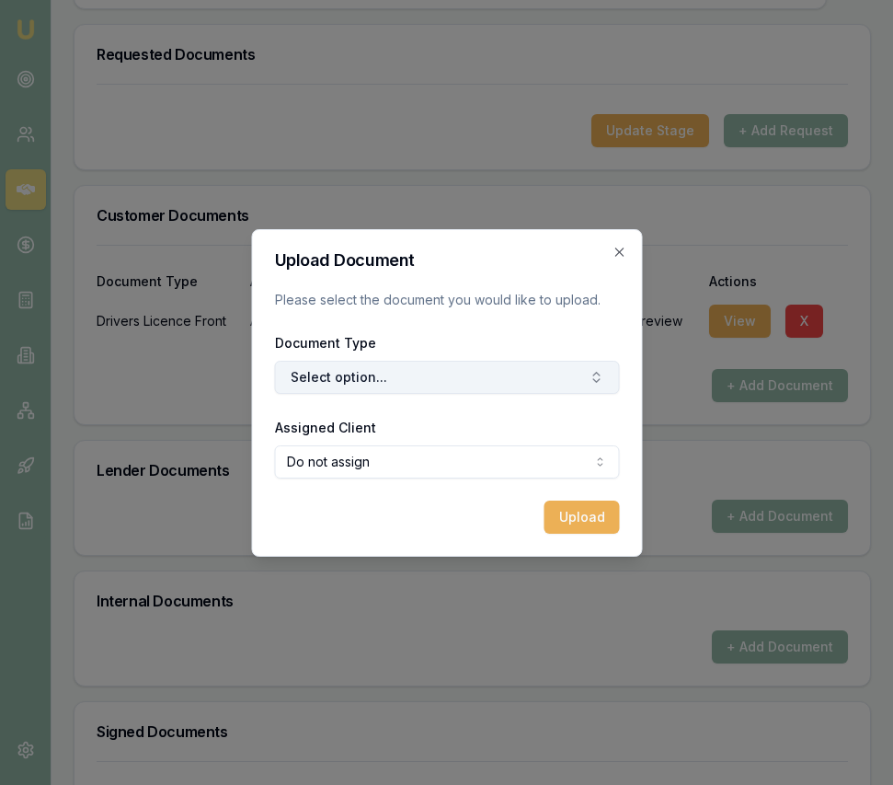
click at [498, 374] on button "Select option..." at bounding box center [446, 377] width 345 height 33
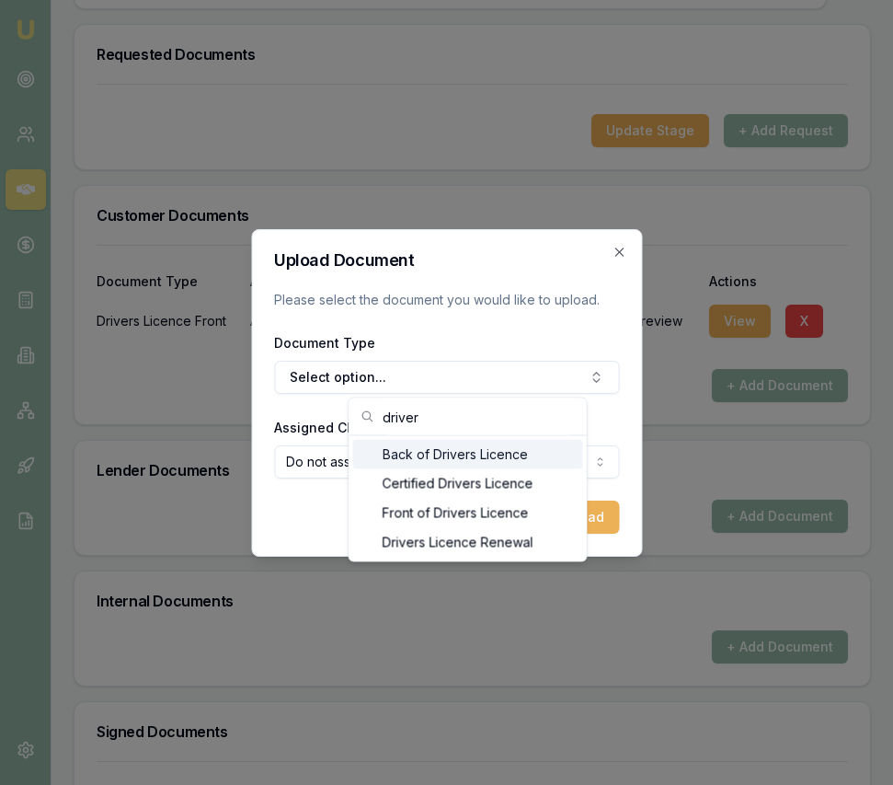
type input "driver"
click at [477, 454] on div "Back of Drivers Licence" at bounding box center [468, 454] width 230 height 29
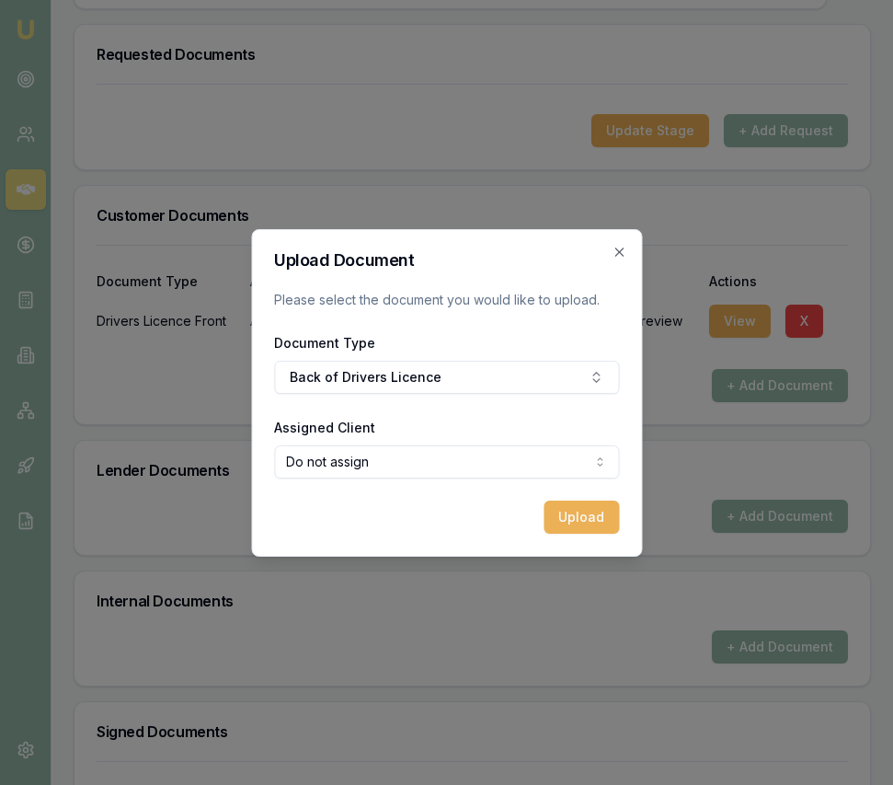
click at [508, 478] on form "Upload Document Please select the document you would like to upload. Document T…" at bounding box center [446, 393] width 345 height 282
select select "U-135MWUW7C8"
click at [589, 523] on button "Upload" at bounding box center [581, 516] width 75 height 33
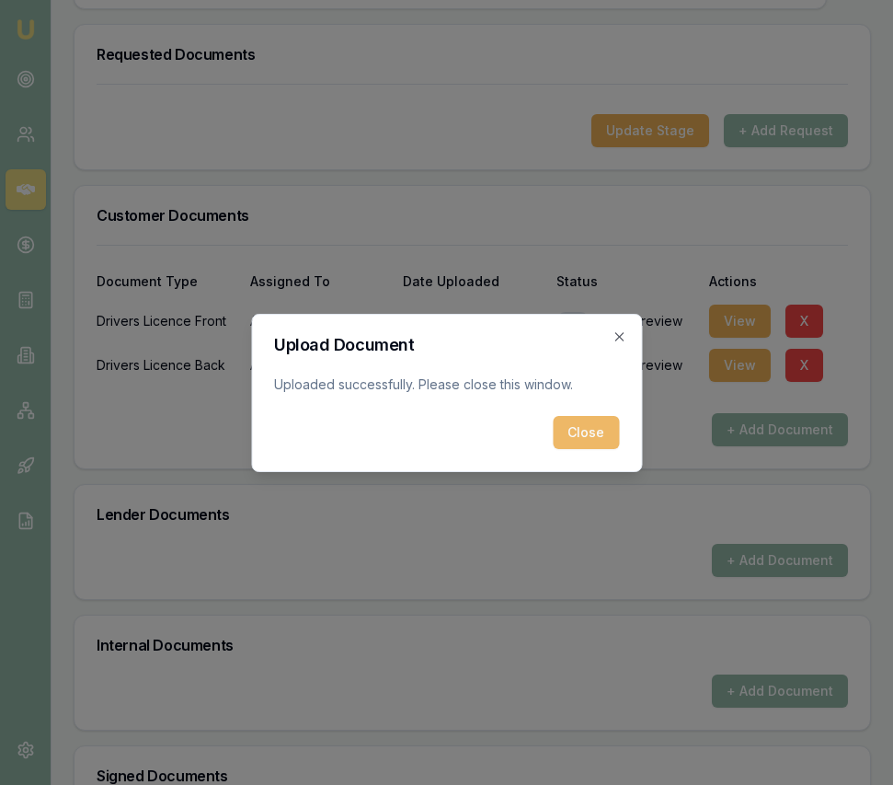
click at [586, 435] on button "Close" at bounding box center [586, 432] width 66 height 33
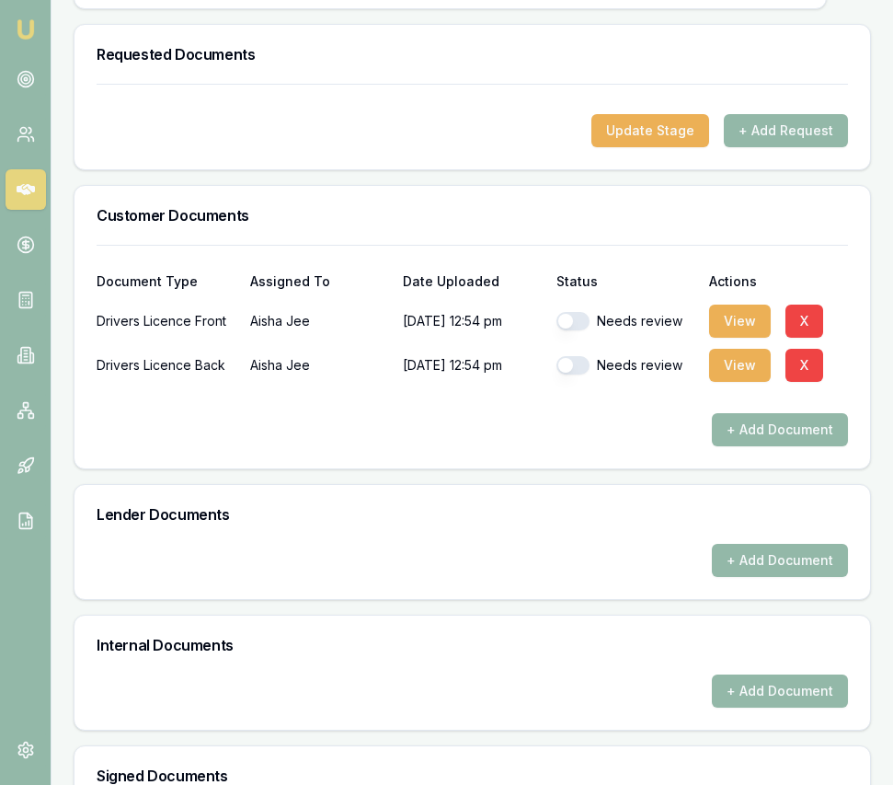
click at [579, 356] on button "button" at bounding box center [573, 365] width 33 height 18
checkbox input "true"
click at [571, 312] on button "button" at bounding box center [573, 321] width 33 height 18
checkbox input "true"
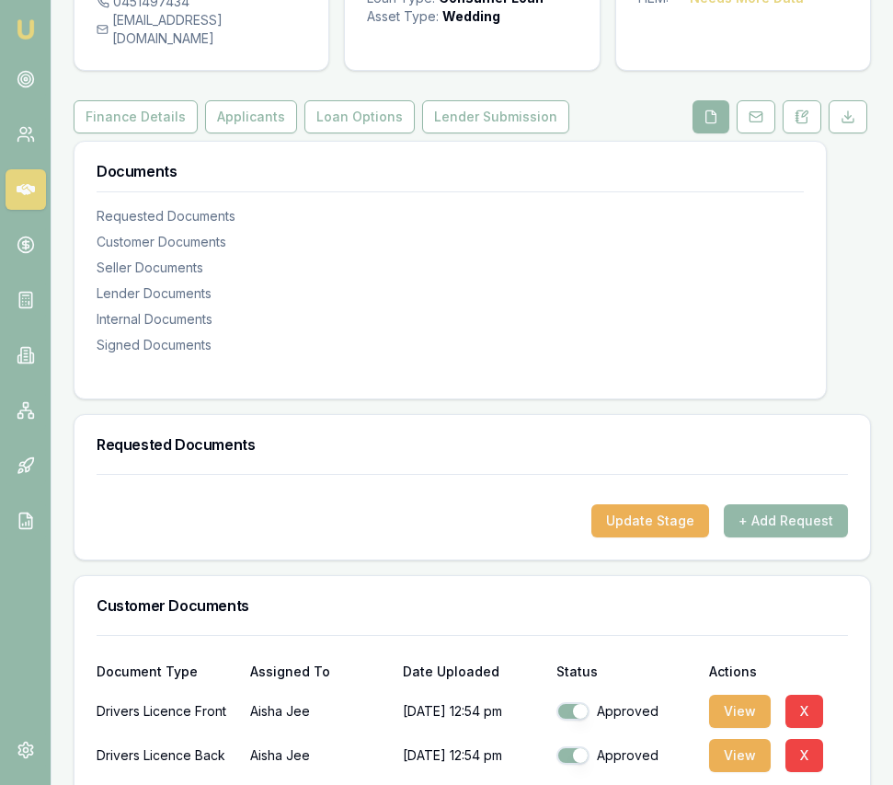
scroll to position [0, 0]
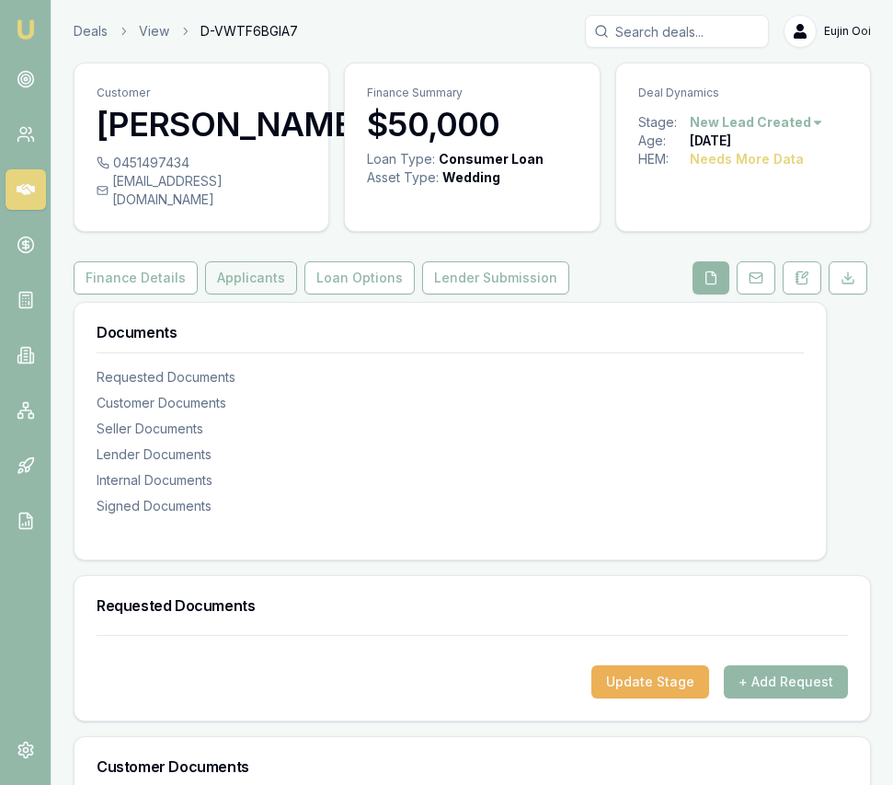
click at [261, 270] on button "Applicants" at bounding box center [251, 277] width 92 height 33
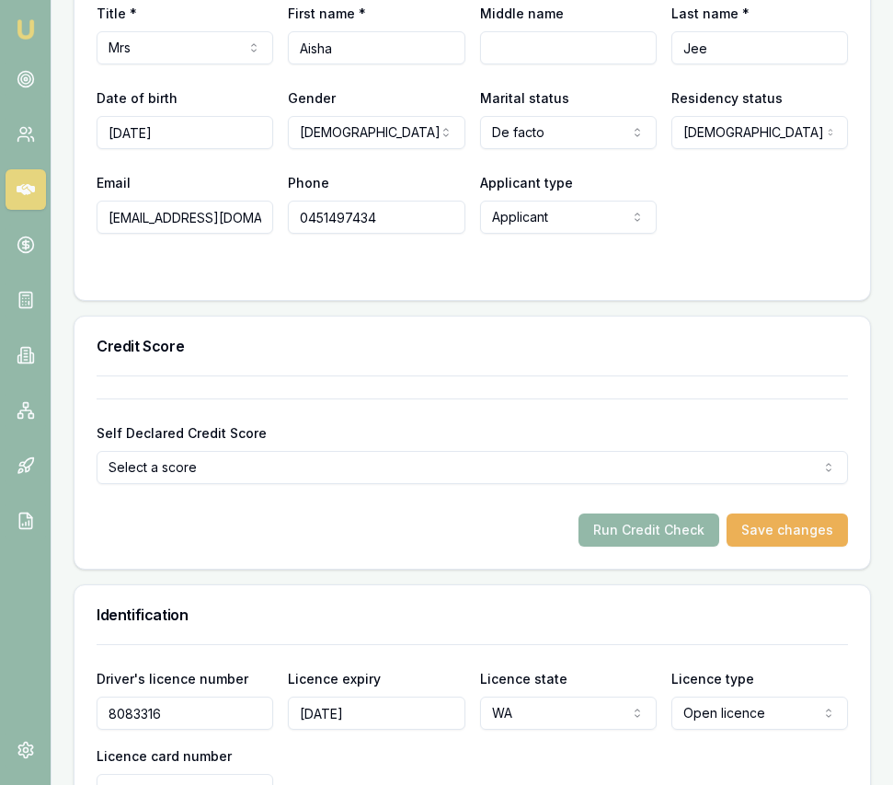
scroll to position [961, 0]
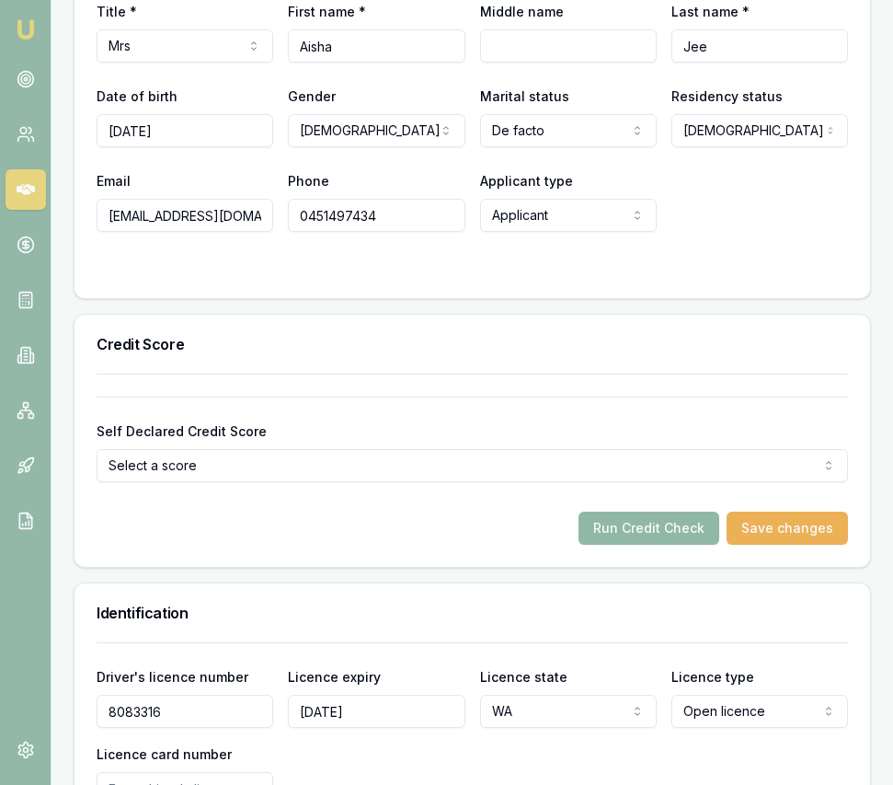
click at [644, 512] on button "Run Credit Check" at bounding box center [649, 528] width 141 height 33
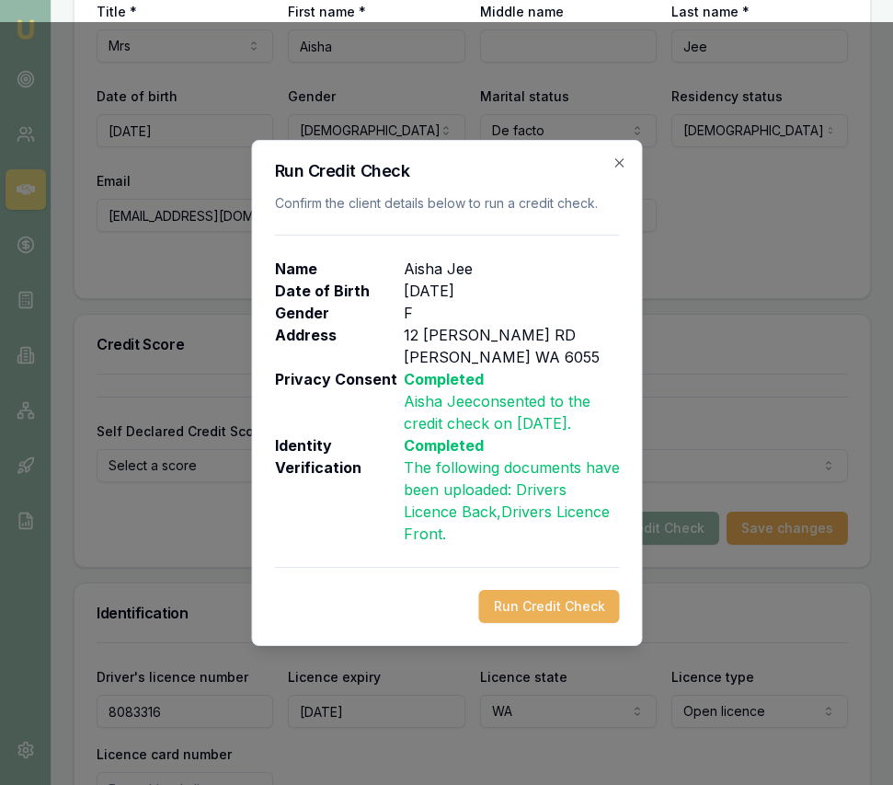
drag, startPoint x: 552, startPoint y: 607, endPoint x: 510, endPoint y: 599, distance: 43.1
click at [552, 607] on button "Run Credit Check" at bounding box center [548, 606] width 141 height 33
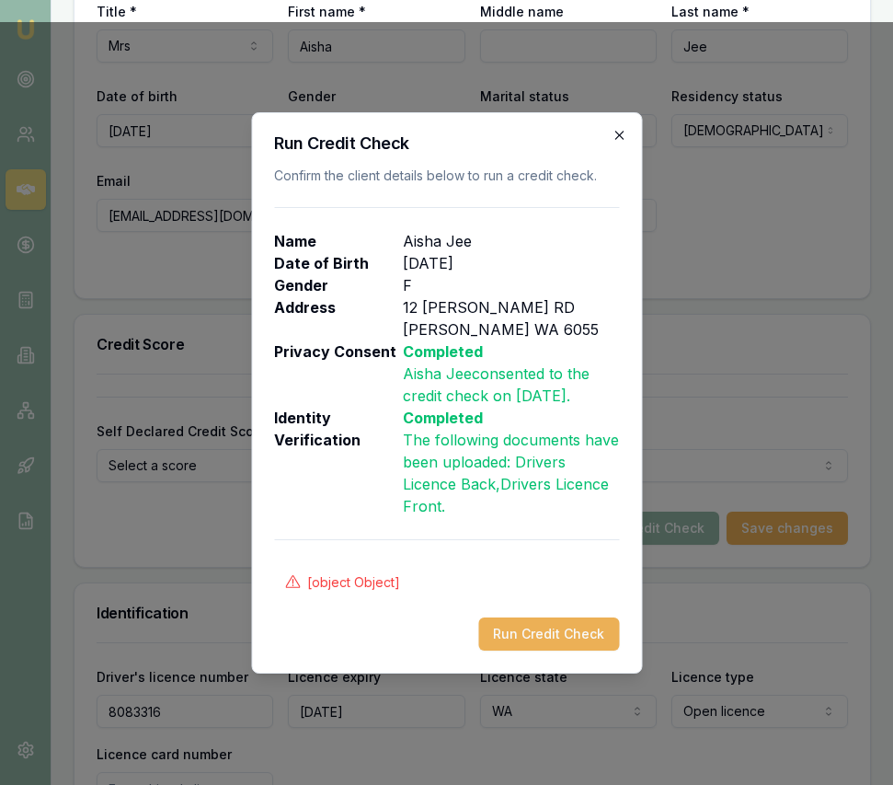
click at [616, 141] on icon "button" at bounding box center [619, 135] width 15 height 15
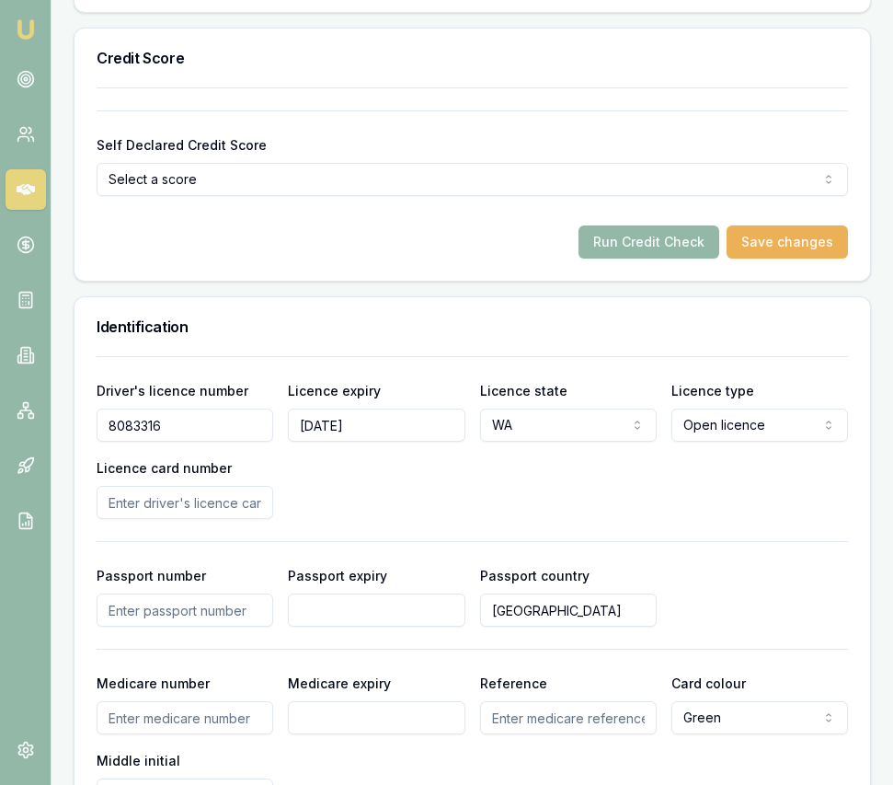
scroll to position [1249, 0]
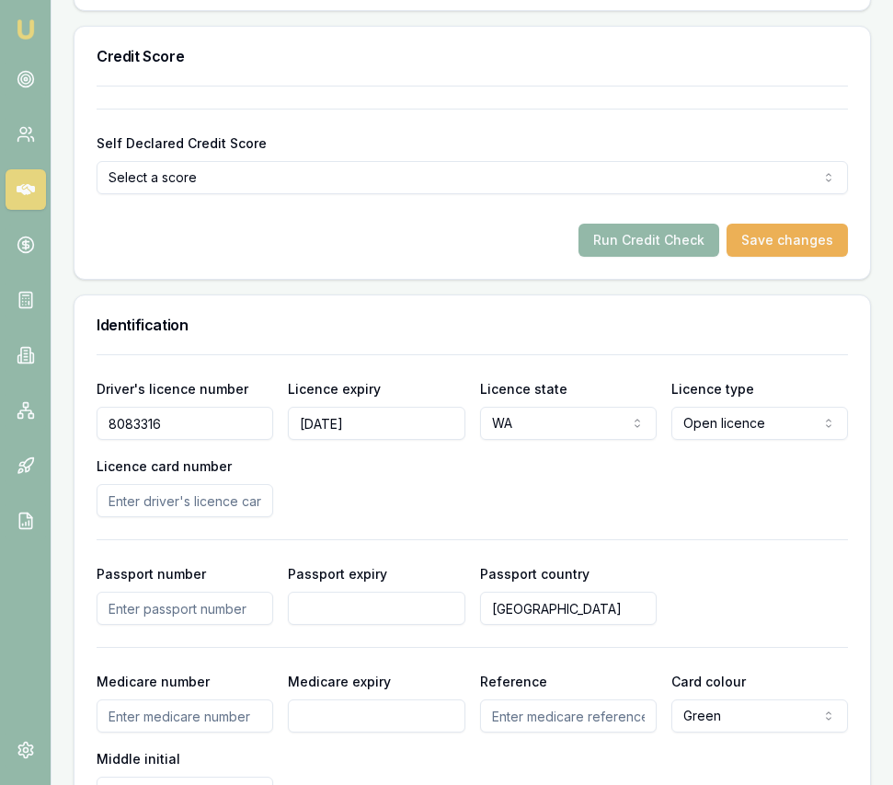
click at [165, 484] on input "Licence card number" at bounding box center [185, 500] width 177 height 33
type input "D9400341"
click at [363, 471] on div "Driver's licence number 8083316 Licence expiry 11/11/2025 Licence state WA NSW …" at bounding box center [473, 447] width 752 height 140
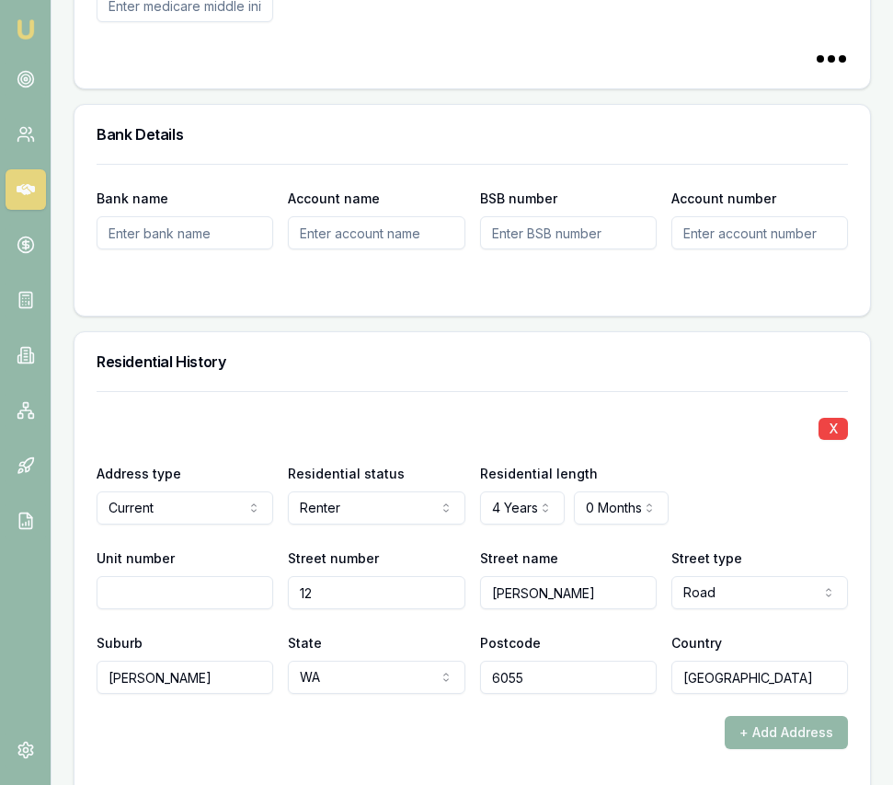
scroll to position [2040, 0]
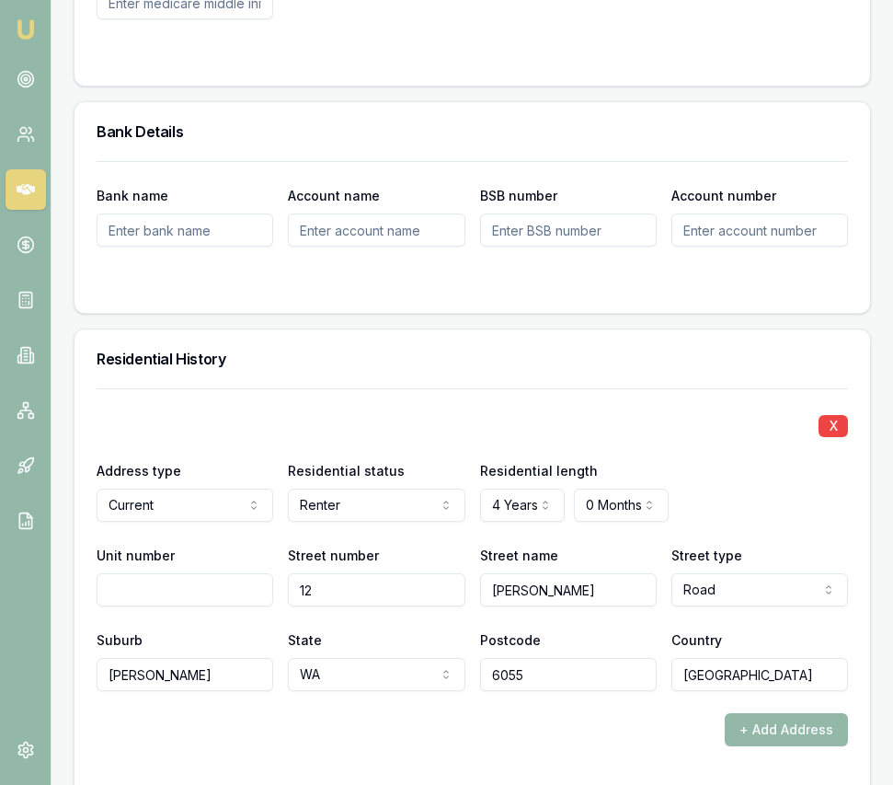
click at [396, 575] on input "12" at bounding box center [376, 589] width 177 height 33
type input "8"
type input "W"
type input "Quinny"
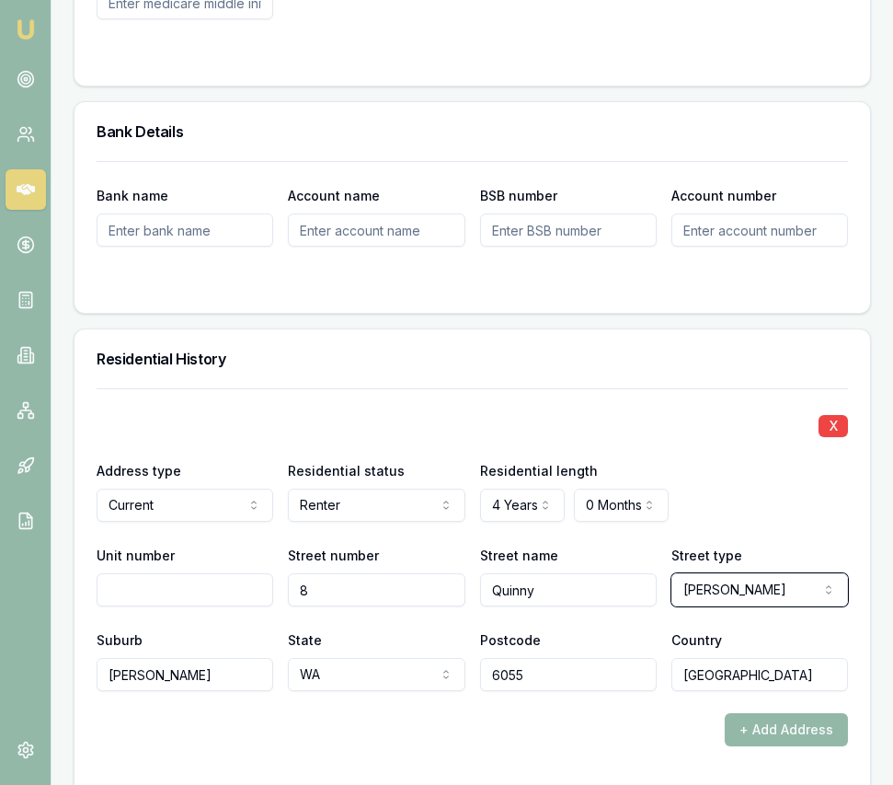
select select "Drive"
click at [225, 658] on input "Brabham" at bounding box center [185, 674] width 177 height 33
click at [226, 658] on input "Brabham" at bounding box center [185, 674] width 177 height 33
click at [226, 659] on input "Brabham" at bounding box center [185, 674] width 177 height 33
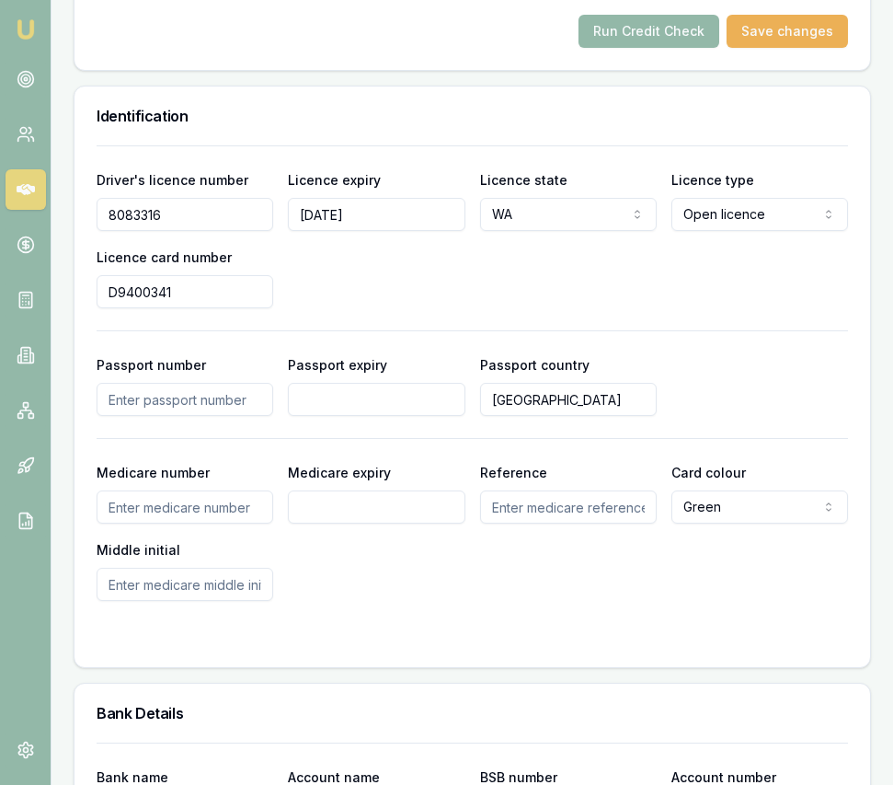
scroll to position [1473, 0]
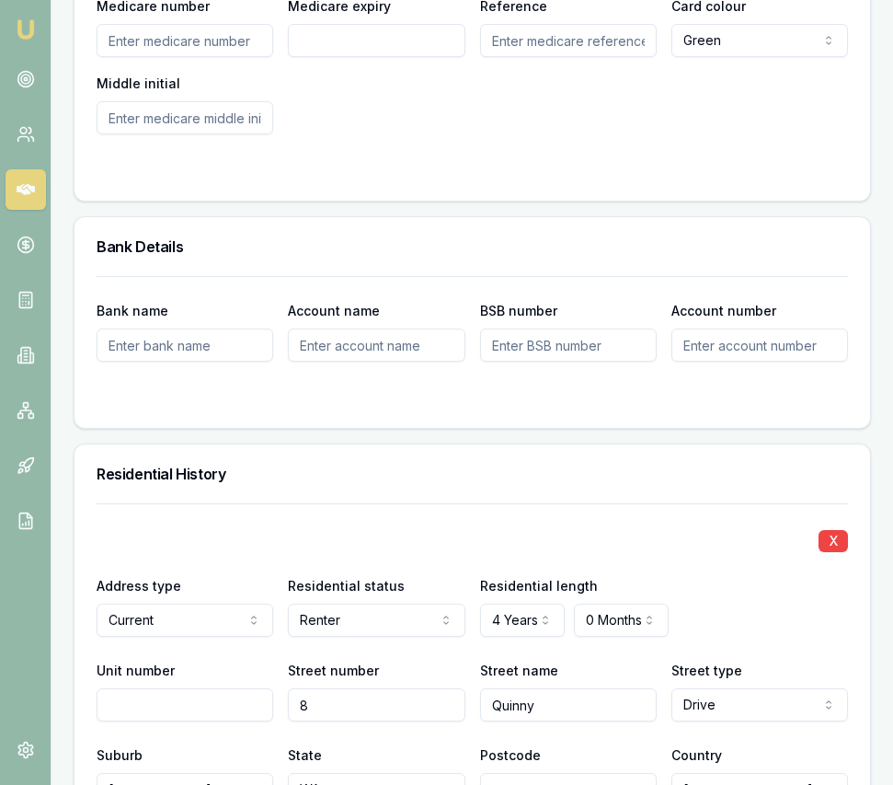
click at [308, 339] on div "Bank name Account name BSB number Account number" at bounding box center [473, 352] width 796 height 152
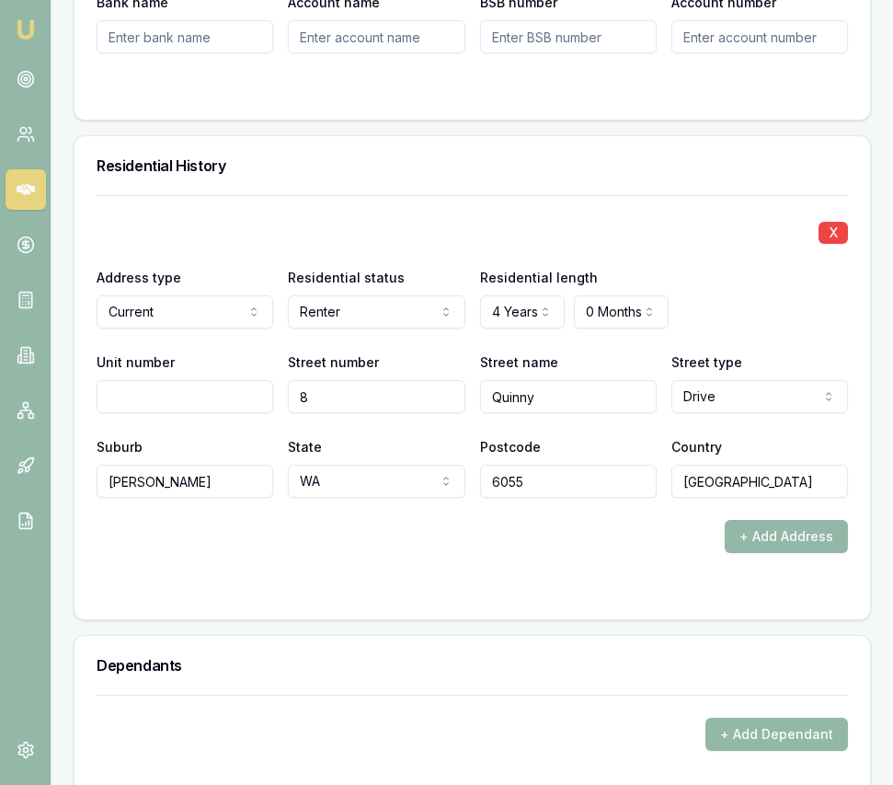
scroll to position [2241, 0]
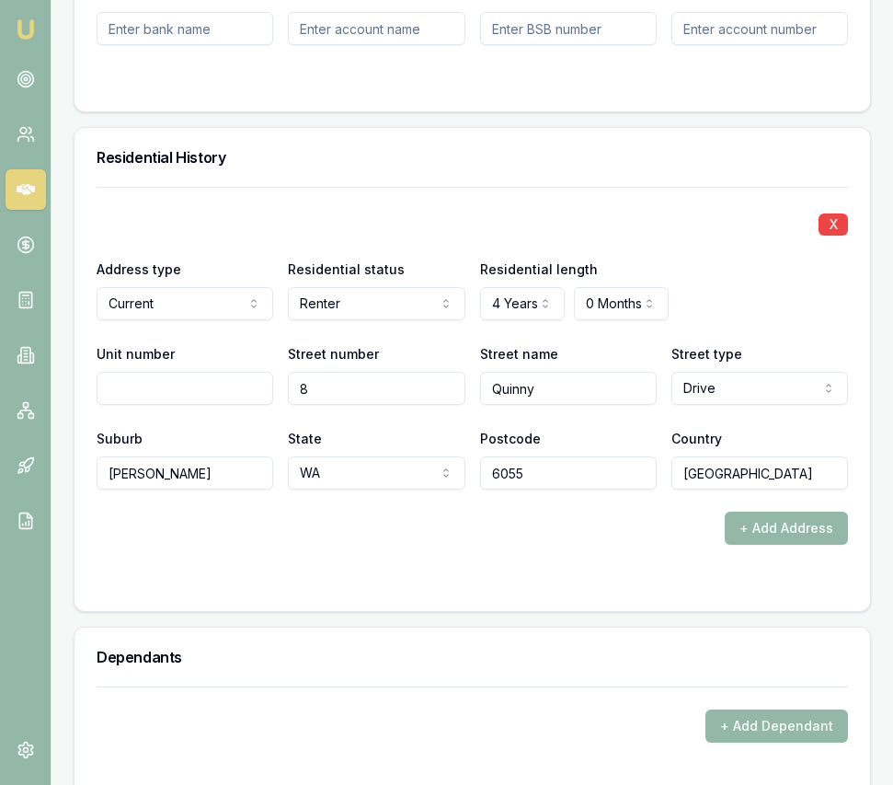
click at [216, 456] on input "Brabham" at bounding box center [185, 472] width 177 height 33
type input "[PERSON_NAME]"
click at [567, 460] on input "6055" at bounding box center [568, 472] width 177 height 33
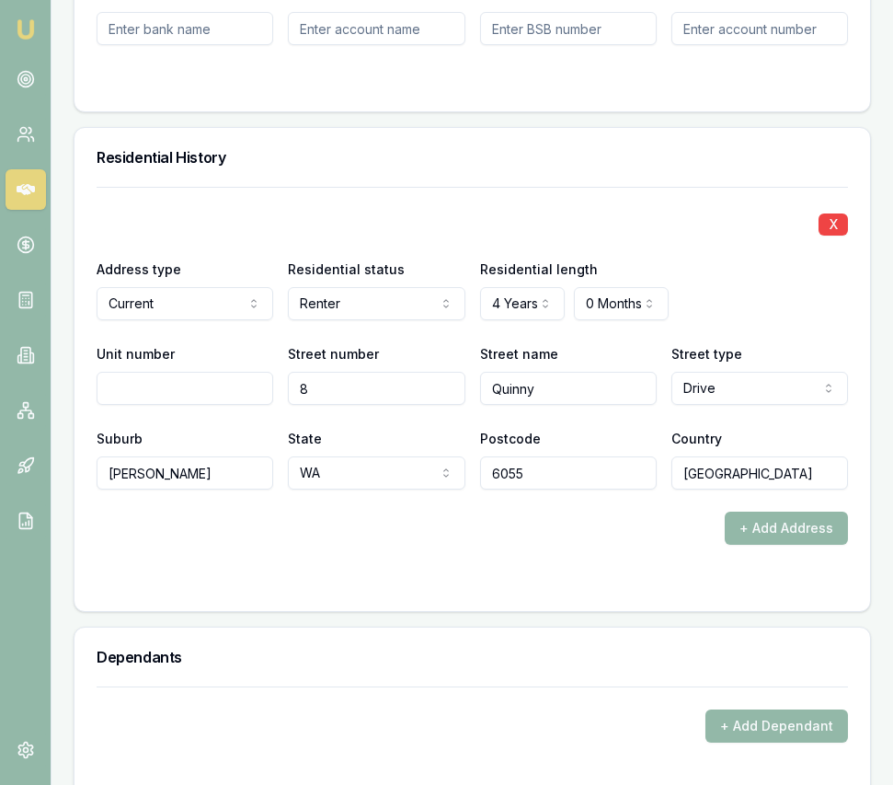
click at [567, 461] on input "6055" at bounding box center [568, 472] width 177 height 33
type input "6112"
click at [588, 540] on form "X Address type Current Current Previous Residential status Renter Owner with mo…" at bounding box center [473, 388] width 752 height 402
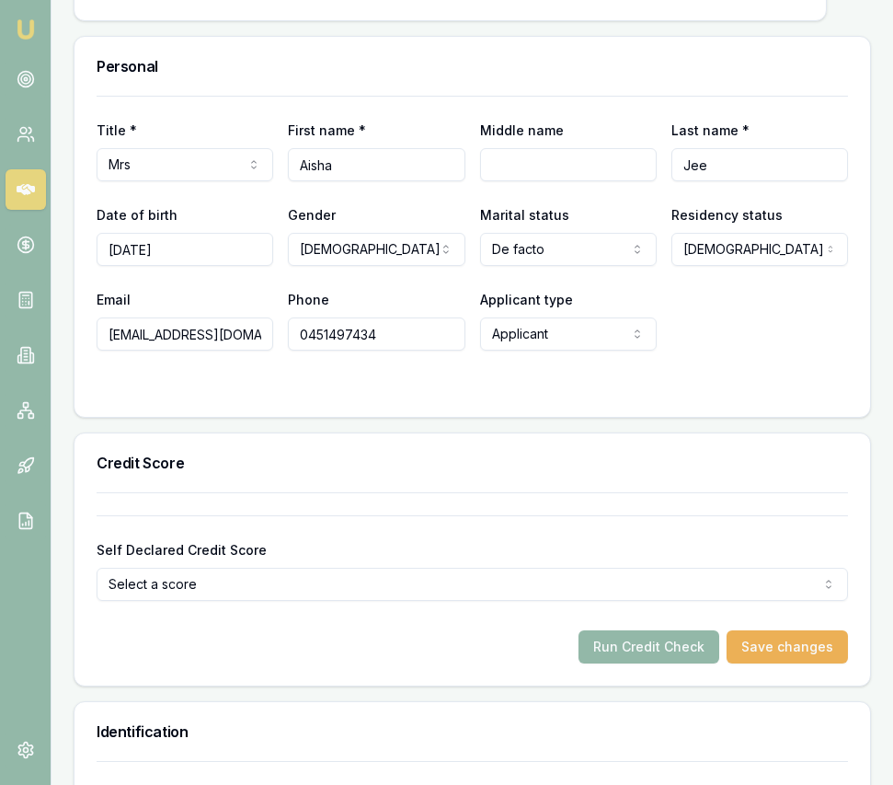
scroll to position [978, 0]
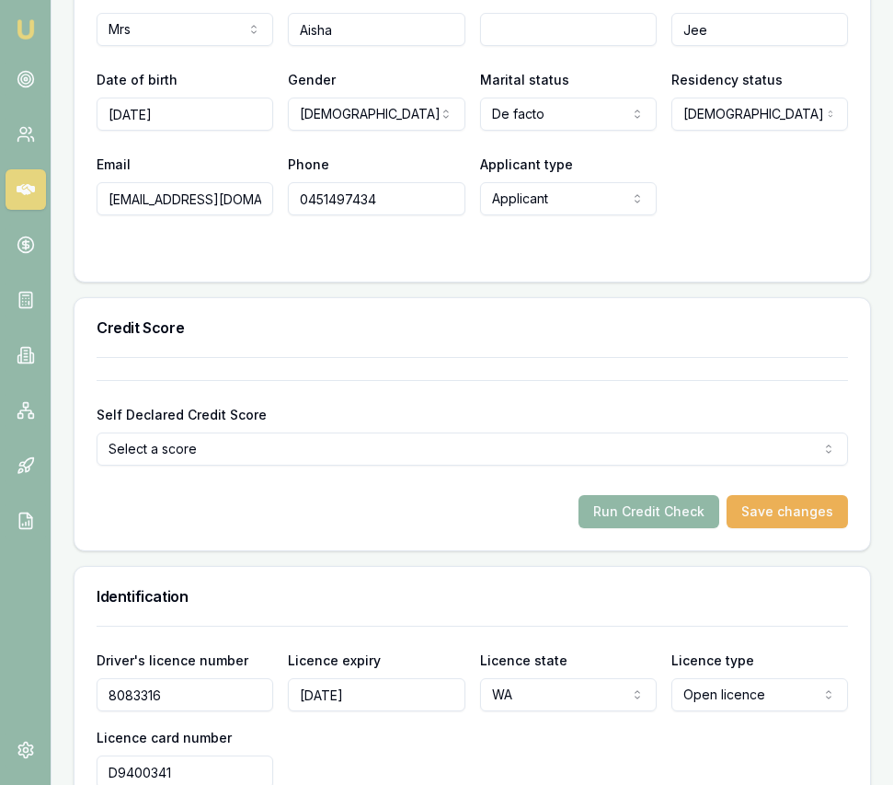
click at [627, 495] on button "Run Credit Check" at bounding box center [649, 511] width 141 height 33
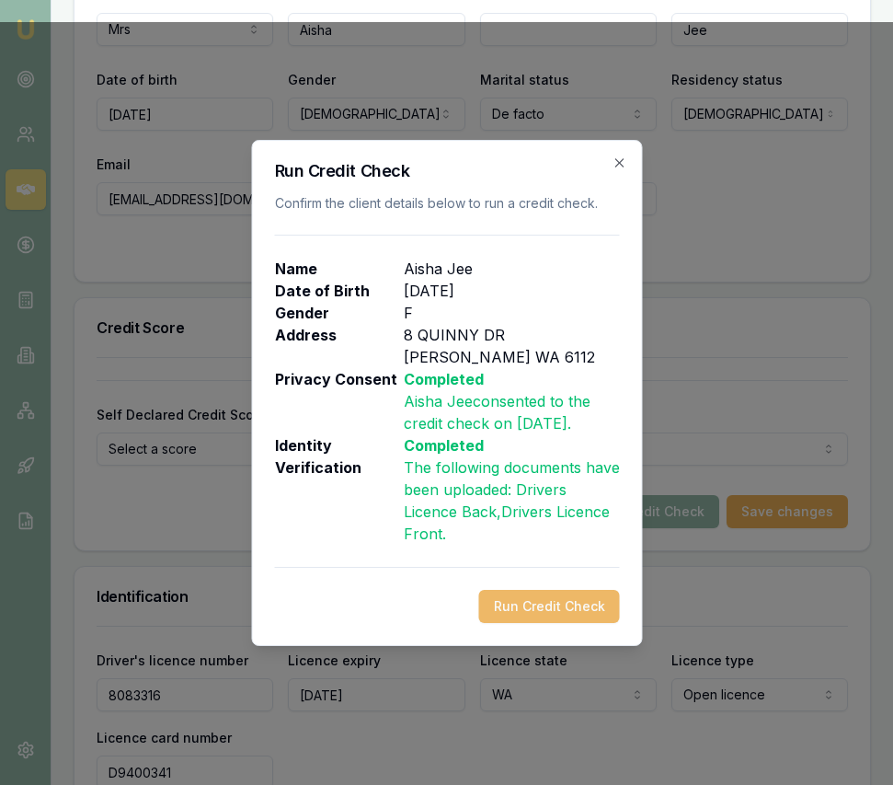
drag, startPoint x: 544, startPoint y: 608, endPoint x: 411, endPoint y: 560, distance: 140.9
click at [543, 608] on button "Run Credit Check" at bounding box center [548, 606] width 141 height 33
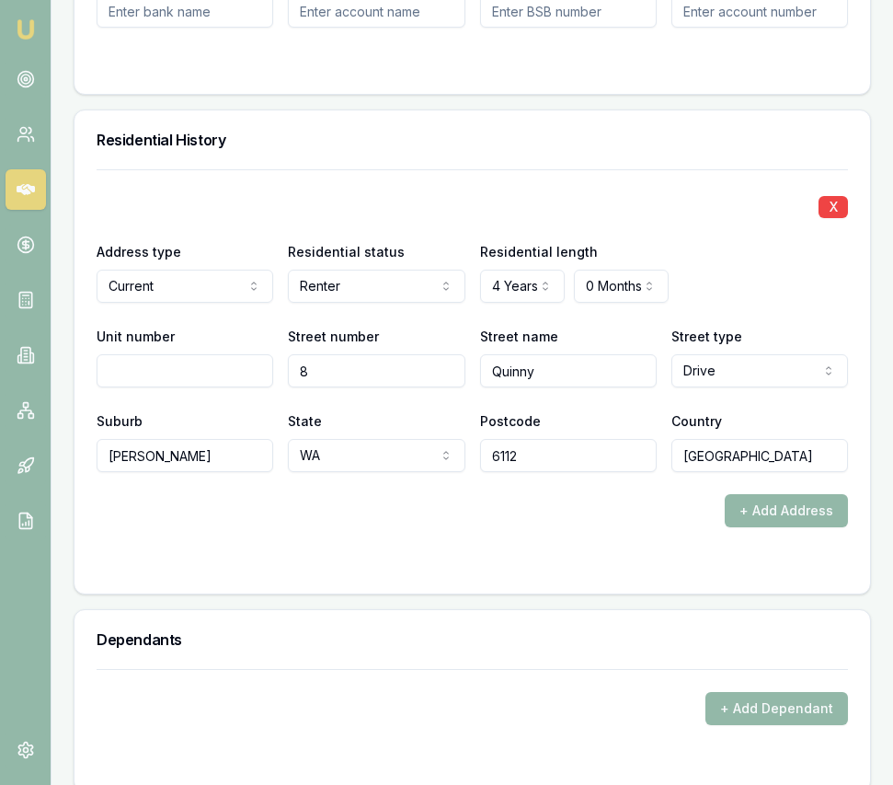
scroll to position [2258, 0]
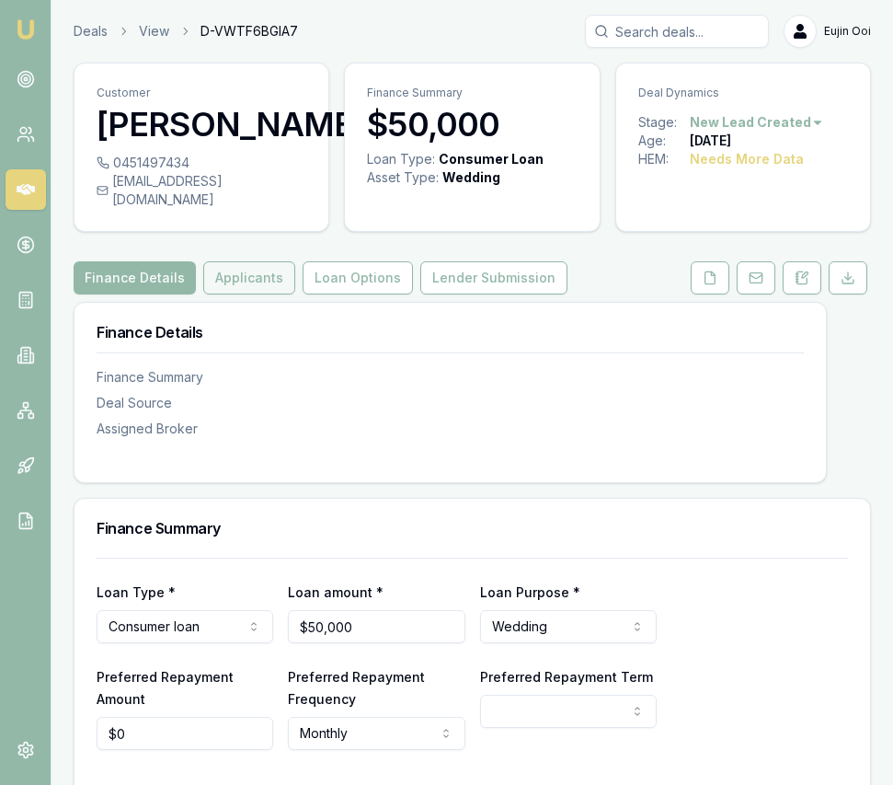
click at [258, 261] on button "Applicants" at bounding box center [249, 277] width 92 height 33
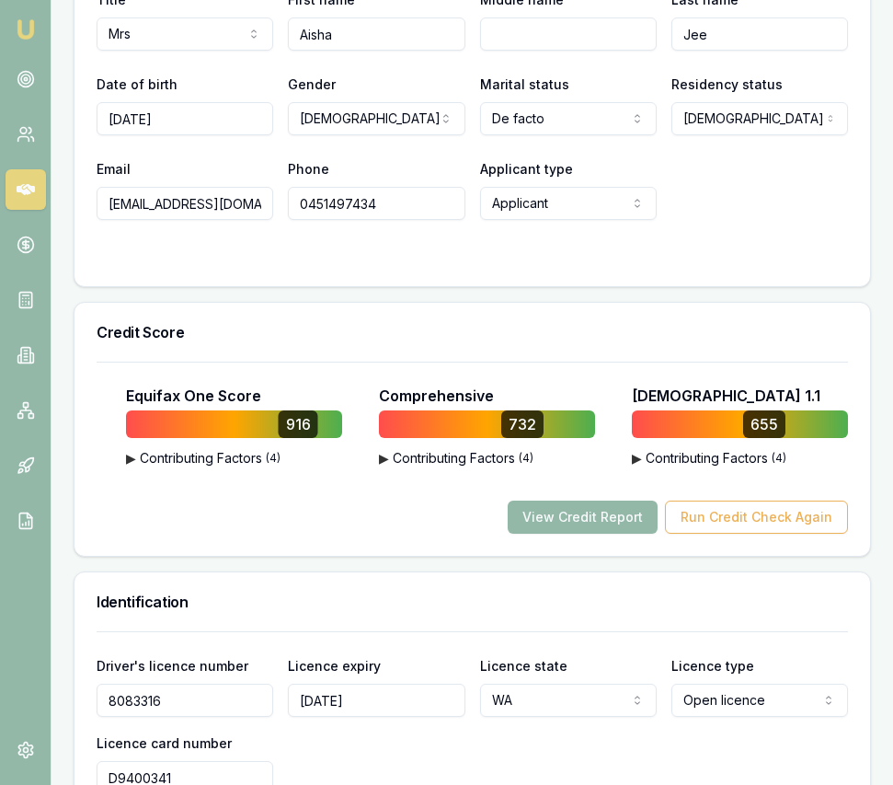
scroll to position [1091, 0]
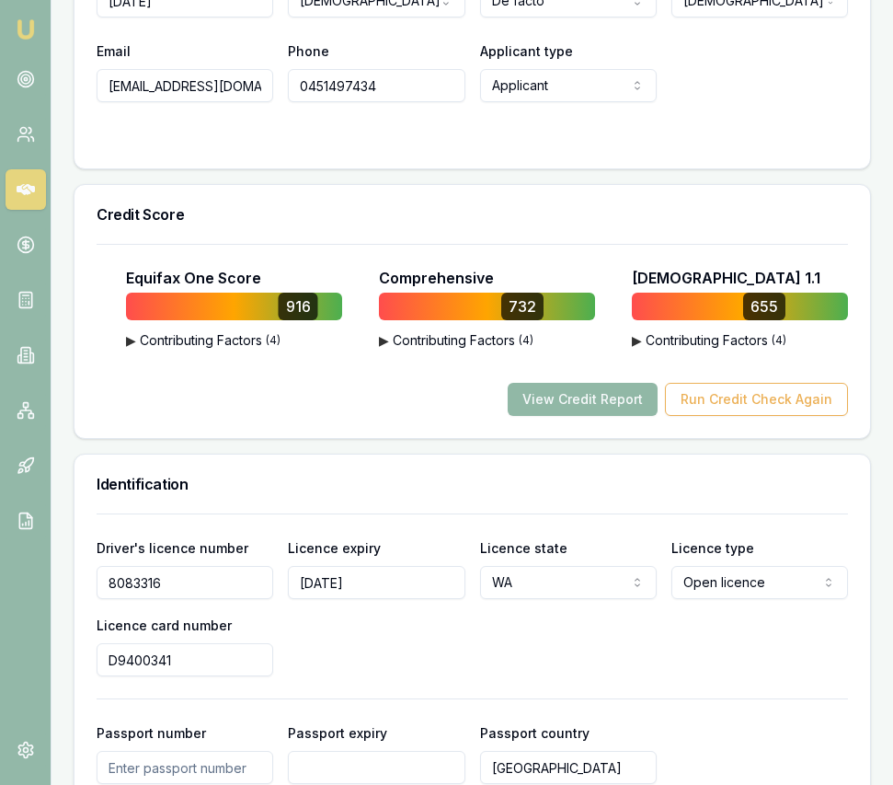
click at [608, 383] on button "View Credit Report" at bounding box center [583, 399] width 150 height 33
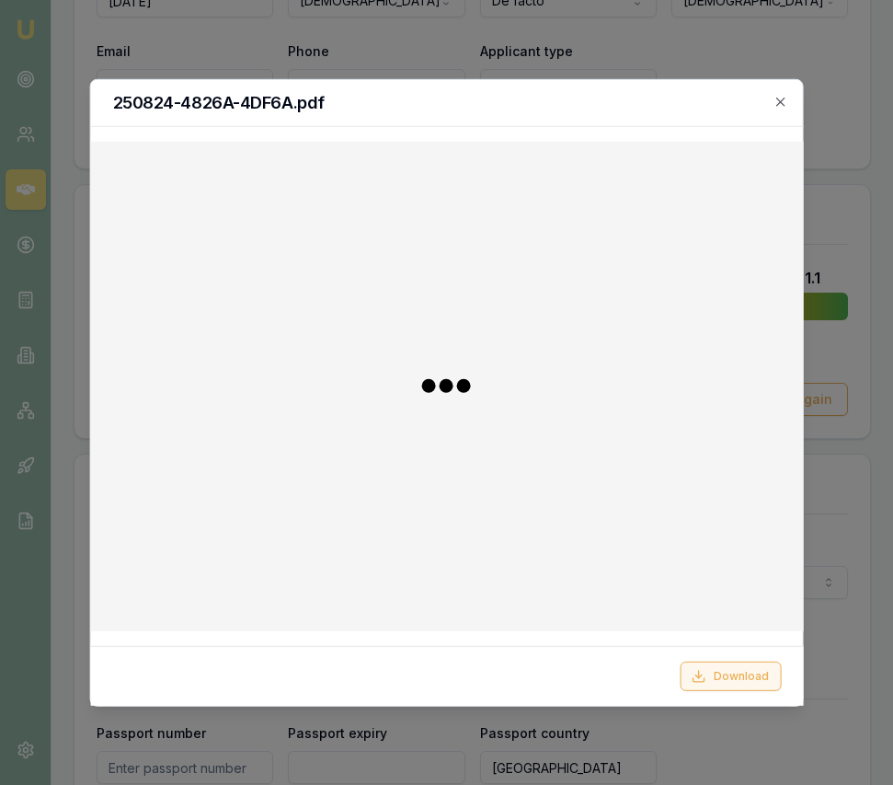
click at [746, 672] on button "Download" at bounding box center [730, 675] width 101 height 29
click at [780, 99] on icon "button" at bounding box center [781, 101] width 15 height 15
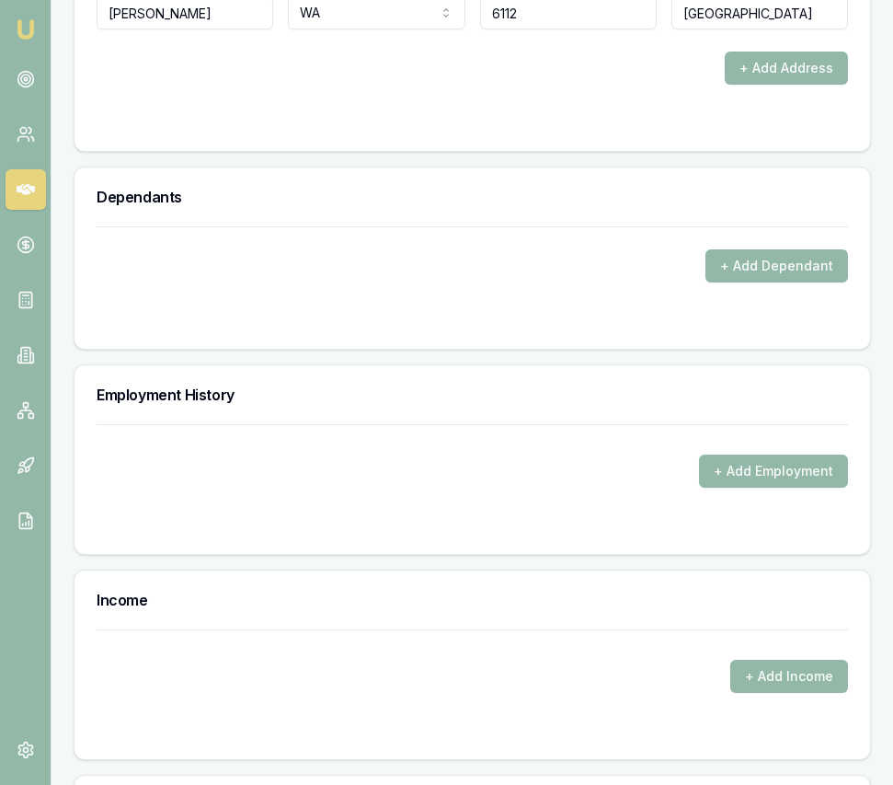
scroll to position [2707, 0]
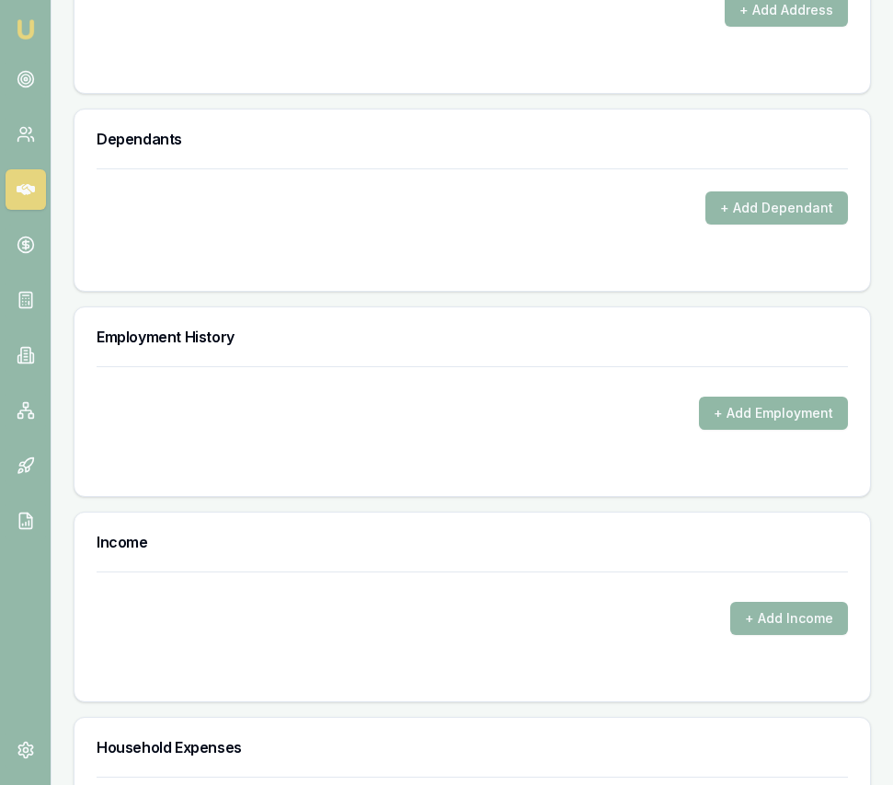
click at [720, 400] on button "+ Add Employment" at bounding box center [773, 413] width 149 height 33
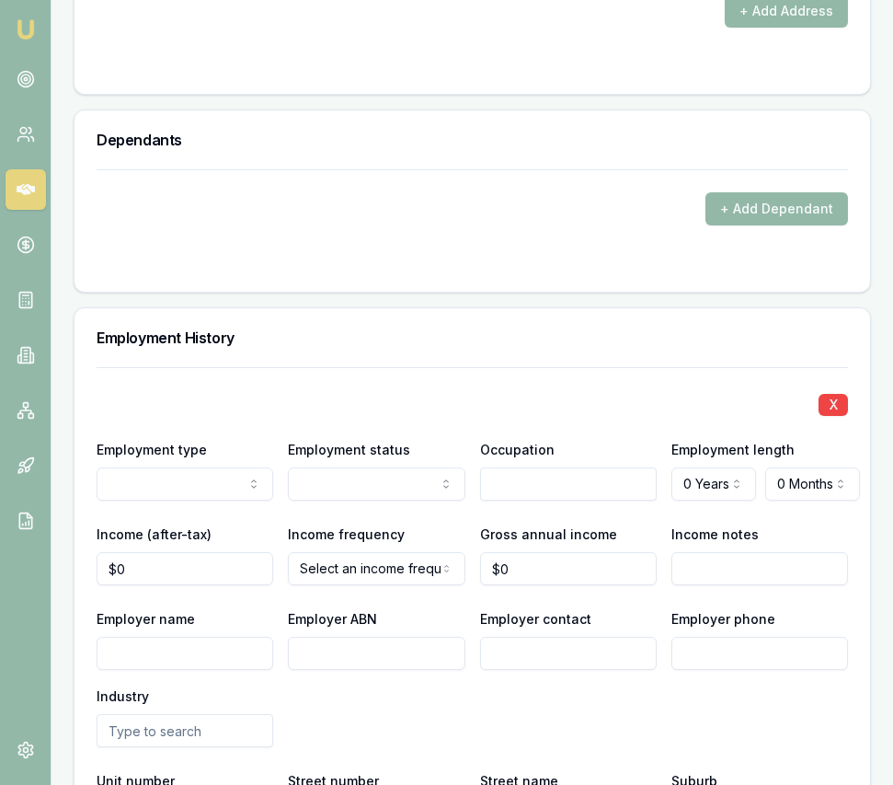
scroll to position [2761, 0]
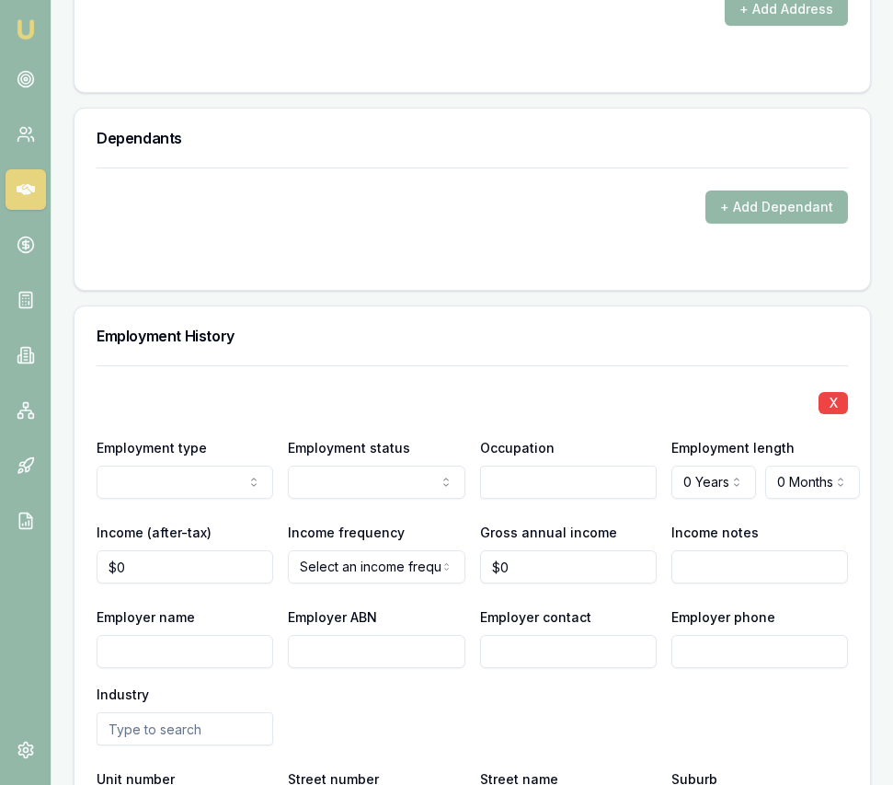
click at [519, 467] on input "text" at bounding box center [568, 482] width 177 height 33
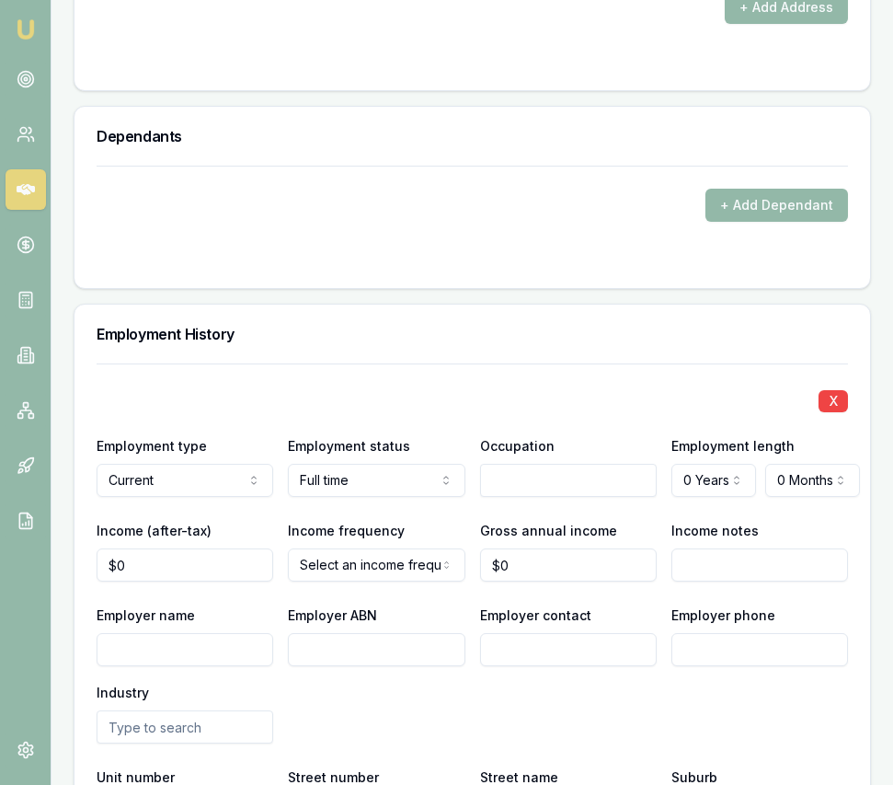
scroll to position [2764, 0]
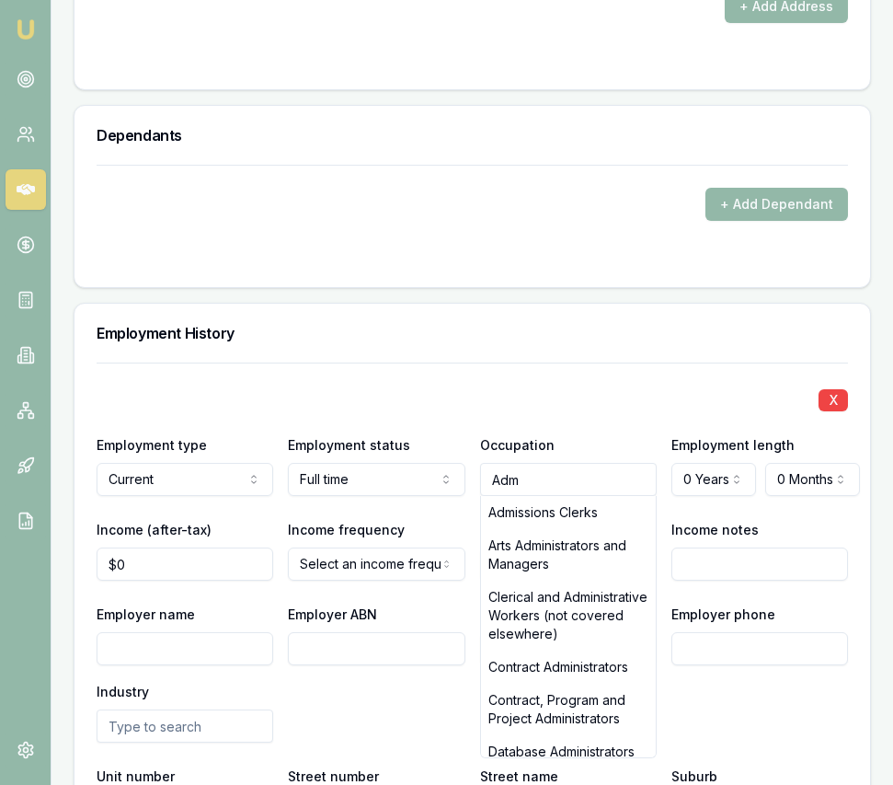
type input "Admi"
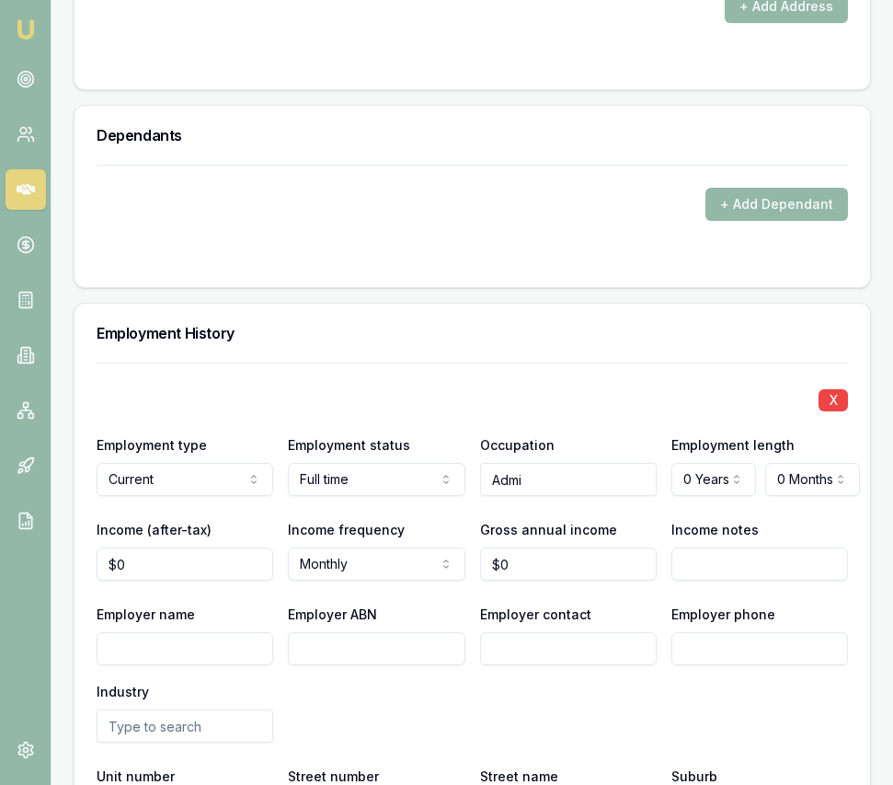
click at [535, 463] on input "Admi" at bounding box center [568, 479] width 177 height 33
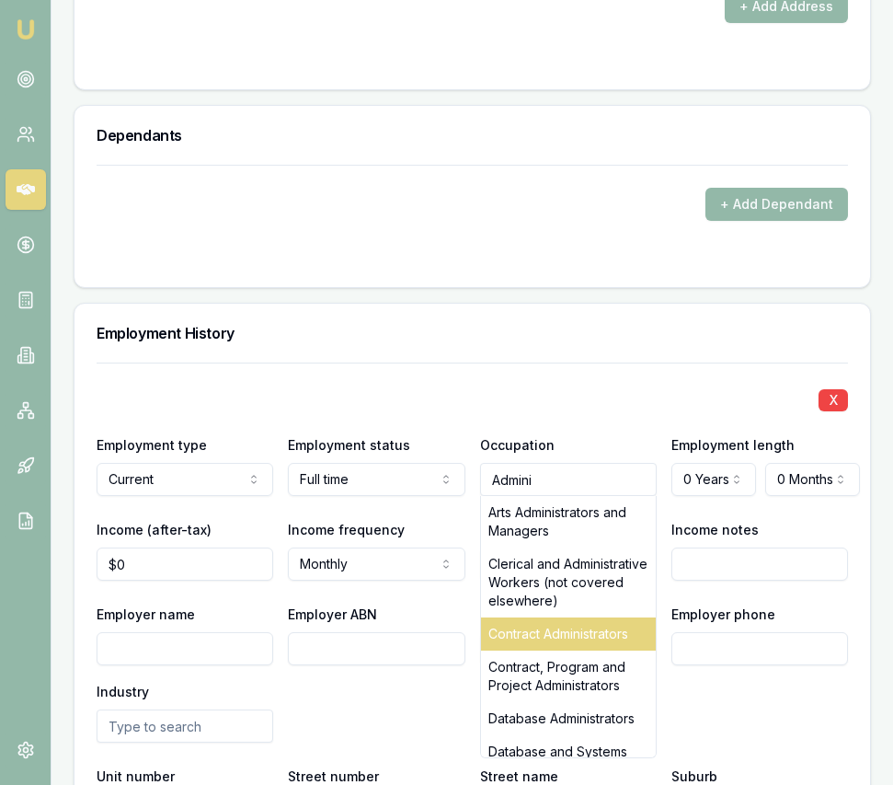
scroll to position [2763, 0]
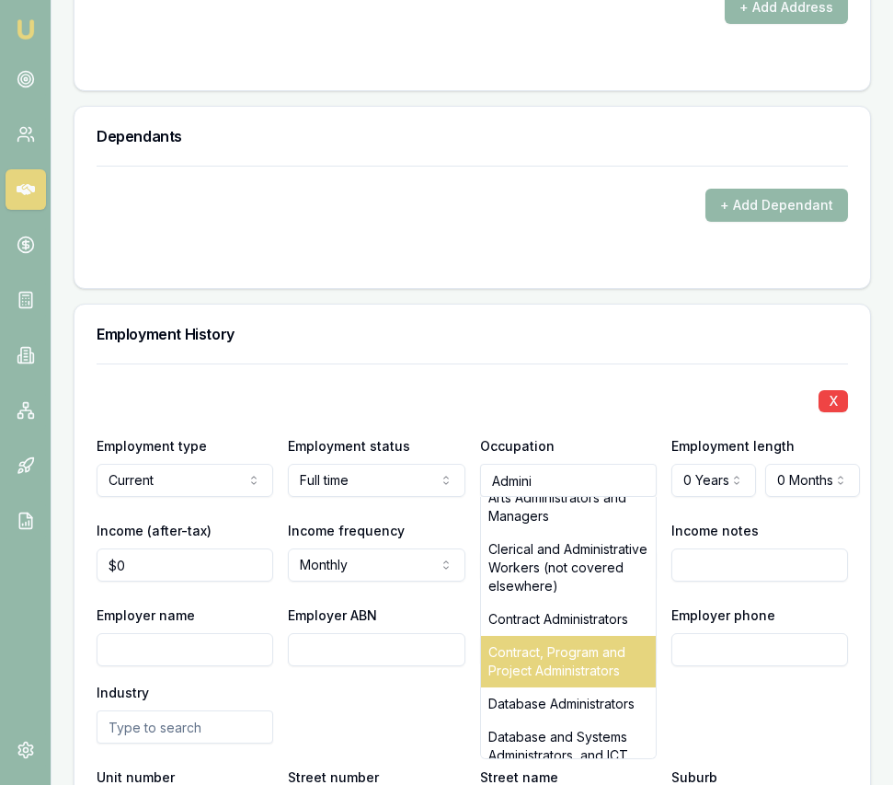
type input "Admini"
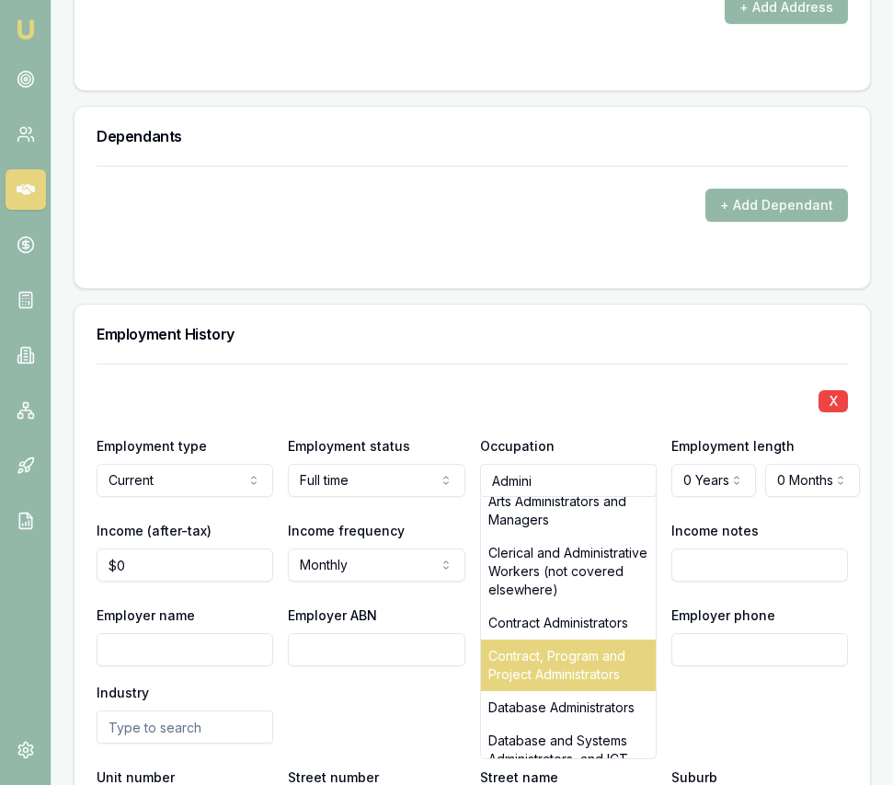
click at [560, 658] on div "Contract, Program and Project Administrators" at bounding box center [568, 665] width 175 height 52
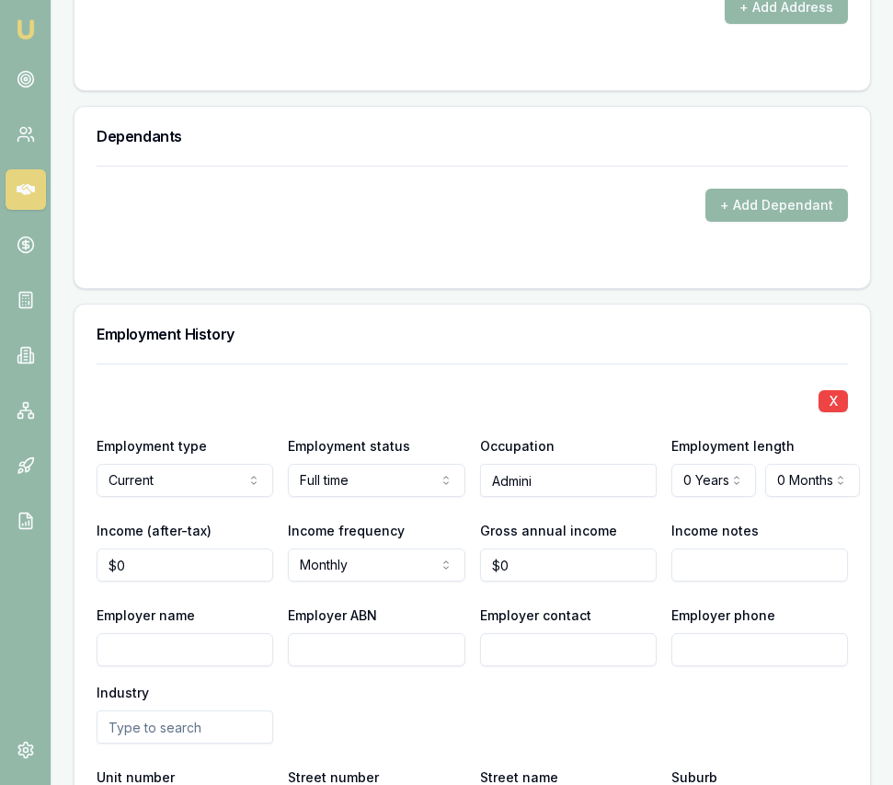
scroll to position [2772, 0]
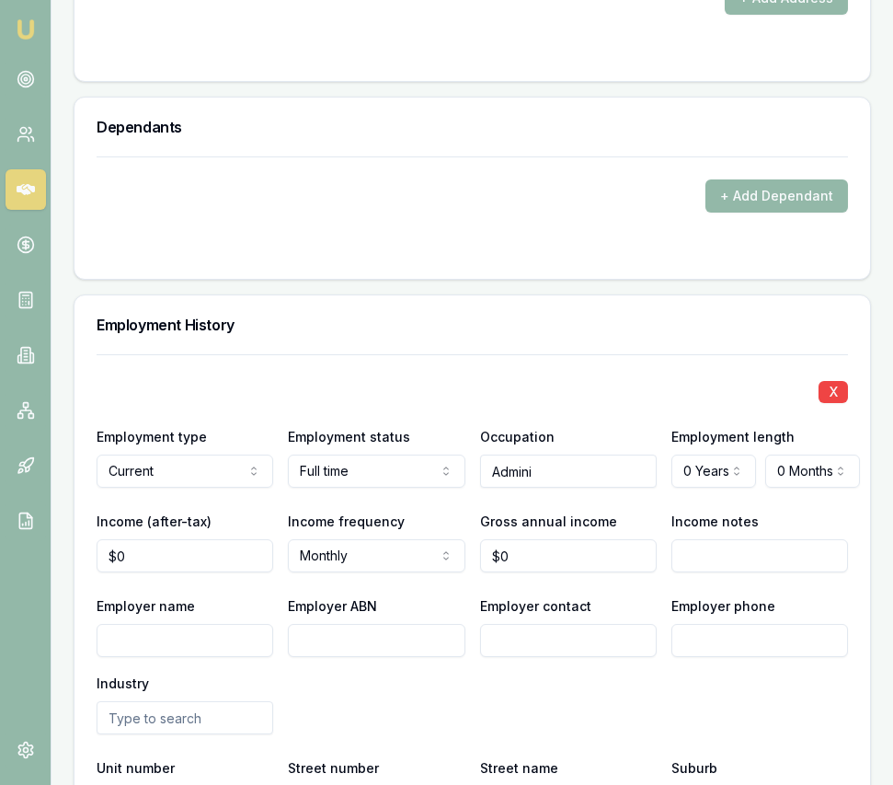
click at [563, 457] on input "Admini" at bounding box center [568, 470] width 177 height 33
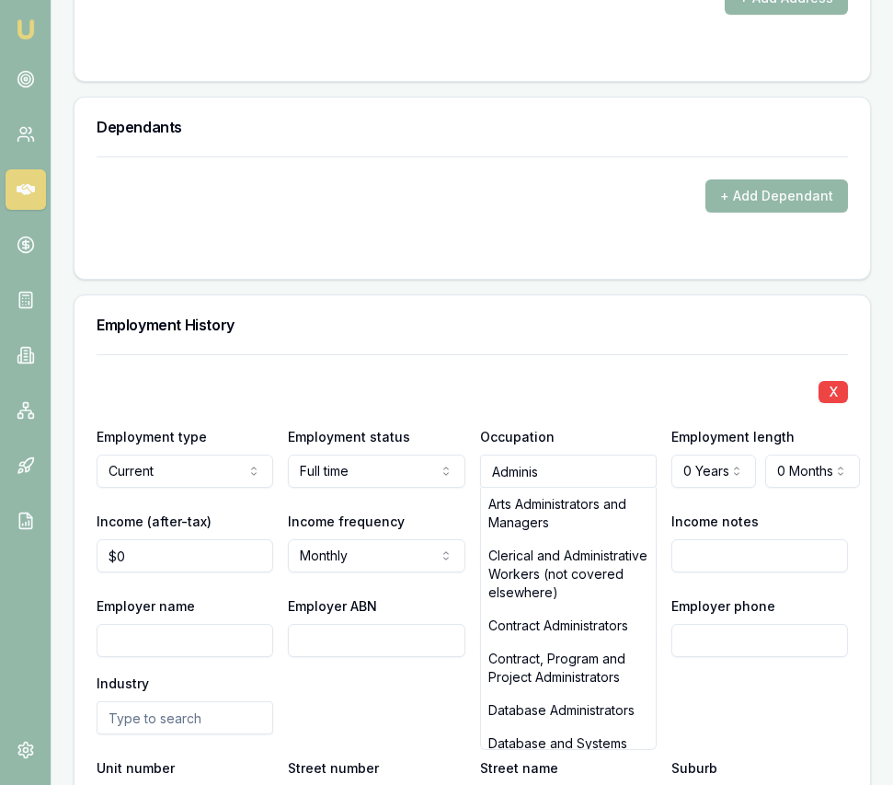
click at [600, 667] on div "Contract, Program and Project Administrators" at bounding box center [568, 668] width 175 height 52
type input "Contract, Program and Project Administrators"
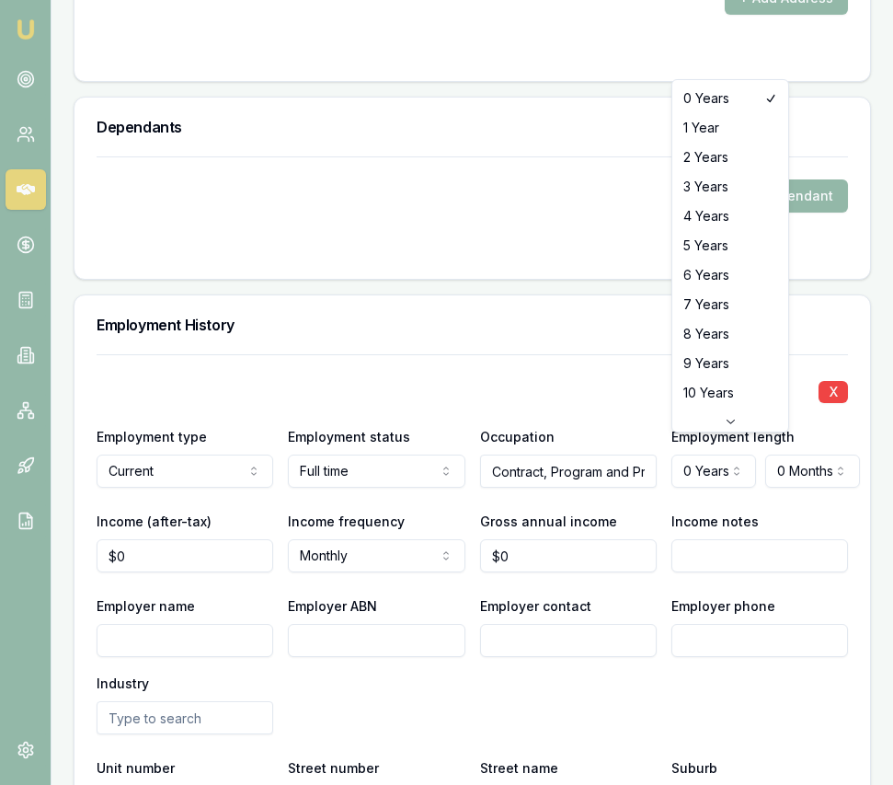
select select "6"
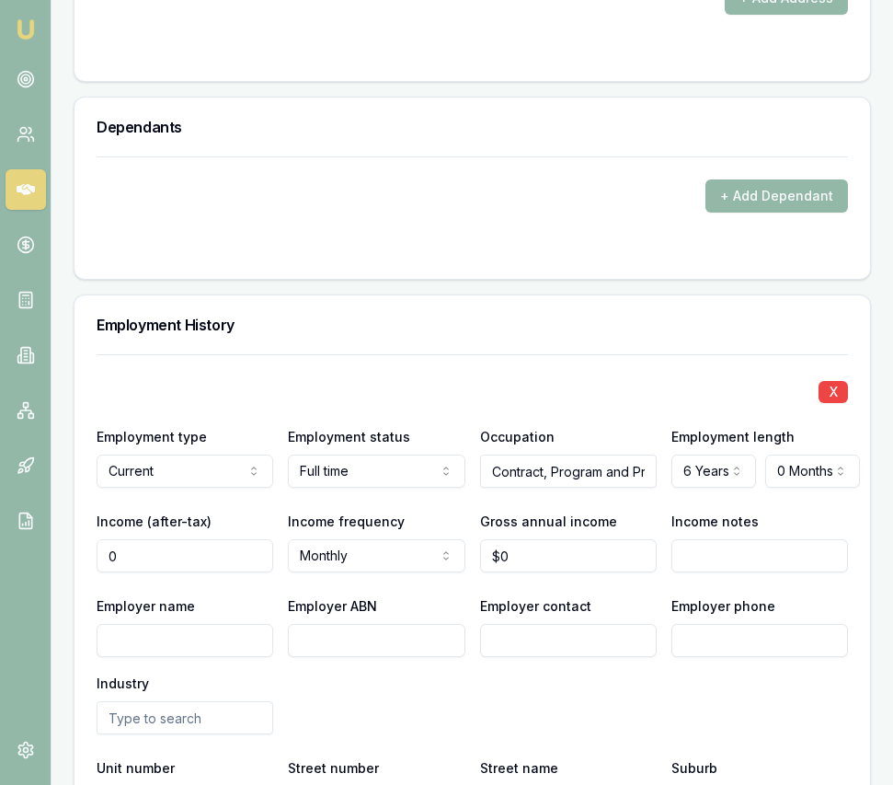
click at [197, 547] on input "0" at bounding box center [185, 555] width 177 height 33
click at [196, 549] on input "0" at bounding box center [185, 555] width 177 height 33
type input "$4,999"
click at [512, 540] on input "0" at bounding box center [568, 555] width 177 height 33
click at [512, 539] on input "0" at bounding box center [568, 555] width 177 height 33
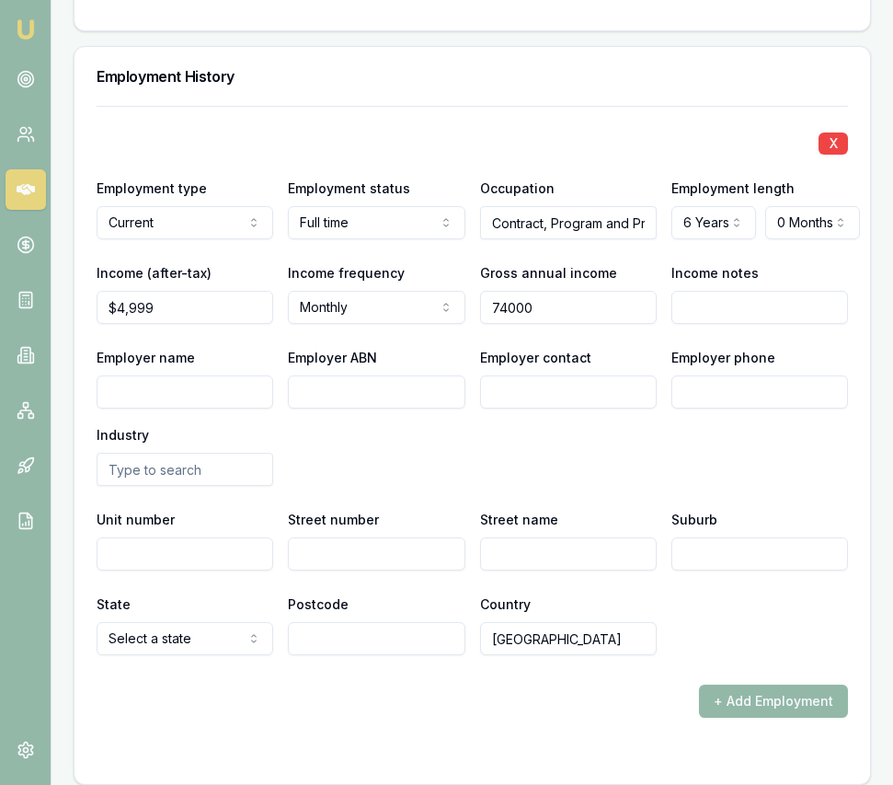
scroll to position [3025, 0]
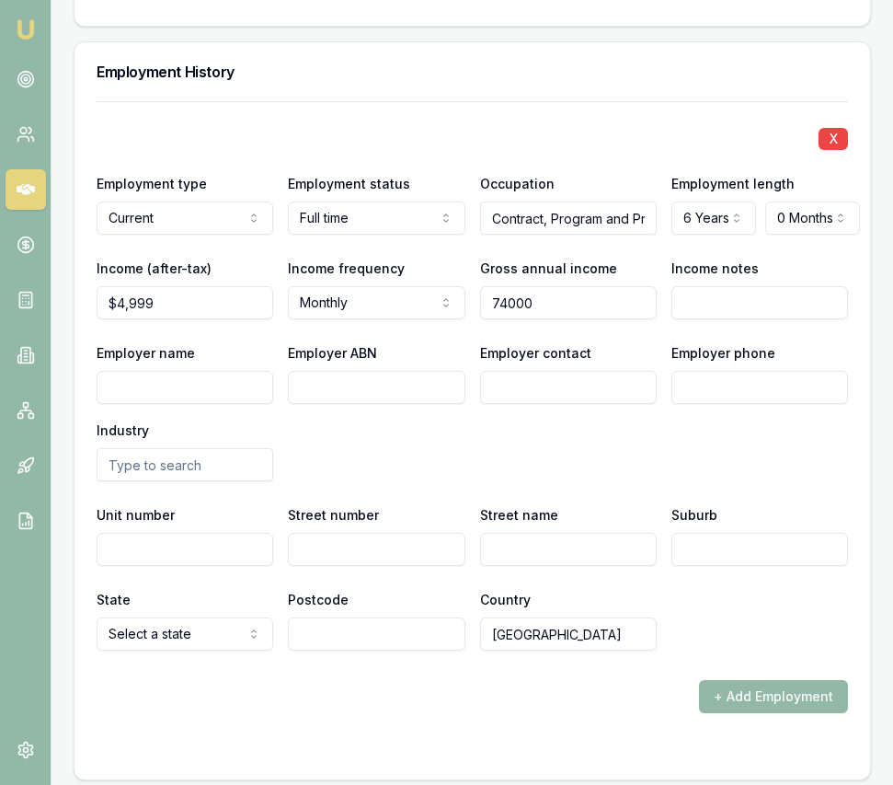
type input "$74,000"
click at [261, 375] on input "Employer name" at bounding box center [185, 387] width 177 height 33
drag, startPoint x: 318, startPoint y: 368, endPoint x: 282, endPoint y: 362, distance: 36.3
click at [317, 371] on input "Employer ABN" at bounding box center [376, 387] width 177 height 33
paste input "HALLIBURTON AUSTRALIA PTY LTD"
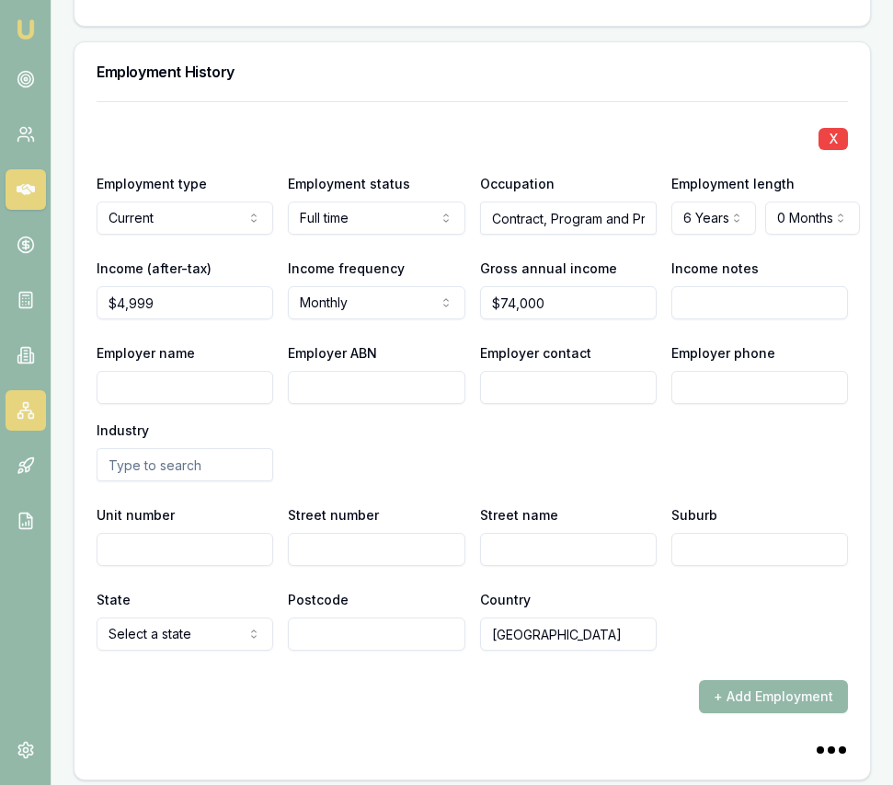
type input "HALLIBURTON AUSTRALIA PTY LTD"
click at [343, 371] on input "Employer ABN" at bounding box center [376, 387] width 177 height 33
paste input "73 009 000 775"
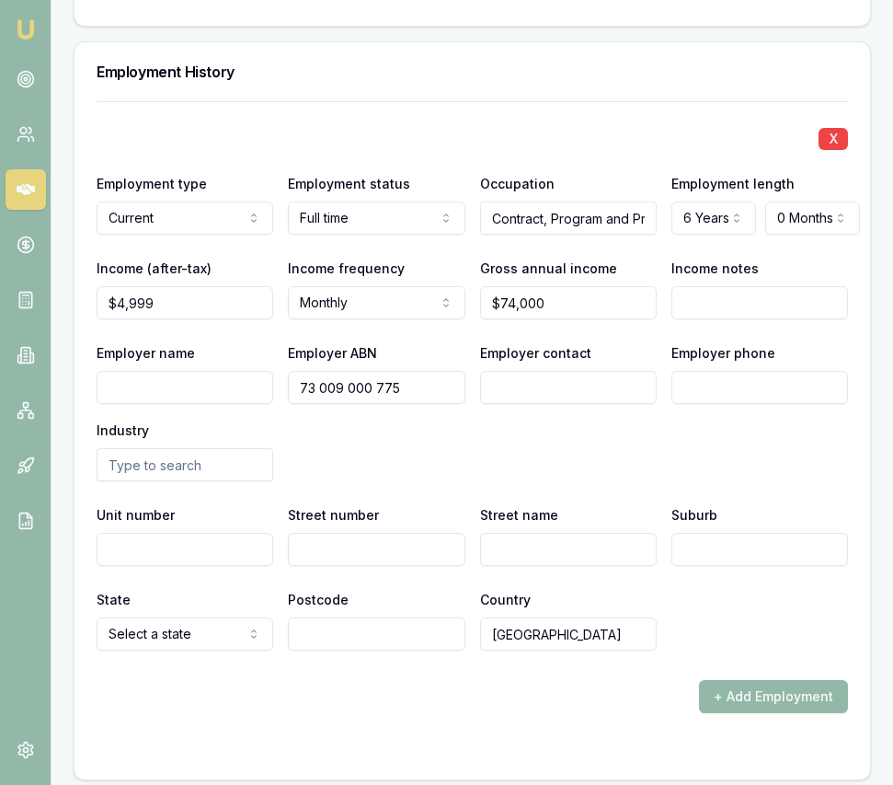
type input "73 009 000 775"
click at [179, 374] on input "Employer name" at bounding box center [185, 387] width 177 height 33
type input "Halliburton Australia"
click at [537, 371] on input "Employer contact" at bounding box center [568, 387] width 177 height 33
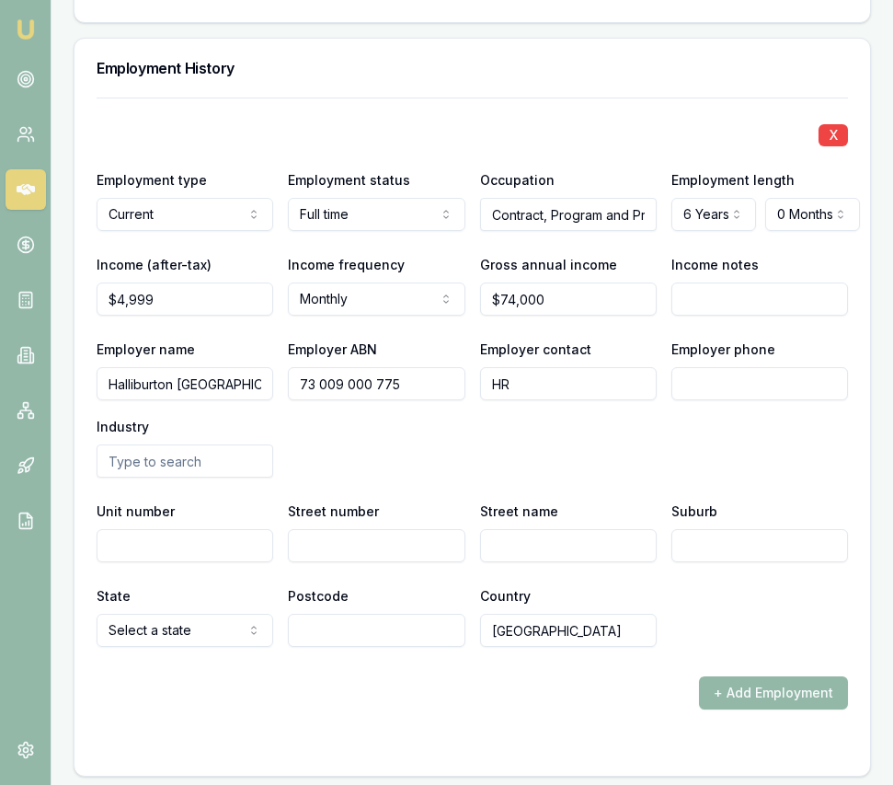
type input "HR"
click at [237, 444] on input "text" at bounding box center [185, 460] width 177 height 33
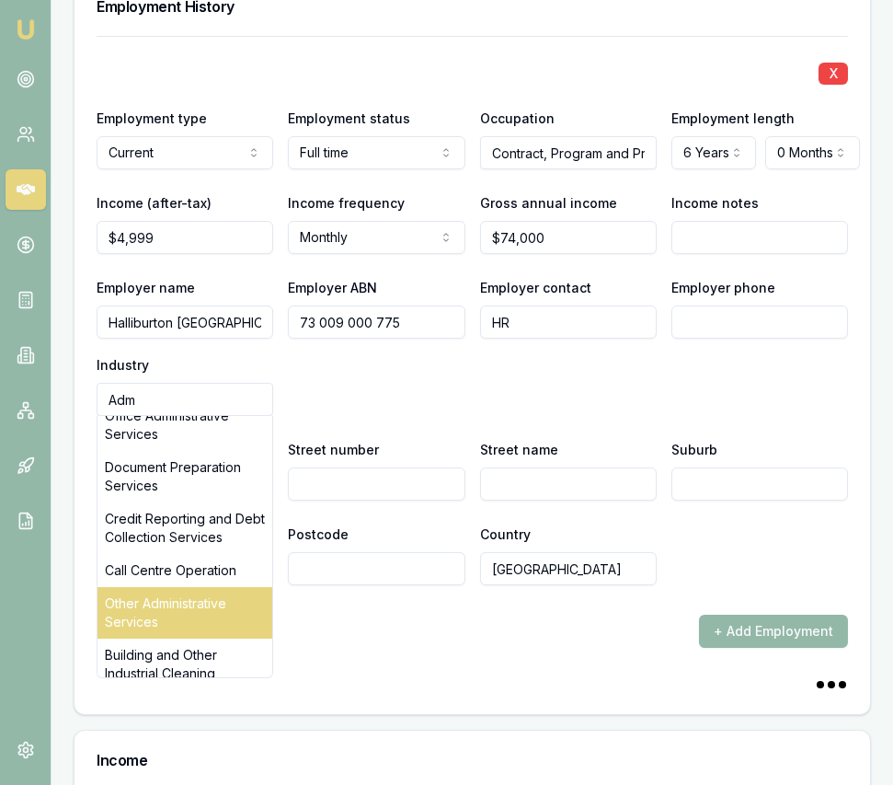
scroll to position [160, 0]
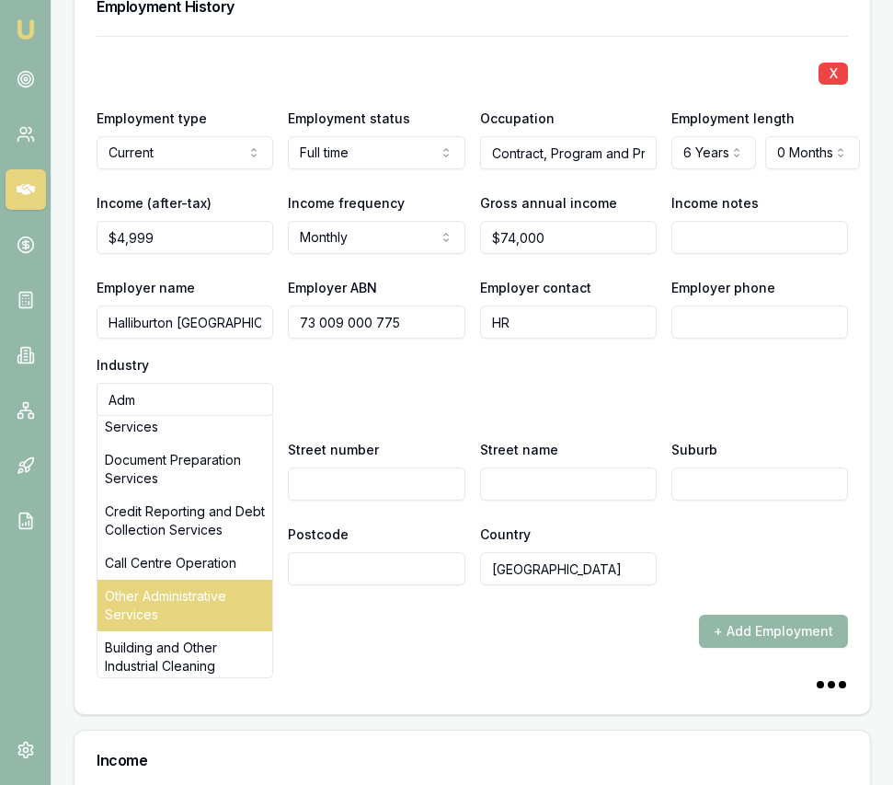
click at [206, 580] on div "Other Administrative Services" at bounding box center [185, 606] width 175 height 52
type input "Other Administrative Services"
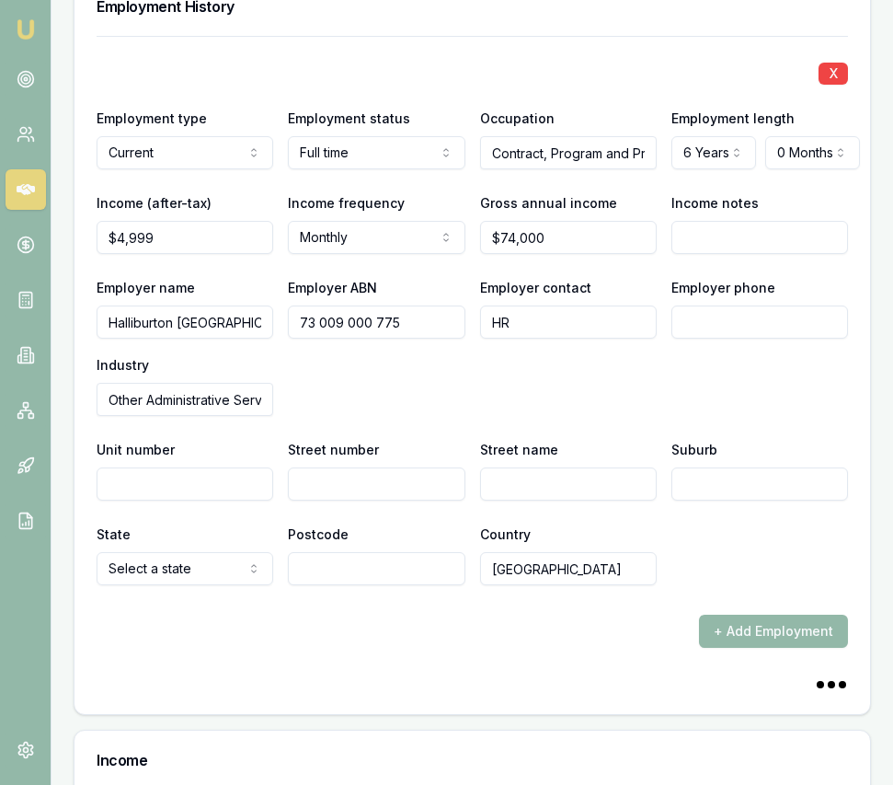
click at [401, 467] on input "Street number" at bounding box center [376, 483] width 177 height 33
click at [434, 467] on input "Street number" at bounding box center [376, 483] width 177 height 33
type input "15"
click at [523, 467] on input "Street name" at bounding box center [568, 483] width 177 height 33
type input "Marriot Road"
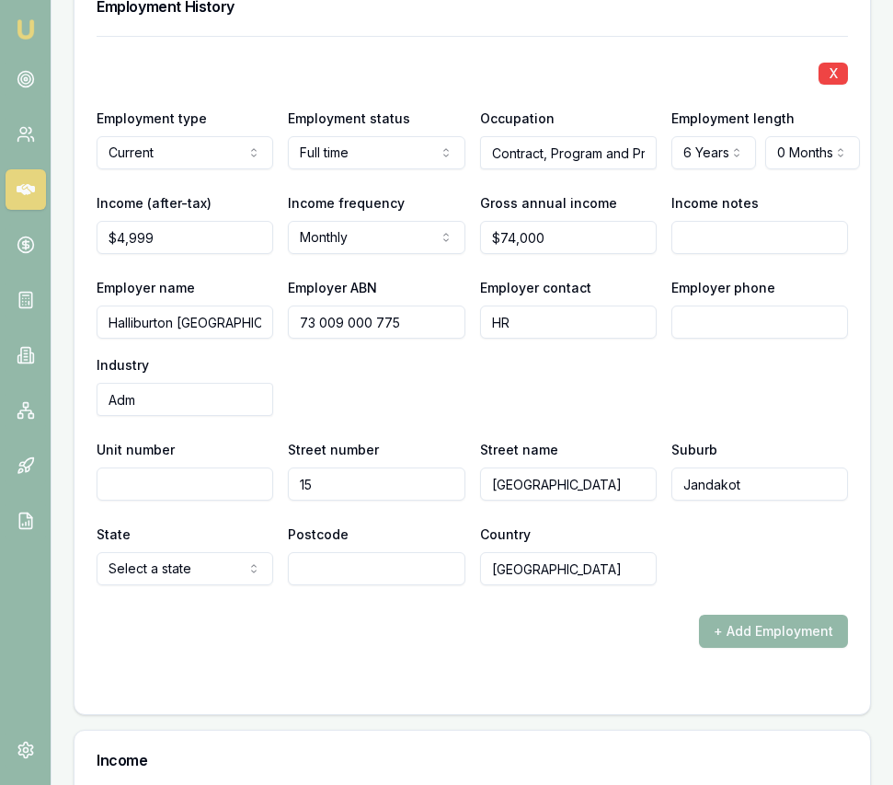
type input "Jandakot"
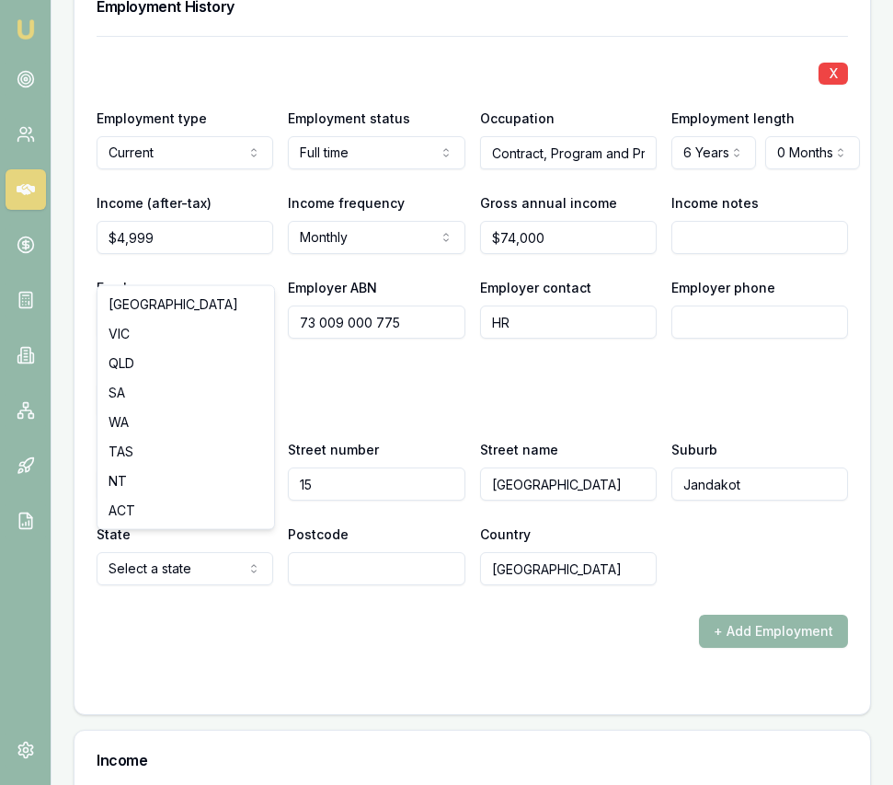
select select "WA"
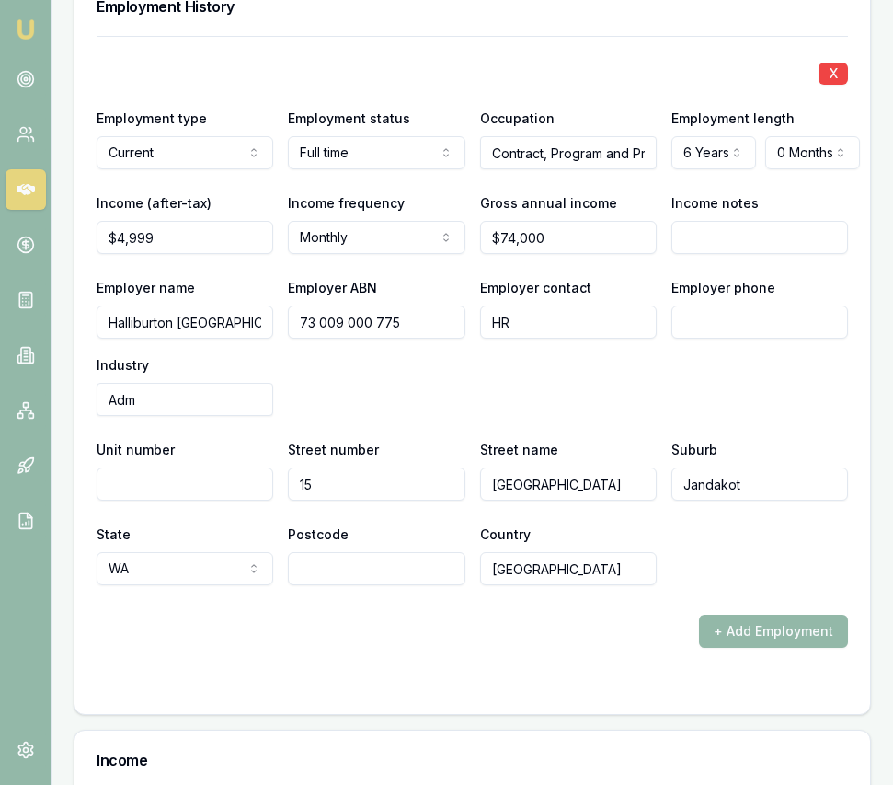
click at [345, 555] on input "Postcode" at bounding box center [376, 568] width 177 height 33
click at [394, 552] on input "Postcode" at bounding box center [376, 568] width 177 height 33
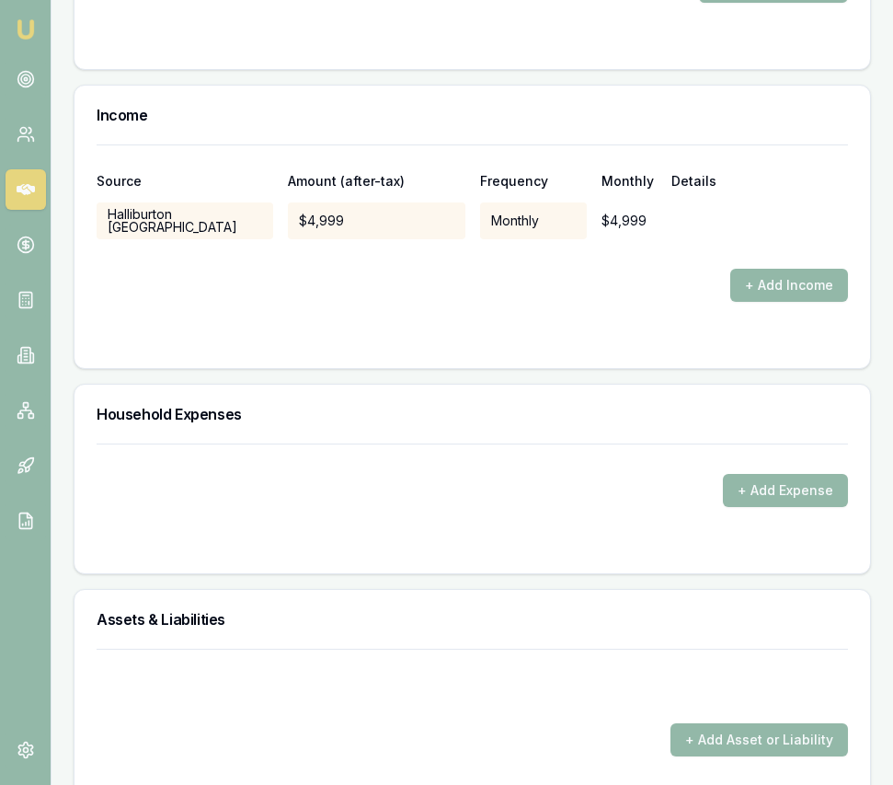
scroll to position [3723, 0]
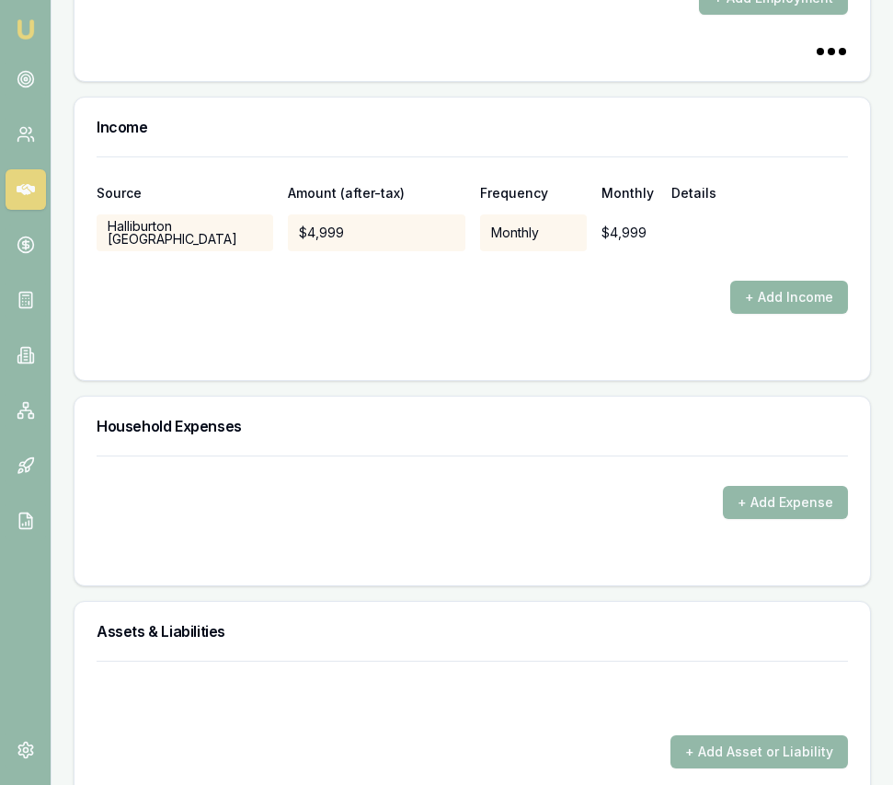
type input "6164"
drag, startPoint x: 796, startPoint y: 274, endPoint x: 704, endPoint y: 284, distance: 92.6
click at [796, 281] on button "+ Add Income" at bounding box center [789, 297] width 118 height 33
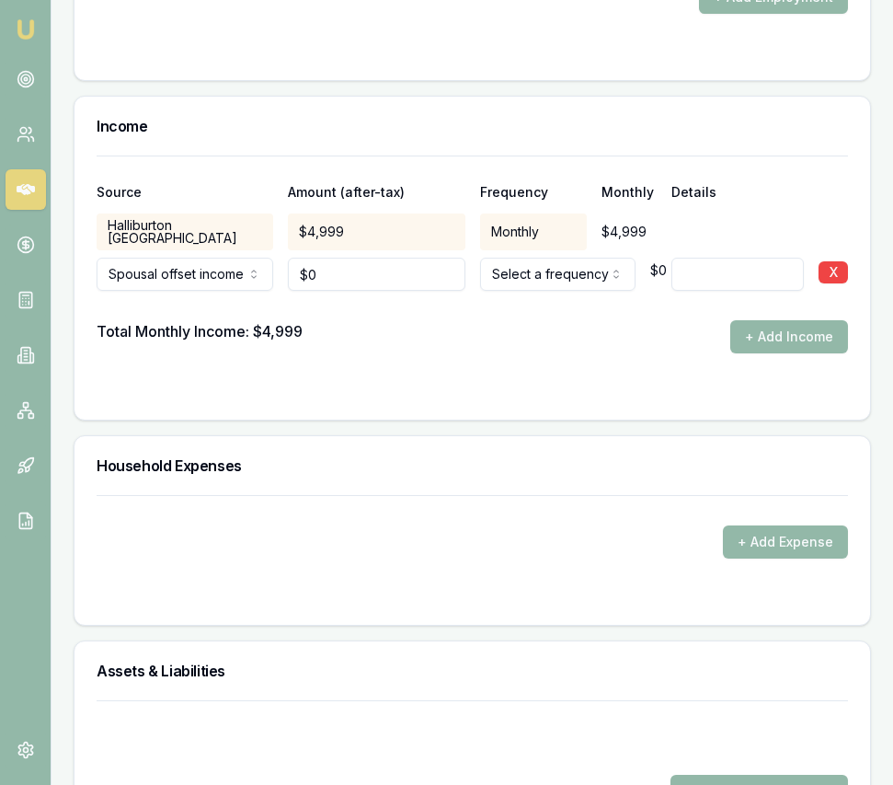
type input "0"
click at [346, 259] on input "0" at bounding box center [376, 274] width 177 height 33
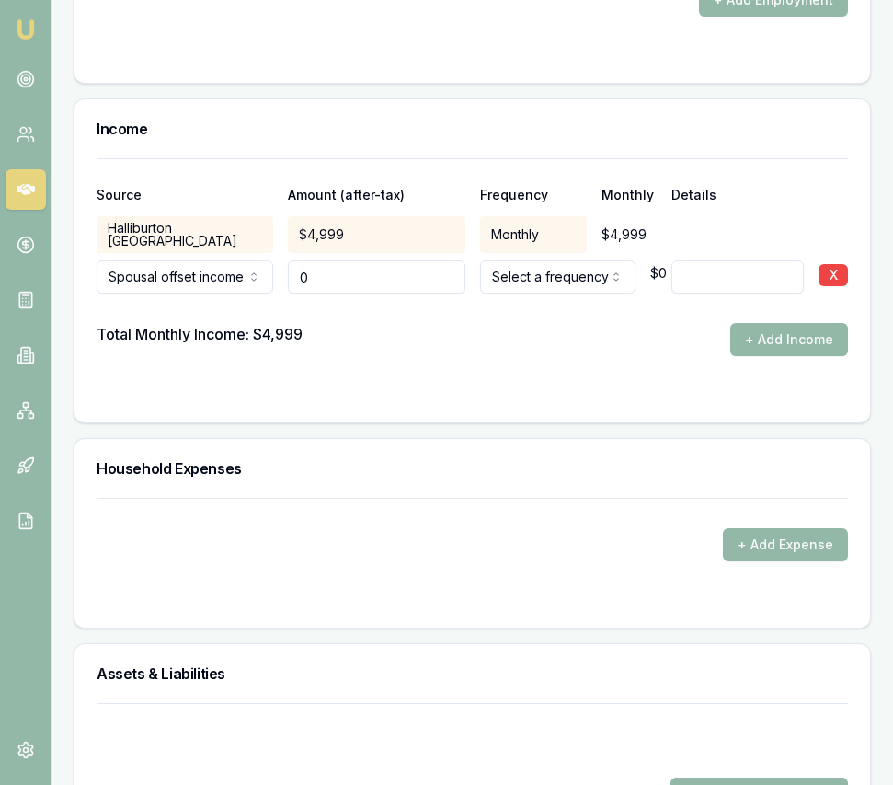
click at [346, 260] on input "0" at bounding box center [376, 276] width 177 height 33
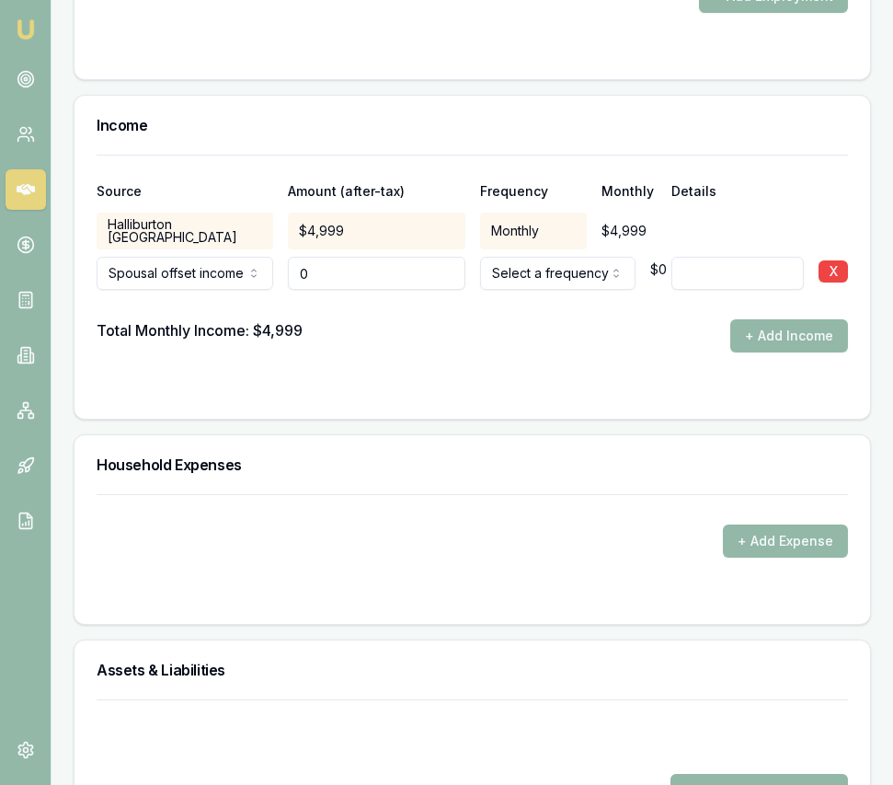
scroll to position [3729, 0]
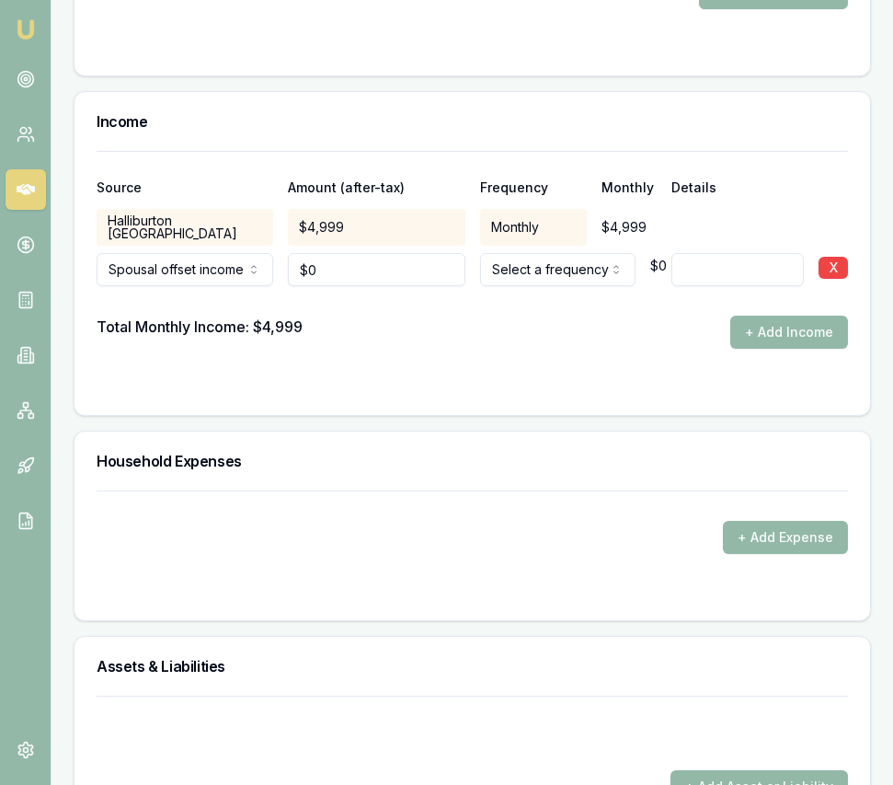
type input "0"
click at [377, 260] on input "0" at bounding box center [376, 269] width 177 height 33
type input "$7,282"
select select "MONTHLY"
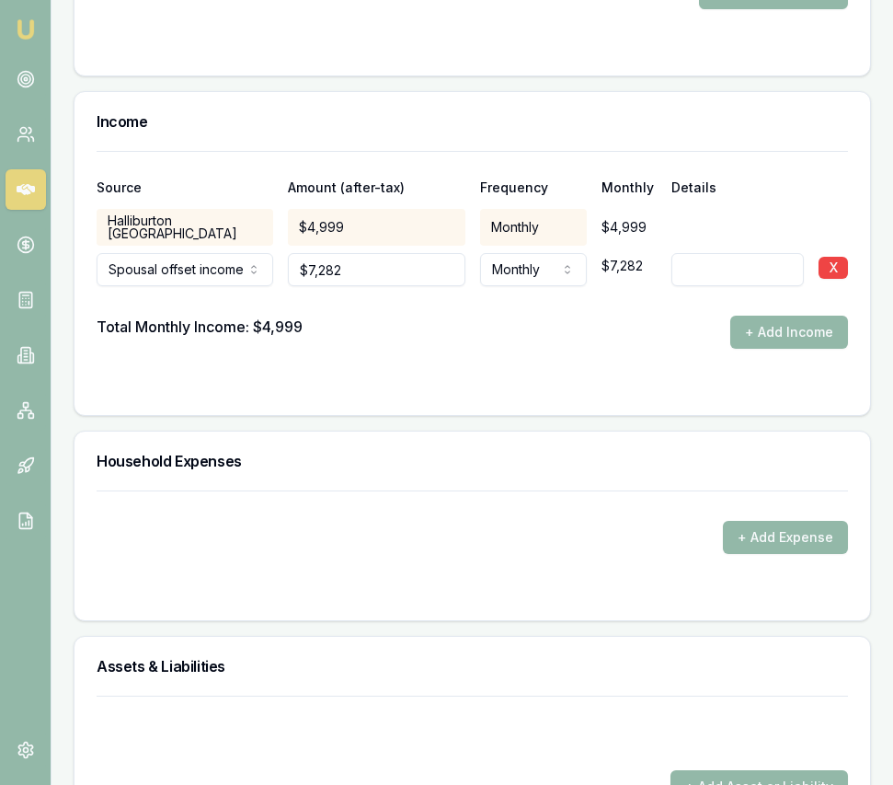
click at [616, 336] on form "Source Amount (after-tax) Frequency Monthly Details Halliburton Australia $4,99…" at bounding box center [473, 272] width 752 height 242
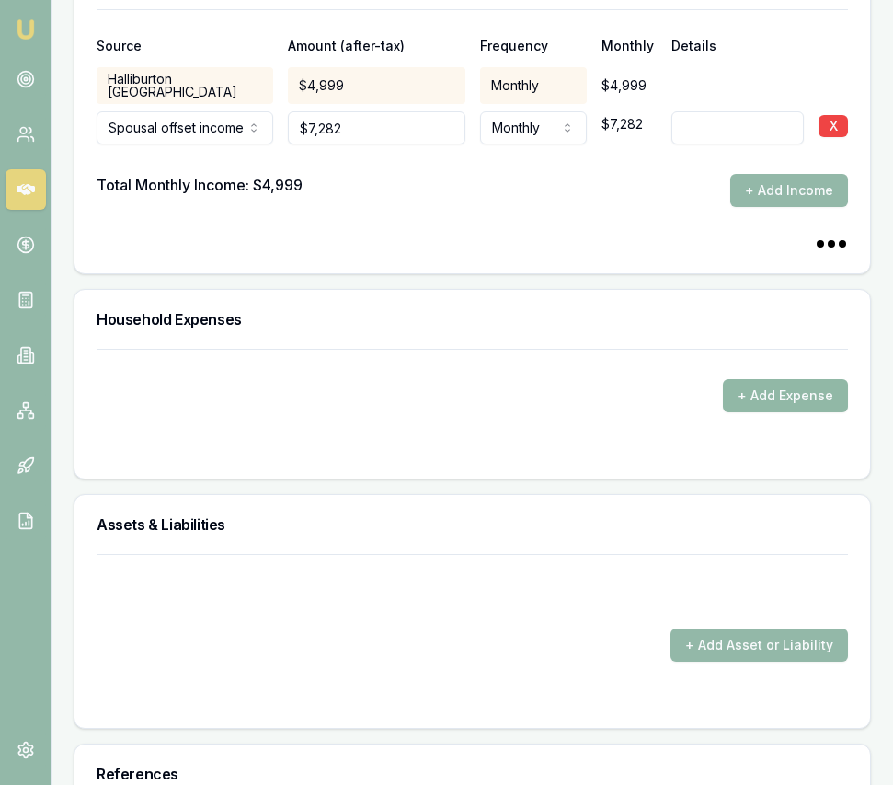
click at [760, 380] on button "+ Add Expense" at bounding box center [785, 395] width 125 height 33
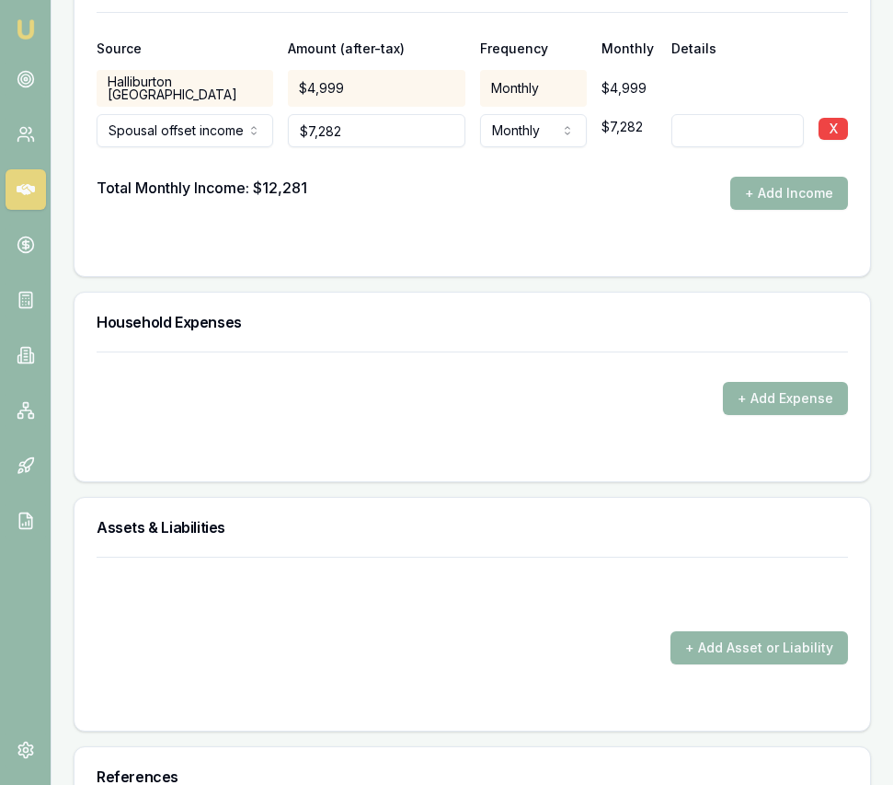
click at [213, 419] on form "+ Add Expense" at bounding box center [473, 405] width 752 height 108
click at [793, 382] on button "+ Add Expense" at bounding box center [785, 398] width 125 height 33
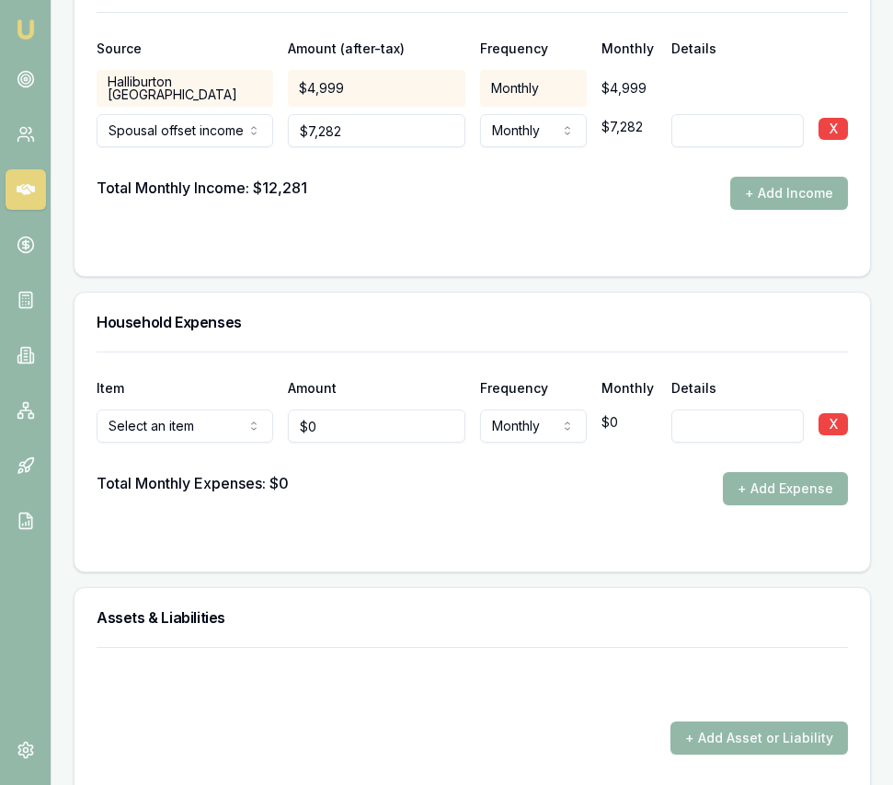
click at [318, 417] on input "0" at bounding box center [376, 425] width 177 height 33
type input "2"
click at [326, 415] on input "0" at bounding box center [376, 425] width 177 height 33
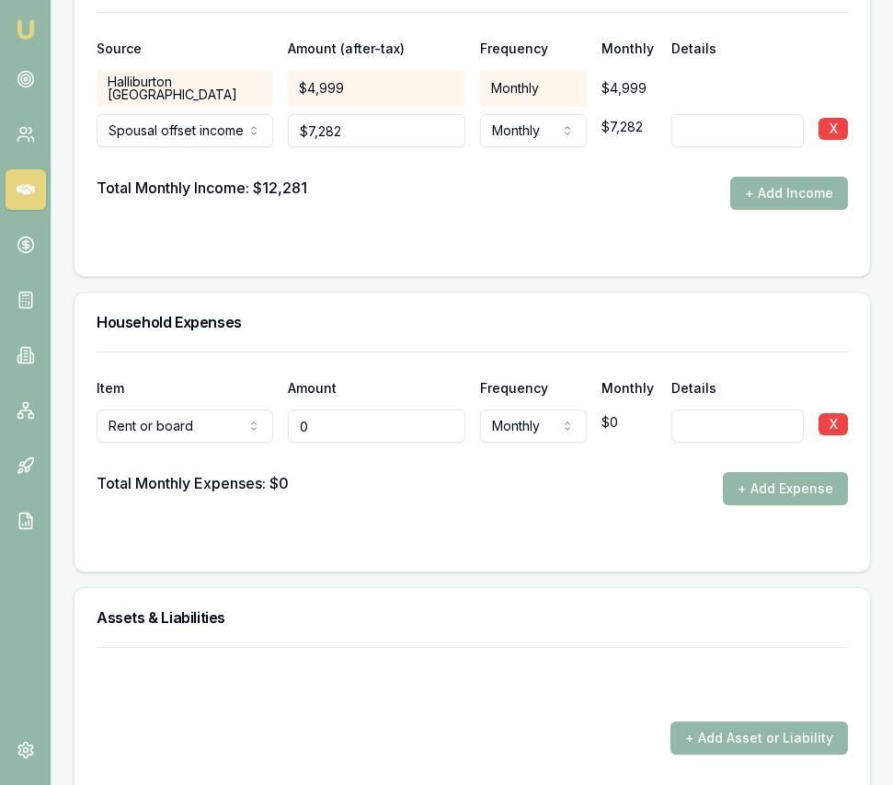
click at [325, 415] on input "0" at bounding box center [376, 425] width 177 height 33
type input "$2,300"
drag, startPoint x: 464, startPoint y: 475, endPoint x: 601, endPoint y: 482, distance: 137.3
click at [479, 475] on div "Total Monthly Expenses: $0 + Add Expense" at bounding box center [473, 488] width 752 height 33
click at [757, 473] on button "+ Add Expense" at bounding box center [785, 488] width 125 height 33
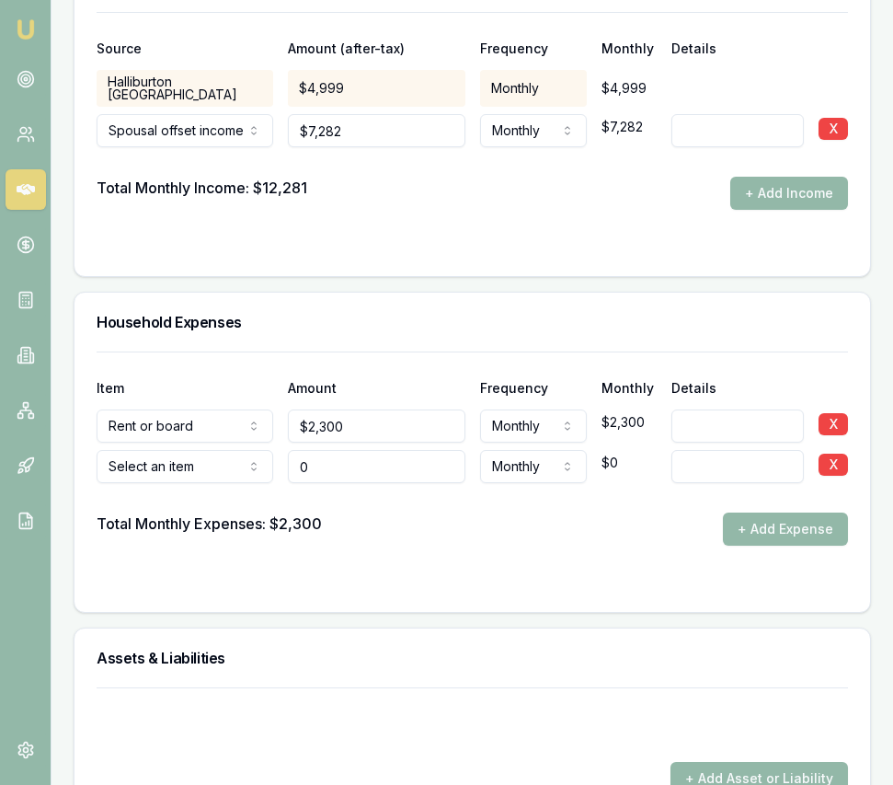
type input "$0"
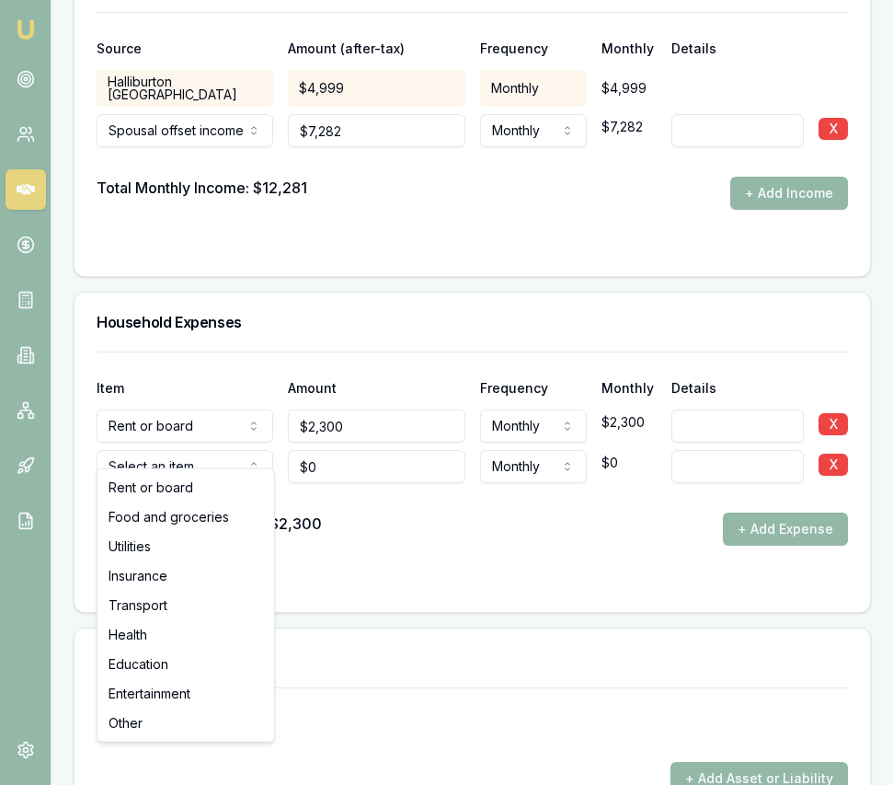
select select "FOOD_AND_GROCERIES"
drag, startPoint x: 204, startPoint y: 513, endPoint x: 215, endPoint y: 506, distance: 13.3
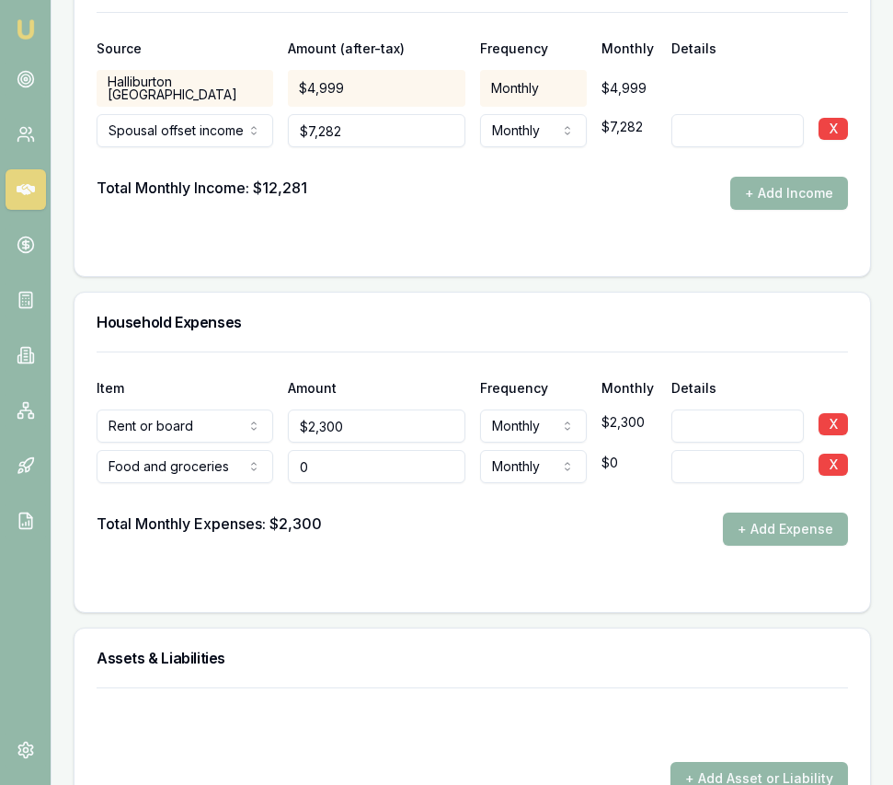
click at [348, 450] on input "0" at bounding box center [376, 466] width 177 height 33
type input "$1,600"
drag, startPoint x: 501, startPoint y: 491, endPoint x: 574, endPoint y: 493, distance: 72.7
click at [510, 491] on div at bounding box center [473, 497] width 752 height 29
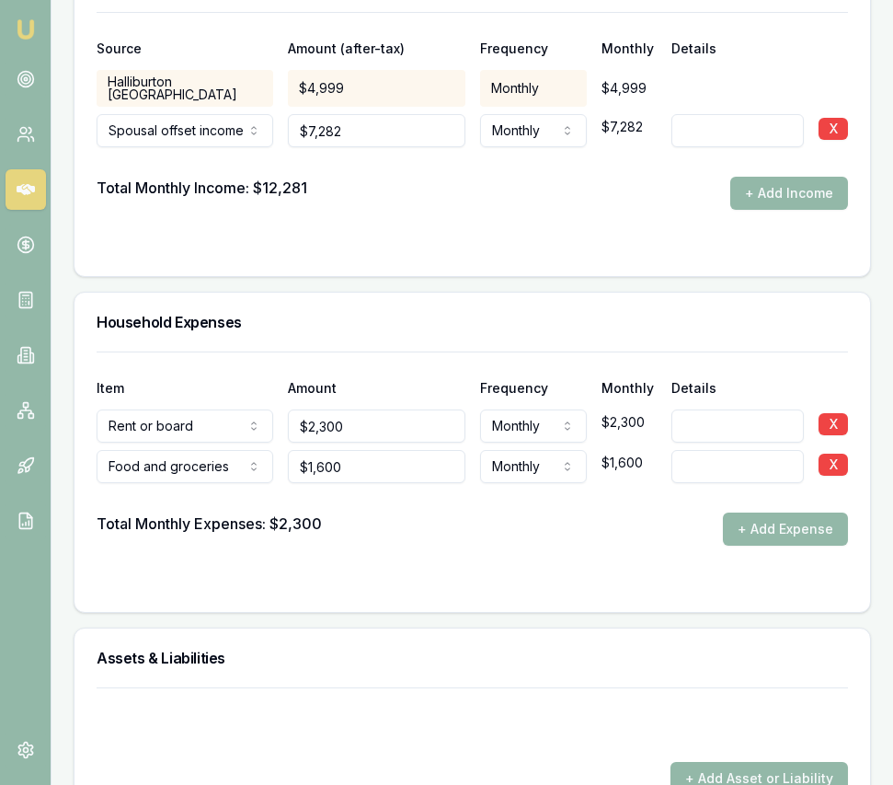
drag, startPoint x: 756, startPoint y: 500, endPoint x: 653, endPoint y: 510, distance: 103.5
click at [756, 512] on button "+ Add Expense" at bounding box center [785, 528] width 125 height 33
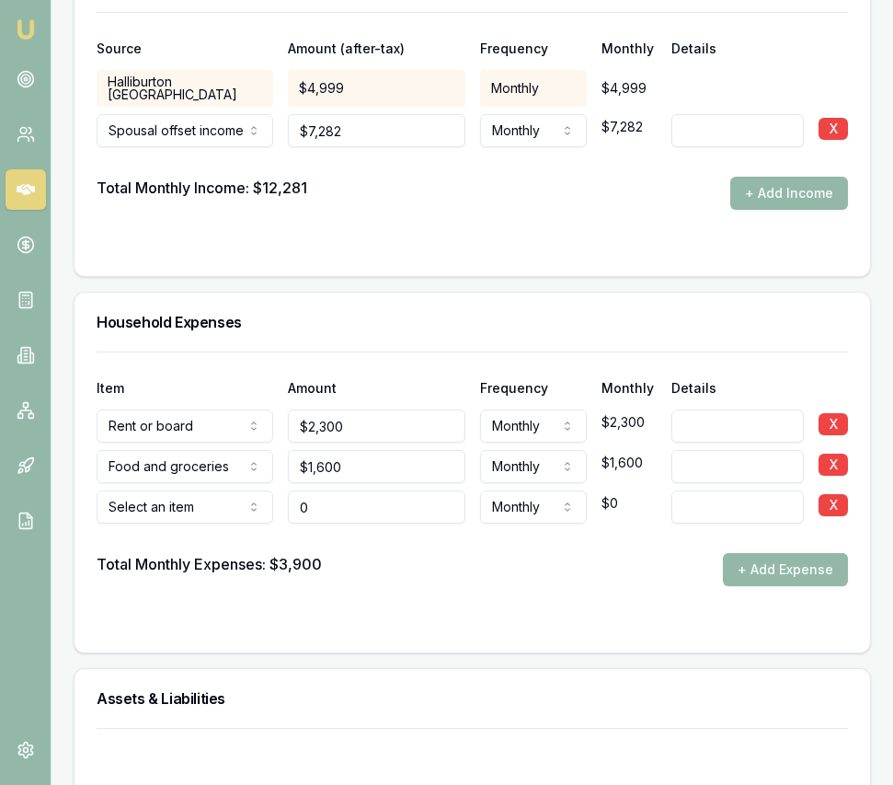
type input "$0"
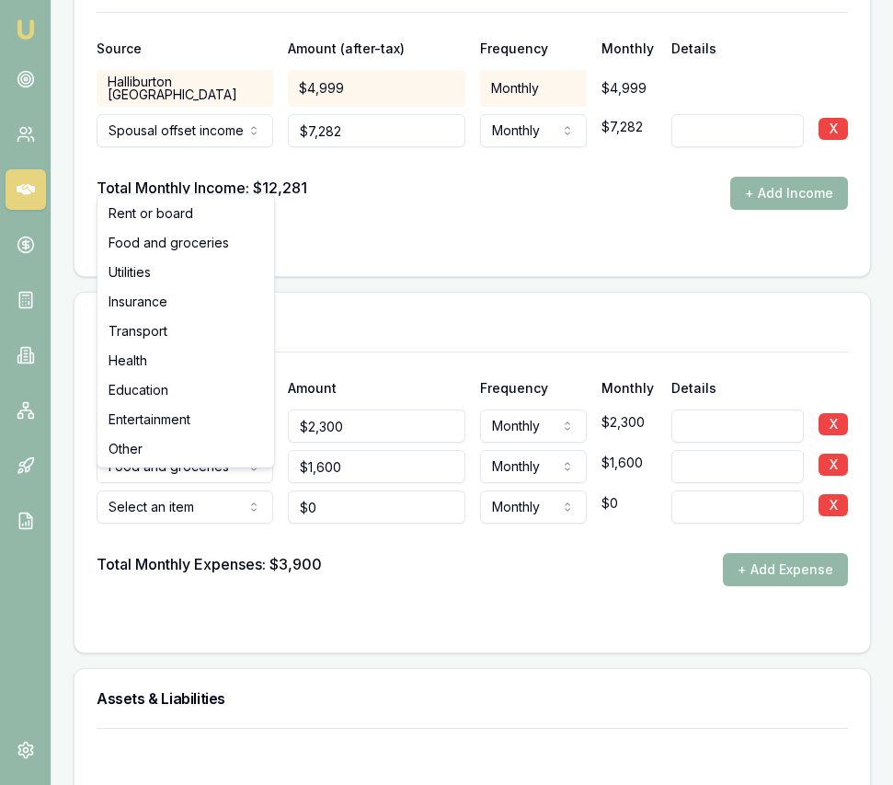
select select "UTILITIES"
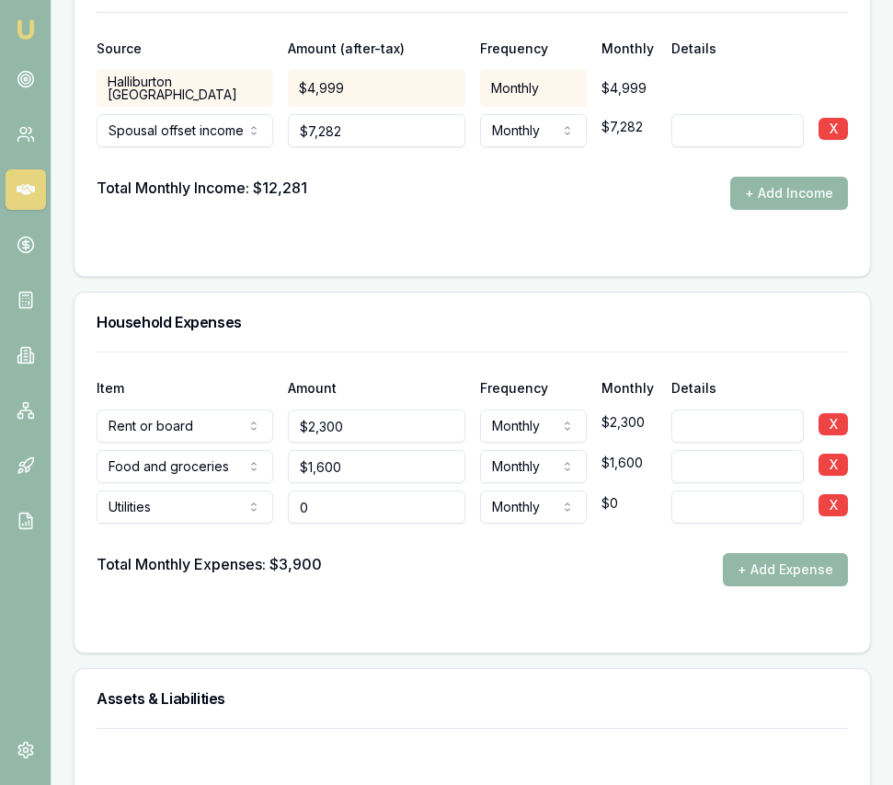
click at [325, 490] on input "0" at bounding box center [376, 506] width 177 height 33
type input "$600"
click at [580, 553] on div "Total Monthly Expenses: $3,900 + Add Expense" at bounding box center [473, 569] width 752 height 33
click at [757, 553] on button "+ Add Expense" at bounding box center [785, 569] width 125 height 33
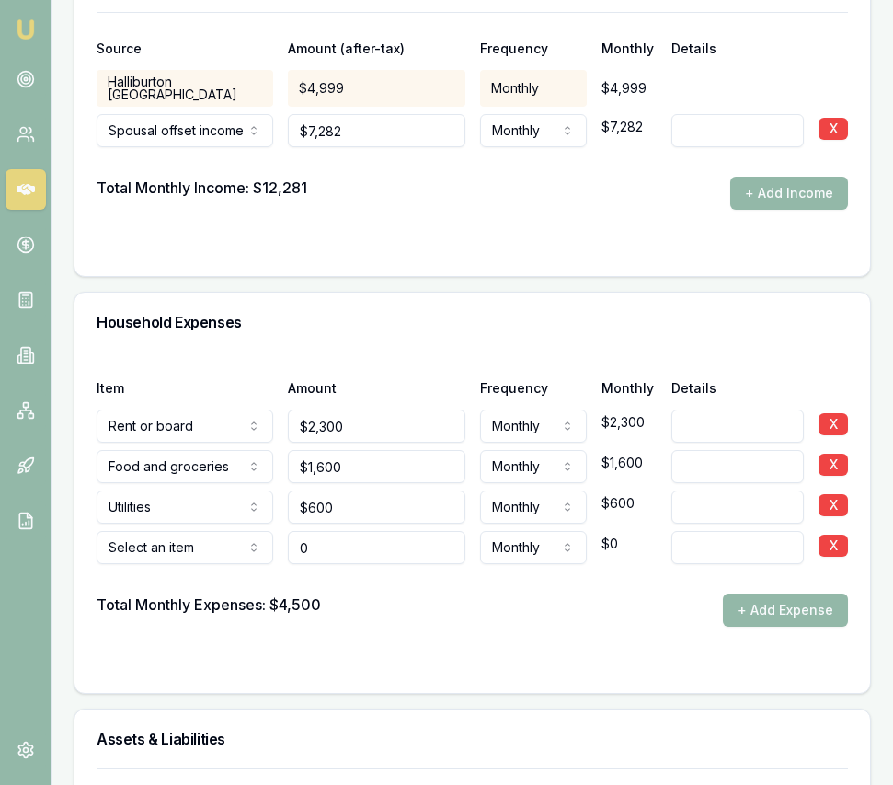
type input "$0"
click at [110, 564] on div at bounding box center [473, 578] width 752 height 29
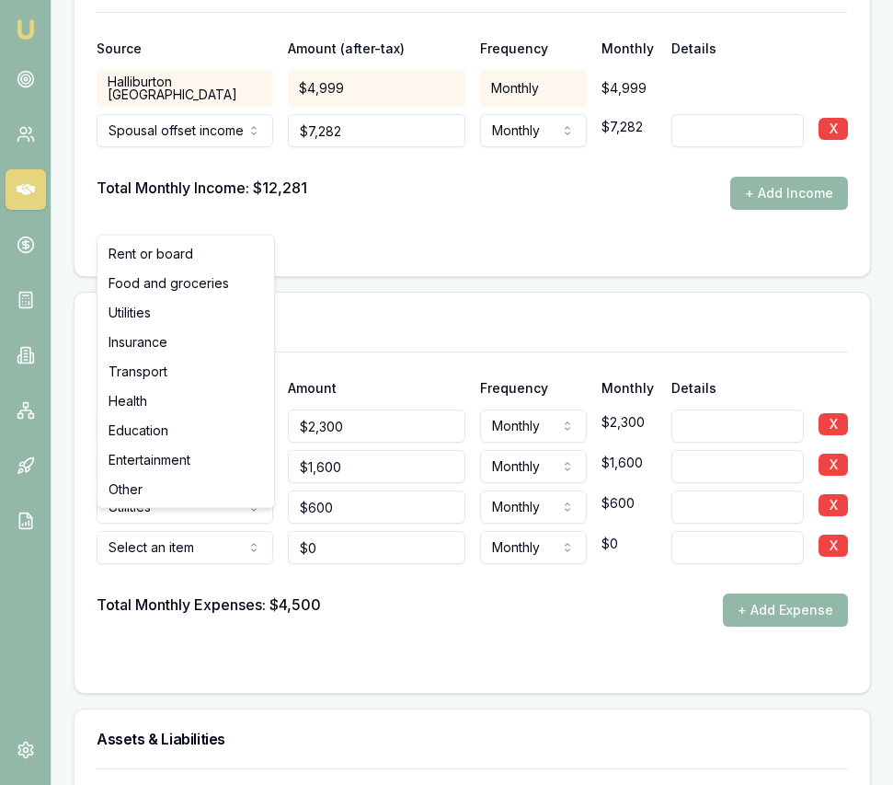
select select "INSURANCE"
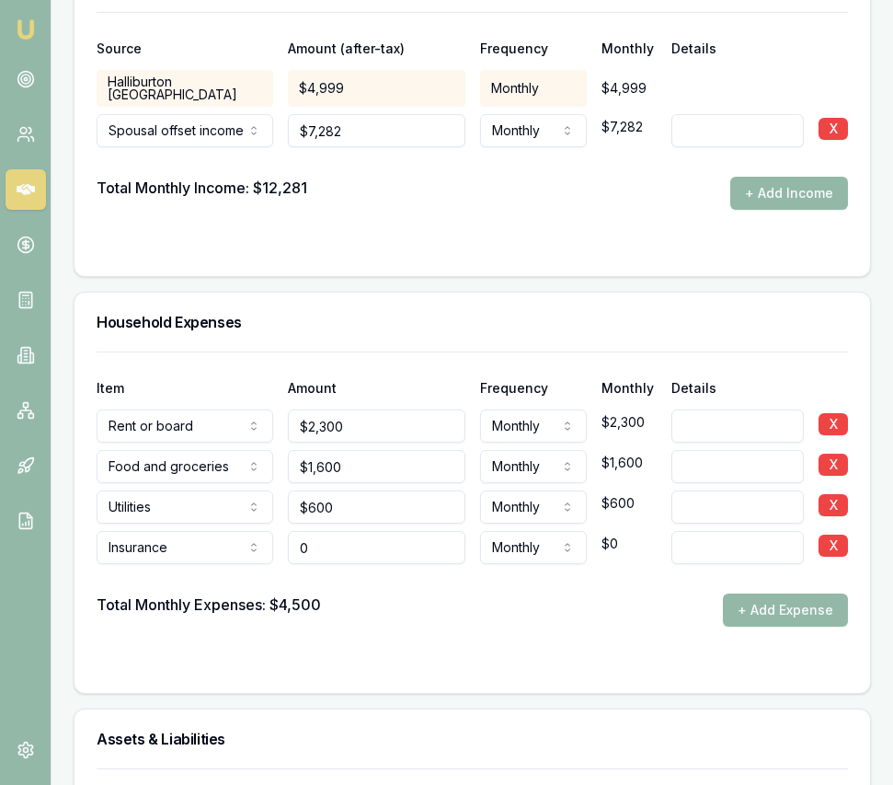
click at [334, 533] on input "0" at bounding box center [376, 547] width 177 height 33
type input "$100"
drag, startPoint x: 512, startPoint y: 554, endPoint x: 507, endPoint y: 541, distance: 13.7
click at [512, 564] on div at bounding box center [473, 578] width 752 height 29
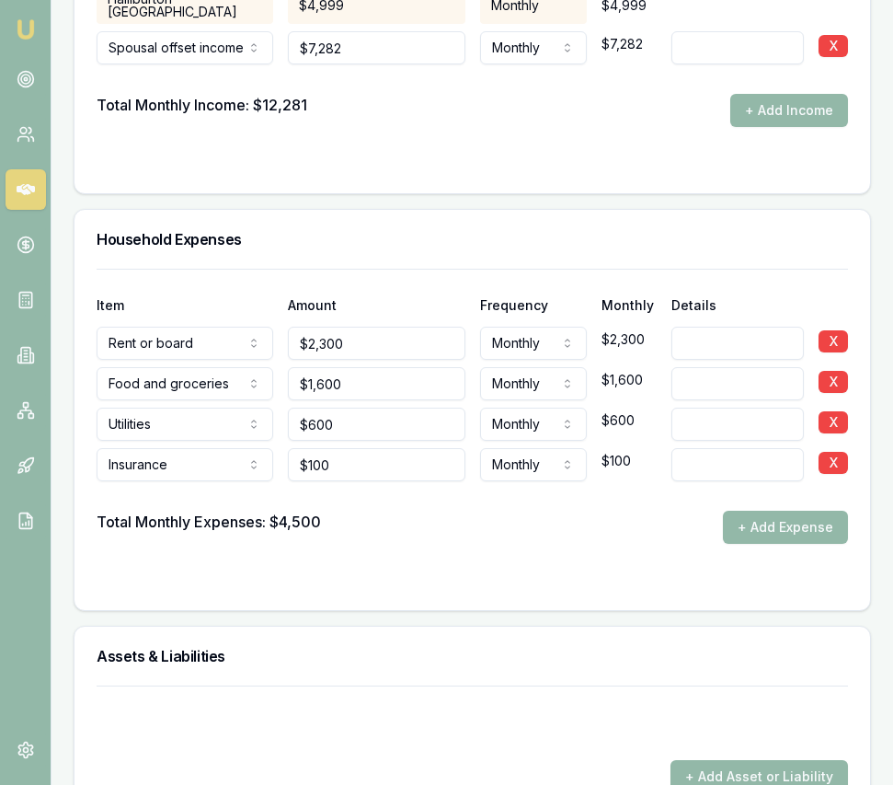
scroll to position [3975, 0]
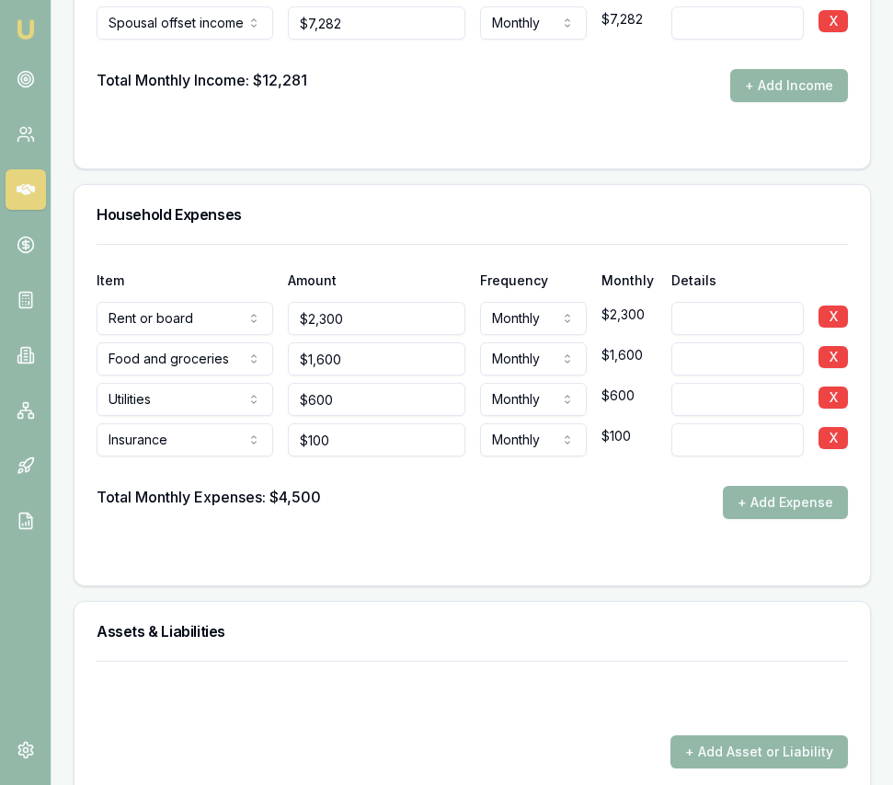
drag, startPoint x: 746, startPoint y: 485, endPoint x: 719, endPoint y: 485, distance: 27.6
click at [744, 486] on button "+ Add Expense" at bounding box center [785, 502] width 125 height 33
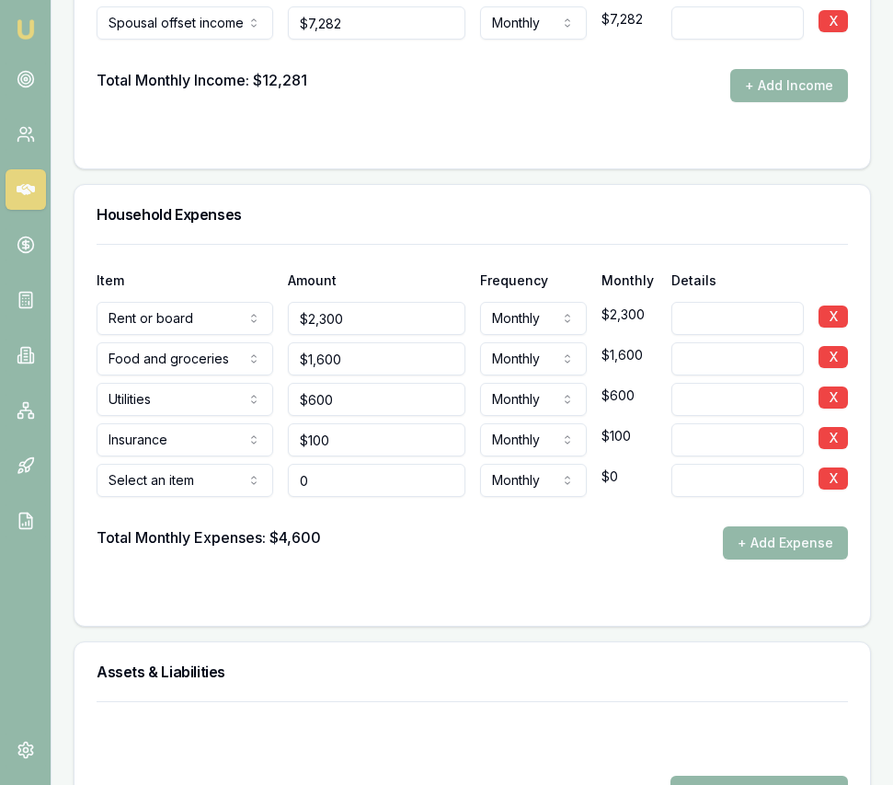
type input "$0"
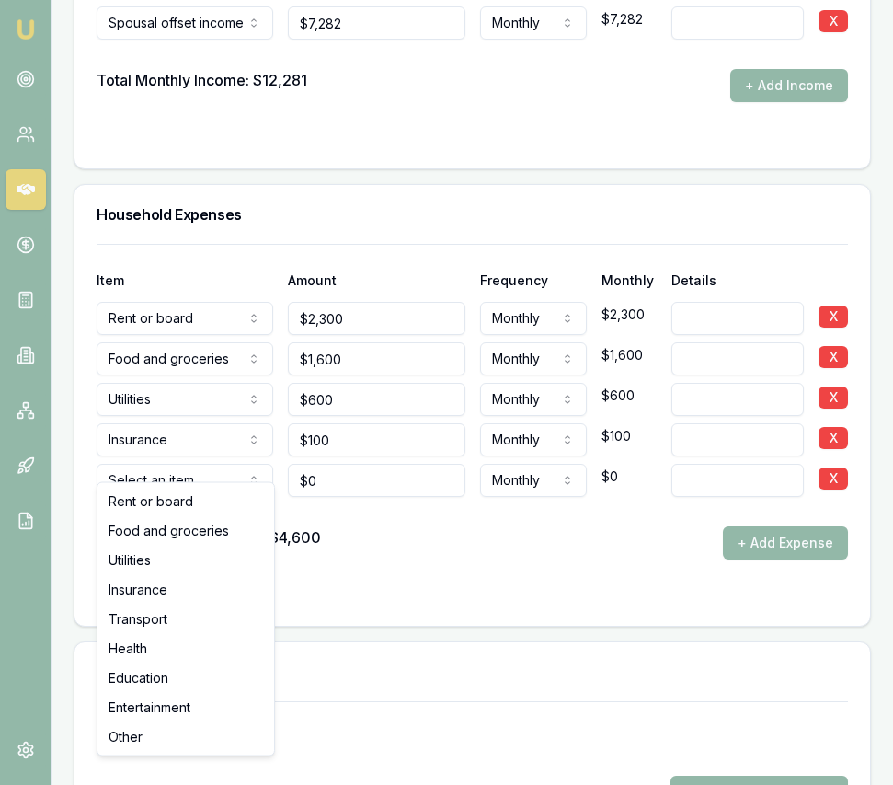
select select "TRANSPORT"
drag, startPoint x: 178, startPoint y: 613, endPoint x: 189, endPoint y: 605, distance: 13.3
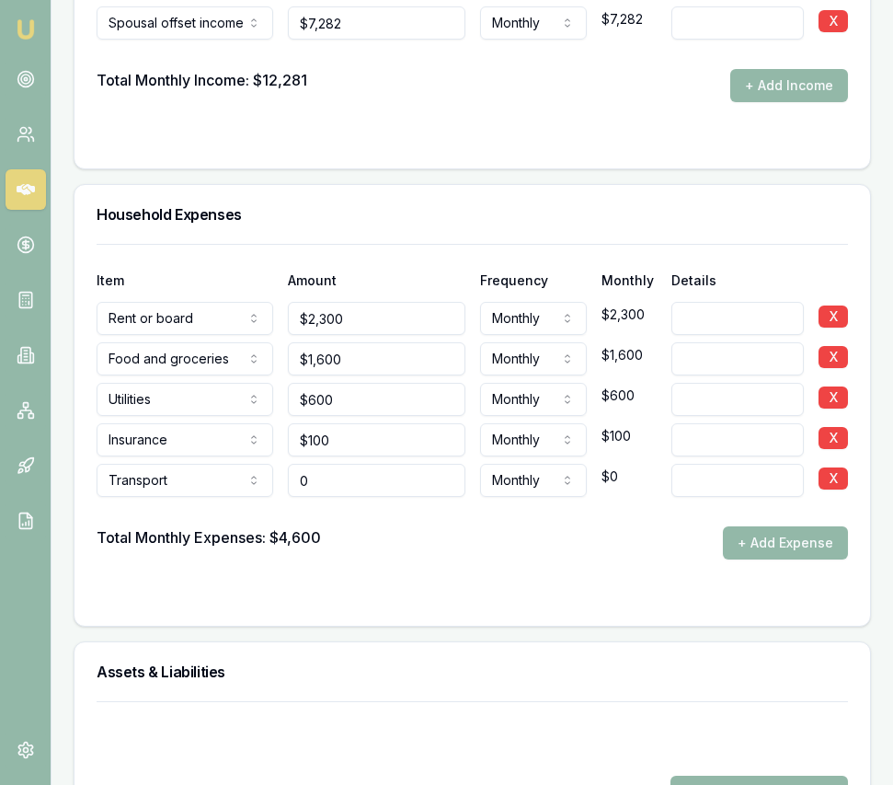
click at [343, 468] on input "0" at bounding box center [376, 480] width 177 height 33
type input "$400"
drag, startPoint x: 571, startPoint y: 545, endPoint x: 650, endPoint y: 528, distance: 79.9
click at [584, 544] on form "Item Amount Frequency Monthly Details Rent or board Rent or board Food and groc…" at bounding box center [473, 424] width 752 height 360
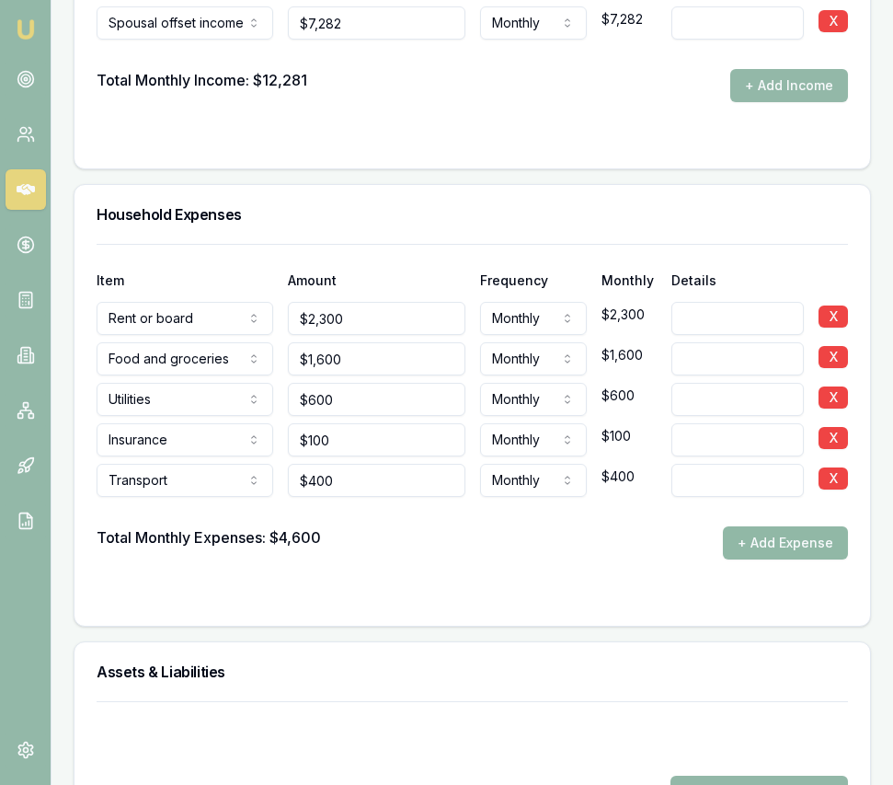
click at [746, 526] on button "+ Add Expense" at bounding box center [785, 542] width 125 height 33
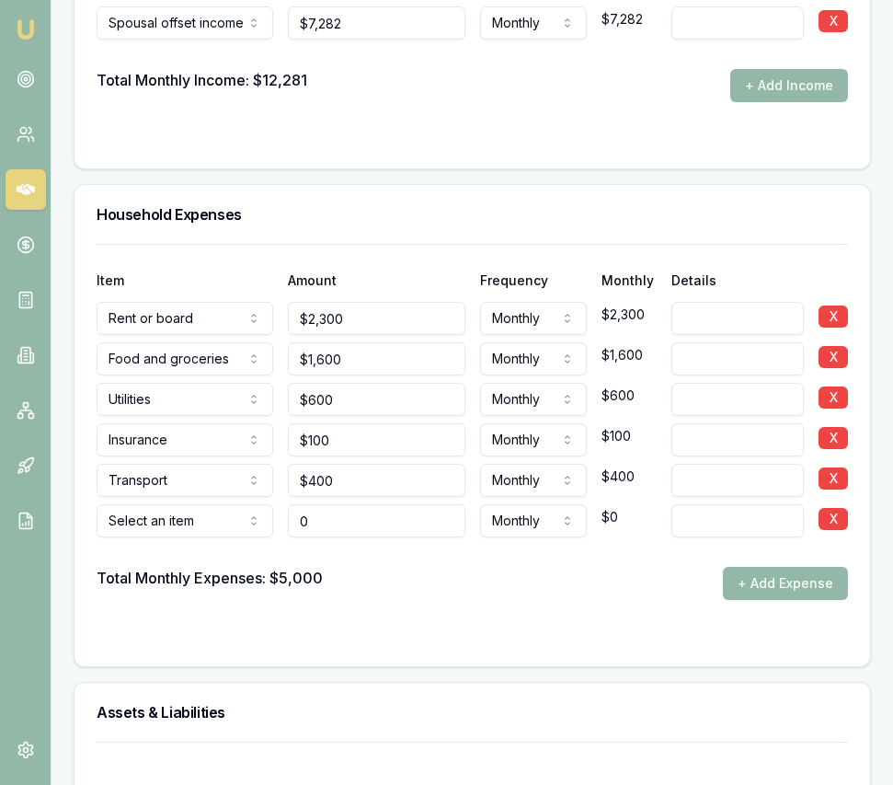
type input "$0"
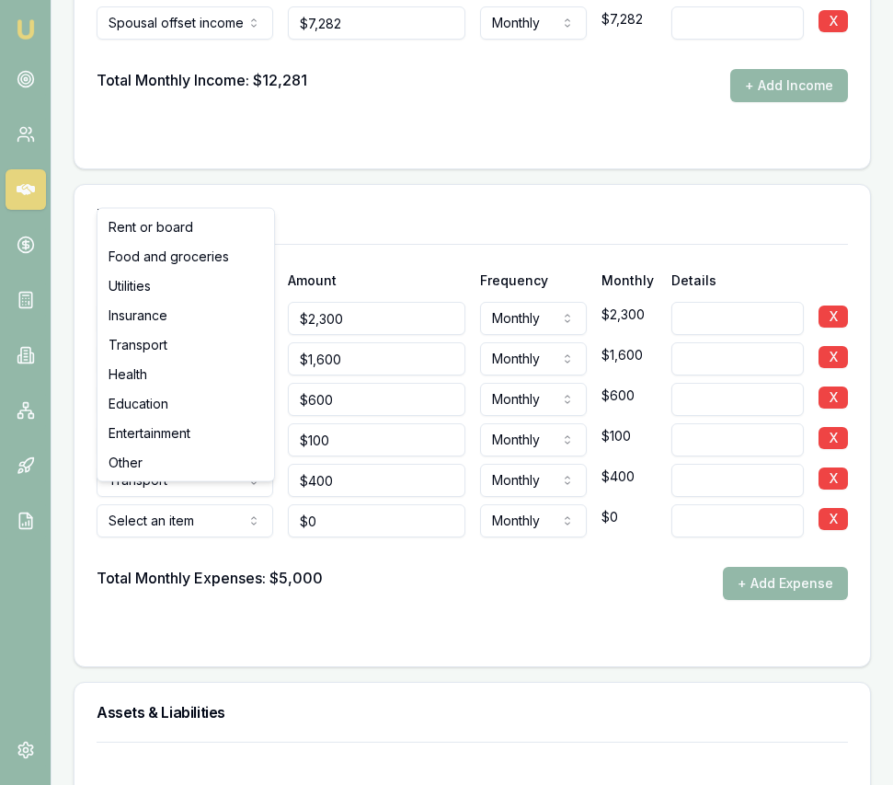
select select "HEALTH"
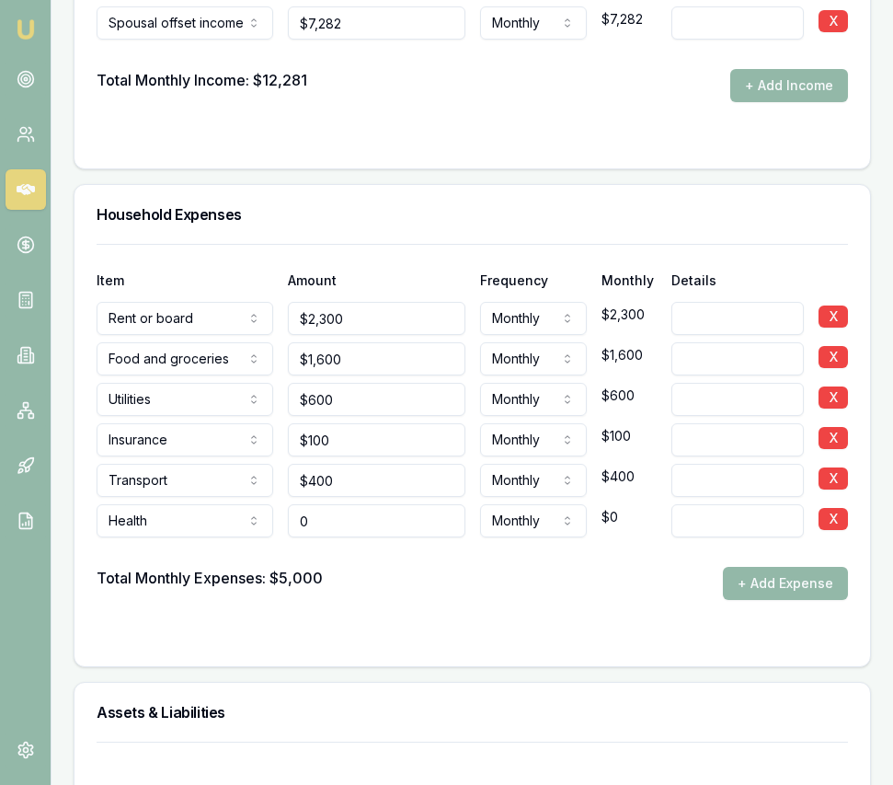
click at [334, 504] on input "0" at bounding box center [376, 520] width 177 height 33
click at [333, 504] on input "0" at bounding box center [376, 520] width 177 height 33
type input "$100"
click at [501, 567] on div "Total Monthly Expenses: $5,000 + Add Expense" at bounding box center [473, 583] width 752 height 33
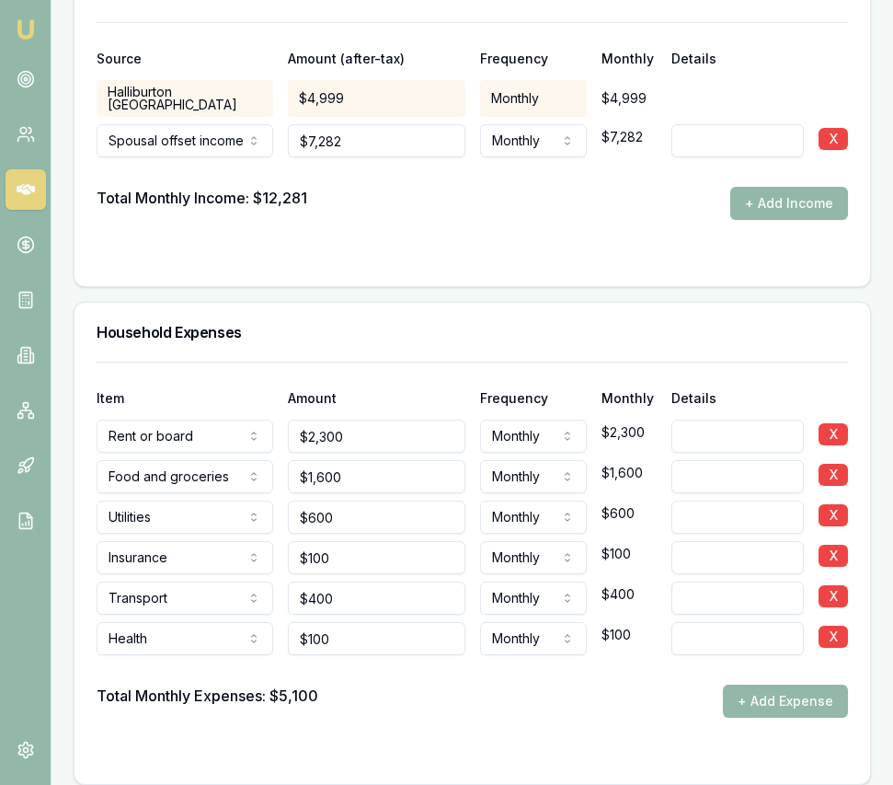
scroll to position [3860, 0]
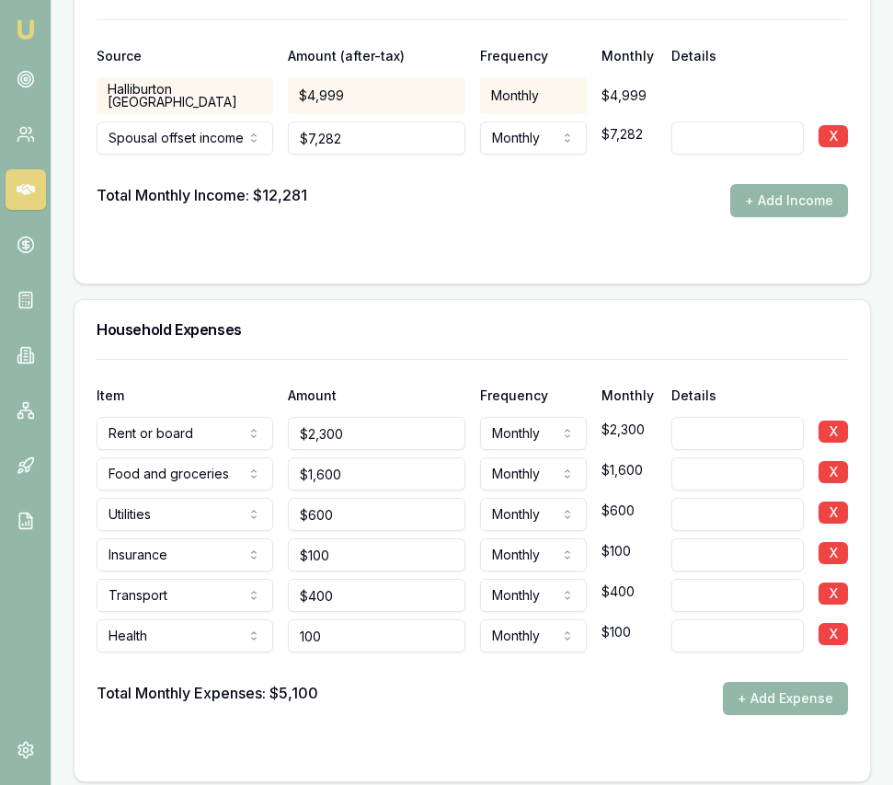
click at [335, 619] on input "100" at bounding box center [376, 635] width 177 height 33
type input "$150"
click at [455, 682] on div "Total Monthly Expenses: $5,100 + Add Expense" at bounding box center [473, 698] width 752 height 33
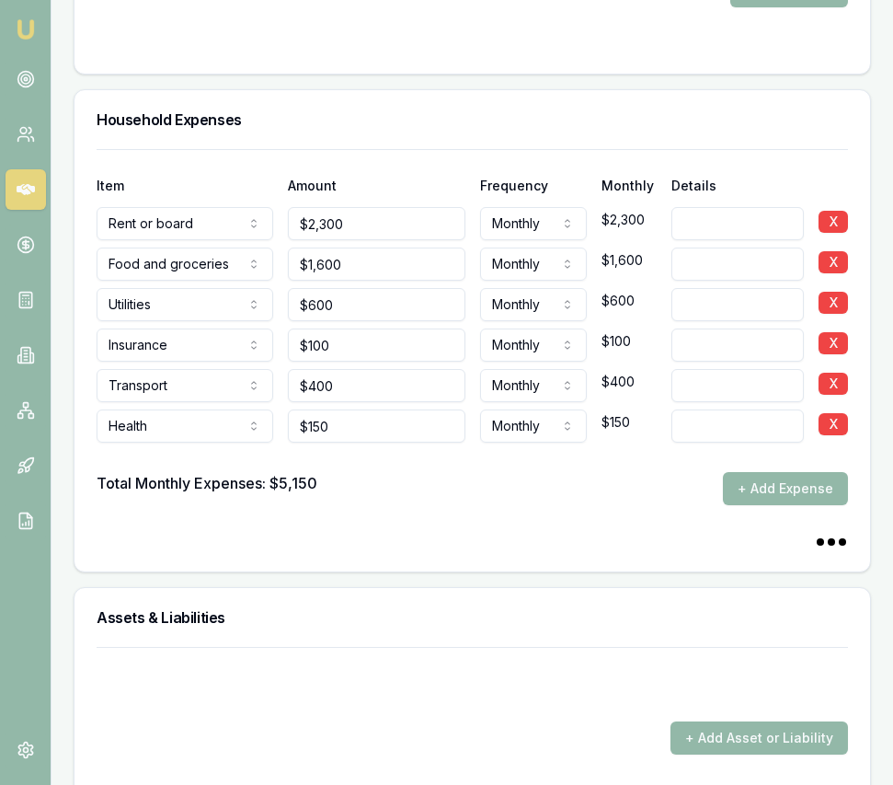
scroll to position [4058, 0]
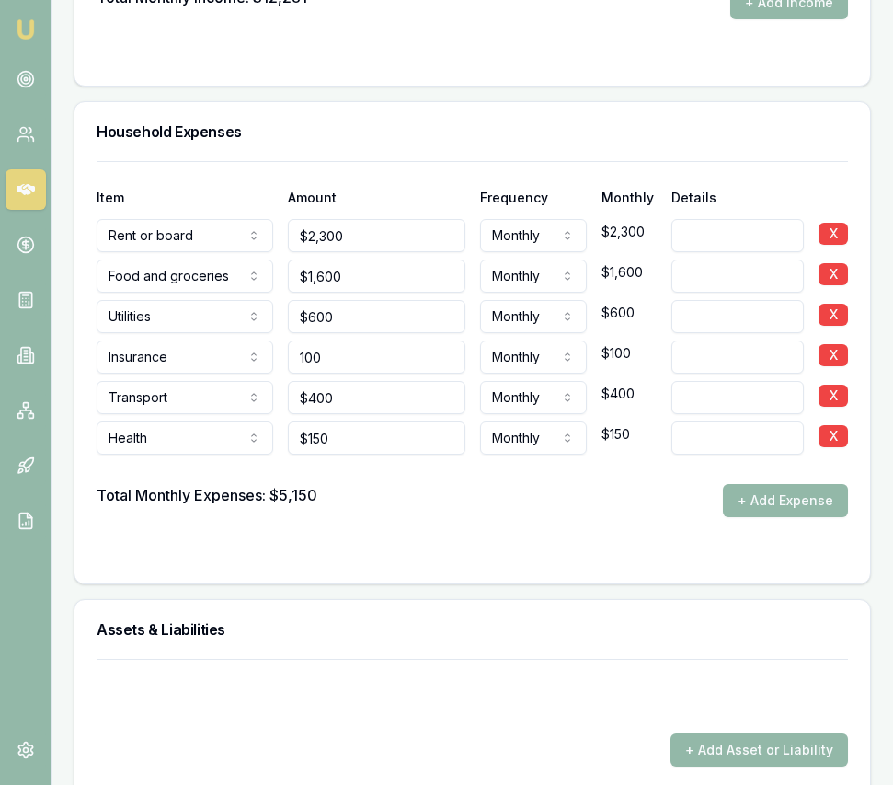
click at [358, 340] on input "100" at bounding box center [376, 356] width 177 height 33
type input "$200"
click at [530, 546] on div at bounding box center [473, 553] width 752 height 15
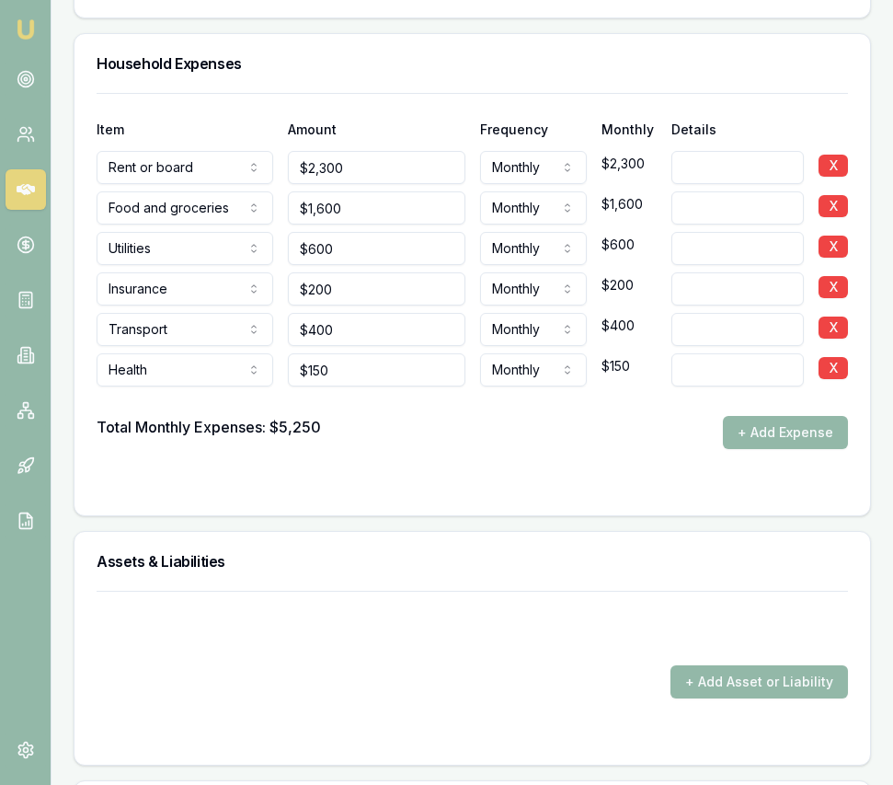
scroll to position [4149, 0]
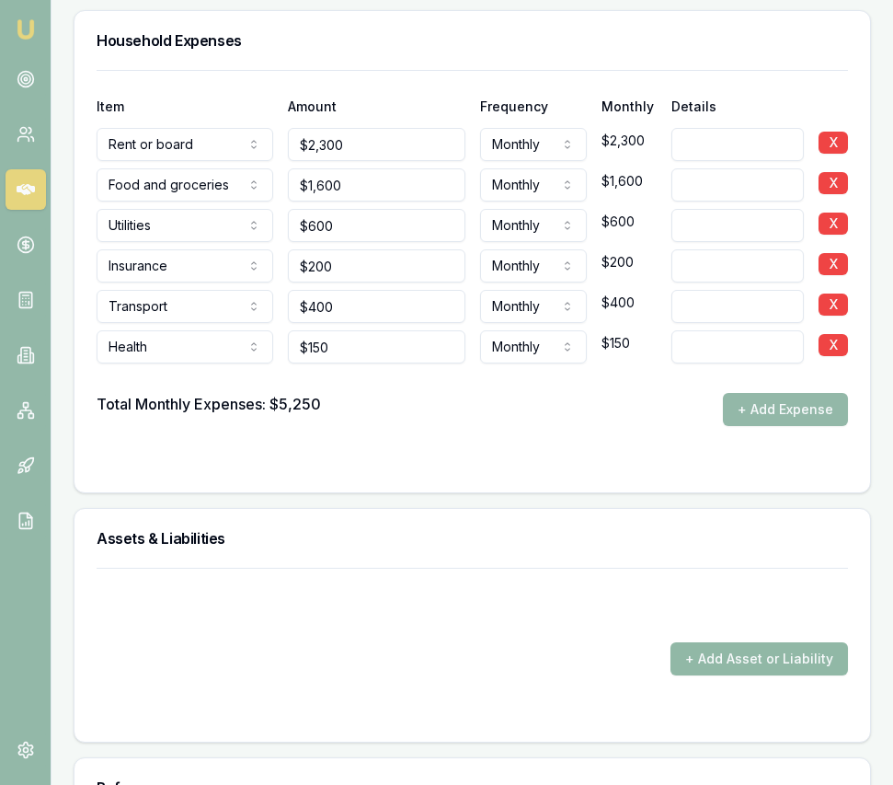
click at [724, 650] on button "+ Add Asset or Liability" at bounding box center [760, 658] width 178 height 33
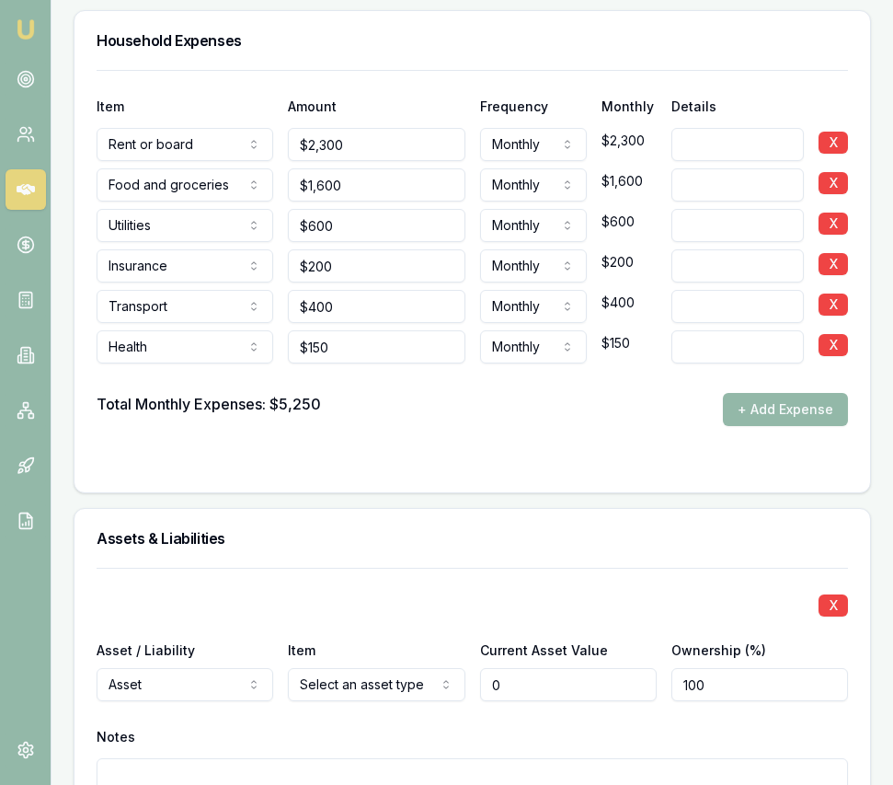
type input "$0"
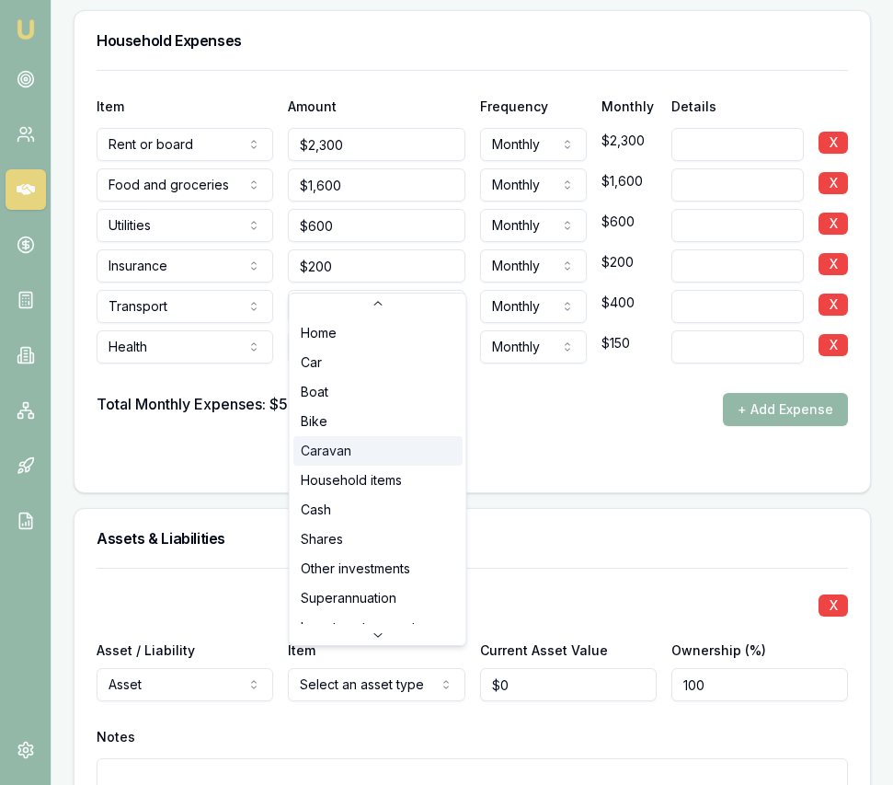
scroll to position [2, 0]
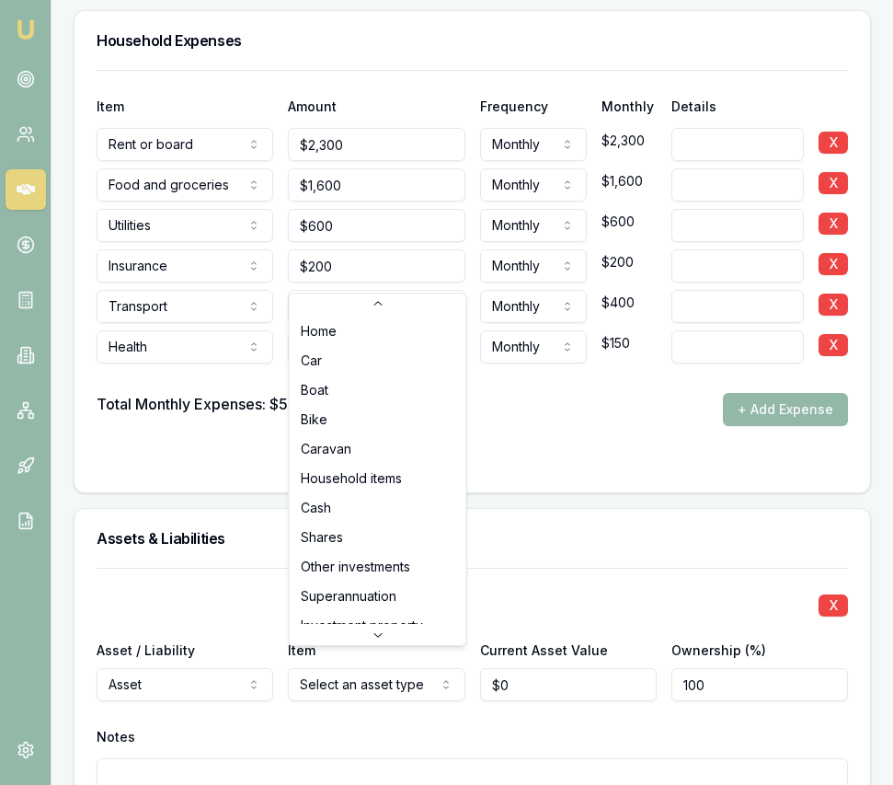
click at [359, 509] on div "Assets & Liabilities" at bounding box center [473, 538] width 796 height 59
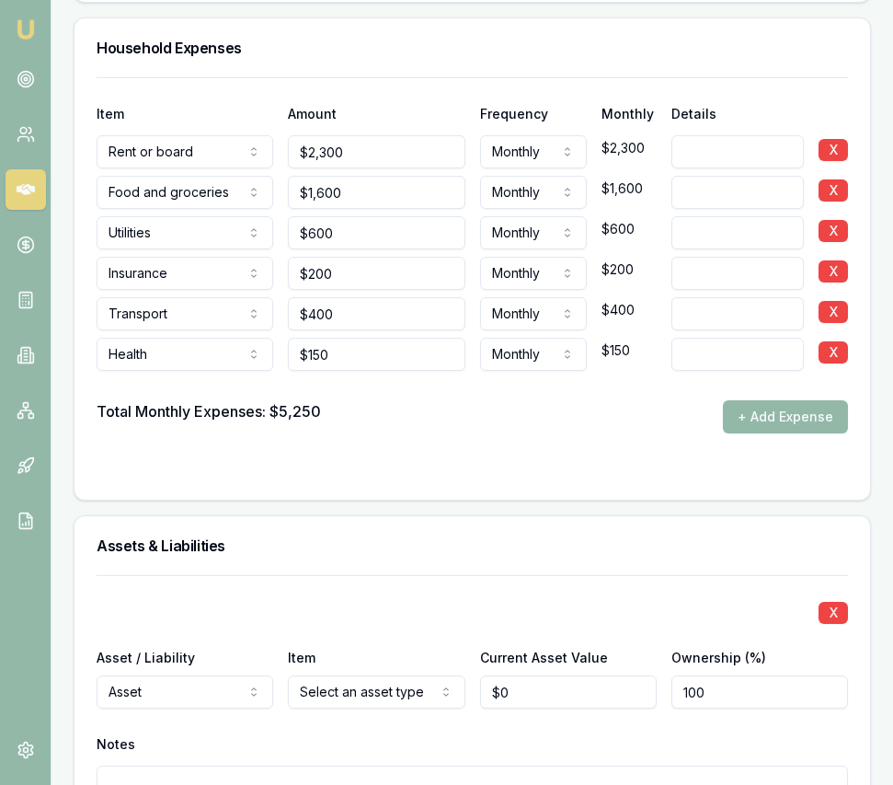
scroll to position [4139, 0]
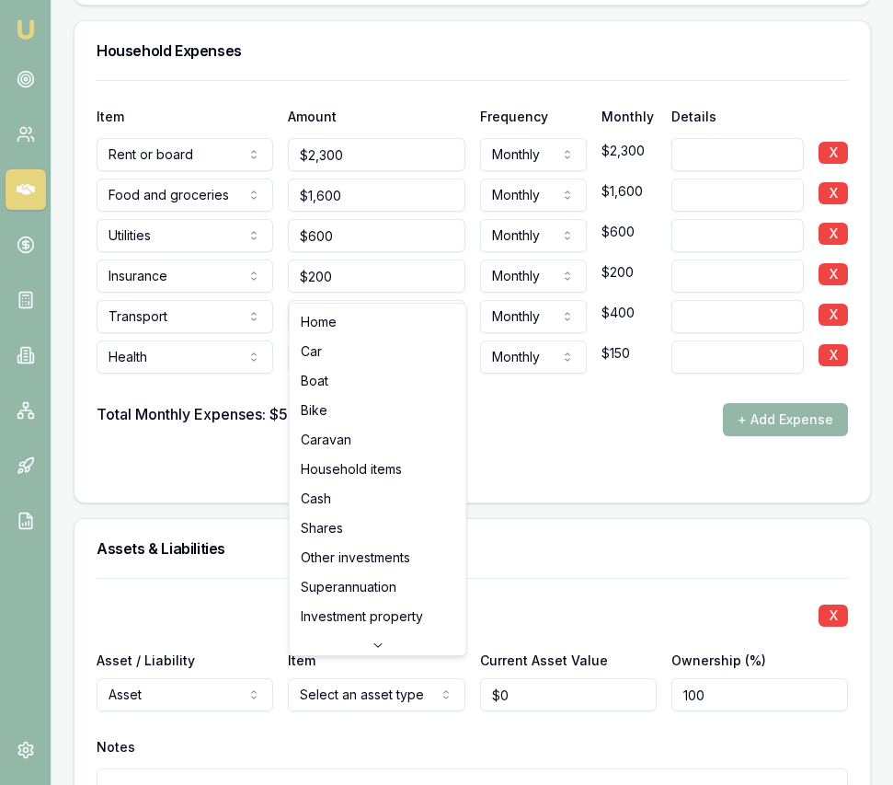
select select "CASH"
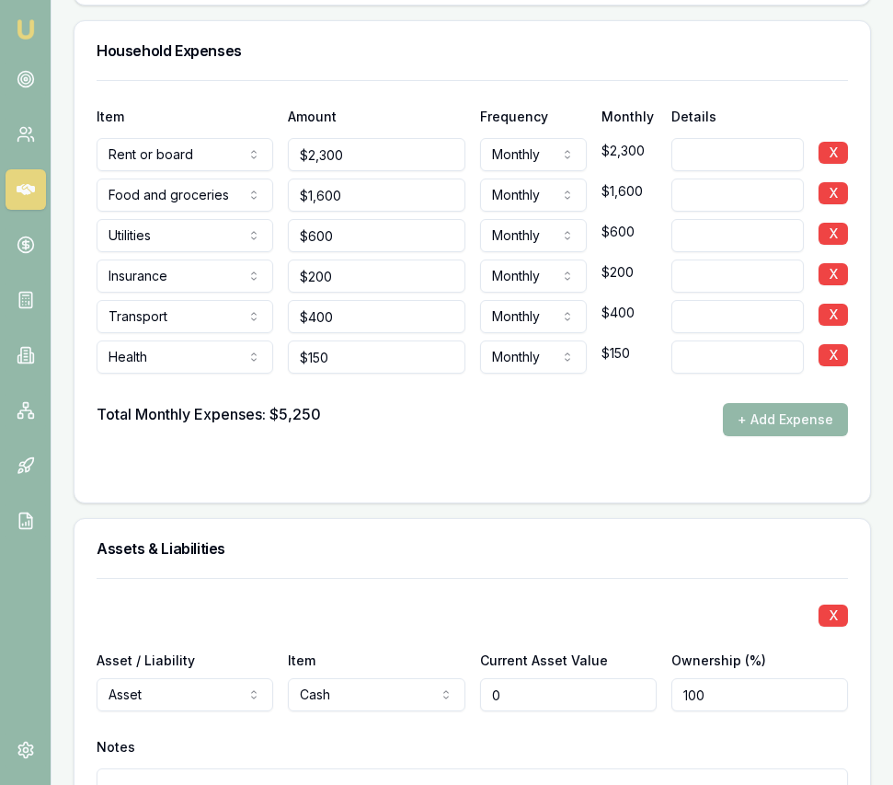
click at [514, 689] on input "0" at bounding box center [568, 694] width 177 height 33
click at [514, 690] on input "0" at bounding box center [568, 694] width 177 height 33
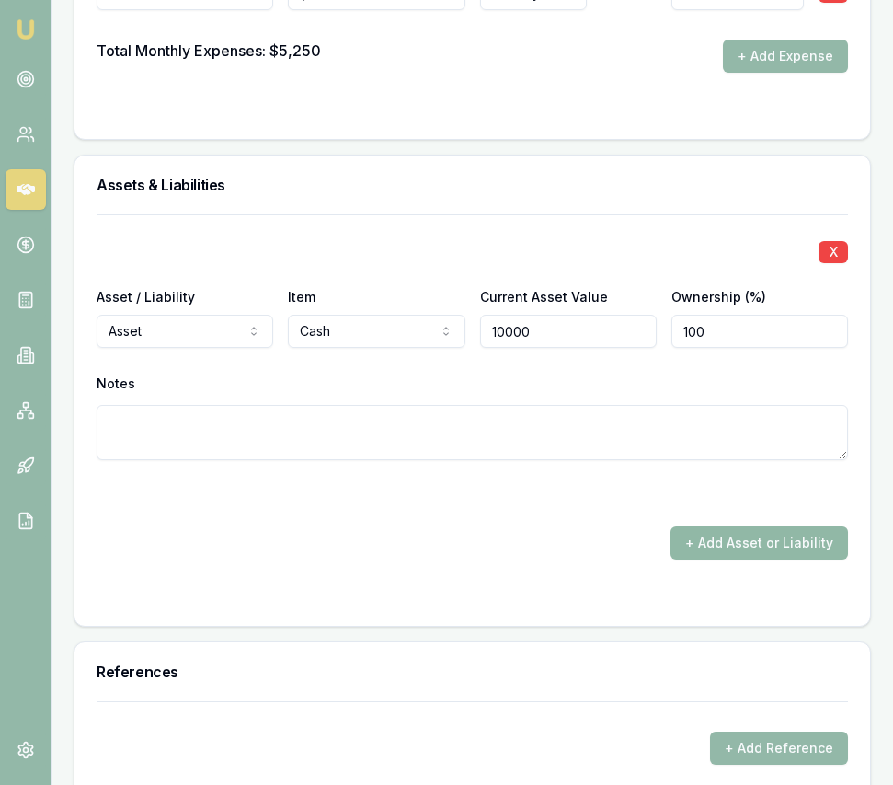
type input "$10,000"
click at [778, 537] on button "+ Add Asset or Liability" at bounding box center [760, 542] width 178 height 33
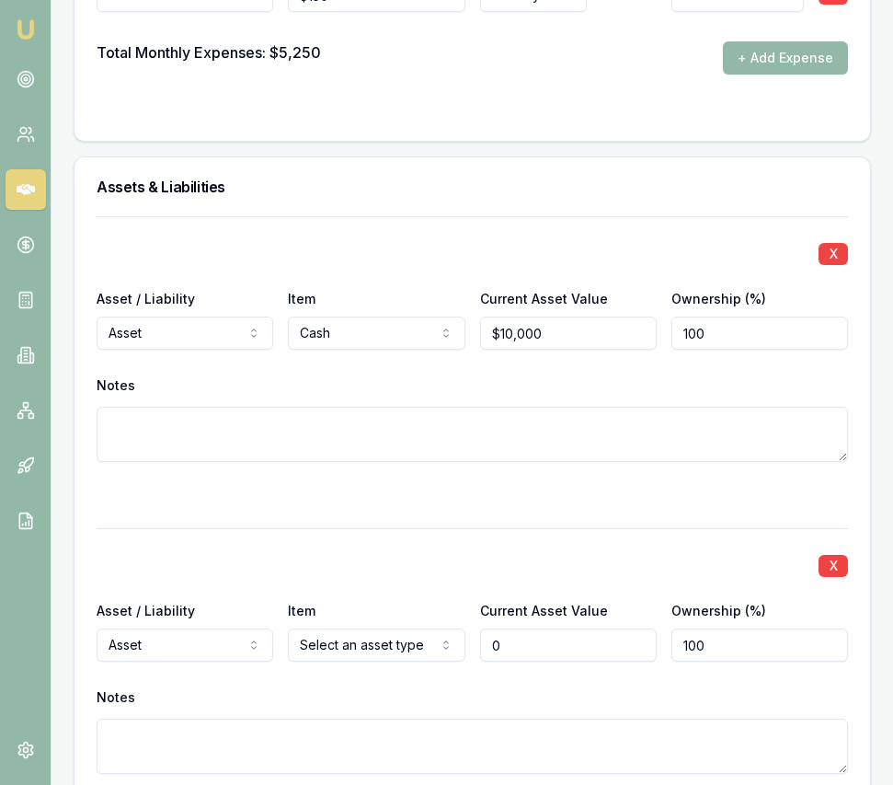
type input "$0"
click at [367, 647] on div "X Asset / Liability Asset Asset Liability Item Select an asset type Home Car Bo…" at bounding box center [473, 673] width 752 height 290
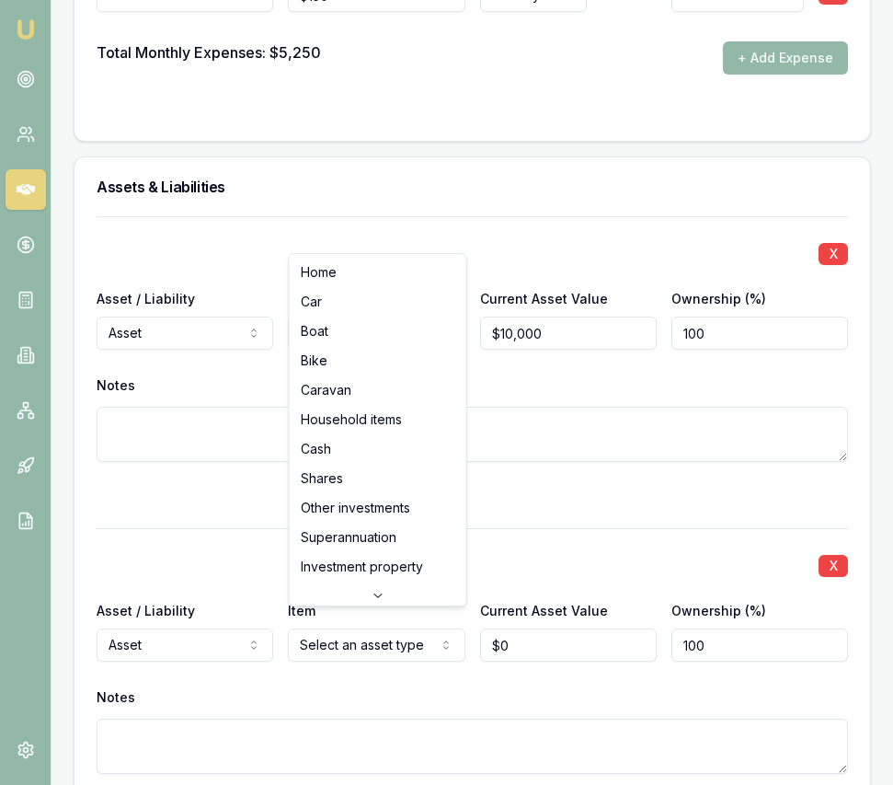
select select "CAR"
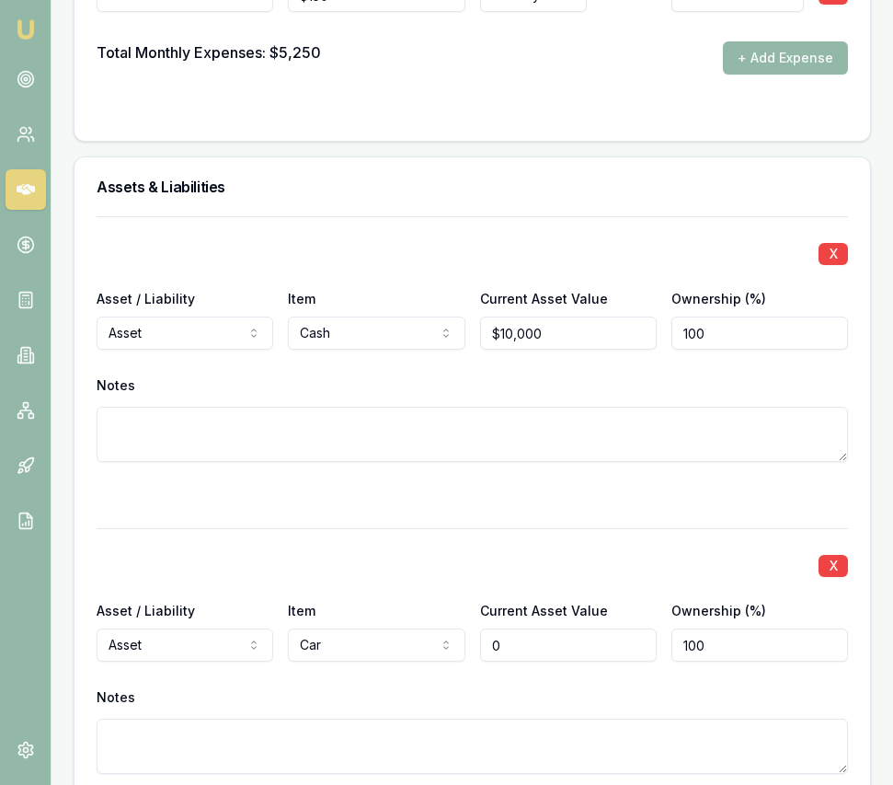
click at [528, 628] on input "0" at bounding box center [568, 644] width 177 height 33
type input "$50,000"
click at [667, 528] on div "X Asset / Liability Asset Asset Liability Item Car Home Car Boat Bike Caravan H…" at bounding box center [473, 673] width 752 height 290
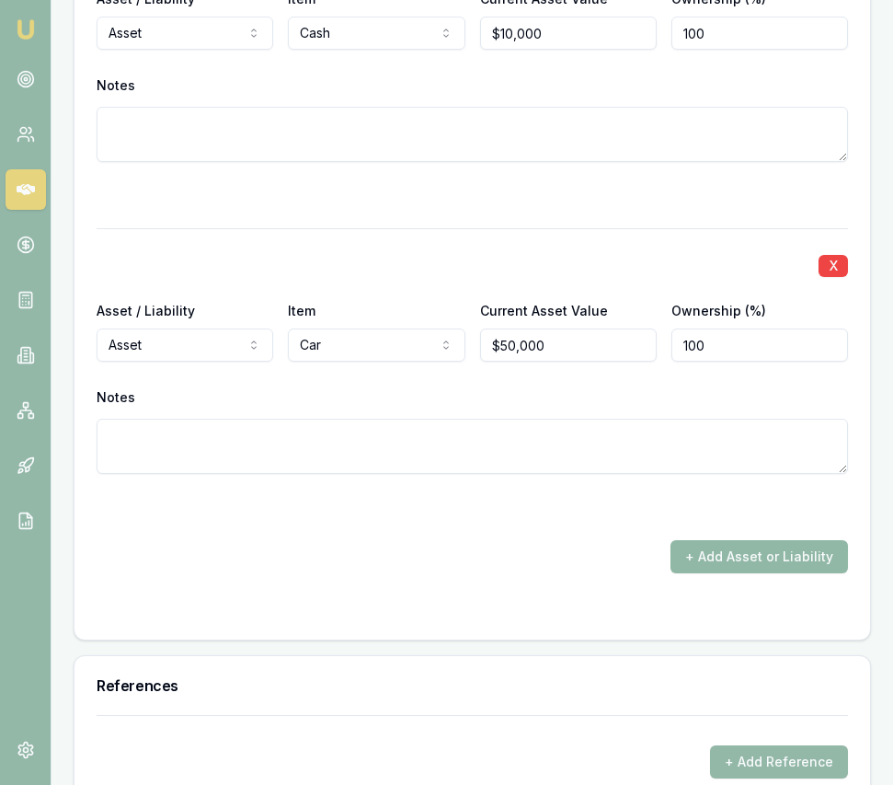
click at [748, 540] on button "+ Add Asset or Liability" at bounding box center [760, 556] width 178 height 33
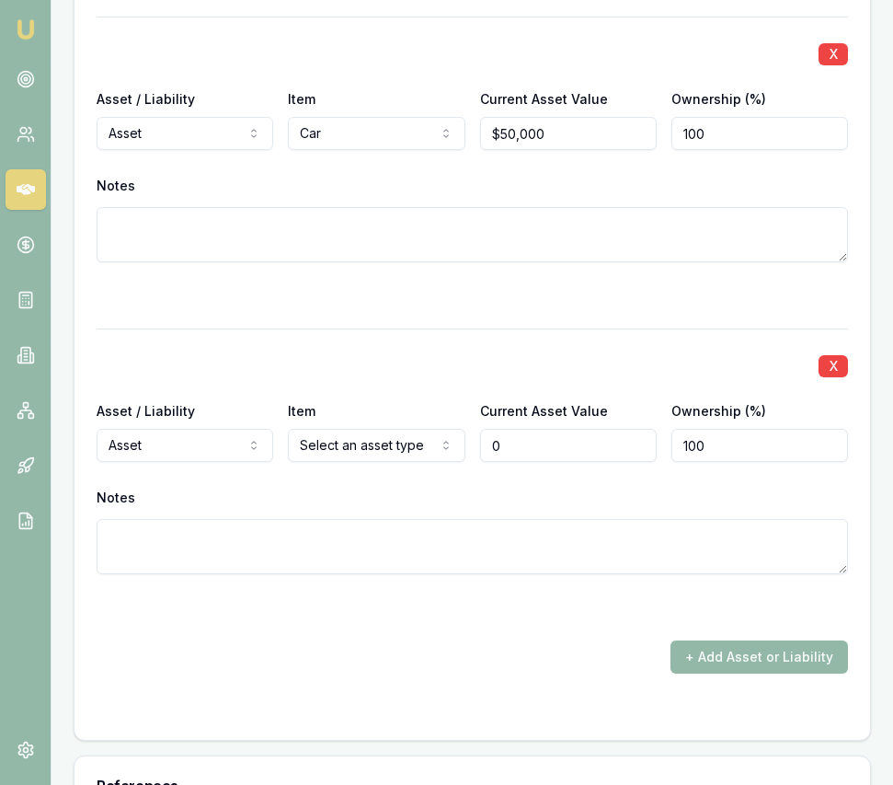
scroll to position [5043, 0]
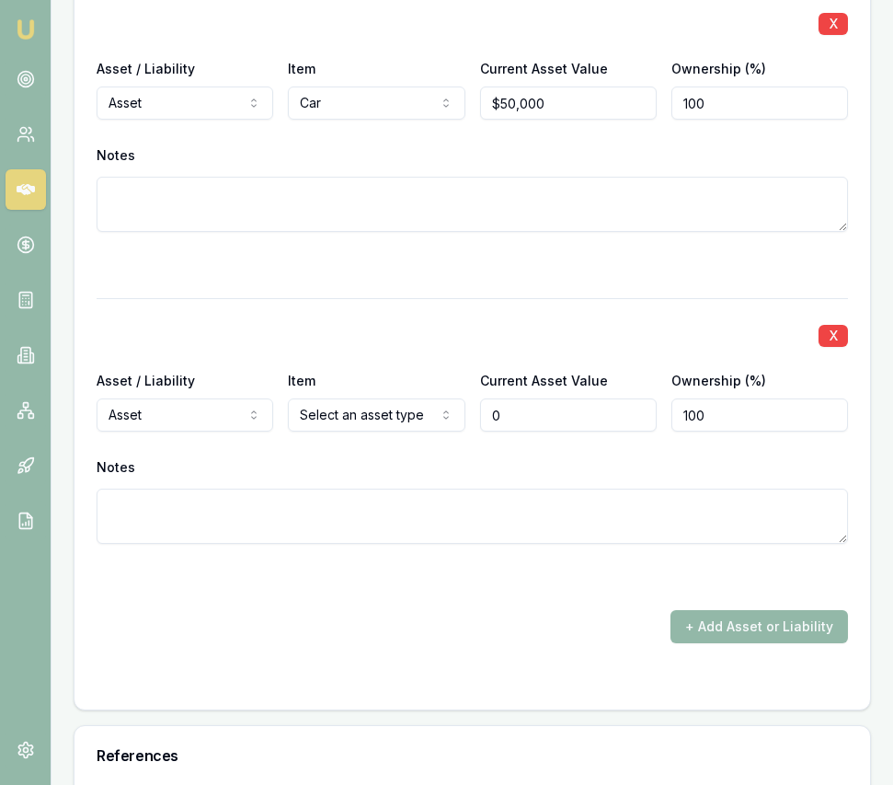
type input "$0"
click at [408, 377] on div "Item Select an asset type Home Car Boat Bike Caravan Household items Cash Share…" at bounding box center [376, 400] width 177 height 63
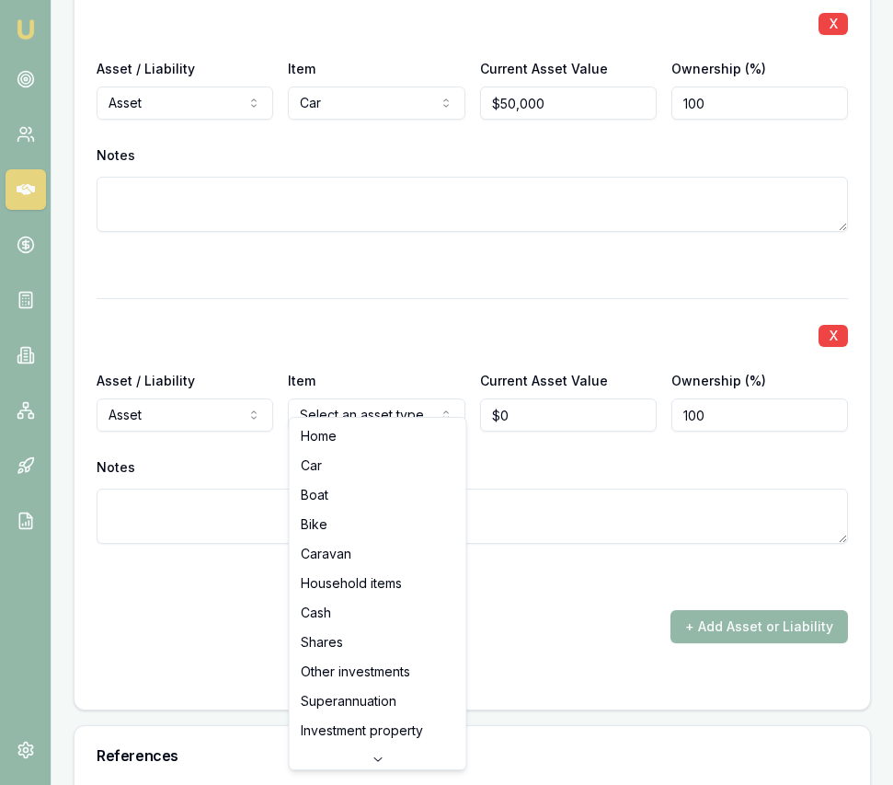
select select "HOUSEHOLD_ITEMS"
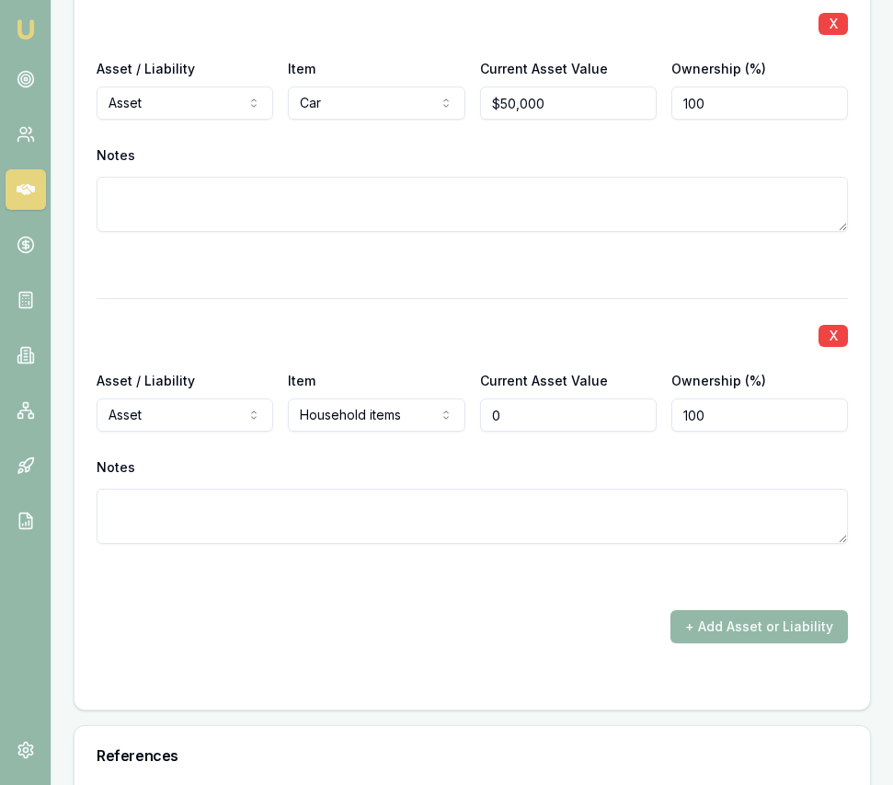
click at [524, 403] on input "0" at bounding box center [568, 414] width 177 height 33
click at [523, 403] on input "0" at bounding box center [568, 414] width 177 height 33
type input "$100,000"
drag, startPoint x: 563, startPoint y: 563, endPoint x: 580, endPoint y: 566, distance: 16.8
click at [563, 566] on div at bounding box center [473, 577] width 752 height 22
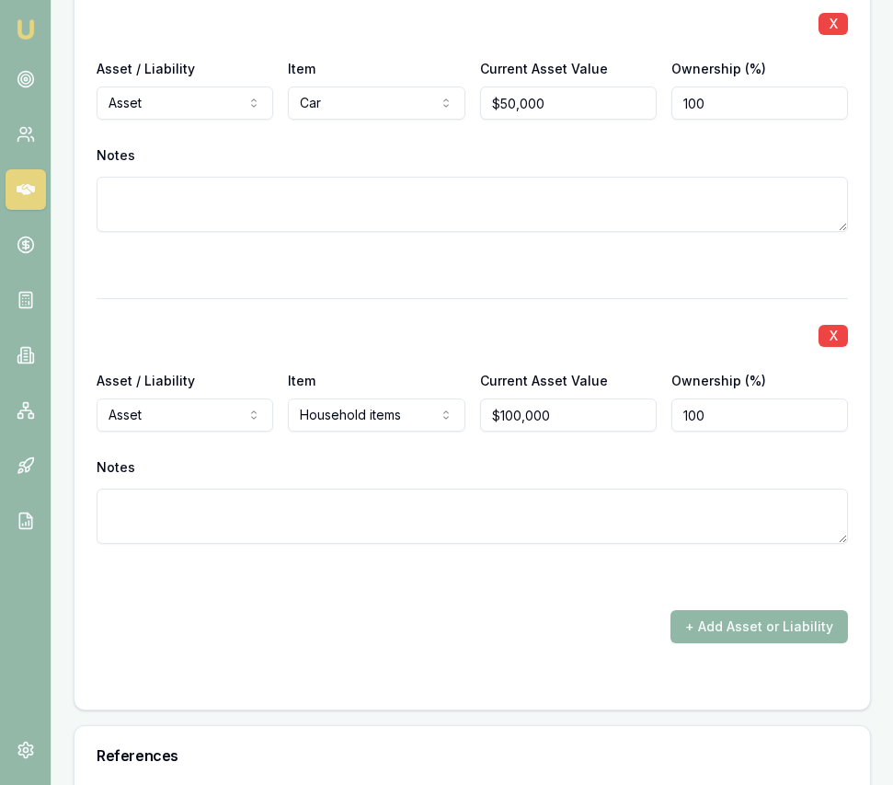
click at [727, 610] on button "+ Add Asset or Liability" at bounding box center [760, 626] width 178 height 33
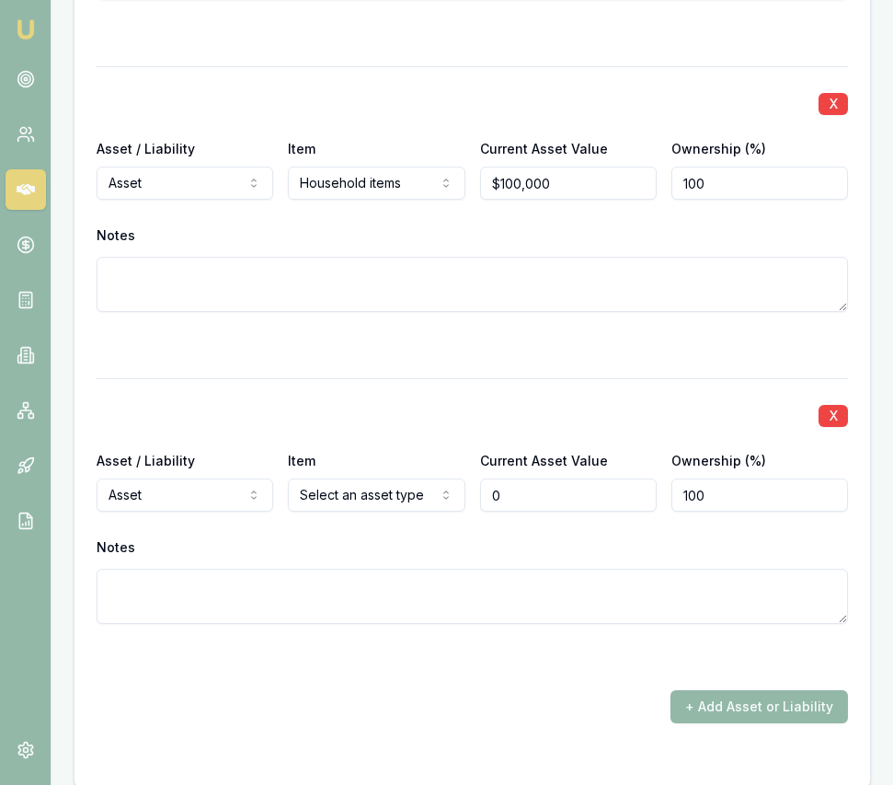
scroll to position [5288, 0]
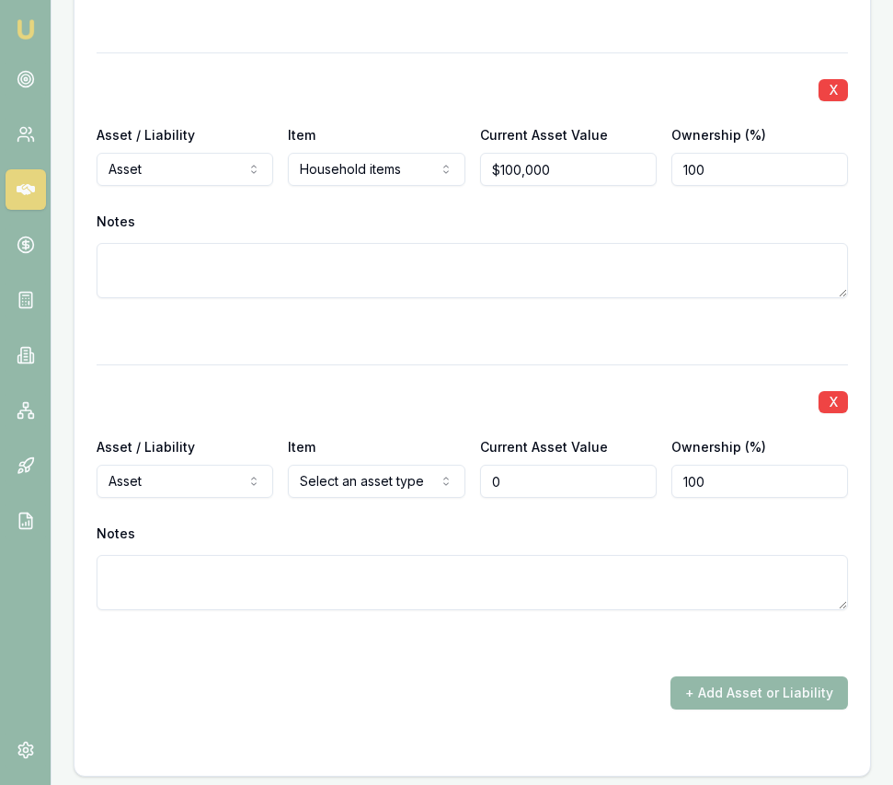
type input "$0"
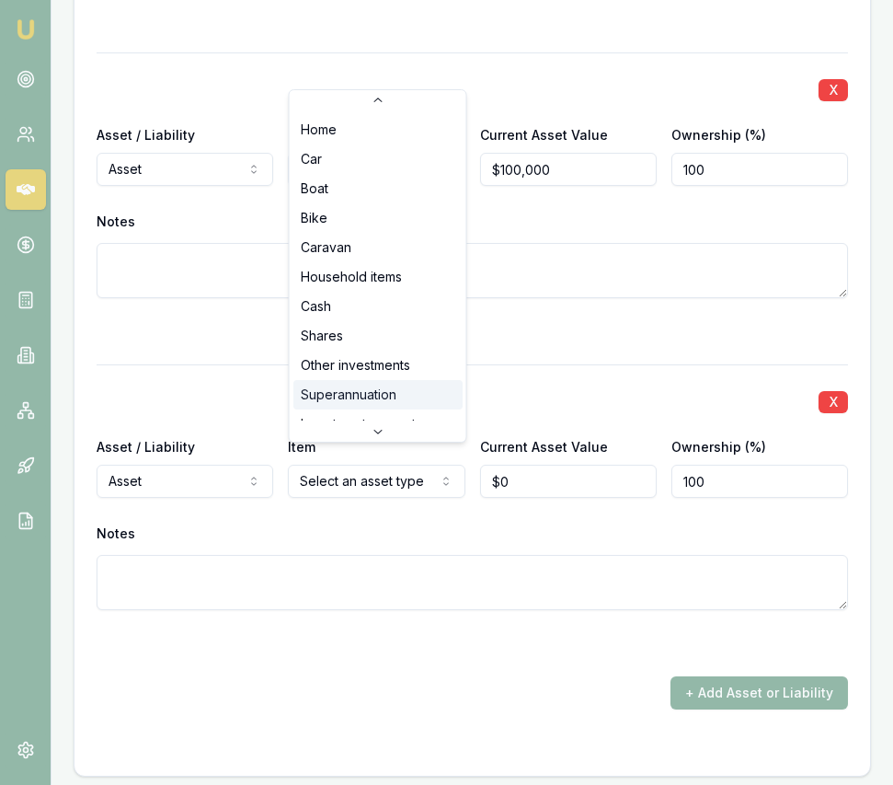
scroll to position [29, 0]
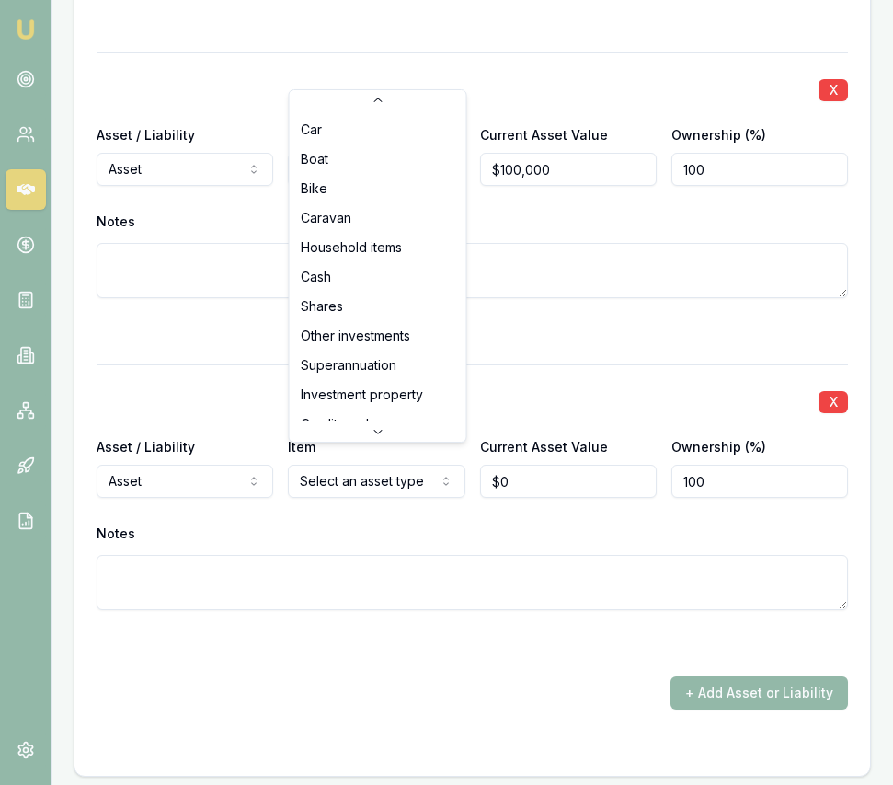
select select "SUPERANNUATION"
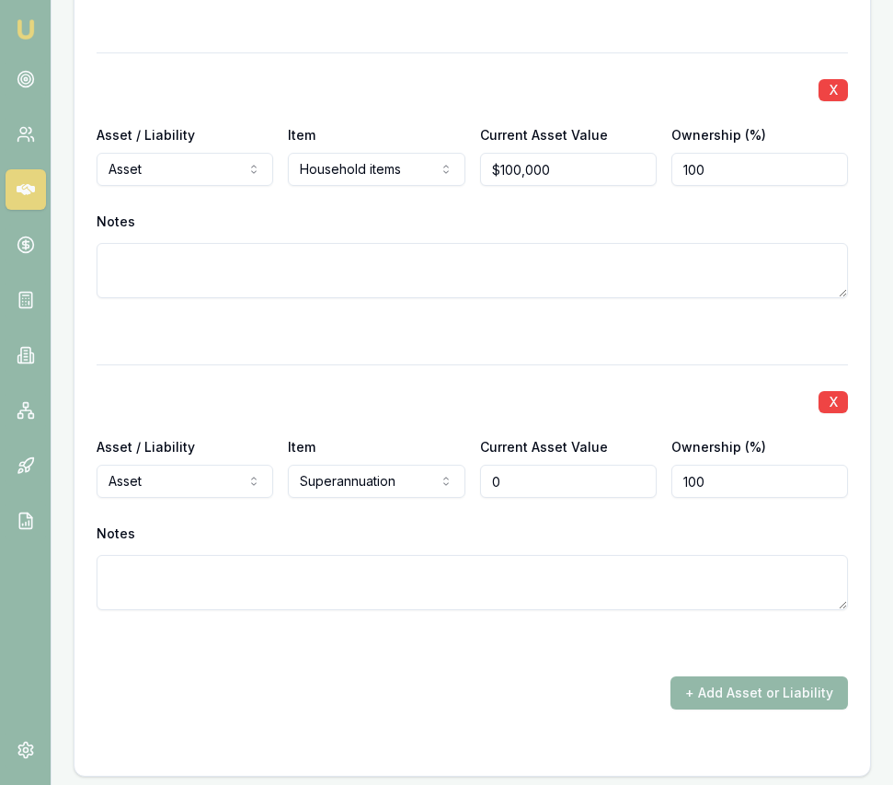
click at [513, 472] on input "0" at bounding box center [568, 481] width 177 height 33
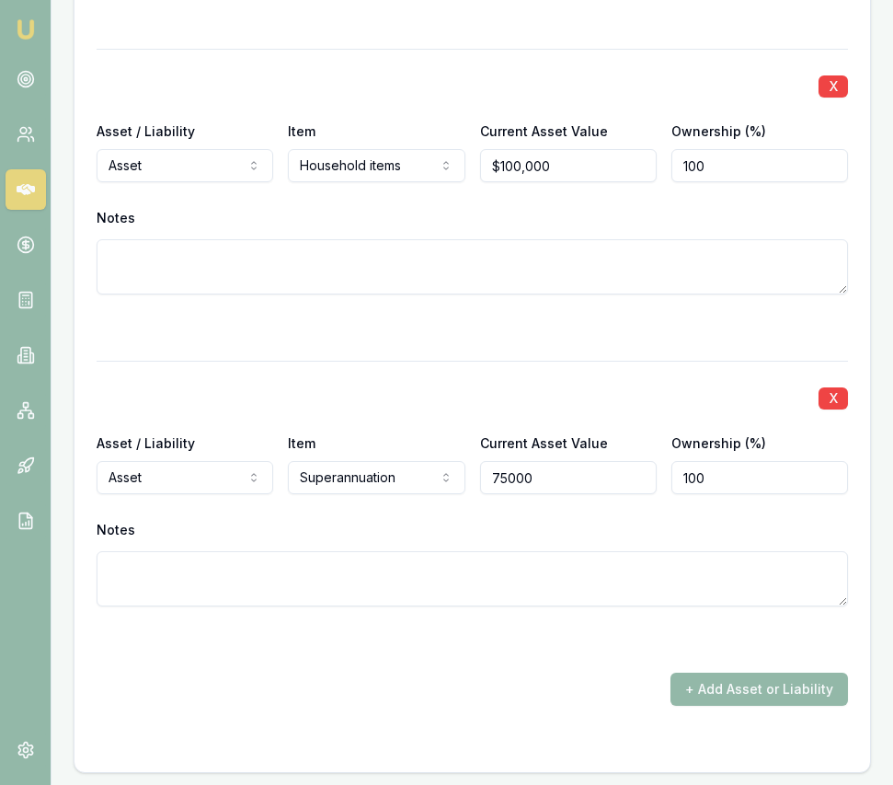
type input "$75,000"
drag, startPoint x: 483, startPoint y: 657, endPoint x: 280, endPoint y: 718, distance: 212.2
click at [481, 673] on div "+ Add Asset or Liability" at bounding box center [473, 689] width 752 height 33
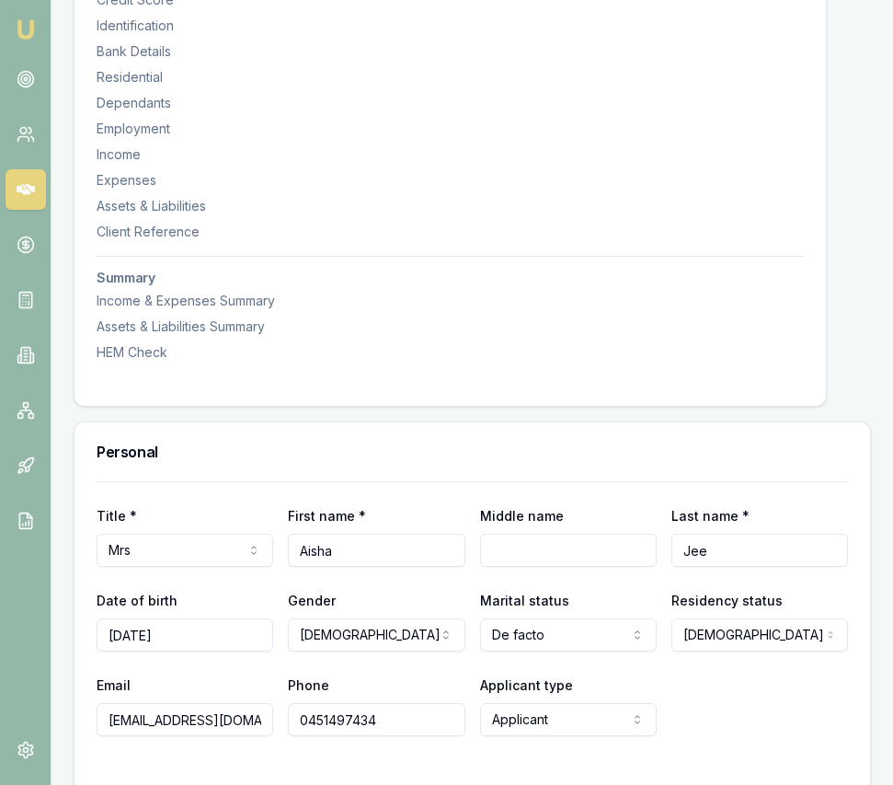
scroll to position [0, 0]
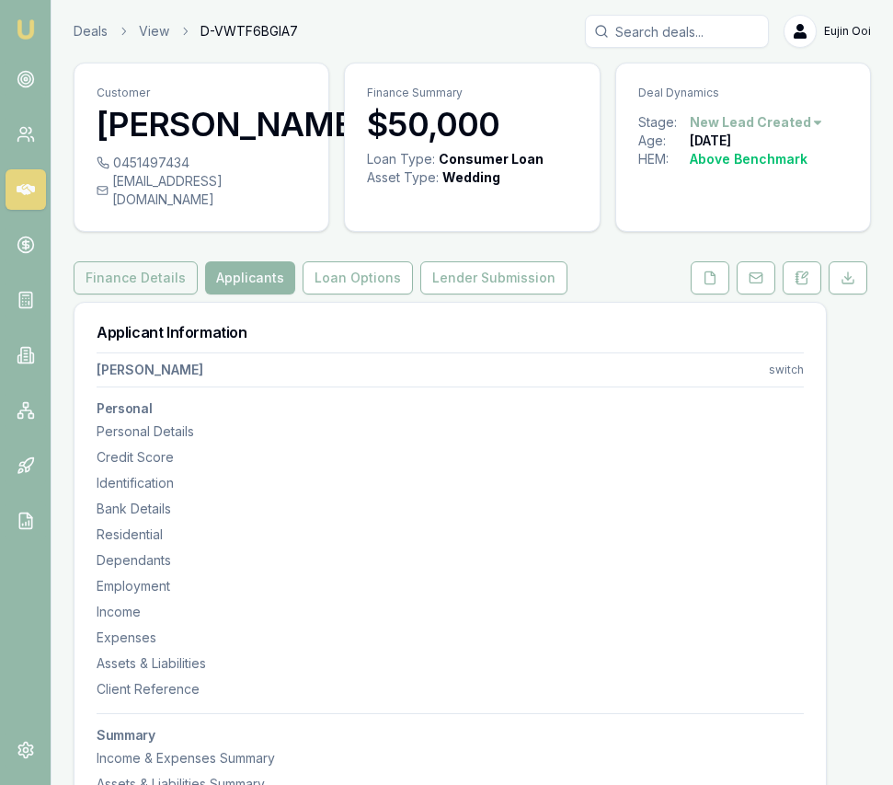
click at [145, 261] on button "Finance Details" at bounding box center [136, 277] width 124 height 33
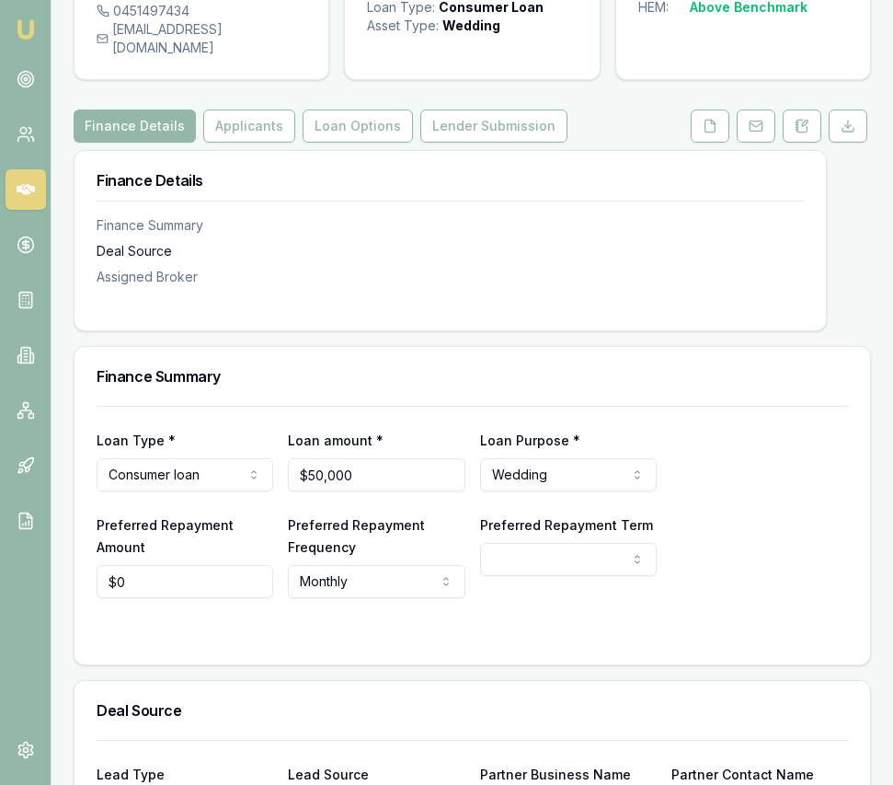
scroll to position [167, 0]
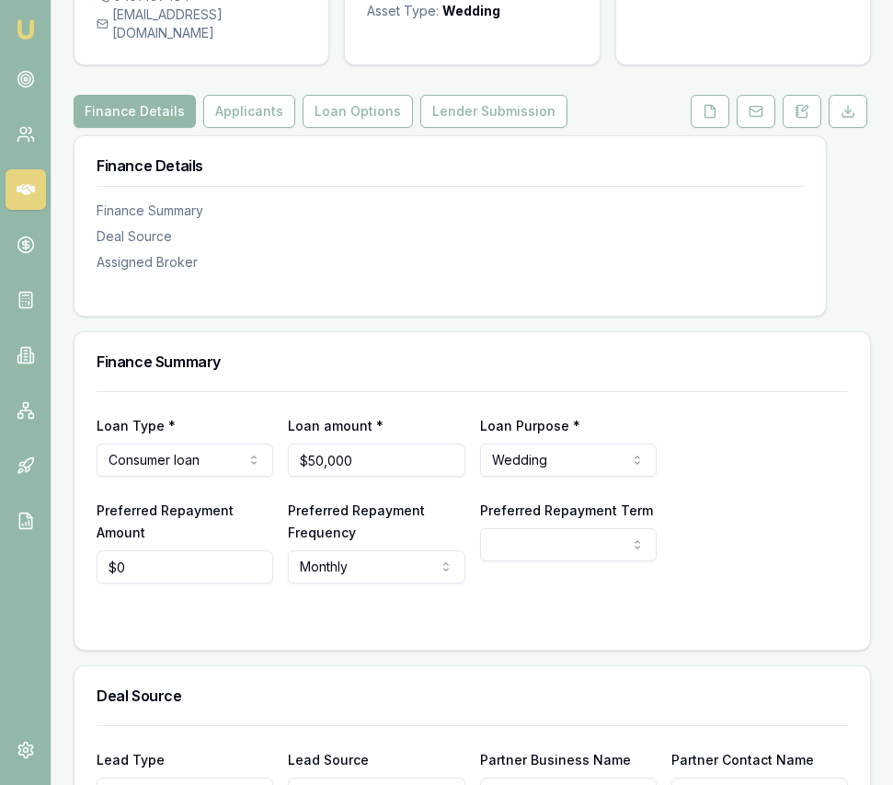
click at [521, 537] on html "Emu Broker Deals View D-VWTF6BGIA7 Eujin Ooi Toggle Menu Customer Aisha Jee 045…" at bounding box center [446, 225] width 893 height 785
select select "84"
click at [175, 558] on input "$0" at bounding box center [185, 566] width 177 height 33
click at [175, 558] on input "0" at bounding box center [185, 566] width 177 height 33
type input "$1,004"
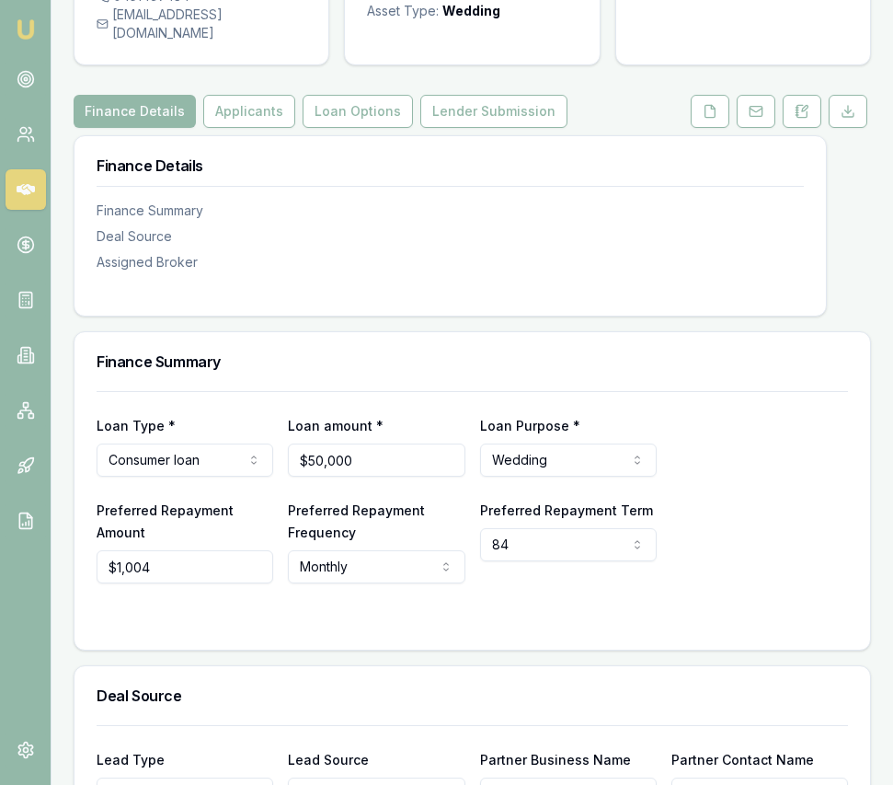
click at [525, 578] on form "Loan Type * Consumer loan Consumer loan Consumer asset Commercial loan Commerci…" at bounding box center [473, 509] width 752 height 236
click at [334, 98] on button "Loan Options" at bounding box center [358, 111] width 110 height 33
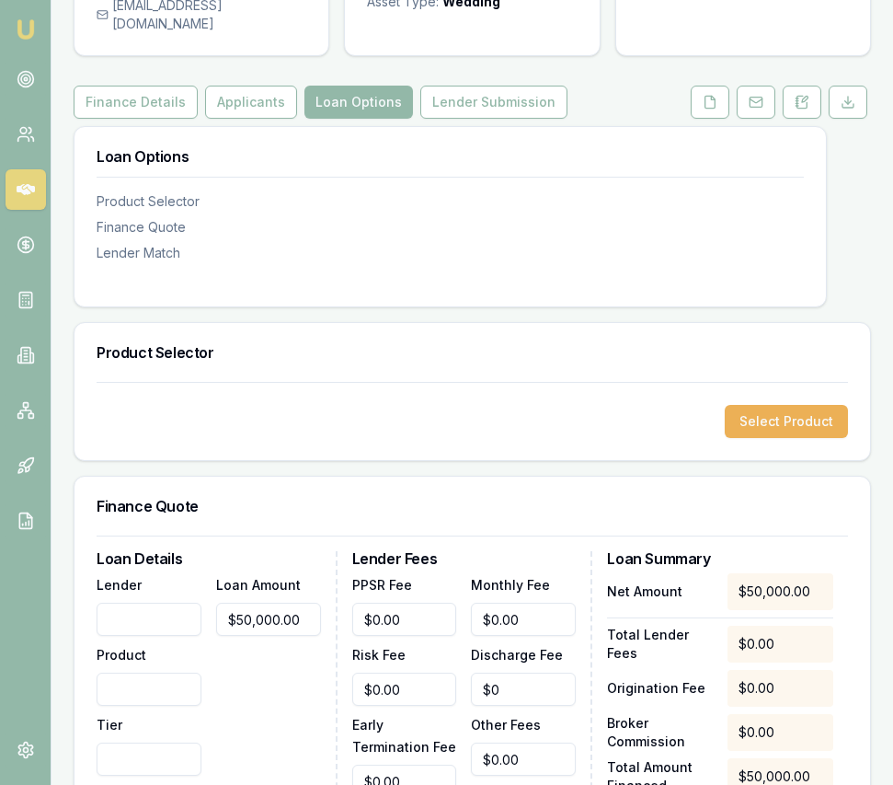
scroll to position [177, 0]
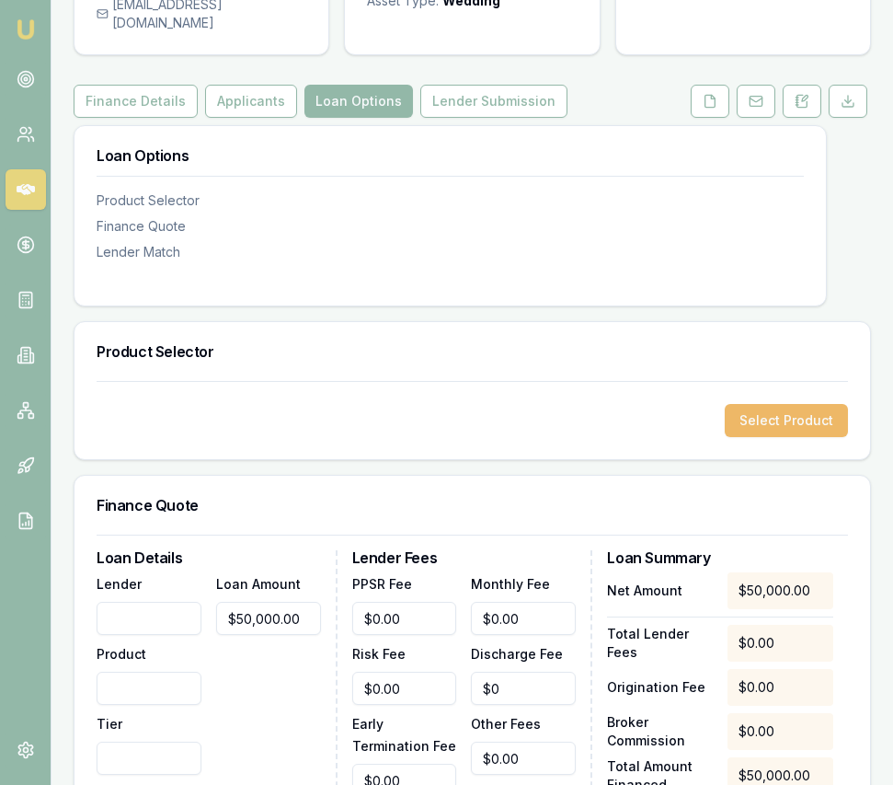
click at [758, 410] on button "Select Product" at bounding box center [786, 420] width 123 height 33
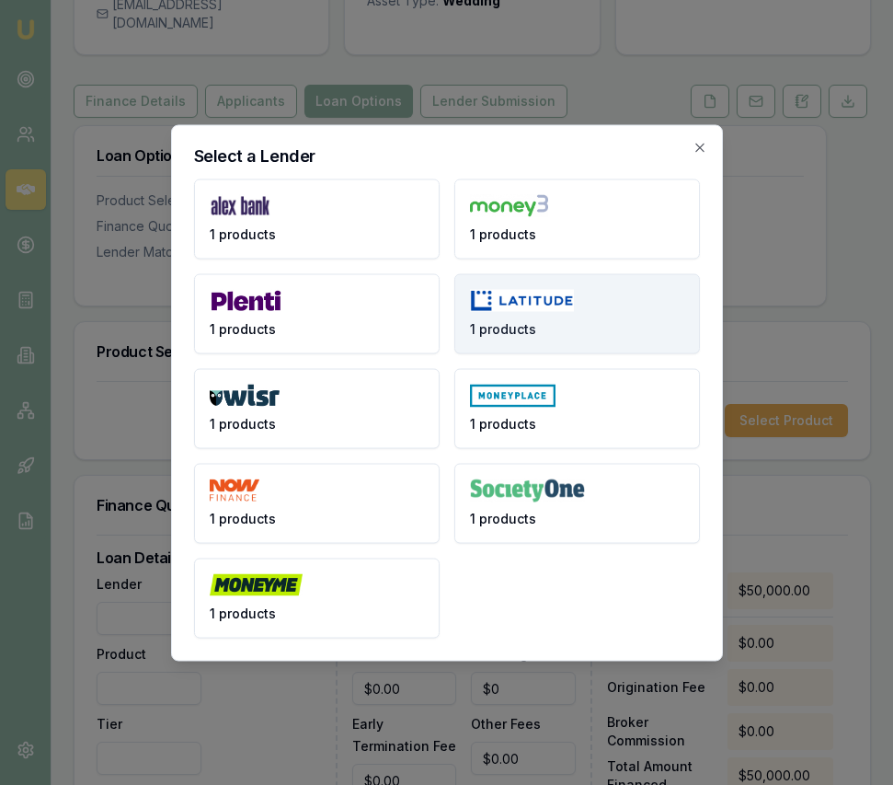
click at [534, 314] on button "1 products" at bounding box center [577, 313] width 246 height 80
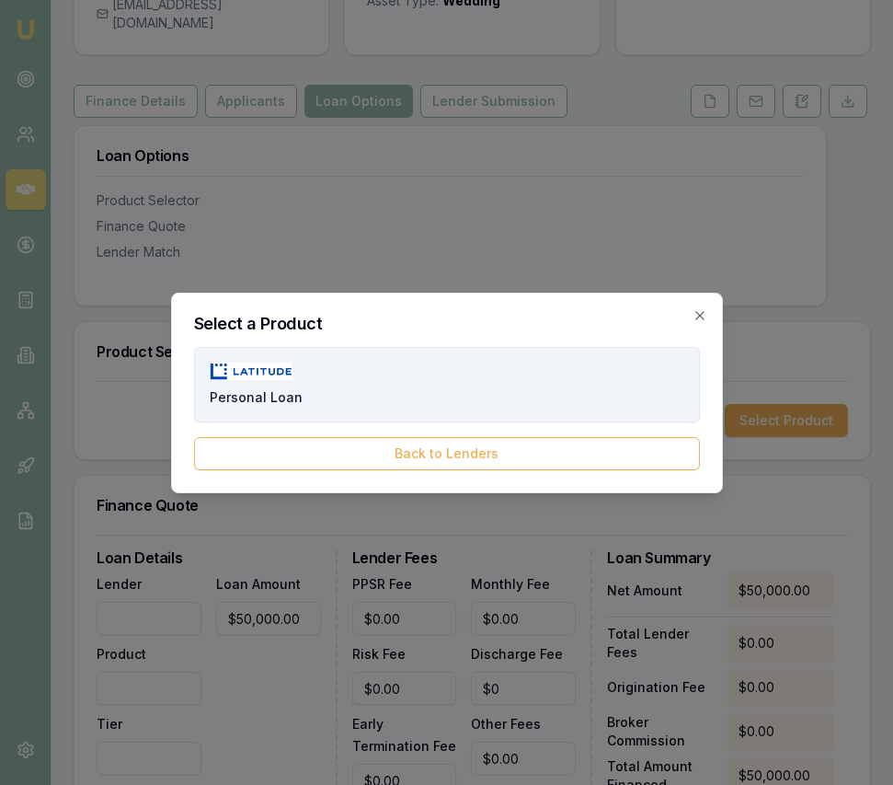
click at [511, 374] on button "Personal Loan" at bounding box center [447, 384] width 506 height 75
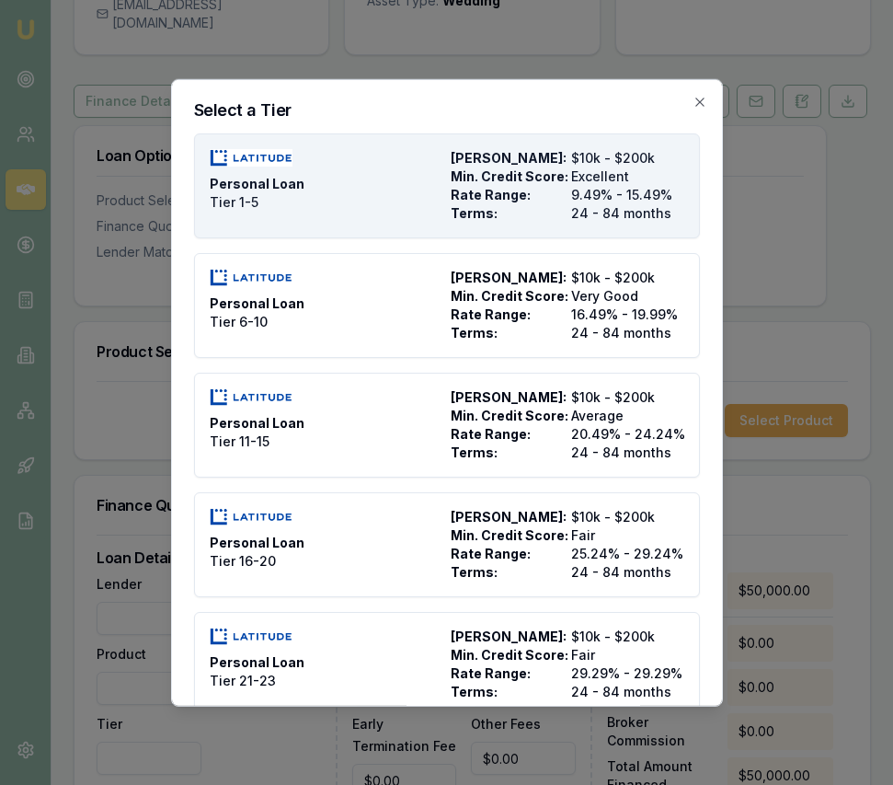
click at [533, 219] on span "Terms:" at bounding box center [507, 212] width 113 height 18
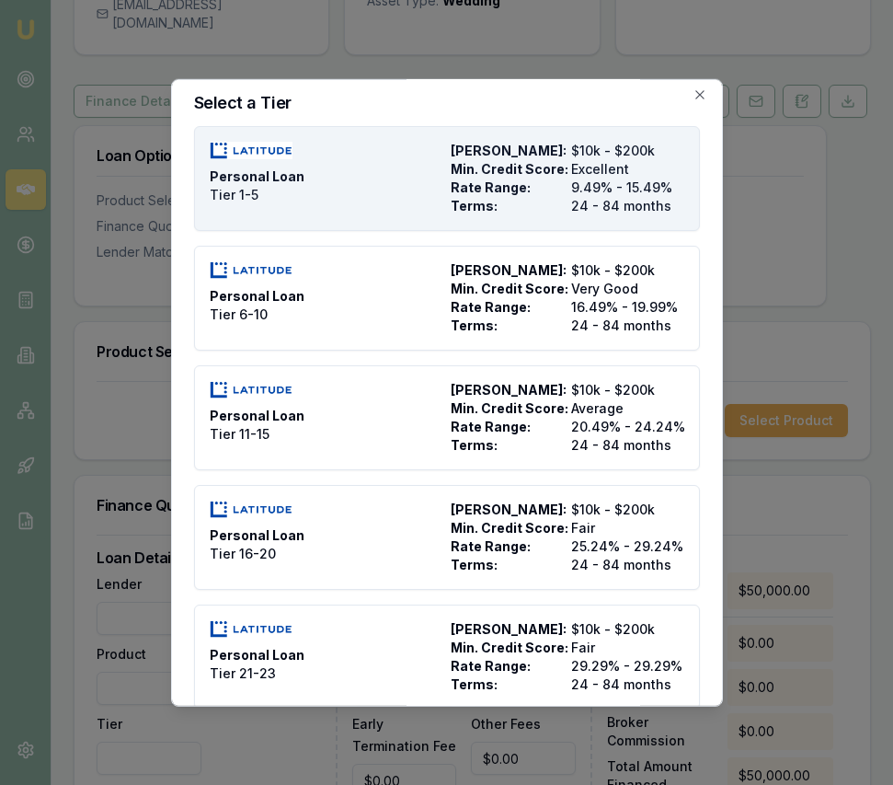
click at [533, 219] on button "Personal Loan Tier 1-5 Max Loan Amount: $10k - $200k Min. Credit Score: Excelle…" at bounding box center [447, 177] width 506 height 105
type input "Latitude"
type input "Personal Loan"
type input "Tier 1-5"
type input "9.49"
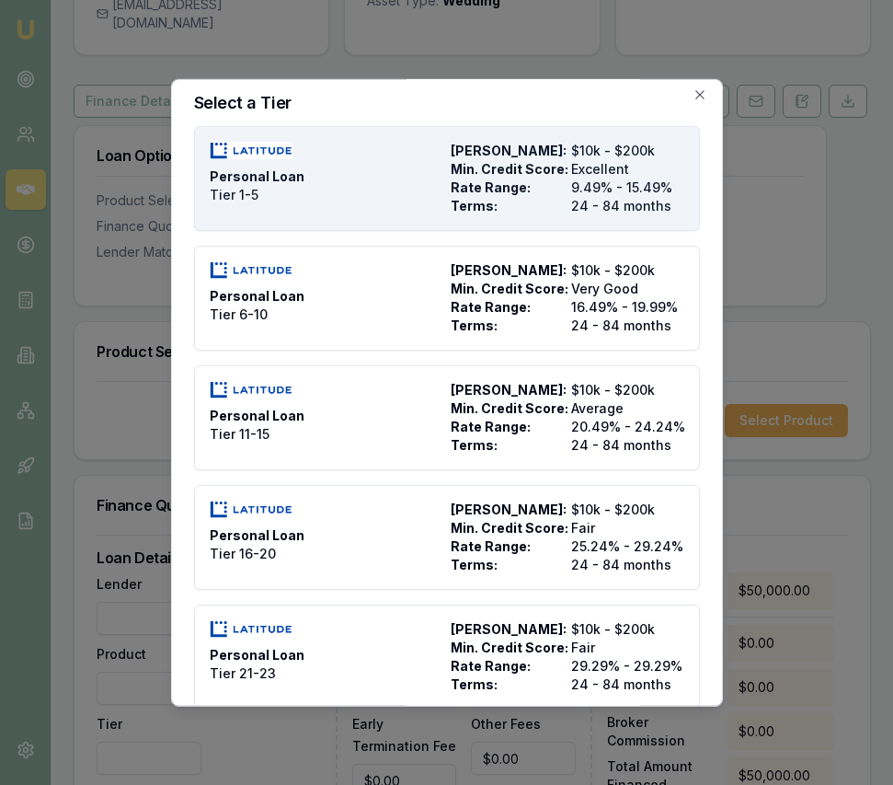
type input "24"
type input "2500"
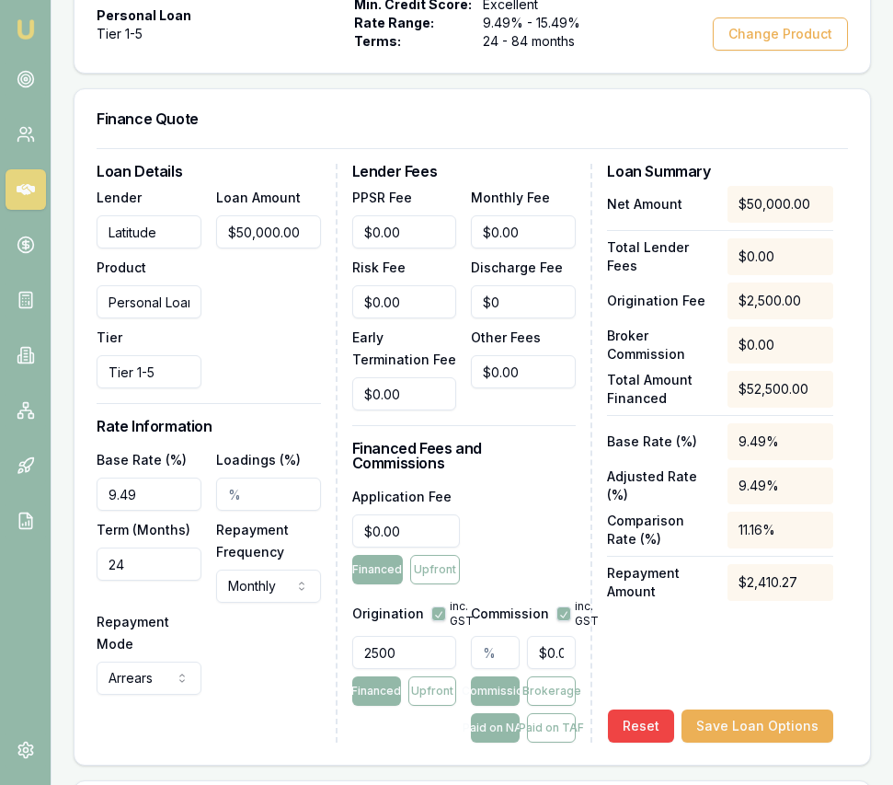
scroll to position [606, 0]
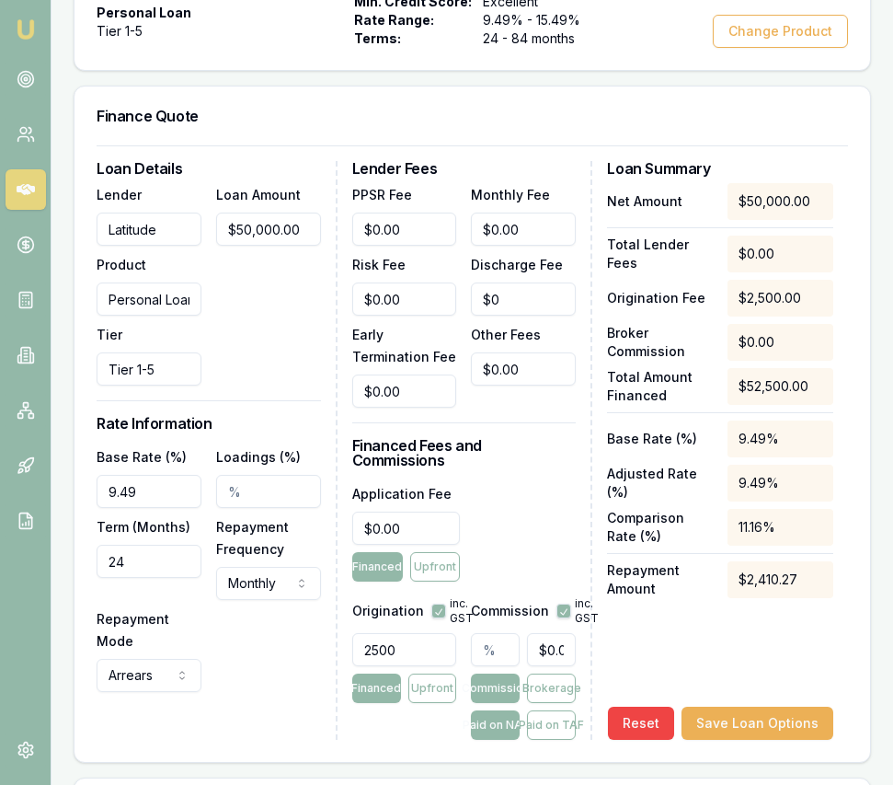
click at [150, 477] on input "9.49" at bounding box center [149, 491] width 105 height 33
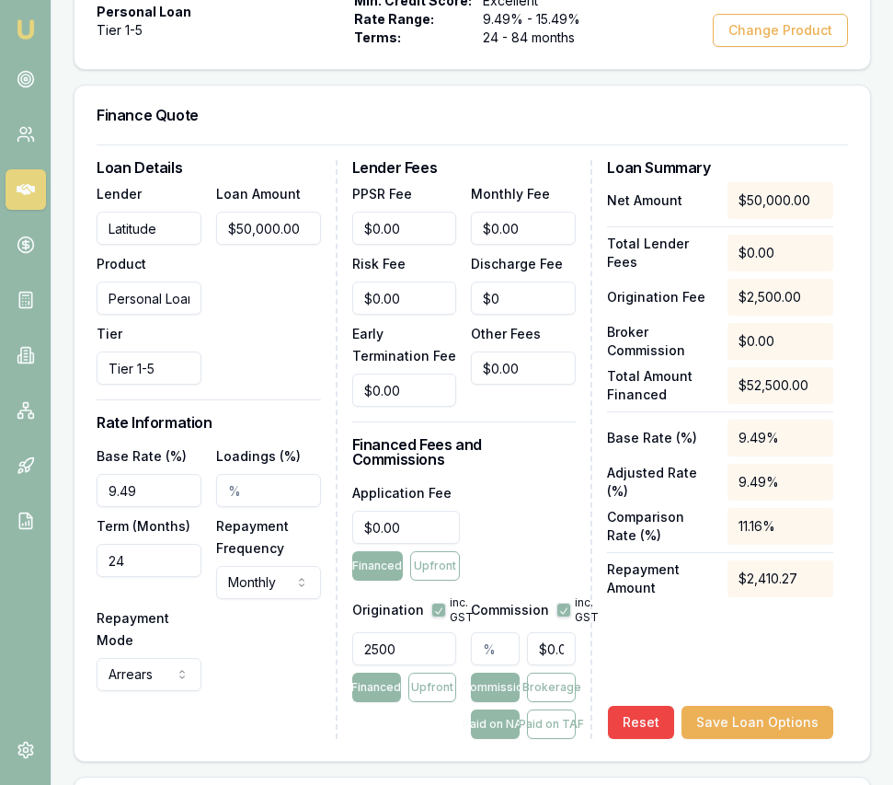
click at [150, 477] on input "9.49" at bounding box center [149, 490] width 105 height 33
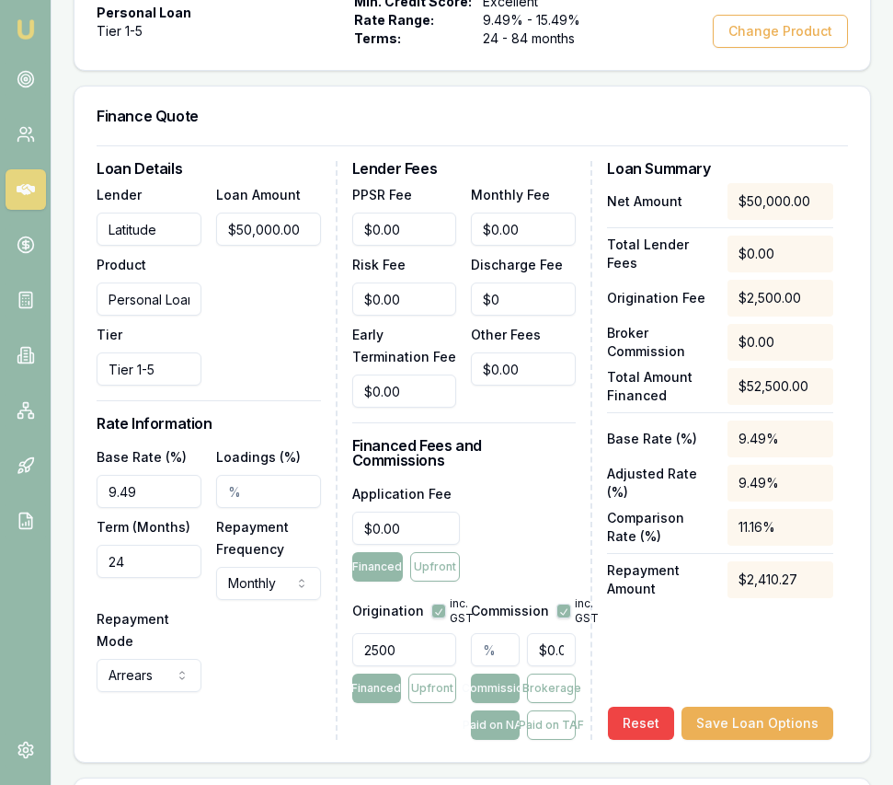
scroll to position [614, 0]
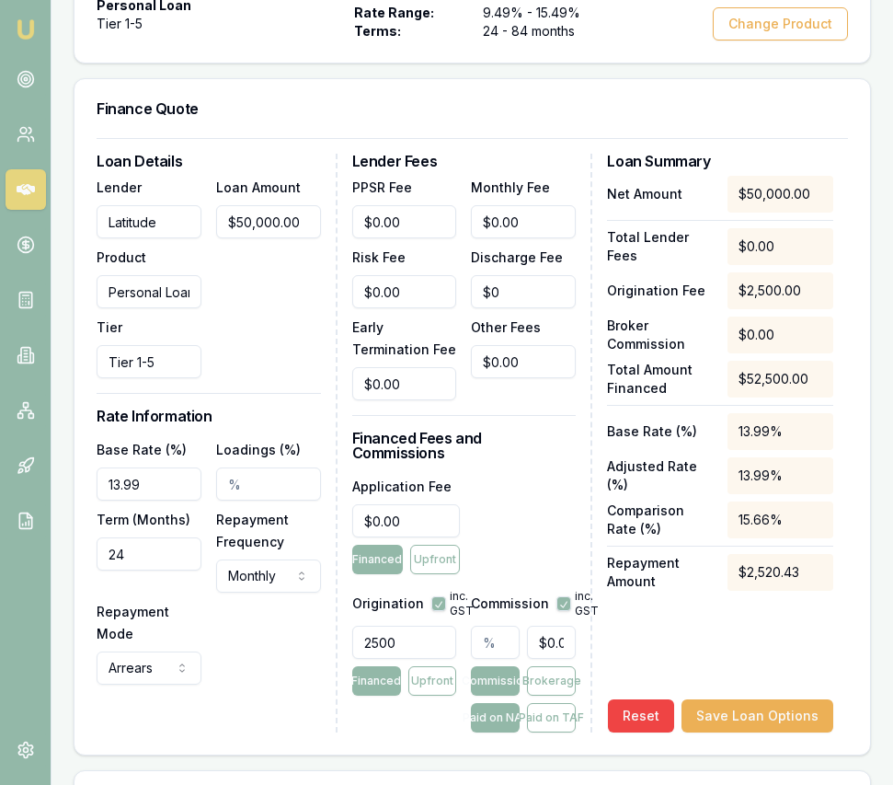
type input "13.99%"
click at [222, 384] on div "Loan Details Lender Latitude Product Personal Loan Tier Tier 1-5 Loan Amount $5…" at bounding box center [217, 443] width 241 height 579
click at [162, 539] on input "24" at bounding box center [149, 553] width 105 height 33
type input "084"
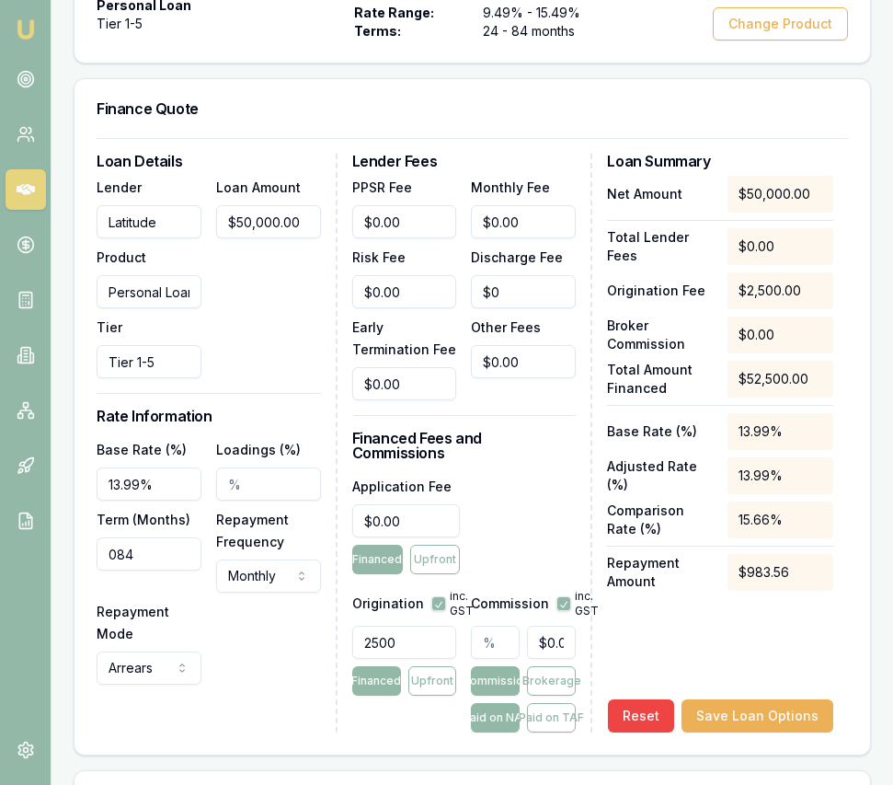
click at [262, 623] on div "Base Rate (%) 13.99% Loadings (%) Term (Months) 084 Repayment Frequency Monthly…" at bounding box center [209, 561] width 224 height 247
click at [406, 504] on input "0" at bounding box center [406, 520] width 109 height 33
type input "395"
type input "0"
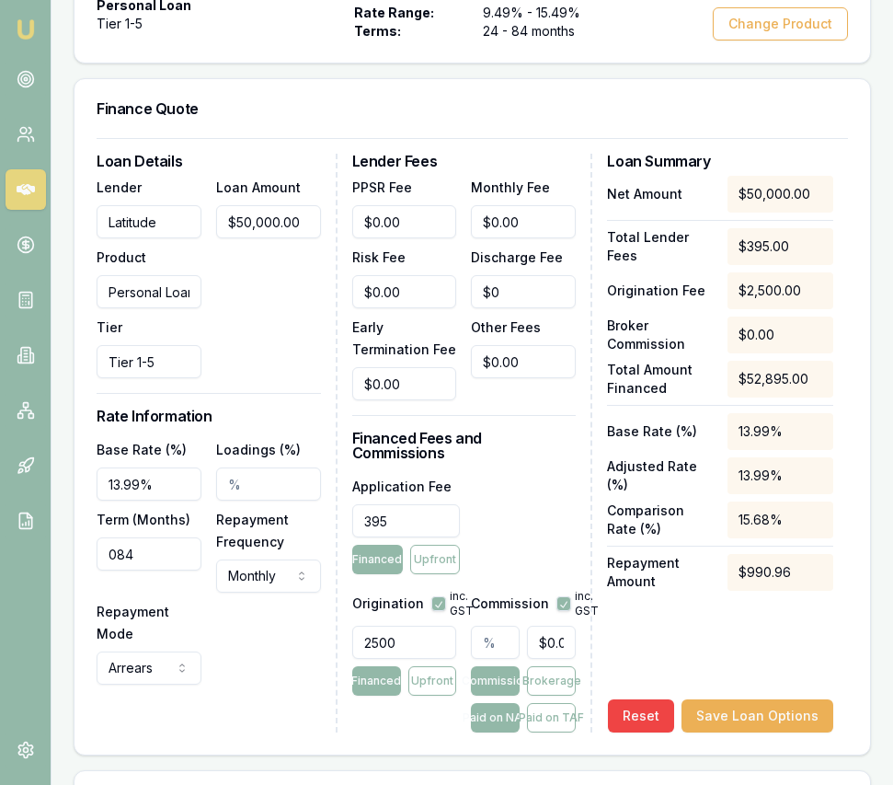
type input "$395.00"
click at [536, 209] on input "0" at bounding box center [523, 221] width 105 height 33
type input "$13.00"
click at [525, 480] on div "Application Fee $395.00 Financed Upfront" at bounding box center [464, 524] width 224 height 99
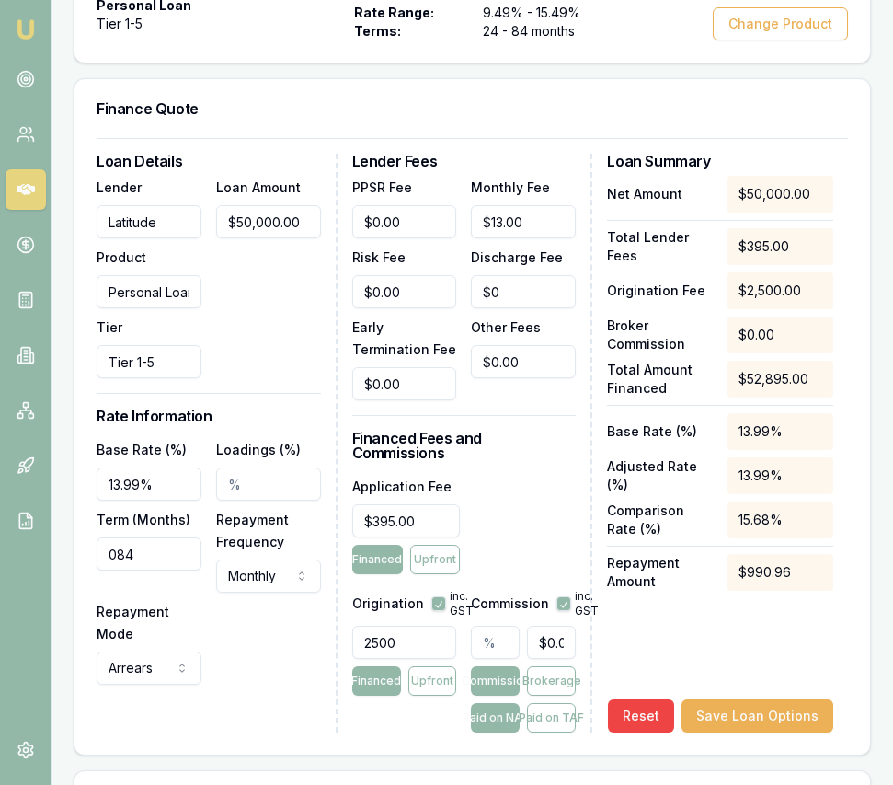
click at [477, 626] on input "text" at bounding box center [495, 642] width 49 height 33
type input "2"
type input "$1,000.00"
type input "2.4"
type input "$1,200.00"
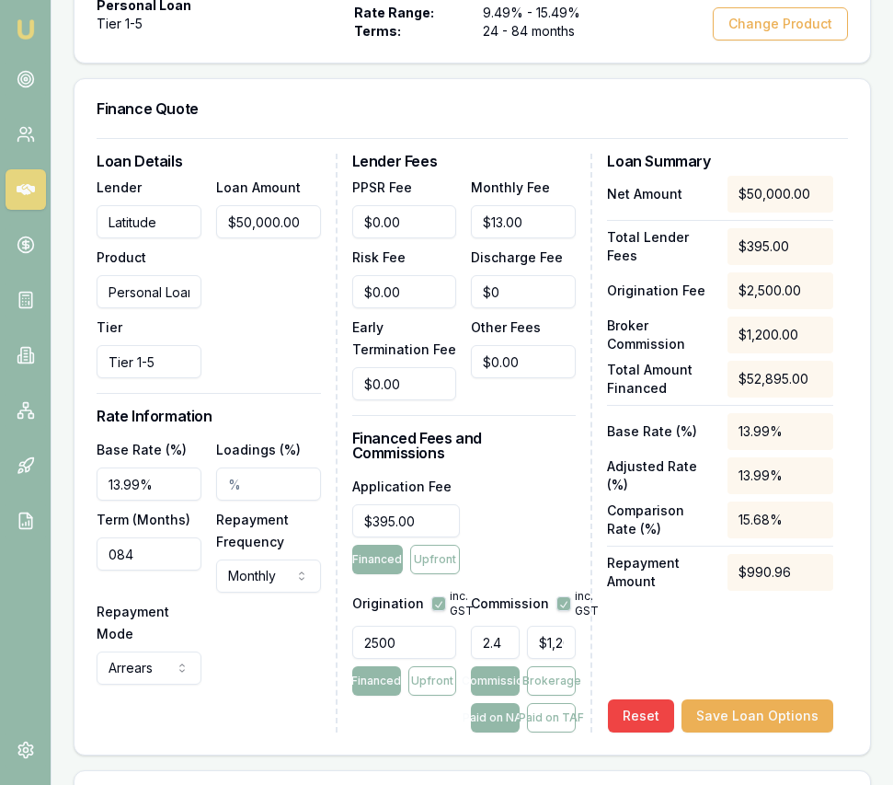
type input "2.47"
type input "$1,235.00"
type input "2.475"
type input "$1,237.50"
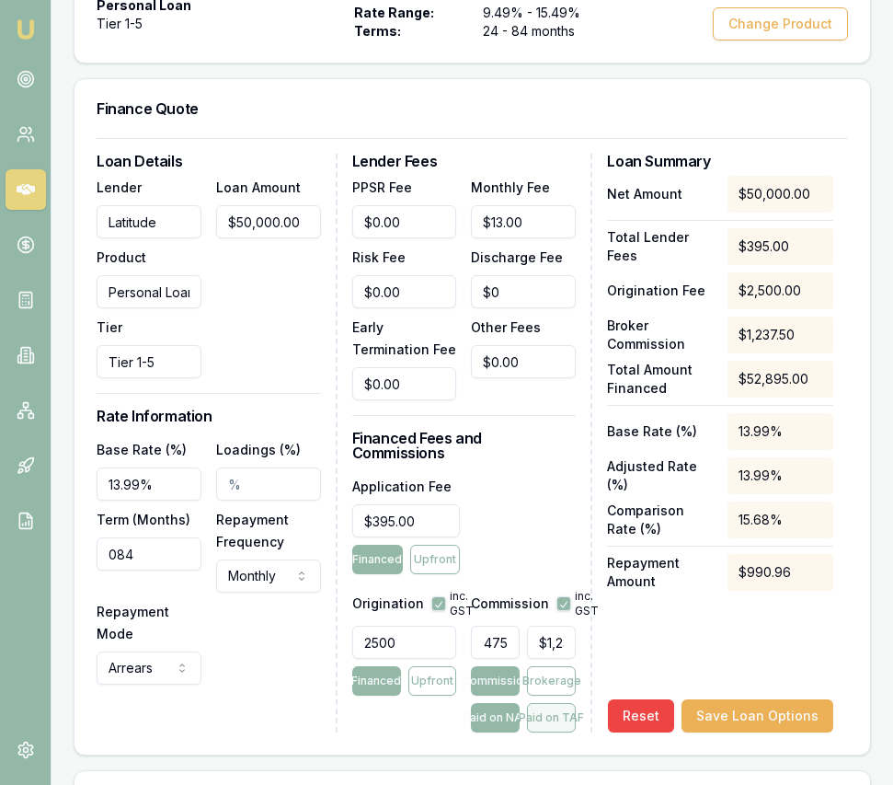
type input "2.48%"
click at [554, 703] on button "Paid on TAF" at bounding box center [551, 717] width 49 height 29
drag, startPoint x: 490, startPoint y: 685, endPoint x: 523, endPoint y: 684, distance: 33.1
click at [490, 703] on button "Paid on NAF" at bounding box center [495, 717] width 49 height 29
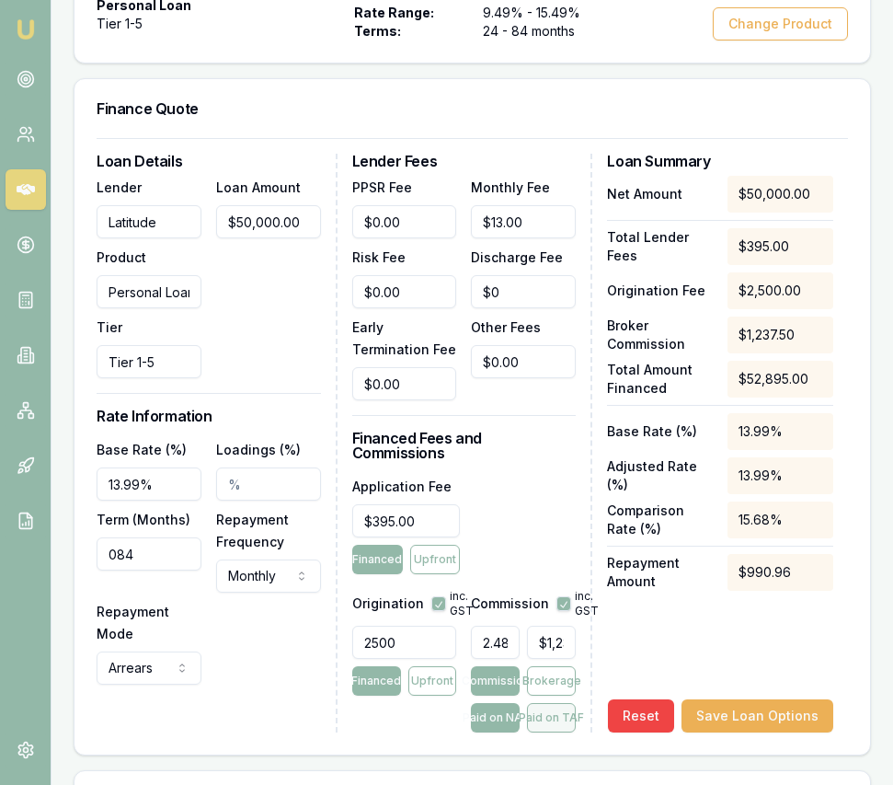
click at [557, 703] on button "Paid on TAF" at bounding box center [551, 717] width 49 height 29
type input "$1,309.15"
click at [714, 618] on div "Net Amount $50,000.00 Total Lender Fees $395.00 Origination Fee $2,500.00 Broke…" at bounding box center [720, 454] width 226 height 557
drag, startPoint x: 742, startPoint y: 621, endPoint x: 748, endPoint y: 644, distance: 23.7
click at [742, 621] on div "Net Amount $50,000.00 Total Lender Fees $395.00 Origination Fee $2,500.00 Broke…" at bounding box center [720, 454] width 226 height 557
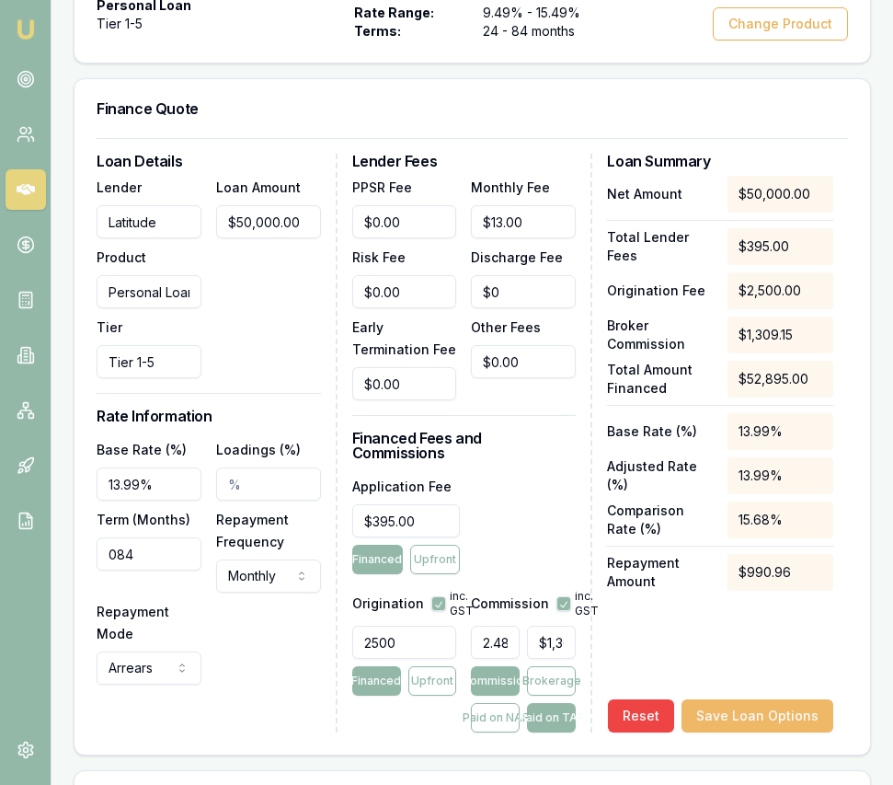
click at [751, 699] on button "Save Loan Options" at bounding box center [758, 715] width 152 height 33
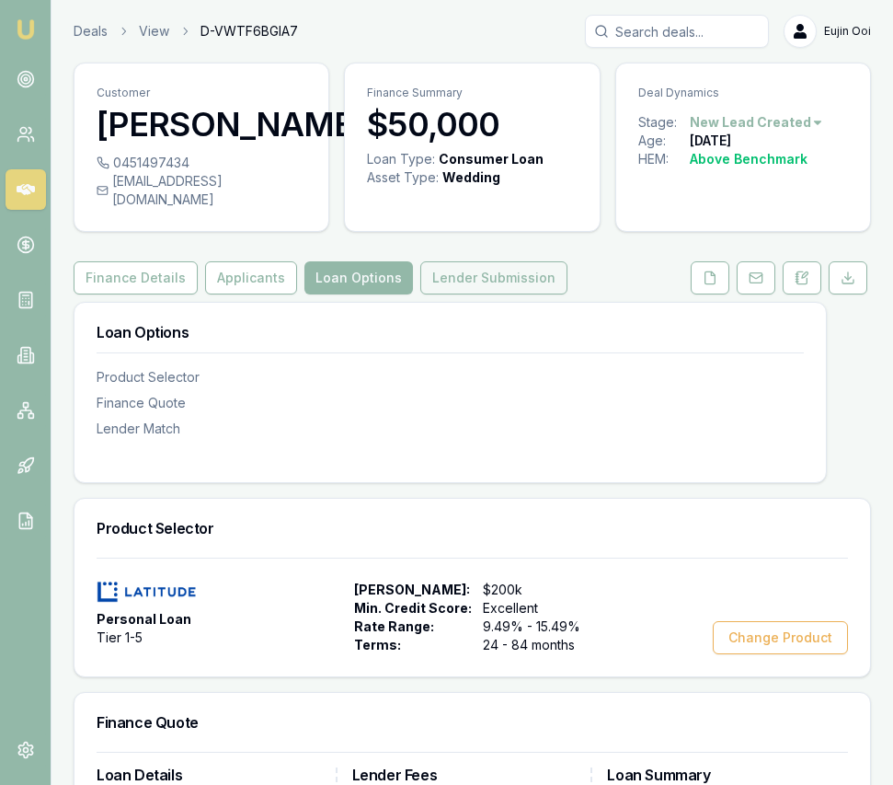
click at [483, 261] on button "Lender Submission" at bounding box center [493, 277] width 147 height 33
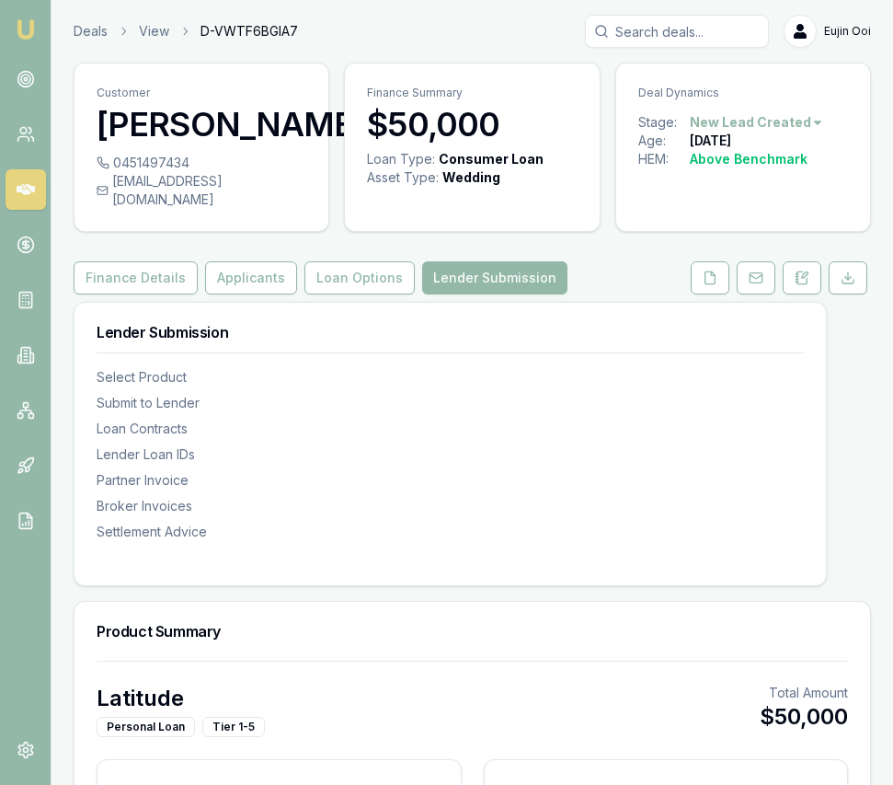
type input "$589"
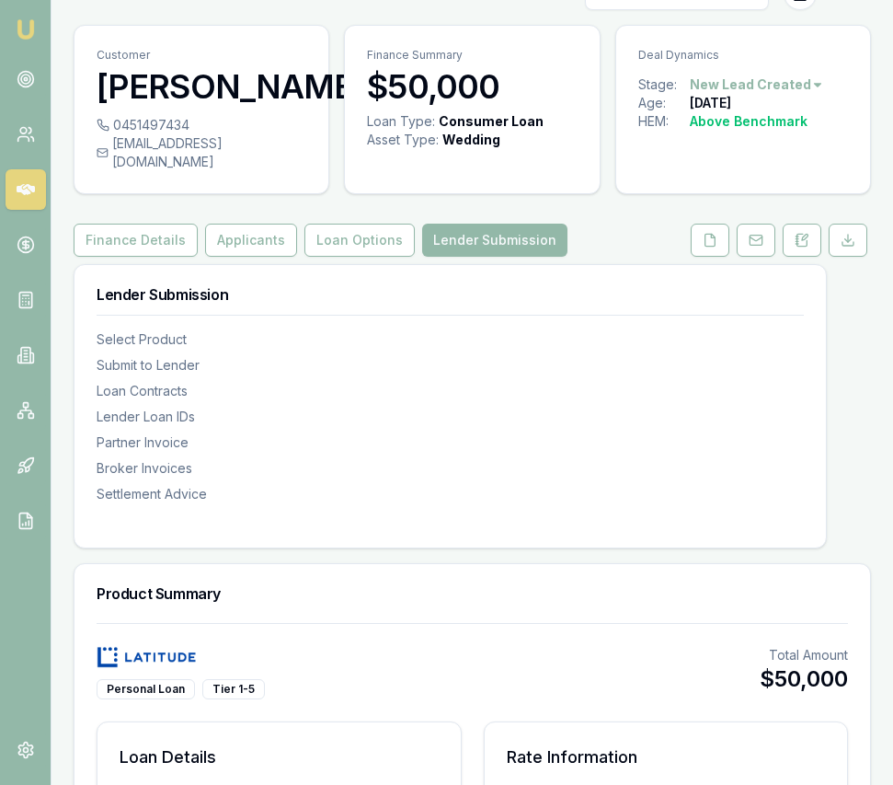
scroll to position [39, 0]
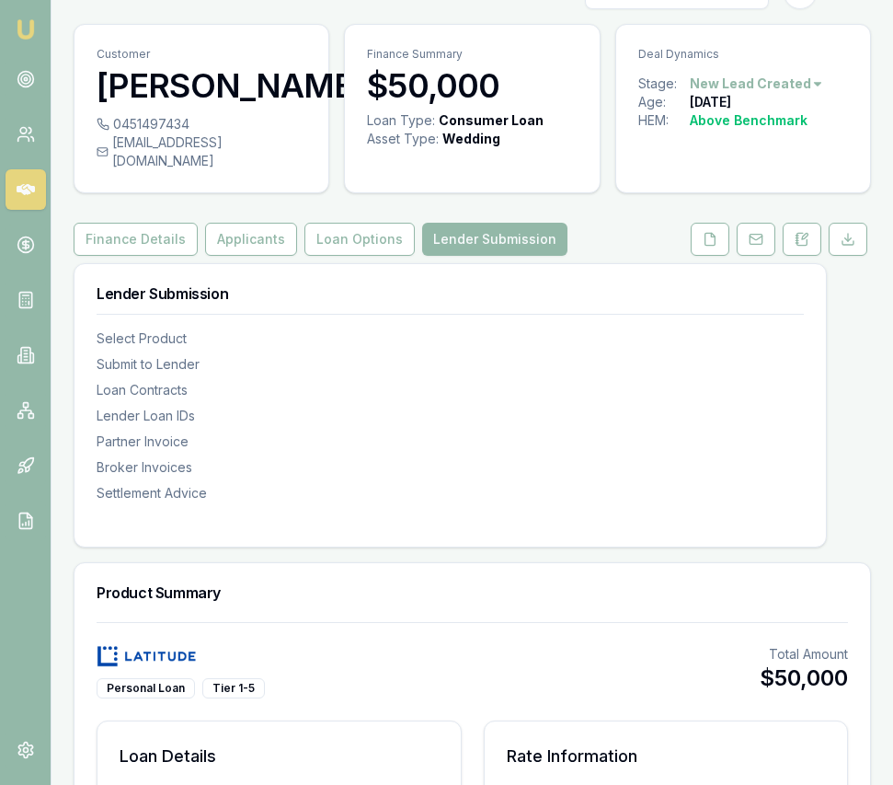
drag, startPoint x: 719, startPoint y: 224, endPoint x: 712, endPoint y: 258, distance: 34.6
click at [719, 224] on button at bounding box center [710, 239] width 39 height 33
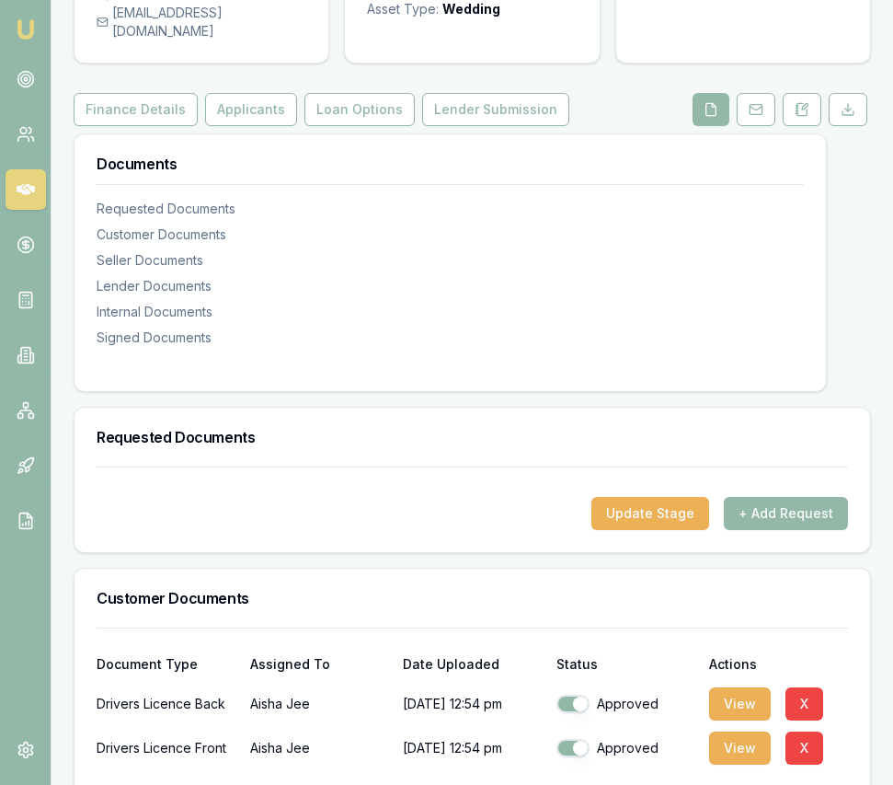
scroll to position [226, 0]
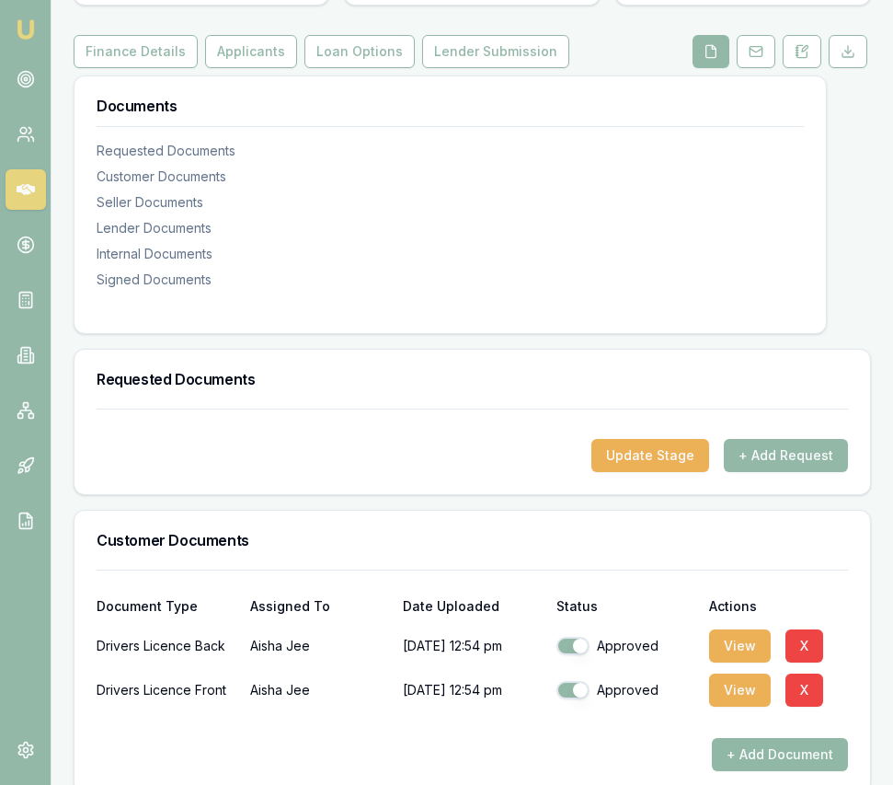
click at [749, 738] on button "+ Add Document" at bounding box center [780, 754] width 136 height 33
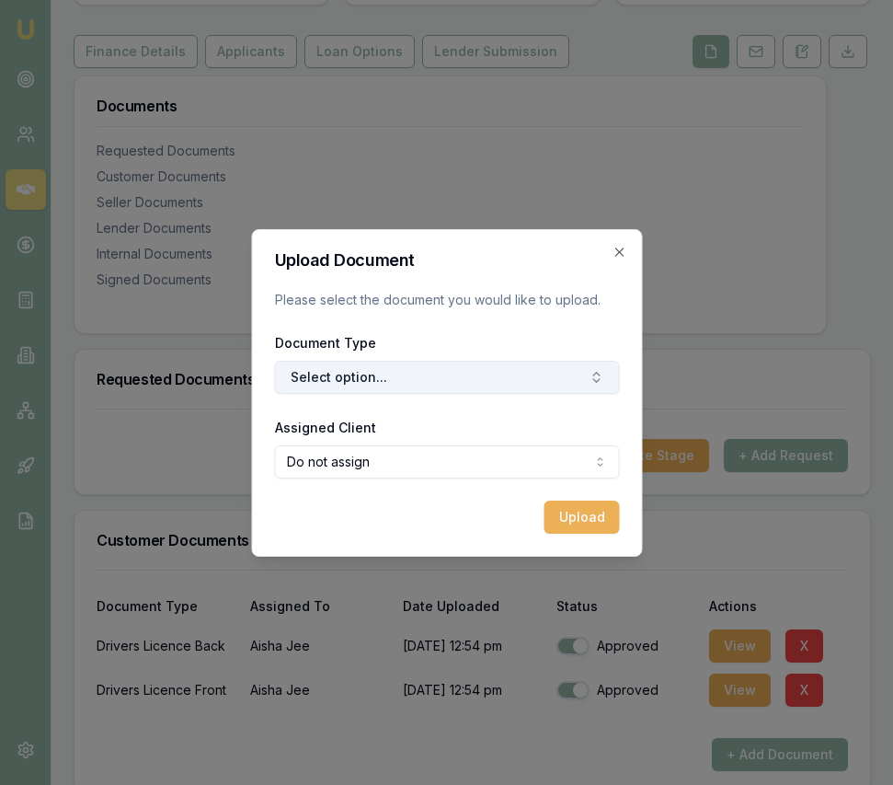
click at [329, 376] on button "Select option..." at bounding box center [446, 377] width 345 height 33
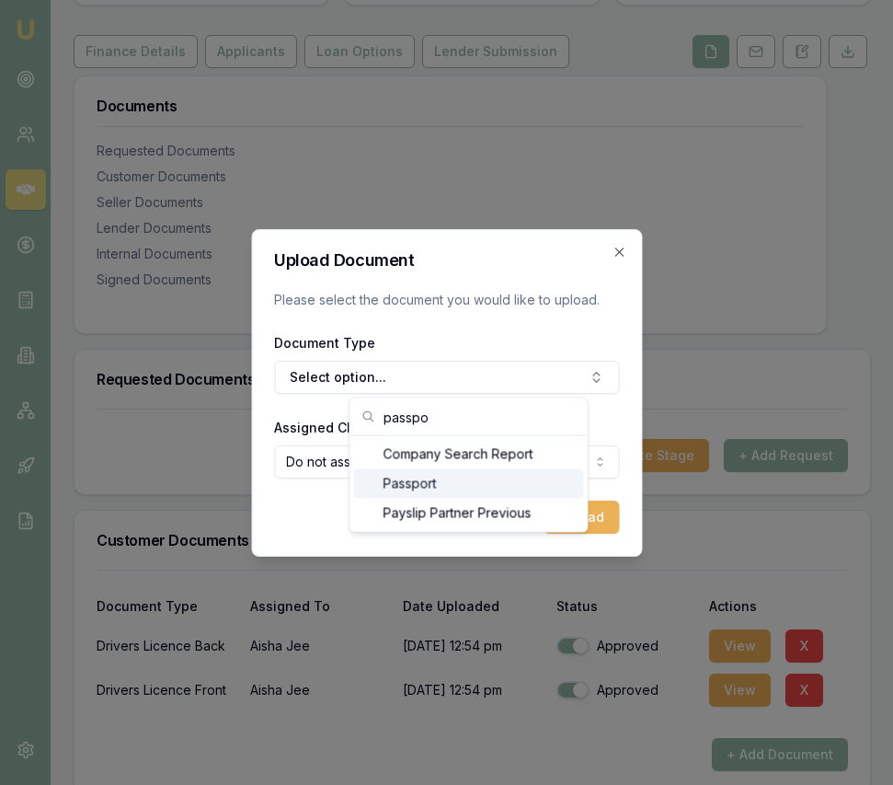
type input "passpo"
click at [397, 483] on div "Passport" at bounding box center [469, 483] width 230 height 29
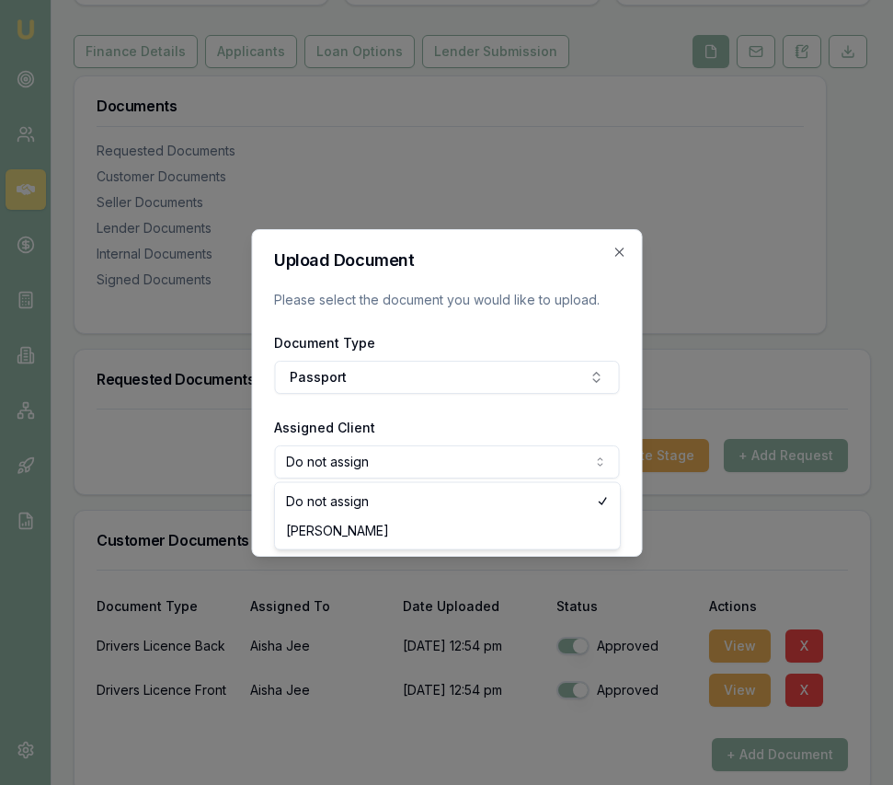
click at [405, 460] on body "Emu Broker Deals View D-VWTF6BGIA7 Eujin Ooi Toggle Menu Customer Aisha Jee 045…" at bounding box center [446, 166] width 893 height 785
select select "U-135MWUW7C8"
click at [558, 526] on button "Upload" at bounding box center [581, 516] width 75 height 33
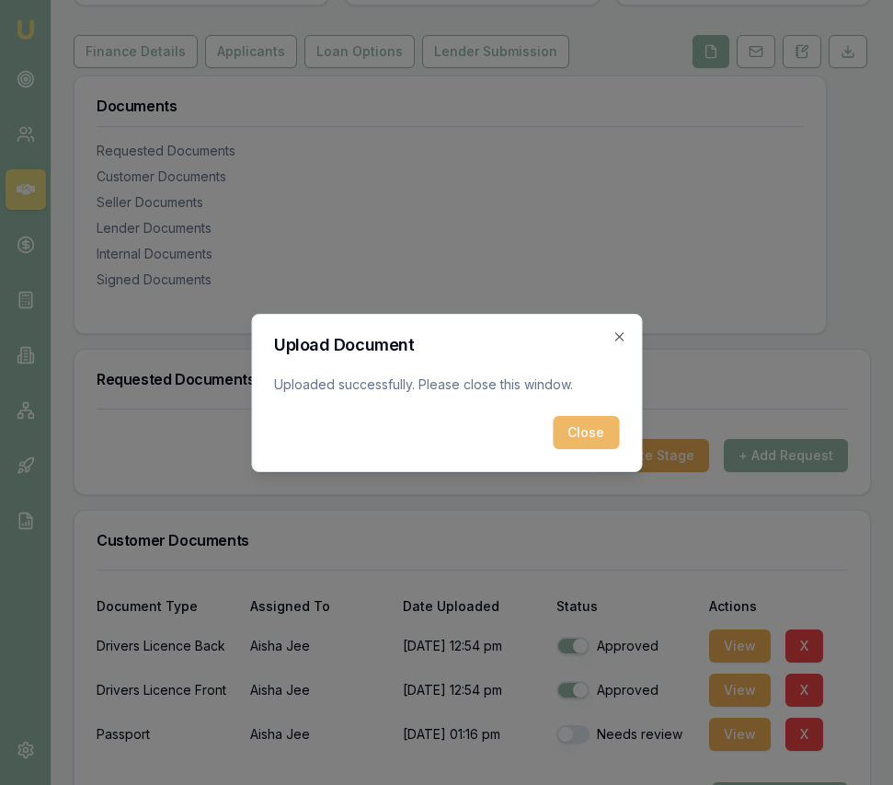
click at [575, 448] on button "Close" at bounding box center [586, 432] width 66 height 33
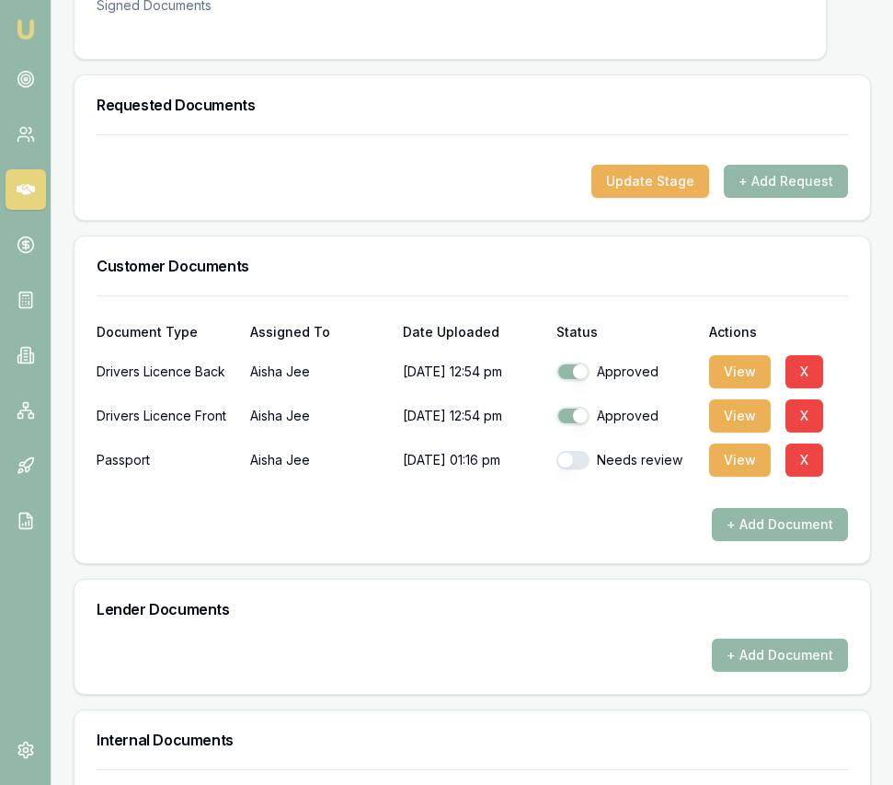
scroll to position [533, 0]
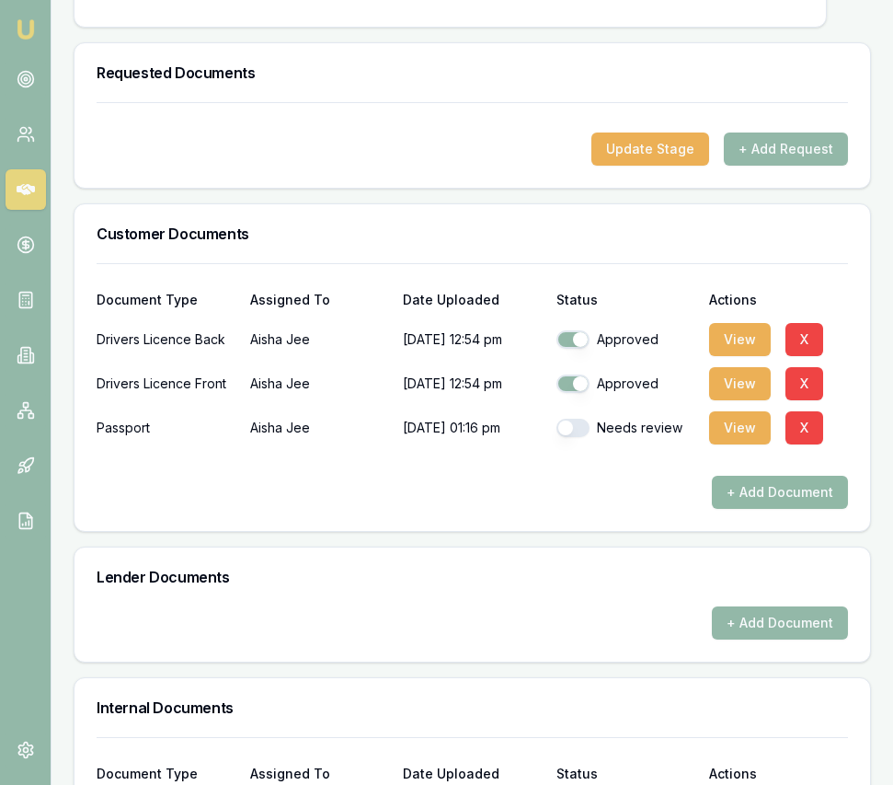
click at [730, 476] on button "+ Add Document" at bounding box center [780, 492] width 136 height 33
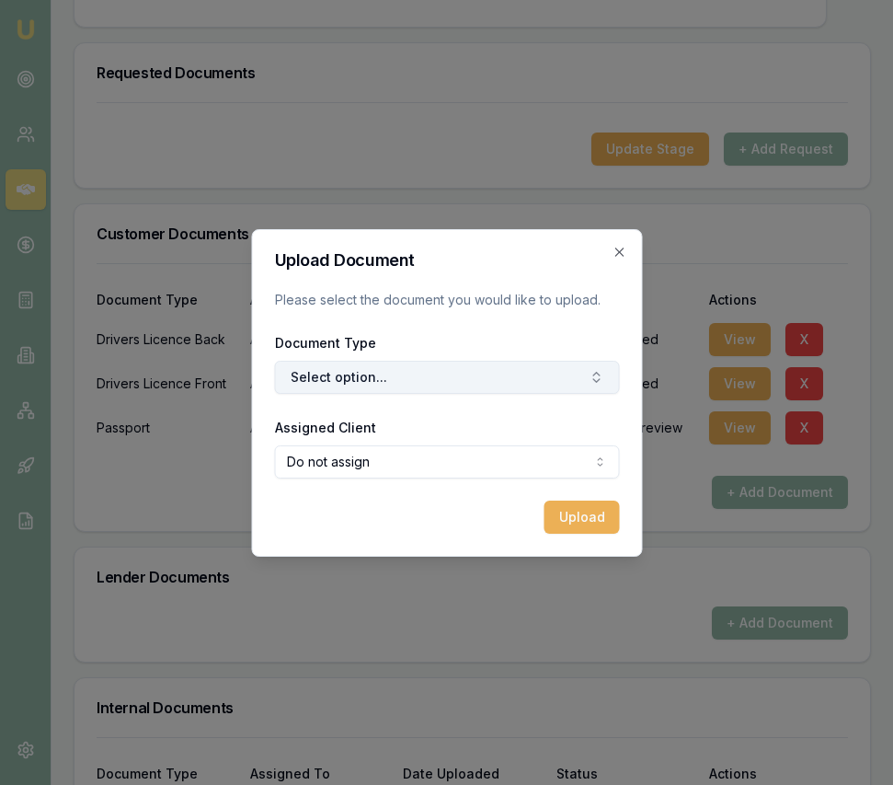
click at [482, 388] on button "Select option..." at bounding box center [446, 377] width 345 height 33
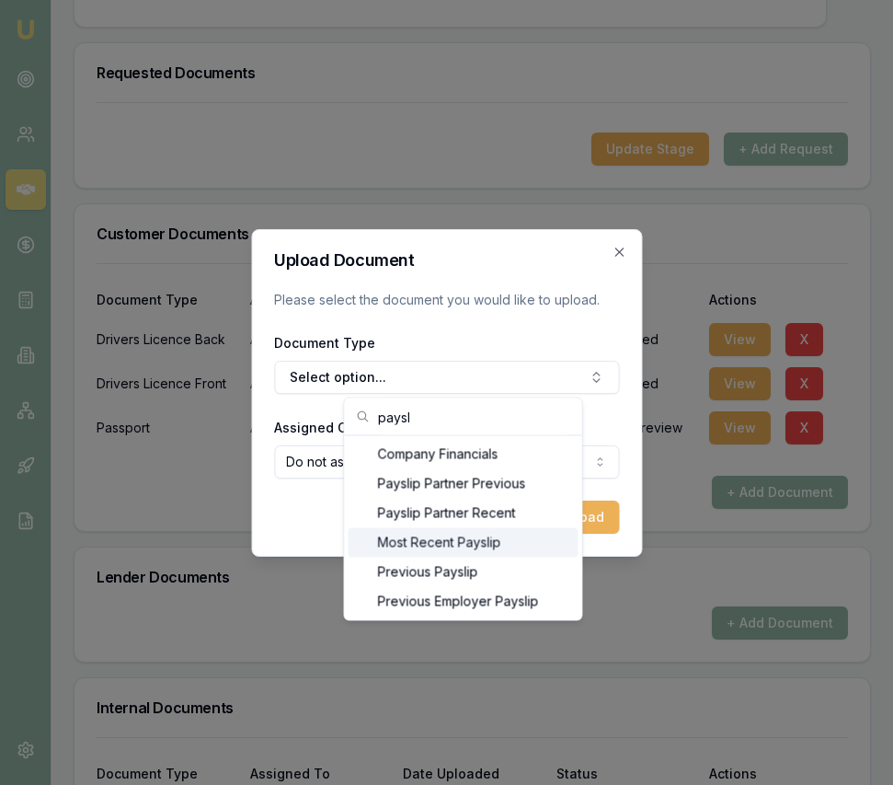
type input "paysl"
click at [496, 548] on div "Most Recent Payslip" at bounding box center [464, 542] width 230 height 29
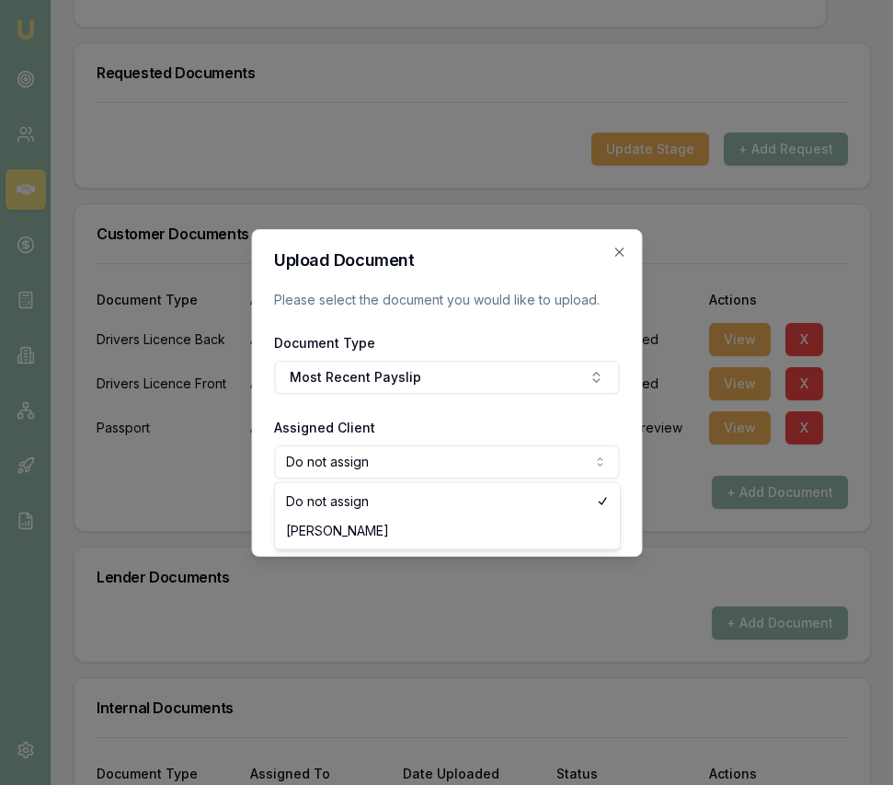
select select "U-135MWUW7C8"
click at [596, 512] on button "Upload" at bounding box center [581, 516] width 75 height 33
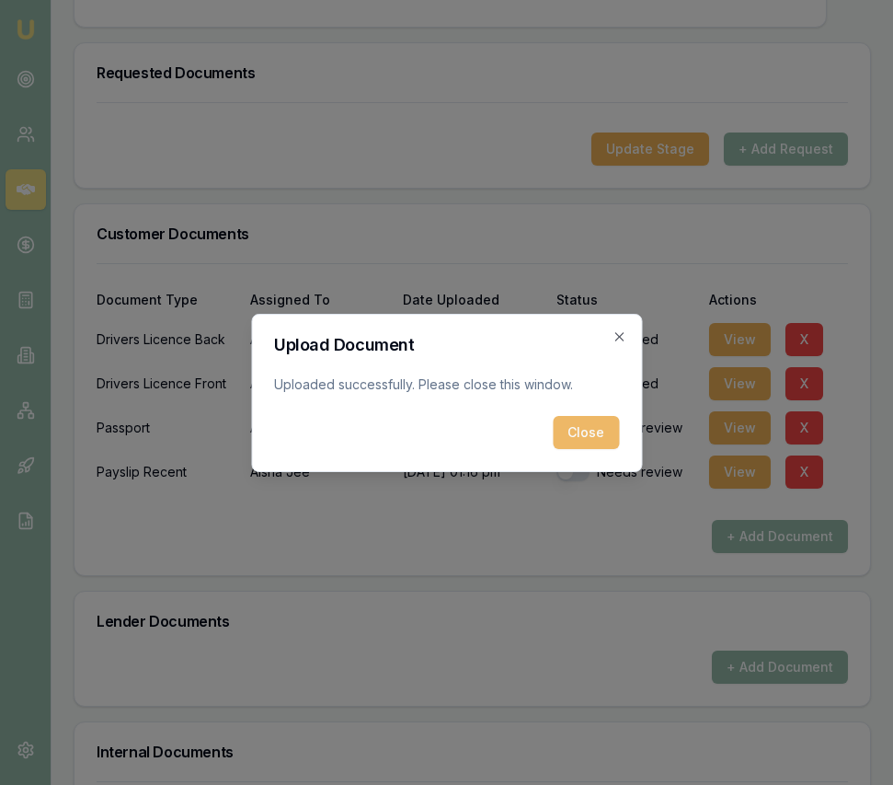
click at [602, 435] on button "Close" at bounding box center [586, 432] width 66 height 33
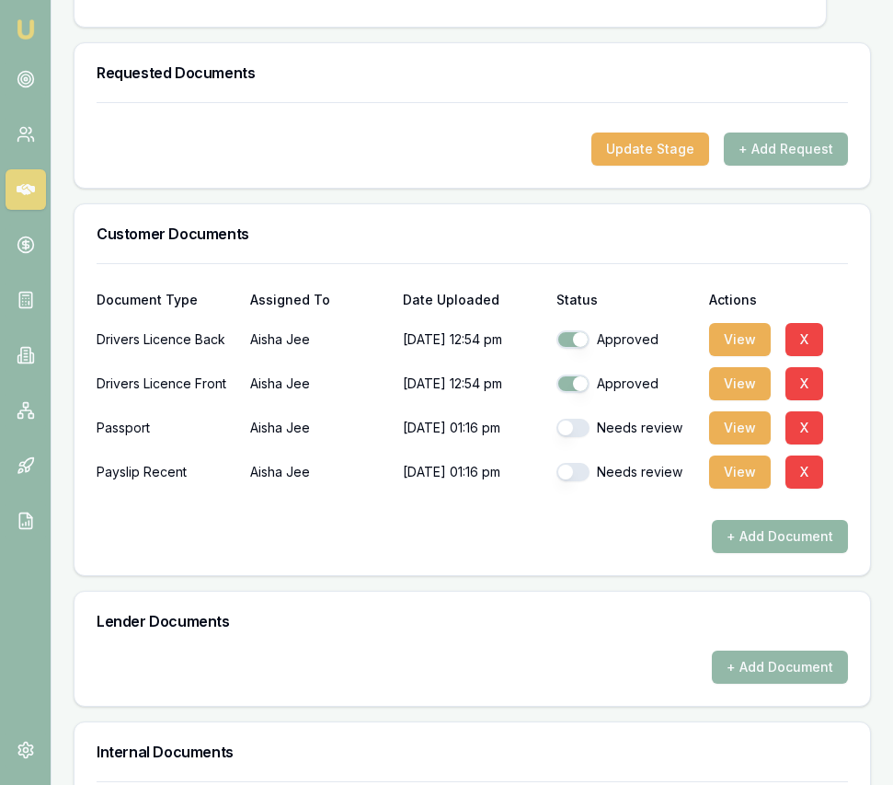
click at [763, 520] on button "+ Add Document" at bounding box center [780, 536] width 136 height 33
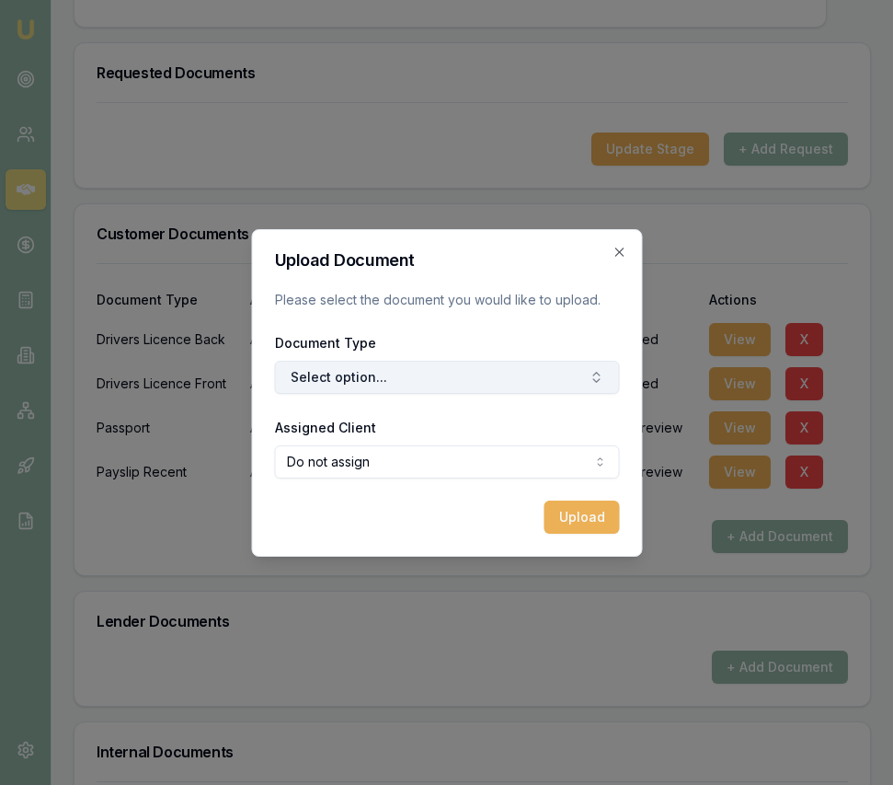
click at [486, 374] on button "Select option..." at bounding box center [446, 377] width 345 height 33
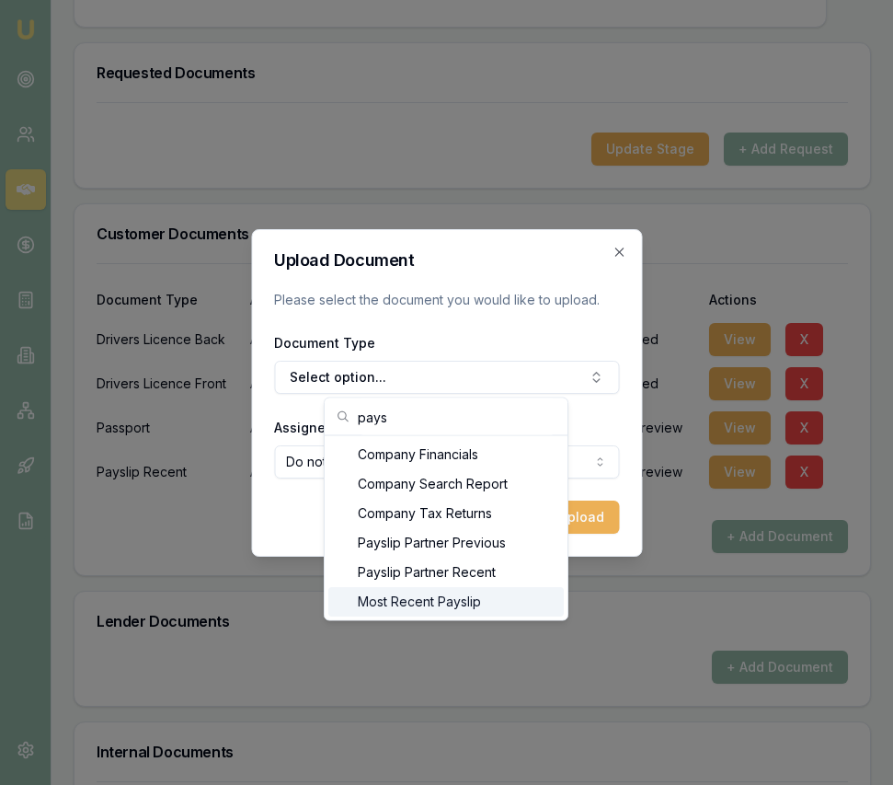
type input "pays"
click at [515, 593] on div "Most Recent Payslip" at bounding box center [446, 601] width 236 height 29
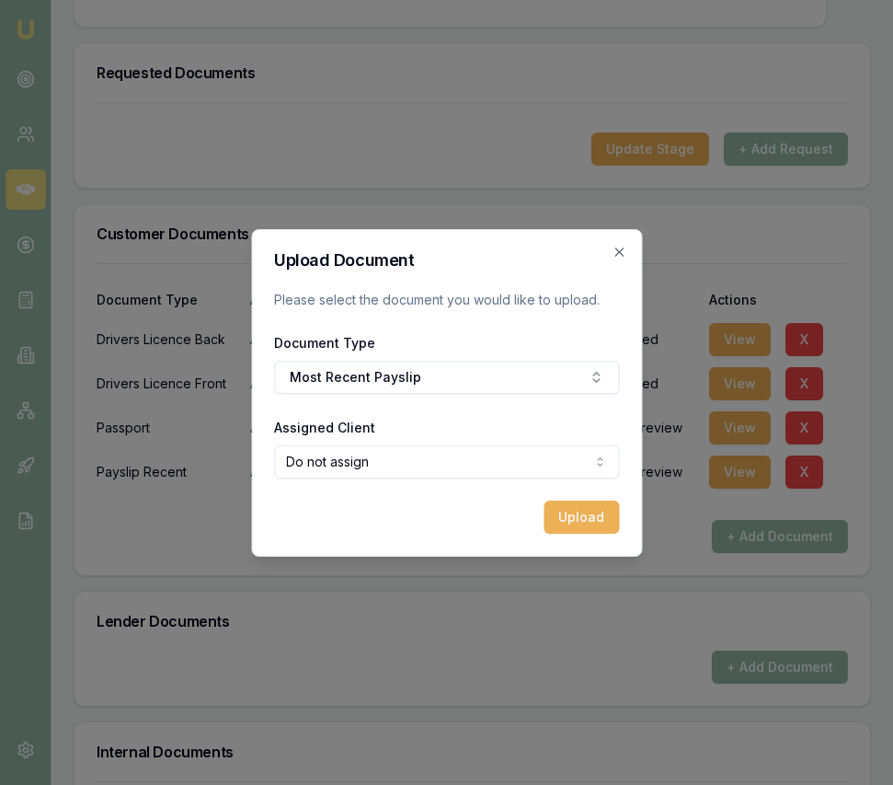
select select "U-135MWUW7C8"
click at [573, 519] on button "Upload" at bounding box center [581, 516] width 75 height 33
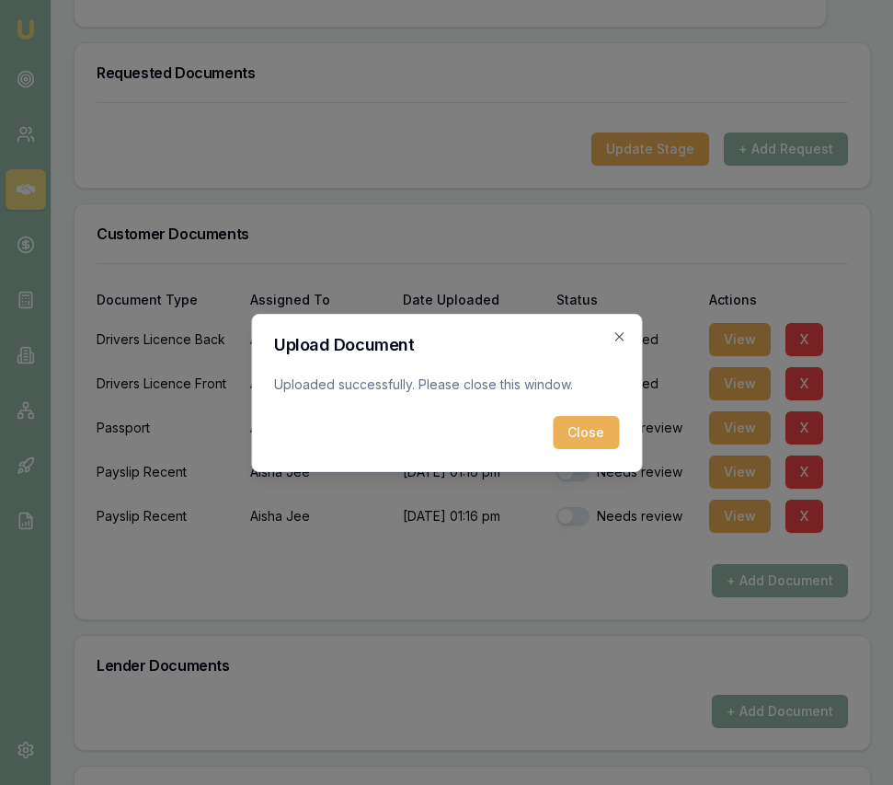
click at [598, 454] on div "Upload Document Uploaded successfully. Please close this window. Close Close" at bounding box center [446, 393] width 391 height 158
click at [587, 441] on button "Close" at bounding box center [586, 432] width 66 height 33
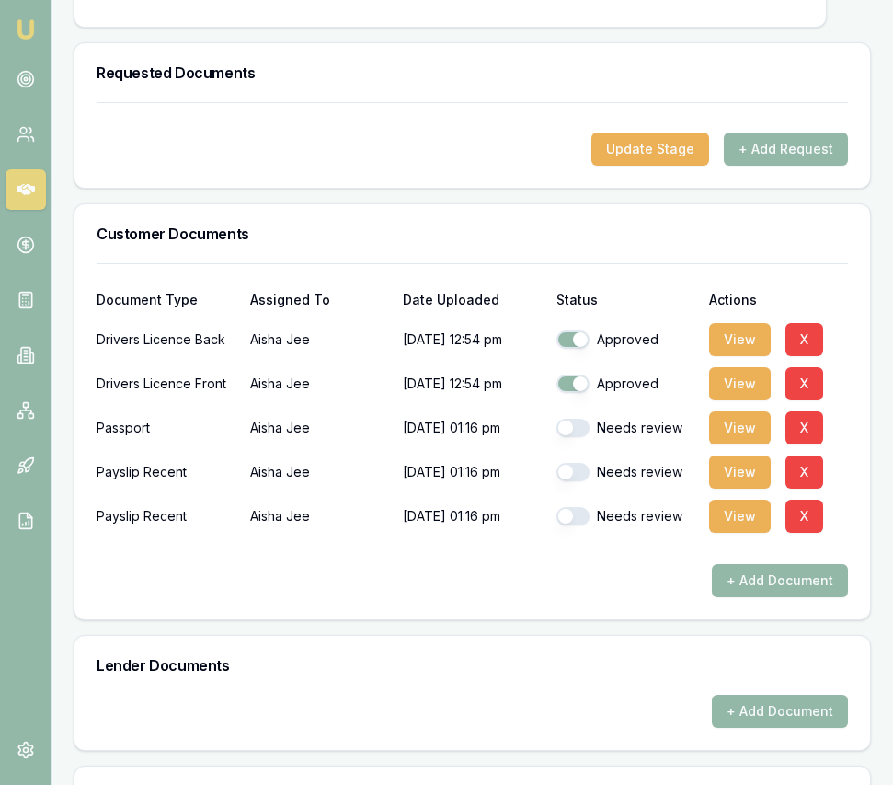
click at [573, 507] on button "button" at bounding box center [573, 516] width 33 height 18
checkbox input "true"
drag, startPoint x: 572, startPoint y: 454, endPoint x: 571, endPoint y: 440, distance: 13.8
click at [572, 463] on button "button" at bounding box center [573, 472] width 33 height 18
checkbox input "true"
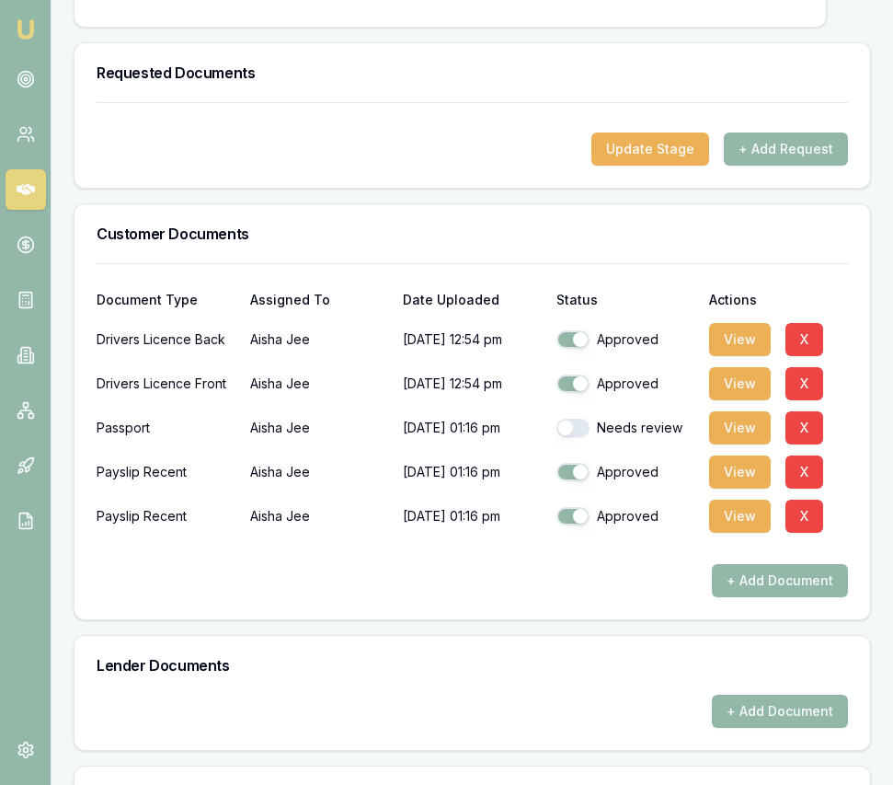
click at [573, 419] on button "button" at bounding box center [573, 428] width 33 height 18
checkbox input "true"
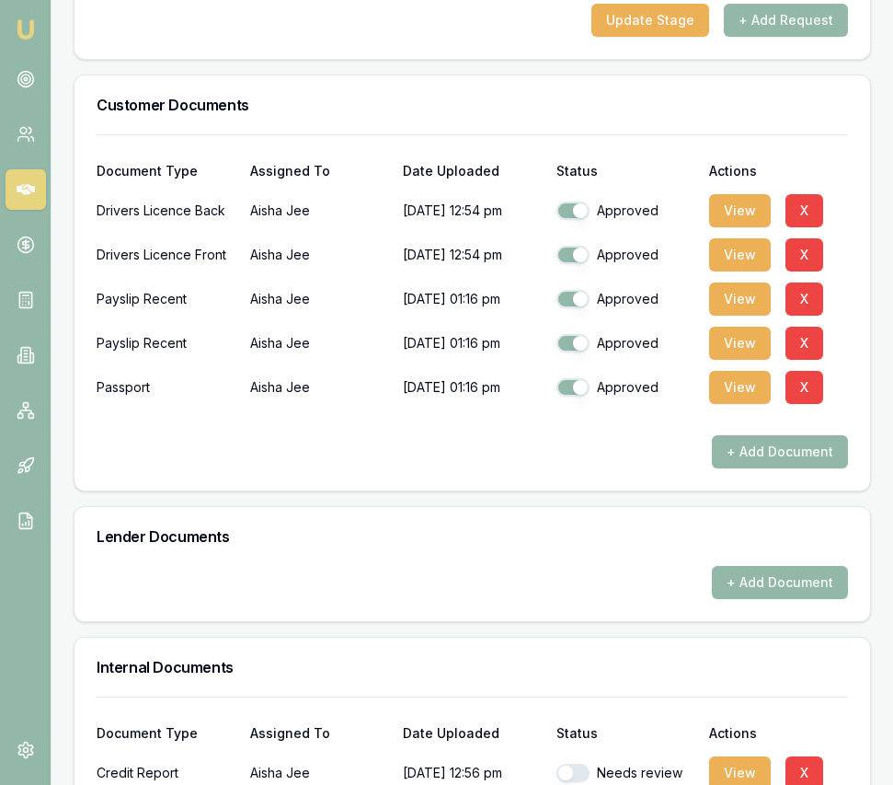
scroll to position [1049, 0]
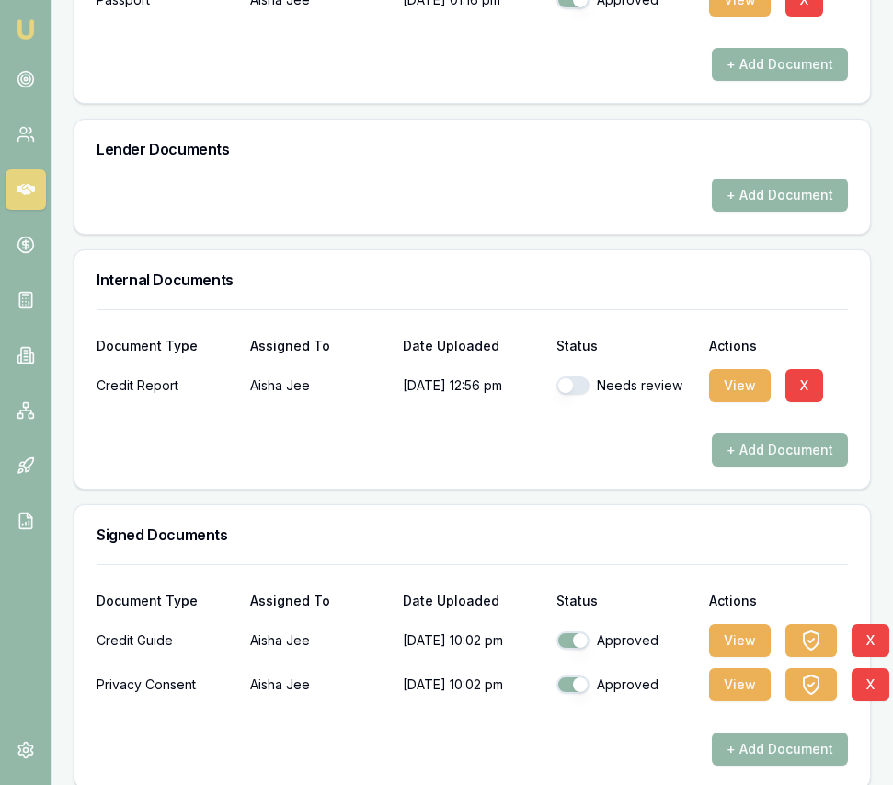
click at [578, 376] on button "button" at bounding box center [573, 385] width 33 height 18
checkbox input "true"
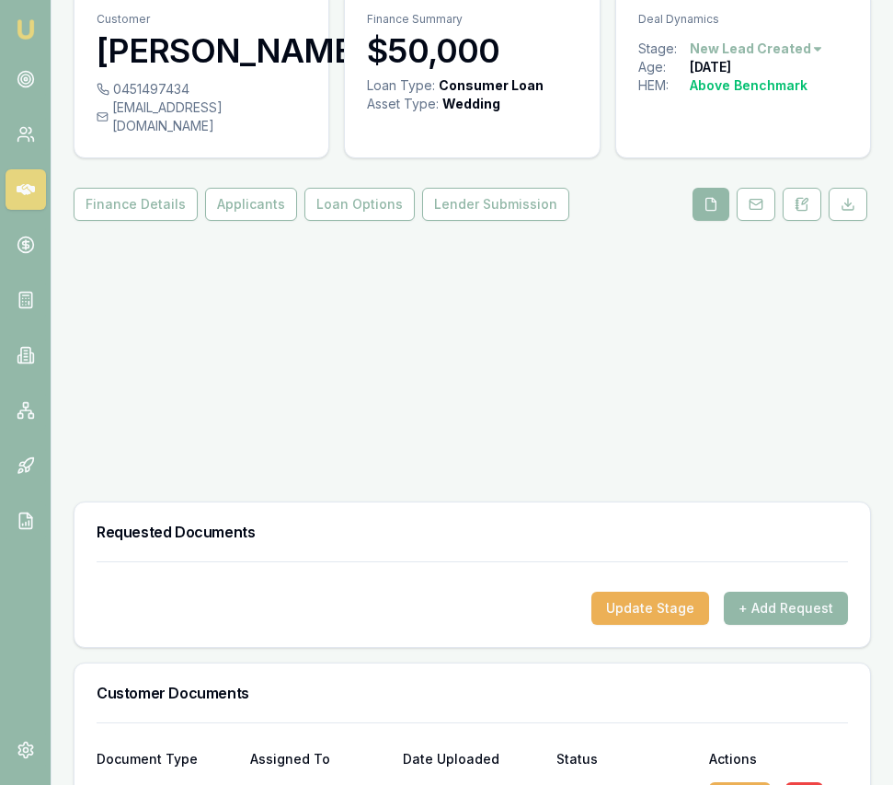
scroll to position [6, 0]
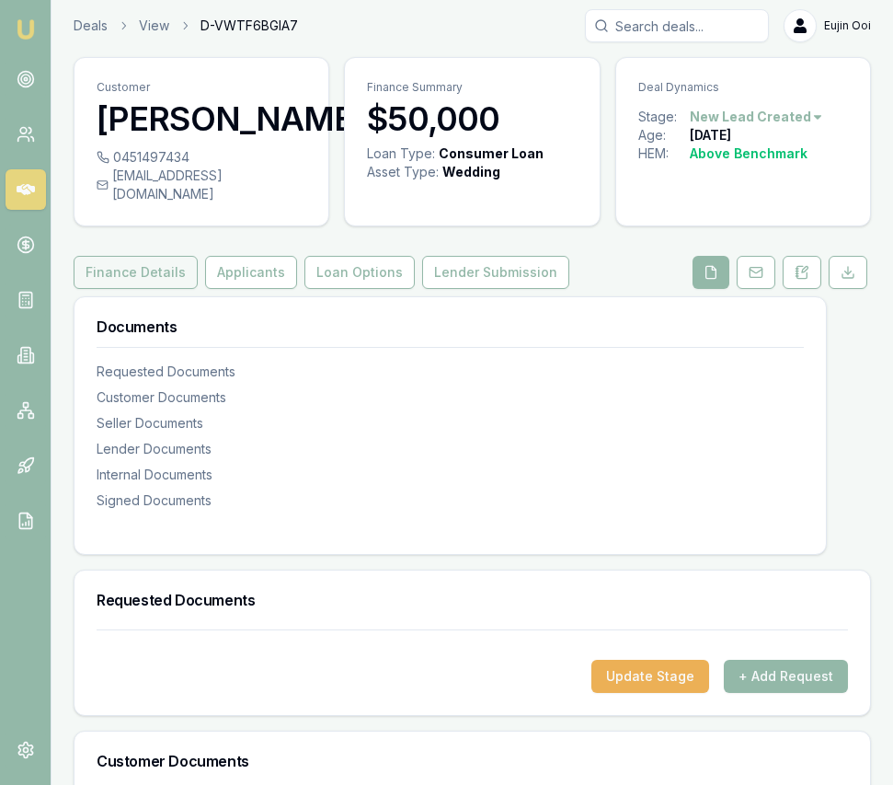
click at [151, 256] on button "Finance Details" at bounding box center [136, 272] width 124 height 33
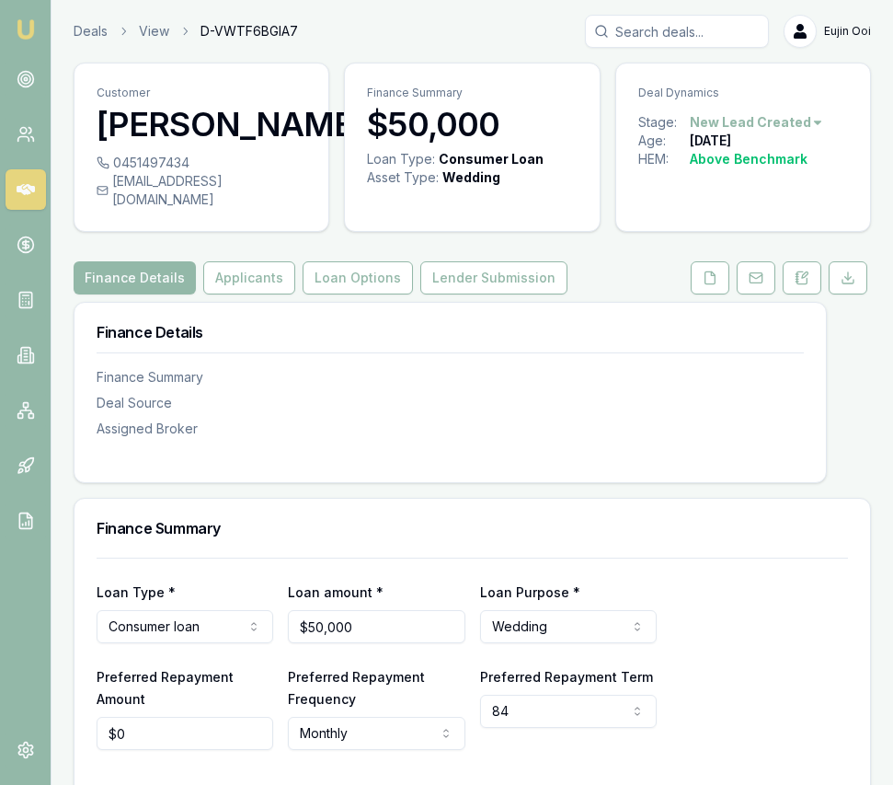
click at [789, 118] on html "Emu Broker Deals View D-VWTF6BGIA7 Eujin Ooi Toggle Menu Customer Aisha Jee 045…" at bounding box center [446, 392] width 893 height 785
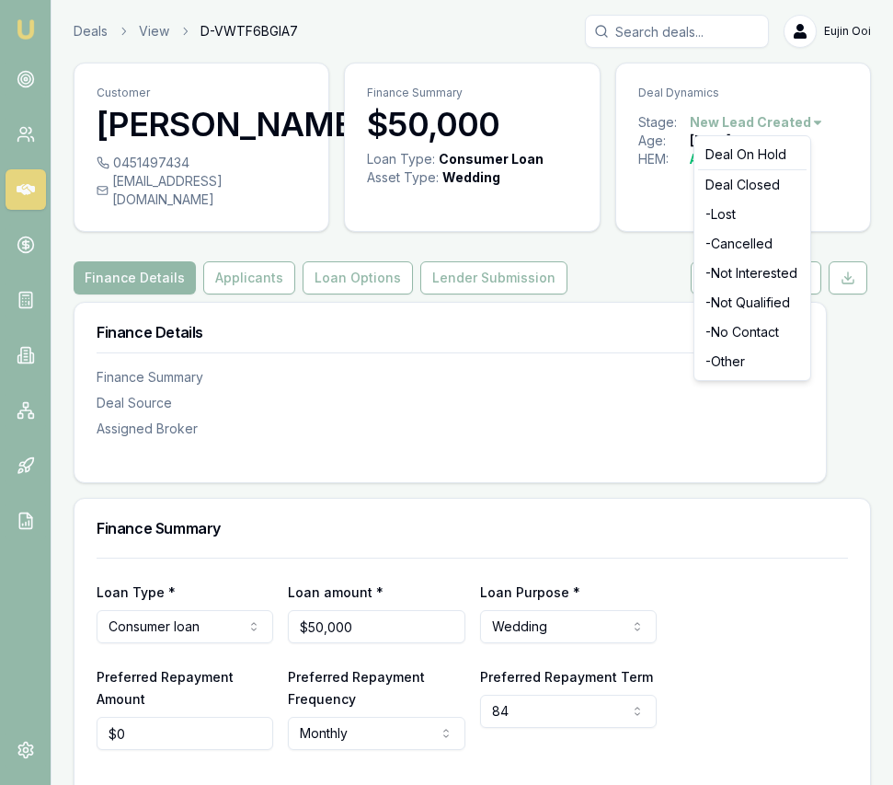
click at [797, 72] on html "Emu Broker Deals View D-VWTF6BGIA7 Eujin Ooi Toggle Menu Customer Aisha Jee 045…" at bounding box center [446, 392] width 893 height 785
click at [810, 119] on html "Emu Broker Deals View D-VWTF6BGIA7 Eujin Ooi Toggle Menu Customer Aisha Jee 045…" at bounding box center [446, 392] width 893 height 785
click at [646, 435] on html "Emu Broker Deals View D-VWTF6BGIA7 Eujin Ooi Toggle Menu Customer Aisha Jee 045…" at bounding box center [446, 392] width 893 height 785
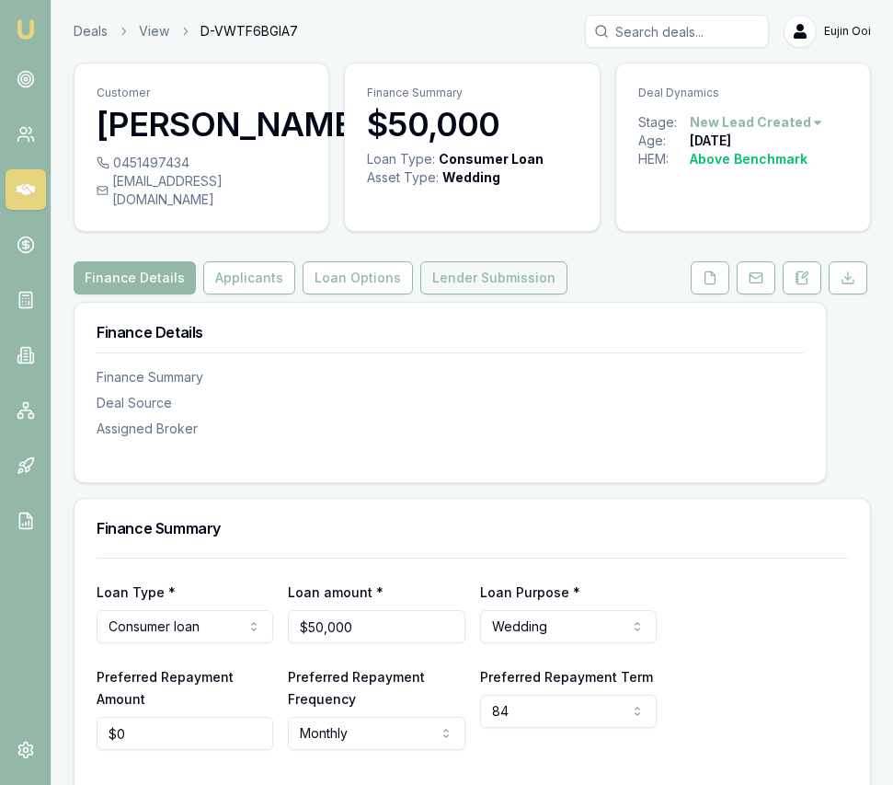
click at [477, 261] on button "Lender Submission" at bounding box center [493, 277] width 147 height 33
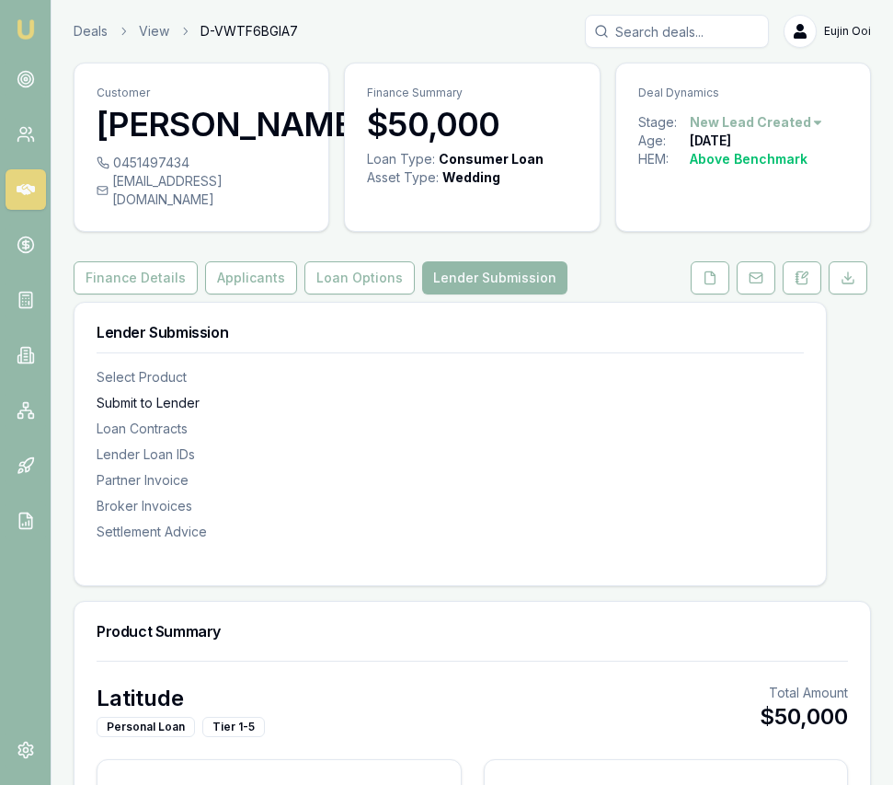
type input "$589"
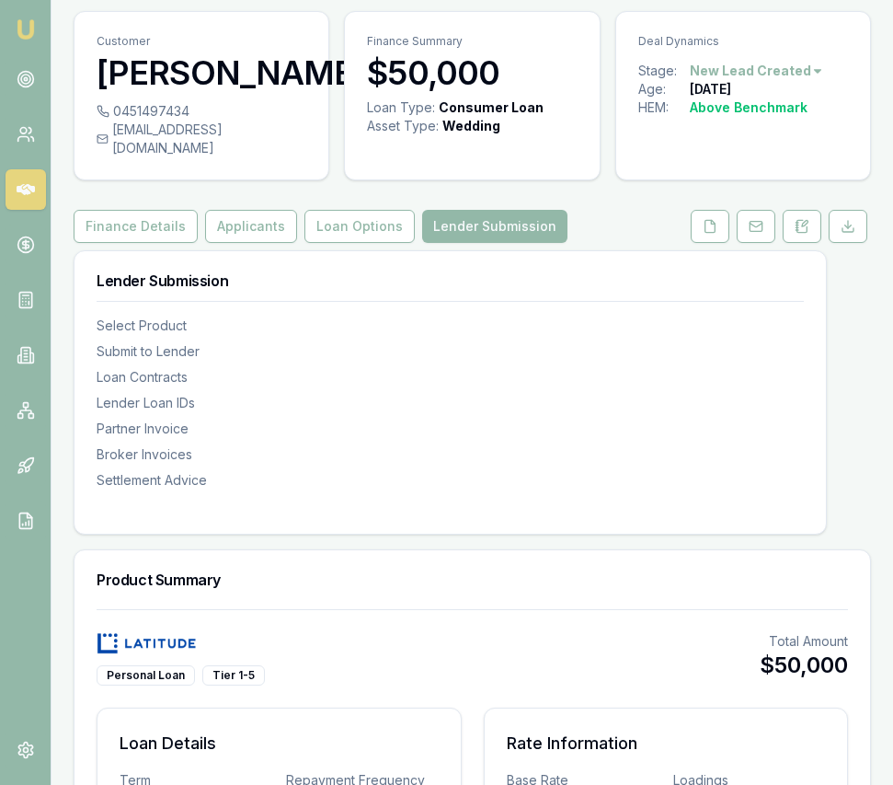
scroll to position [57, 0]
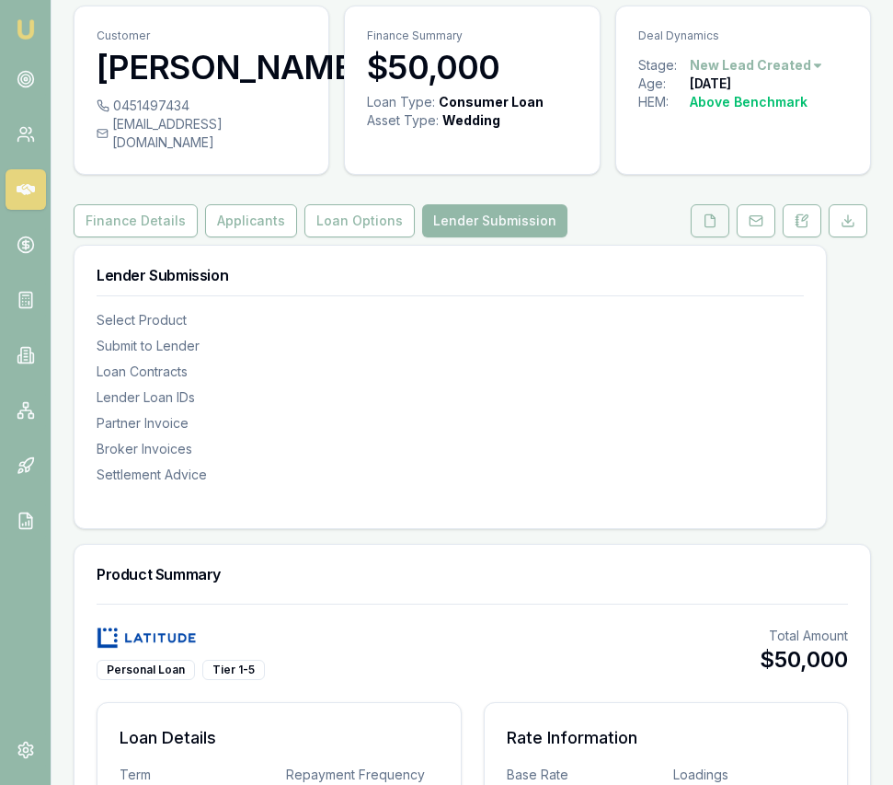
click at [693, 204] on button at bounding box center [710, 220] width 39 height 33
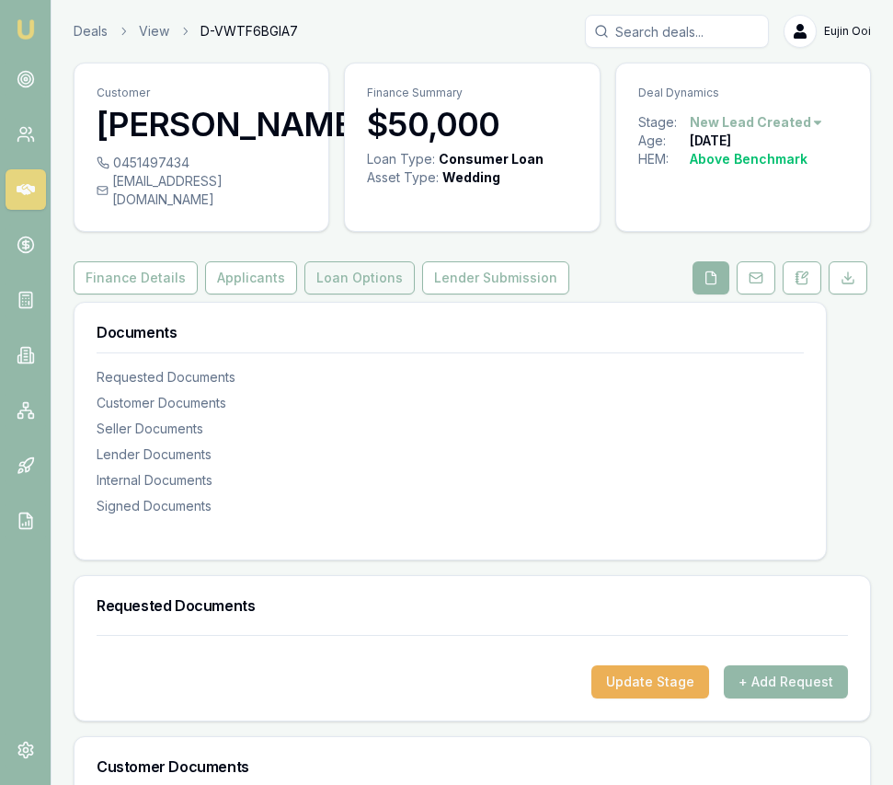
click at [363, 261] on button "Loan Options" at bounding box center [360, 277] width 110 height 33
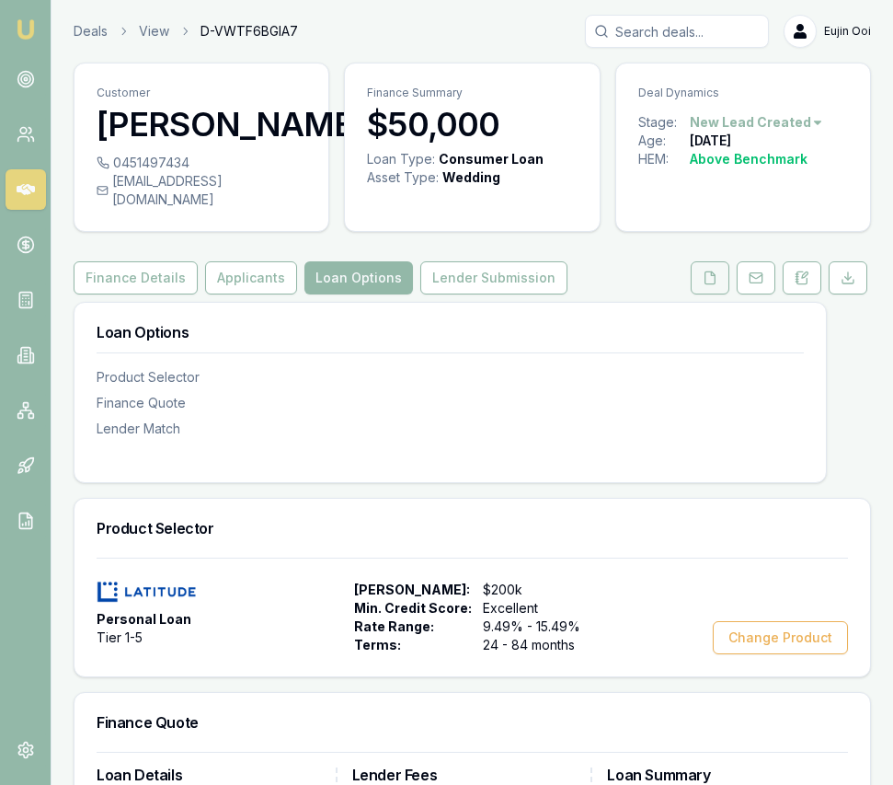
click at [707, 270] on icon at bounding box center [710, 277] width 15 height 15
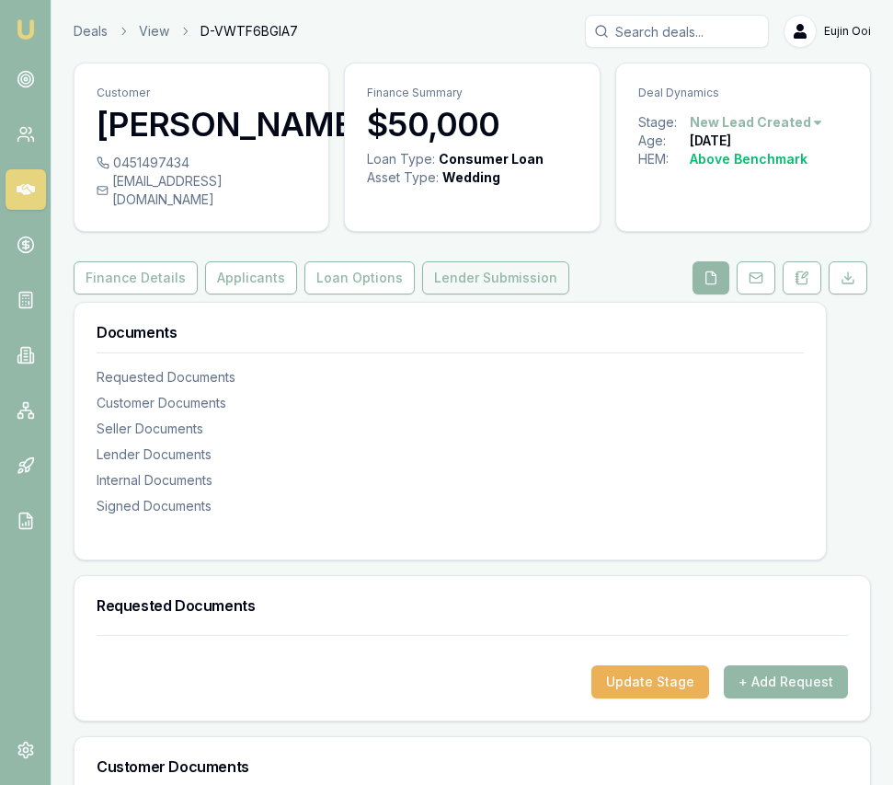
click at [484, 262] on button "Lender Submission" at bounding box center [495, 277] width 147 height 33
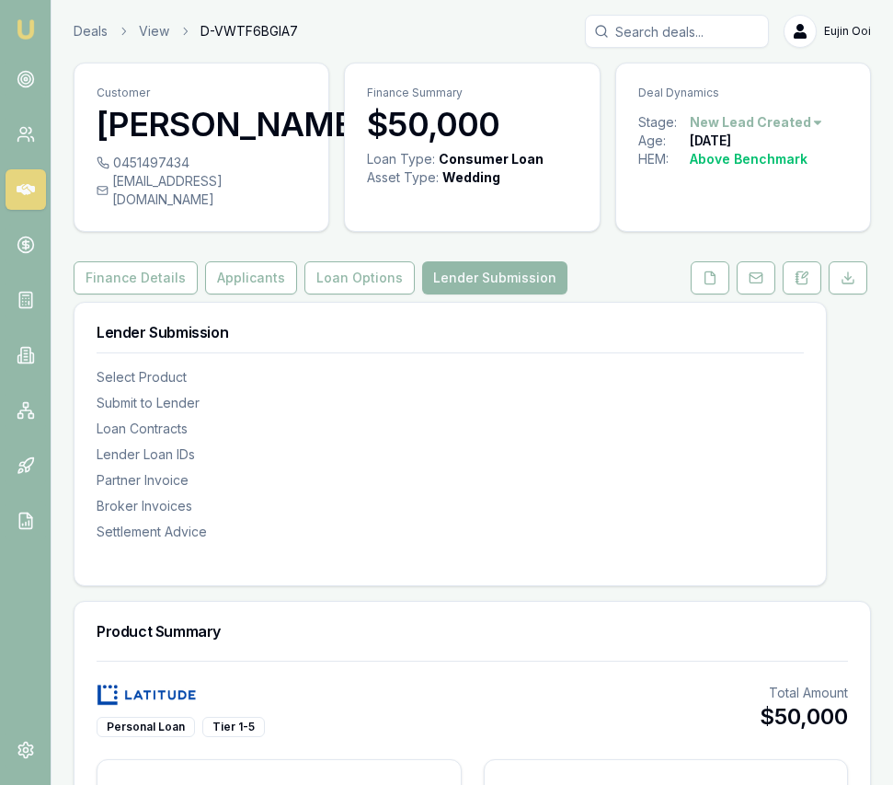
click at [743, 128] on html "Emu Broker Deals View D-VWTF6BGIA7 Eujin Ooi Toggle Menu Customer Aisha Jee 045…" at bounding box center [446, 392] width 893 height 785
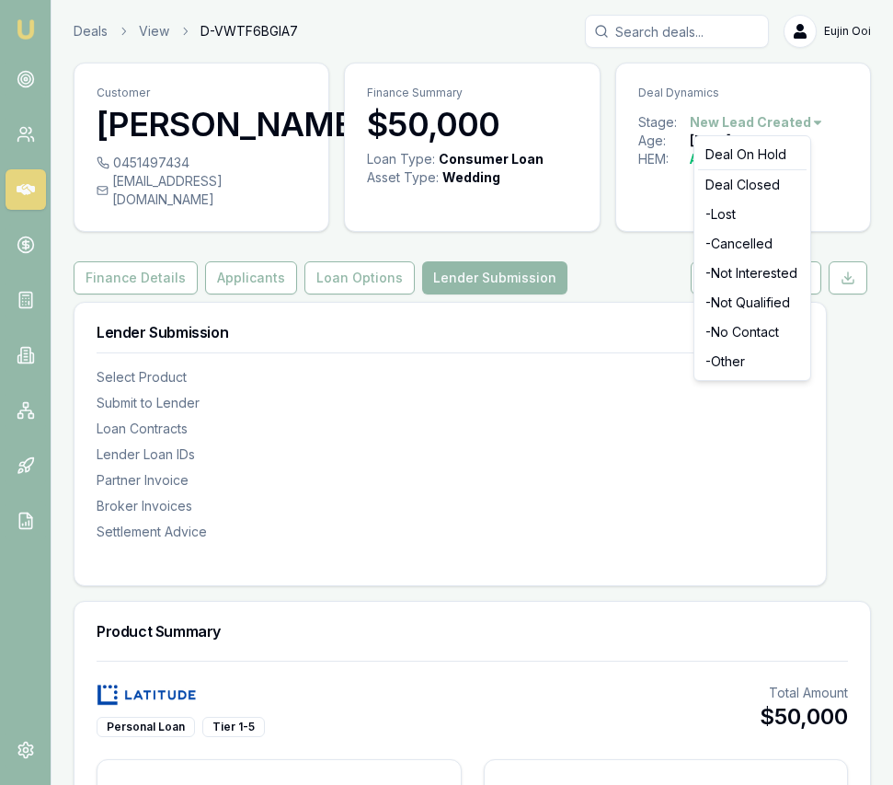
click at [835, 147] on html "Emu Broker Deals View D-VWTF6BGIA7 Eujin Ooi Toggle Menu Customer Aisha Jee 045…" at bounding box center [446, 392] width 893 height 785
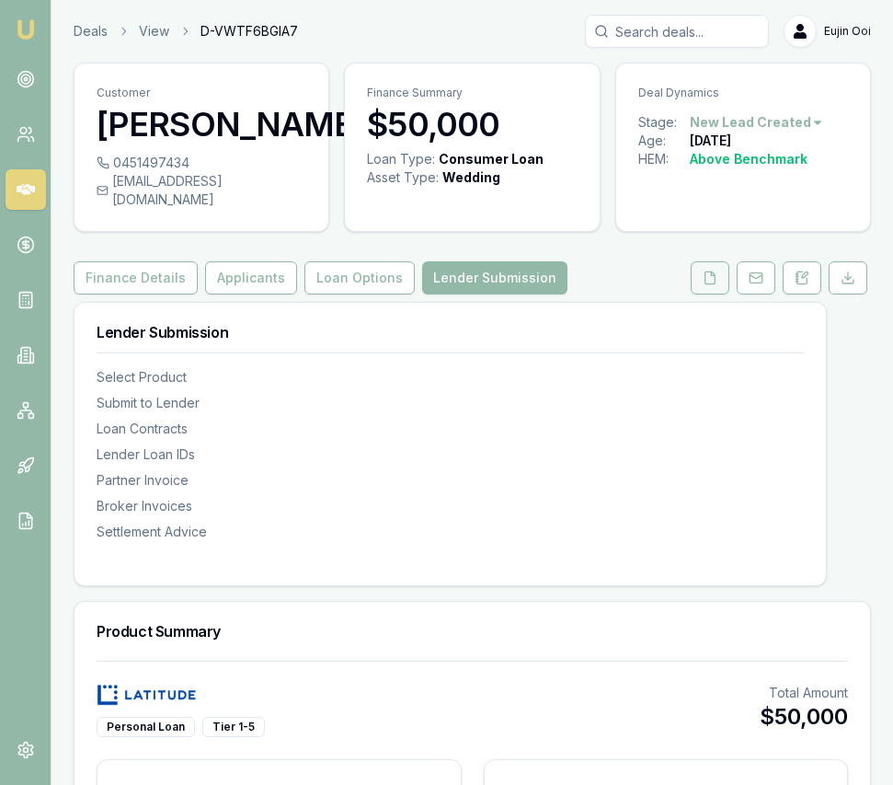
click at [707, 270] on icon at bounding box center [710, 277] width 15 height 15
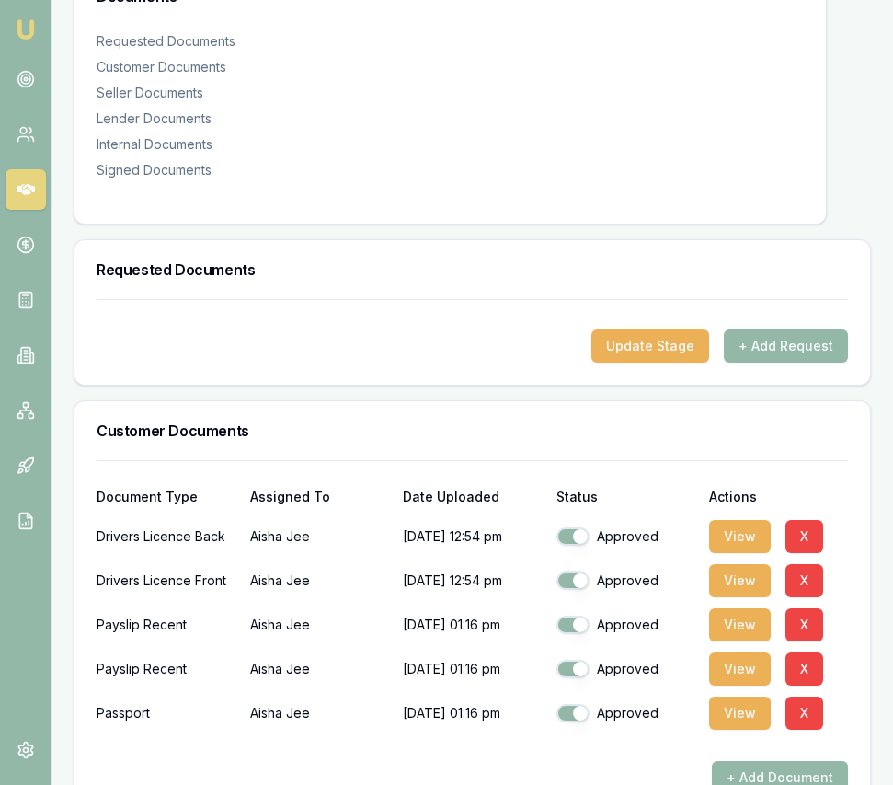
scroll to position [337, 0]
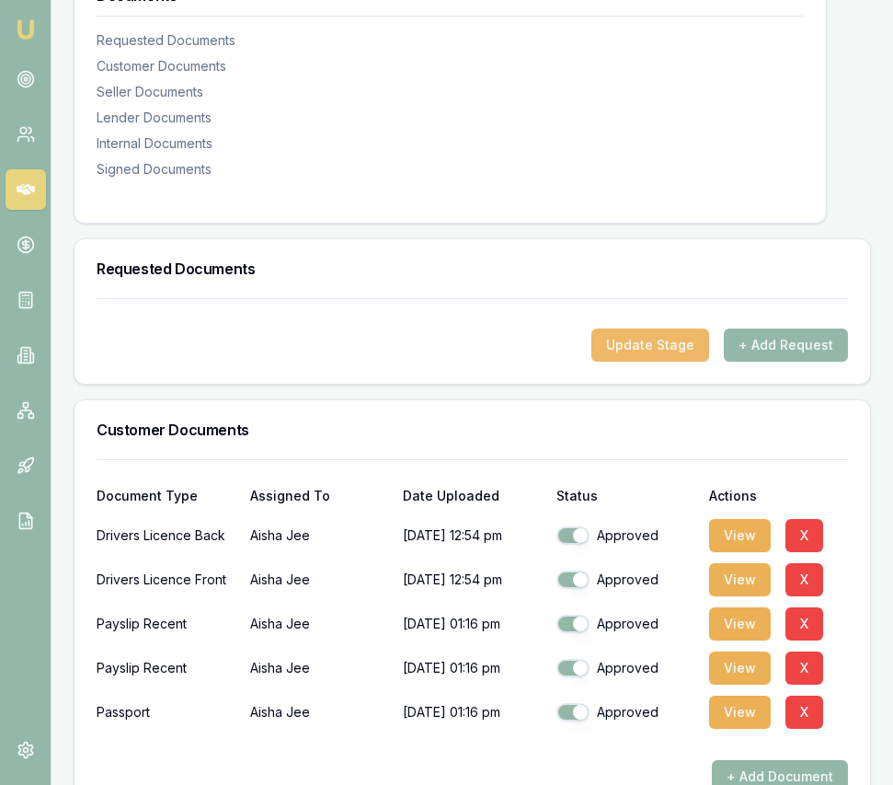
click at [655, 328] on button "Update Stage" at bounding box center [651, 344] width 118 height 33
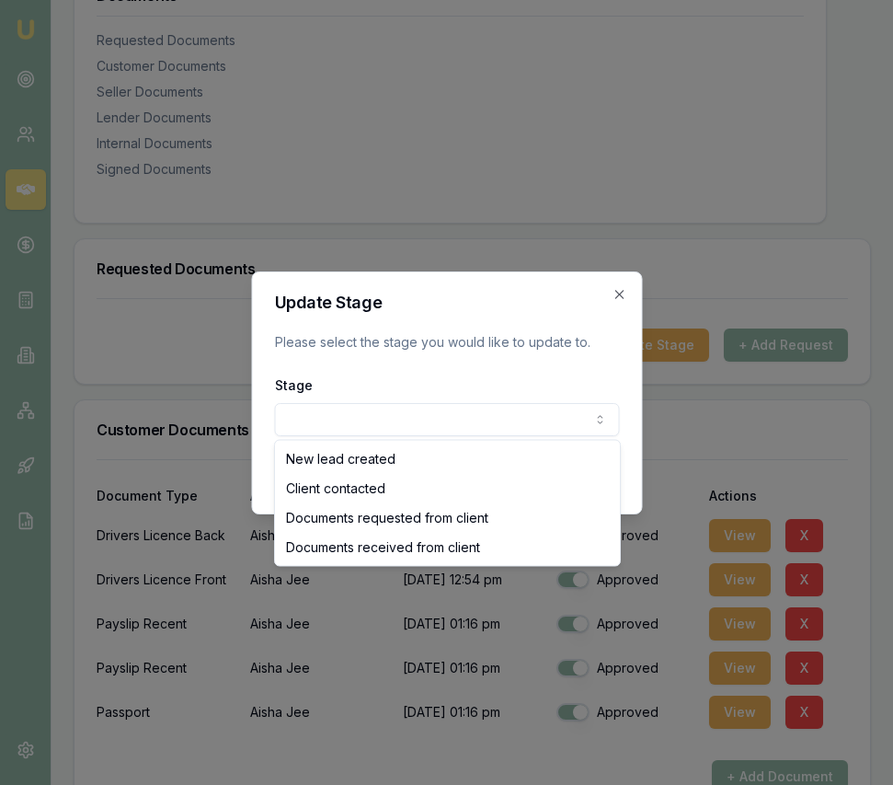
click at [470, 410] on body "Emu Broker Deals View D-VWTF6BGIA7 Eujin Ooi Toggle Menu Customer Aisha Jee 045…" at bounding box center [446, 55] width 893 height 785
select select "DOCUMENTS_RECEIVED_FROM_CLIENT"
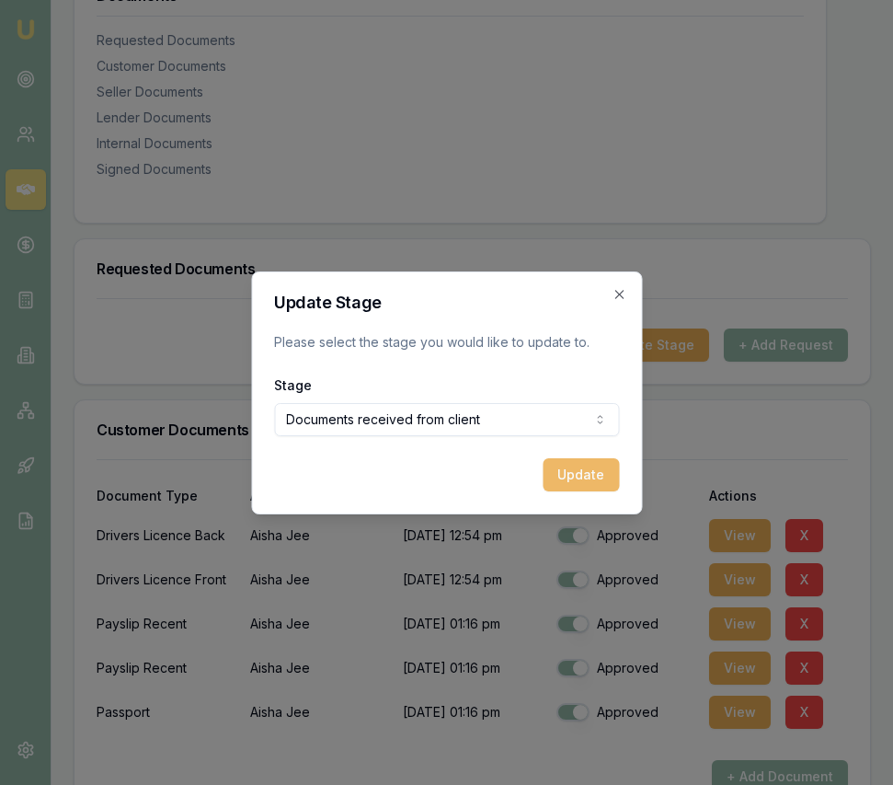
click at [575, 470] on button "Update" at bounding box center [581, 474] width 76 height 33
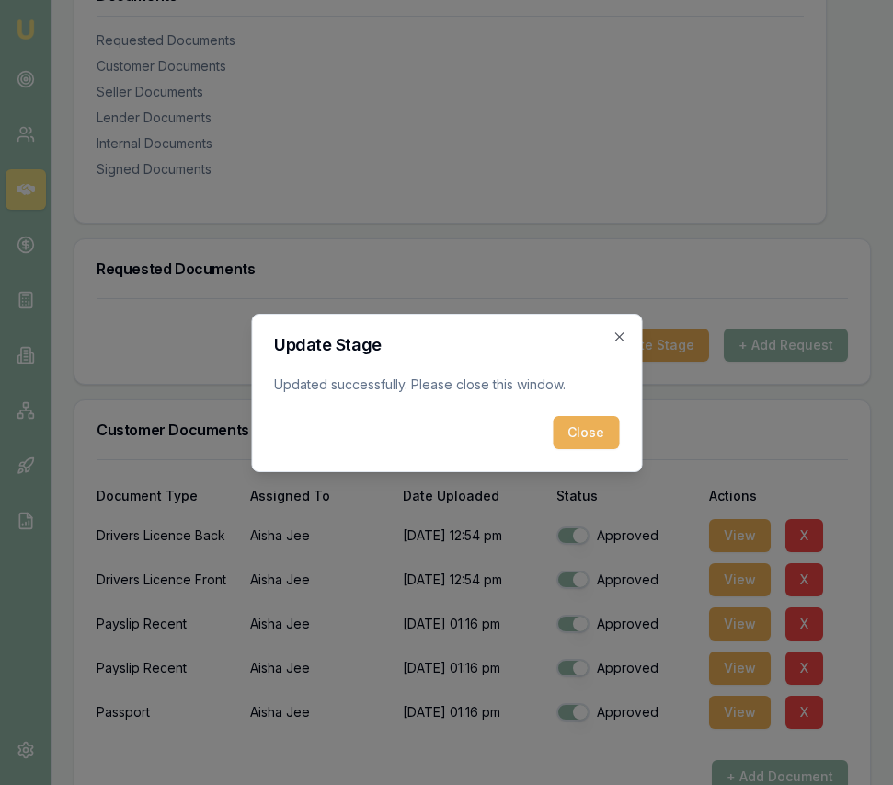
click at [574, 441] on button "Close" at bounding box center [586, 432] width 66 height 33
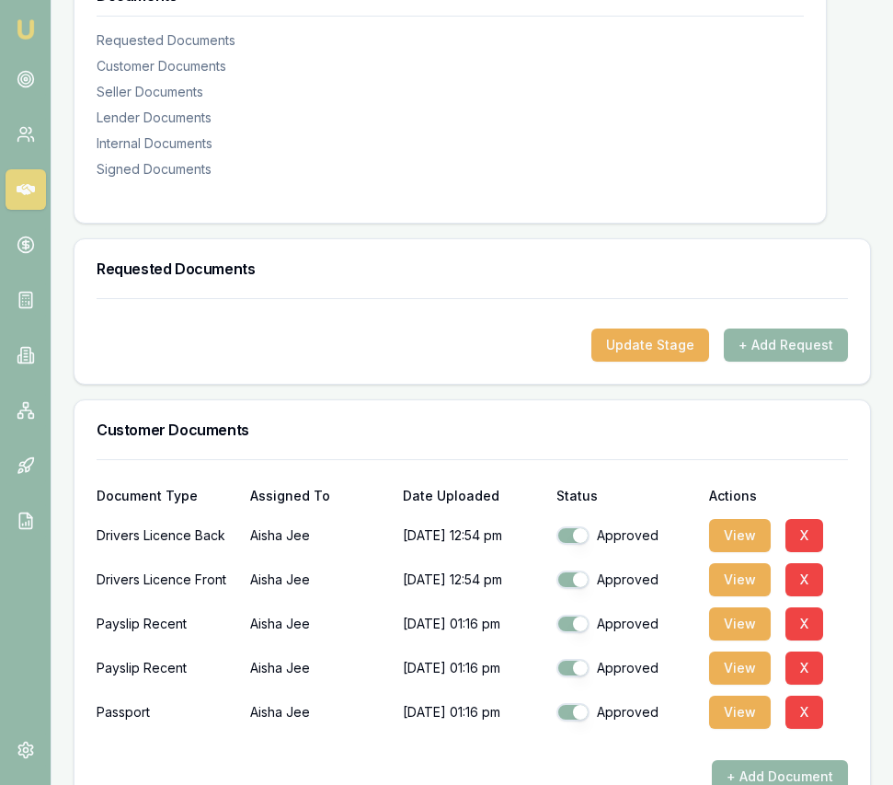
scroll to position [0, 0]
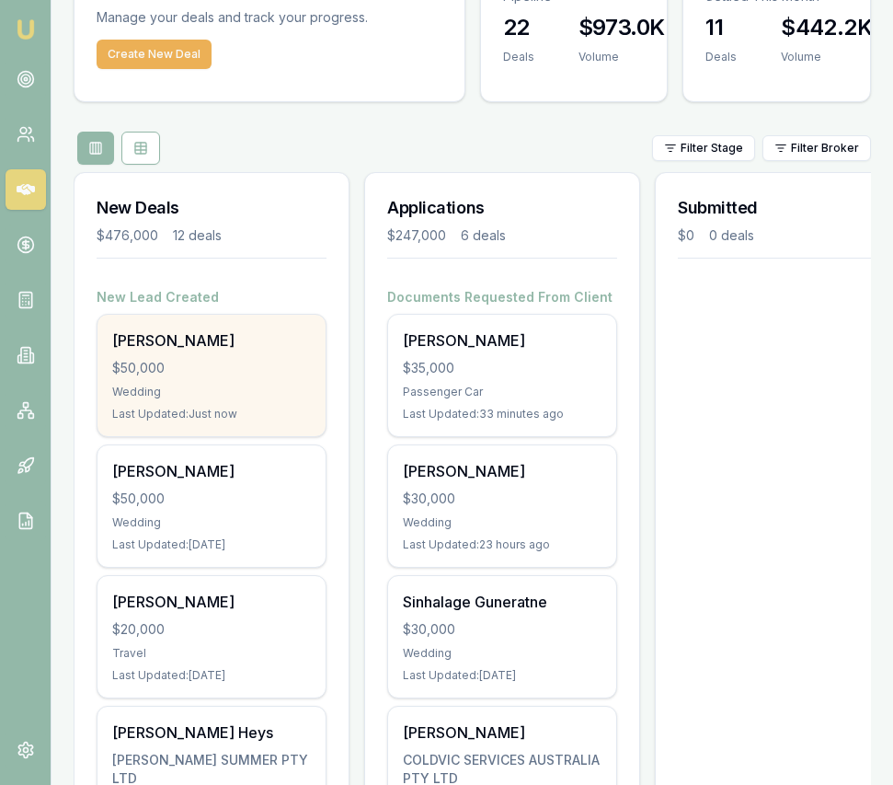
scroll to position [77, 0]
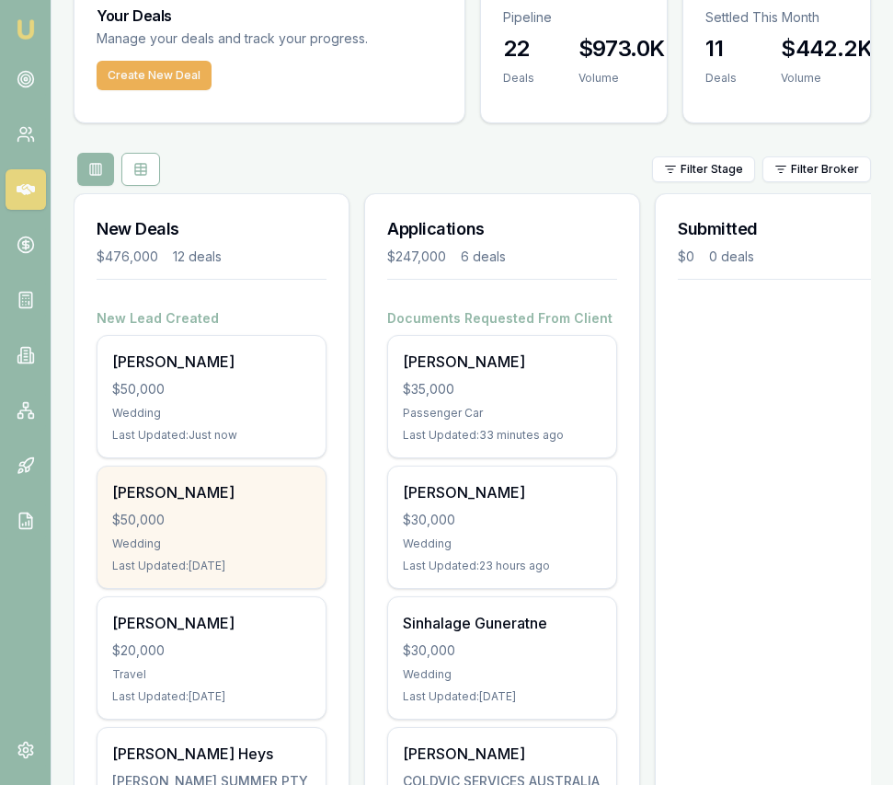
click at [241, 519] on div "$50,000" at bounding box center [211, 520] width 199 height 18
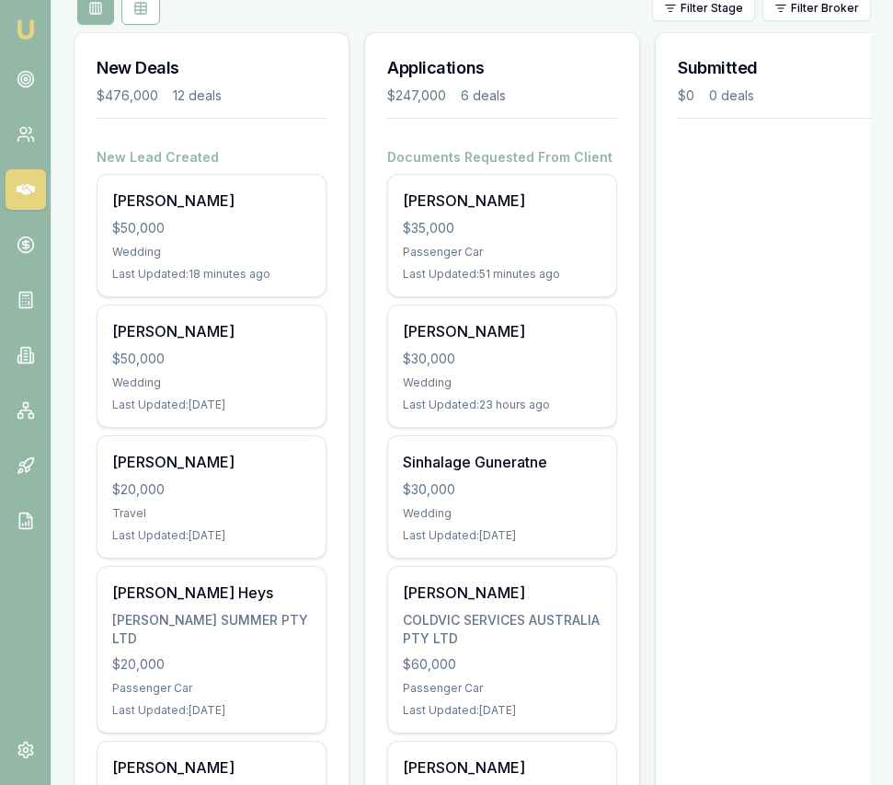
scroll to position [258, 0]
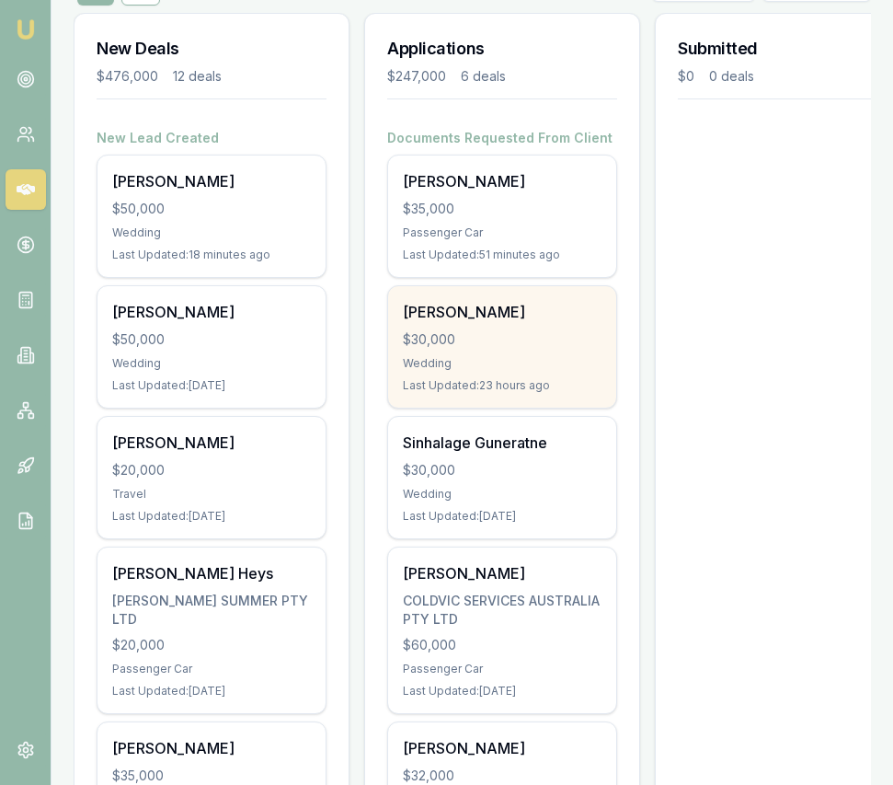
click at [468, 325] on div "[PERSON_NAME] $30,000 Wedding Last Updated: 23 hours ago" at bounding box center [502, 346] width 228 height 121
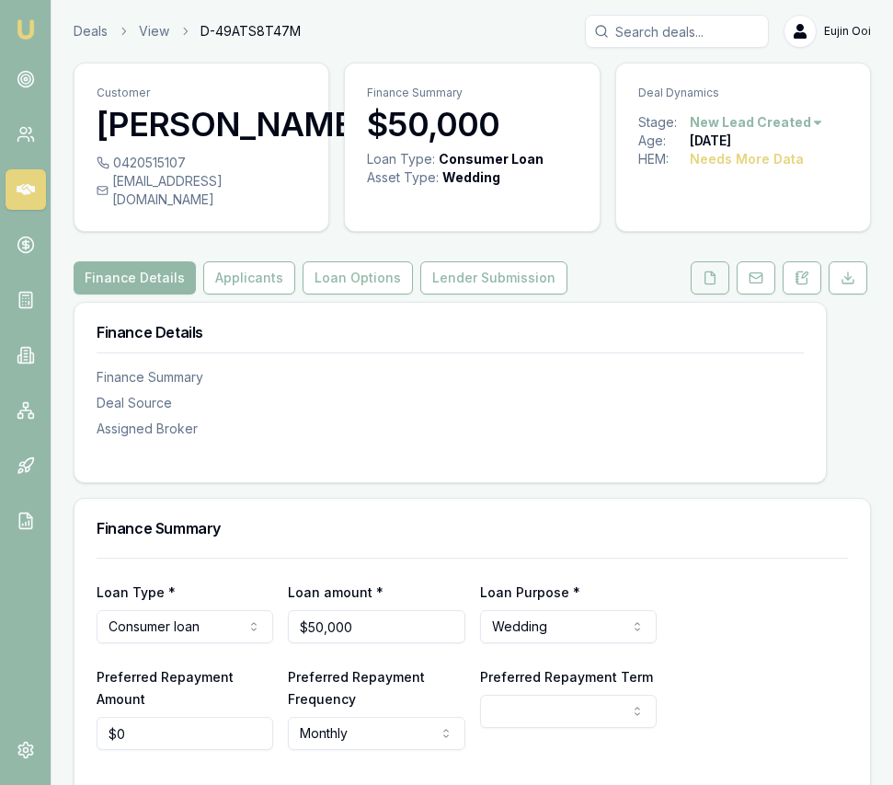
click at [719, 290] on button at bounding box center [710, 277] width 39 height 33
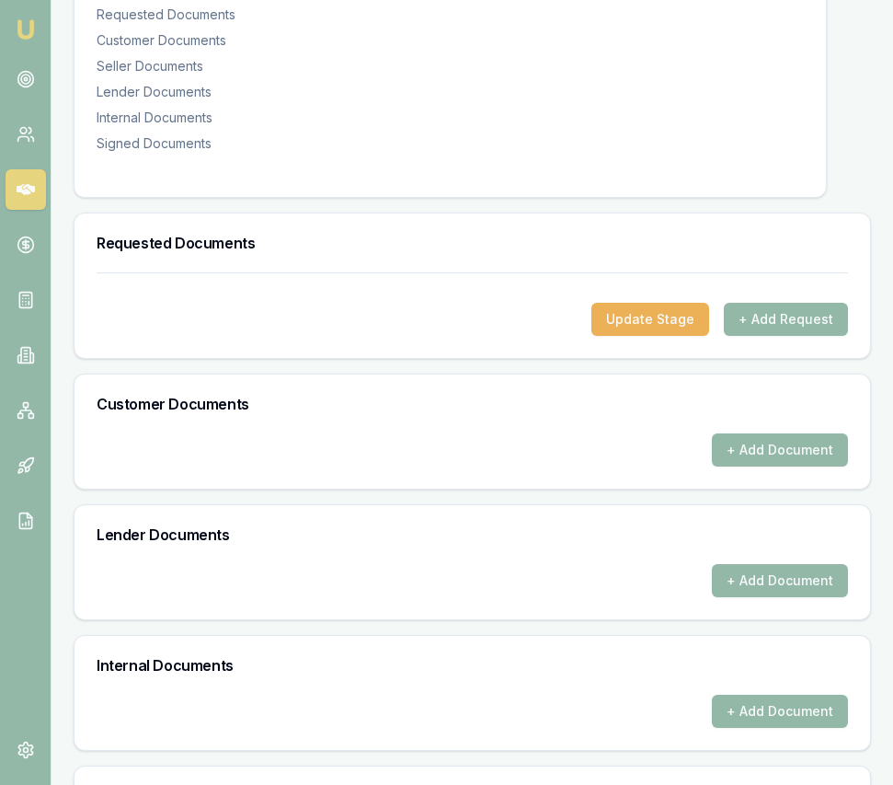
scroll to position [661, 0]
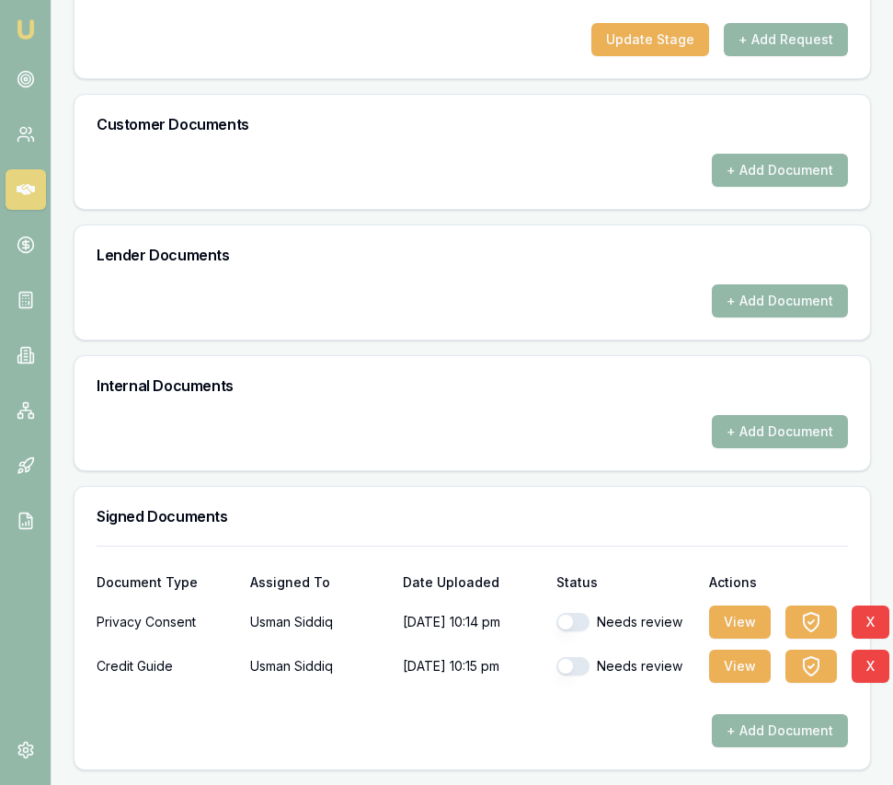
click at [578, 625] on button "button" at bounding box center [573, 622] width 33 height 18
checkbox input "true"
click at [579, 672] on button "button" at bounding box center [573, 666] width 33 height 18
checkbox input "true"
click at [739, 615] on button "View" at bounding box center [740, 621] width 62 height 33
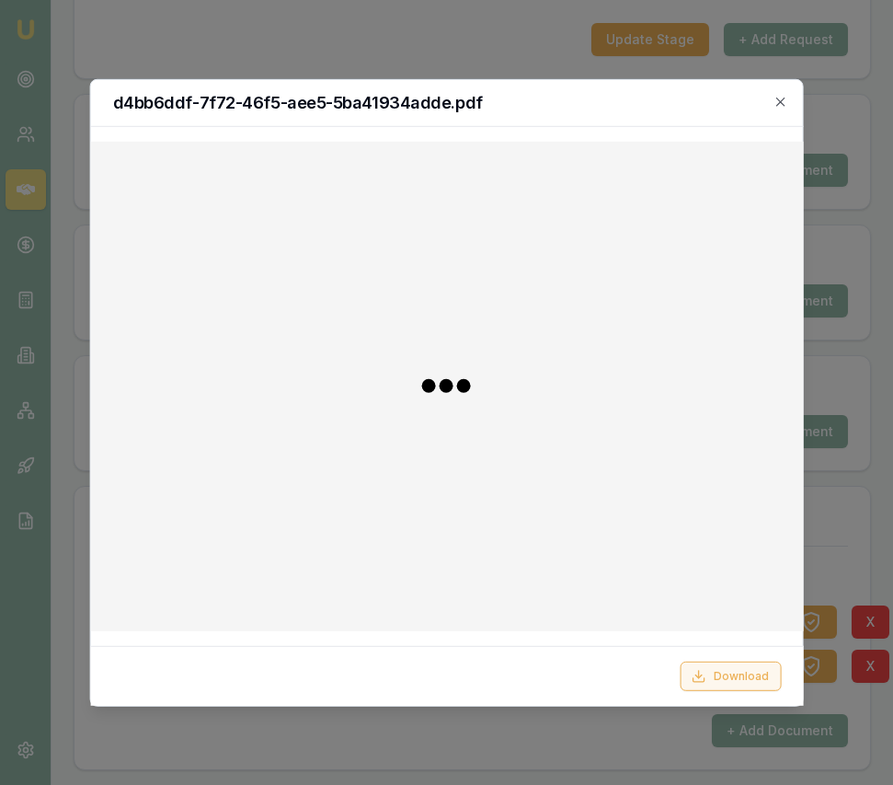
click at [719, 670] on button "Download" at bounding box center [730, 675] width 101 height 29
drag, startPoint x: 815, startPoint y: 498, endPoint x: 806, endPoint y: 615, distance: 118.1
click at [815, 498] on div at bounding box center [446, 392] width 893 height 785
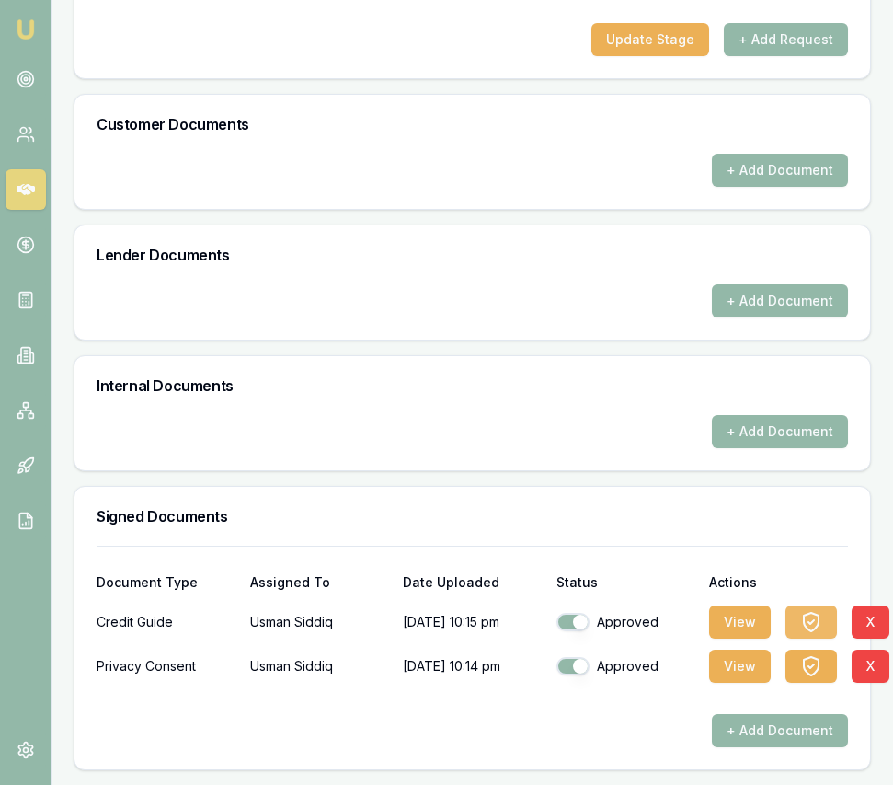
click at [809, 626] on icon "button" at bounding box center [811, 622] width 22 height 22
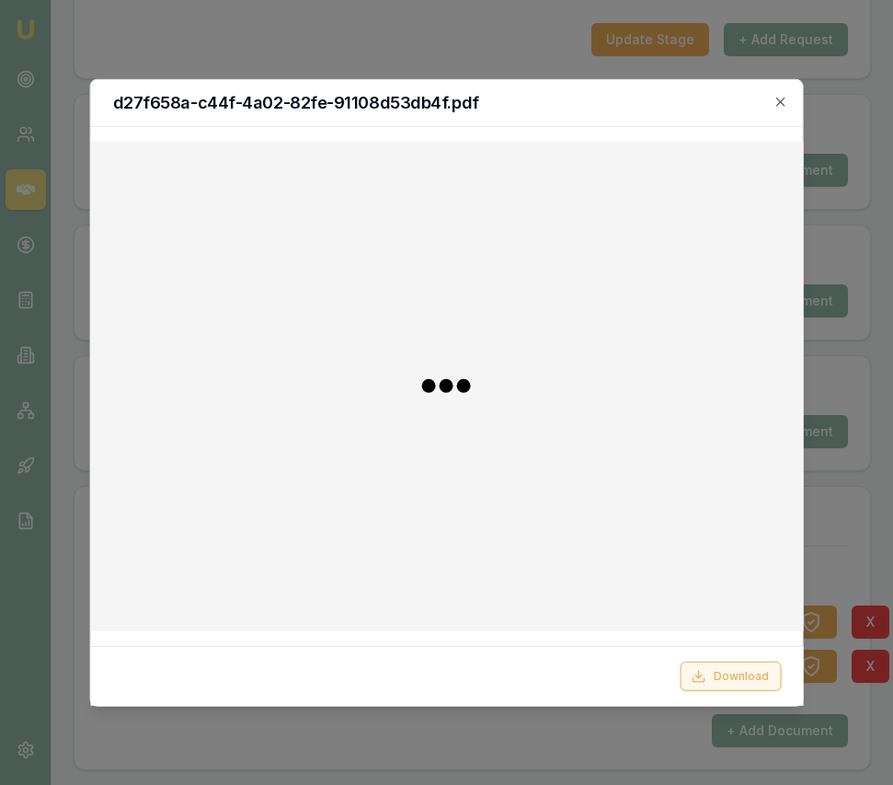
click at [710, 677] on button "Download" at bounding box center [730, 675] width 101 height 29
click at [778, 103] on icon "button" at bounding box center [780, 102] width 8 height 8
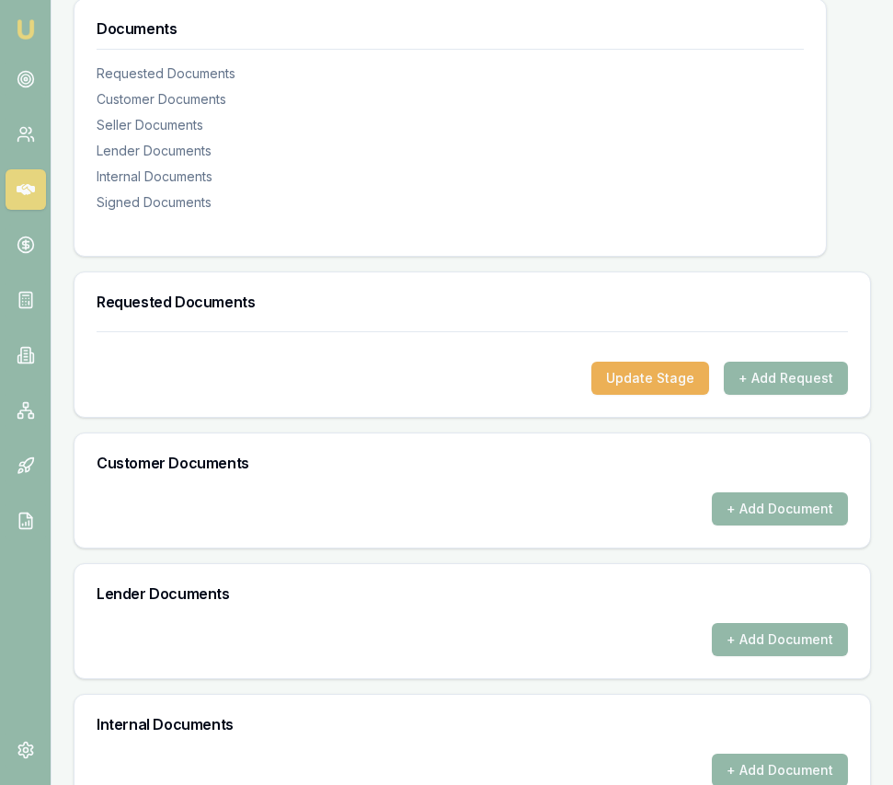
scroll to position [301, 0]
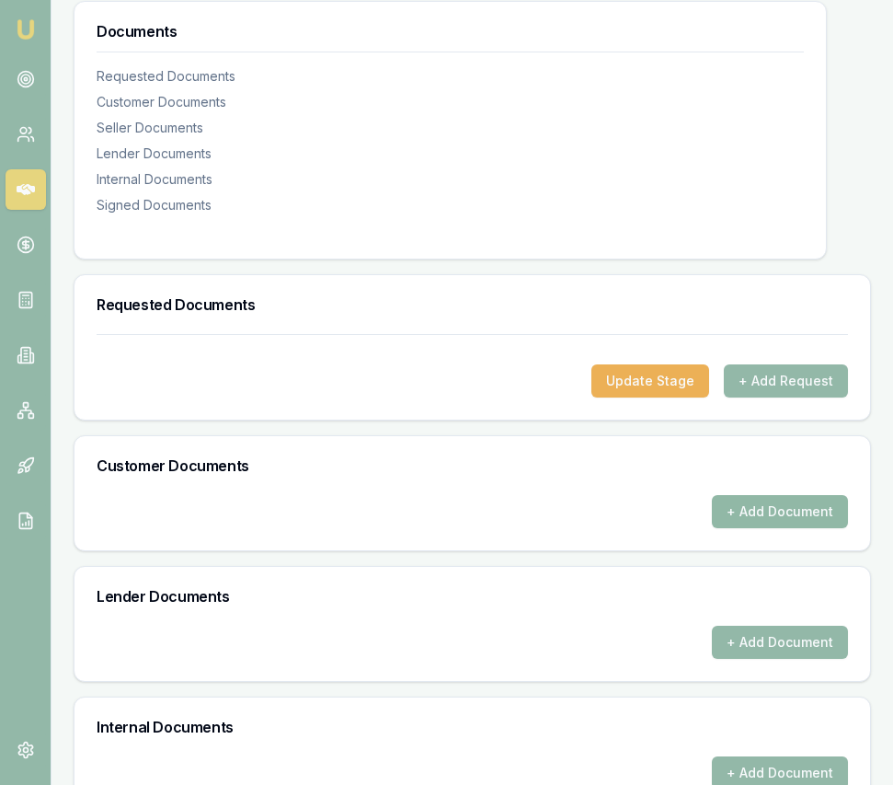
click at [847, 528] on button "+ Add Document" at bounding box center [780, 511] width 136 height 33
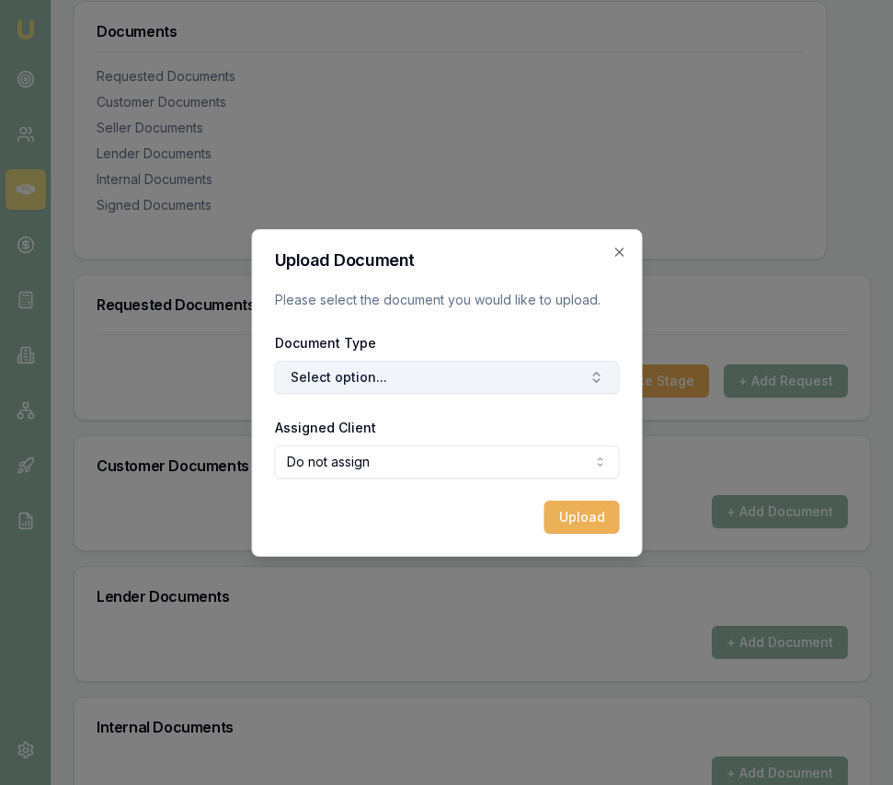
click at [514, 377] on button "Select option..." at bounding box center [446, 377] width 345 height 33
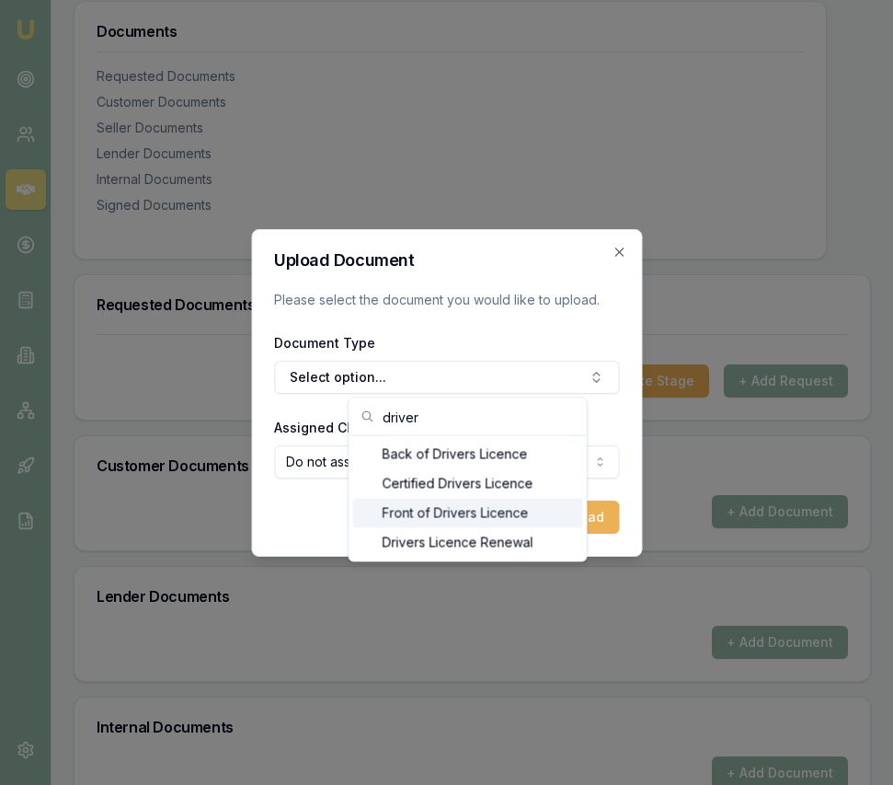
type input "driver"
click at [511, 509] on div "Front of Drivers Licence" at bounding box center [468, 513] width 230 height 29
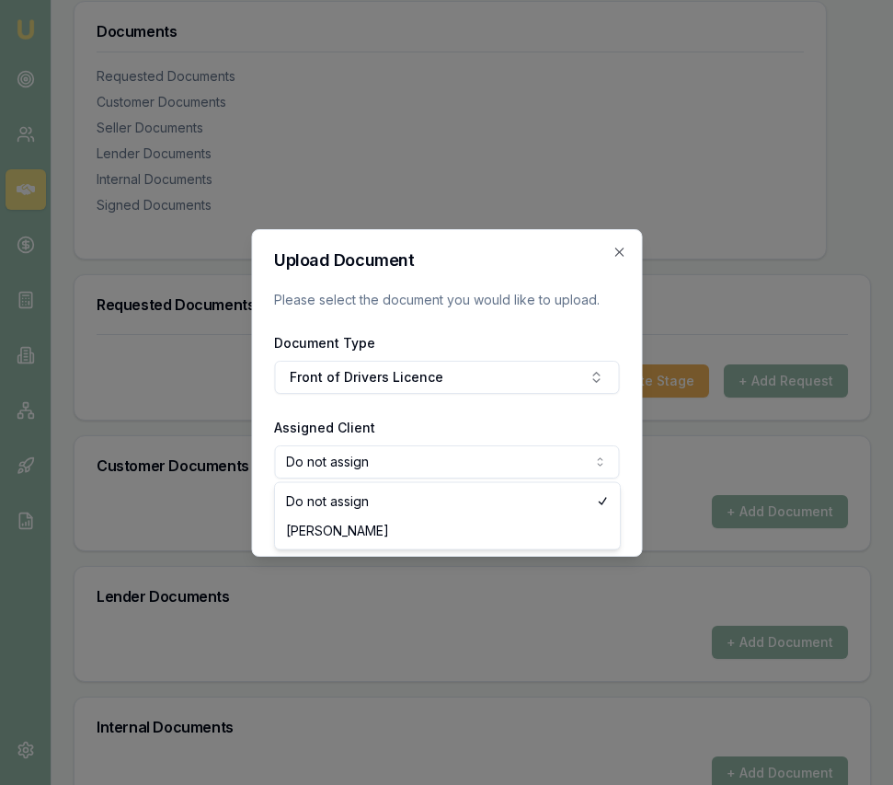
click at [481, 461] on body "Emu Broker Deals View D-49ATS8T47M [PERSON_NAME] Toggle Menu Customer [PERSON_N…" at bounding box center [446, 91] width 893 height 785
select select "U-LPXLIG1URS"
drag, startPoint x: 471, startPoint y: 529, endPoint x: 552, endPoint y: 523, distance: 81.2
click at [580, 521] on button "Upload" at bounding box center [581, 516] width 75 height 33
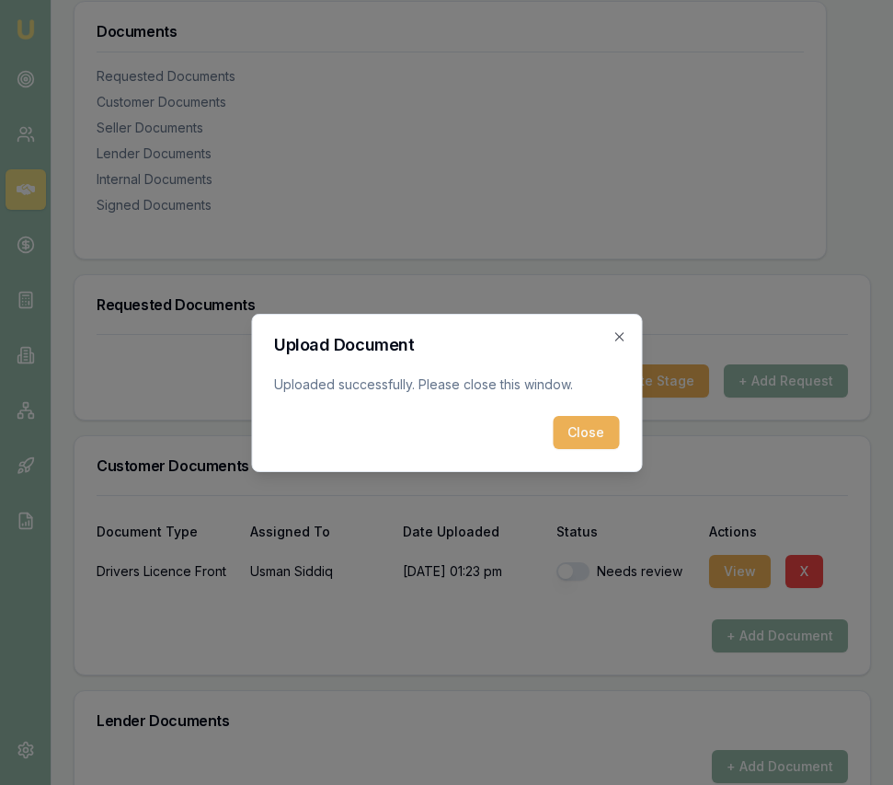
click at [568, 429] on button "Close" at bounding box center [586, 432] width 66 height 33
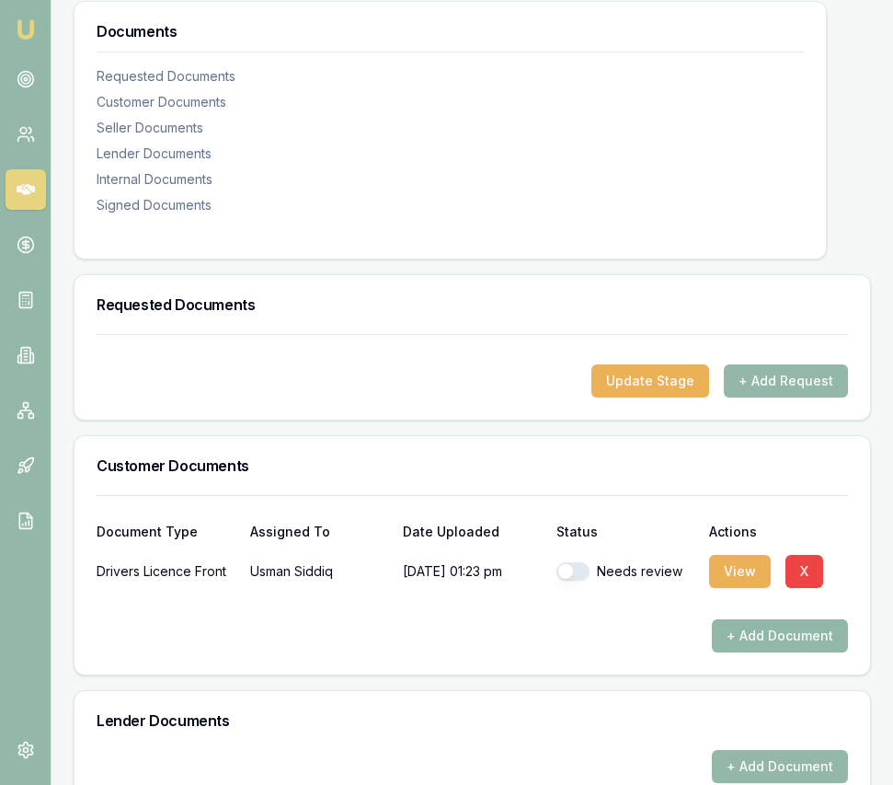
click at [742, 647] on button "+ Add Document" at bounding box center [780, 635] width 136 height 33
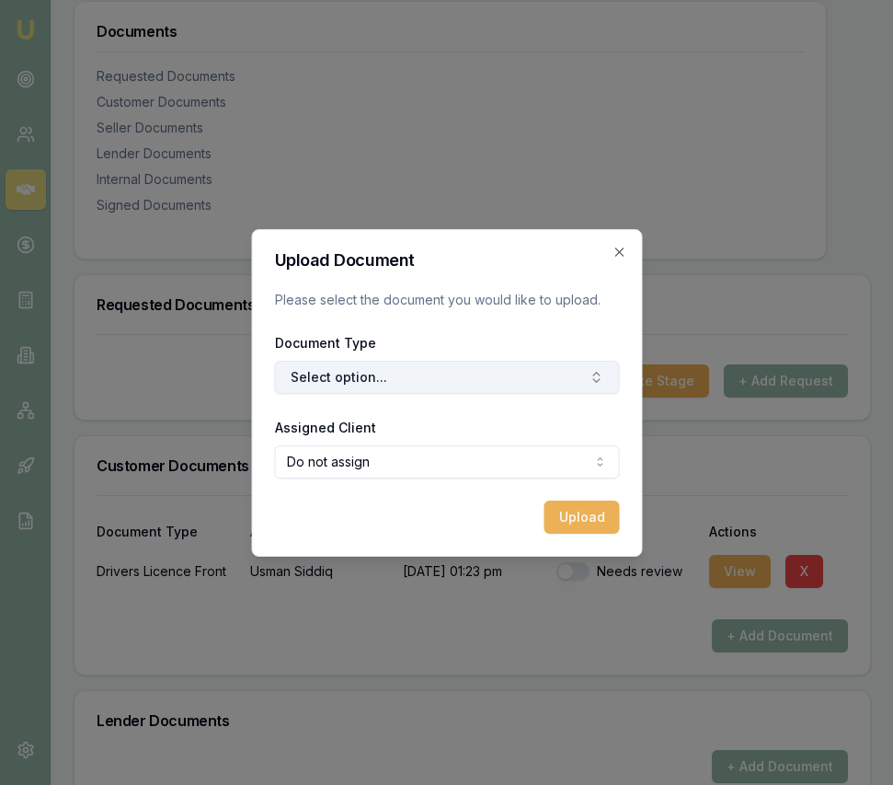
click at [399, 379] on button "Select option..." at bounding box center [446, 377] width 345 height 33
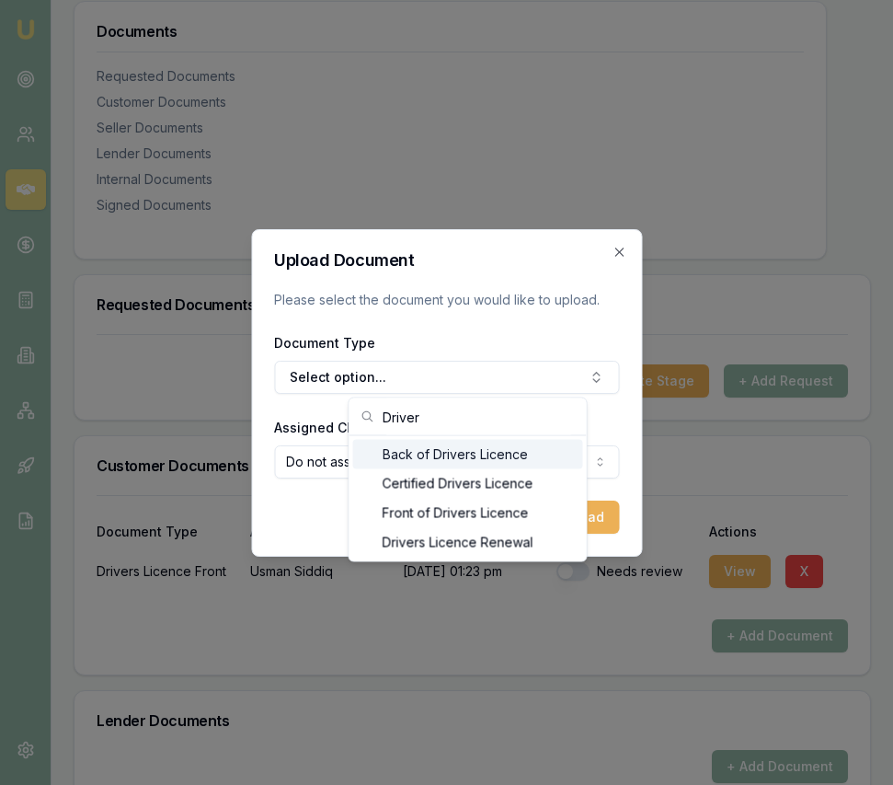
type input "Driver"
click at [419, 457] on div "Back of Drivers Licence" at bounding box center [468, 454] width 230 height 29
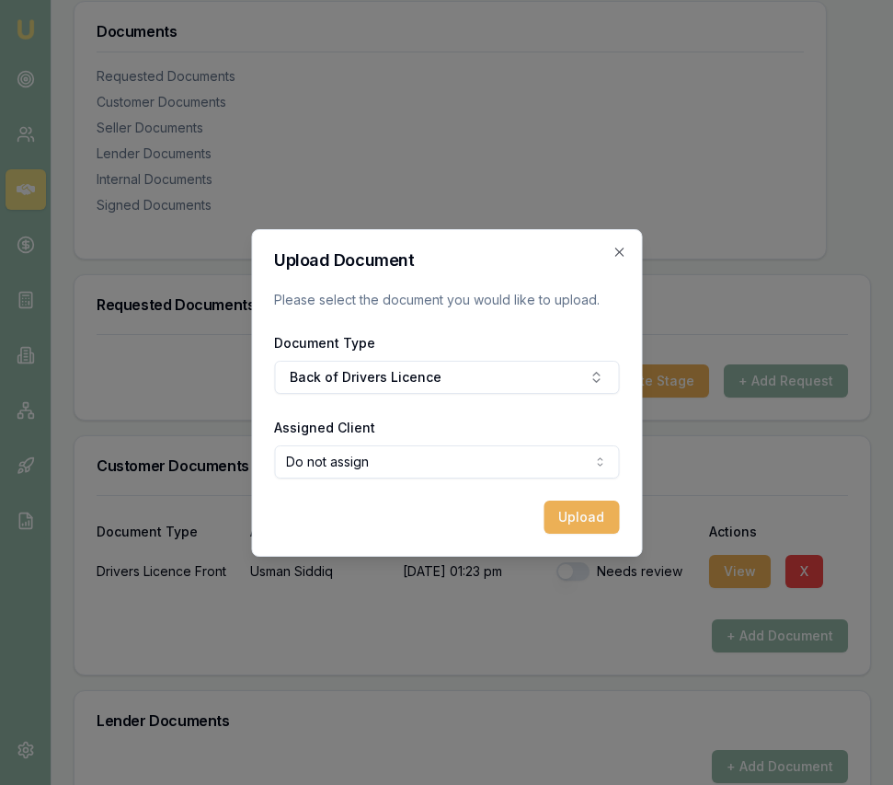
click at [419, 458] on body "Emu Broker Deals View D-49ATS8T47M [PERSON_NAME] Toggle Menu Customer [PERSON_N…" at bounding box center [446, 91] width 893 height 785
select select "U-LPXLIG1URS"
click at [557, 524] on button "Upload" at bounding box center [581, 516] width 75 height 33
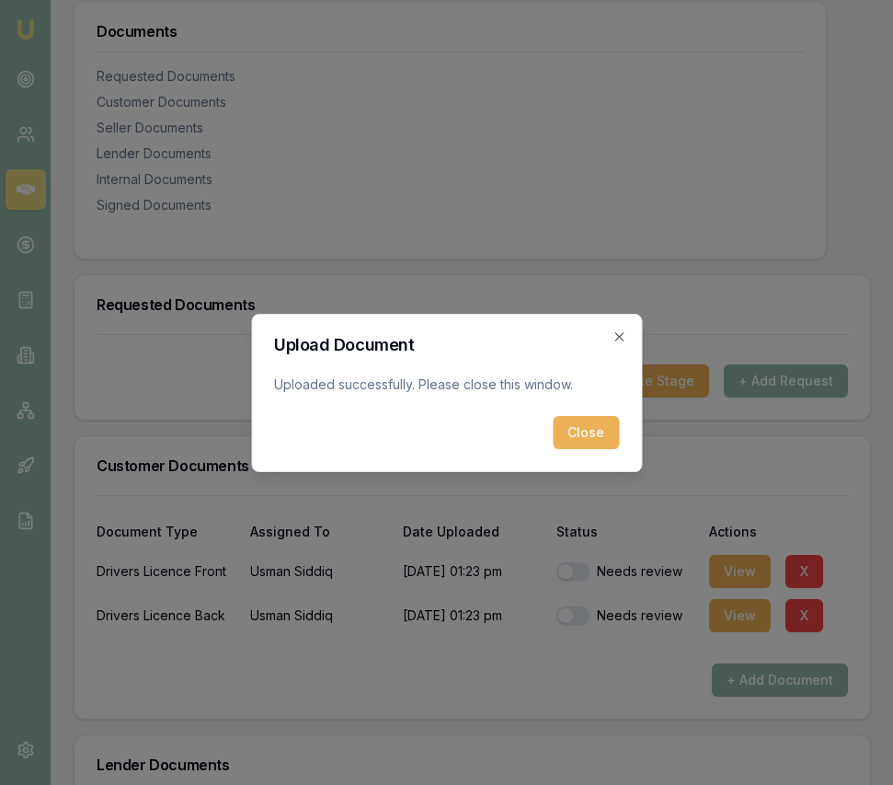
click at [587, 449] on div "Upload Document Uploaded successfully. Please close this window. Close Close" at bounding box center [446, 393] width 391 height 158
click at [592, 423] on button "Close" at bounding box center [586, 432] width 66 height 33
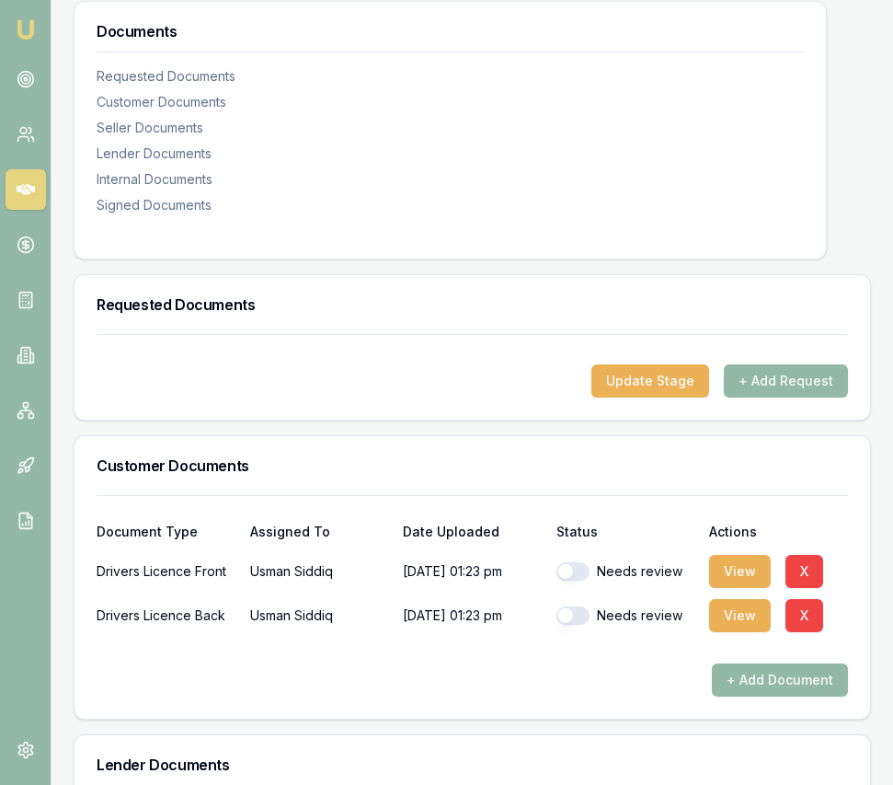
click at [570, 581] on button "button" at bounding box center [573, 571] width 33 height 18
checkbox input "true"
click at [577, 625] on button "button" at bounding box center [573, 615] width 33 height 18
checkbox input "true"
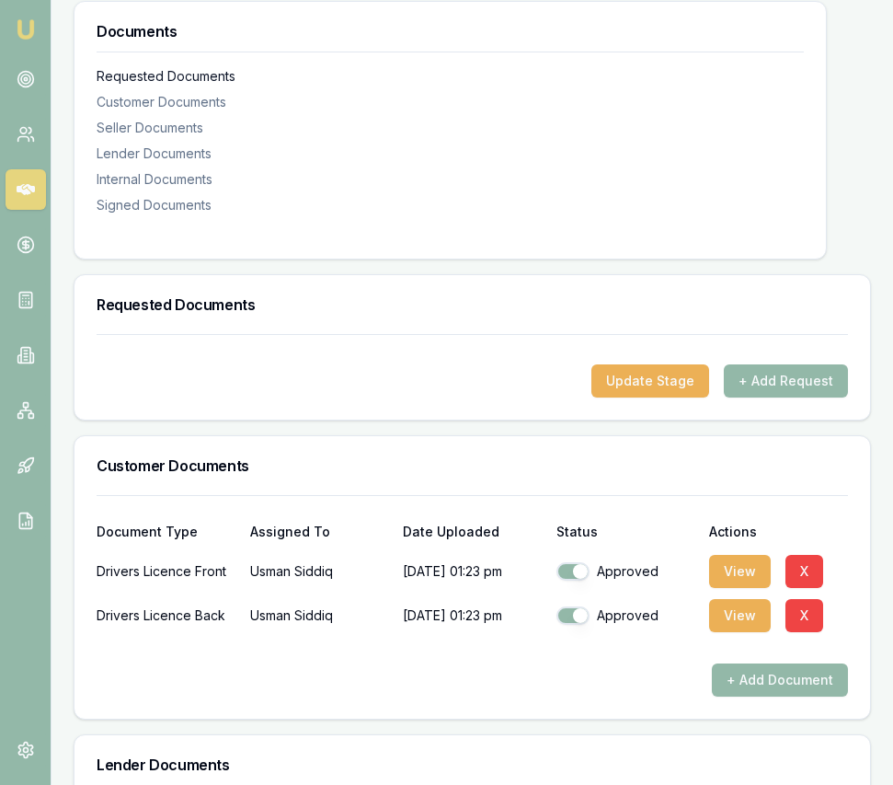
scroll to position [0, 0]
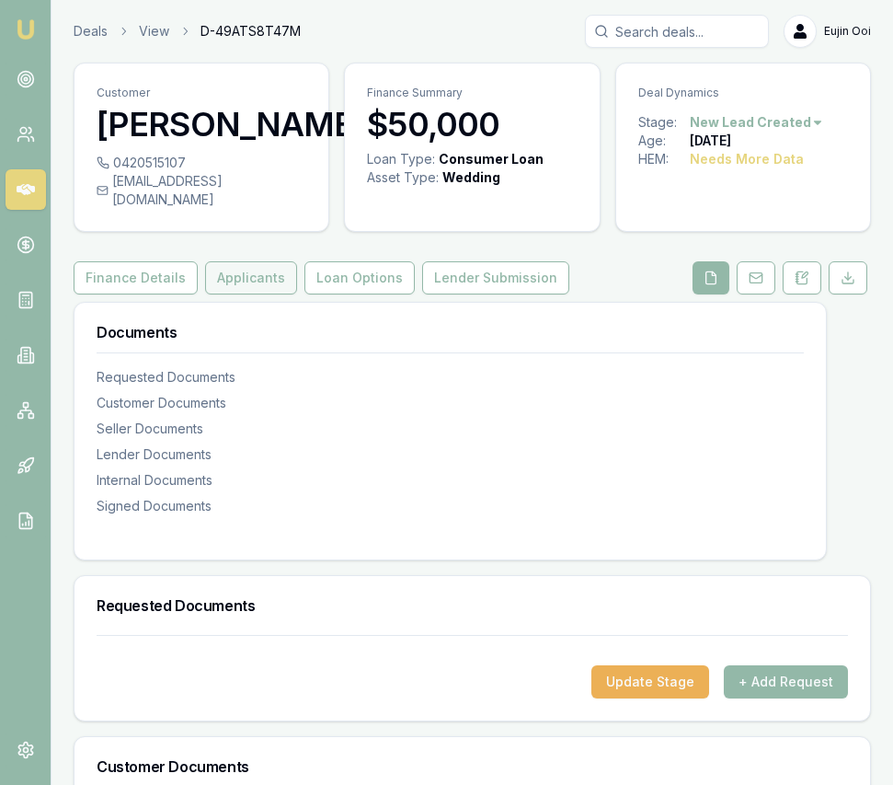
click at [257, 293] on button "Applicants" at bounding box center [251, 277] width 92 height 33
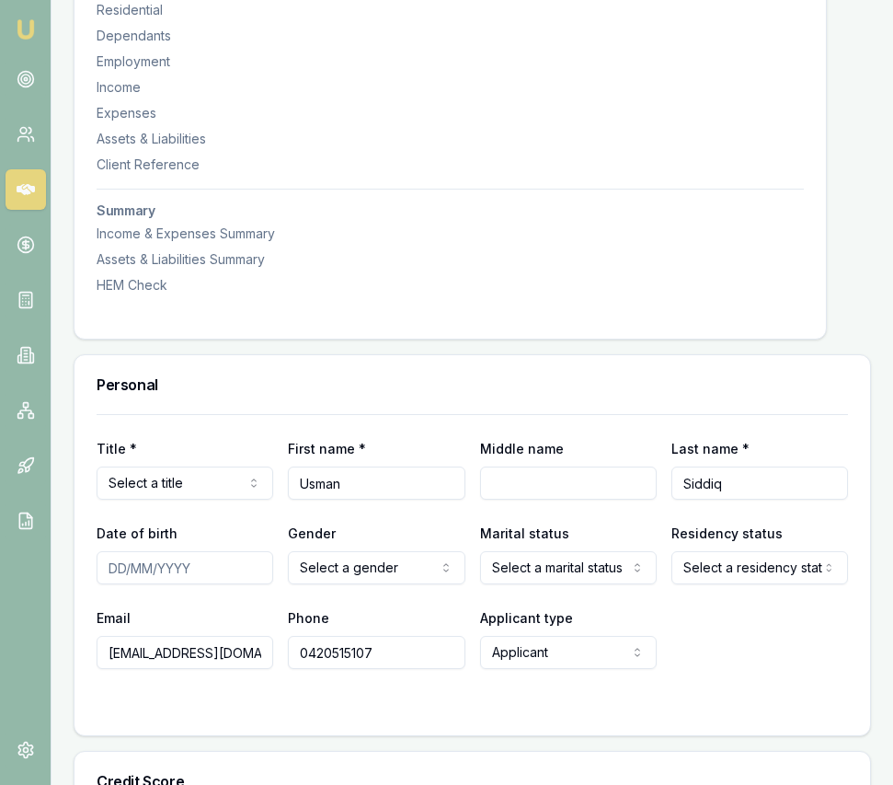
scroll to position [534, 0]
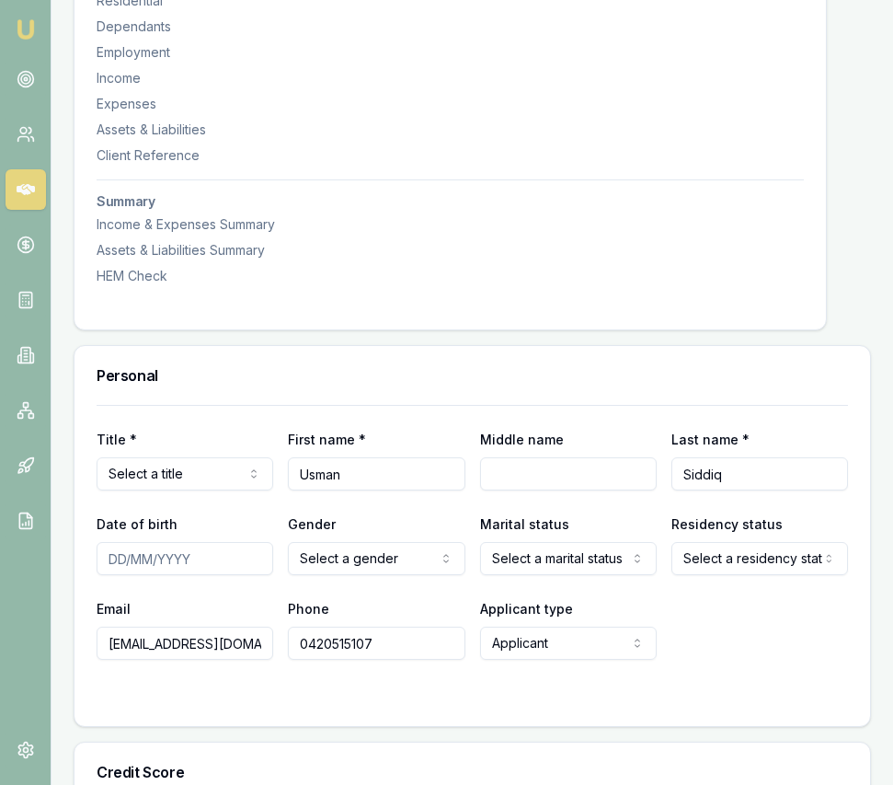
click at [110, 571] on input "Date of birth" at bounding box center [185, 558] width 177 height 33
type input "[DATE]"
select select "MARRIED"
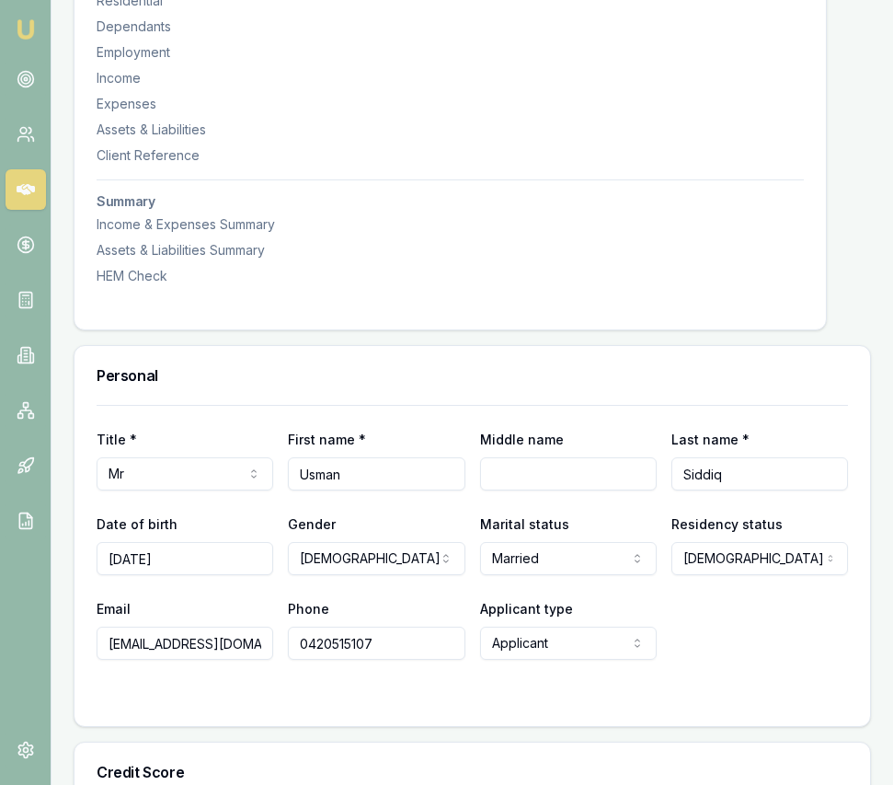
click at [170, 575] on input "[DATE]" at bounding box center [185, 558] width 177 height 33
type input "[DATE]"
click at [245, 610] on div "Title * Mr Mr Mrs Miss Ms Dr Prof First name * [PERSON_NAME] Middle name Last n…" at bounding box center [473, 532] width 752 height 255
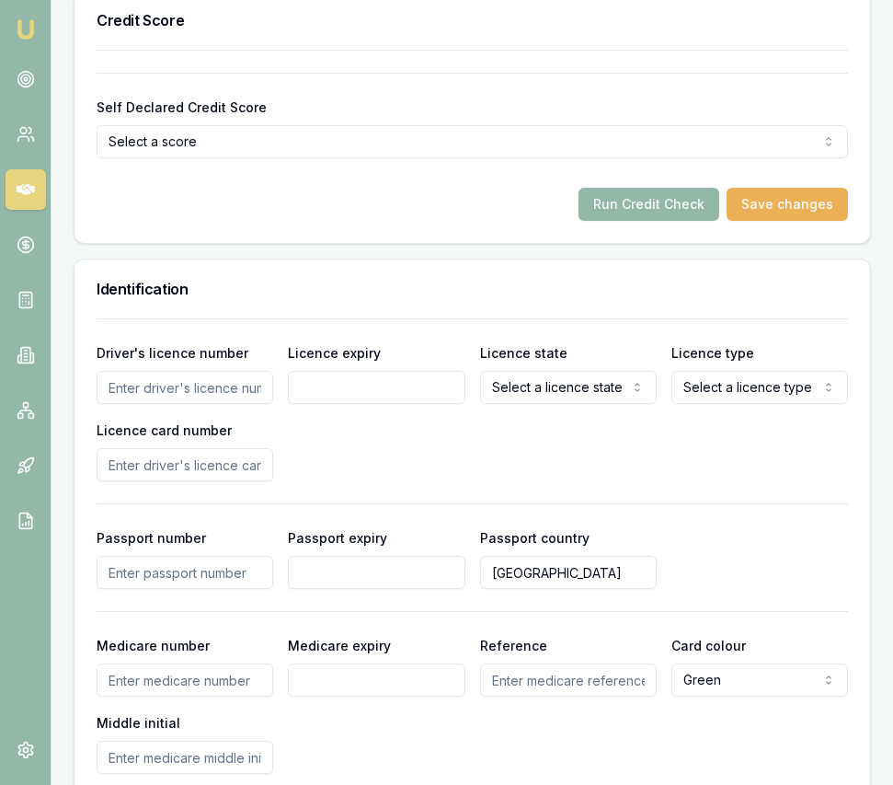
scroll to position [1287, 0]
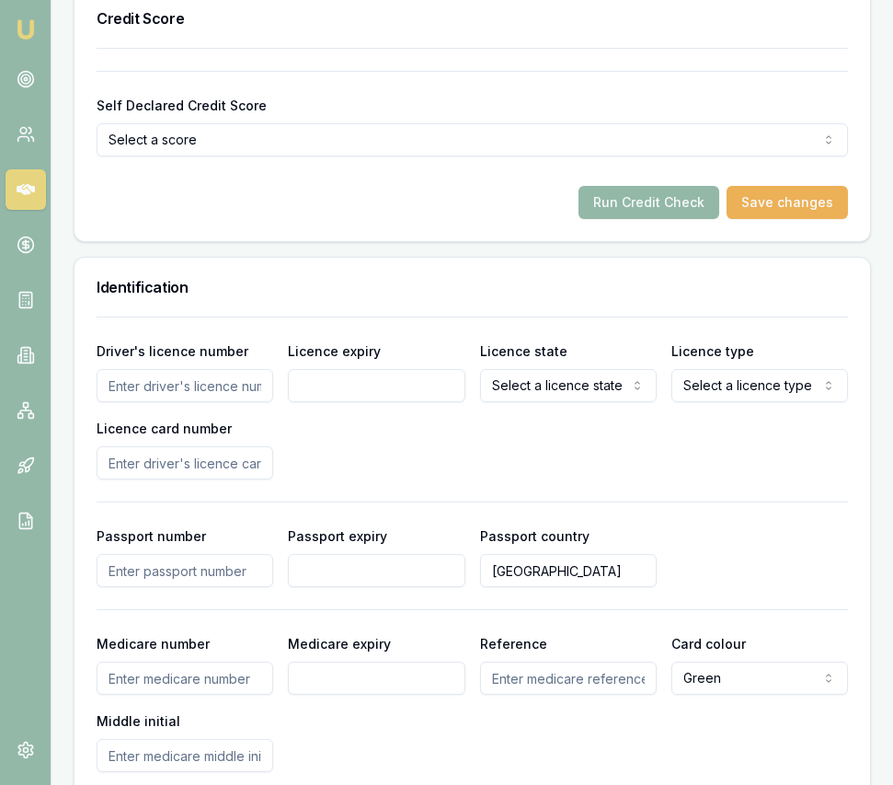
click at [190, 402] on input "Driver's licence number" at bounding box center [185, 385] width 177 height 33
type input "7330388"
type input "[DATE]"
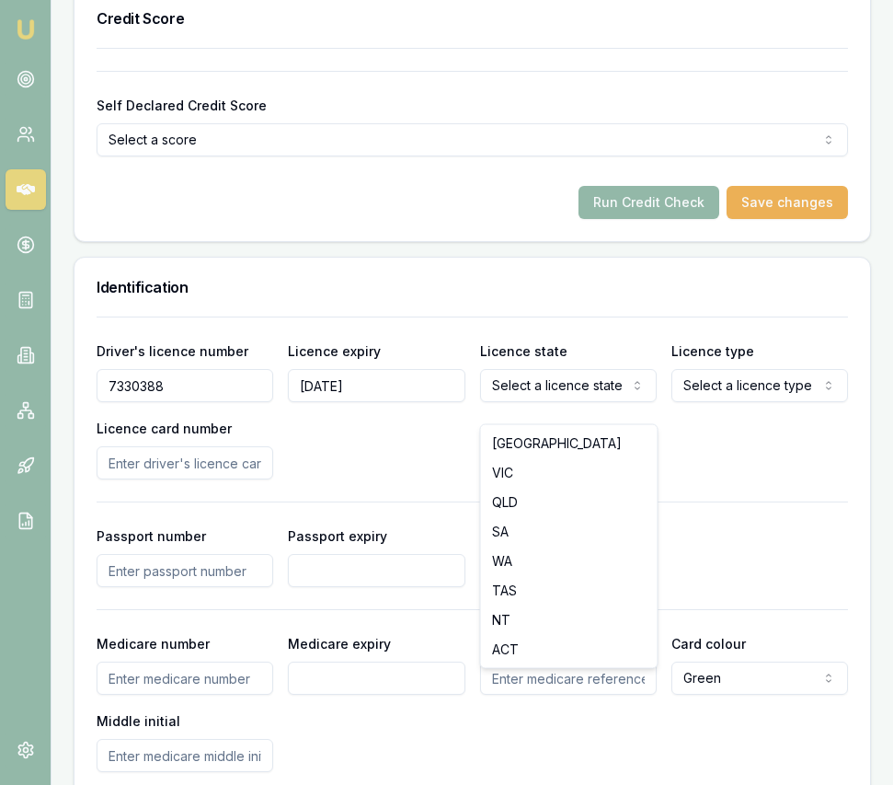
select select "WA"
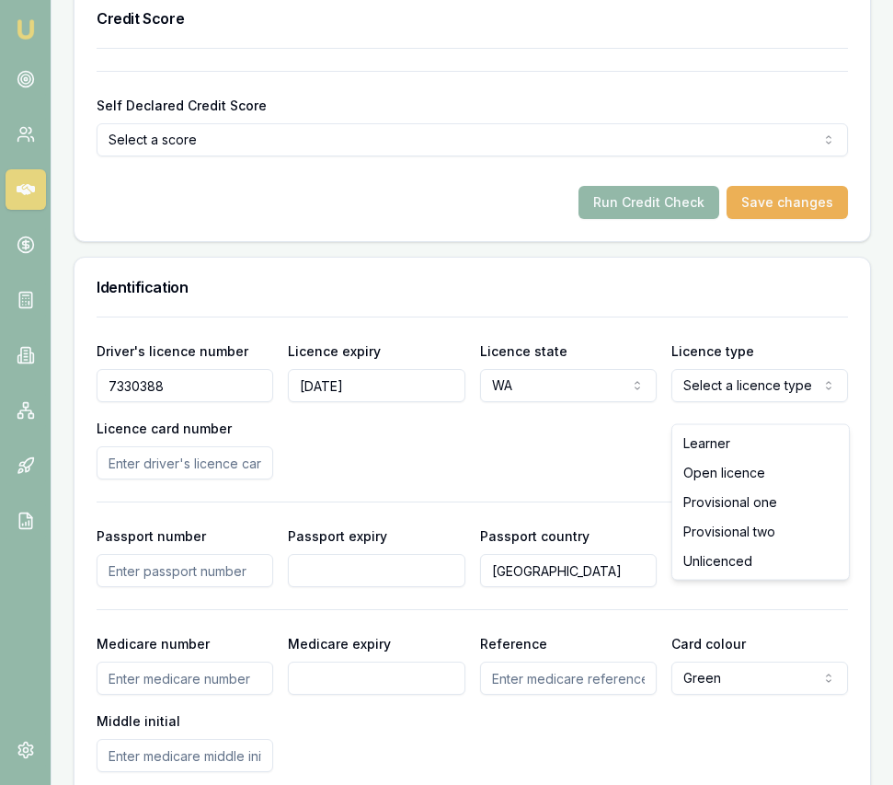
select select "OPEN_LICENCE"
click at [211, 479] on input "Licence card number" at bounding box center [185, 462] width 177 height 33
click at [247, 479] on input "Licence card number" at bounding box center [185, 462] width 177 height 33
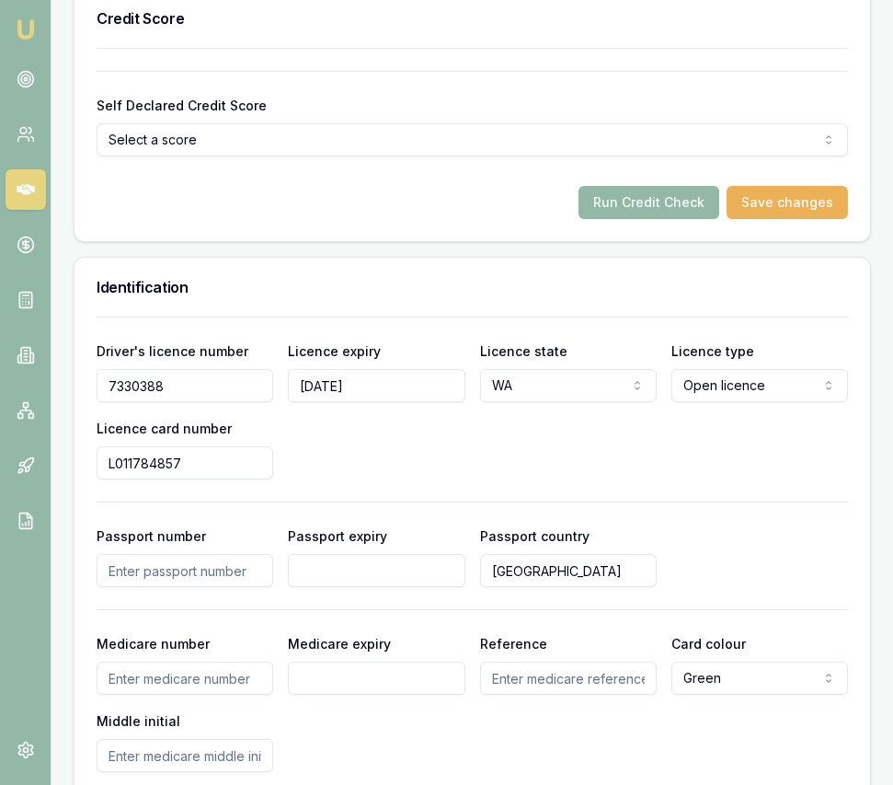
type input "L011784857"
click at [700, 462] on div "Driver's licence number [DRIVERS_LICENSE_NUMBER] Licence expiry [DATE] Licence …" at bounding box center [473, 409] width 752 height 140
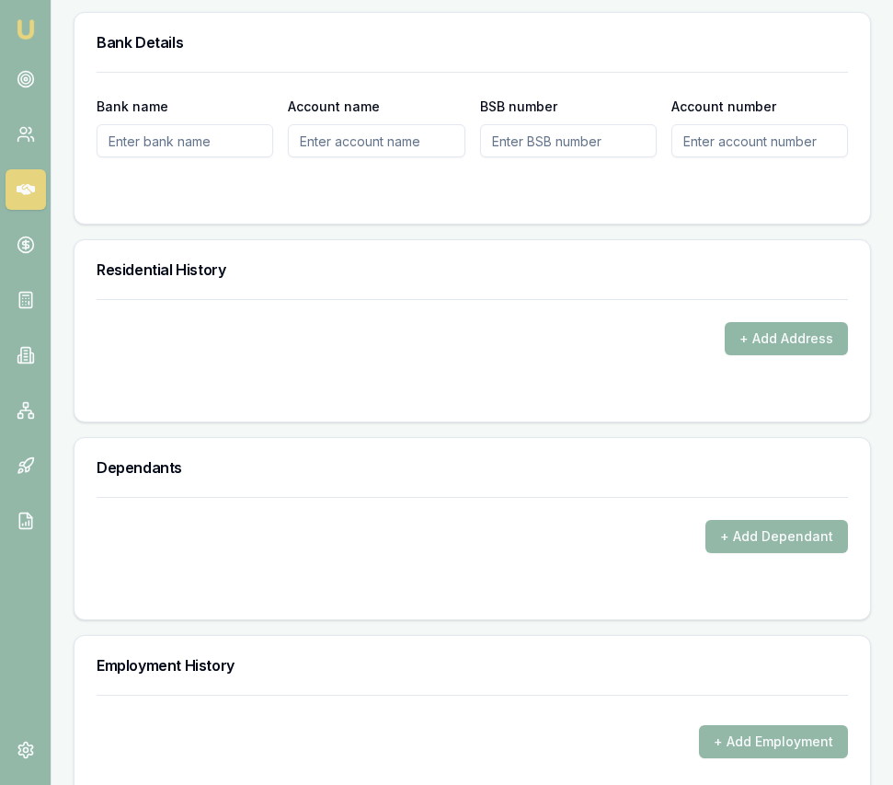
click at [773, 355] on button "+ Add Address" at bounding box center [786, 338] width 123 height 33
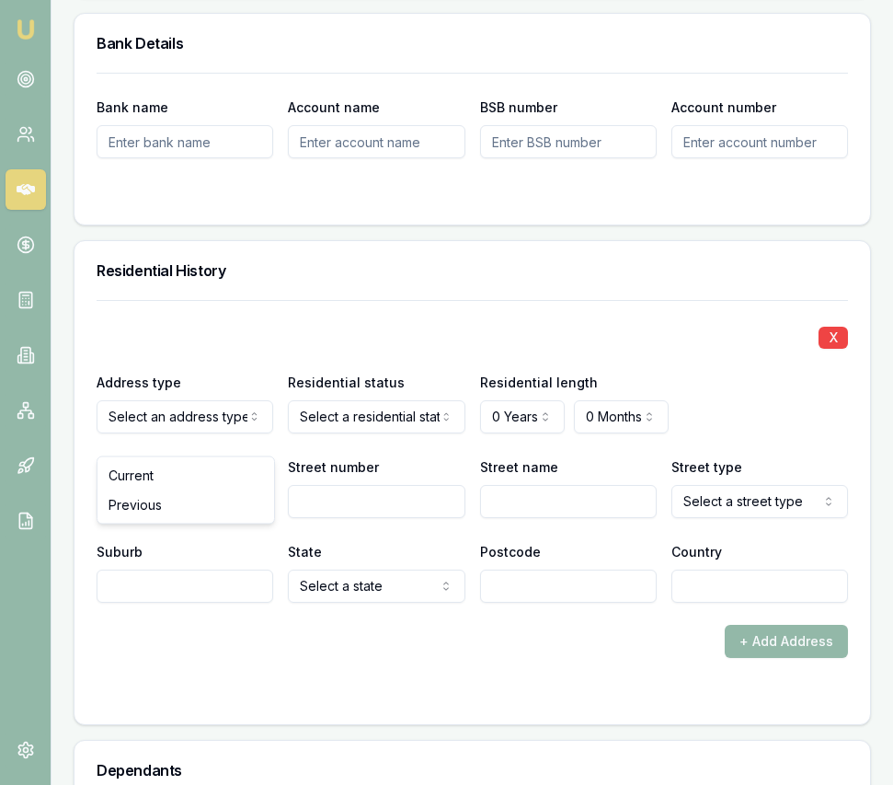
scroll to position [2127, 0]
drag, startPoint x: 185, startPoint y: 484, endPoint x: 220, endPoint y: 469, distance: 37.9
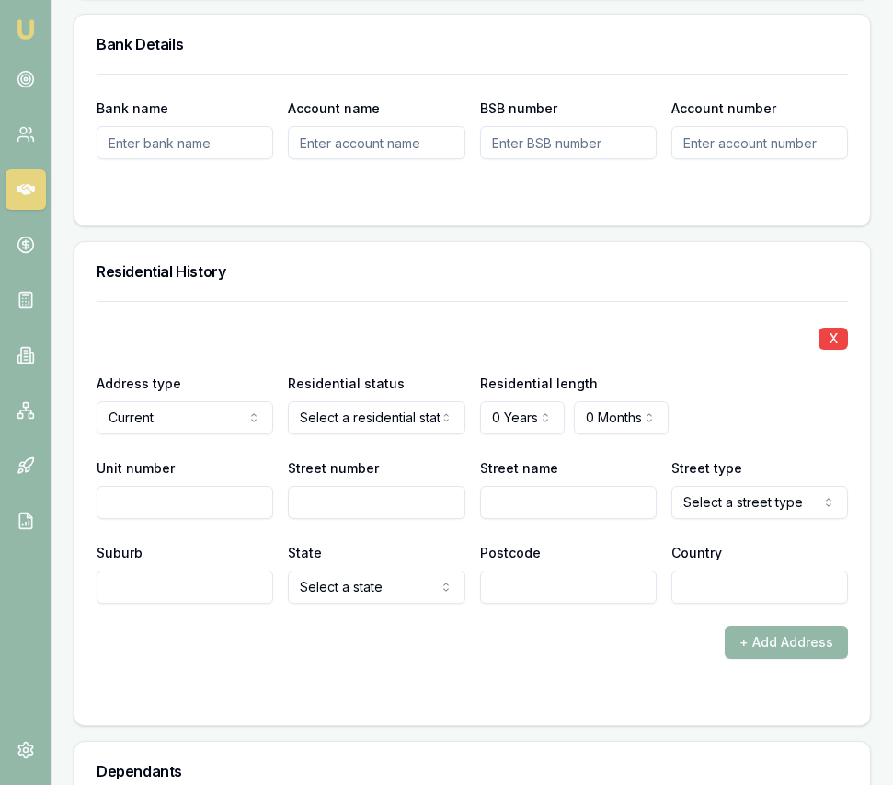
scroll to position [2122, 0]
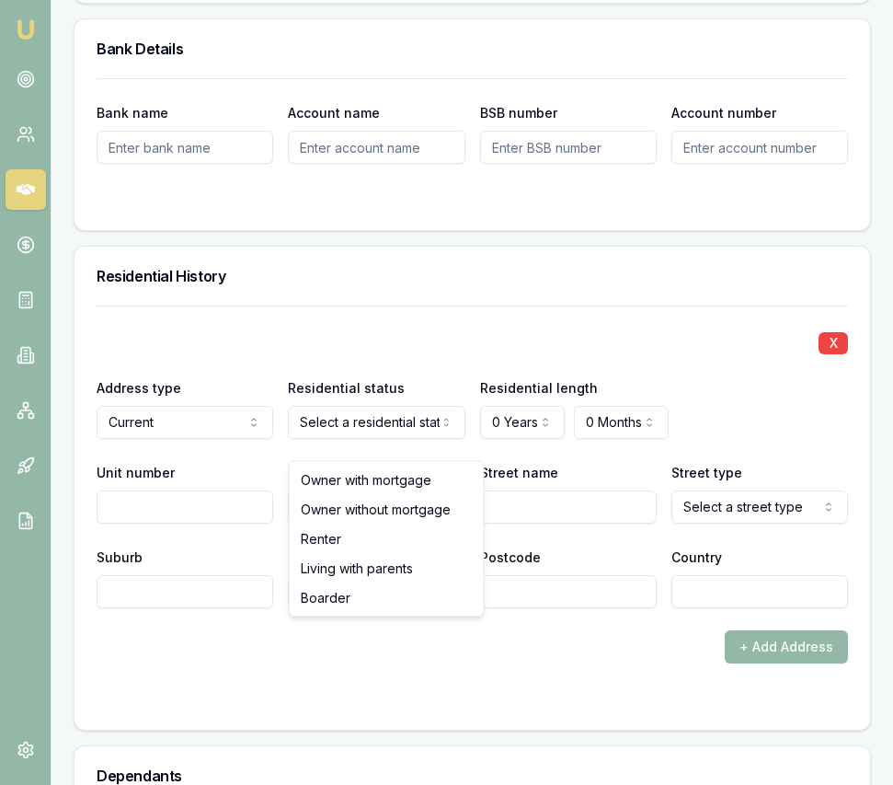
select select "RENTER"
drag, startPoint x: 383, startPoint y: 537, endPoint x: 393, endPoint y: 531, distance: 12.0
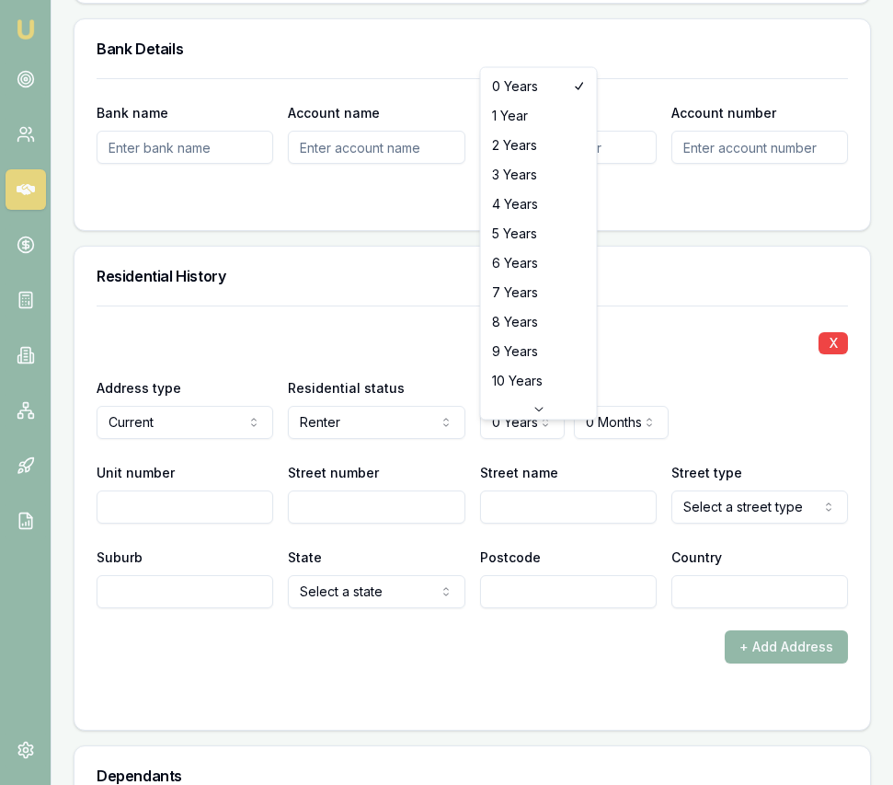
select select "5"
drag, startPoint x: 531, startPoint y: 246, endPoint x: 534, endPoint y: 299, distance: 53.4
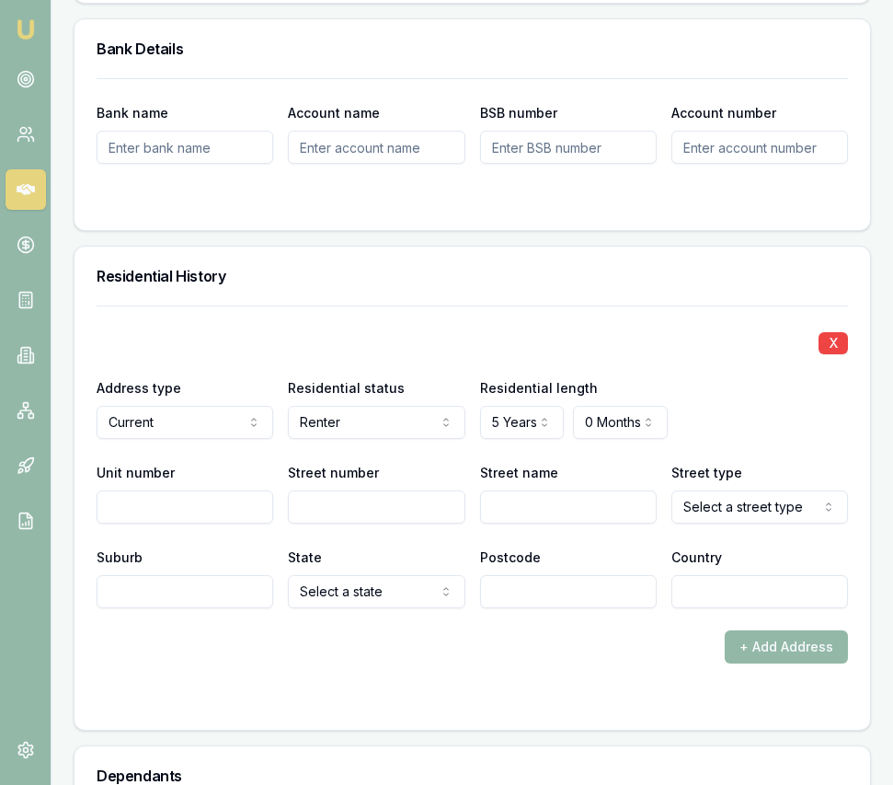
click at [342, 523] on input "Street number" at bounding box center [376, 506] width 177 height 33
type input "8"
click at [348, 510] on input "Street number" at bounding box center [376, 506] width 177 height 33
type input "8"
type input "Quinny"
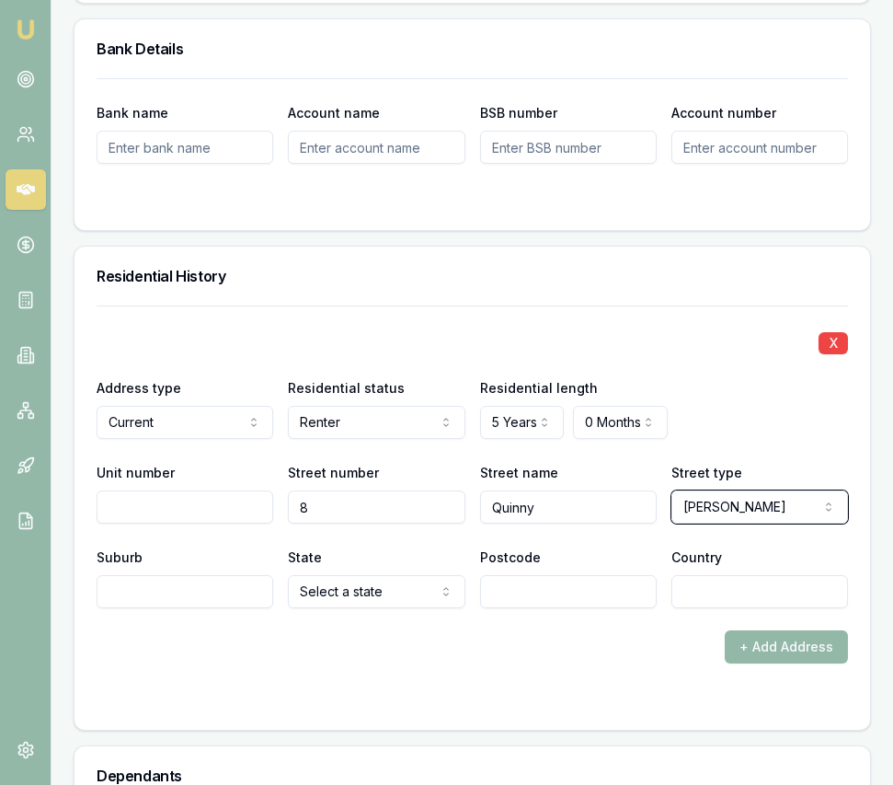
select select "Dell"
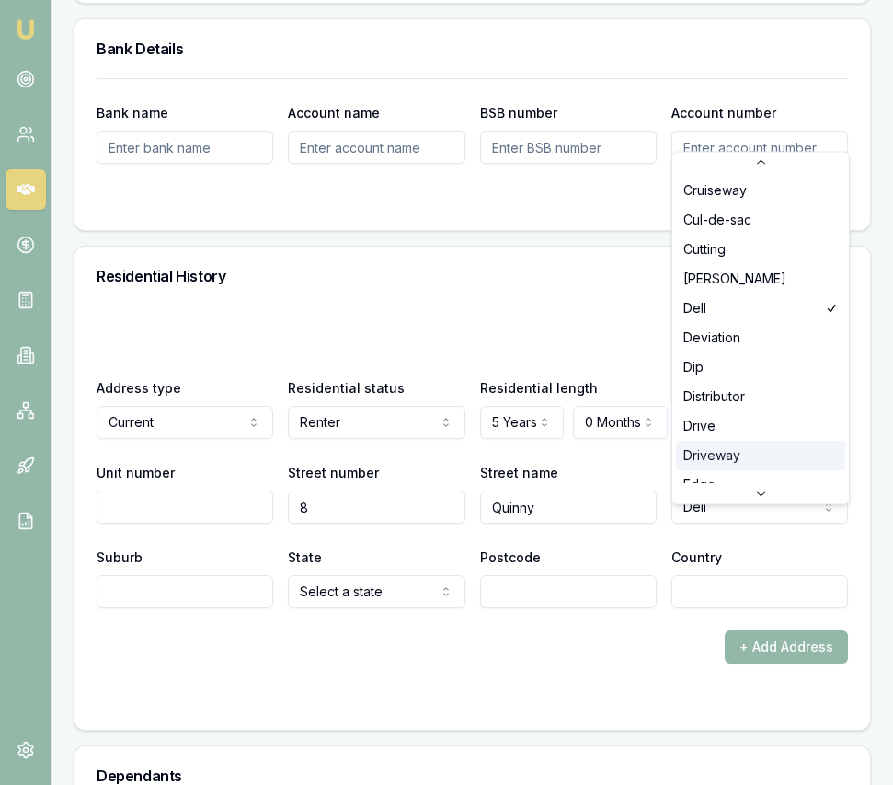
scroll to position [1391, 0]
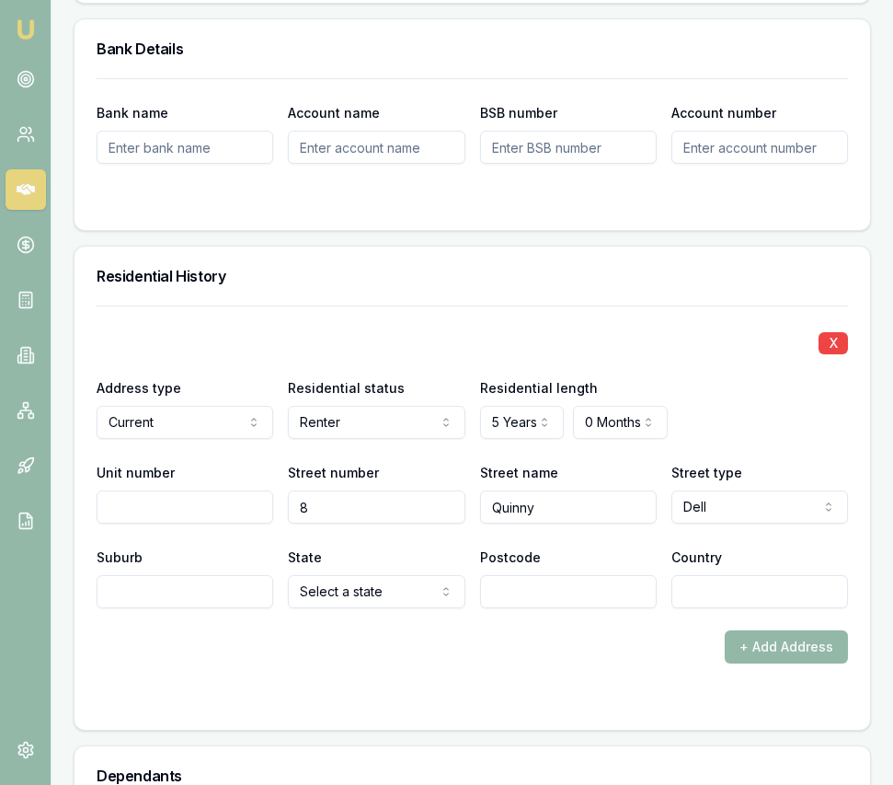
click at [734, 354] on div "X" at bounding box center [473, 341] width 752 height 26
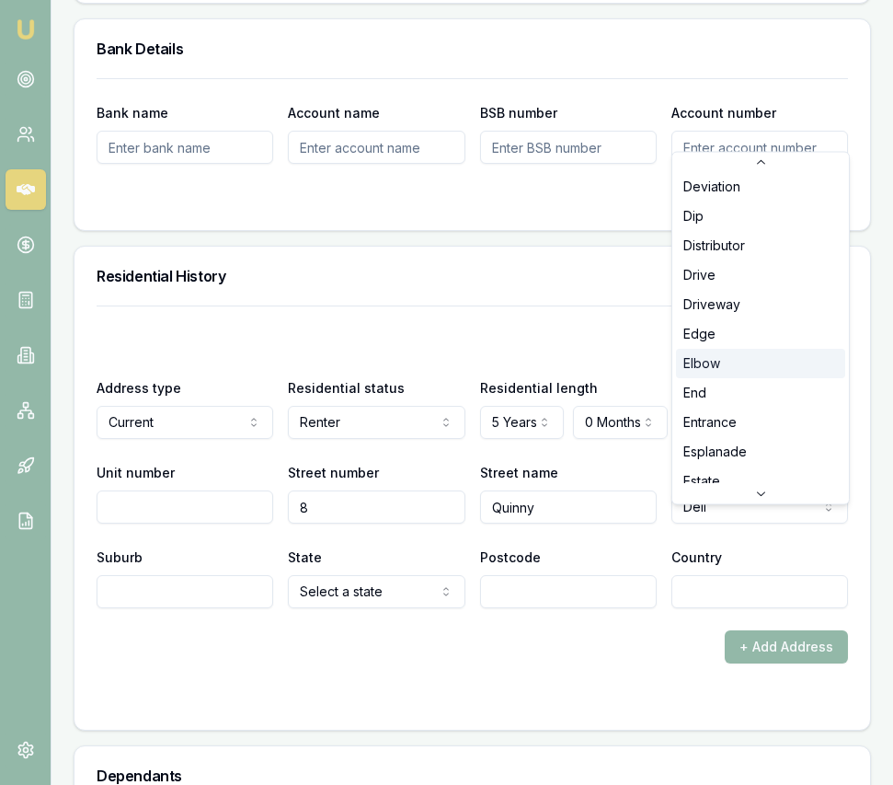
scroll to position [1481, 0]
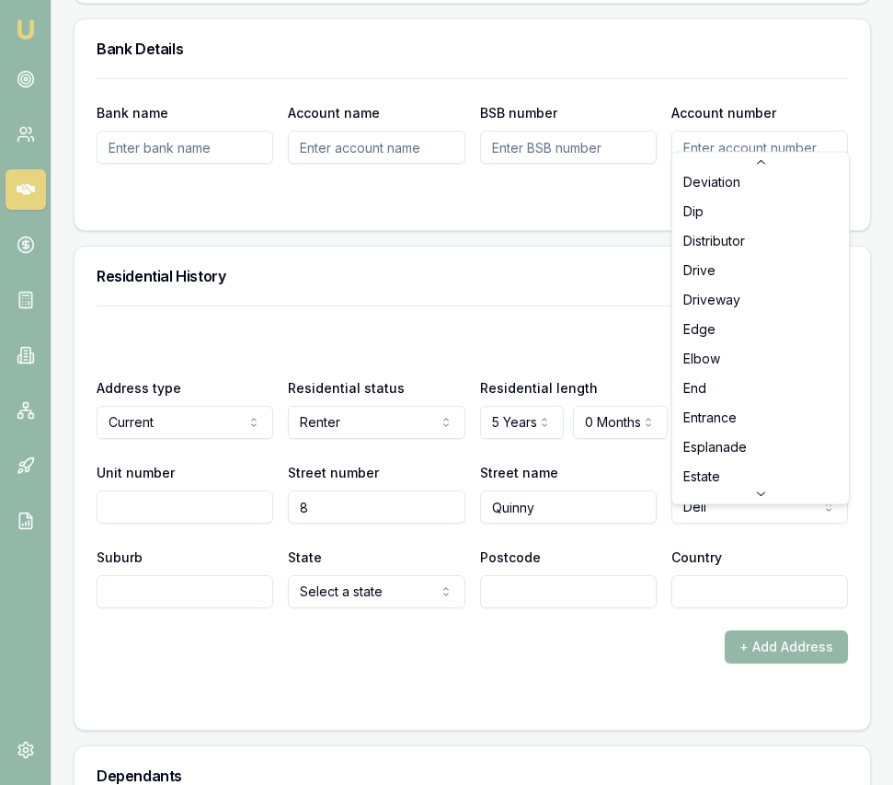
select select "Drive"
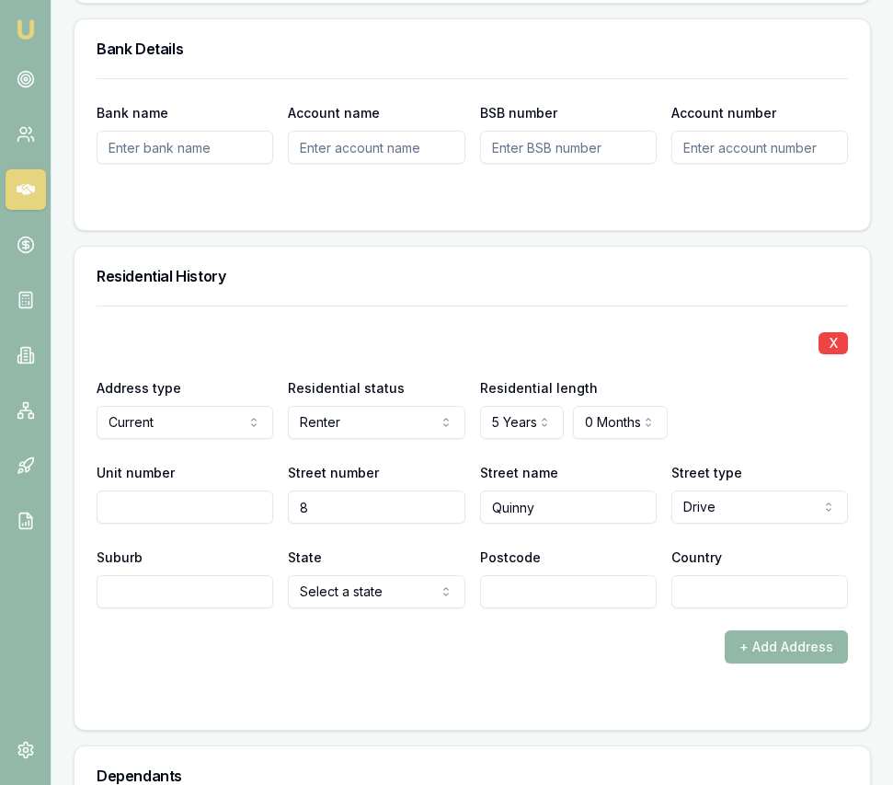
click at [213, 608] on input "Suburb" at bounding box center [185, 591] width 177 height 33
type input "[PERSON_NAME]"
select select "WA"
type input "6112"
click at [687, 608] on input "Country" at bounding box center [760, 591] width 177 height 33
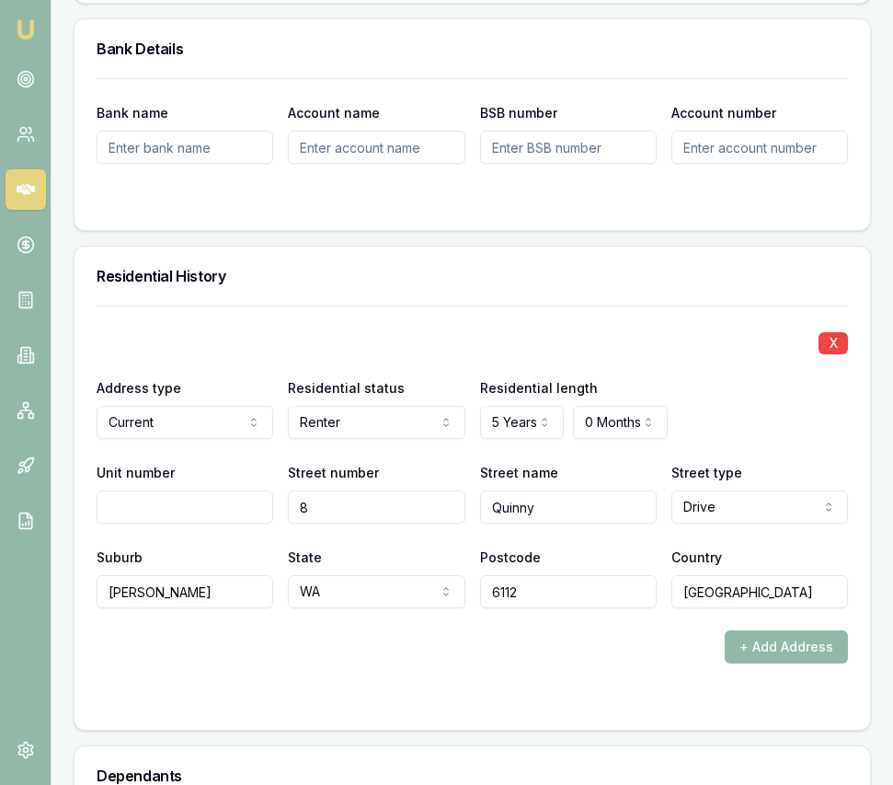
type input "[GEOGRAPHIC_DATA]"
click at [398, 730] on div "X Address type Current Current Previous Residential status Renter Owner with mo…" at bounding box center [473, 517] width 796 height 424
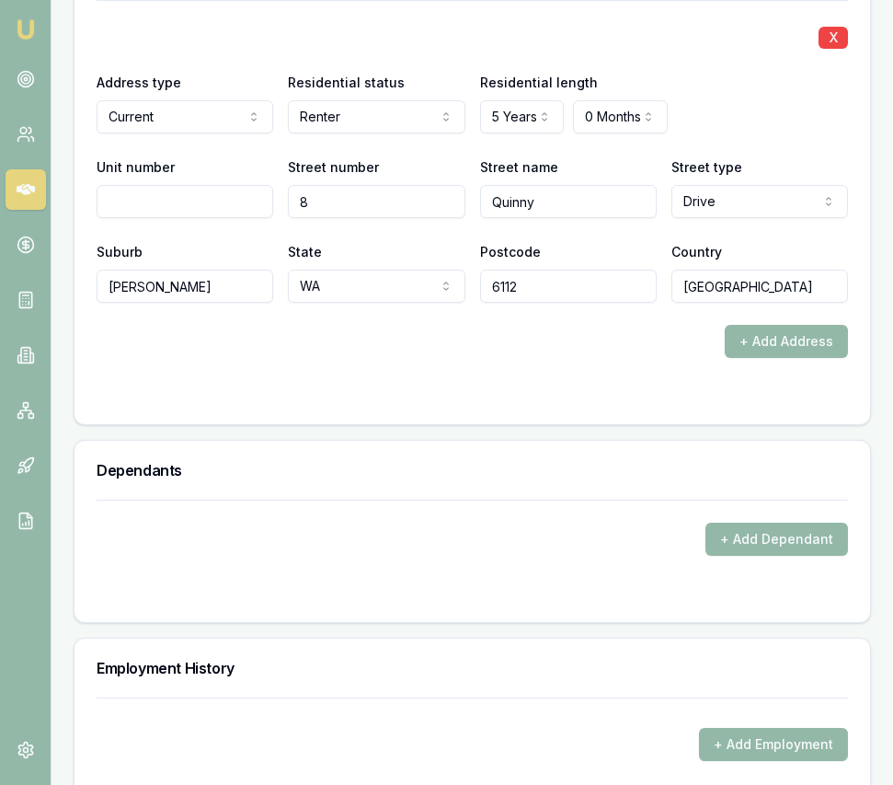
scroll to position [2445, 0]
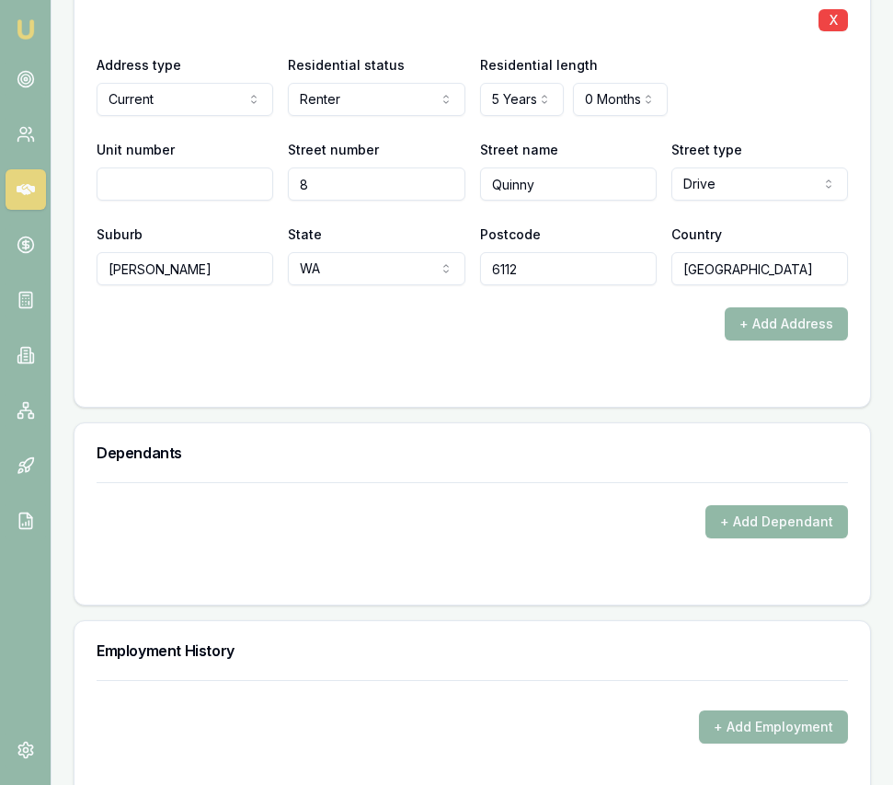
click at [734, 538] on button "+ Add Dependant" at bounding box center [777, 521] width 143 height 33
click at [190, 566] on form "+ Add Dependant" at bounding box center [473, 532] width 752 height 100
click at [819, 537] on button "+ Add Dependant" at bounding box center [777, 521] width 143 height 33
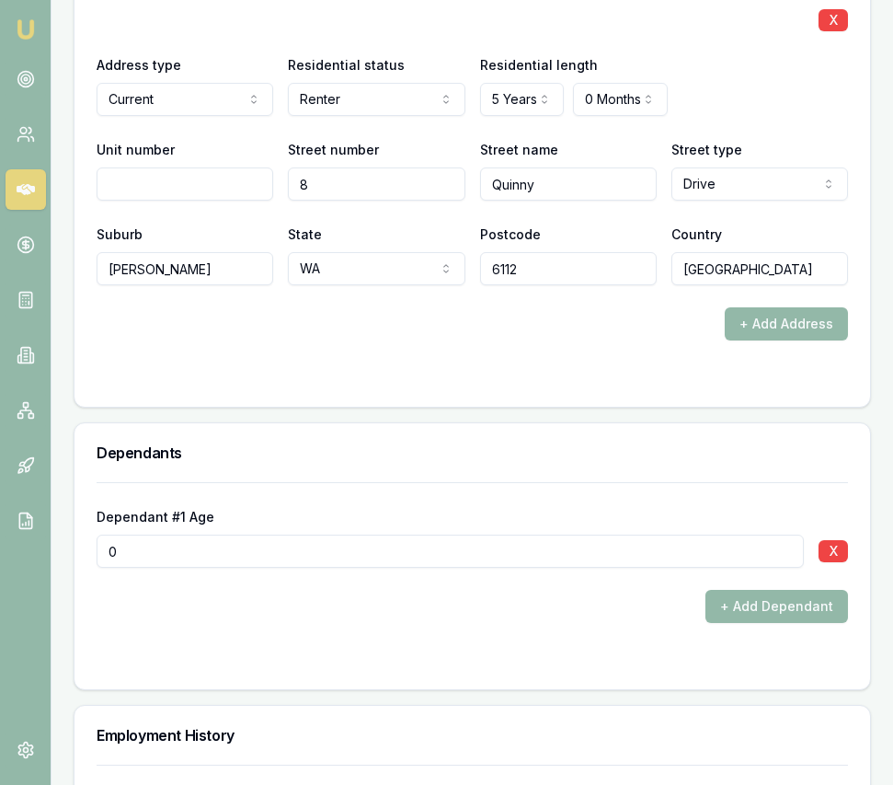
click at [696, 567] on input "0" at bounding box center [450, 551] width 707 height 33
type input "6"
click at [807, 623] on button "+ Add Dependant" at bounding box center [777, 606] width 143 height 33
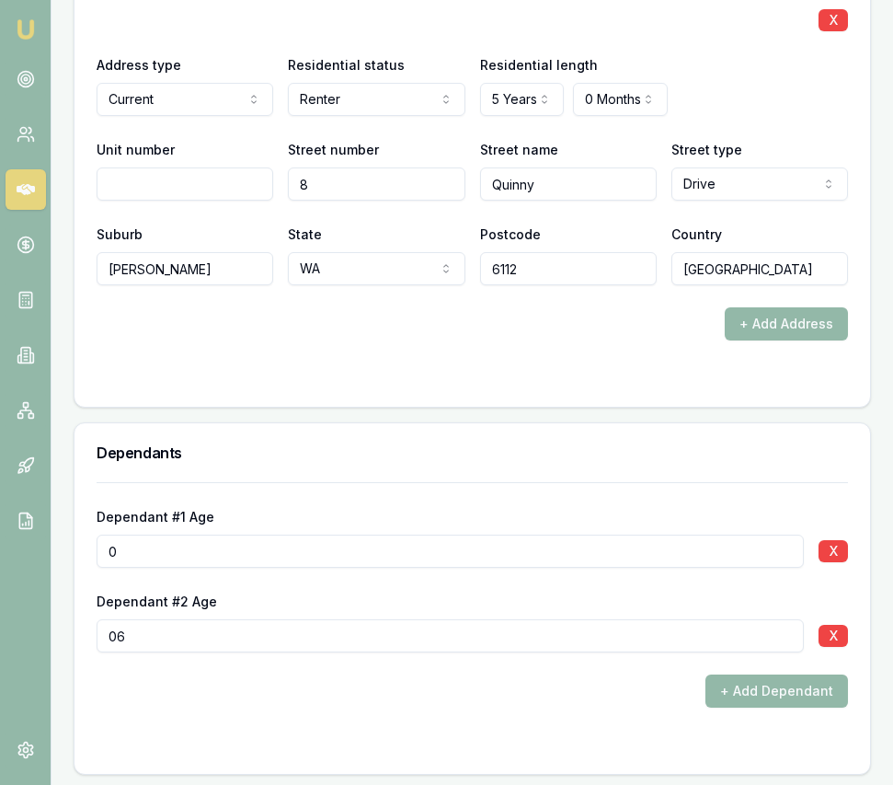
type input "06"
click at [378, 563] on input "0" at bounding box center [450, 551] width 707 height 33
click at [377, 563] on input "0" at bounding box center [450, 551] width 707 height 33
type input "010"
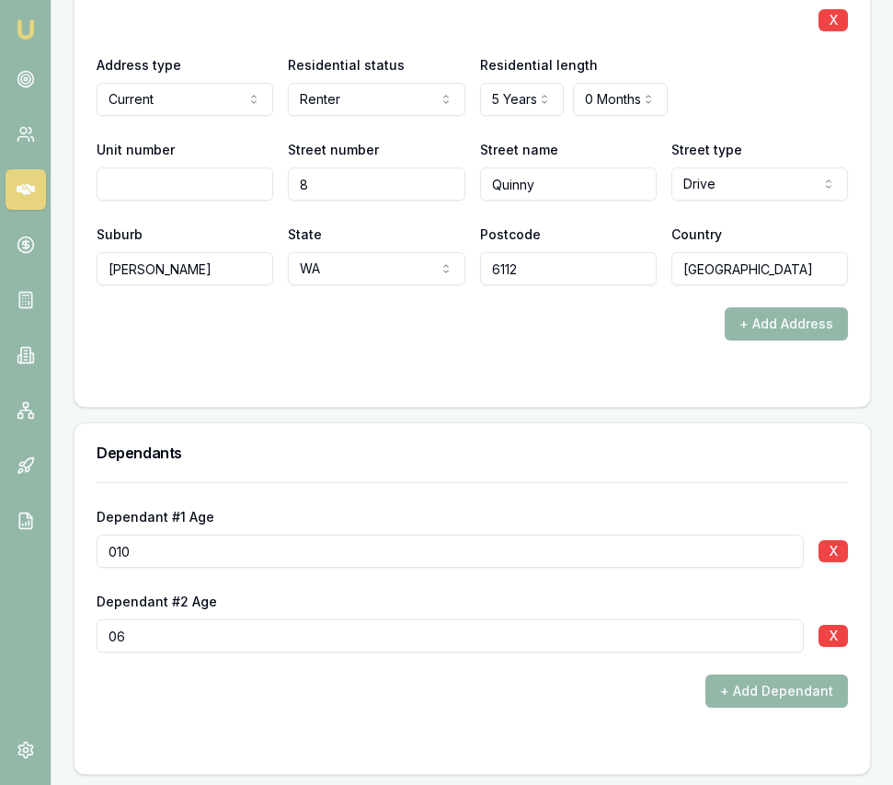
click at [446, 482] on div "Dependants" at bounding box center [473, 452] width 796 height 59
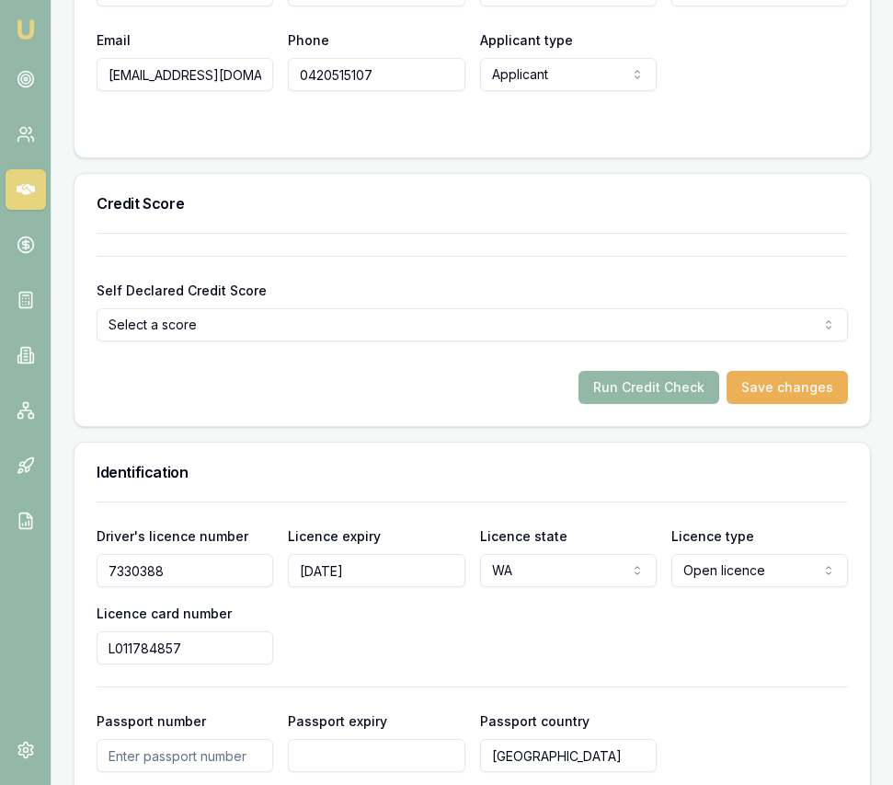
scroll to position [1101, 0]
click at [650, 405] on button "Run Credit Check" at bounding box center [649, 388] width 141 height 33
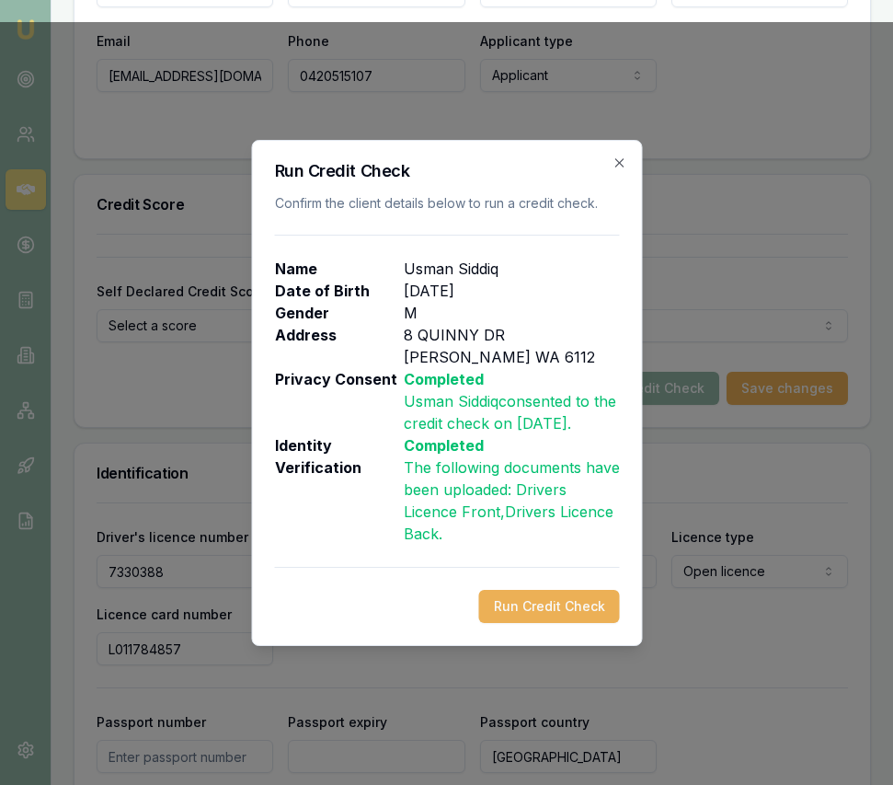
click at [523, 619] on button "Run Credit Check" at bounding box center [548, 606] width 141 height 33
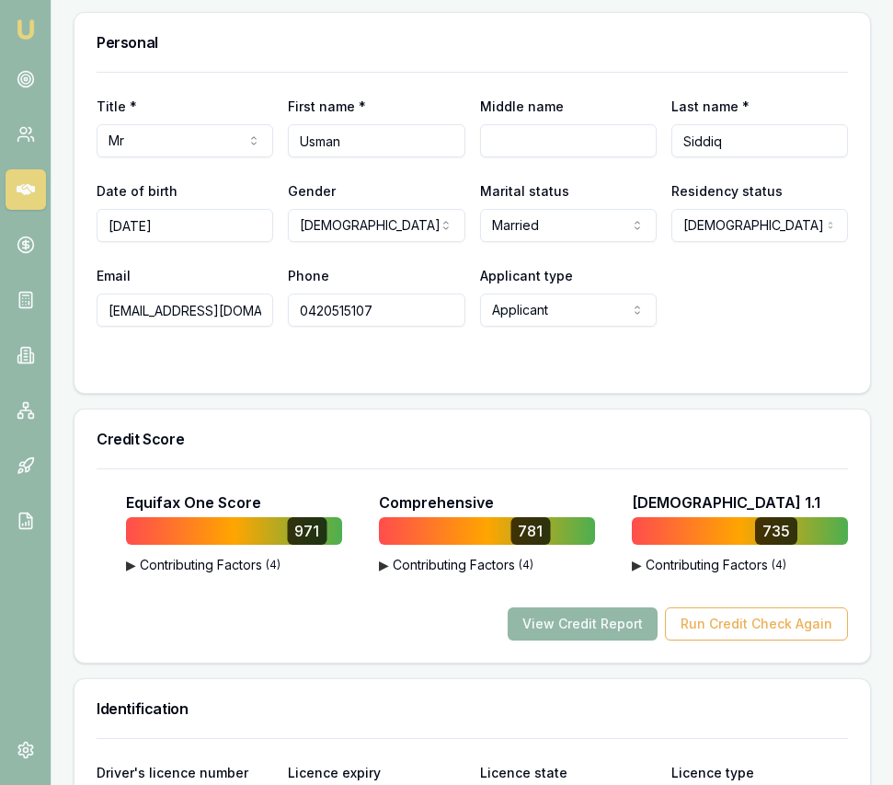
scroll to position [869, 0]
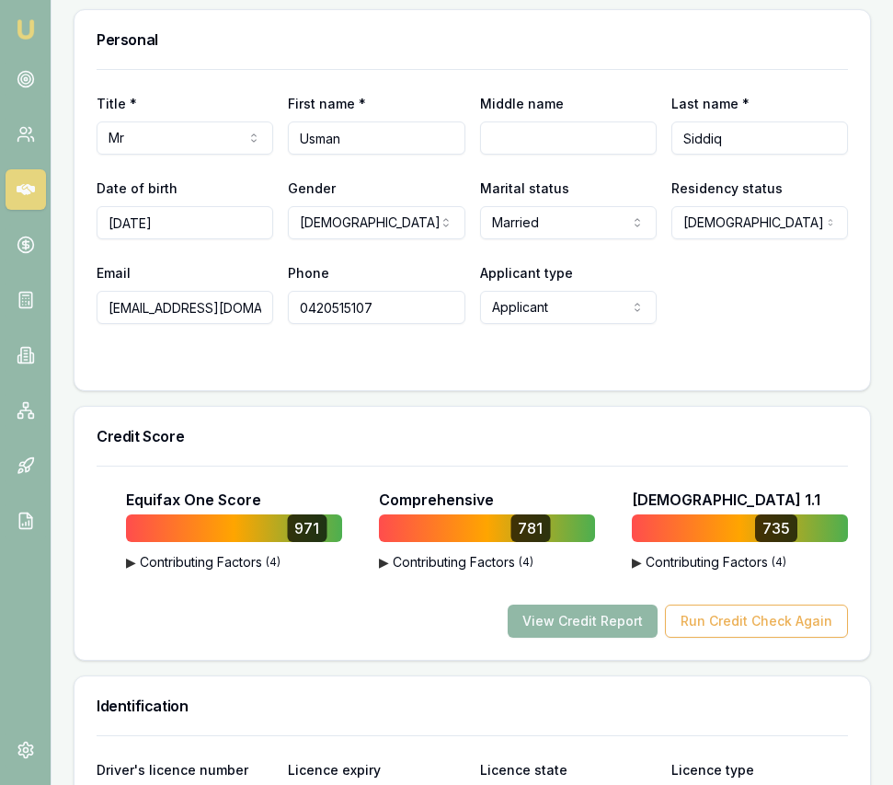
click at [581, 638] on button "View Credit Report" at bounding box center [583, 620] width 150 height 33
click at [578, 632] on button "View Credit Report" at bounding box center [583, 620] width 150 height 33
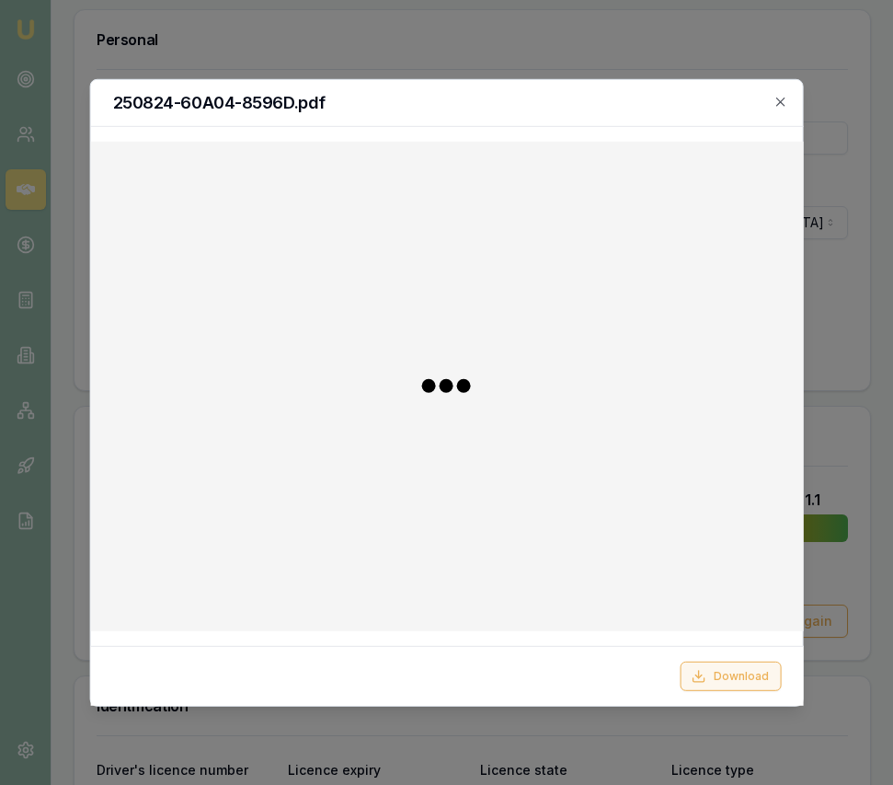
click at [706, 684] on button "Download" at bounding box center [730, 675] width 101 height 29
click at [787, 98] on icon "button" at bounding box center [781, 101] width 15 height 15
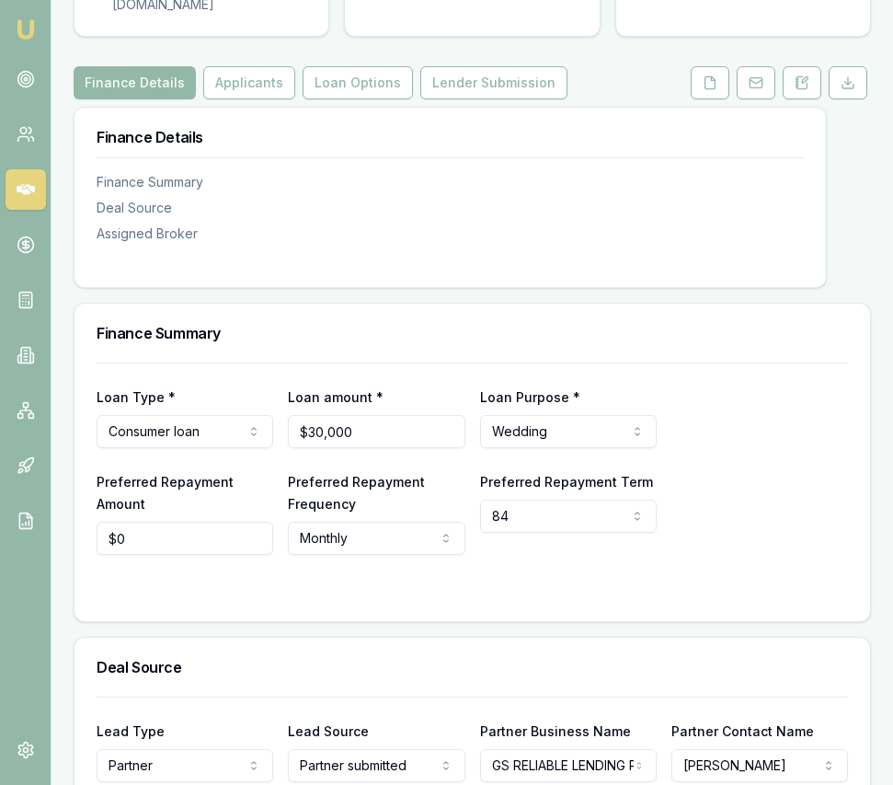
scroll to position [199, 0]
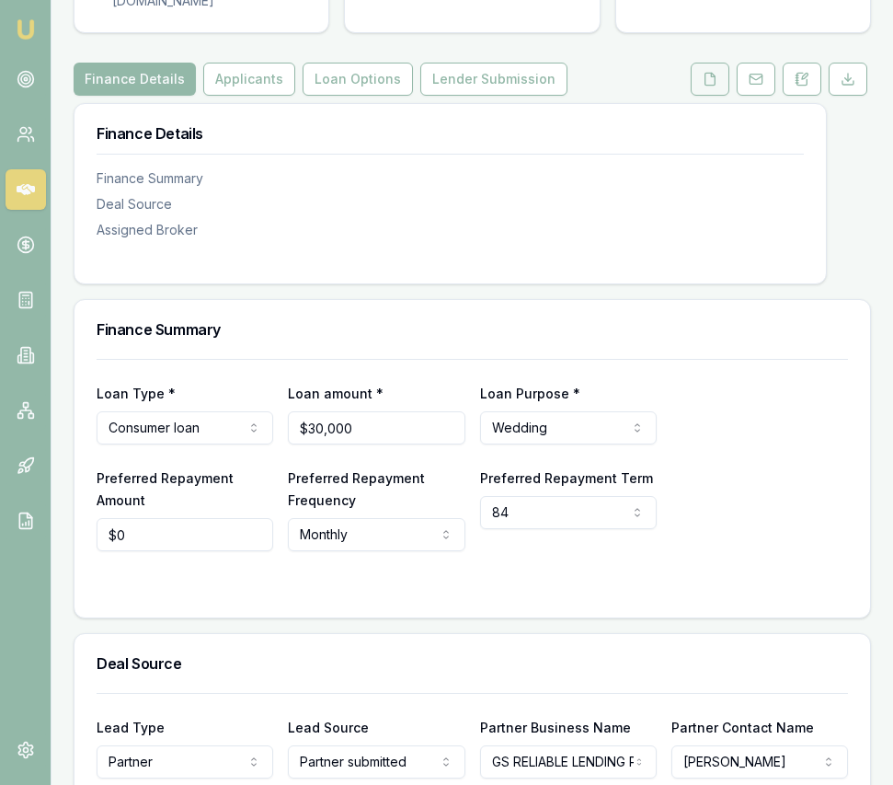
click at [708, 86] on icon at bounding box center [710, 79] width 15 height 15
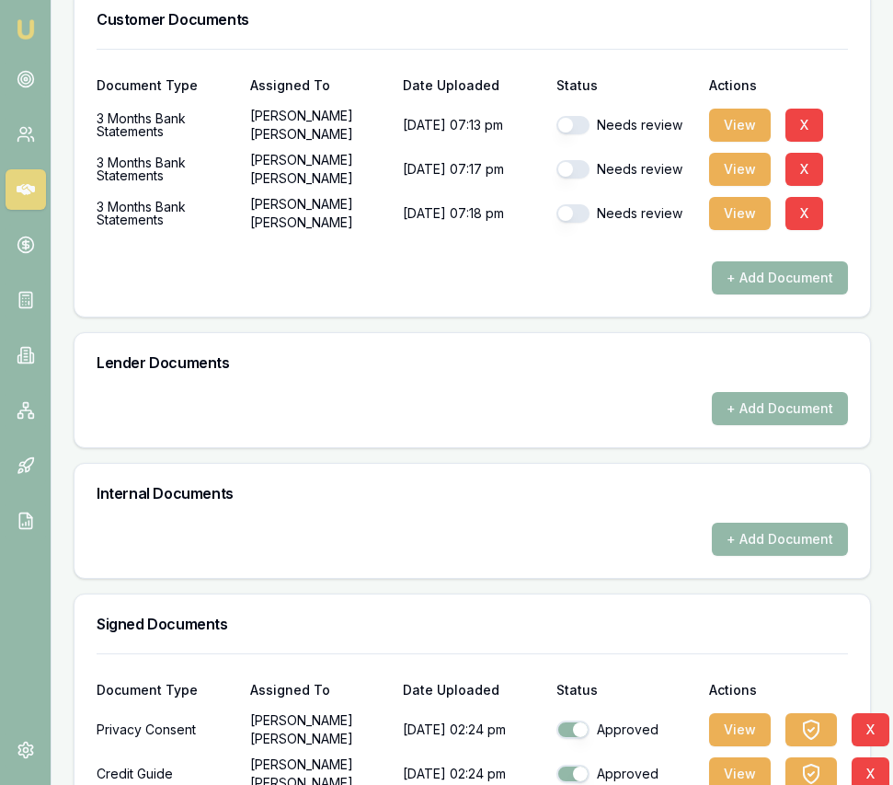
scroll to position [744, 0]
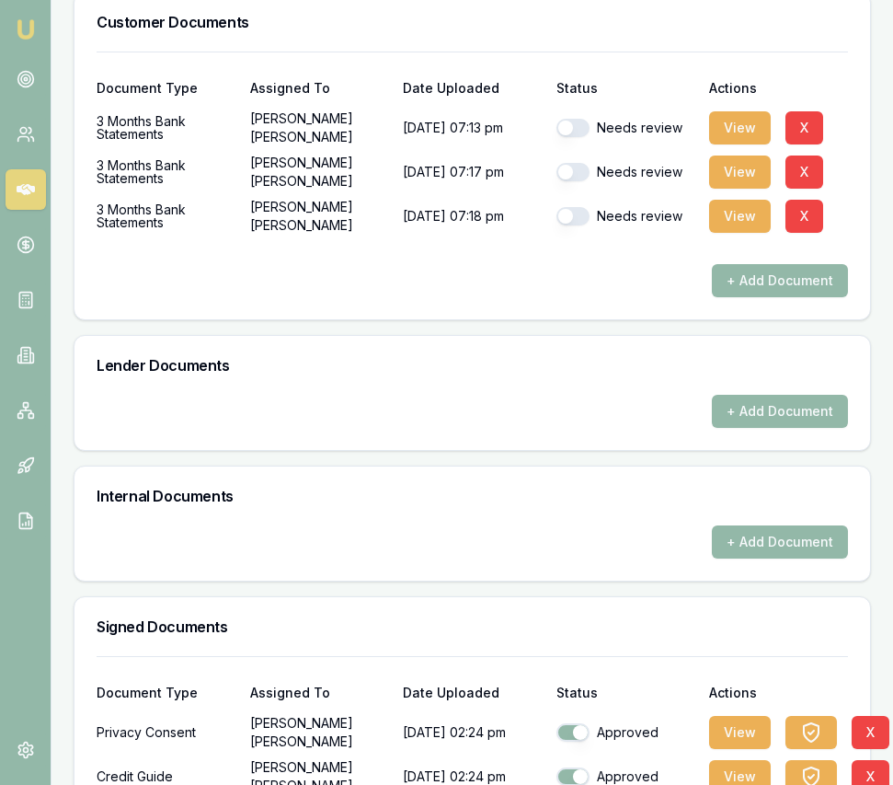
drag, startPoint x: 587, startPoint y: 225, endPoint x: 578, endPoint y: 201, distance: 25.6
click at [587, 225] on div "Needs review" at bounding box center [626, 216] width 139 height 18
drag, startPoint x: 576, startPoint y: 231, endPoint x: 572, endPoint y: 221, distance: 10.8
click at [575, 225] on button "button" at bounding box center [573, 216] width 33 height 18
checkbox input "true"
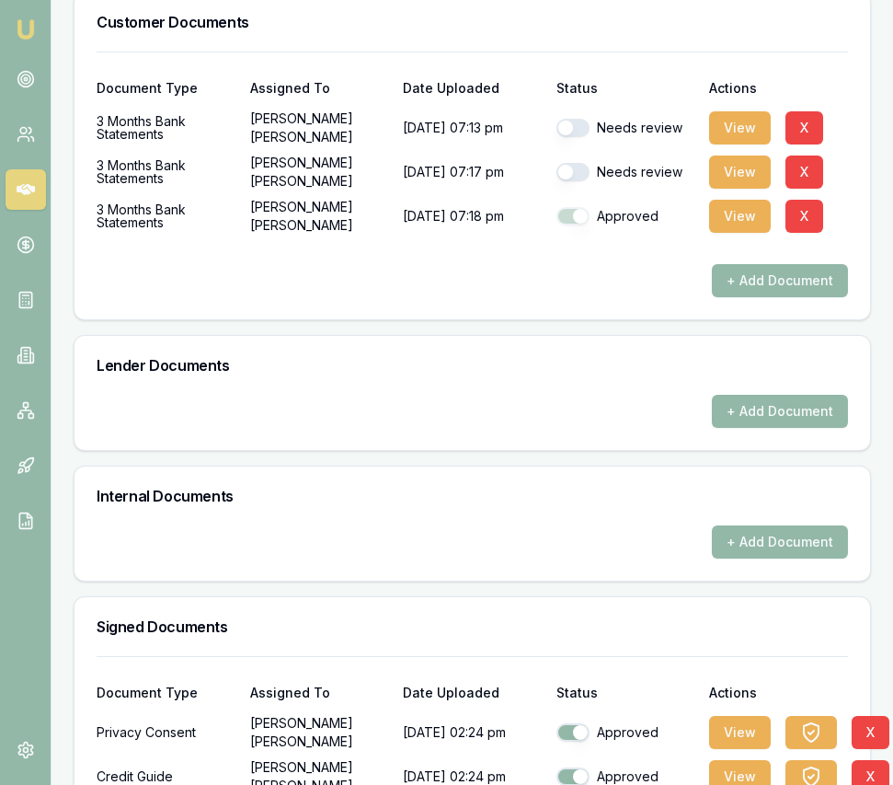
click at [569, 181] on button "button" at bounding box center [573, 172] width 33 height 18
checkbox input "true"
click at [572, 137] on button "button" at bounding box center [573, 128] width 33 height 18
checkbox input "true"
checkbox input "false"
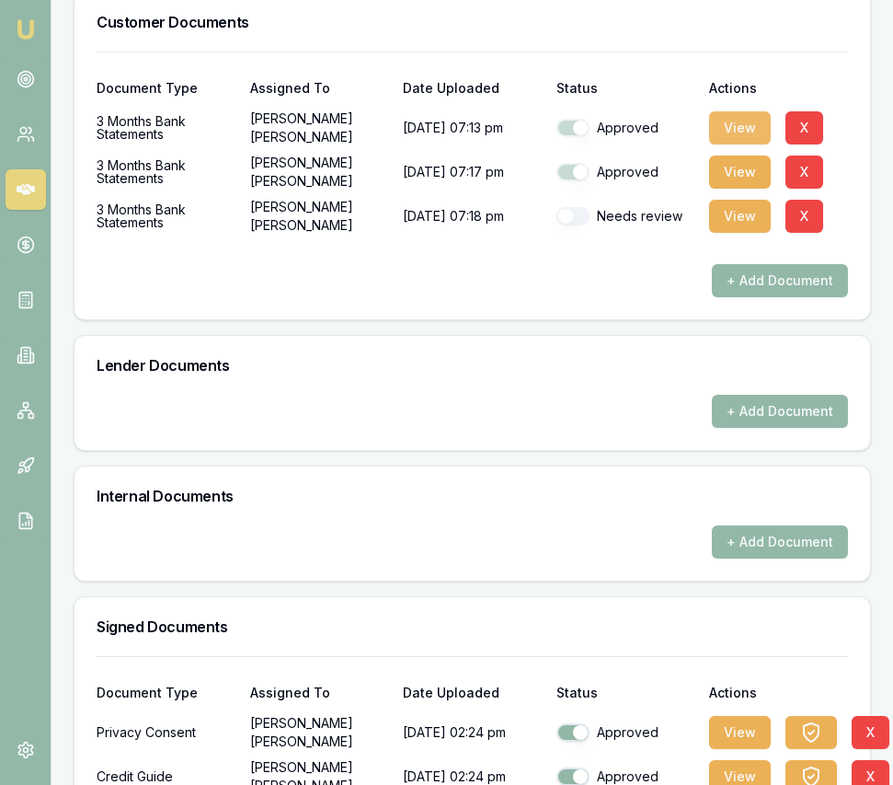
click at [730, 144] on button "View" at bounding box center [740, 127] width 62 height 33
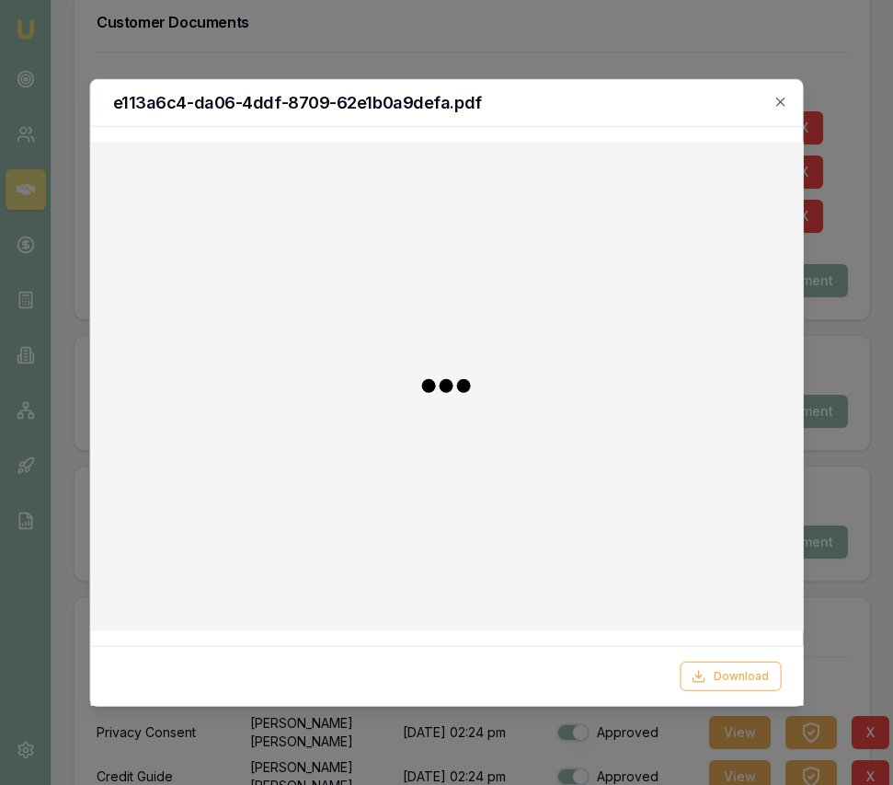
checkbox input "true"
click at [781, 94] on icon "button" at bounding box center [781, 101] width 15 height 15
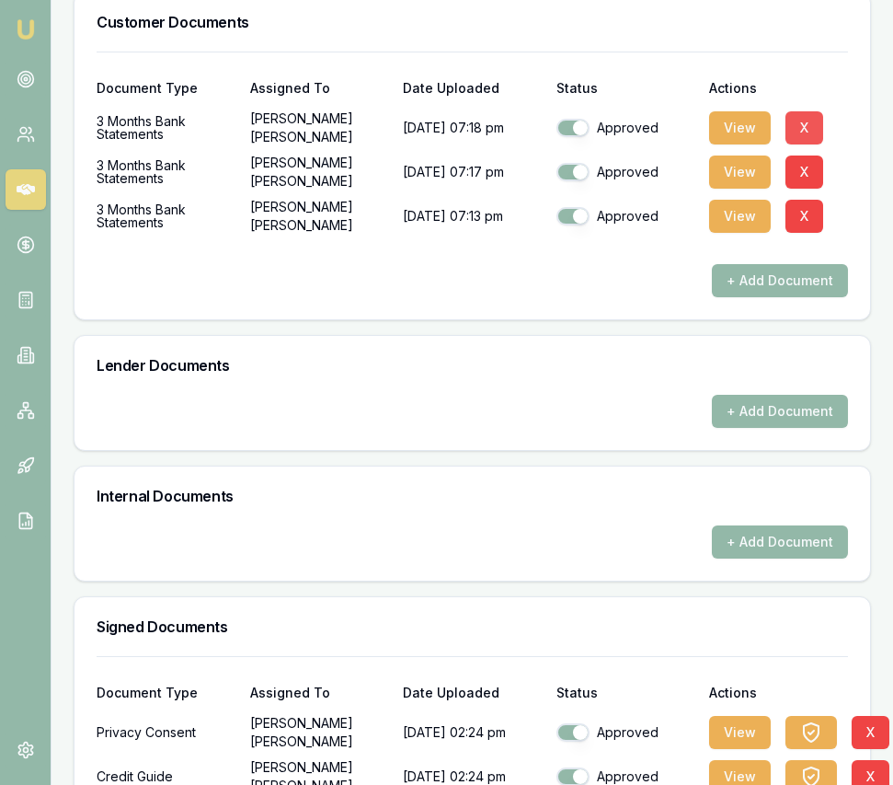
click at [809, 144] on button "X" at bounding box center [805, 127] width 38 height 33
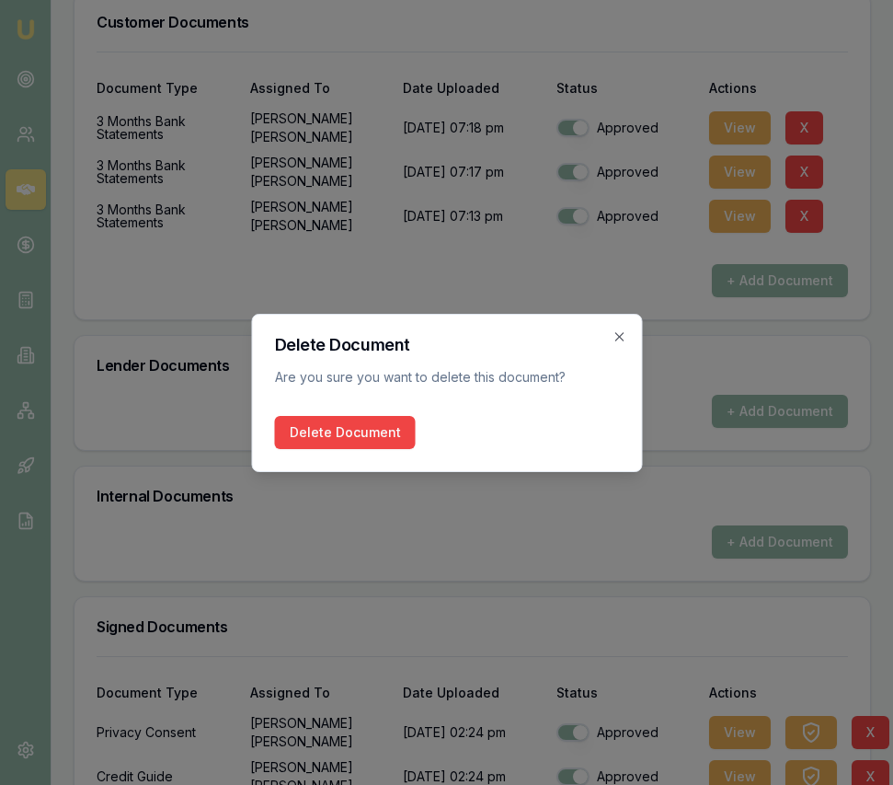
click at [379, 438] on button "Delete Document" at bounding box center [344, 432] width 141 height 33
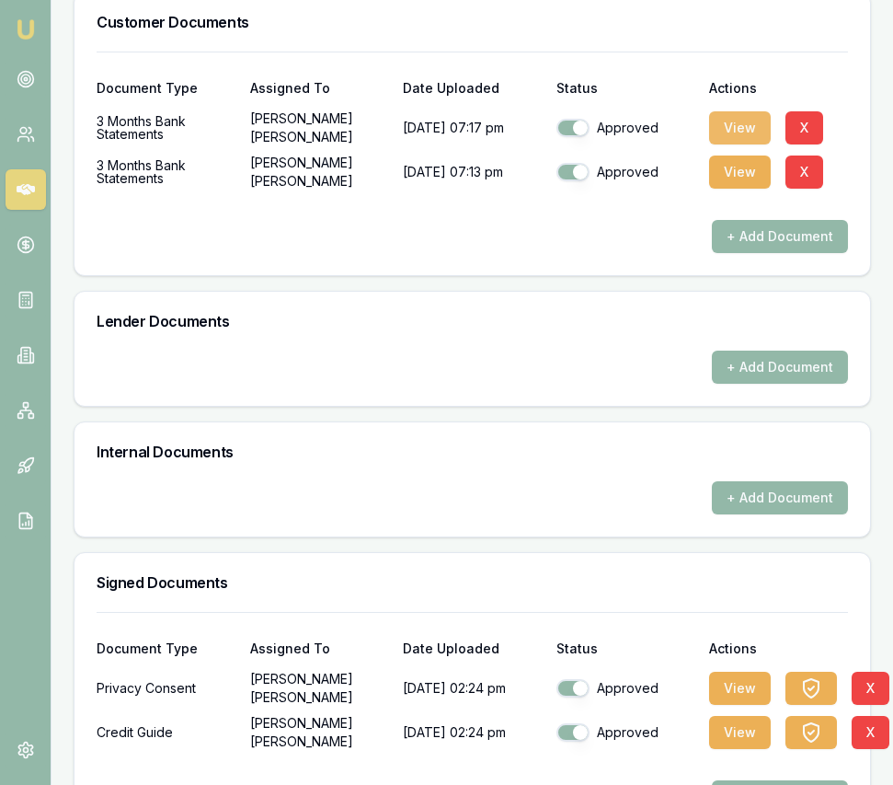
click at [737, 144] on button "View" at bounding box center [740, 127] width 62 height 33
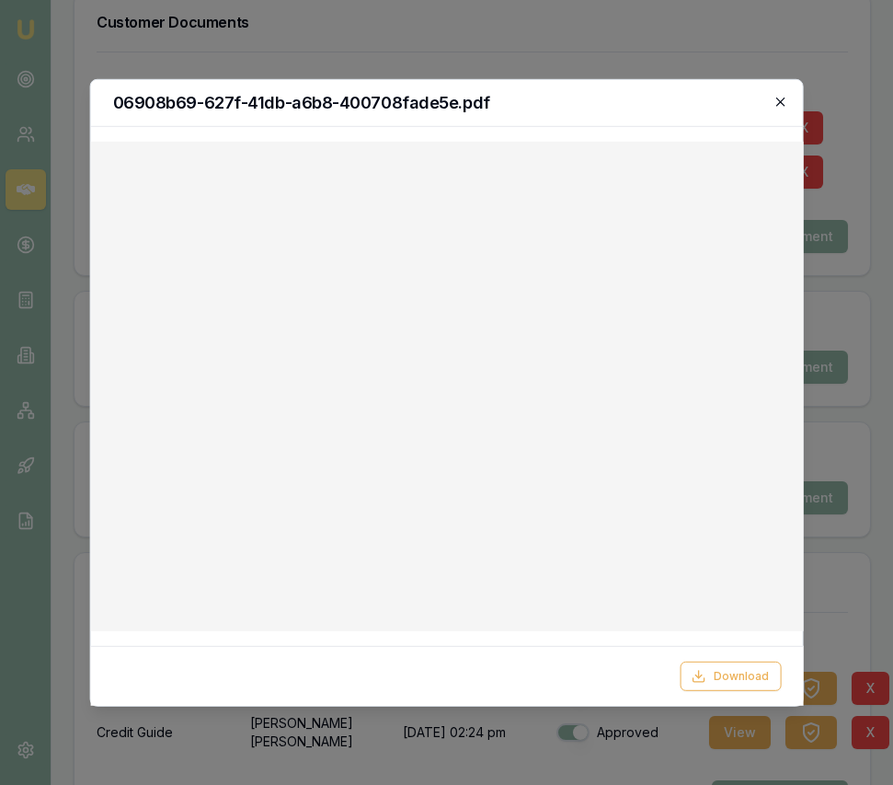
click at [786, 106] on icon "button" at bounding box center [781, 101] width 15 height 15
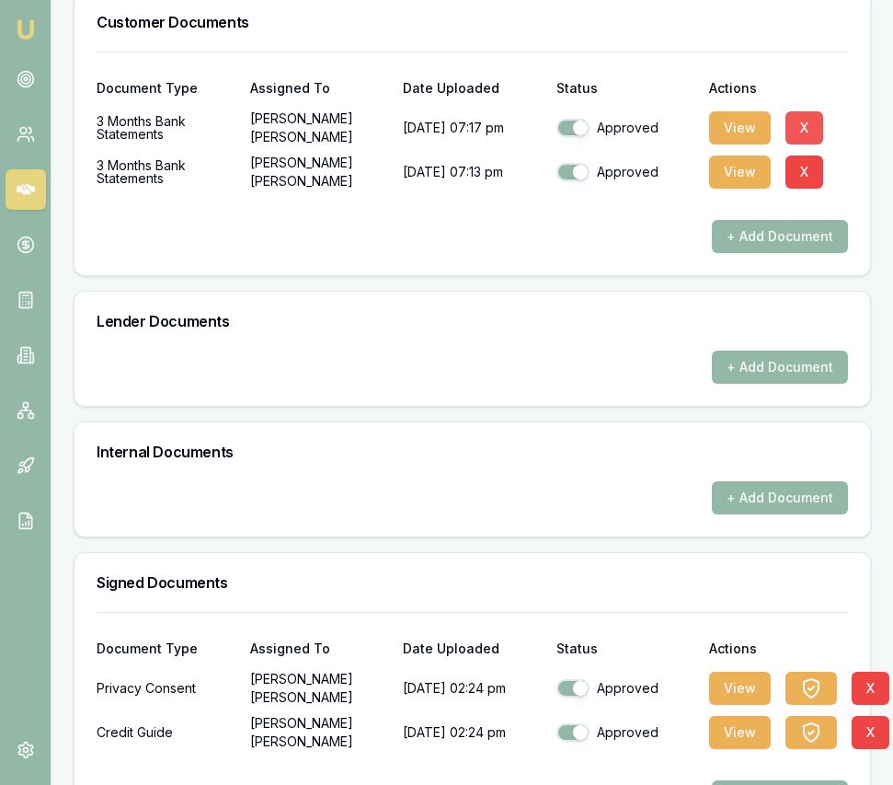
click at [812, 144] on button "X" at bounding box center [805, 127] width 38 height 33
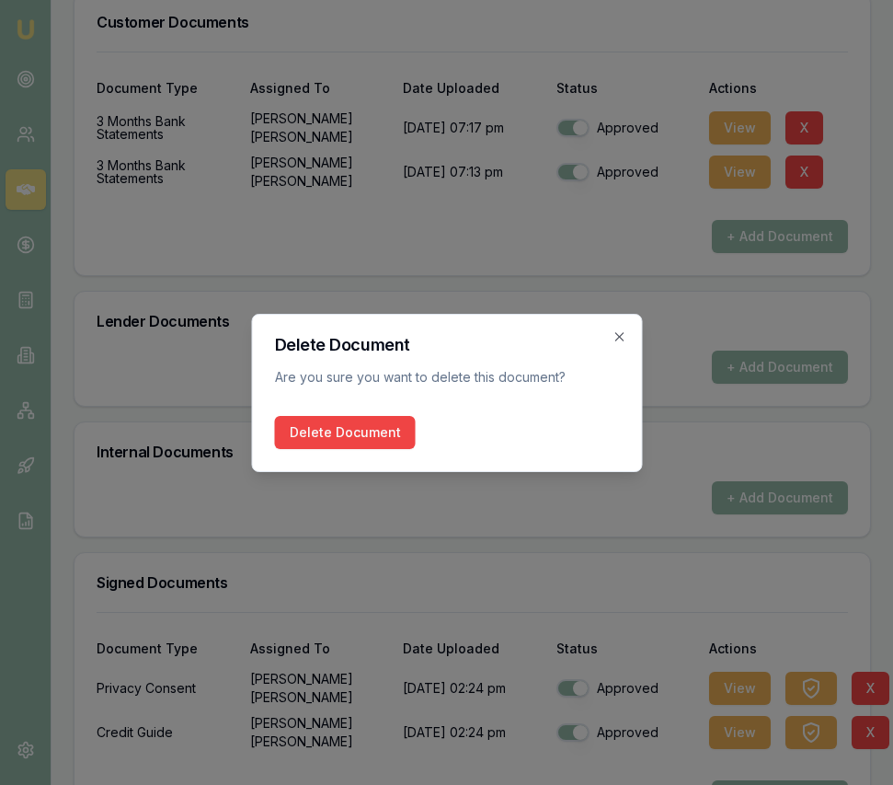
click at [326, 440] on button "Delete Document" at bounding box center [344, 432] width 141 height 33
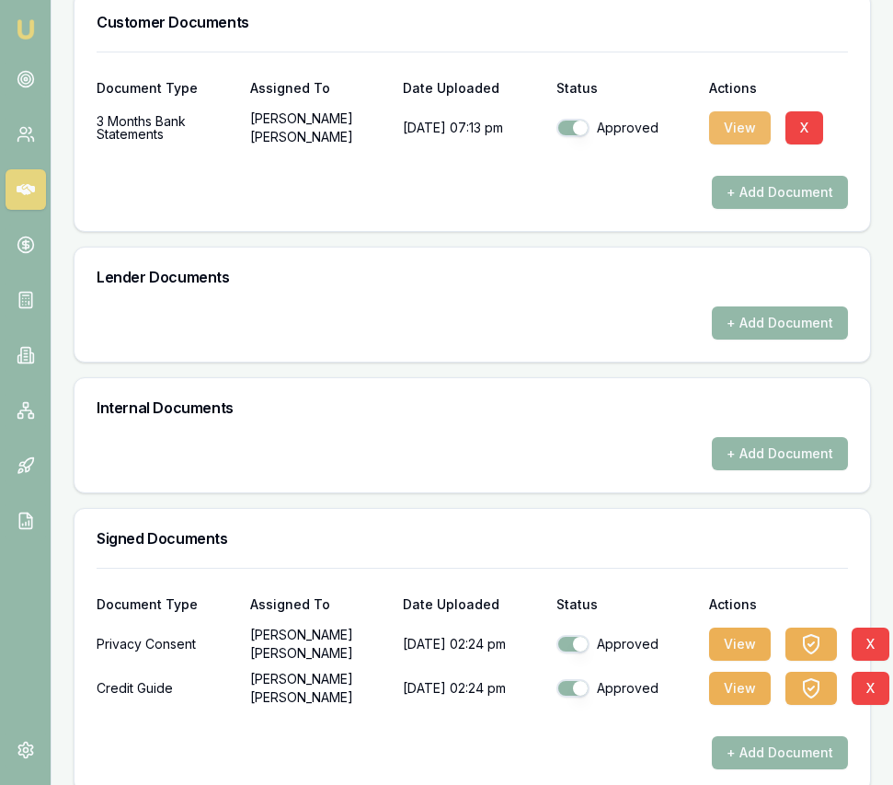
click at [730, 138] on button "View" at bounding box center [740, 127] width 62 height 33
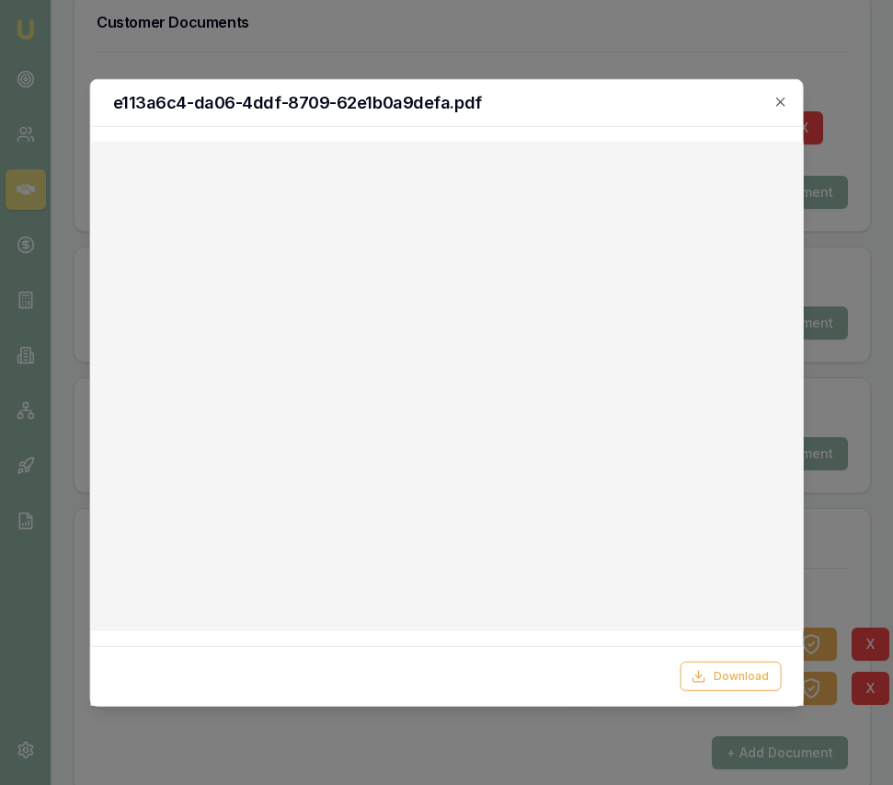
click at [776, 100] on icon "button" at bounding box center [781, 101] width 15 height 15
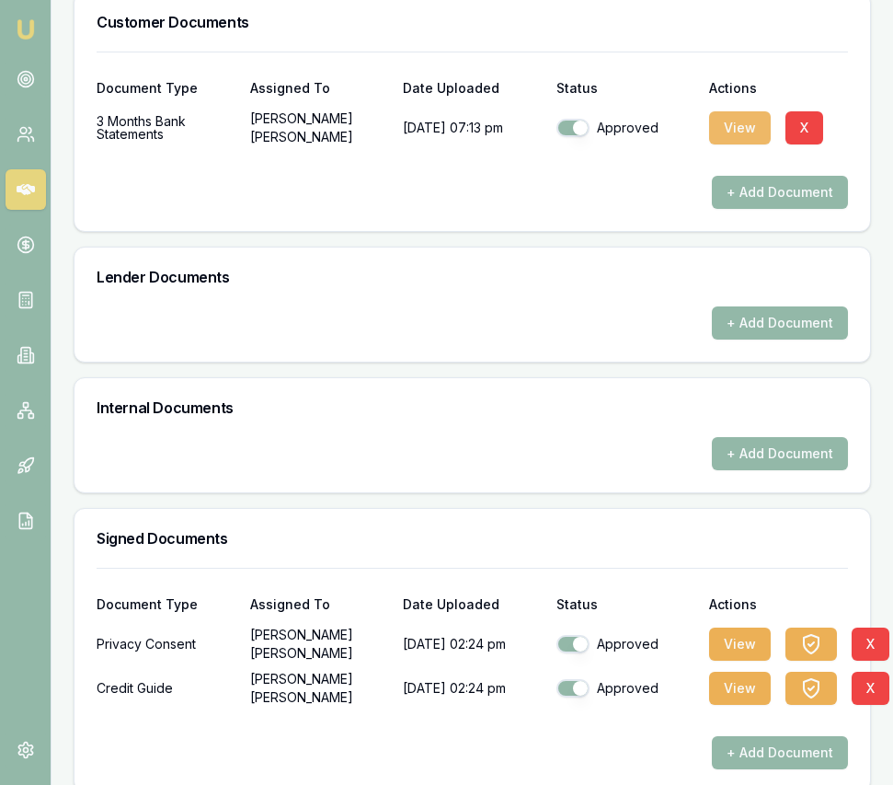
click at [730, 144] on button "View" at bounding box center [740, 127] width 62 height 33
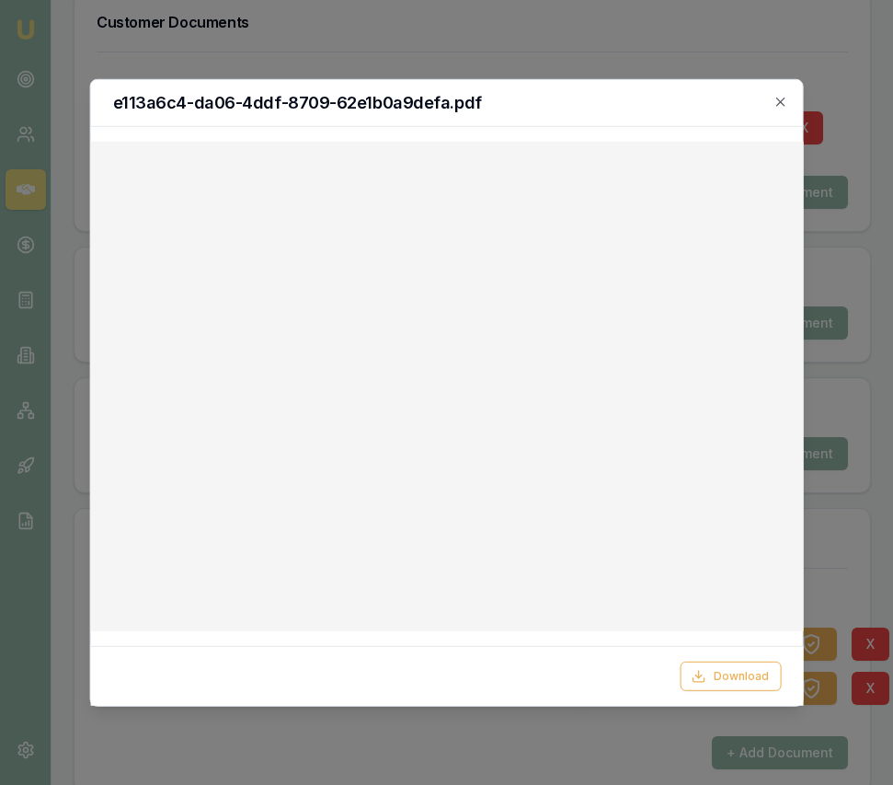
click at [776, 92] on div "e113a6c4-da06-4ddf-8709-62e1b0a9defa.pdf" at bounding box center [446, 102] width 713 height 47
click at [777, 95] on icon "button" at bounding box center [781, 101] width 15 height 15
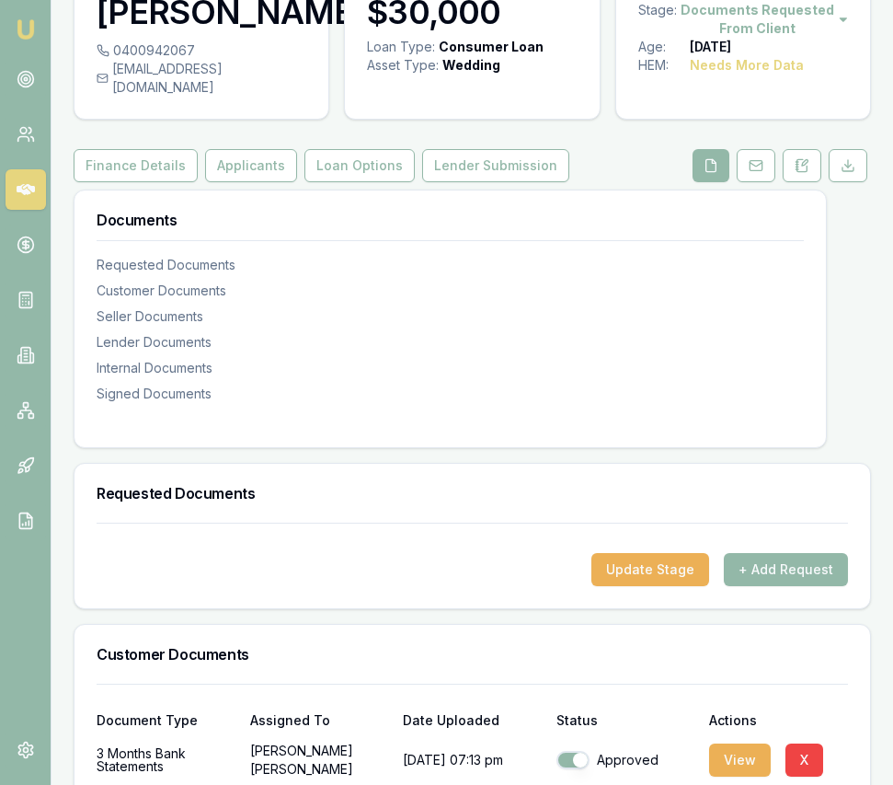
scroll to position [109, 0]
